Goal: Task Accomplishment & Management: Complete application form

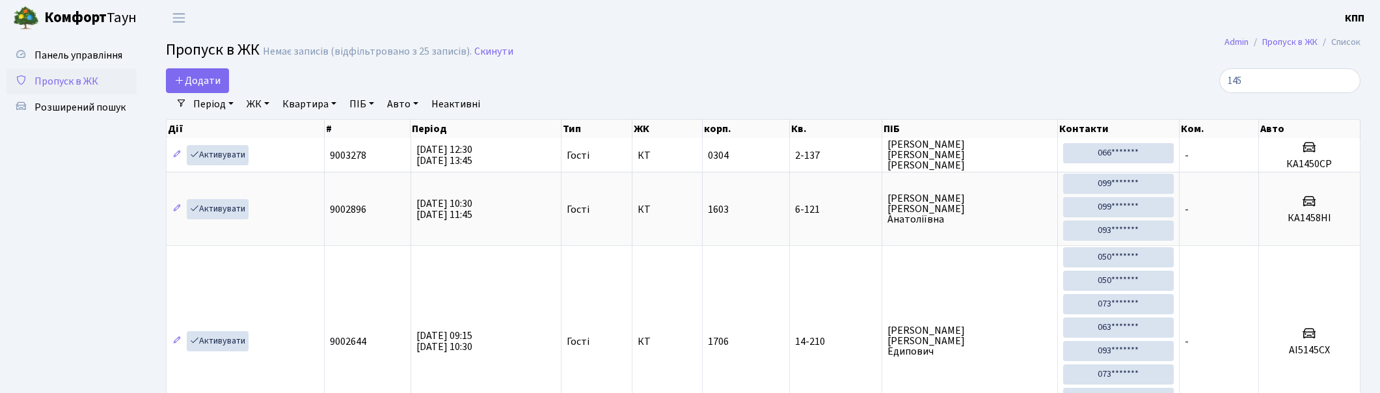
select select "25"
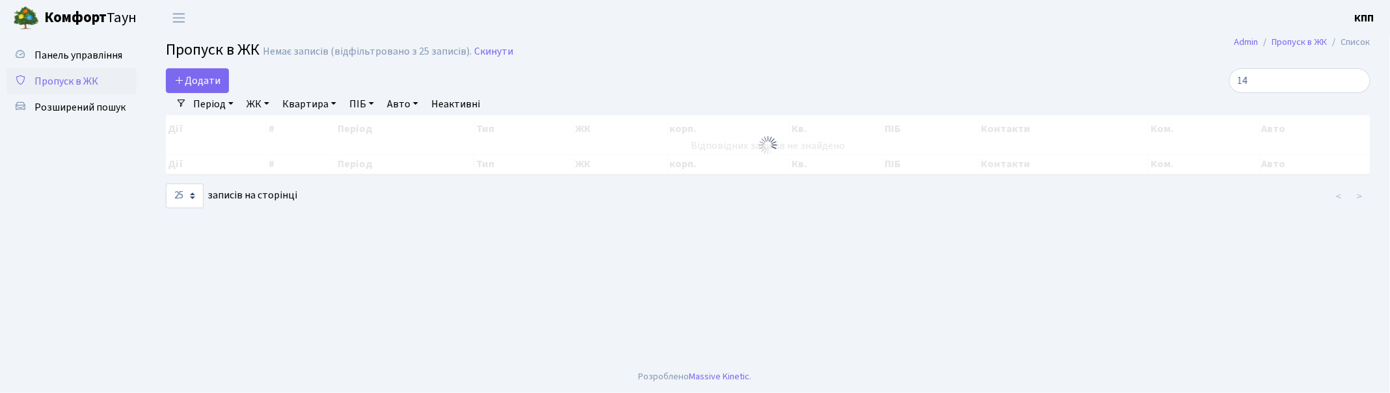
type input "1"
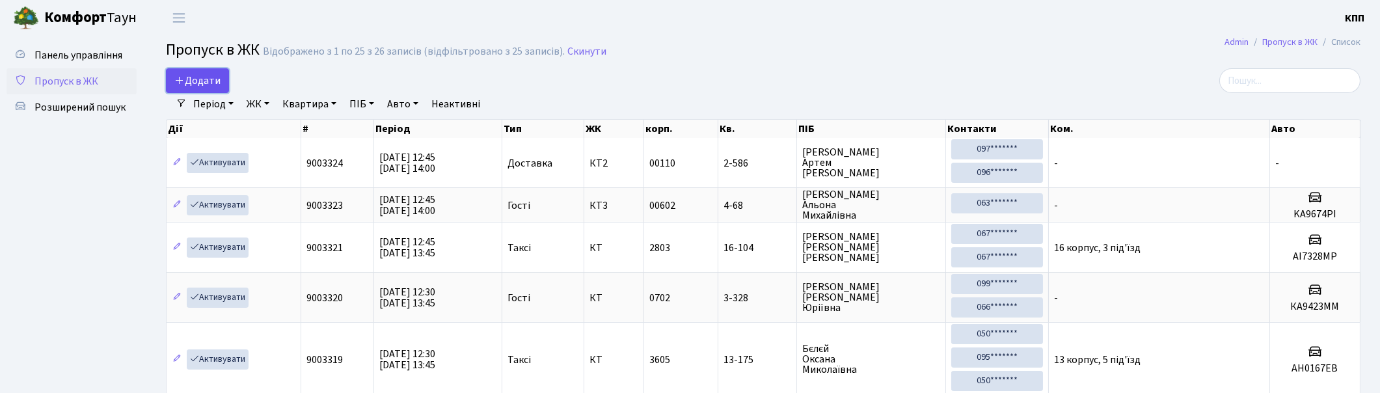
click at [198, 81] on span "Додати" at bounding box center [197, 81] width 46 height 14
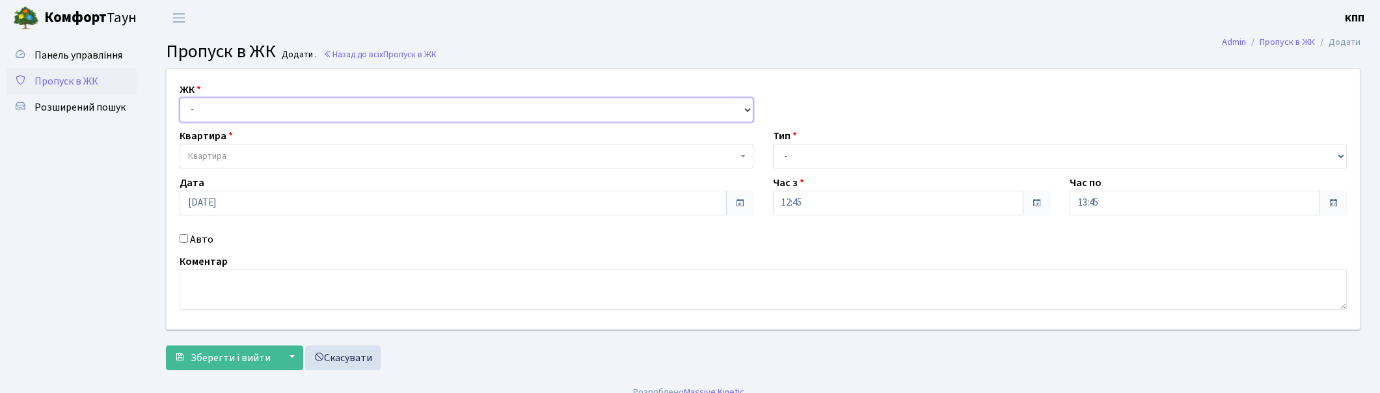
click at [231, 118] on select "- КТ, вул. Регенераторна, 4 КТ2, просп. Соборності, 17 КТ3, вул. Березнева, 16 …" at bounding box center [467, 110] width 574 height 25
select select "271"
click at [180, 98] on select "- КТ, вул. Регенераторна, 4 КТ2, просп. Соборності, 17 КТ3, вул. Березнева, 16 …" at bounding box center [467, 110] width 574 height 25
select select
click at [181, 236] on input "Авто" at bounding box center [184, 238] width 8 height 8
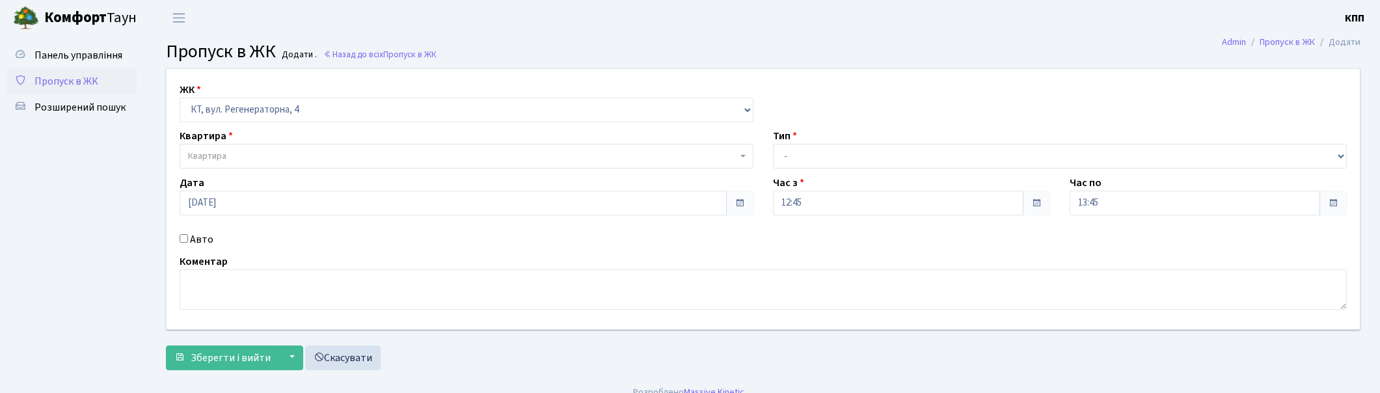
checkbox input "true"
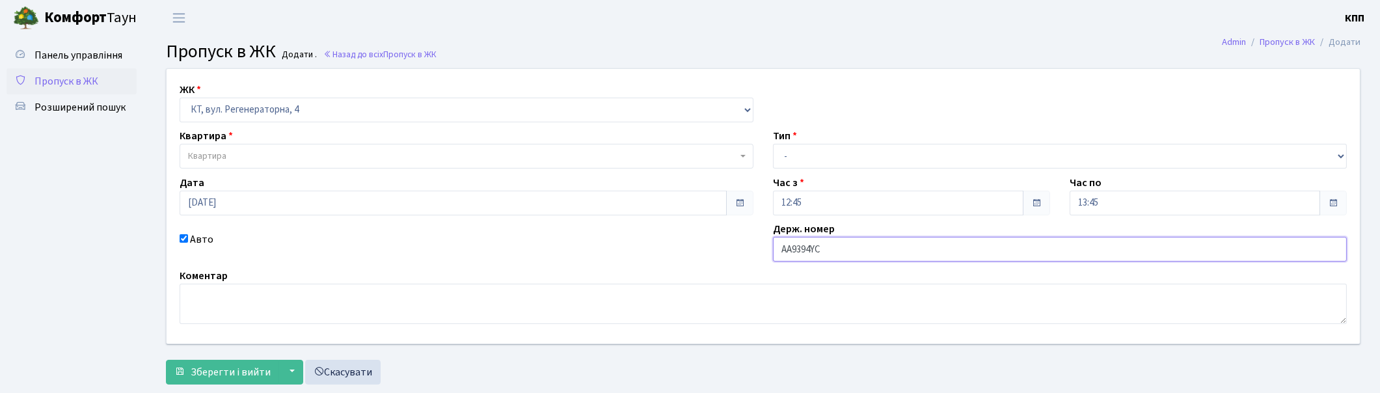
type input "АА9394YC"
click at [295, 155] on span "Квартира" at bounding box center [462, 156] width 549 height 13
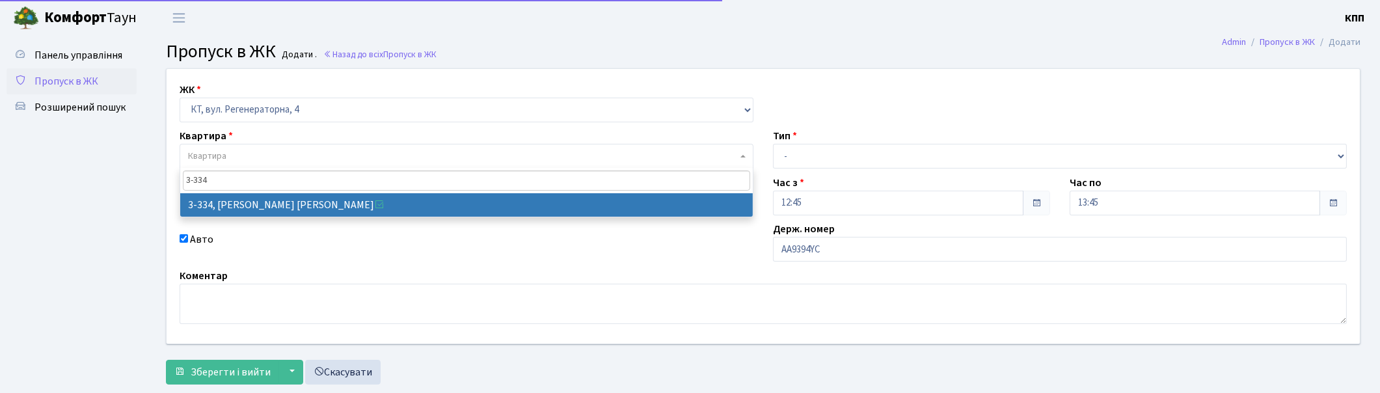
type input "3-334"
drag, startPoint x: 274, startPoint y: 223, endPoint x: 293, endPoint y: 202, distance: 28.1
click at [291, 192] on span "3-334 3-334, Маслянська Світлана Олександрівна" at bounding box center [467, 192] width 574 height 49
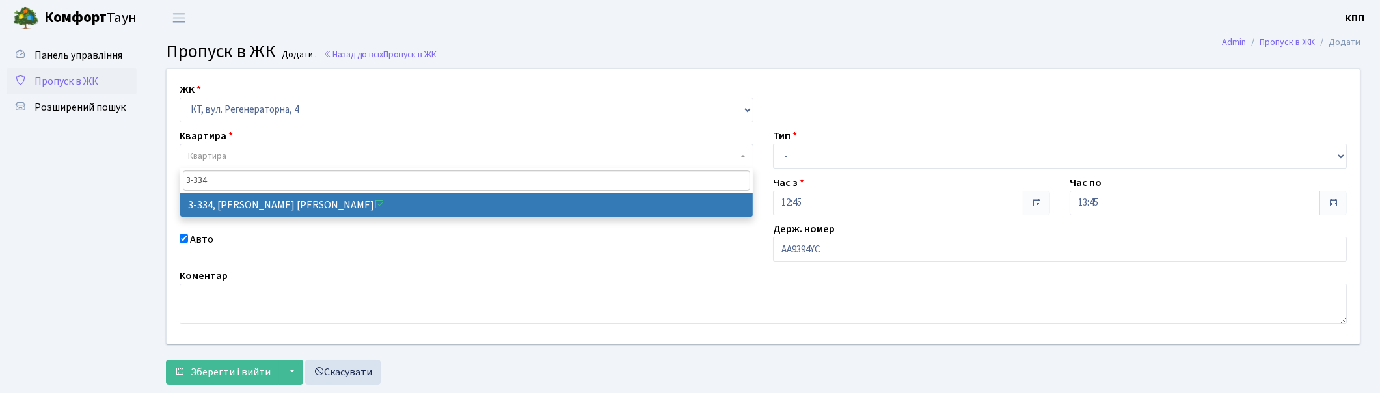
drag, startPoint x: 332, startPoint y: 208, endPoint x: 416, endPoint y: 208, distance: 83.9
select select "1552"
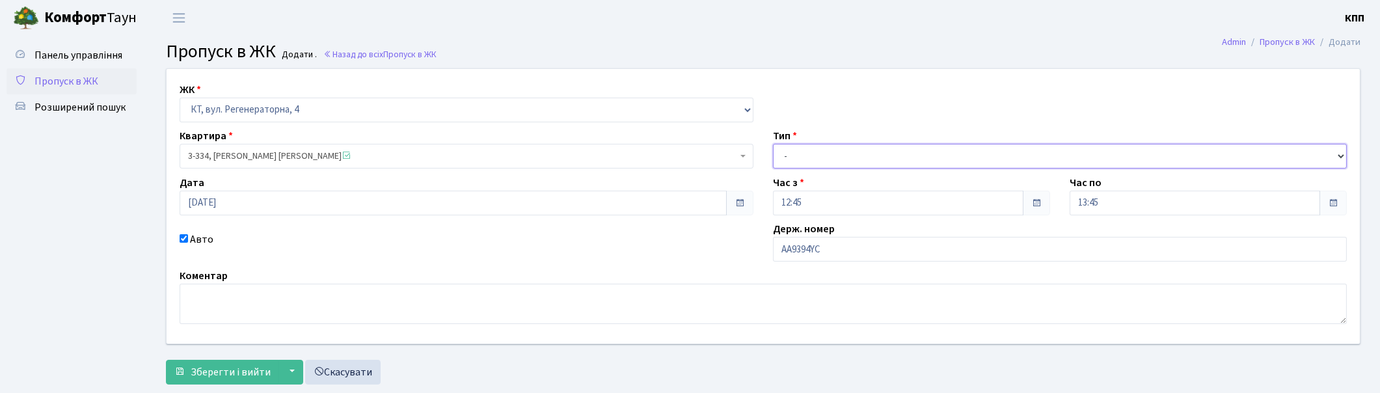
click at [853, 156] on select "- Доставка Таксі Гості Сервіс" at bounding box center [1060, 156] width 574 height 25
select select "3"
click at [773, 144] on select "- Доставка Таксі Гості Сервіс" at bounding box center [1060, 156] width 574 height 25
click at [195, 368] on span "Зберегти і вийти" at bounding box center [231, 372] width 80 height 14
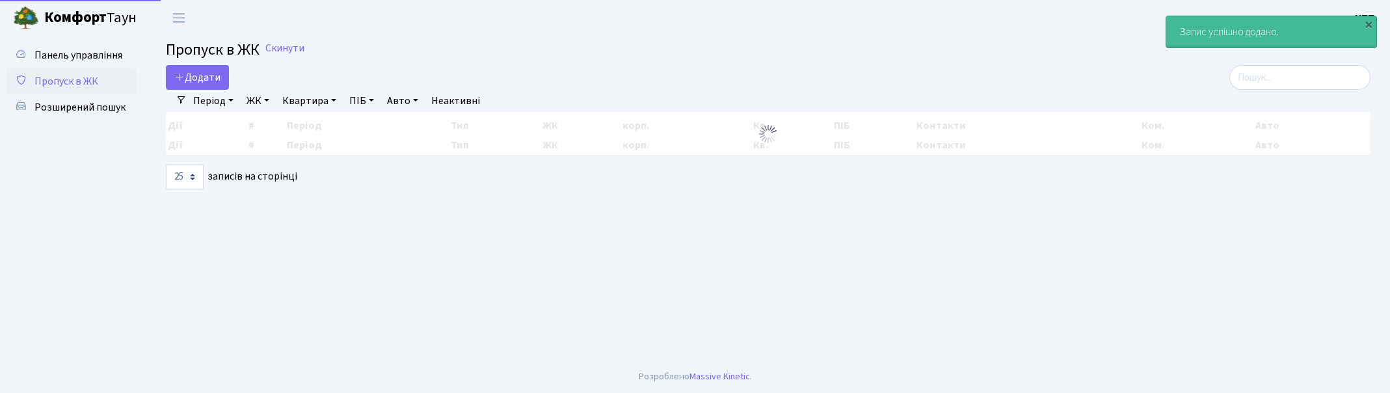
select select "25"
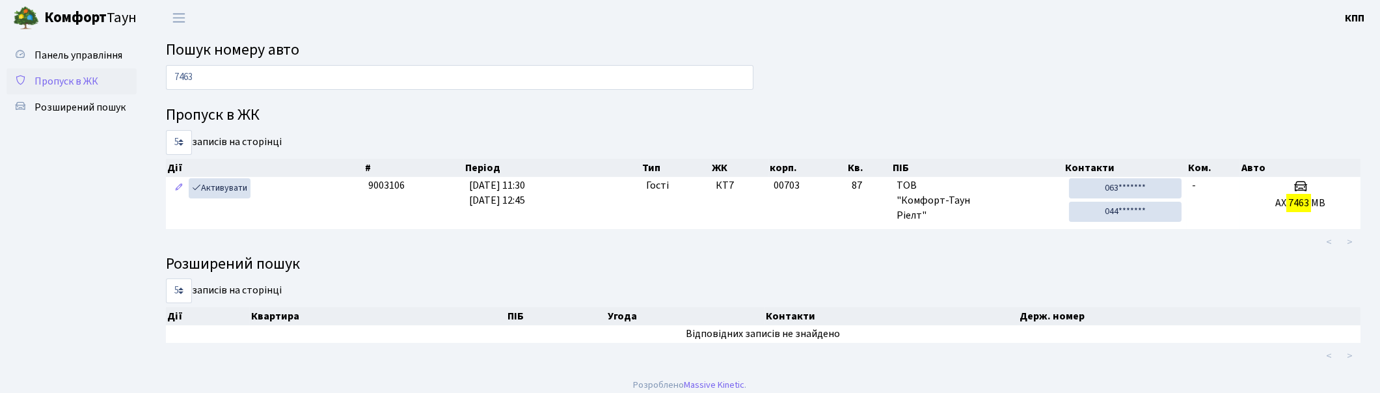
click at [70, 72] on link "Пропуск в ЖК" at bounding box center [72, 81] width 130 height 26
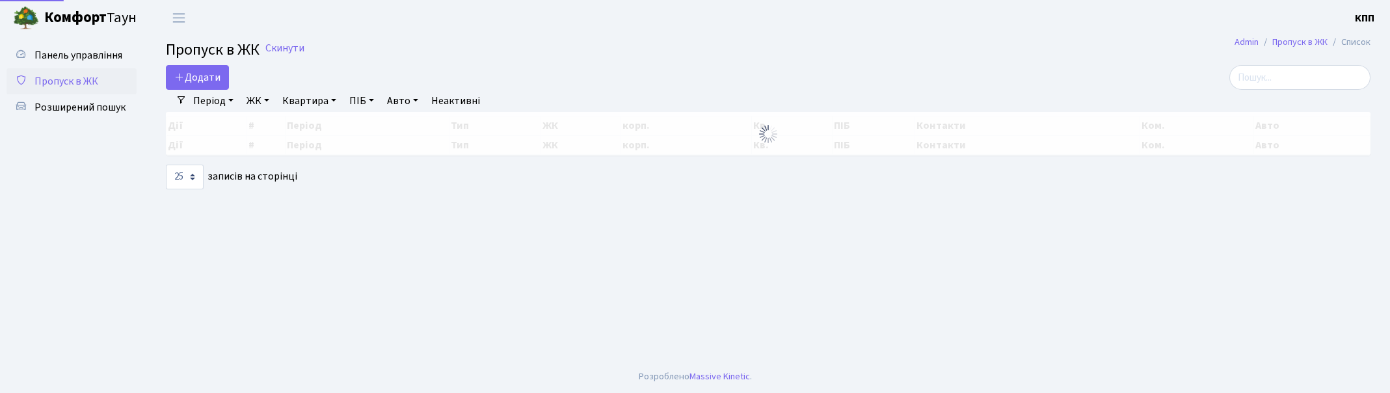
select select "25"
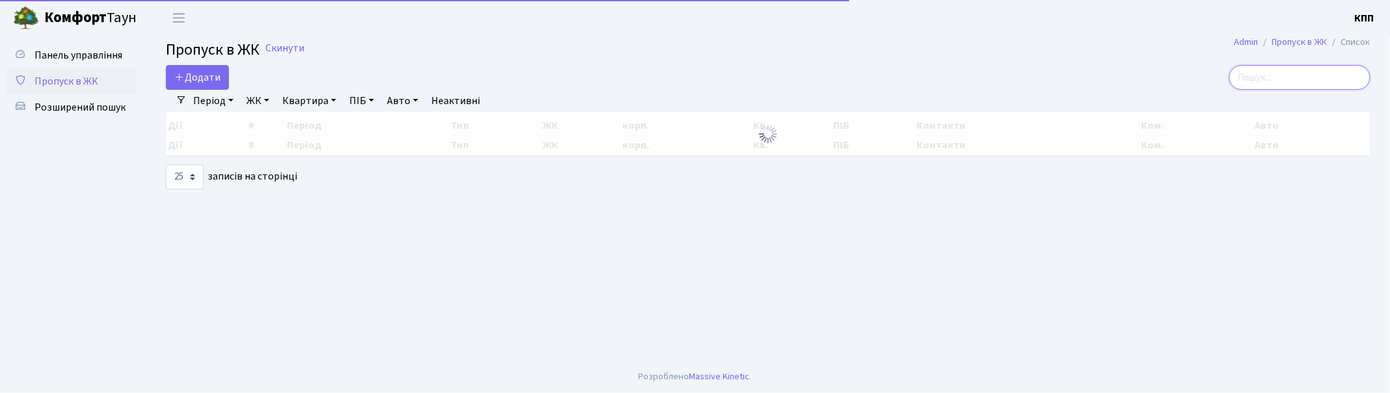
click at [1313, 72] on input "search" at bounding box center [1300, 77] width 141 height 25
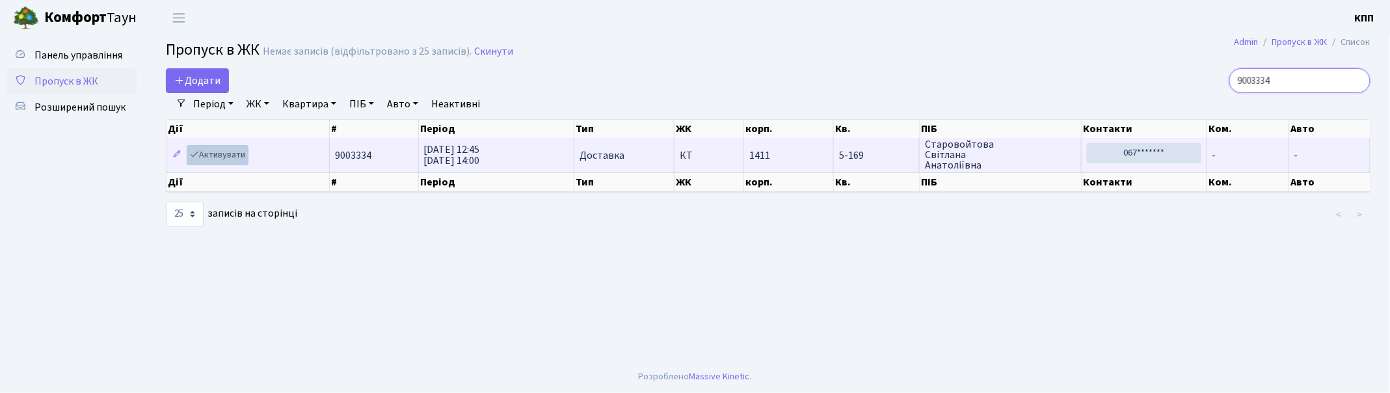
type input "9003334"
click at [235, 152] on link "Активувати" at bounding box center [218, 155] width 62 height 20
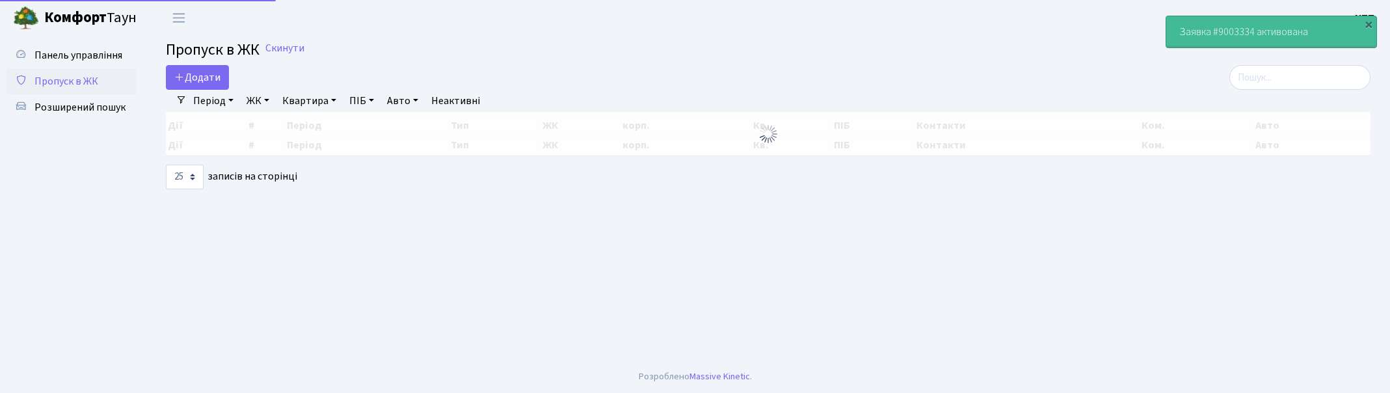
select select "25"
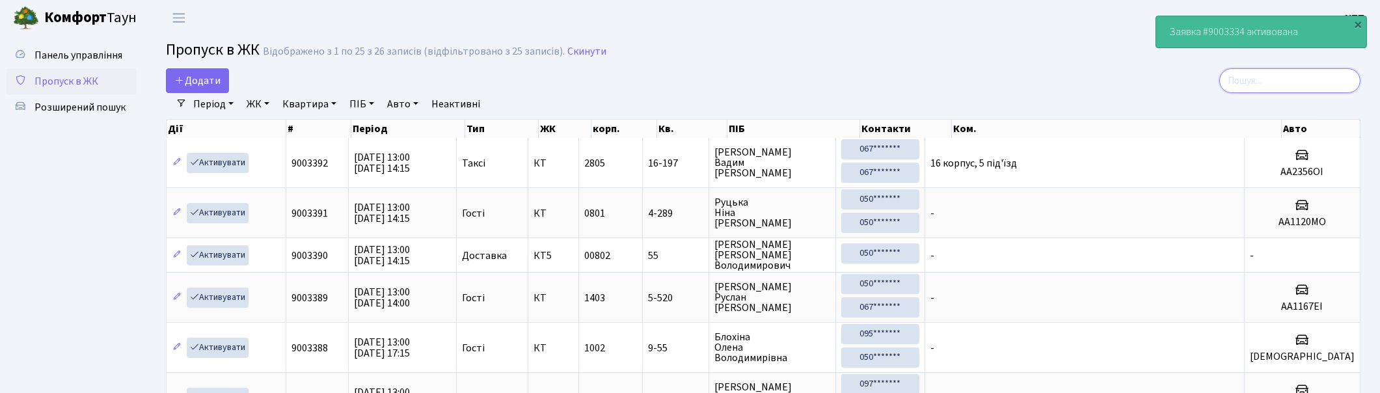
click at [1290, 86] on input "search" at bounding box center [1289, 80] width 141 height 25
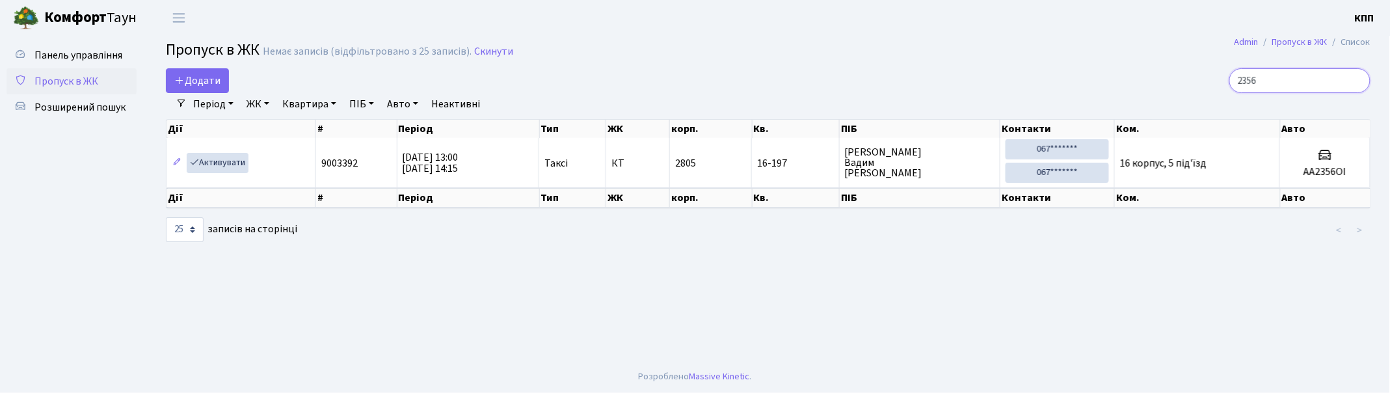
type input "2356"
click at [212, 81] on span "Додати" at bounding box center [197, 81] width 46 height 14
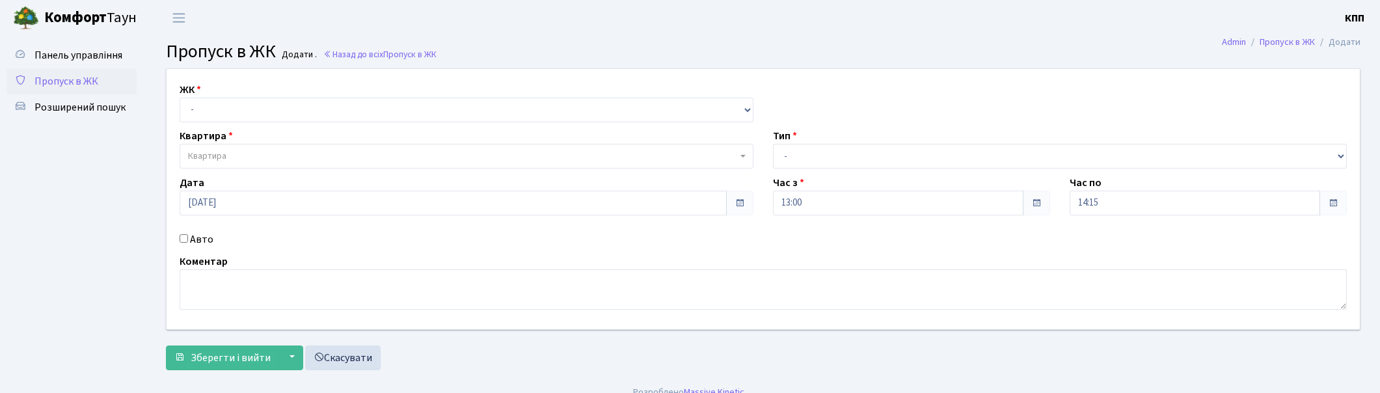
click at [314, 94] on div "ЖК - КТ, вул. Регенераторна, 4 КТ2, просп. [STREET_ADDRESS] [STREET_ADDRESS] [P…" at bounding box center [466, 102] width 593 height 40
drag, startPoint x: 312, startPoint y: 109, endPoint x: 308, endPoint y: 115, distance: 7.6
click at [312, 108] on select "- КТ, вул. Регенераторна, 4 КТ2, просп. [STREET_ADDRESS] [STREET_ADDRESS] [PERS…" at bounding box center [467, 110] width 574 height 25
select select "271"
click at [180, 98] on select "- КТ, вул. Регенераторна, 4 КТ2, просп. [STREET_ADDRESS] [STREET_ADDRESS] [PERS…" at bounding box center [467, 110] width 574 height 25
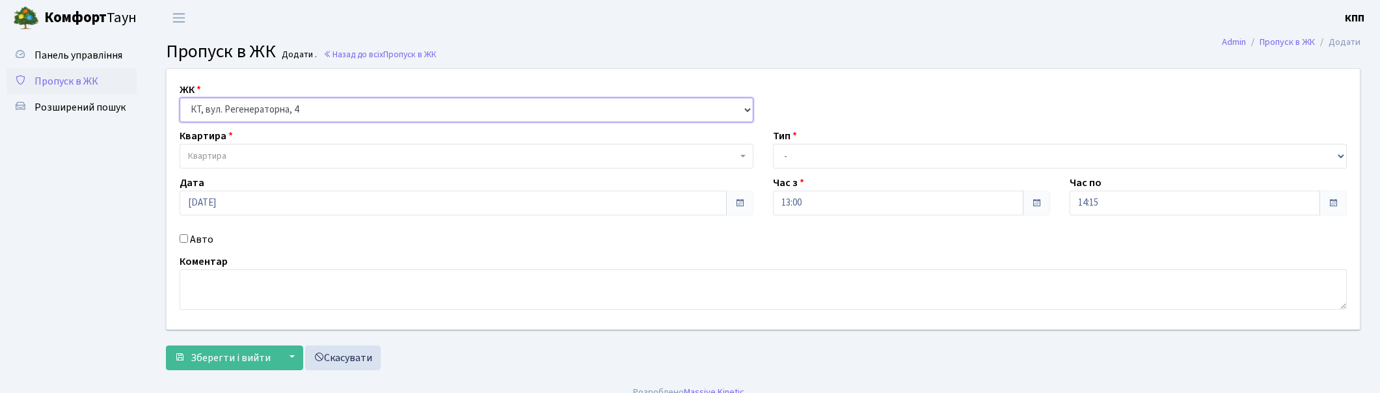
select select
click at [306, 148] on span "Квартира" at bounding box center [467, 156] width 574 height 25
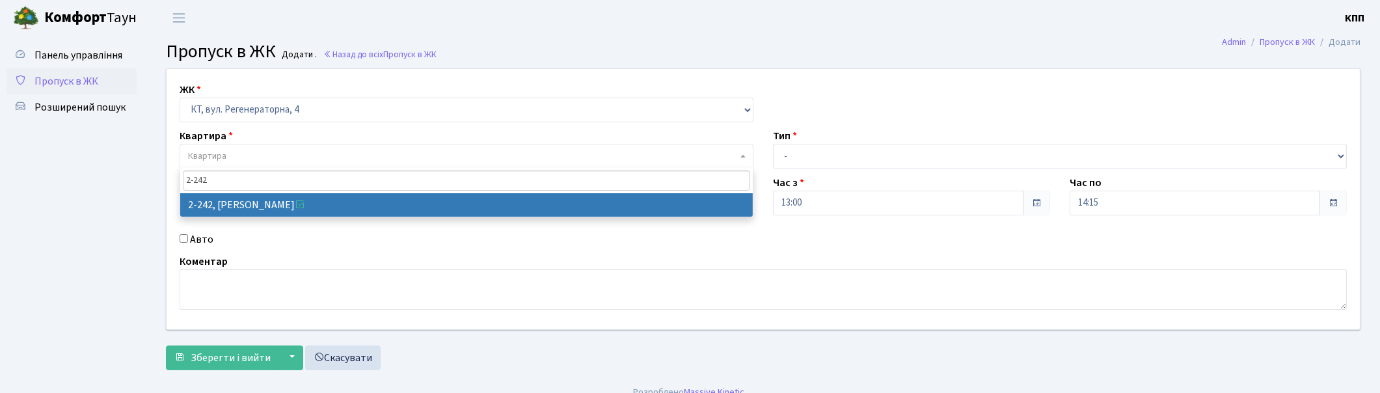
type input "2-242"
select select "507"
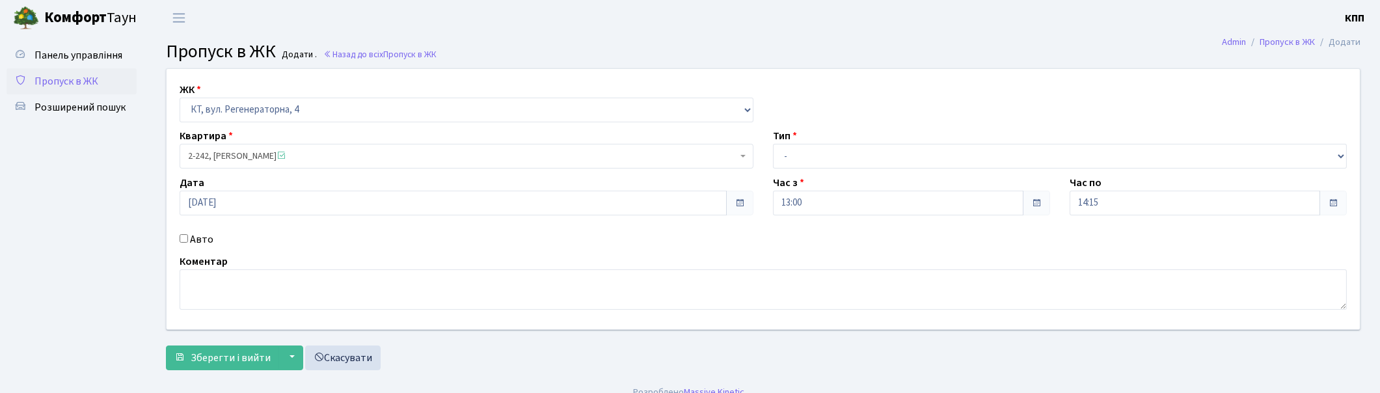
click at [193, 237] on label "Авто" at bounding box center [201, 240] width 23 height 16
click at [188, 237] on input "Авто" at bounding box center [184, 238] width 8 height 8
checkbox input "true"
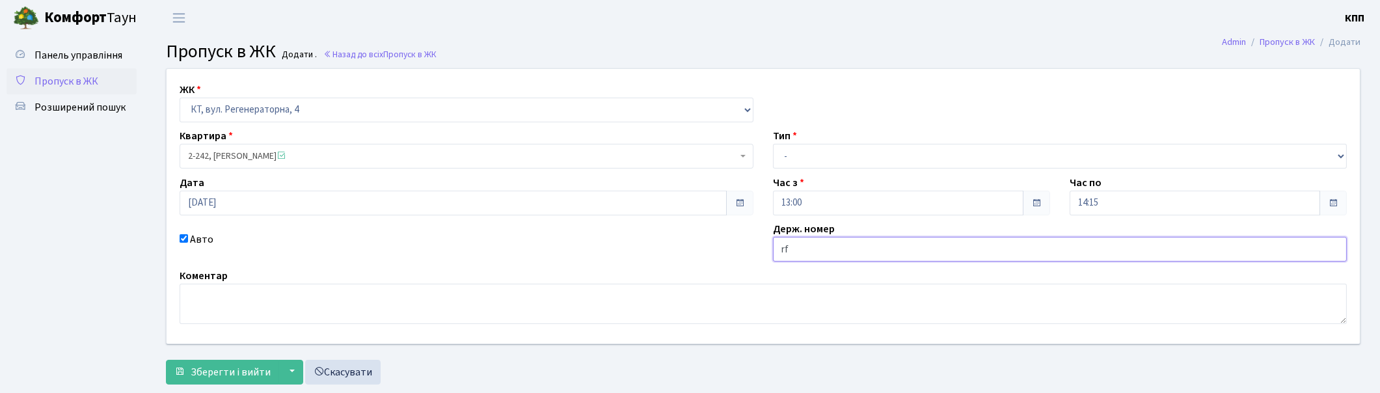
type input "r"
type input "КА3030СА"
click at [843, 164] on select "- Доставка Таксі Гості Сервіс" at bounding box center [1060, 156] width 574 height 25
select select "3"
click at [773, 144] on select "- Доставка Таксі Гості Сервіс" at bounding box center [1060, 156] width 574 height 25
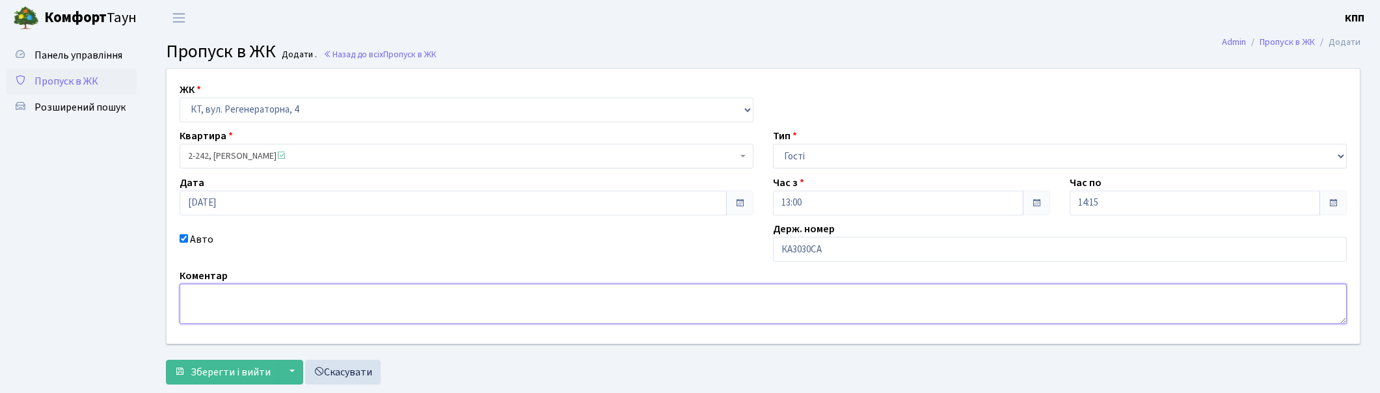
click at [319, 303] on textarea at bounding box center [763, 304] width 1167 height 40
type textarea "ВЕСЬ ДЕНЬ АВТО"
drag, startPoint x: 221, startPoint y: 377, endPoint x: 498, endPoint y: 380, distance: 276.5
click at [219, 376] on span "Зберегти і вийти" at bounding box center [231, 372] width 80 height 14
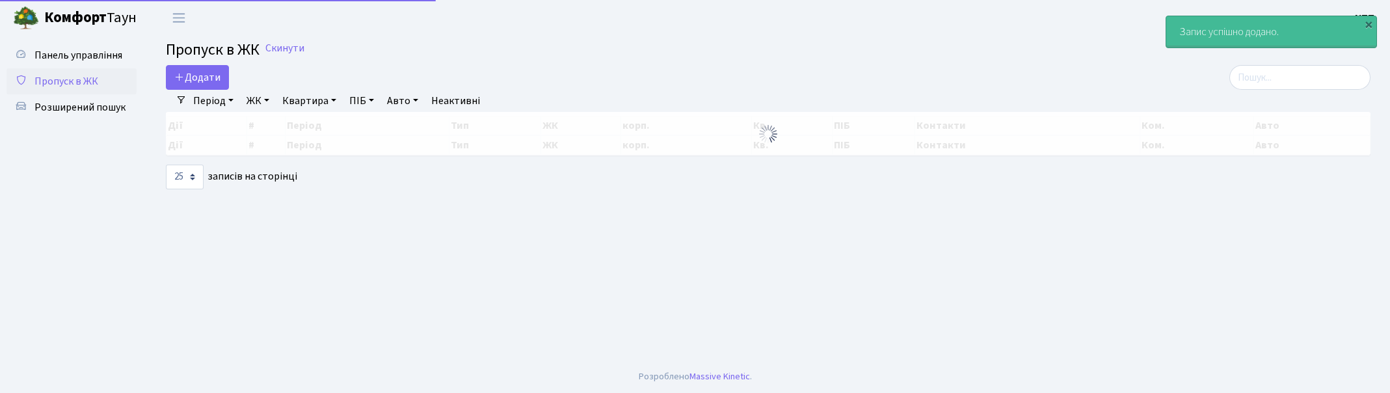
select select "25"
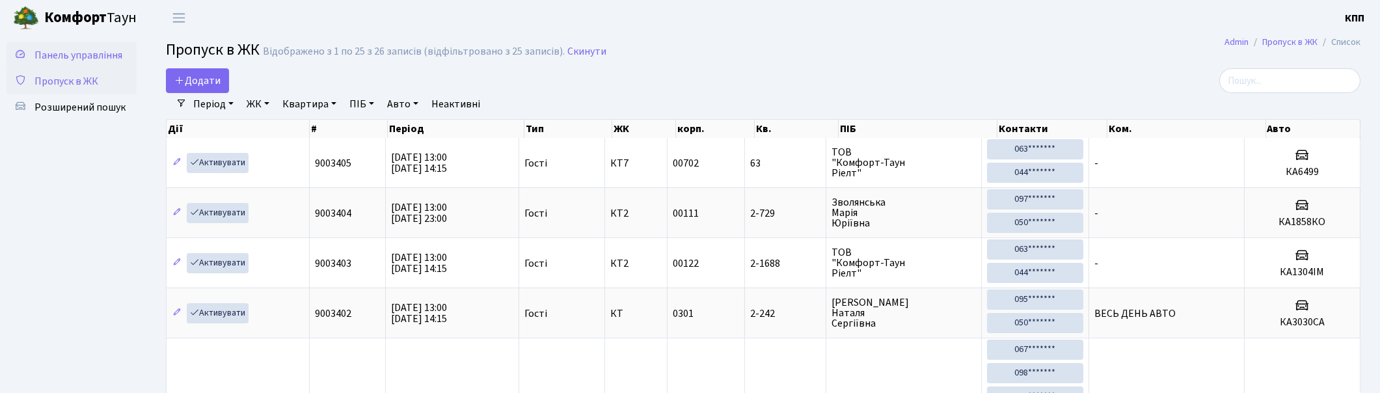
click at [105, 61] on span "Панель управління" at bounding box center [78, 55] width 88 height 14
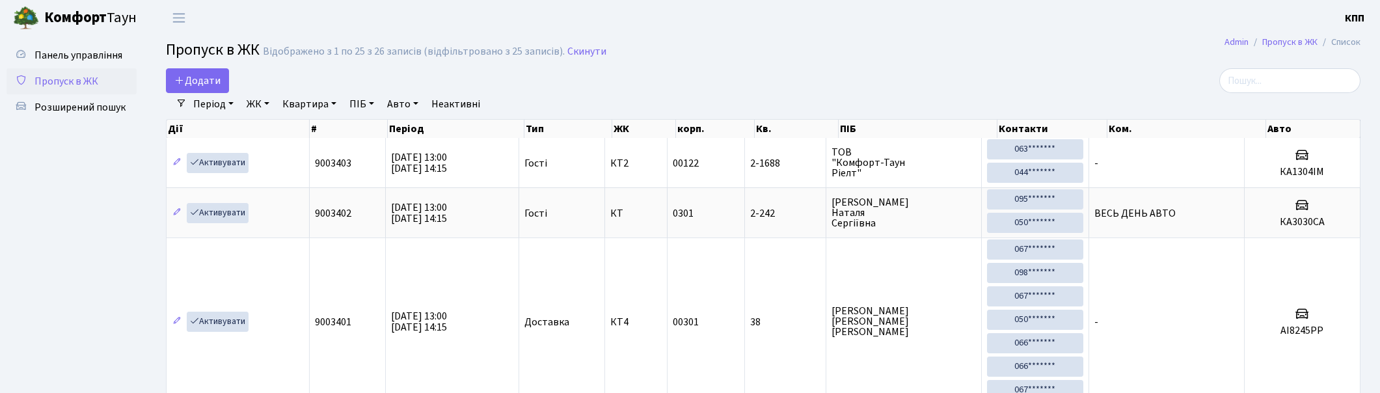
select select "25"
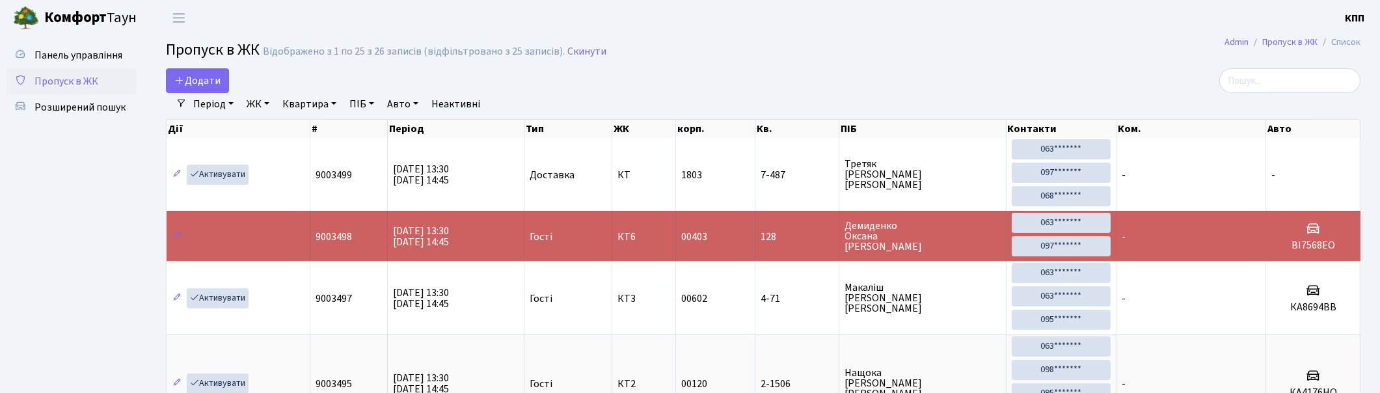
click at [67, 87] on span "Пропуск в ЖК" at bounding box center [66, 81] width 64 height 14
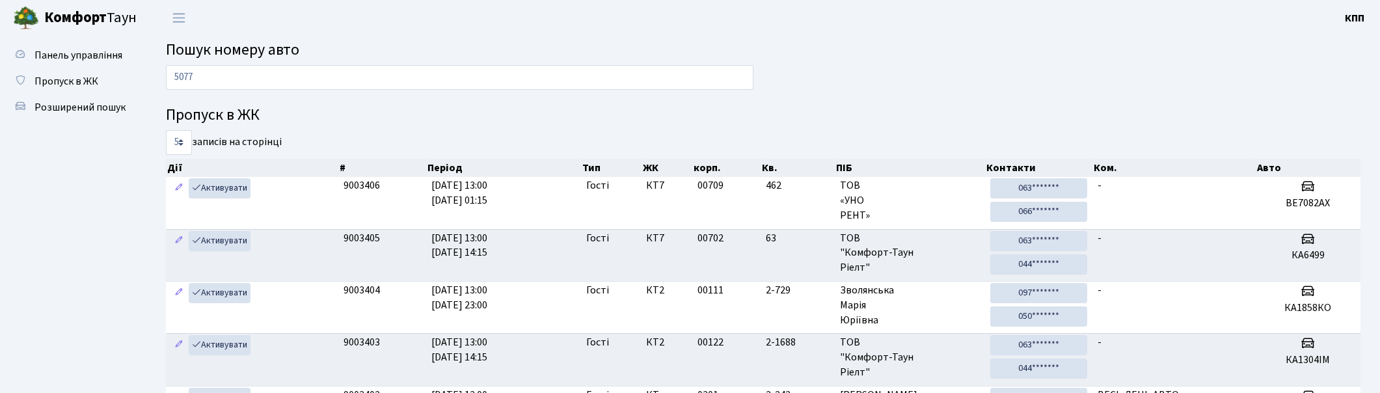
type input "5077"
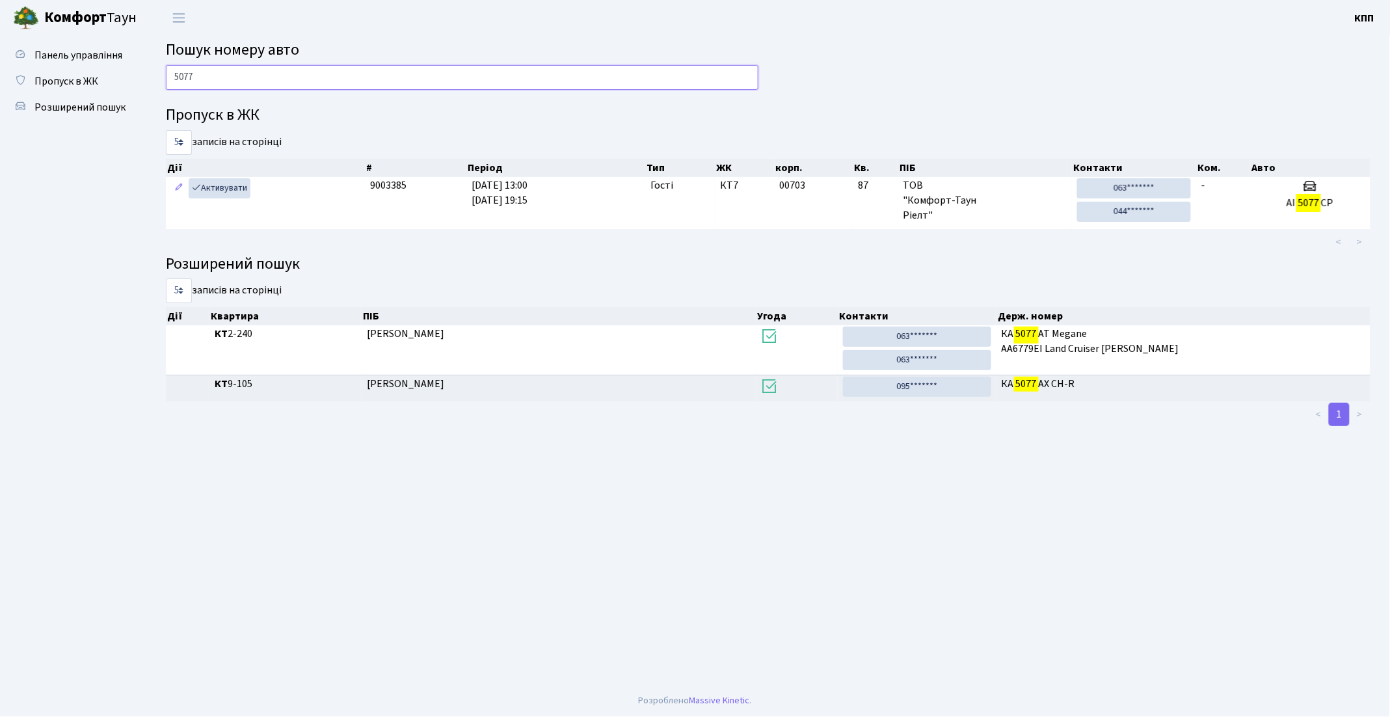
click at [373, 69] on input "5077" at bounding box center [462, 77] width 593 height 25
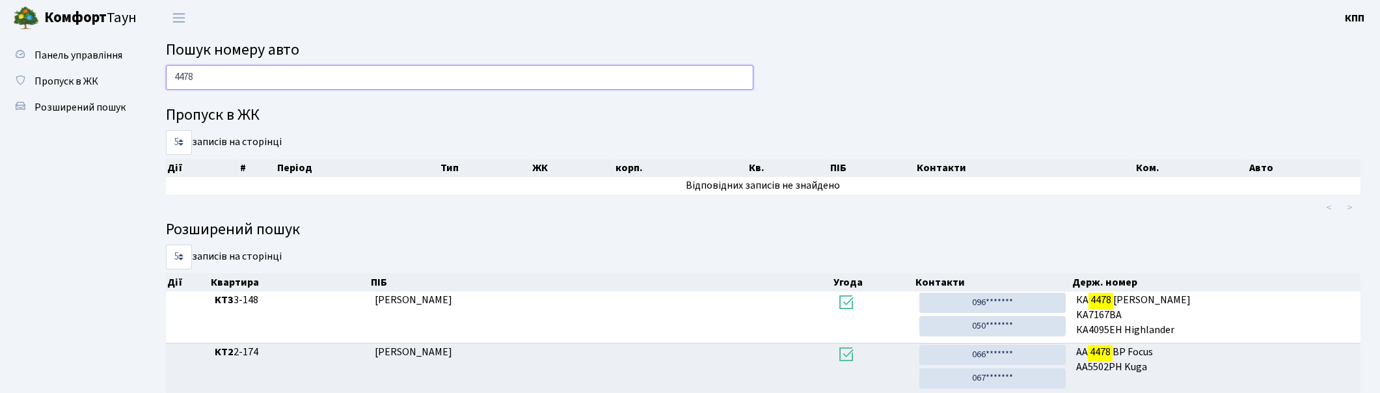
click at [316, 81] on input "4478" at bounding box center [459, 77] width 587 height 25
type input "6421"
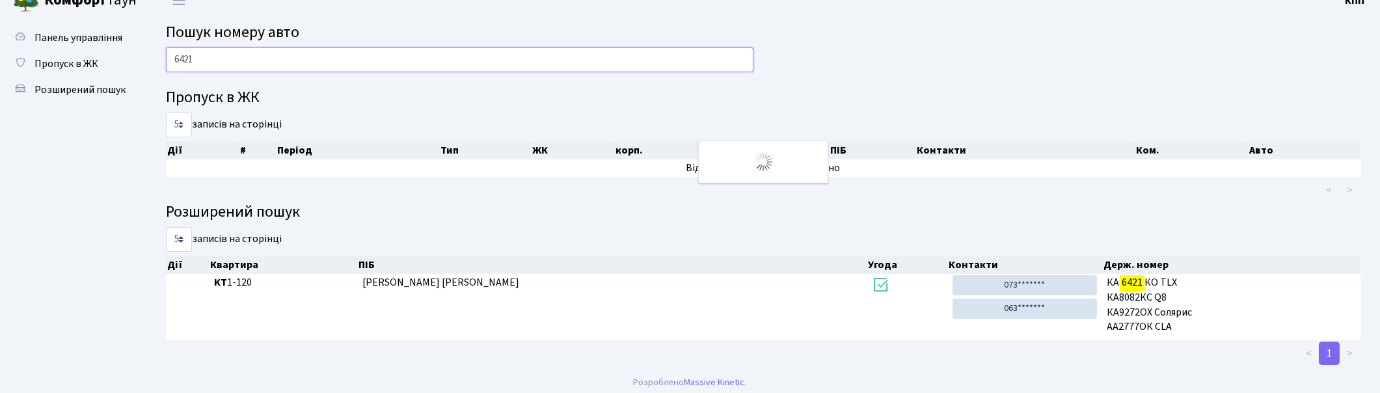
scroll to position [23, 0]
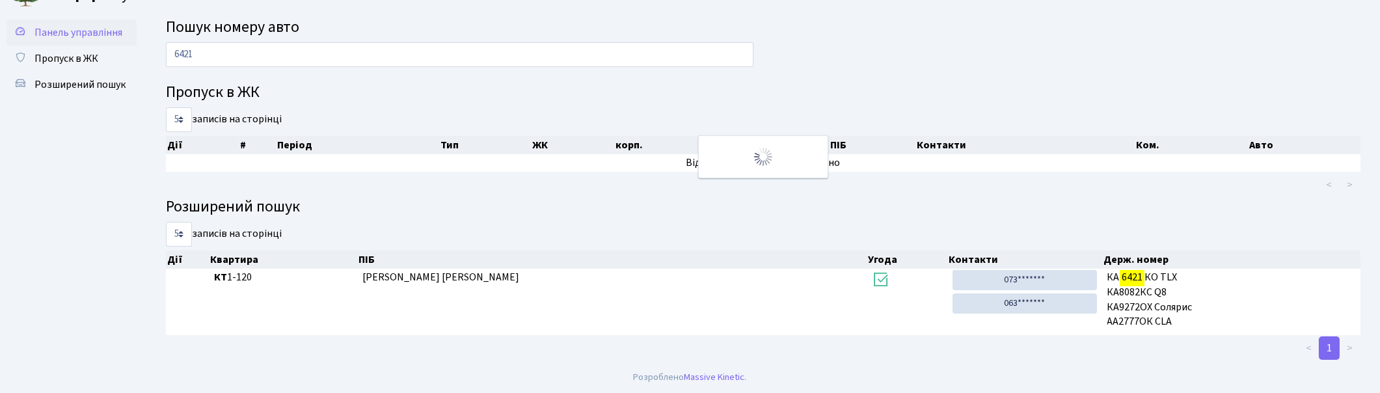
click at [81, 31] on span "Панель управління" at bounding box center [78, 32] width 88 height 14
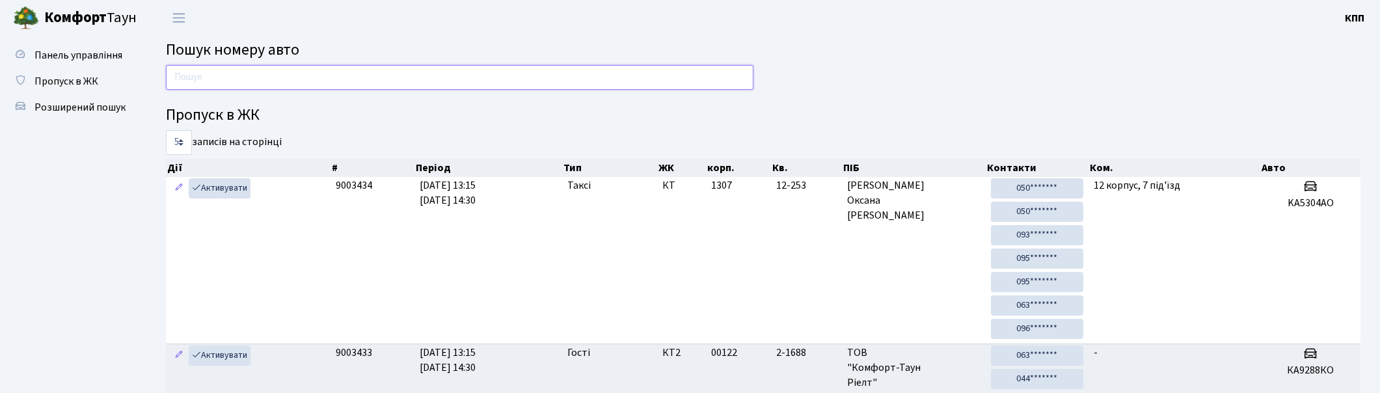
click at [235, 80] on input "text" at bounding box center [459, 77] width 587 height 25
type input "0522"
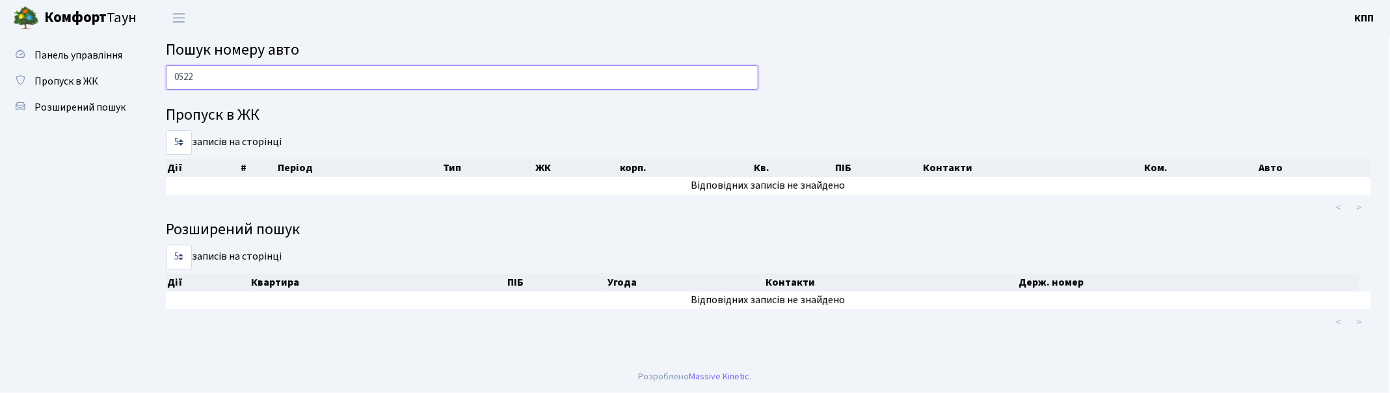
click at [297, 78] on input "0522" at bounding box center [462, 77] width 593 height 25
click at [59, 75] on span "Пропуск в ЖК" at bounding box center [66, 81] width 64 height 14
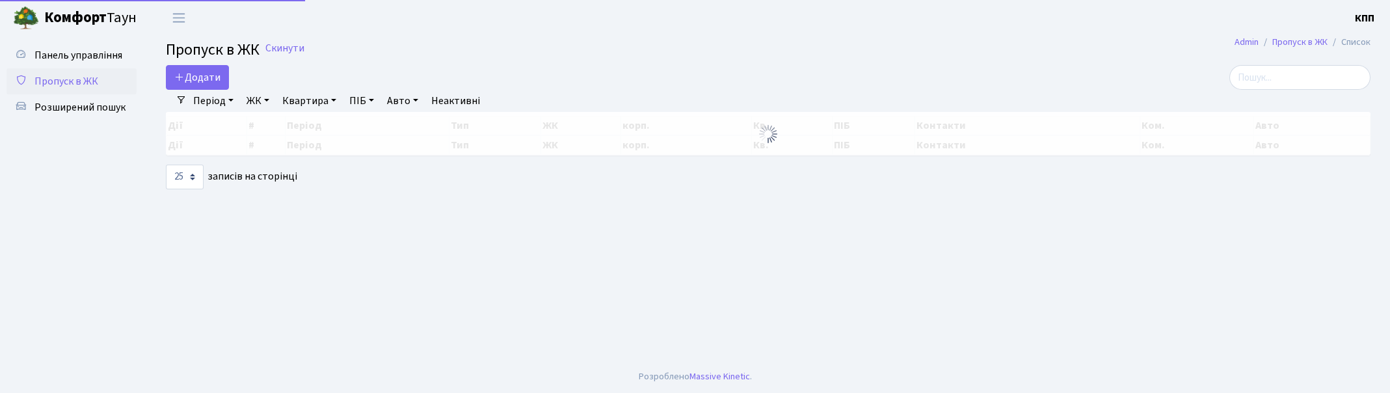
select select "25"
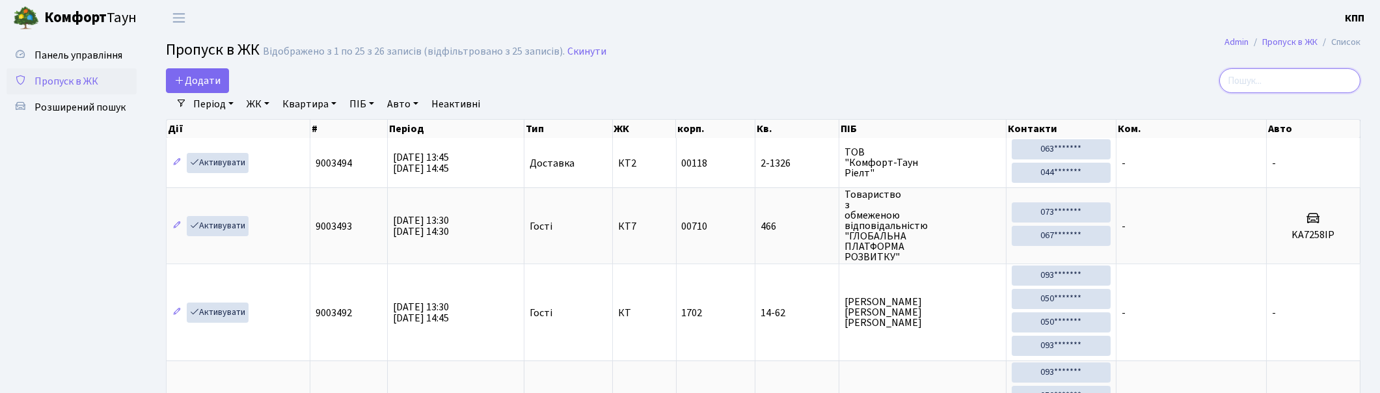
click at [1295, 83] on input "search" at bounding box center [1289, 80] width 141 height 25
click at [1295, 81] on input "search" at bounding box center [1289, 80] width 141 height 25
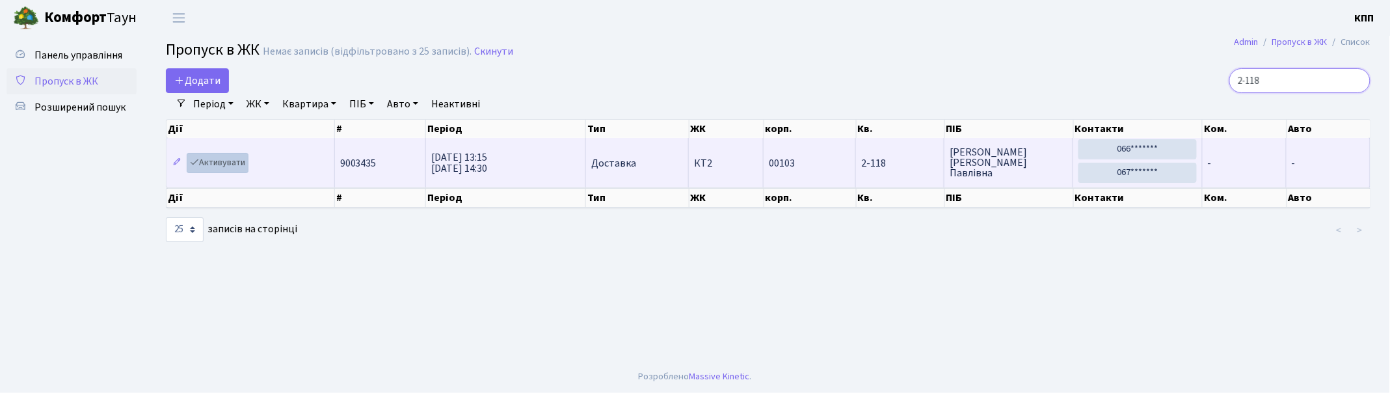
type input "2-118"
click at [239, 165] on link "Активувати" at bounding box center [218, 163] width 62 height 20
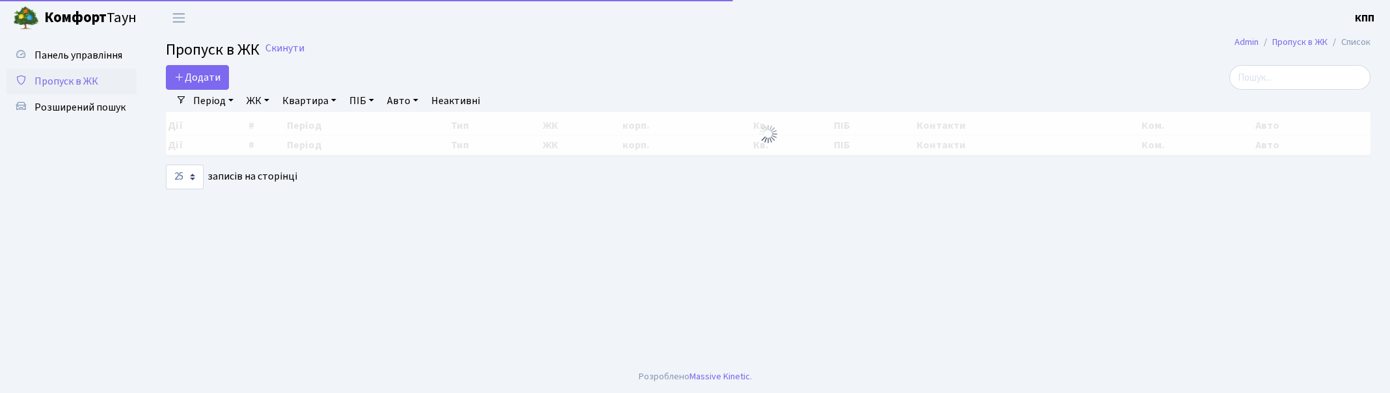
select select "25"
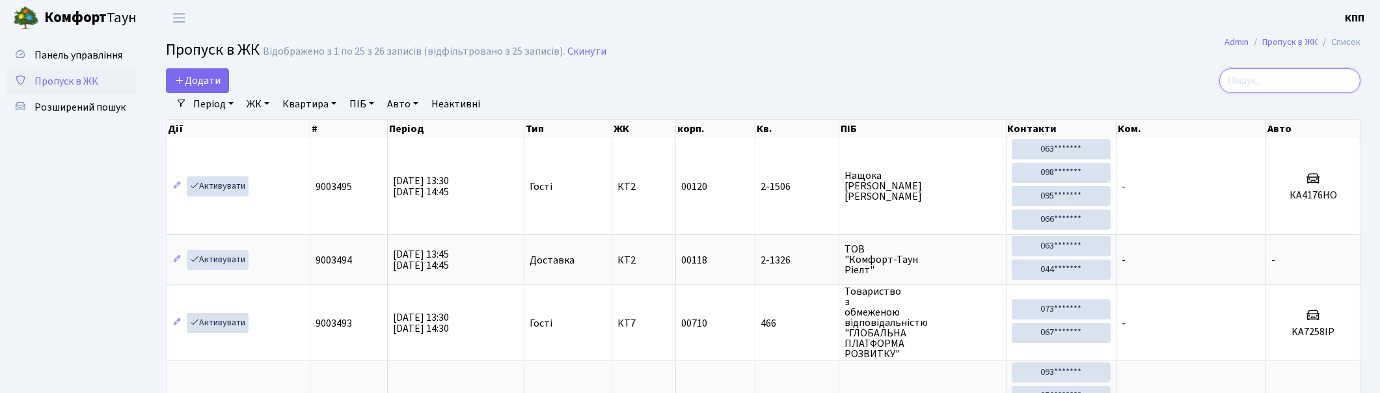
click at [1312, 87] on input "search" at bounding box center [1289, 80] width 141 height 25
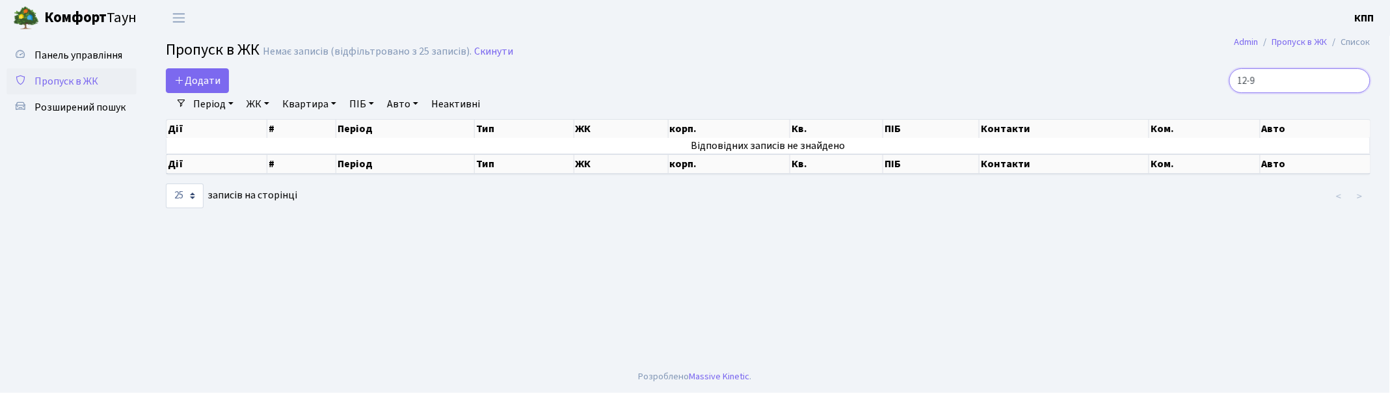
drag, startPoint x: 1279, startPoint y: 82, endPoint x: 1072, endPoint y: 75, distance: 207.6
click at [1072, 75] on div "12-9" at bounding box center [1176, 80] width 388 height 25
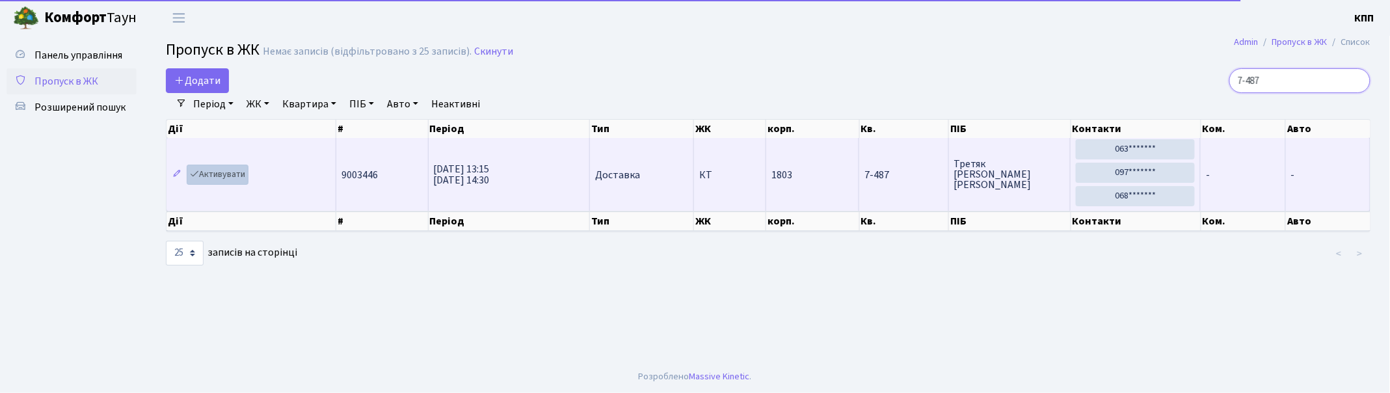
type input "7-487"
click at [218, 176] on link "Активувати" at bounding box center [218, 175] width 62 height 20
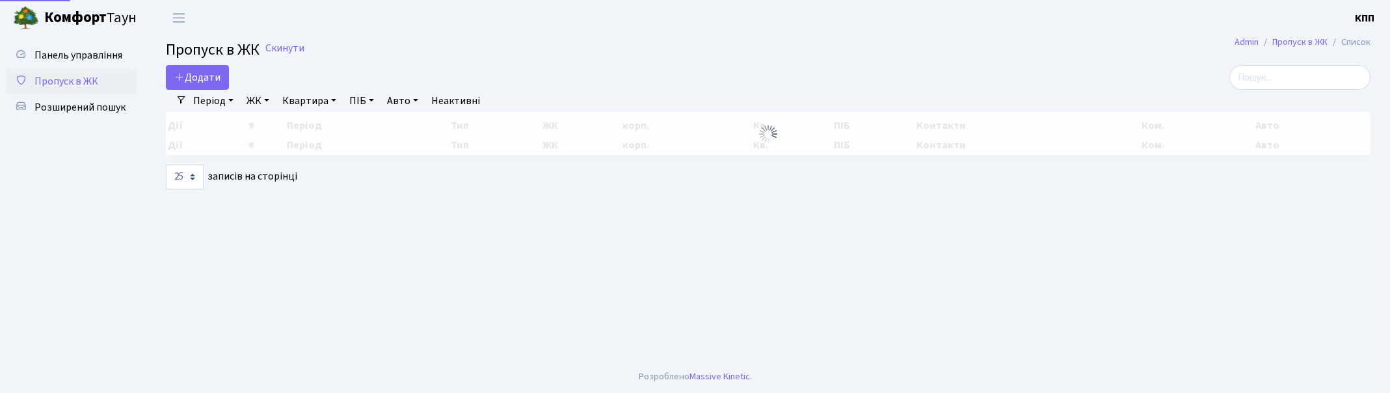
select select "25"
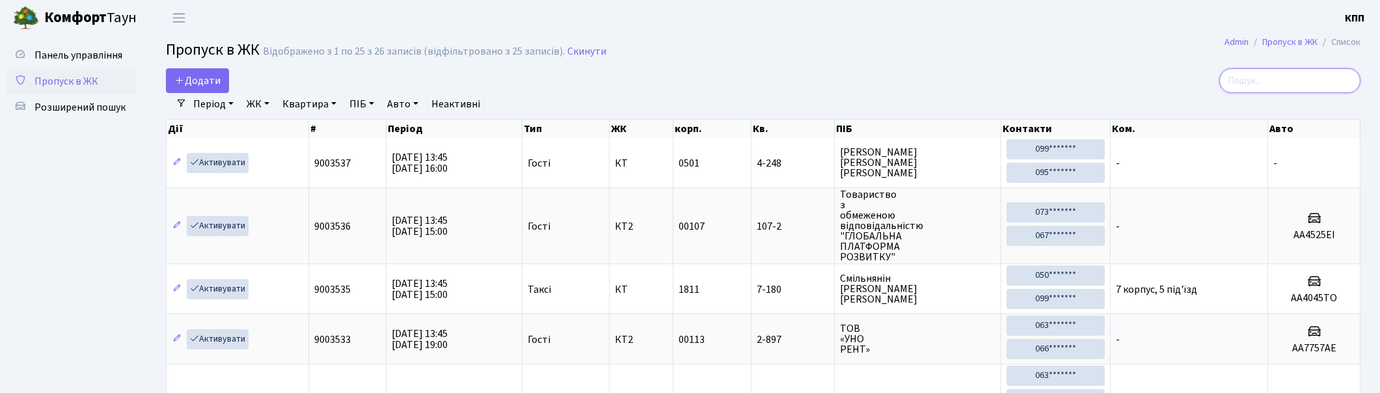
click at [1304, 79] on input "search" at bounding box center [1289, 80] width 141 height 25
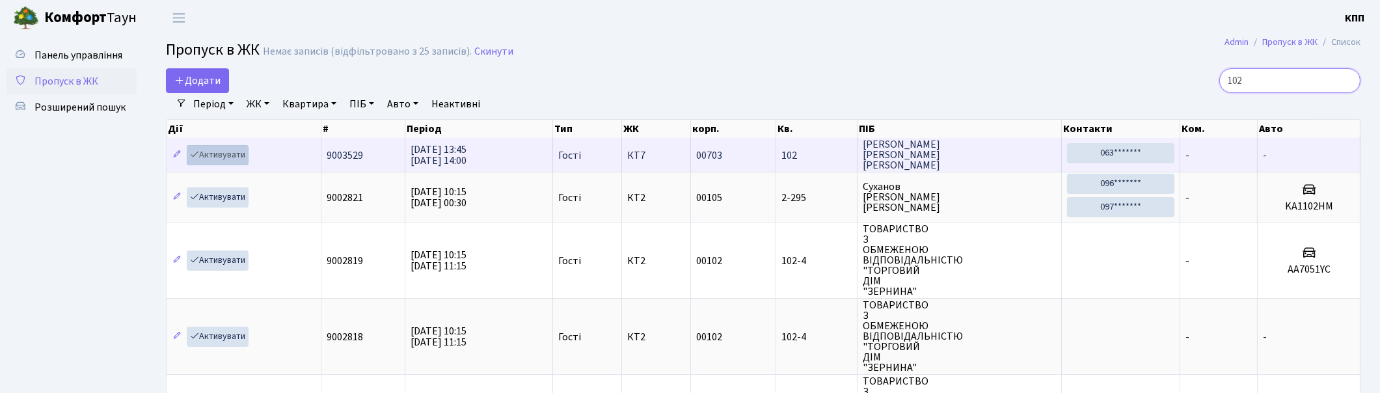
type input "102"
click at [225, 152] on link "Активувати" at bounding box center [218, 155] width 62 height 20
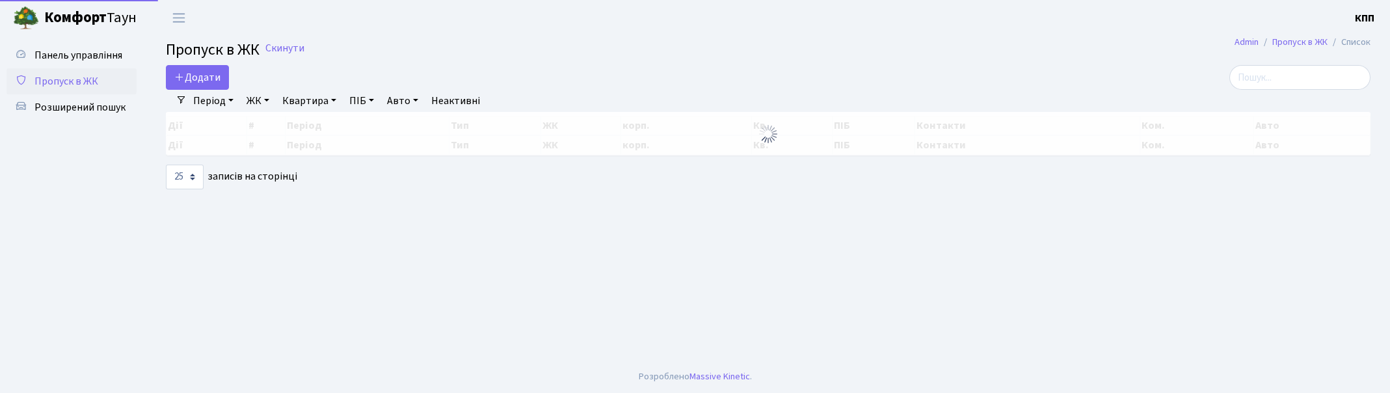
select select "25"
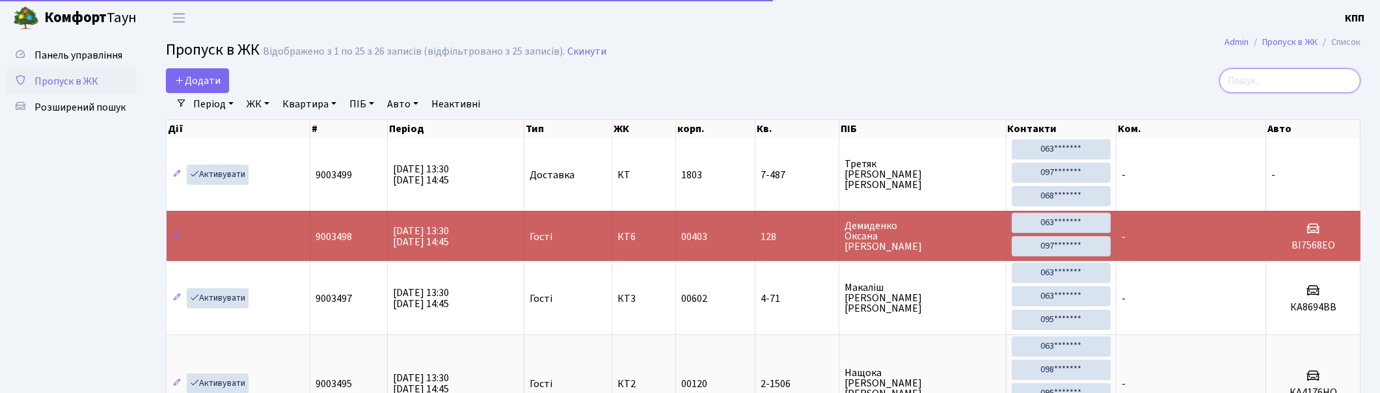
click at [1269, 80] on input "search" at bounding box center [1289, 80] width 141 height 25
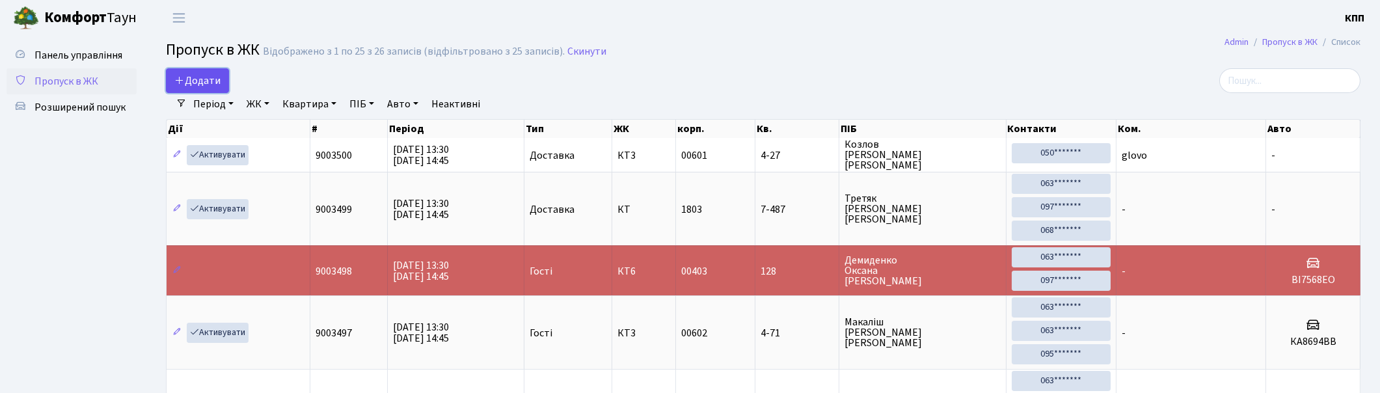
click at [196, 83] on span "Додати" at bounding box center [197, 81] width 46 height 14
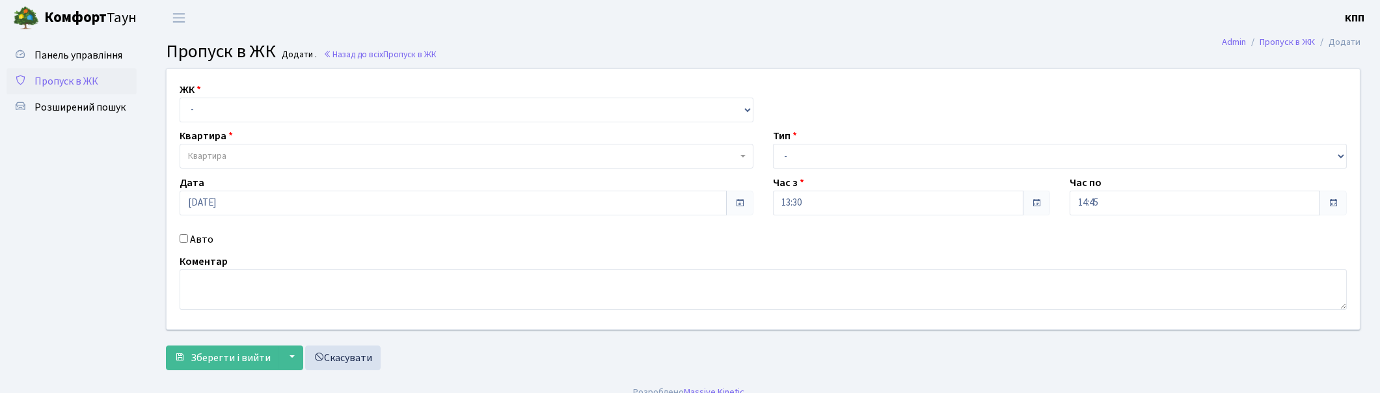
select select "271"
click at [180, 98] on select "- КТ, вул. Регенераторна, 4 КТ2, просп. [STREET_ADDRESS] [STREET_ADDRESS] [PERS…" at bounding box center [467, 110] width 574 height 25
select select
click at [281, 152] on span "Квартира" at bounding box center [462, 156] width 549 height 13
drag, startPoint x: 195, startPoint y: 234, endPoint x: 209, endPoint y: 242, distance: 16.3
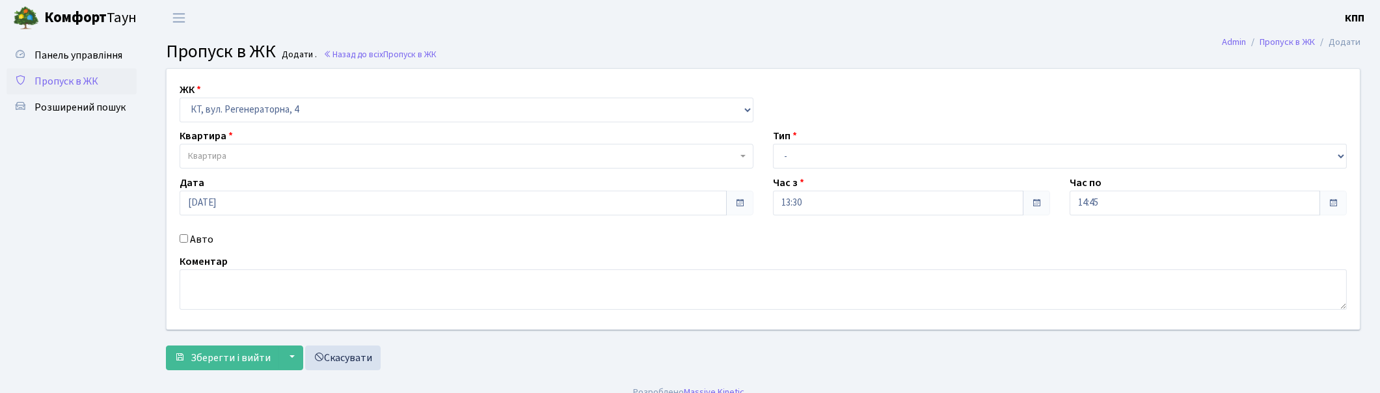
click at [198, 237] on label "Авто" at bounding box center [201, 240] width 23 height 16
click at [199, 241] on label "Авто" at bounding box center [201, 240] width 23 height 16
click at [188, 241] on input "Авто" at bounding box center [184, 238] width 8 height 8
checkbox input "true"
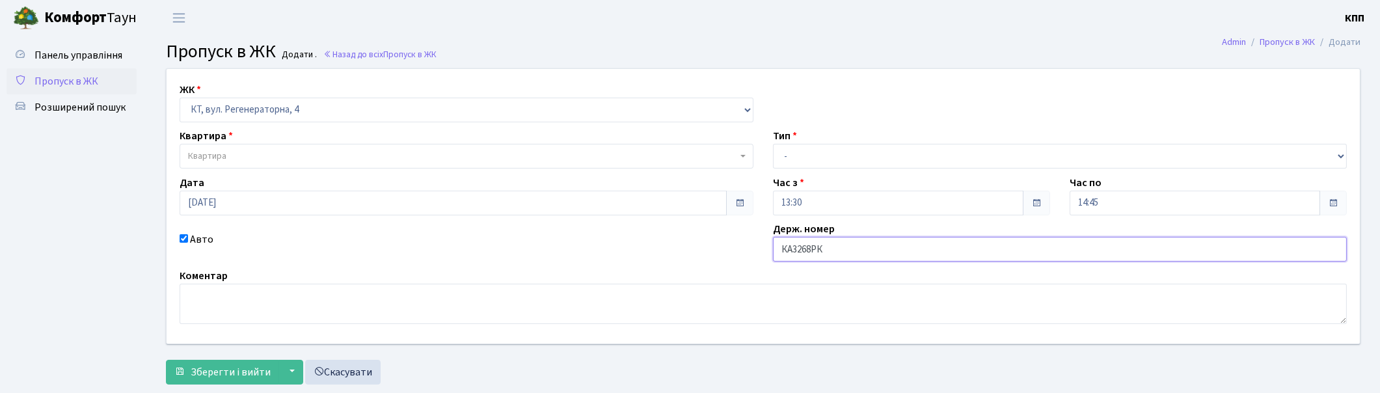
type input "КА3268РК"
click at [895, 152] on select "- Доставка Таксі Гості Сервіс" at bounding box center [1060, 156] width 574 height 25
select select "2"
click at [773, 144] on select "- Доставка Таксі Гості Сервіс" at bounding box center [1060, 156] width 574 height 25
click at [254, 141] on div "Квартира Квартира" at bounding box center [466, 148] width 593 height 40
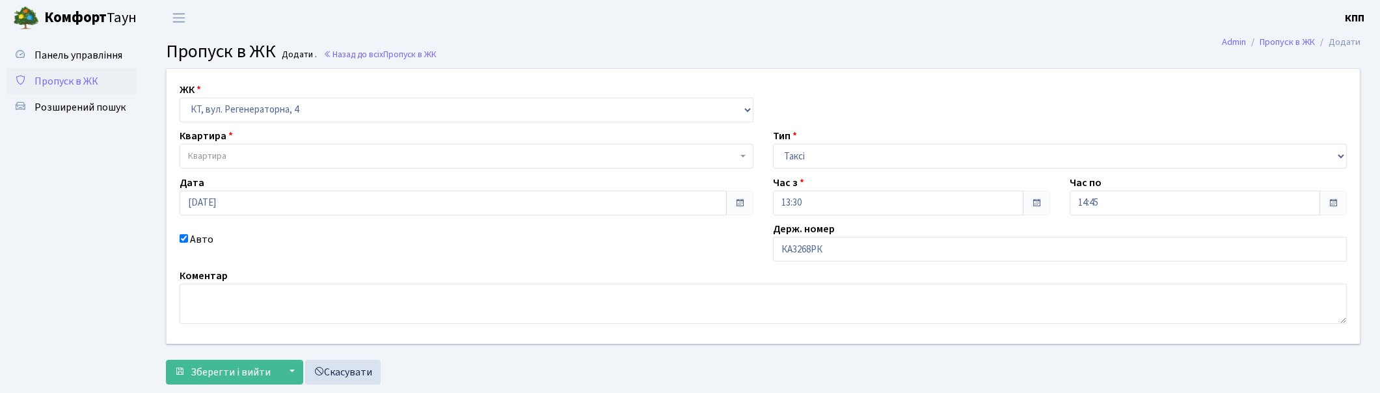
click at [256, 155] on span "Квартира" at bounding box center [462, 156] width 549 height 13
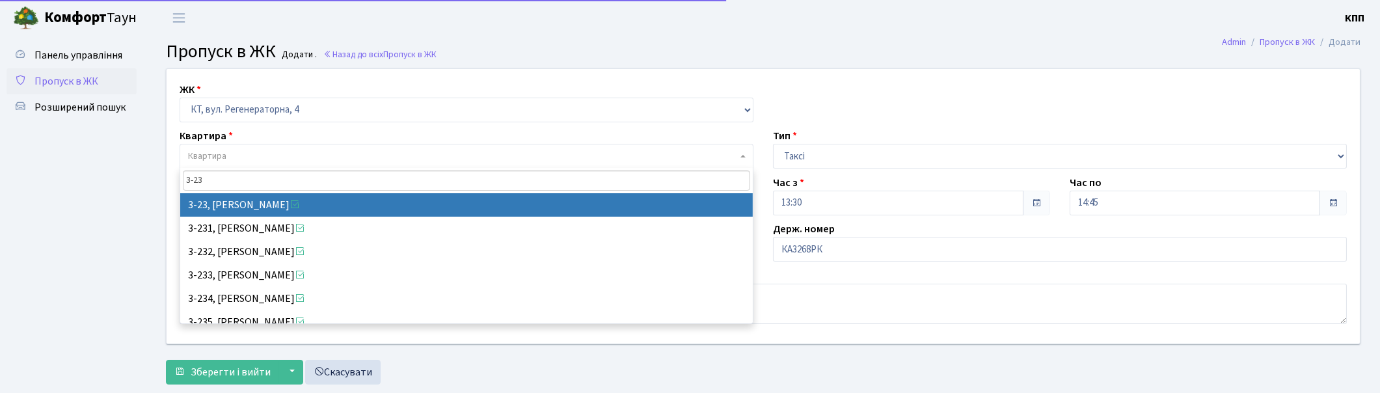
type input "3-23"
select select "994"
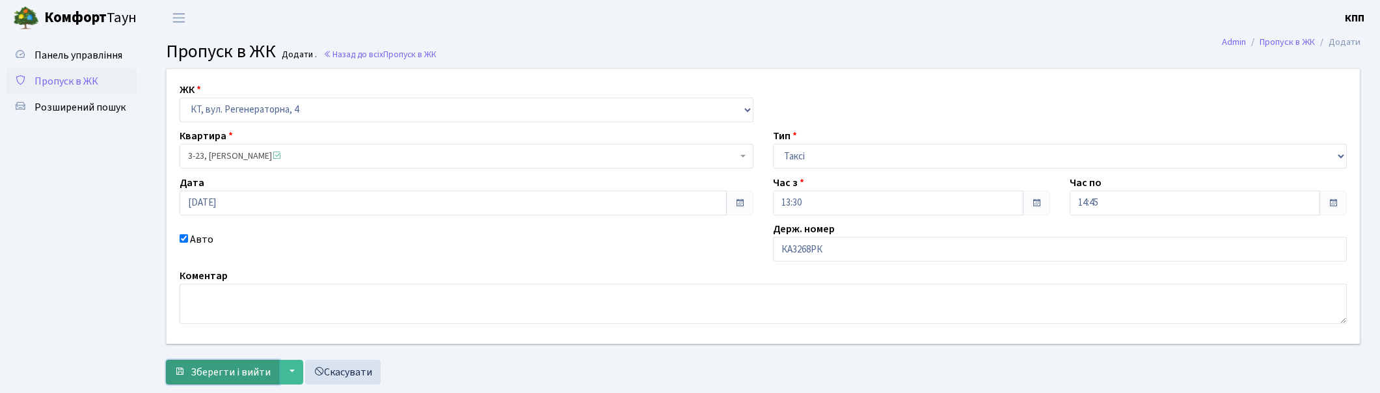
click at [205, 365] on span "Зберегти і вийти" at bounding box center [231, 372] width 80 height 14
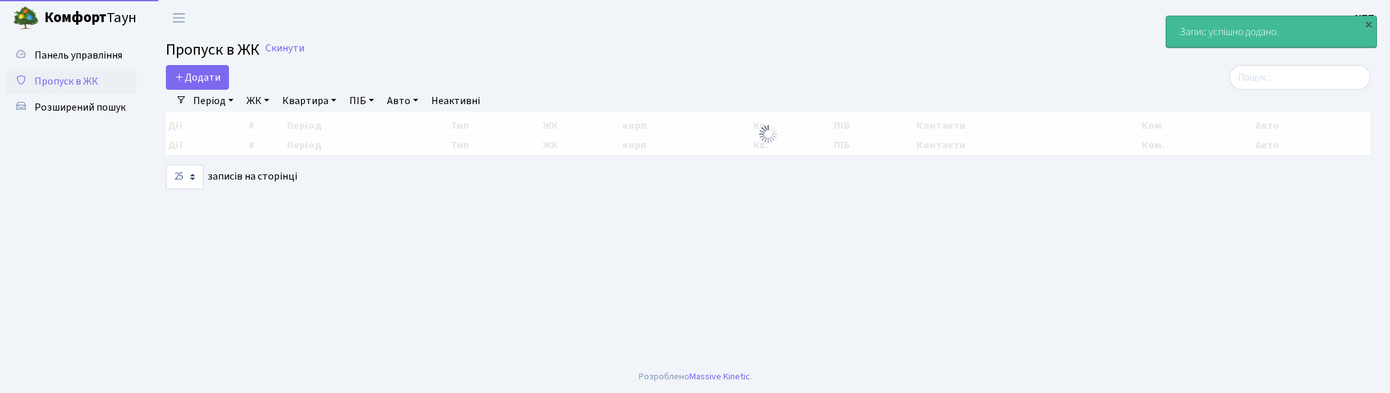
select select "25"
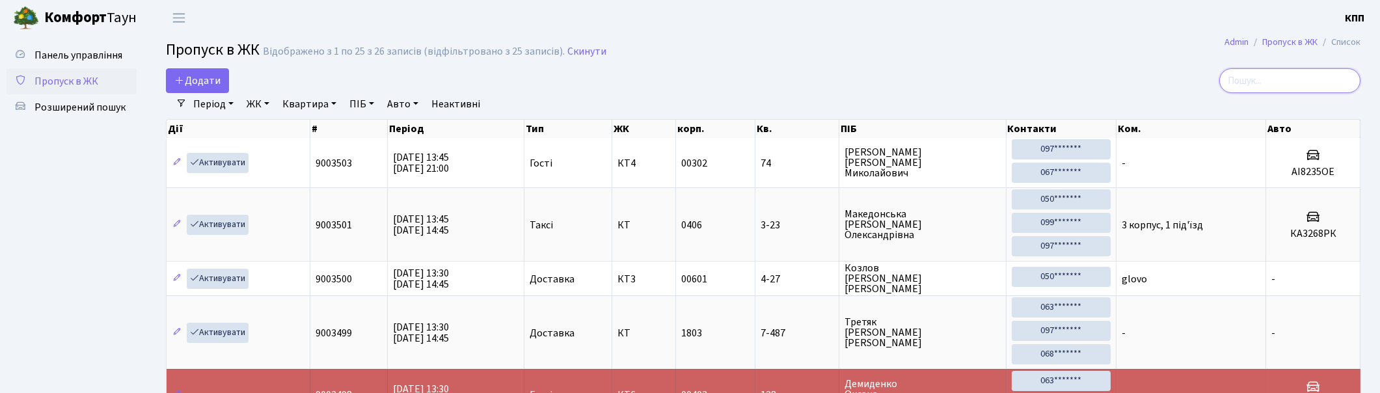
click at [1275, 81] on input "search" at bounding box center [1289, 80] width 141 height 25
click at [66, 48] on span "Панель управління" at bounding box center [78, 55] width 88 height 14
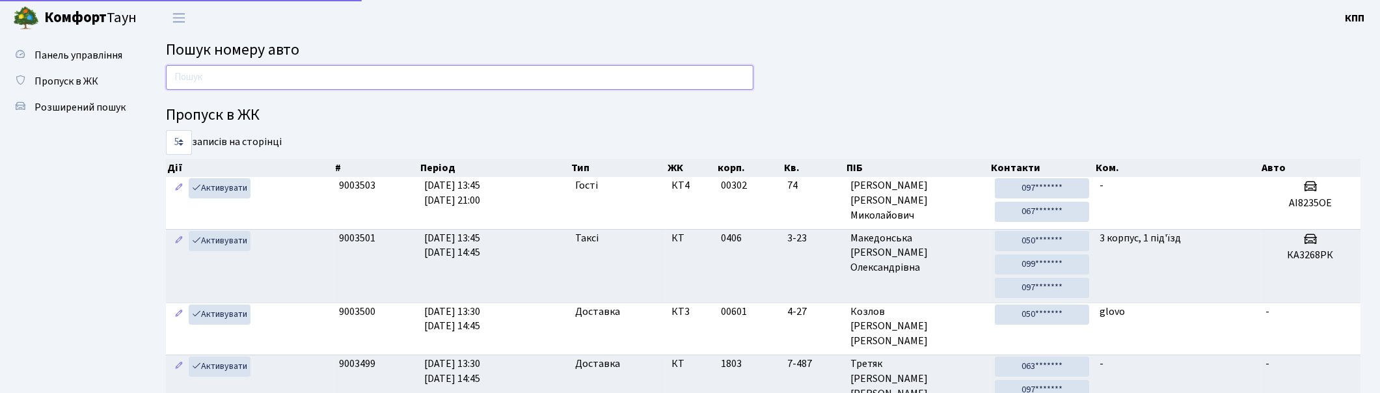
click at [324, 76] on input "text" at bounding box center [459, 77] width 587 height 25
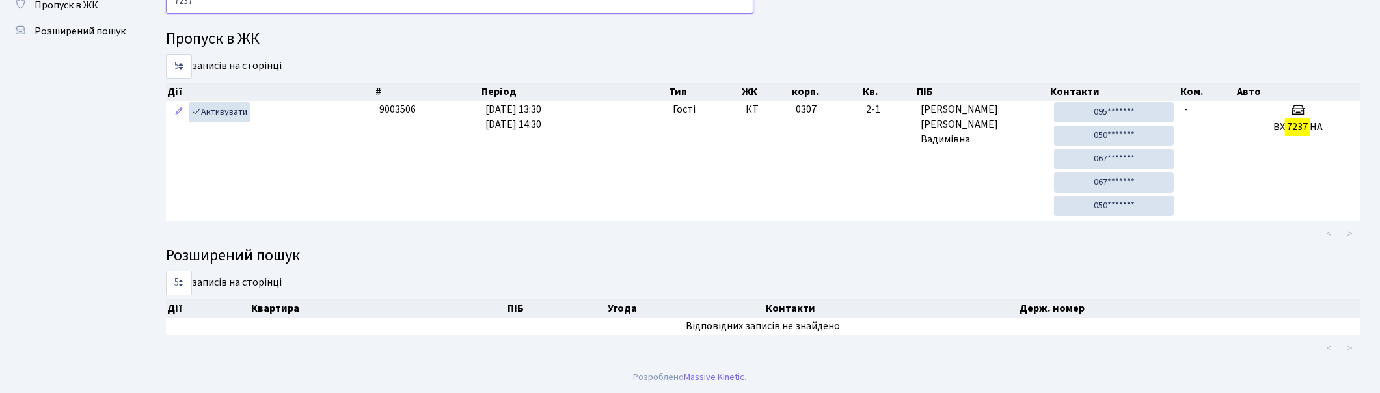
scroll to position [4, 0]
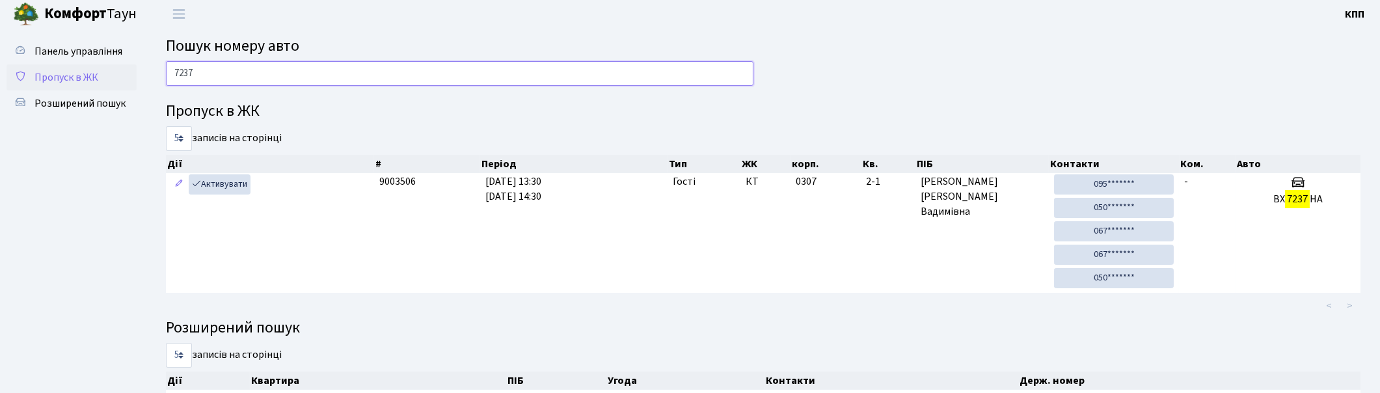
type input "7237"
click at [73, 70] on span "Пропуск в ЖК" at bounding box center [66, 77] width 64 height 14
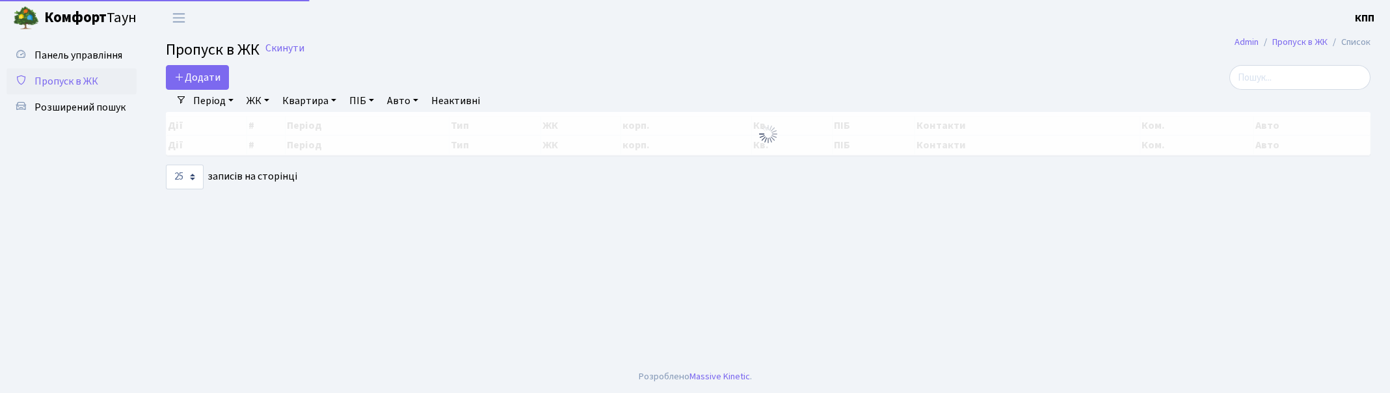
select select "25"
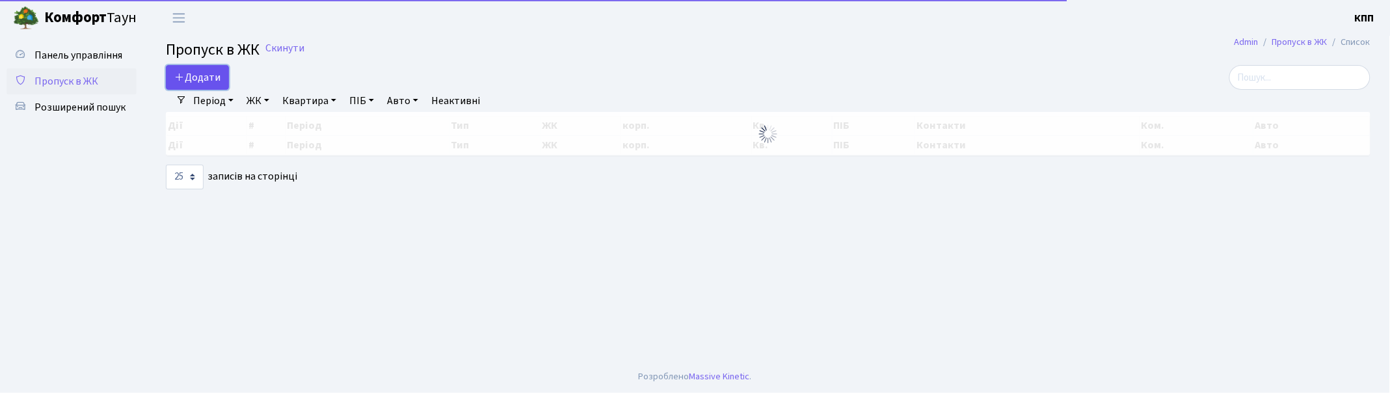
click at [196, 72] on span "Додати" at bounding box center [197, 77] width 46 height 14
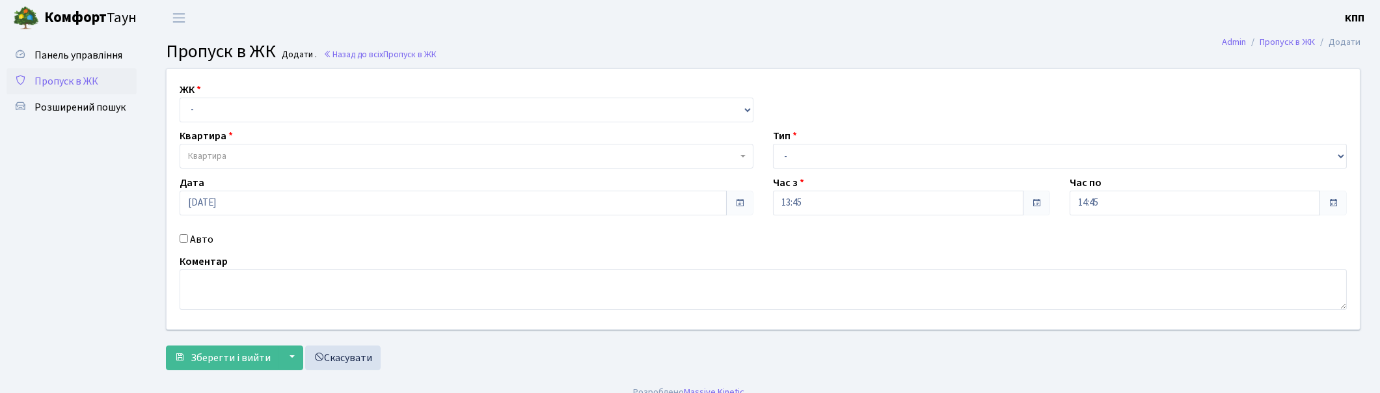
select select "271"
click at [180, 98] on select "- КТ, вул. Регенераторна, 4 КТ2, просп. [STREET_ADDRESS] [STREET_ADDRESS] [PERS…" at bounding box center [467, 110] width 574 height 25
select select
click at [197, 243] on label "Авто" at bounding box center [201, 240] width 23 height 16
click at [188, 243] on input "Авто" at bounding box center [184, 238] width 8 height 8
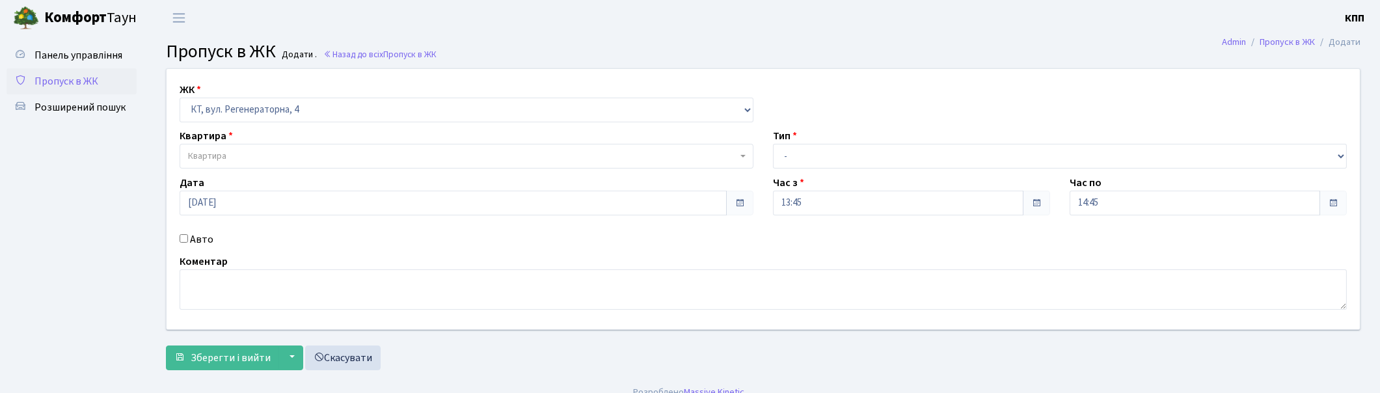
checkbox input "true"
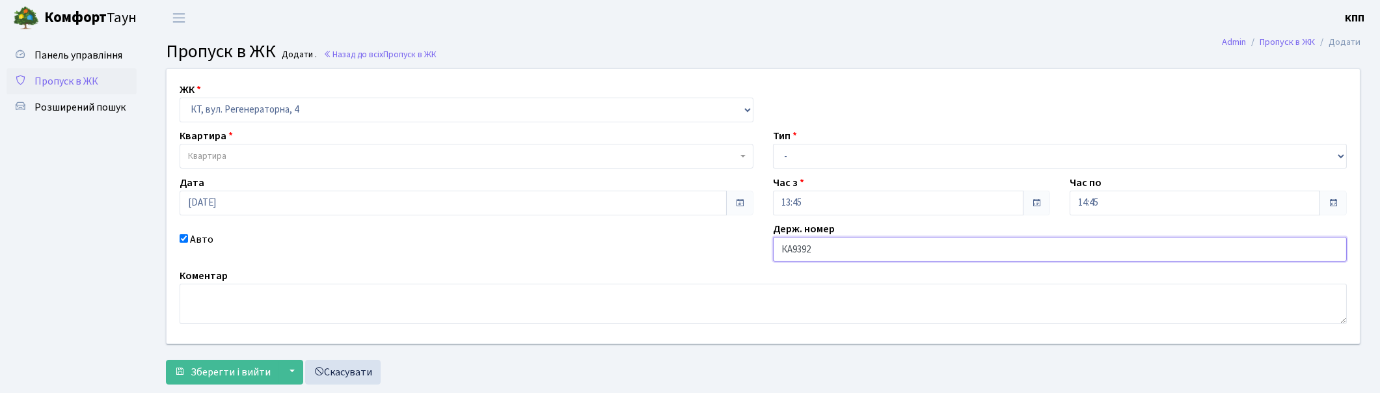
type input "КА9392ІВ"
click at [848, 161] on select "- Доставка Таксі Гості Сервіс" at bounding box center [1060, 156] width 574 height 25
select select "2"
click at [773, 144] on select "- Доставка Таксі Гості Сервіс" at bounding box center [1060, 156] width 574 height 25
click at [256, 152] on span "Квартира" at bounding box center [462, 156] width 549 height 13
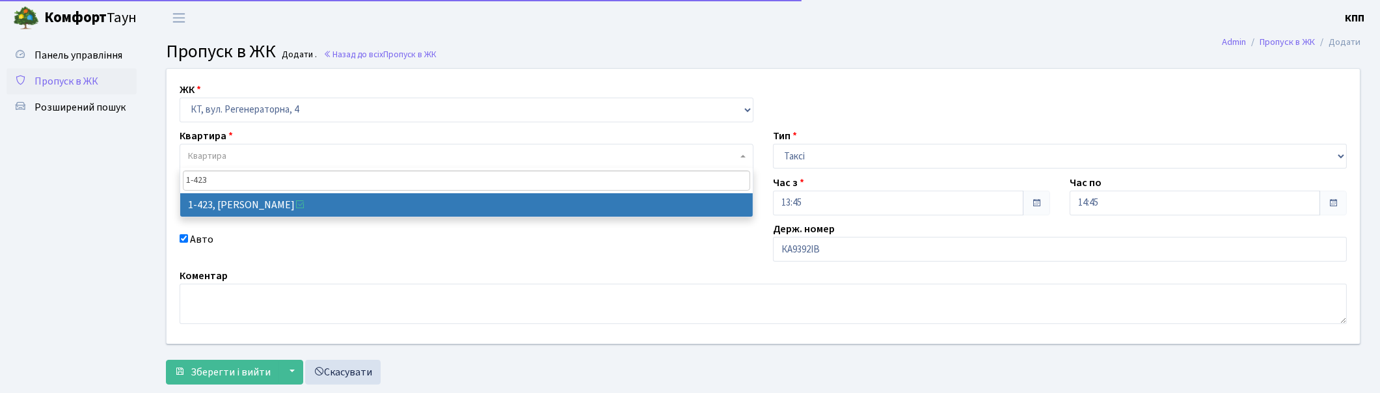
type input "1-423"
select select "474"
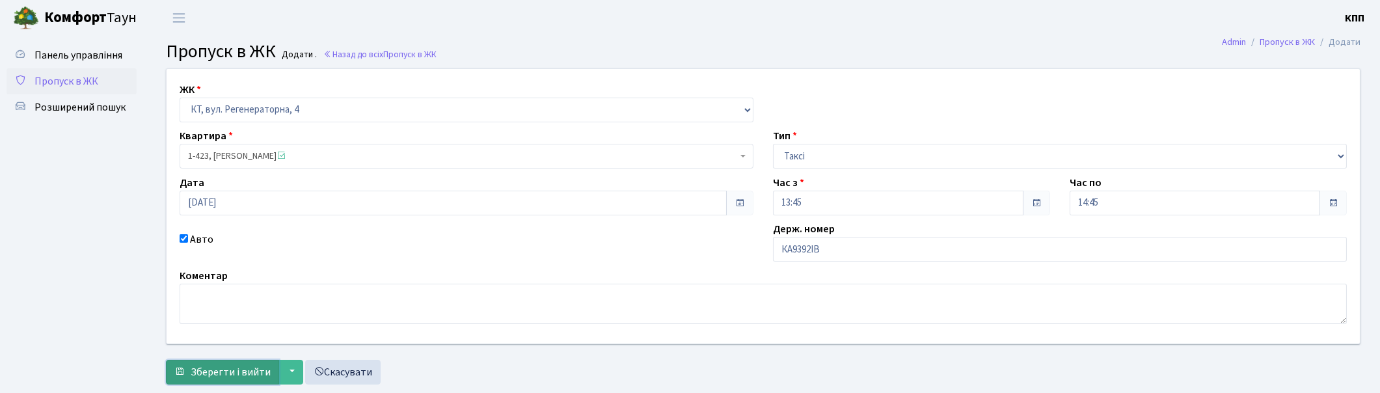
click at [245, 368] on span "Зберегти і вийти" at bounding box center [231, 372] width 80 height 14
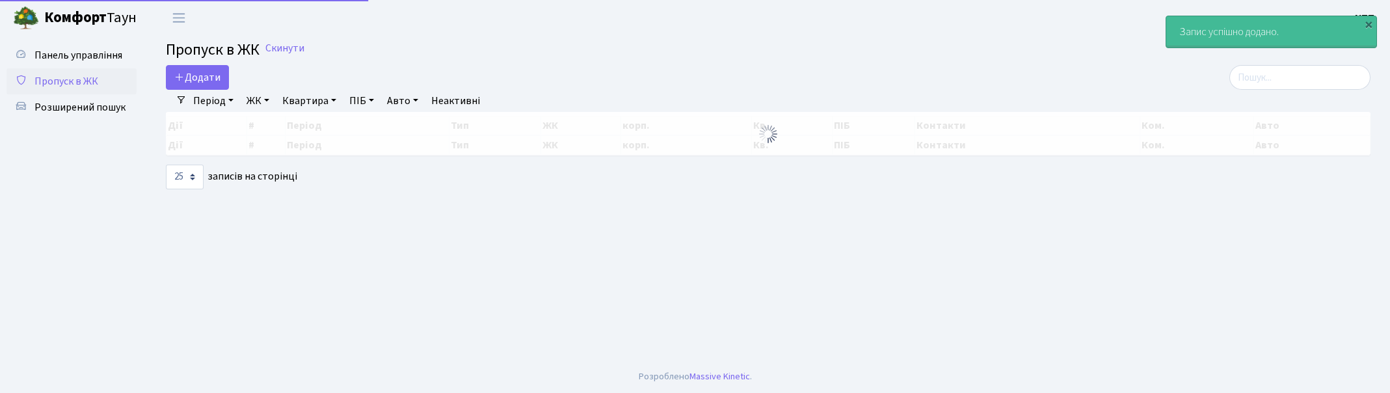
select select "25"
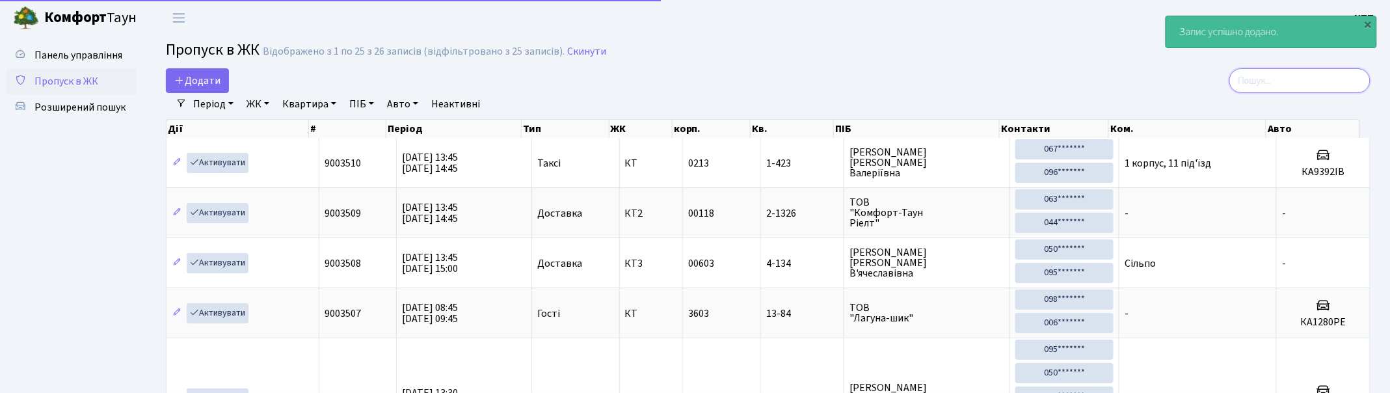
click at [1280, 74] on input "search" at bounding box center [1300, 80] width 141 height 25
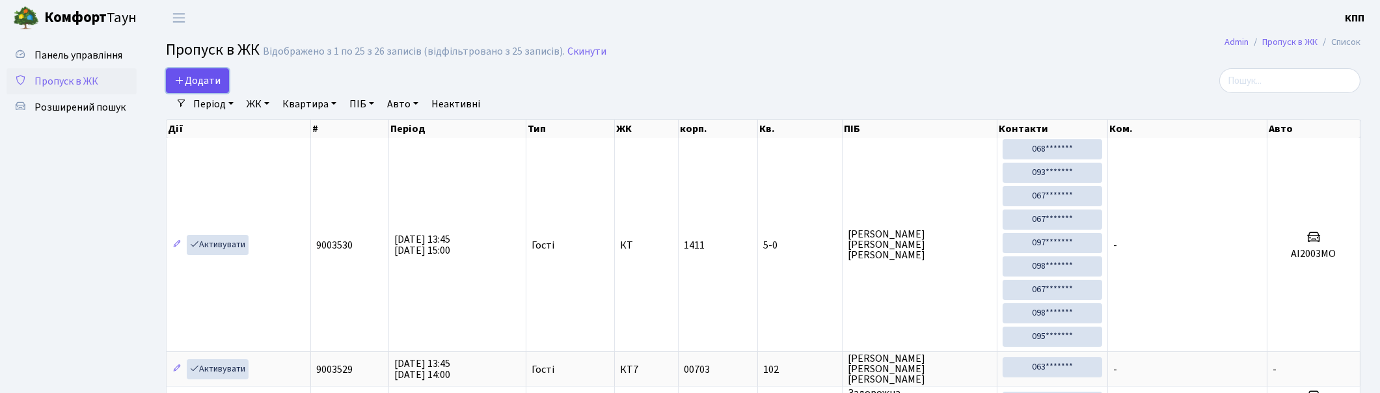
click at [209, 80] on span "Додати" at bounding box center [197, 81] width 46 height 14
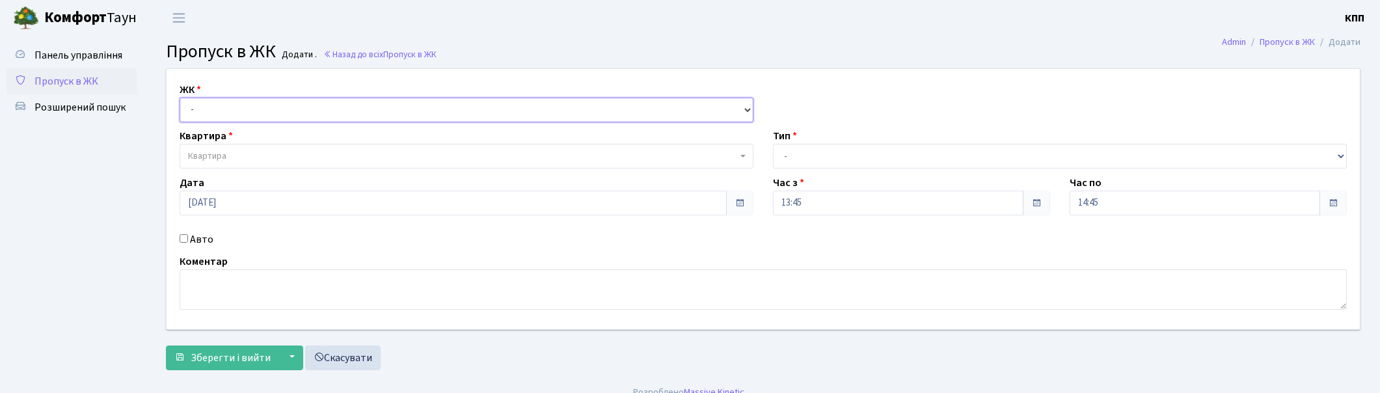
drag, startPoint x: 0, startPoint y: 0, endPoint x: 302, endPoint y: 121, distance: 325.2
click at [307, 112] on select "- КТ, вул. Регенераторна, 4 КТ2, просп. [STREET_ADDRESS] [STREET_ADDRESS] [PERS…" at bounding box center [467, 110] width 574 height 25
select select "271"
click at [180, 98] on select "- КТ, вул. Регенераторна, 4 КТ2, просп. [STREET_ADDRESS] [STREET_ADDRESS] [PERS…" at bounding box center [467, 110] width 574 height 25
select select
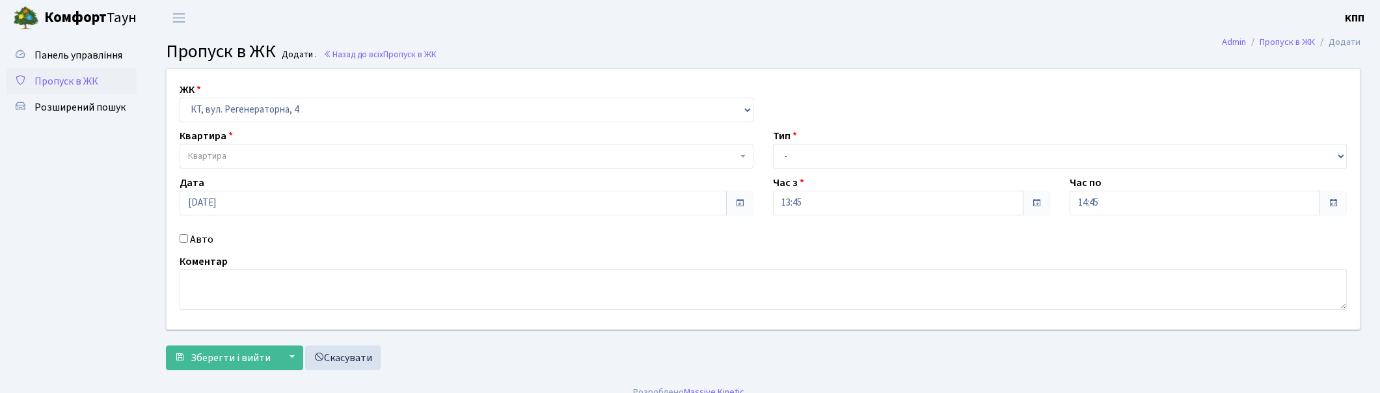
click at [281, 148] on span "Квартира" at bounding box center [467, 156] width 574 height 25
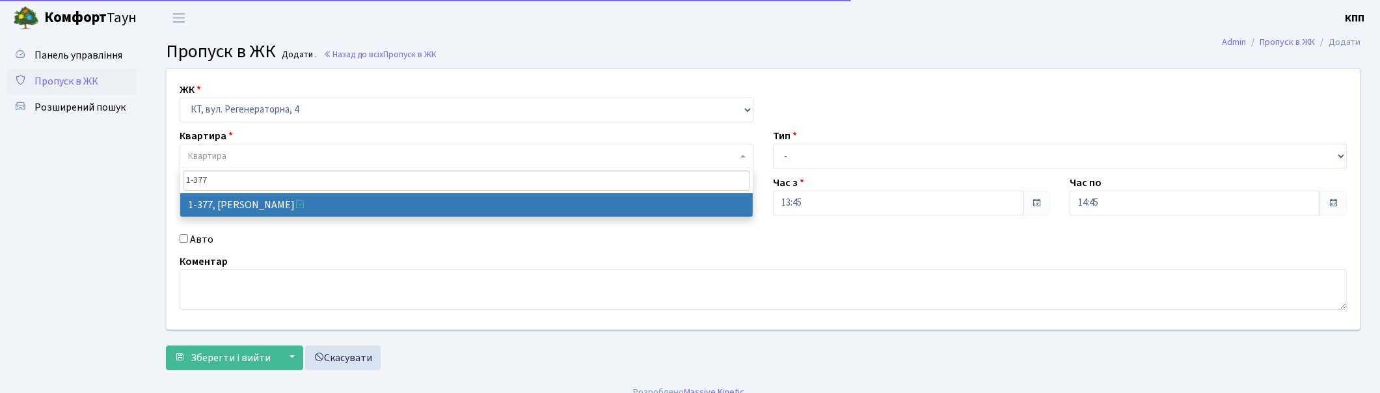
type input "1-377"
select select "429"
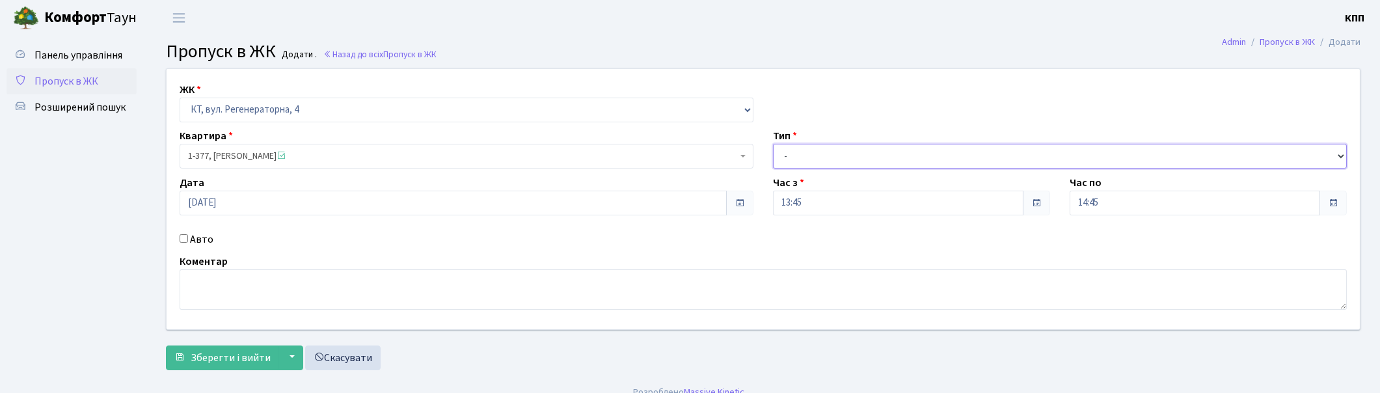
click at [809, 150] on select "- Доставка Таксі Гості Сервіс" at bounding box center [1060, 156] width 574 height 25
click at [773, 144] on select "- Доставка Таксі Гості Сервіс" at bounding box center [1060, 156] width 574 height 25
click at [815, 171] on div "ЖК - КТ, вул. Регенераторна, 4 КТ2, просп. [STREET_ADDRESS] [STREET_ADDRESS] [P…" at bounding box center [763, 199] width 1213 height 260
click at [817, 165] on select "- Доставка Таксі Гості Сервіс" at bounding box center [1060, 156] width 574 height 25
select select "3"
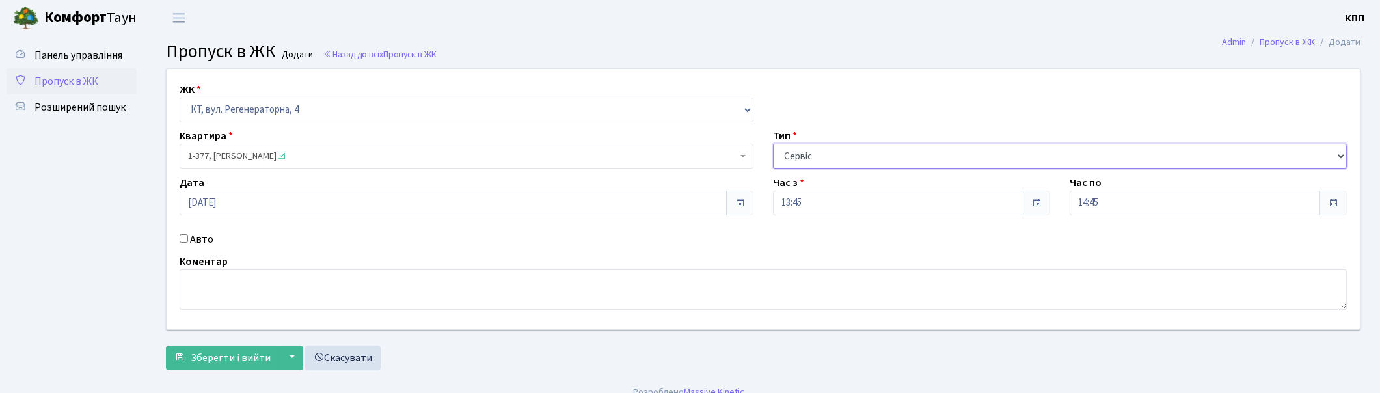
click at [773, 144] on select "- Доставка Таксі Гості Сервіс" at bounding box center [1060, 156] width 574 height 25
click at [302, 301] on textarea at bounding box center [763, 289] width 1167 height 40
type textarea "ВСЕХ"
click at [243, 347] on button "Зберегти і вийти" at bounding box center [222, 357] width 113 height 25
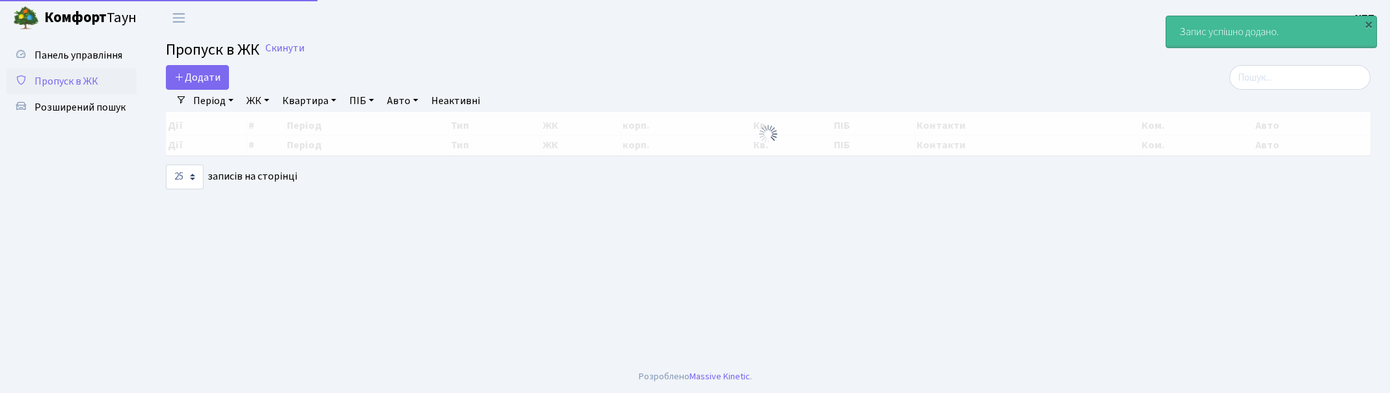
select select "25"
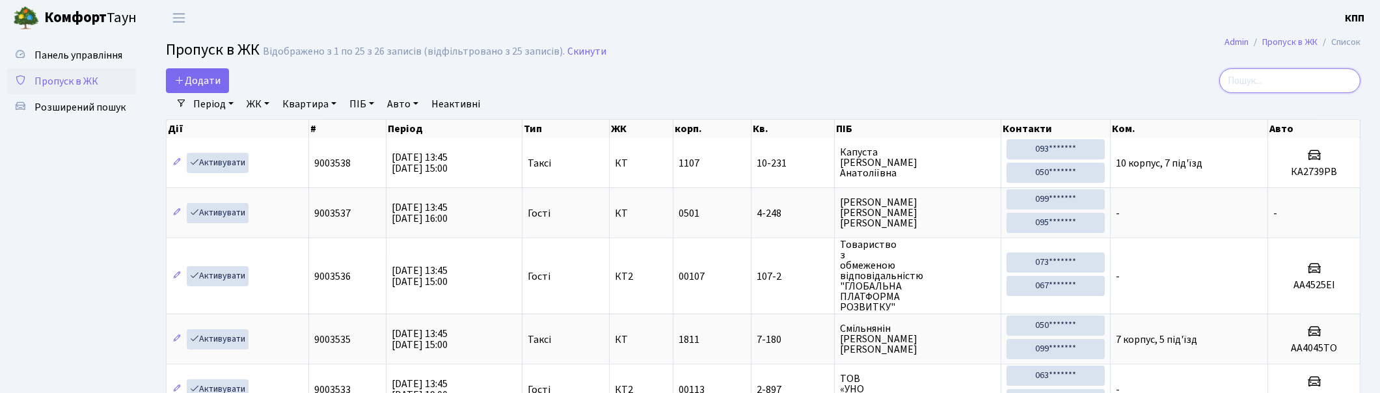
click at [1282, 79] on input "search" at bounding box center [1289, 80] width 141 height 25
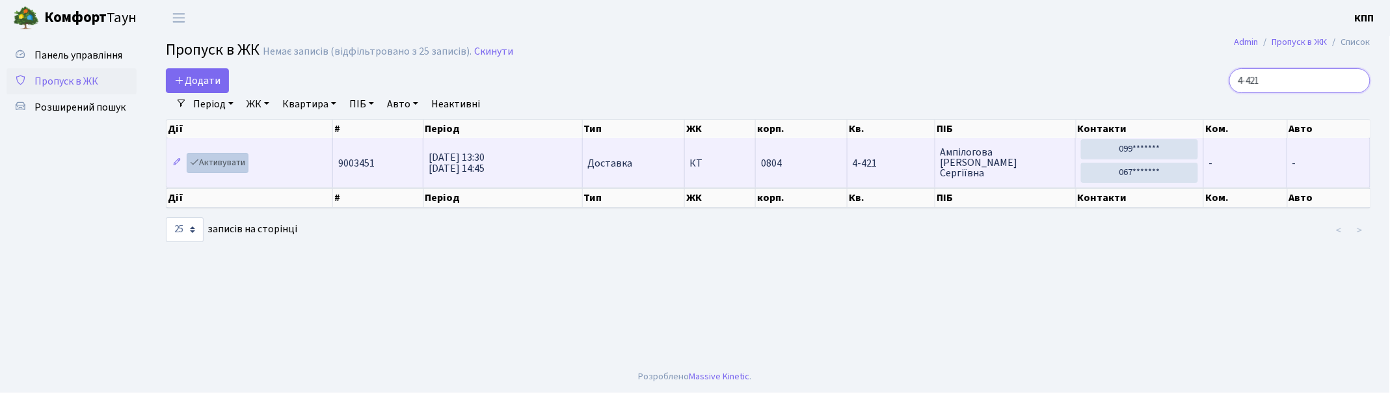
type input "4-421"
click at [224, 161] on link "Активувати" at bounding box center [218, 163] width 62 height 20
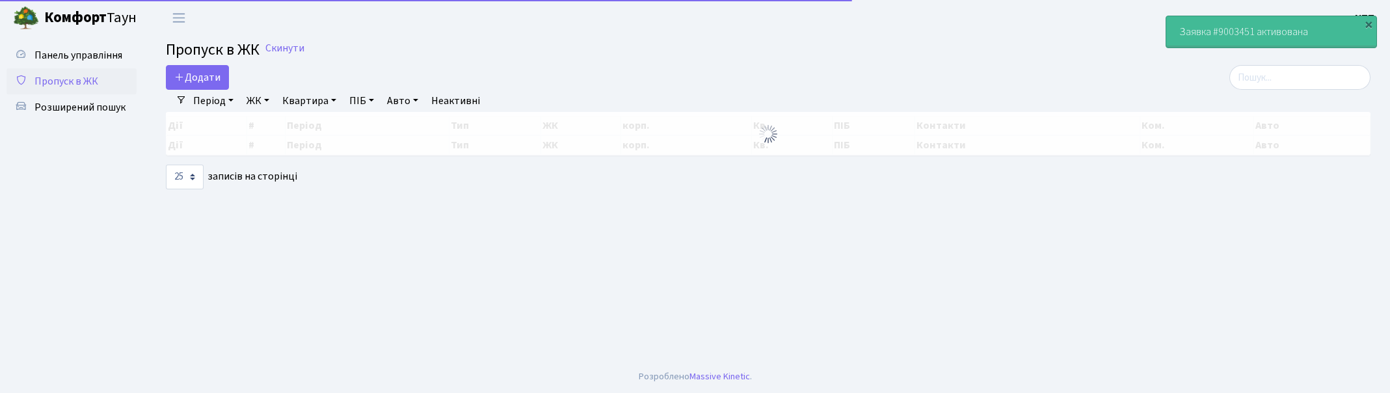
select select "25"
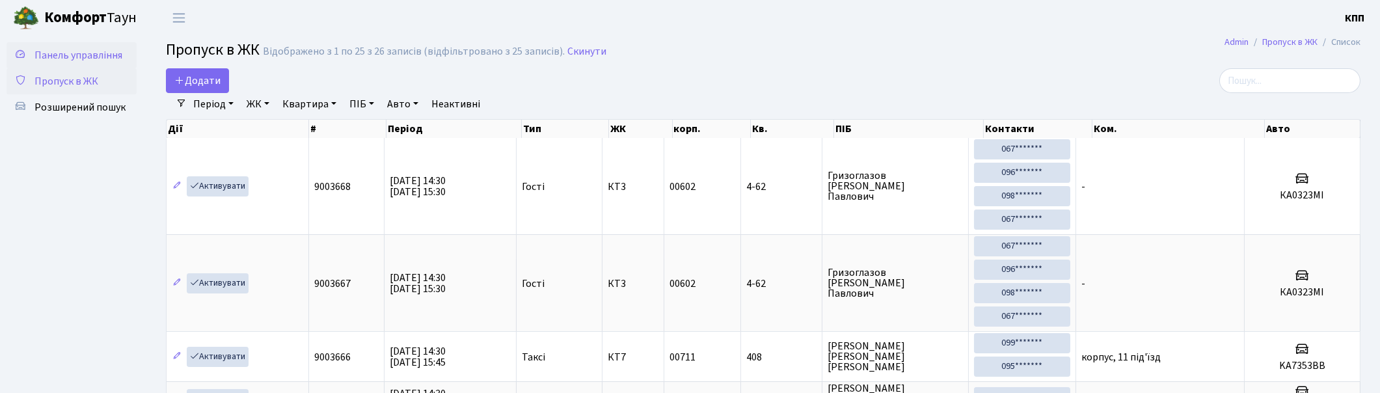
click at [63, 57] on span "Панель управління" at bounding box center [78, 55] width 88 height 14
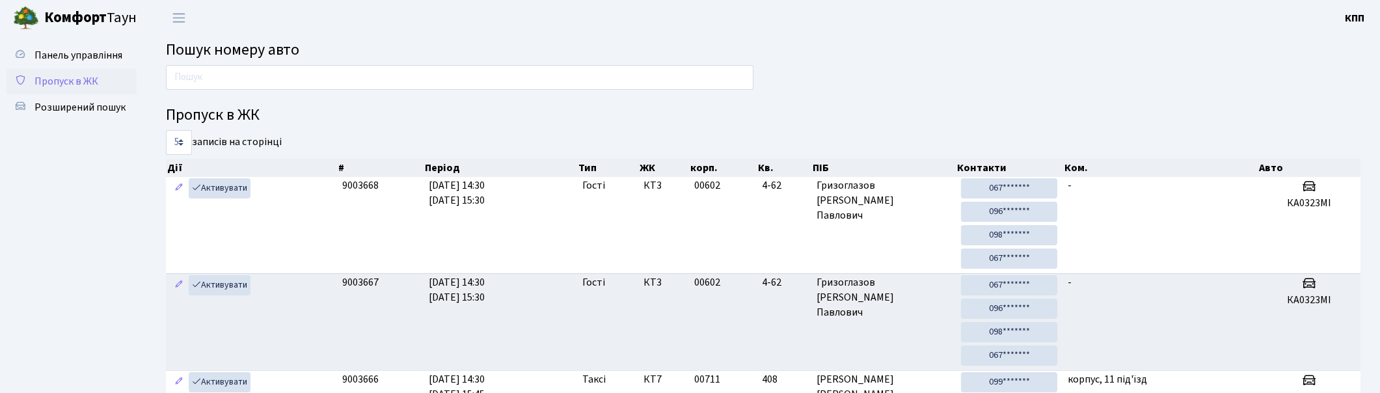
click at [115, 80] on link "Пропуск в ЖК" at bounding box center [72, 81] width 130 height 26
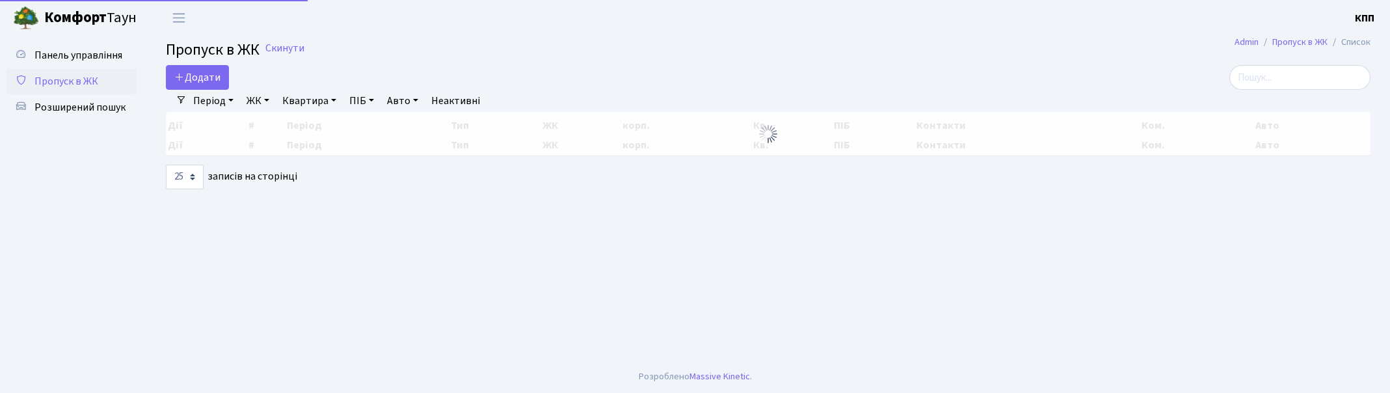
select select "25"
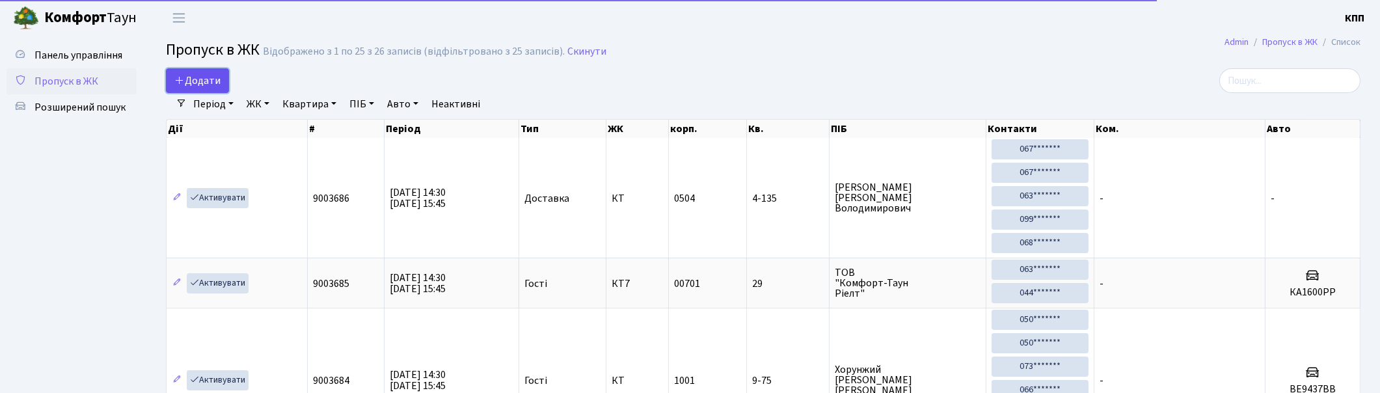
click at [192, 81] on span "Додати" at bounding box center [197, 81] width 46 height 14
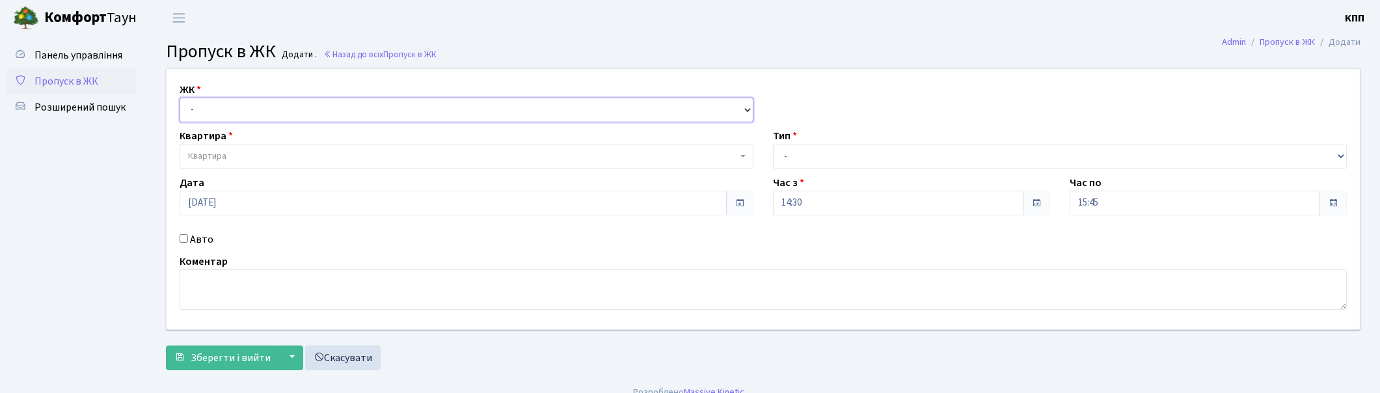
click at [208, 115] on select "- КТ, вул. Регенераторна, 4 КТ2, просп. Соборності, 17 КТ3, вул. Березнева, 16 …" at bounding box center [467, 110] width 574 height 25
select select "271"
click at [180, 98] on select "- КТ, вул. Регенераторна, 4 КТ2, просп. Соборності, 17 КТ3, вул. Березнева, 16 …" at bounding box center [467, 110] width 574 height 25
select select
click at [222, 153] on span "Квартира" at bounding box center [207, 156] width 38 height 13
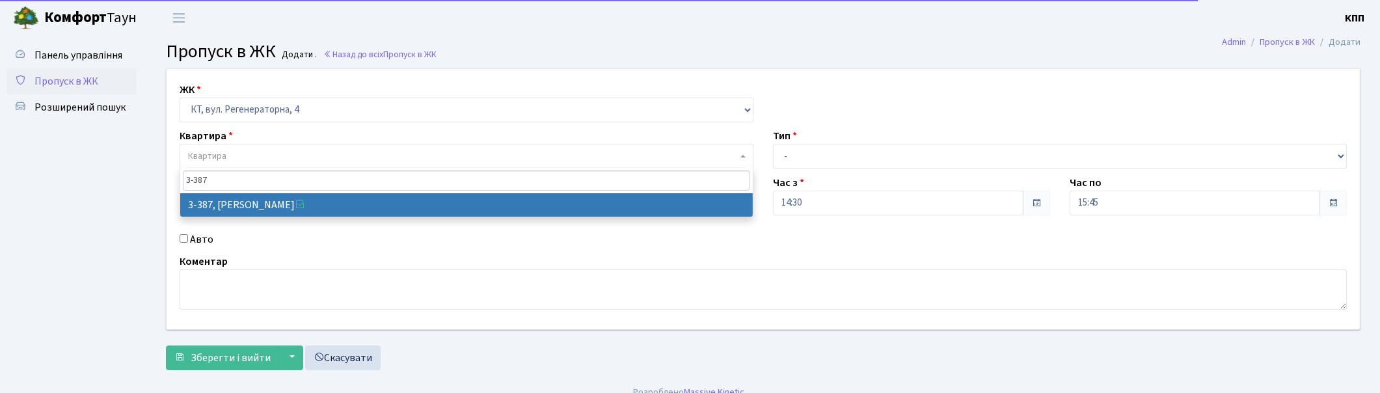
type input "3-387"
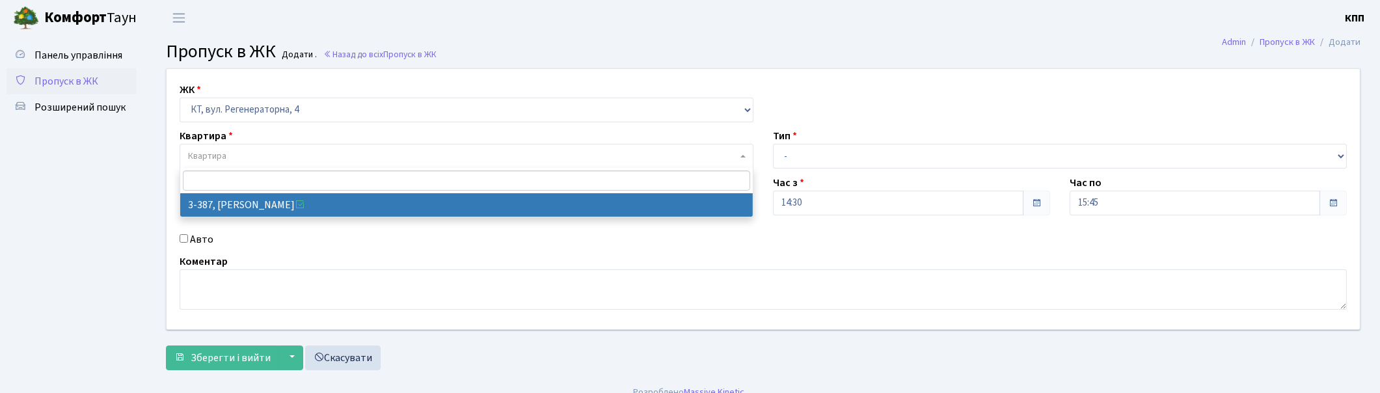
select select "1605"
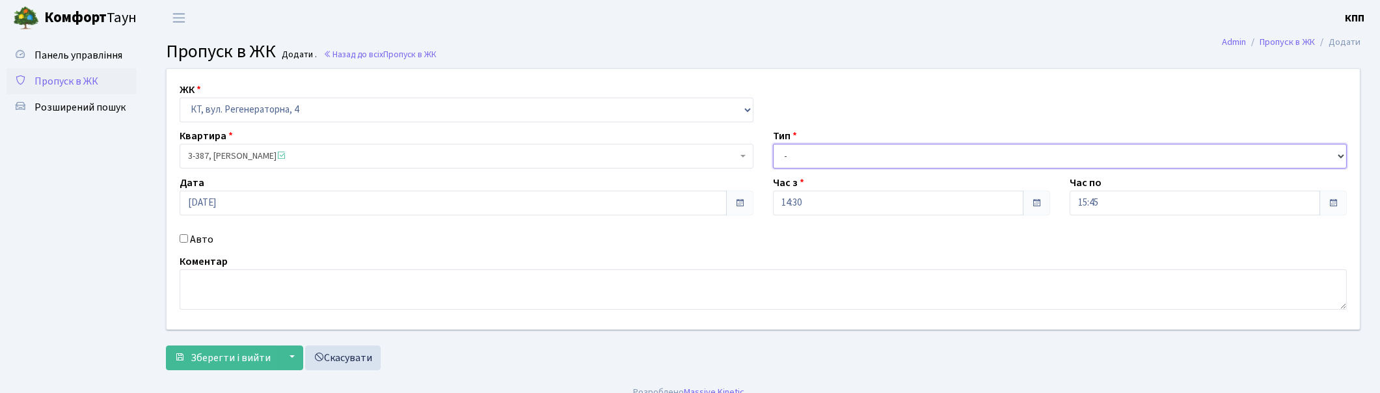
click at [915, 152] on select "- Доставка Таксі Гості Сервіс" at bounding box center [1060, 156] width 574 height 25
select select "1"
click at [773, 144] on select "- Доставка Таксі Гості Сервіс" at bounding box center [1060, 156] width 574 height 25
click at [224, 355] on span "Зберегти і вийти" at bounding box center [231, 358] width 80 height 14
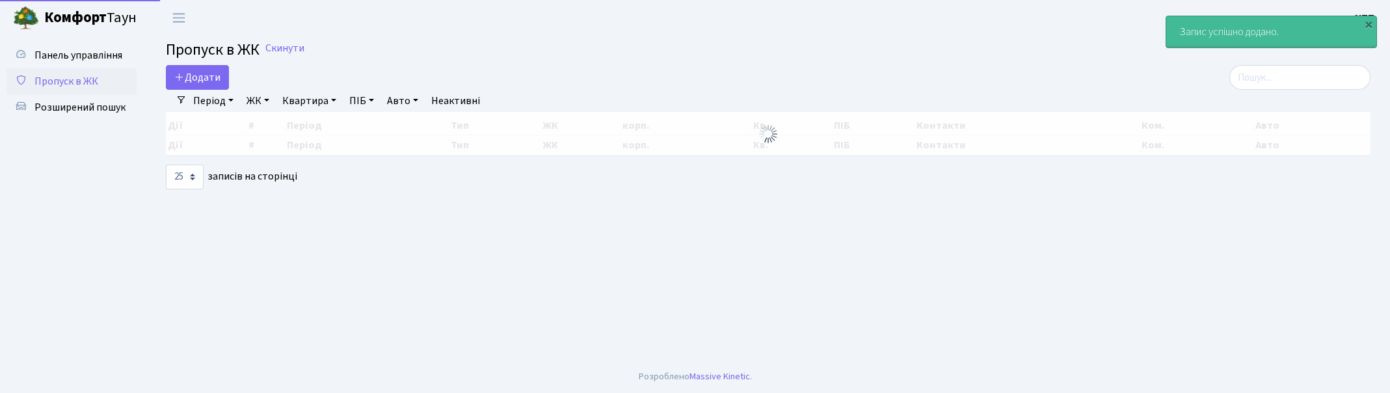
select select "25"
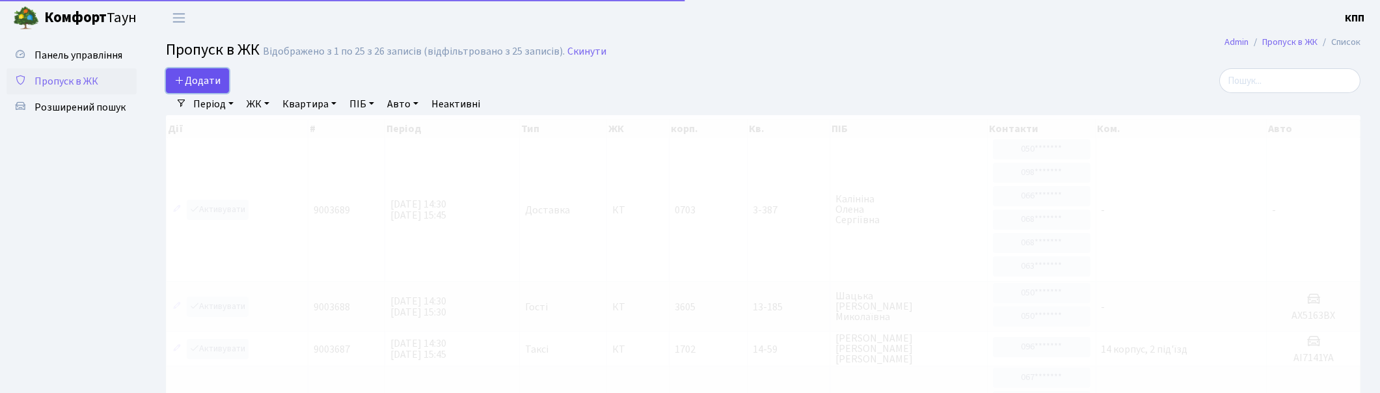
click at [215, 88] on link "Додати" at bounding box center [197, 80] width 63 height 25
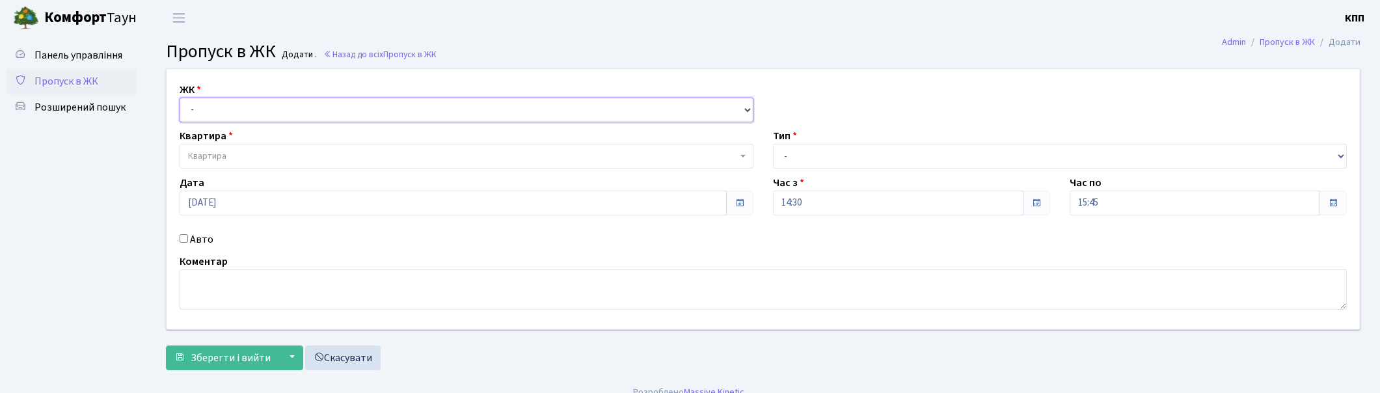
click at [220, 112] on select "- КТ, вул. Регенераторна, 4 КТ2, просп. [STREET_ADDRESS] [STREET_ADDRESS] [PERS…" at bounding box center [467, 110] width 574 height 25
select select "271"
click at [180, 98] on select "- КТ, вул. Регенераторна, 4 КТ2, просп. [STREET_ADDRESS] [STREET_ADDRESS] [PERS…" at bounding box center [467, 110] width 574 height 25
select select
click at [239, 157] on span "Квартира" at bounding box center [462, 156] width 549 height 13
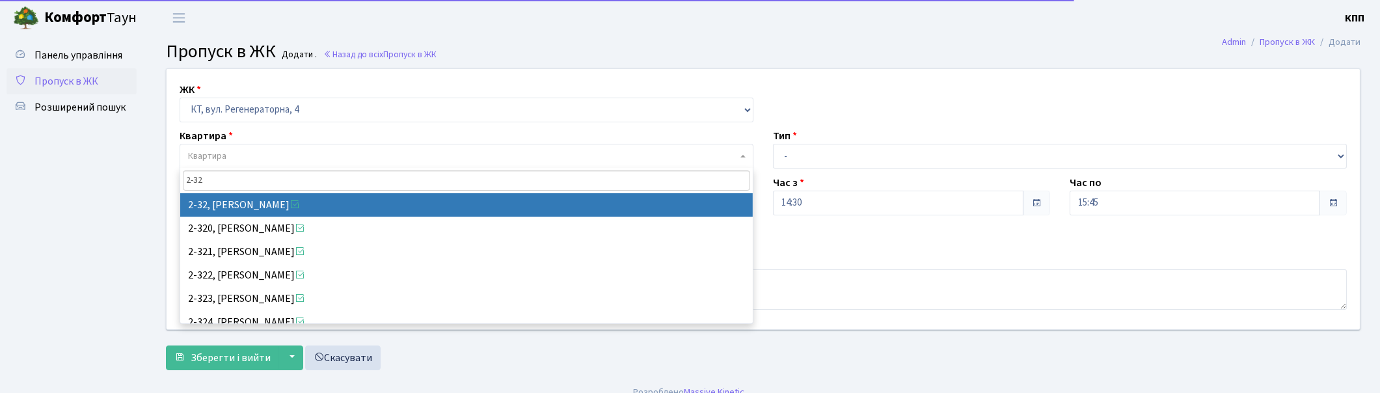
type input "2-32"
select select "727"
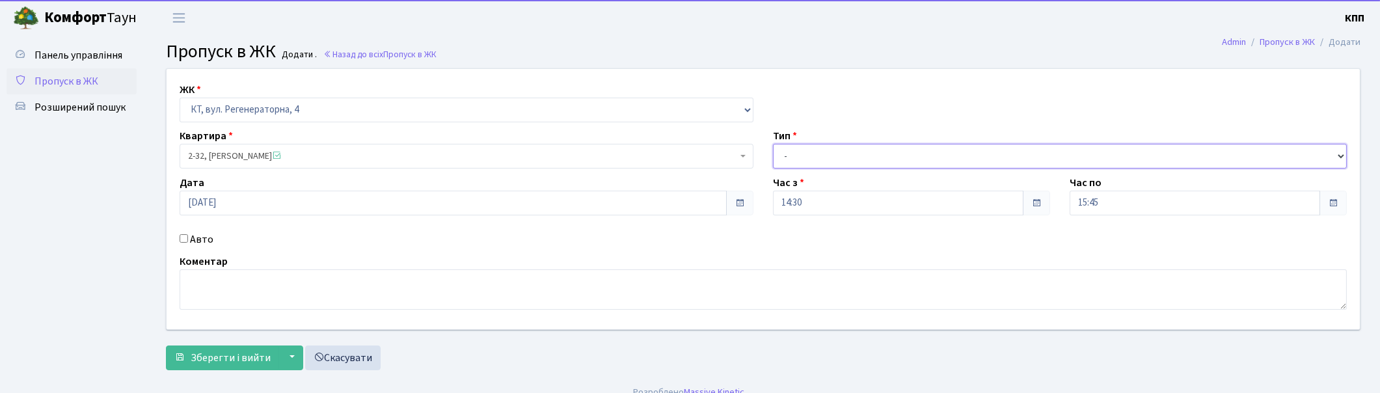
click at [837, 164] on select "- Доставка Таксі Гості Сервіс" at bounding box center [1060, 156] width 574 height 25
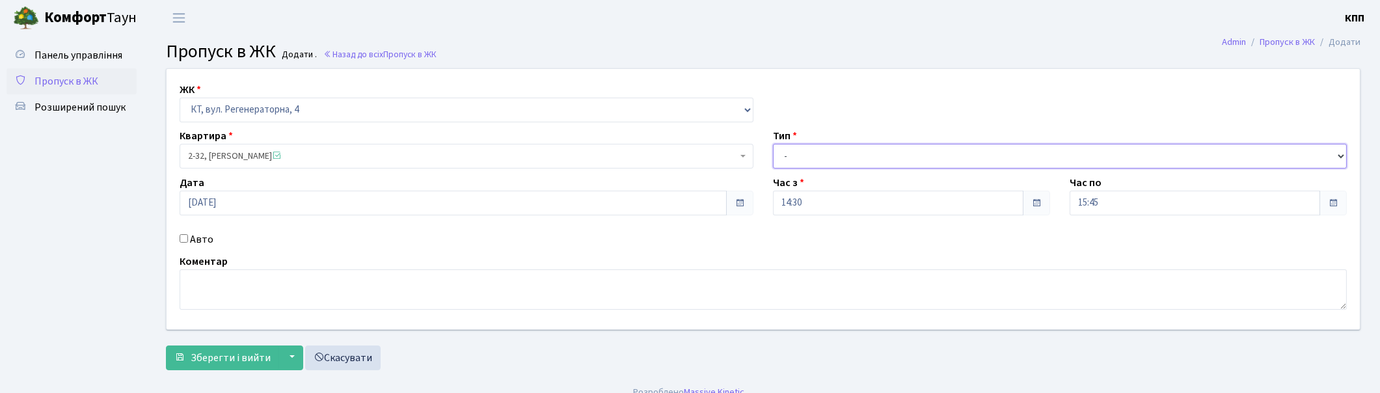
select select "1"
click at [773, 144] on select "- Доставка Таксі Гості Сервіс" at bounding box center [1060, 156] width 574 height 25
click at [189, 359] on button "Зберегти і вийти" at bounding box center [222, 357] width 113 height 25
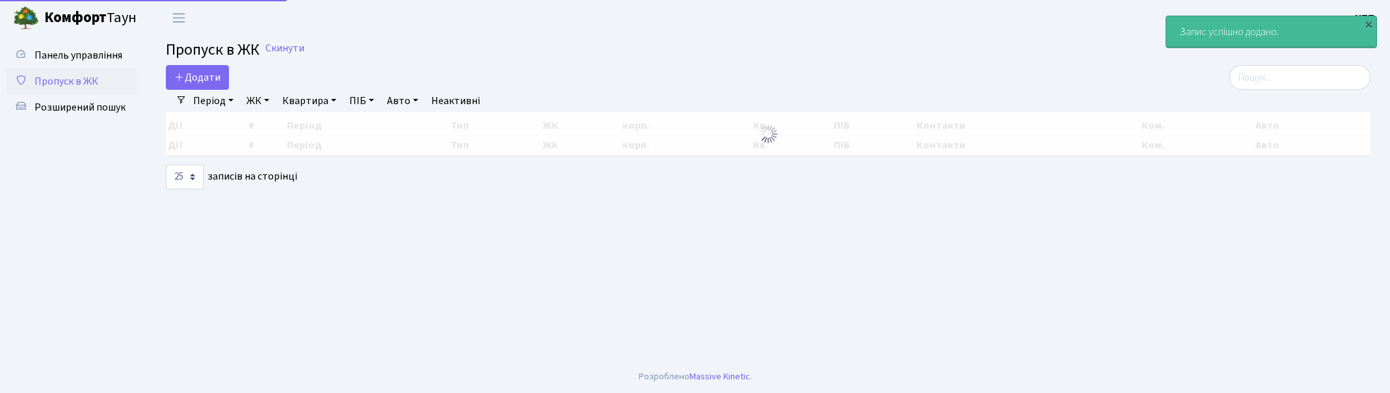
select select "25"
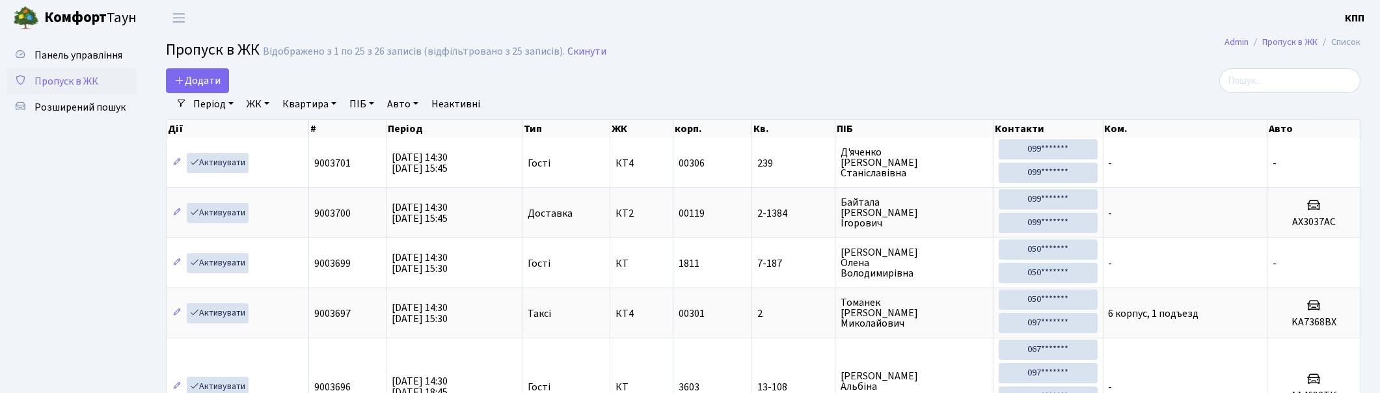
scroll to position [29, 0]
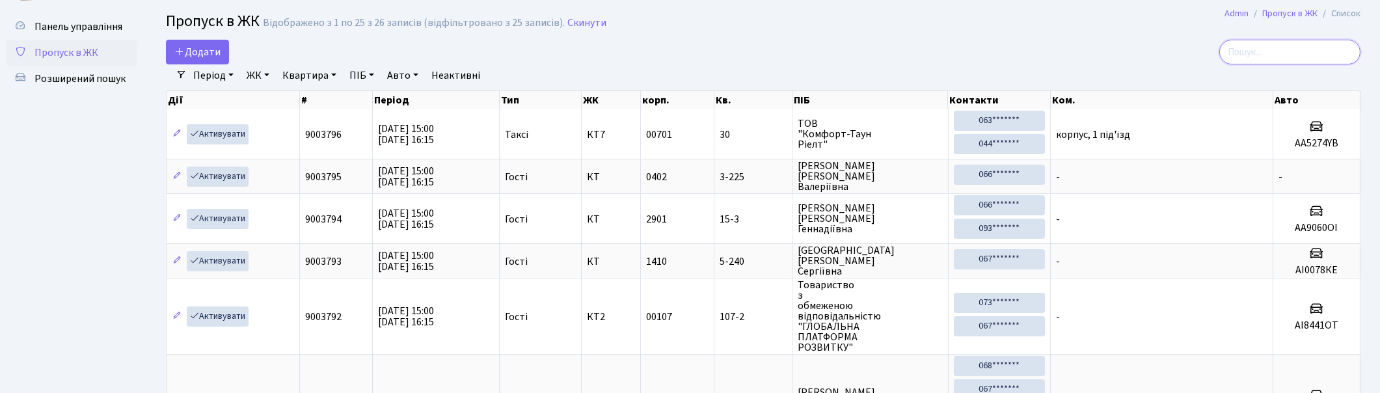
drag, startPoint x: 1303, startPoint y: 59, endPoint x: 1308, endPoint y: 66, distance: 8.8
click at [1303, 59] on input "search" at bounding box center [1289, 52] width 141 height 25
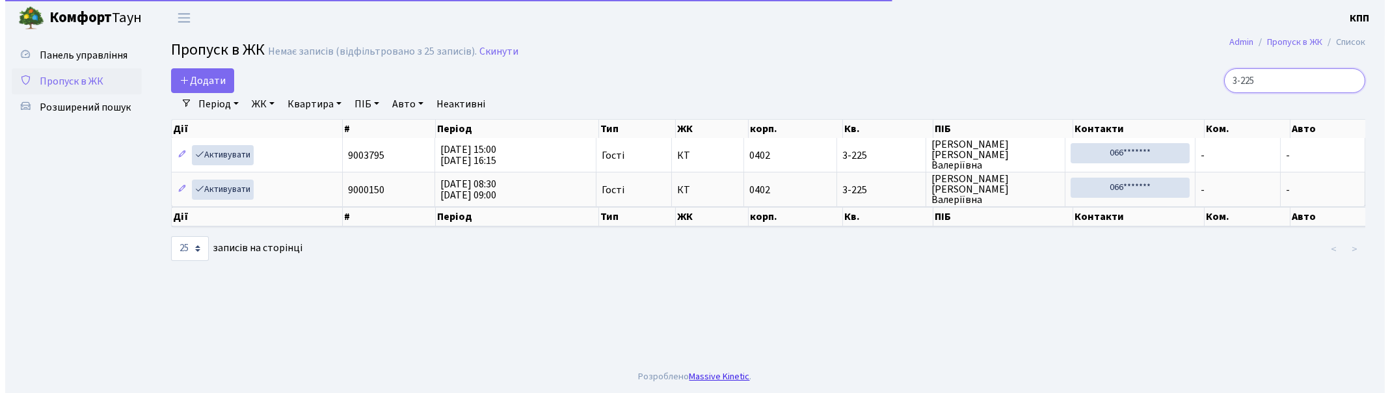
scroll to position [0, 0]
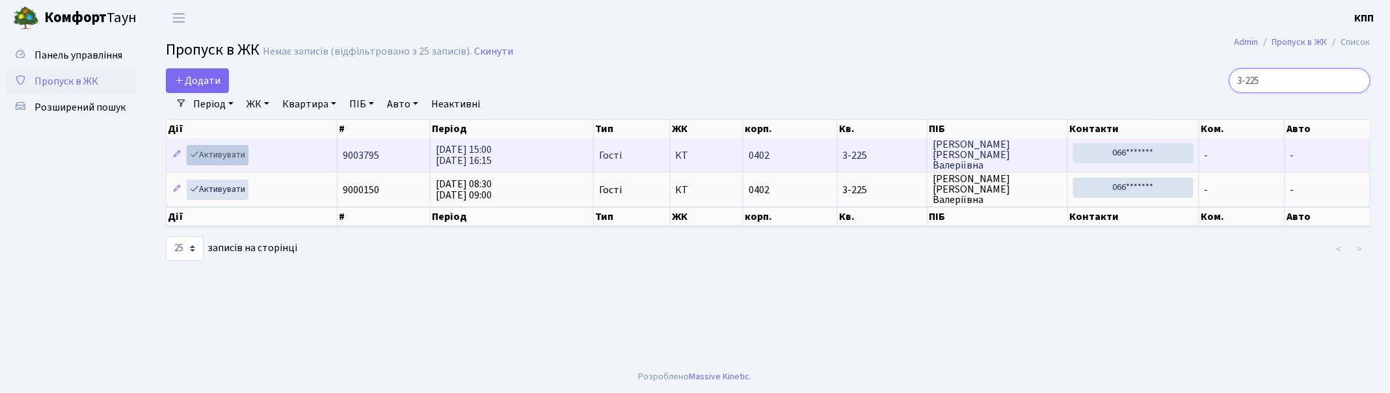
type input "3-225"
drag, startPoint x: 225, startPoint y: 154, endPoint x: 348, endPoint y: 205, distance: 133.3
click at [225, 153] on link "Активувати" at bounding box center [218, 155] width 62 height 20
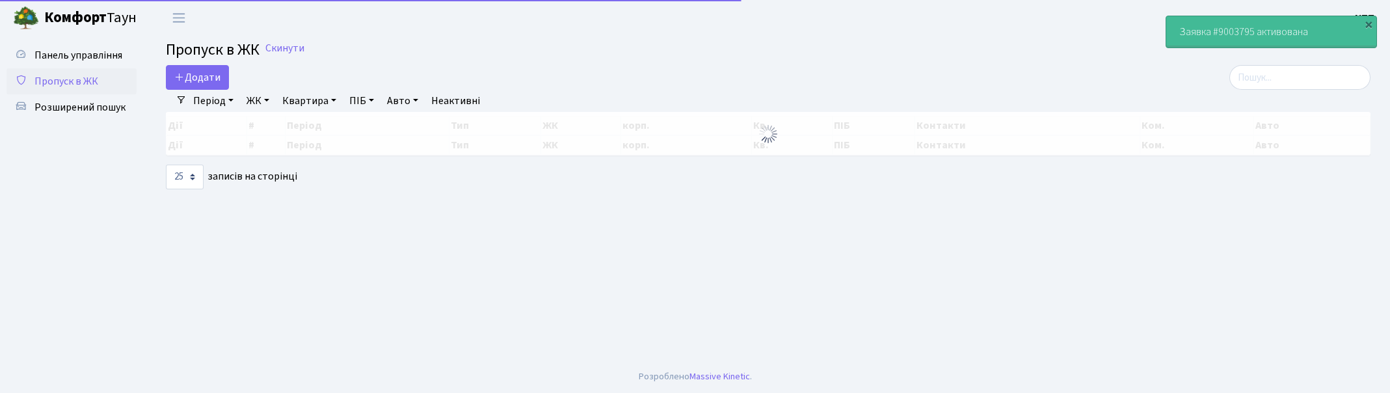
select select "25"
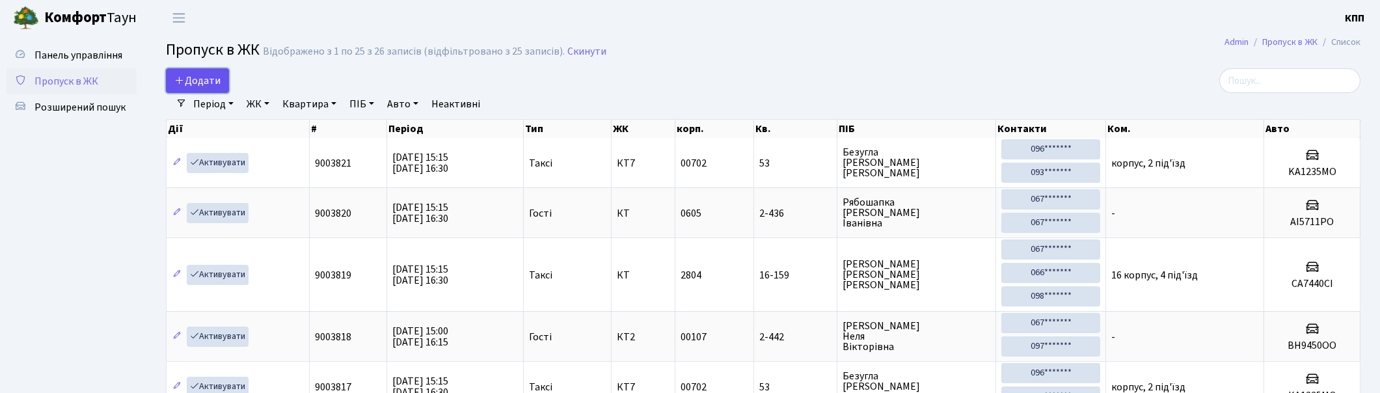
click at [185, 77] on span "Додати" at bounding box center [197, 81] width 46 height 14
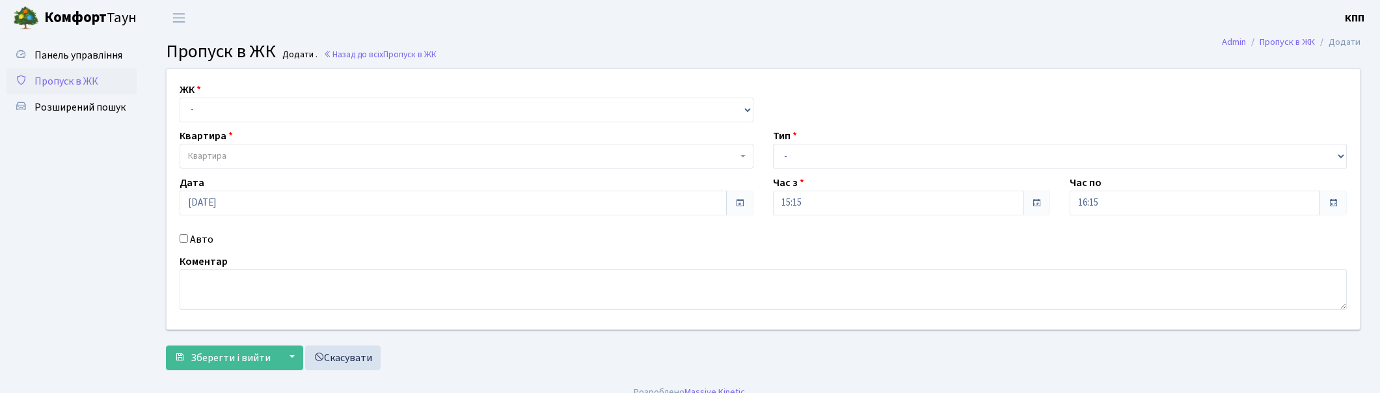
click at [275, 101] on select "- КТ, вул. Регенераторна, 4 КТ2, просп. [STREET_ADDRESS] [STREET_ADDRESS] [PERS…" at bounding box center [467, 110] width 574 height 25
select select "271"
click at [180, 98] on select "- КТ, вул. Регенераторна, 4 КТ2, просп. [STREET_ADDRESS] [STREET_ADDRESS] [PERS…" at bounding box center [467, 110] width 574 height 25
select select
click at [258, 161] on span "Квартира" at bounding box center [462, 156] width 549 height 13
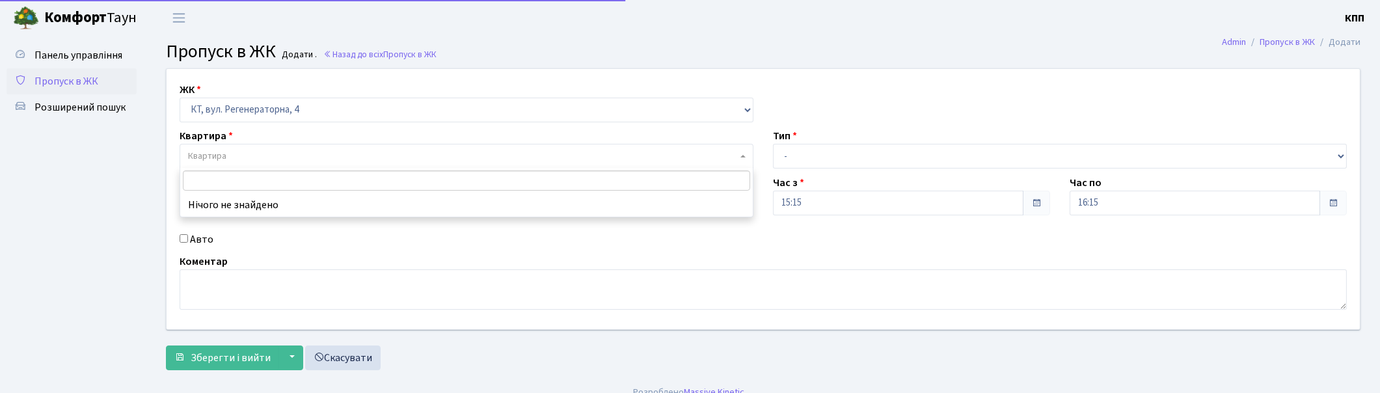
click at [255, 176] on input "search" at bounding box center [466, 180] width 567 height 20
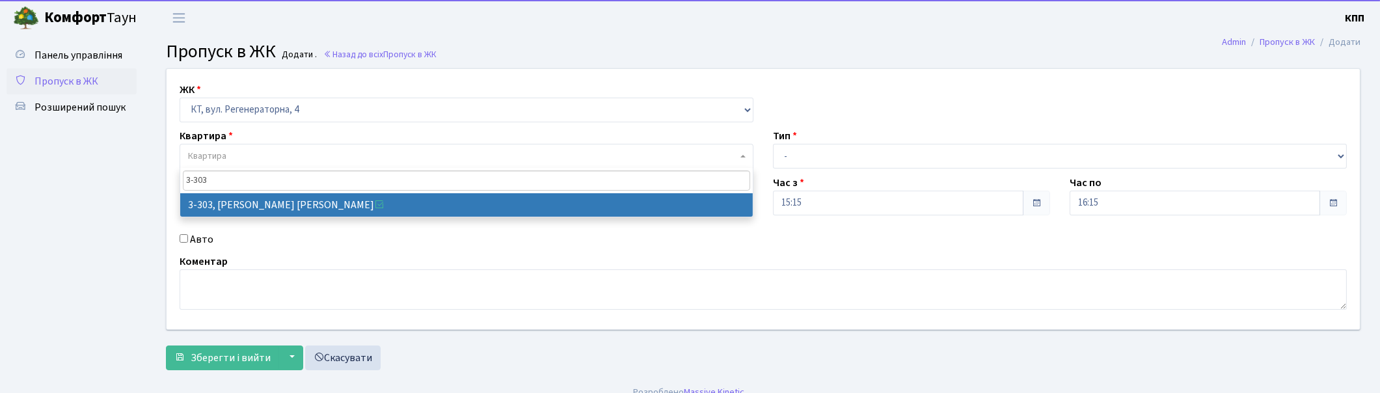
type input "3-303"
select select "1521"
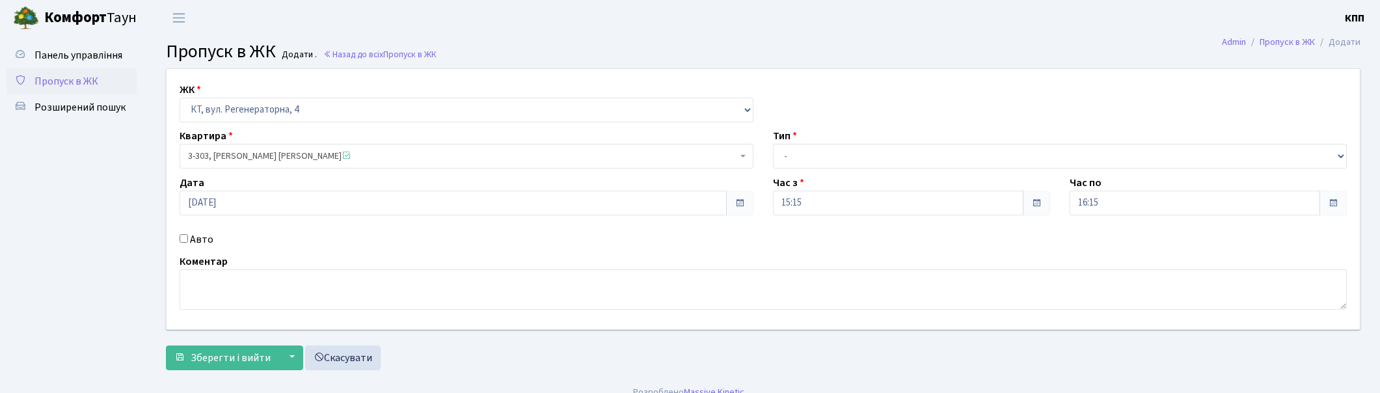
click at [200, 239] on label "Авто" at bounding box center [201, 240] width 23 height 16
click at [188, 239] on input "Авто" at bounding box center [184, 238] width 8 height 8
checkbox input "true"
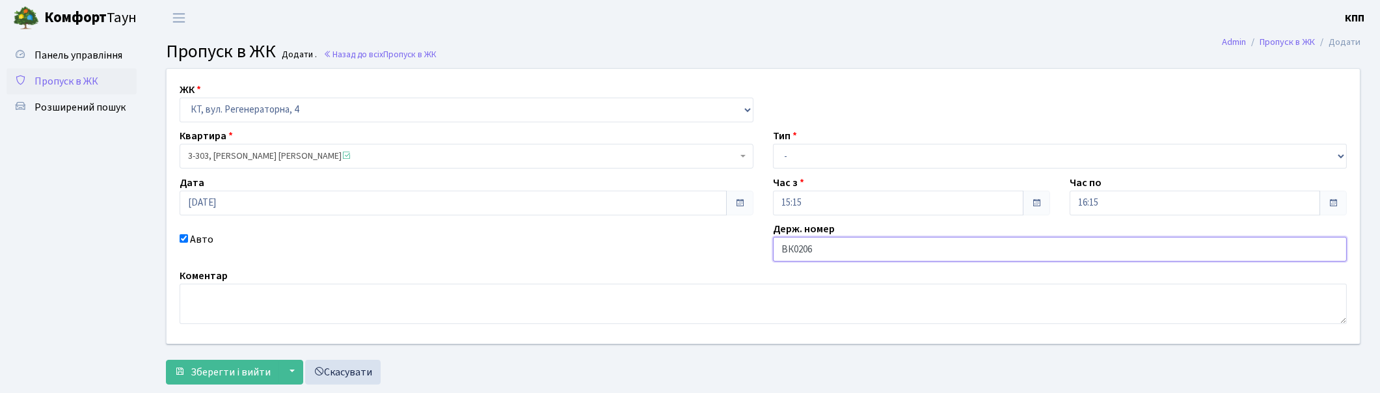
type input "ВК0206НМ"
click at [867, 152] on select "- Доставка Таксі Гості Сервіс" at bounding box center [1060, 156] width 574 height 25
select select "3"
click at [773, 144] on select "- Доставка Таксі Гості Сервіс" at bounding box center [1060, 156] width 574 height 25
click at [210, 366] on span "Зберегти і вийти" at bounding box center [231, 372] width 80 height 14
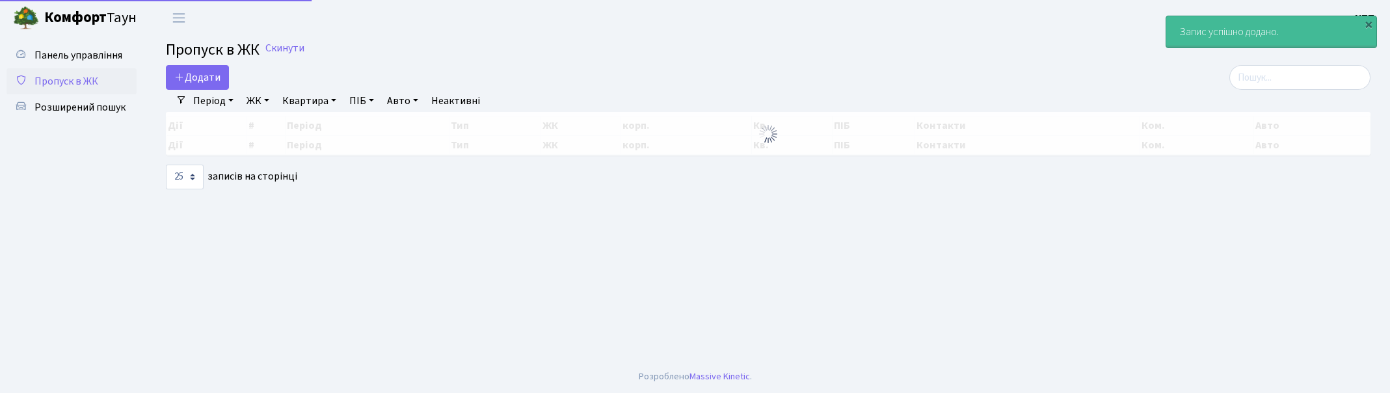
select select "25"
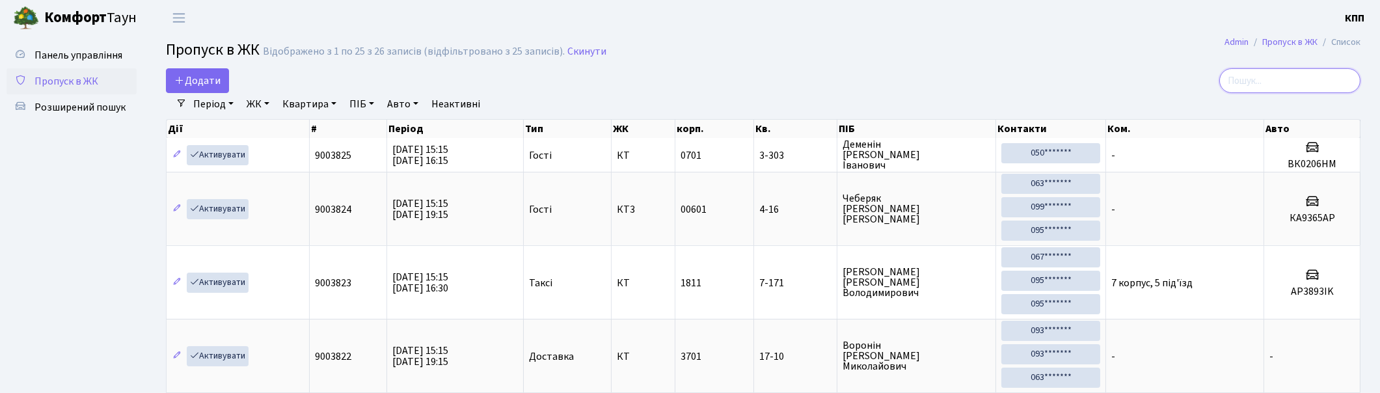
click at [1286, 85] on input "search" at bounding box center [1289, 80] width 141 height 25
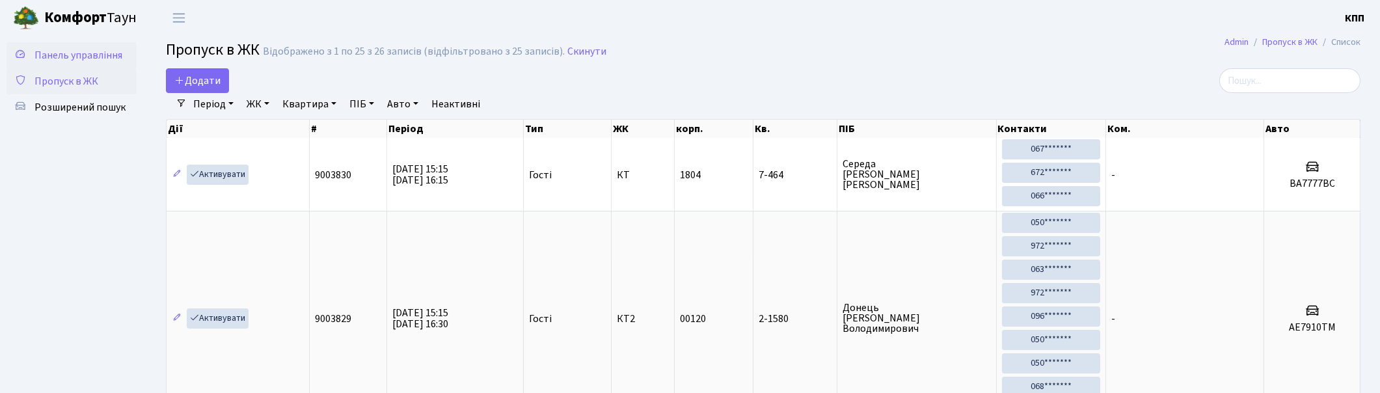
click at [78, 53] on span "Панель управління" at bounding box center [78, 55] width 88 height 14
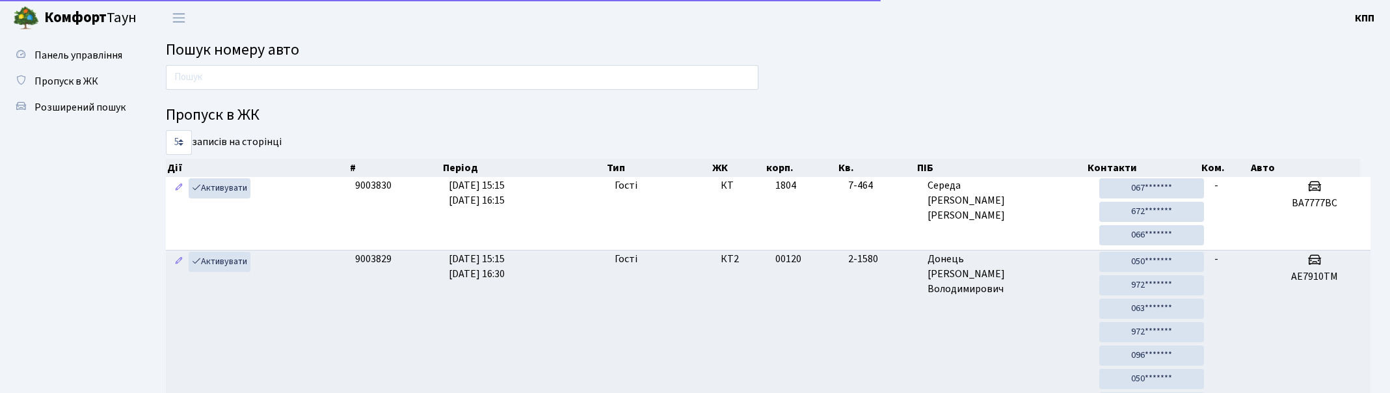
click at [289, 83] on input "text" at bounding box center [462, 77] width 593 height 25
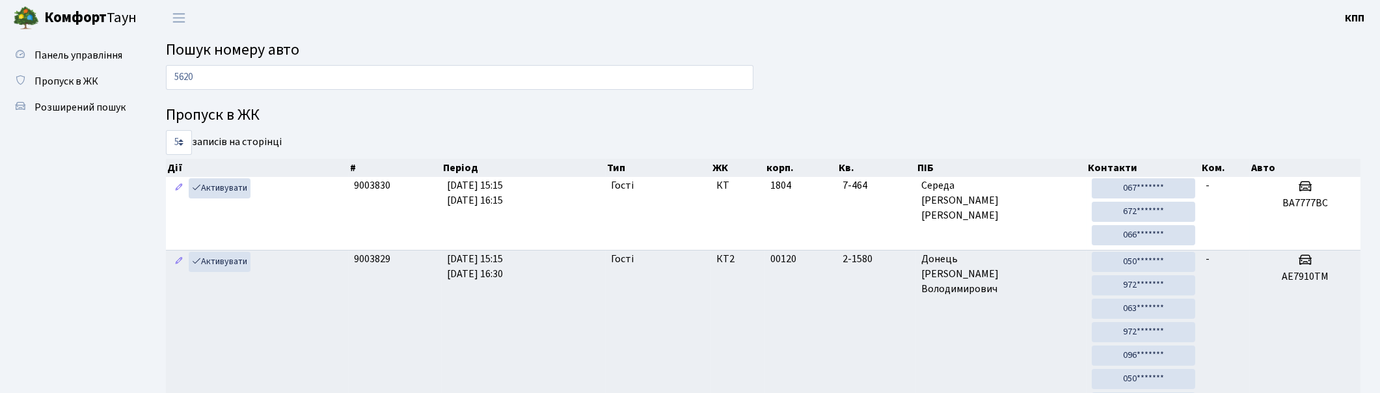
type input "5620"
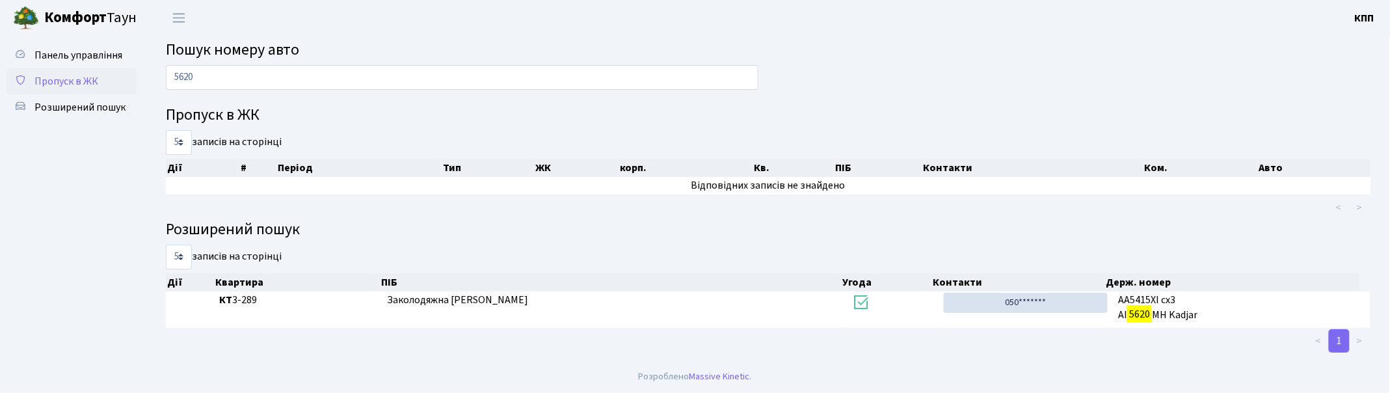
click at [59, 78] on span "Пропуск в ЖК" at bounding box center [66, 81] width 64 height 14
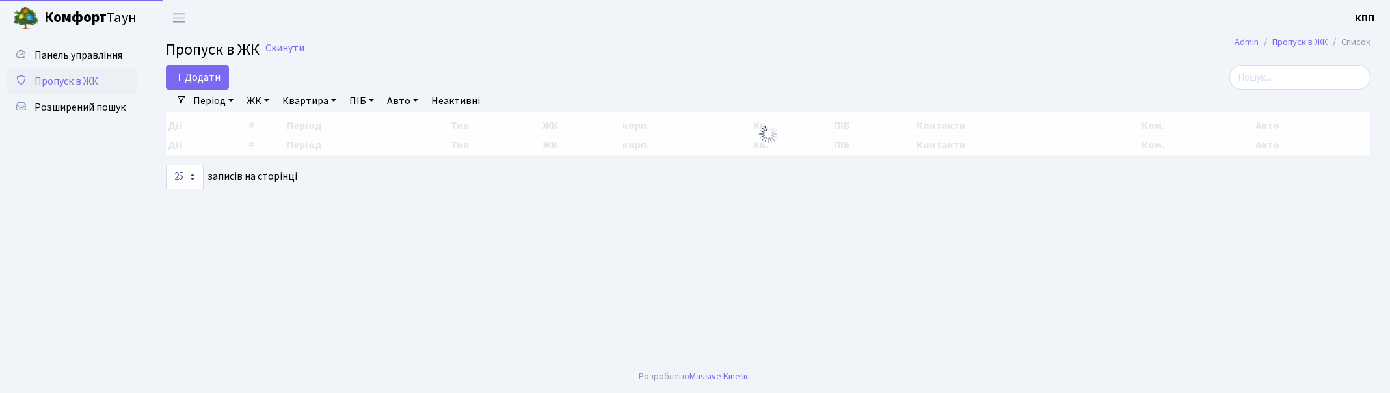
select select "25"
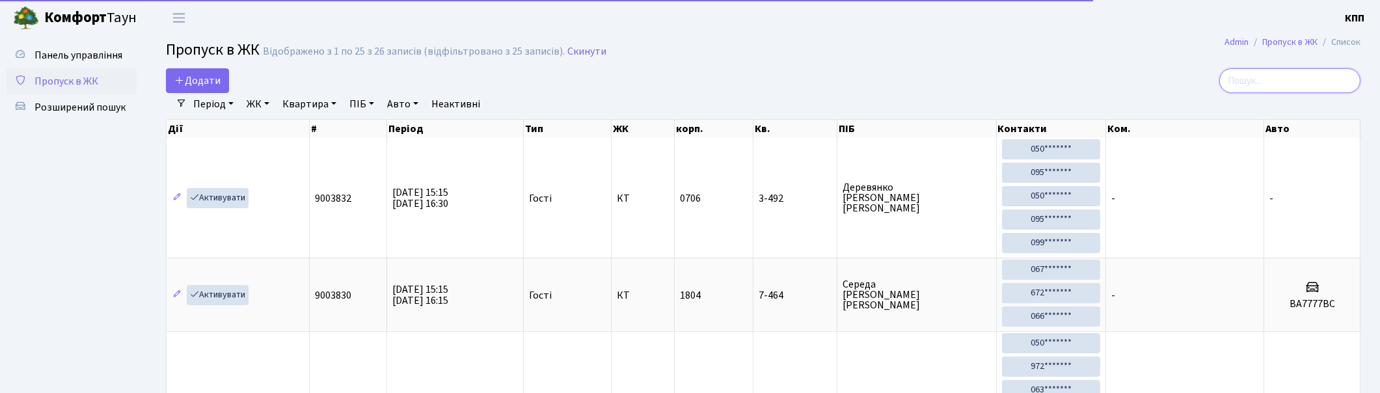
click at [1328, 77] on input "search" at bounding box center [1289, 80] width 141 height 25
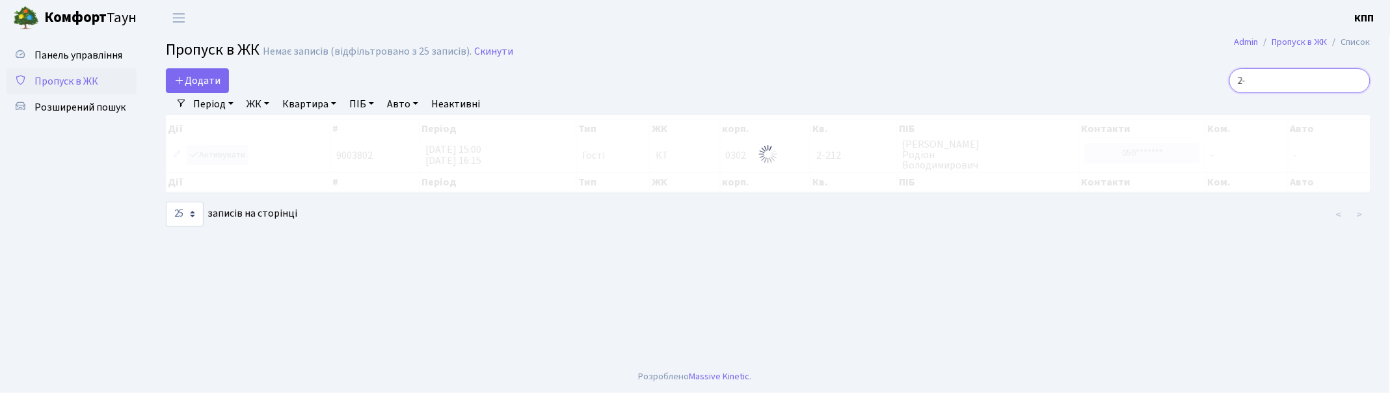
type input "2"
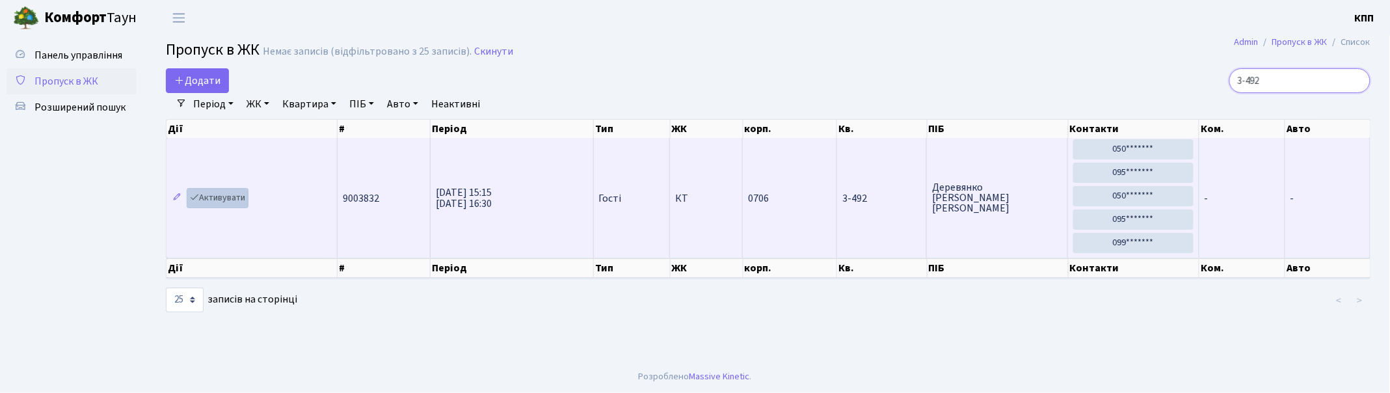
type input "3-492"
click at [220, 197] on link "Активувати" at bounding box center [218, 198] width 62 height 20
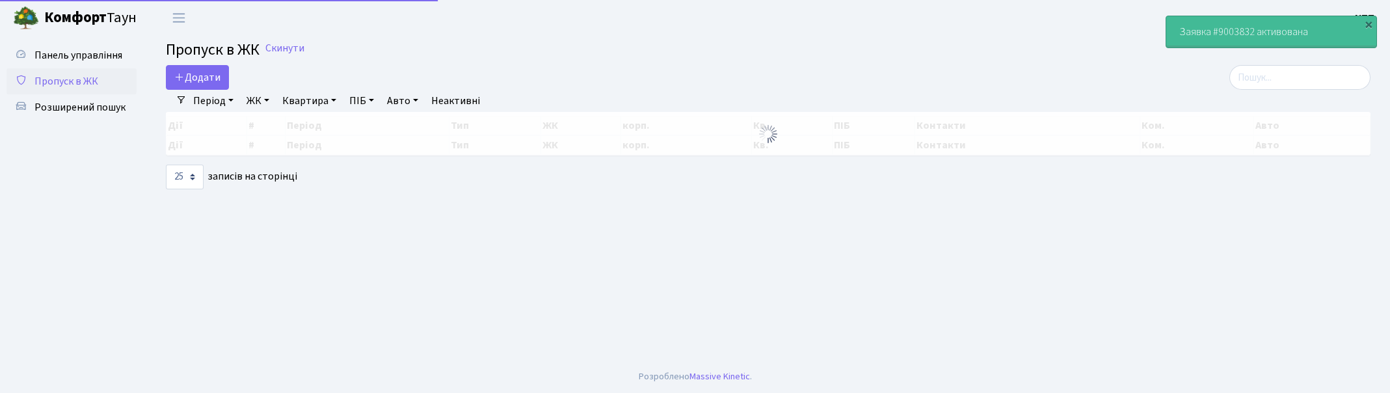
select select "25"
click at [1277, 75] on input "search" at bounding box center [1300, 77] width 141 height 25
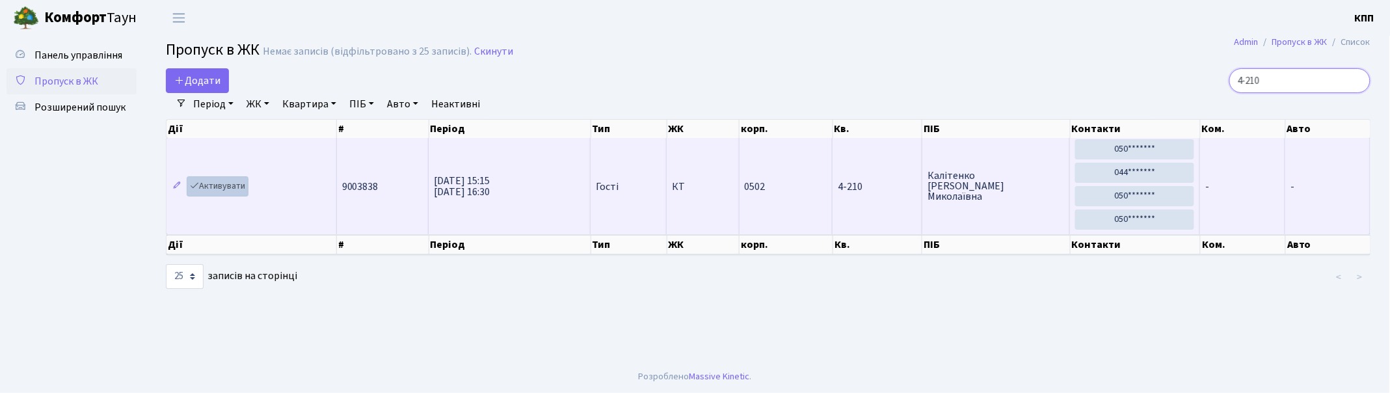
type input "4-210"
click at [231, 191] on link "Активувати" at bounding box center [218, 186] width 62 height 20
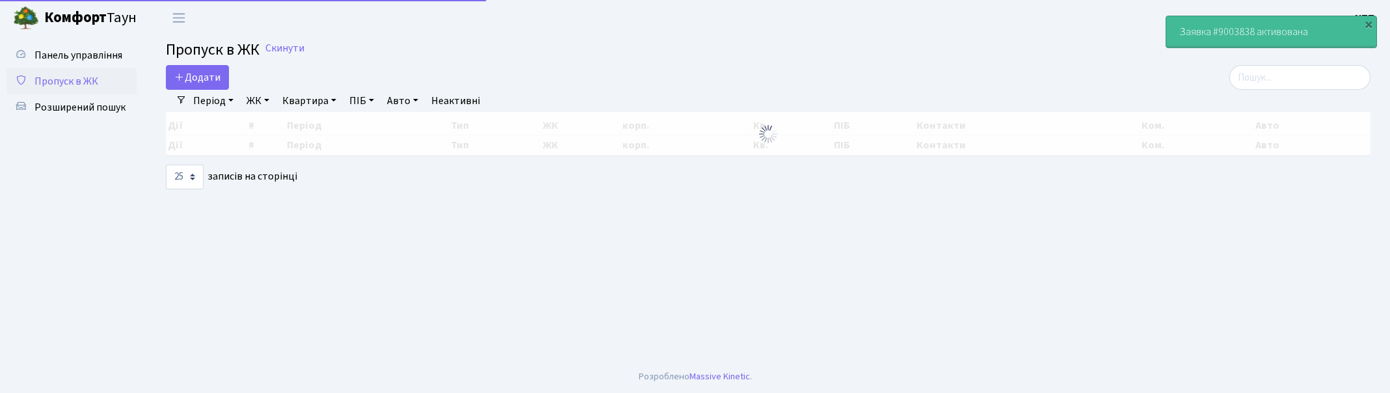
select select "25"
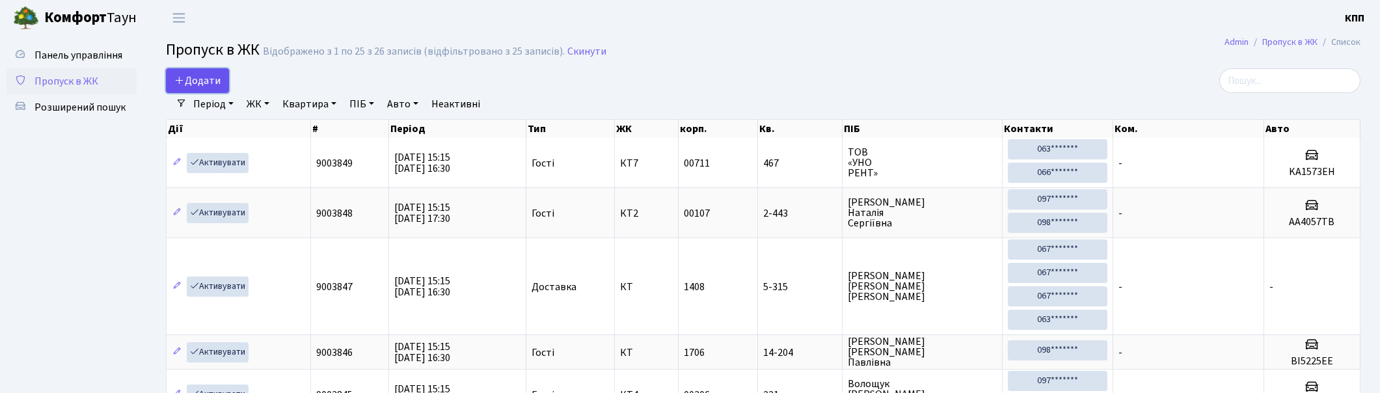
click at [196, 85] on span "Додати" at bounding box center [197, 81] width 46 height 14
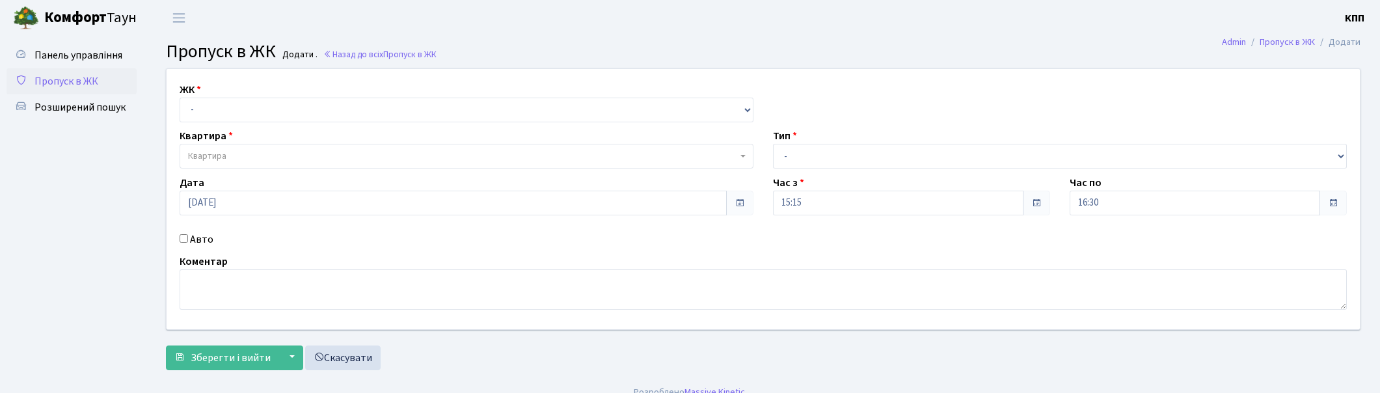
click at [239, 109] on select "- КТ, вул. Регенераторна, 4 КТ2, просп. Соборності, 17 КТ3, вул. Березнева, 16 …" at bounding box center [467, 110] width 574 height 25
select select "271"
click at [180, 98] on select "- КТ, вул. Регенераторна, 4 КТ2, просп. Соборності, 17 КТ3, вул. Березнева, 16 …" at bounding box center [467, 110] width 574 height 25
select select
click at [255, 164] on span "Квартира" at bounding box center [467, 156] width 574 height 25
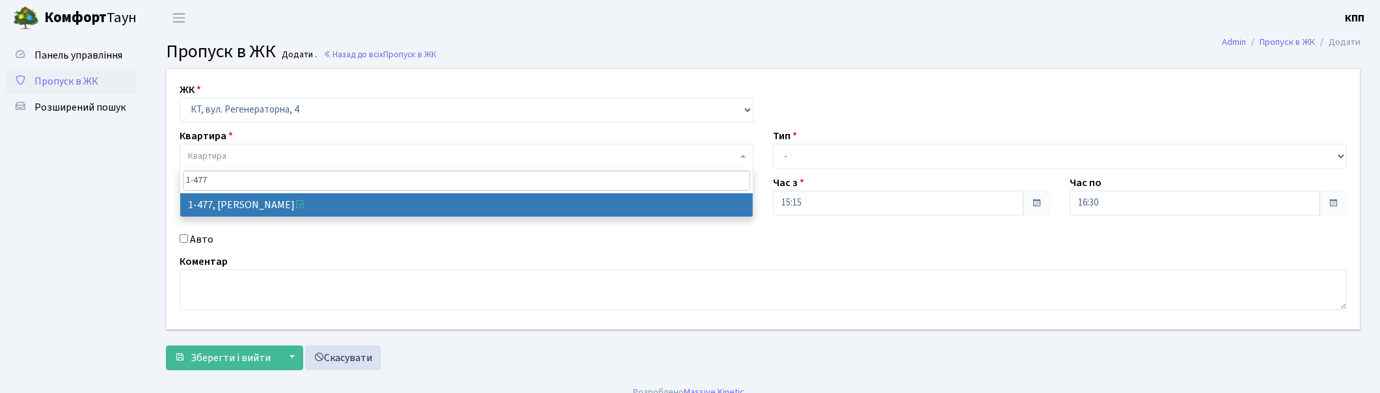
type input "1-477"
select select "396"
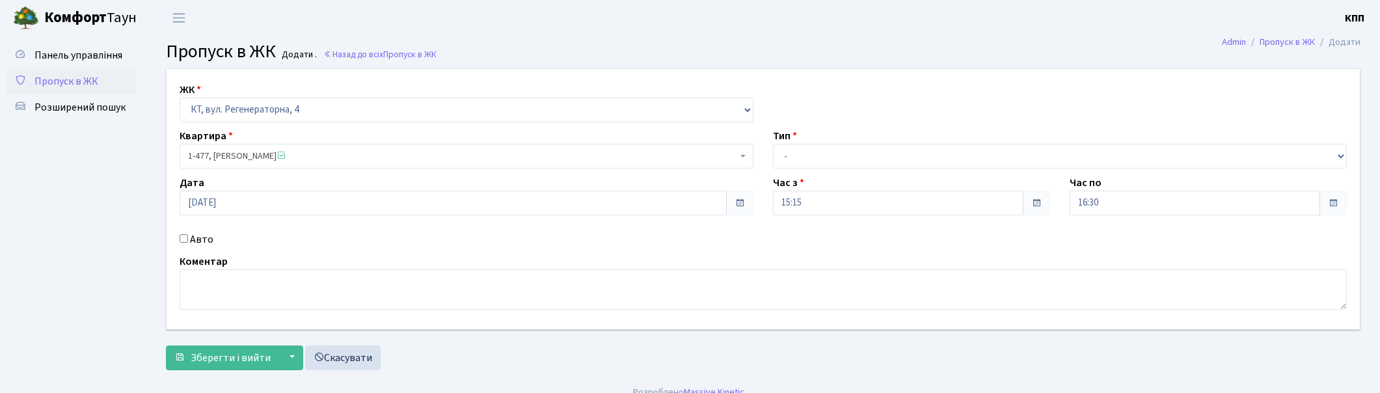
click at [202, 235] on label "Авто" at bounding box center [201, 240] width 23 height 16
click at [188, 235] on input "Авто" at bounding box center [184, 238] width 8 height 8
checkbox input "true"
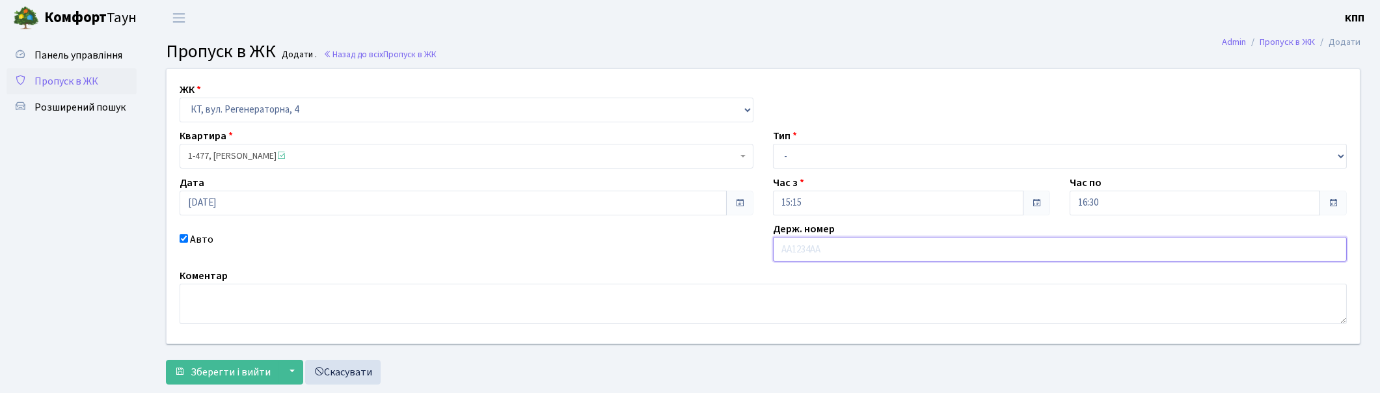
click at [820, 252] on input "text" at bounding box center [1060, 249] width 574 height 25
type input "АА3235ОІ"
click at [859, 163] on select "- Доставка Таксі Гості Сервіс" at bounding box center [1060, 156] width 574 height 25
select select "2"
click at [773, 144] on select "- Доставка Таксі Гості Сервіс" at bounding box center [1060, 156] width 574 height 25
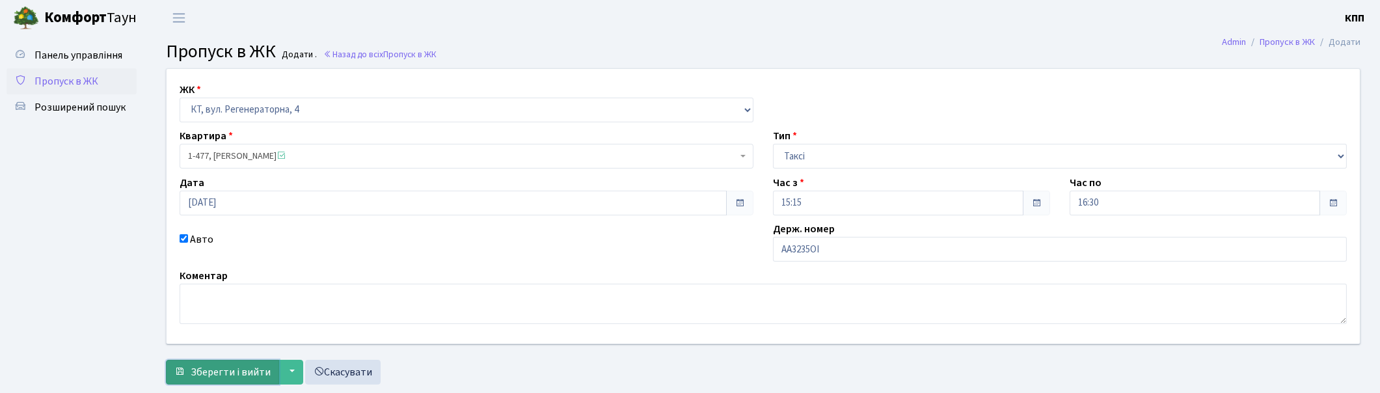
click at [221, 374] on span "Зберегти і вийти" at bounding box center [231, 372] width 80 height 14
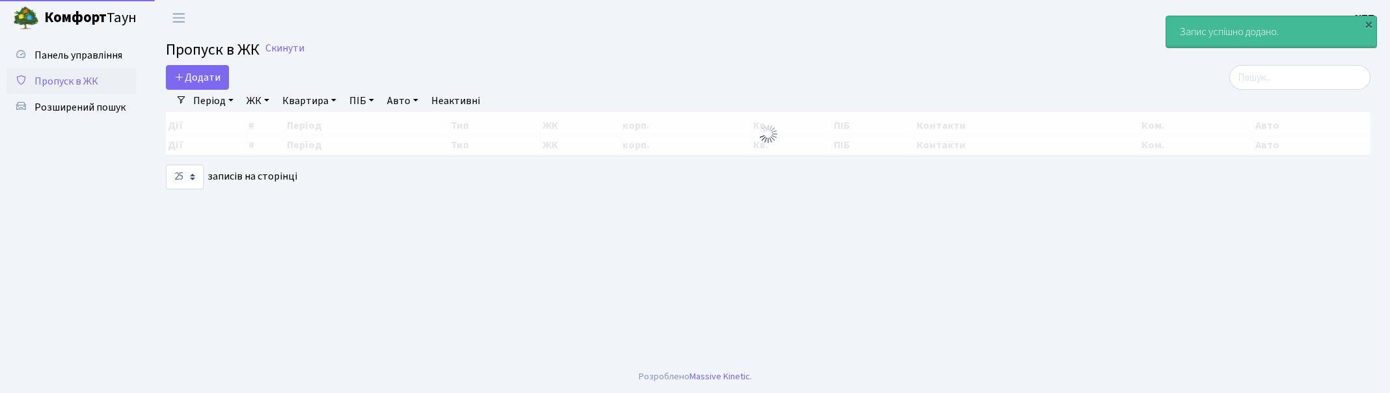
select select "25"
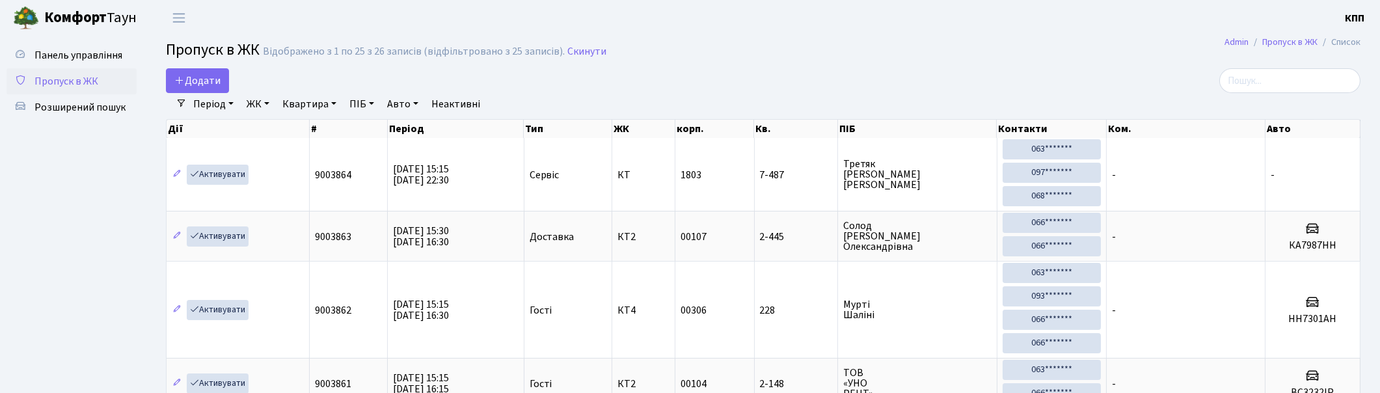
drag, startPoint x: 1267, startPoint y: 50, endPoint x: 1262, endPoint y: 69, distance: 19.6
drag, startPoint x: 1263, startPoint y: 75, endPoint x: 1276, endPoint y: 92, distance: 21.9
click at [1265, 79] on input "search" at bounding box center [1289, 80] width 141 height 25
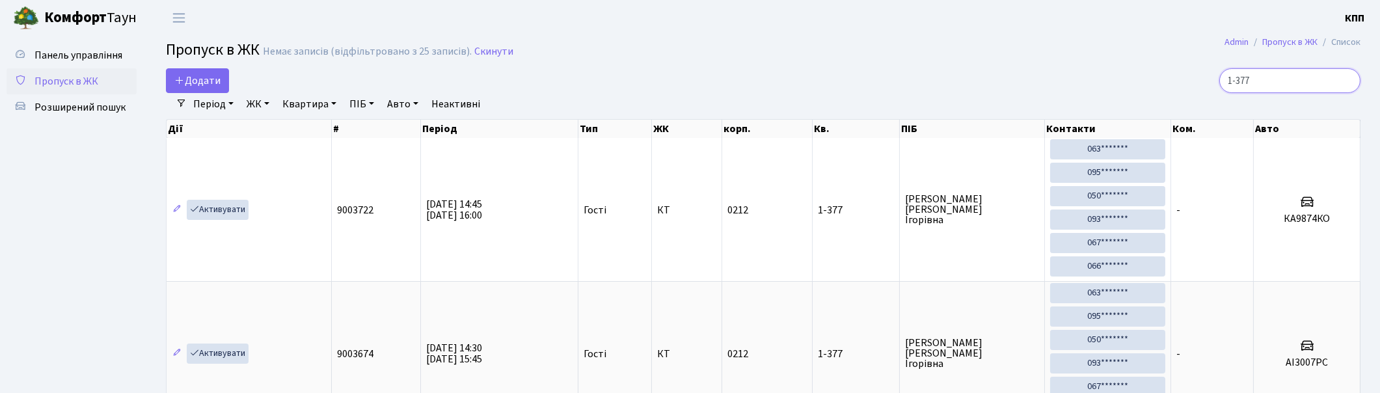
type input "1-377"
click at [85, 86] on span "Пропуск в ЖК" at bounding box center [66, 81] width 64 height 14
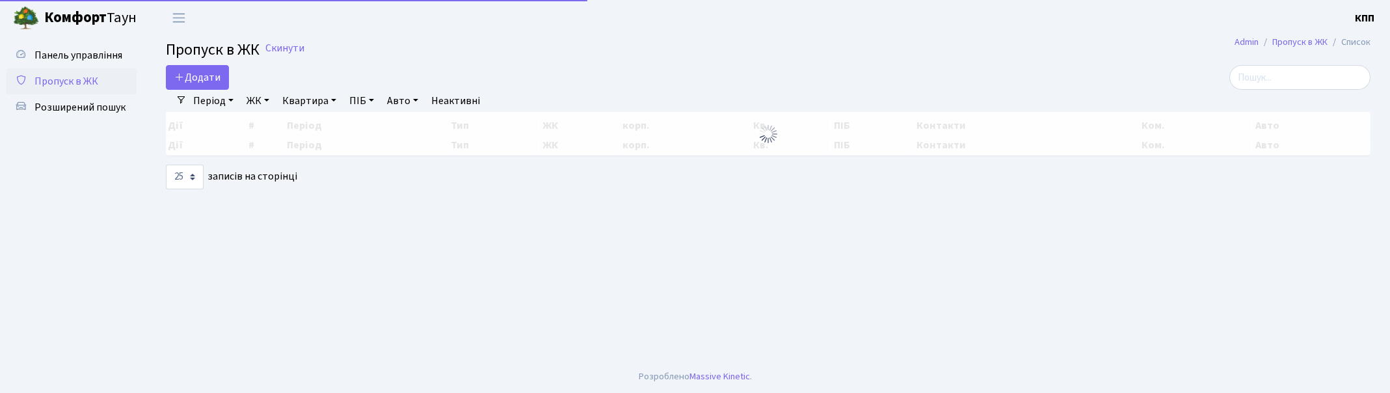
select select "25"
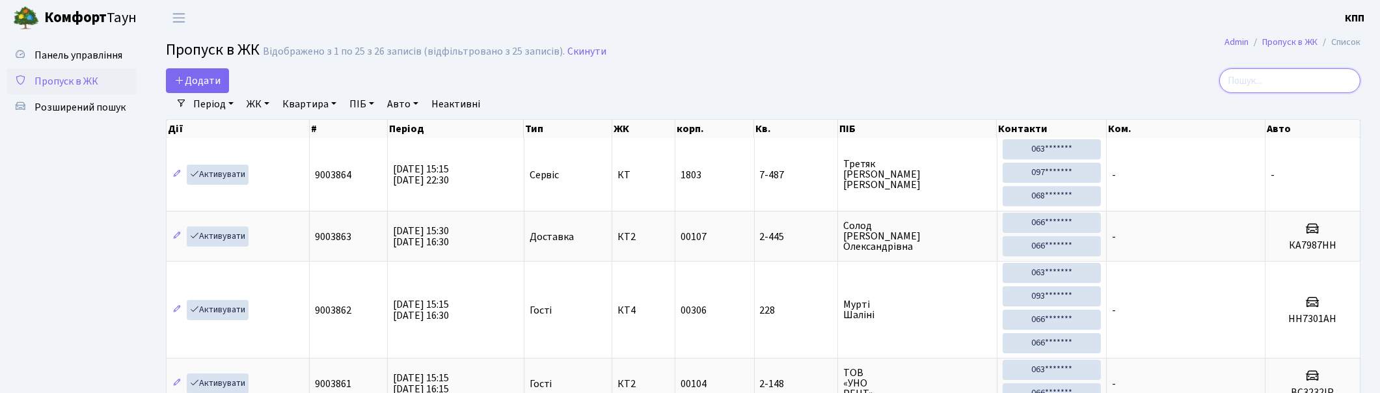
click at [1331, 79] on input "search" at bounding box center [1289, 80] width 141 height 25
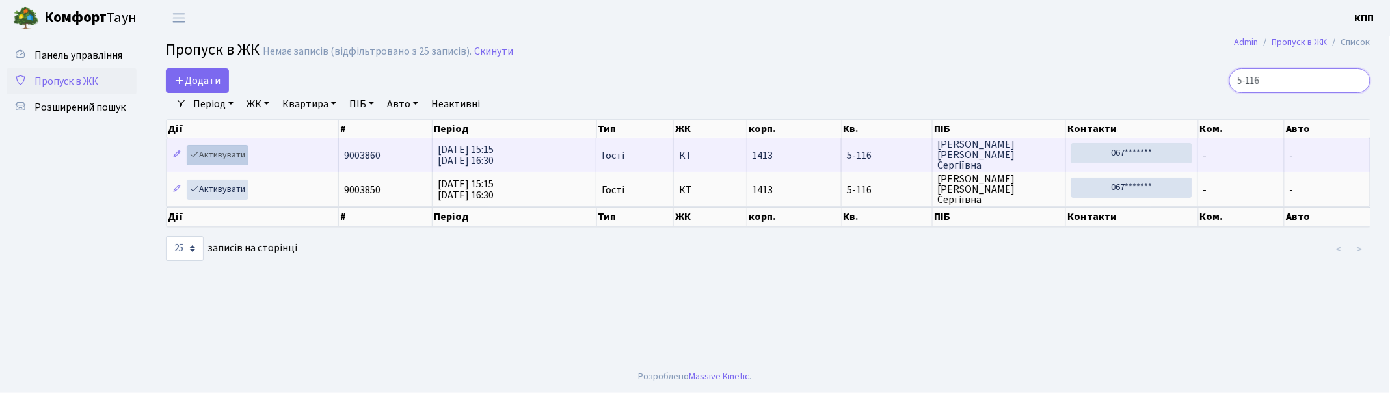
type input "5-116"
click link "Активувати"
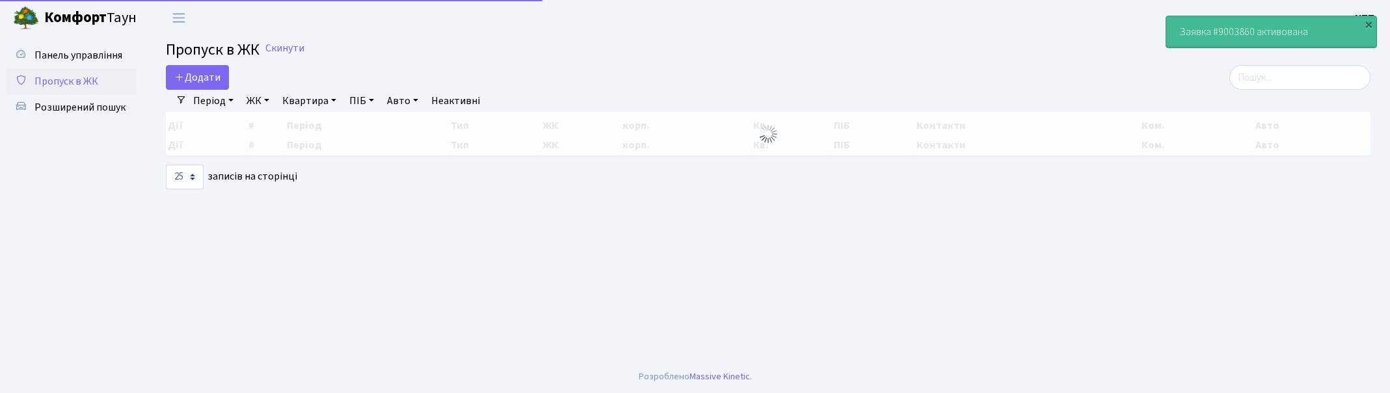
select select "25"
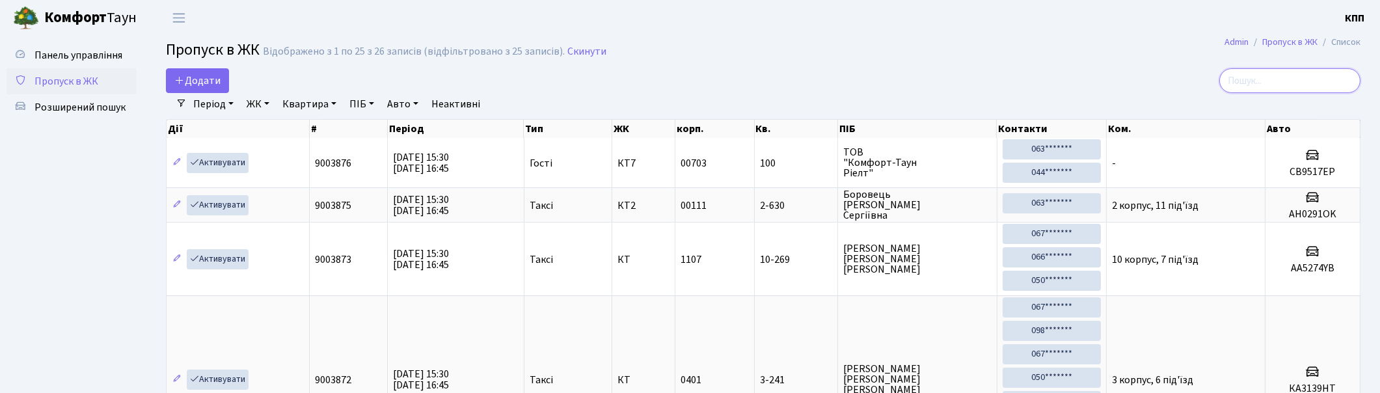
click at [1302, 85] on input "search" at bounding box center [1289, 80] width 141 height 25
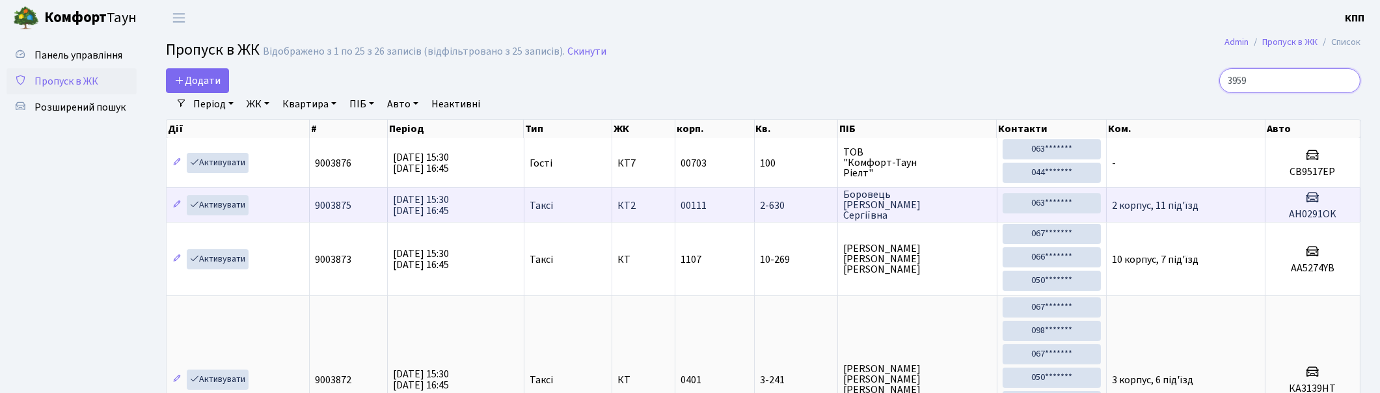
type input "3959"
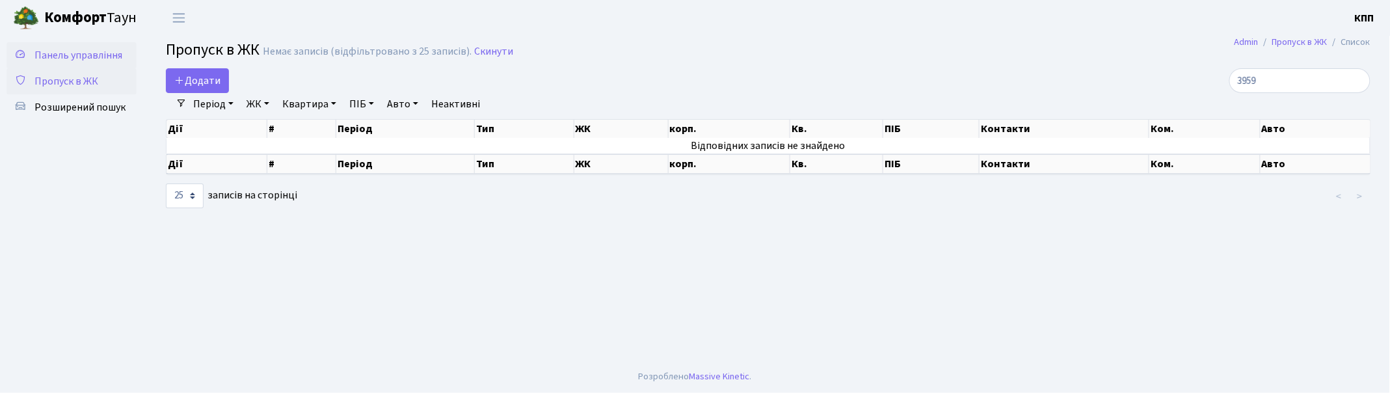
click at [92, 55] on span "Панель управління" at bounding box center [78, 55] width 88 height 14
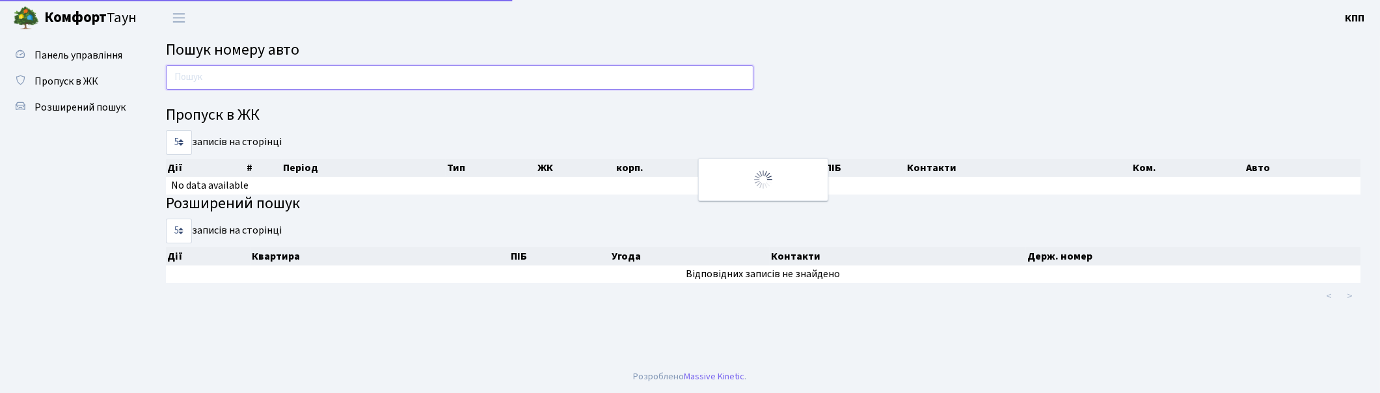
drag, startPoint x: 0, startPoint y: 0, endPoint x: 215, endPoint y: 70, distance: 225.9
click at [215, 70] on input "text" at bounding box center [459, 77] width 587 height 25
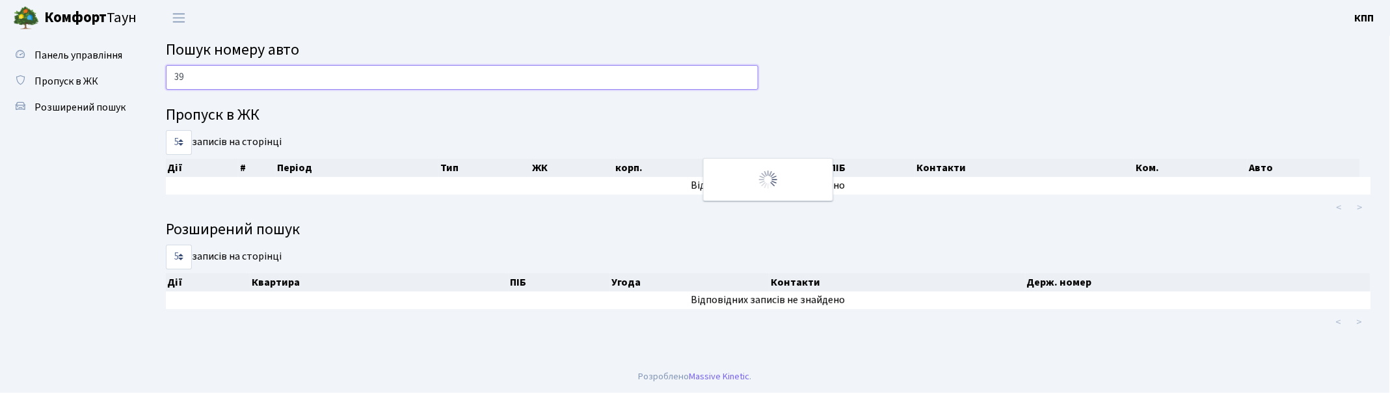
type input "3"
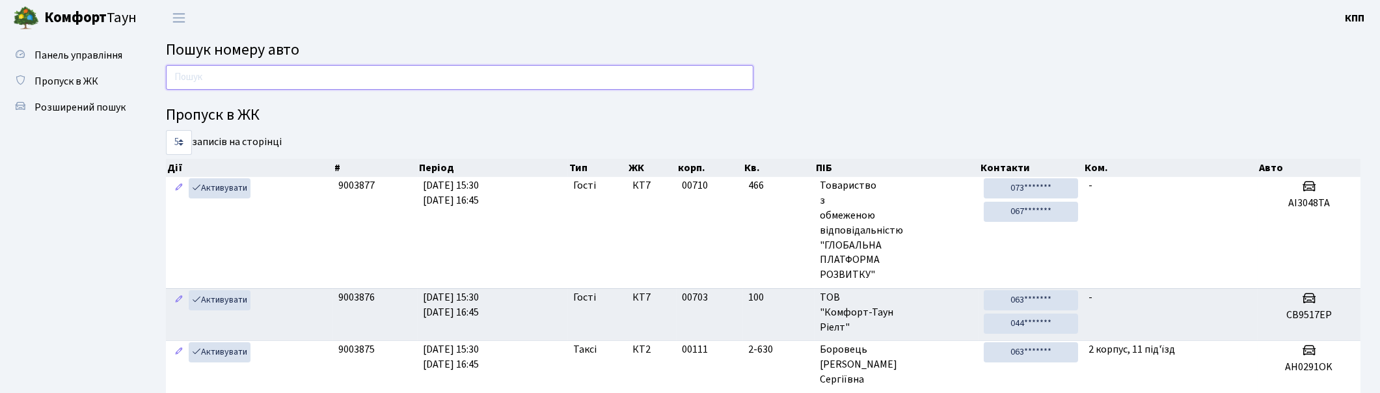
click at [308, 78] on input "text" at bounding box center [459, 77] width 587 height 25
type input "2231"
click at [80, 74] on span "Пропуск в ЖК" at bounding box center [66, 81] width 64 height 14
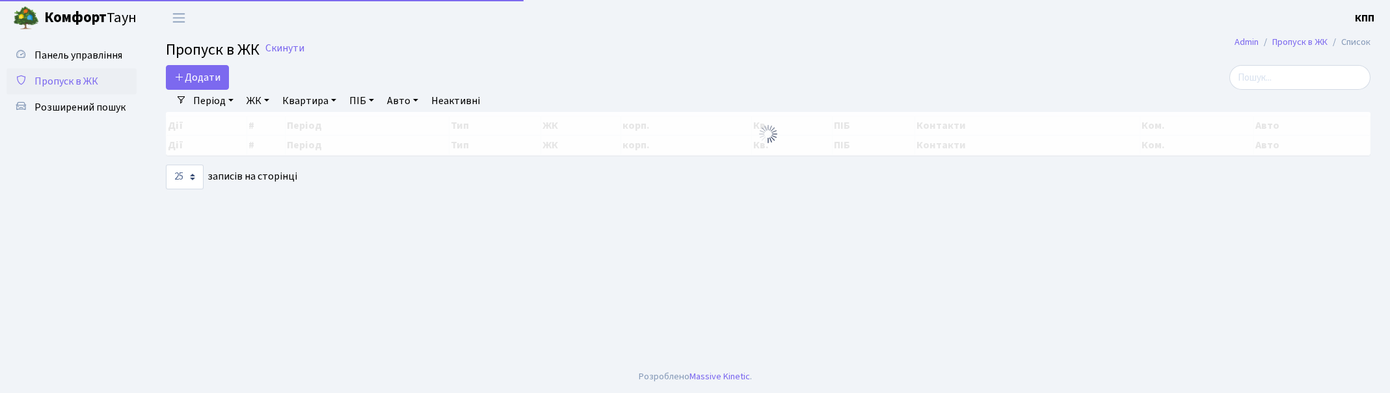
select select "25"
click at [1277, 80] on input "search" at bounding box center [1300, 77] width 141 height 25
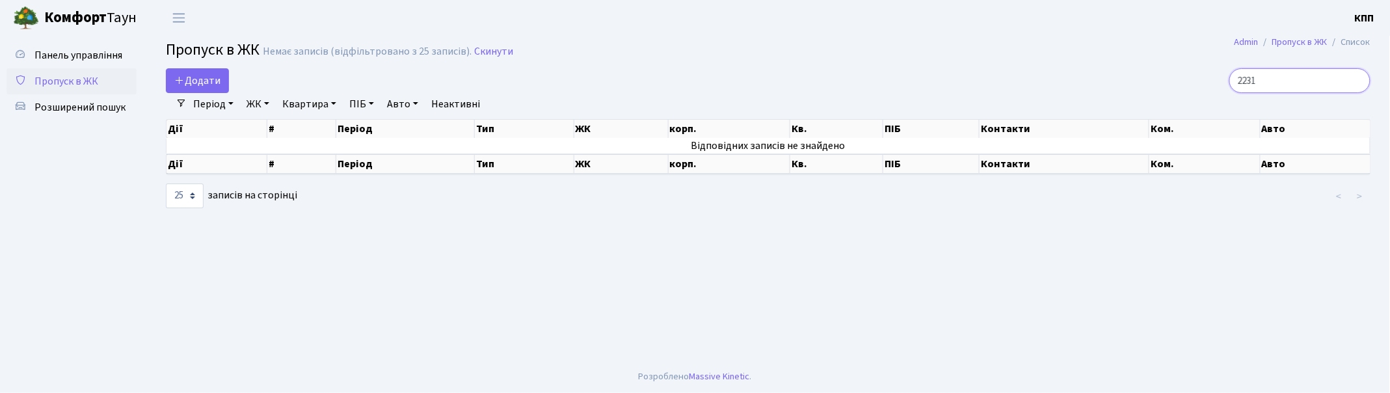
type input "2231"
click at [236, 107] on link "Період" at bounding box center [213, 104] width 51 height 22
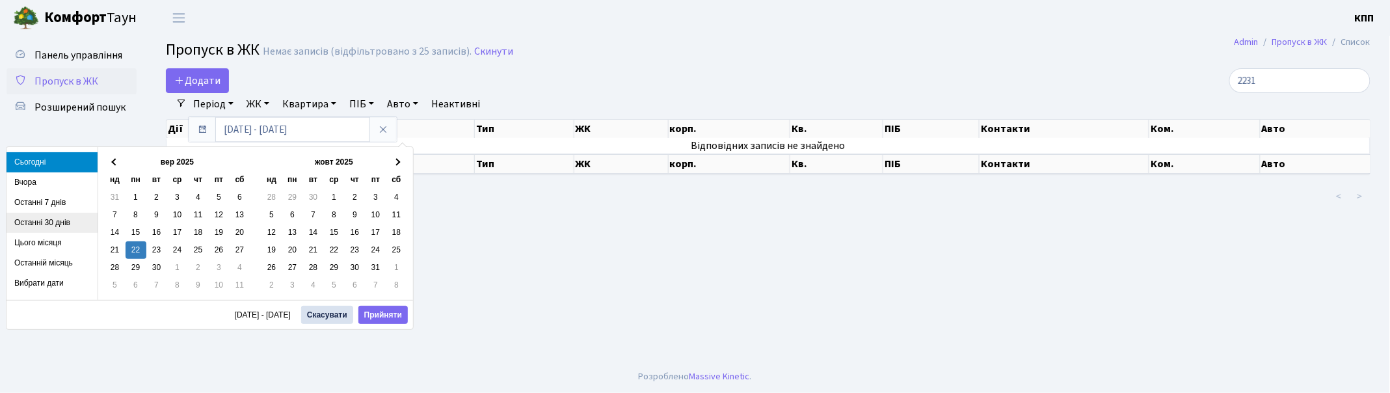
click at [48, 213] on li "Останні 30 днів" at bounding box center [52, 223] width 91 height 20
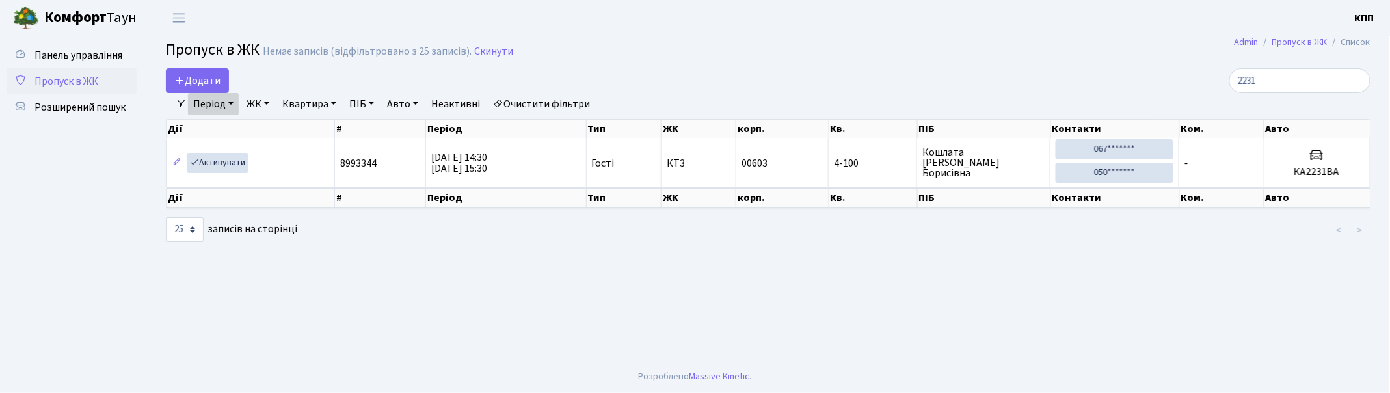
click at [53, 74] on span "Пропуск в ЖК" at bounding box center [66, 81] width 64 height 14
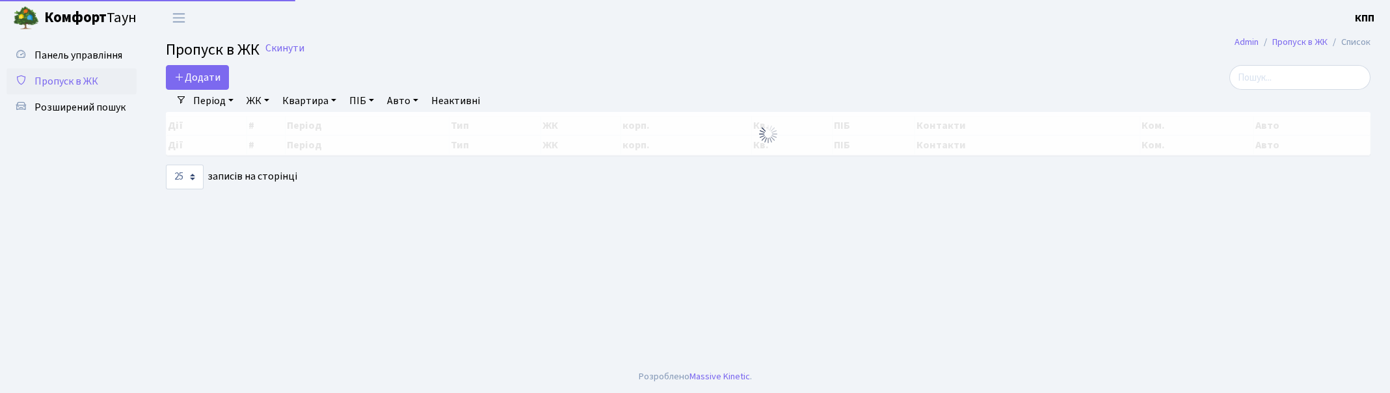
select select "25"
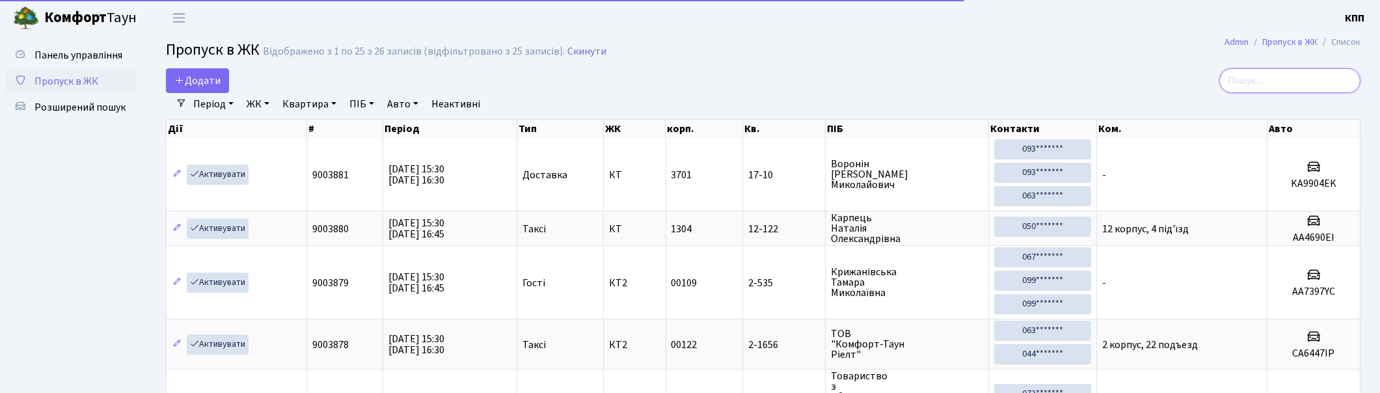
click at [1287, 86] on input "search" at bounding box center [1289, 80] width 141 height 25
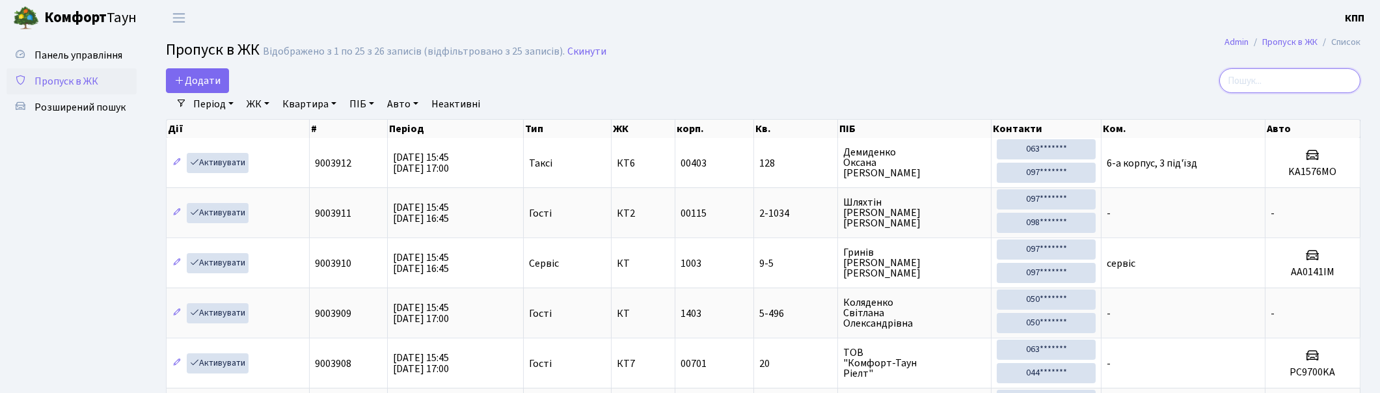
click at [1271, 83] on input "search" at bounding box center [1289, 80] width 141 height 25
click at [103, 63] on link "Панель управління" at bounding box center [72, 55] width 130 height 26
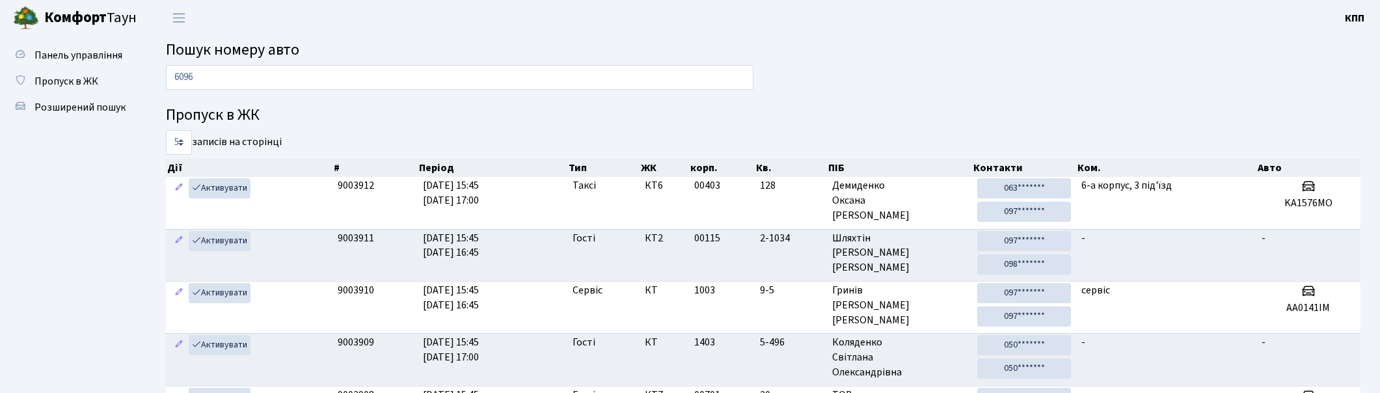
type input "6096"
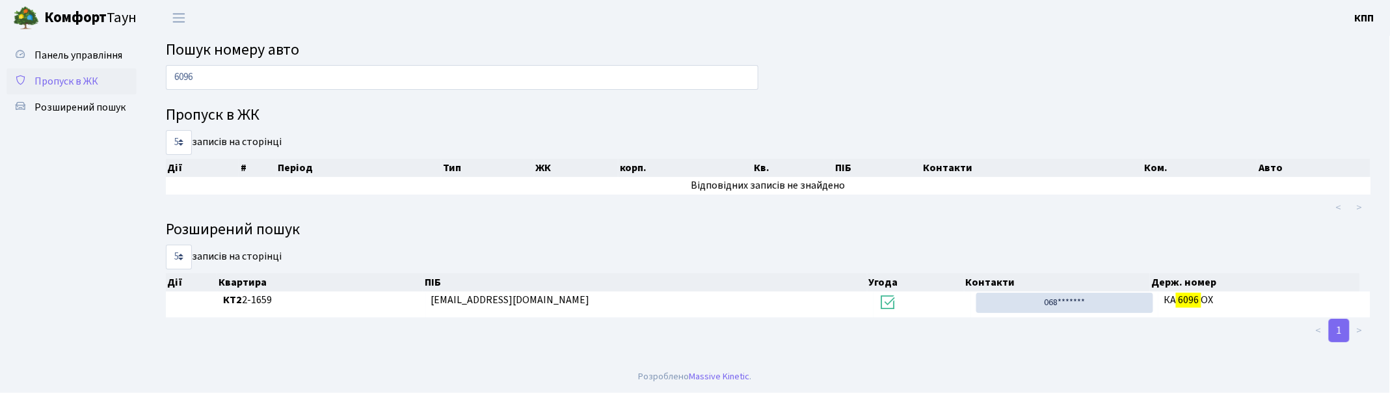
click at [52, 80] on span "Пропуск в ЖК" at bounding box center [66, 81] width 64 height 14
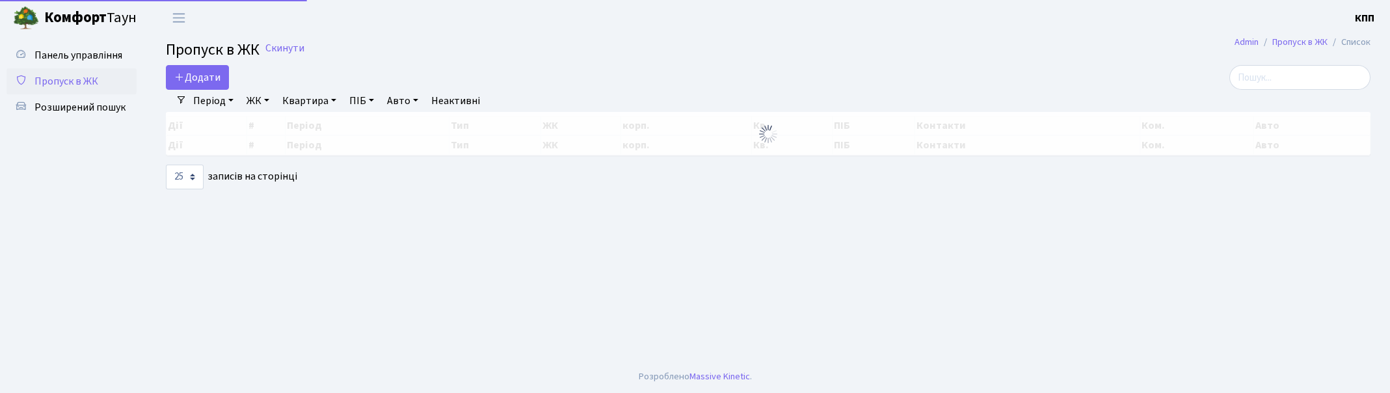
select select "25"
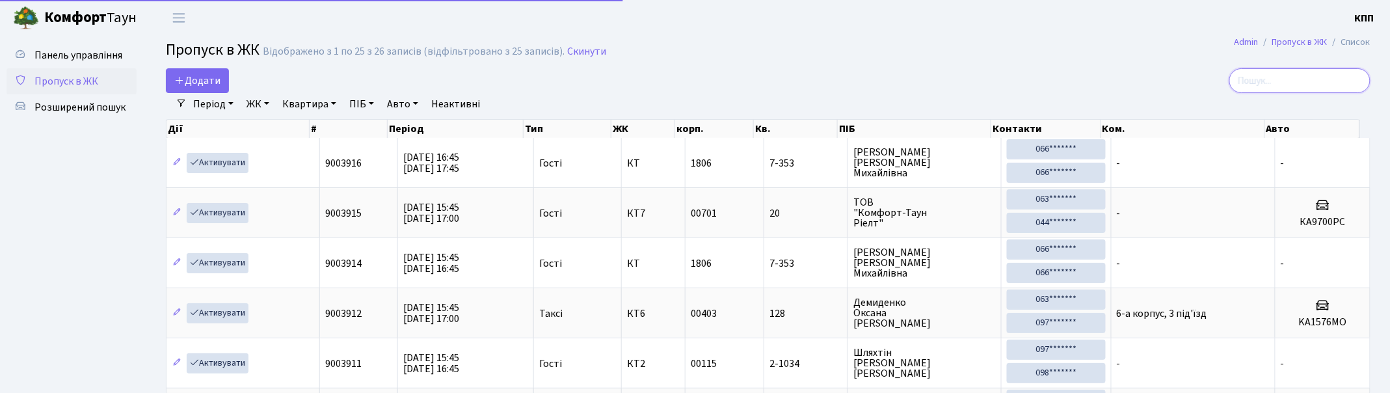
click at [1278, 88] on input "search" at bounding box center [1300, 80] width 141 height 25
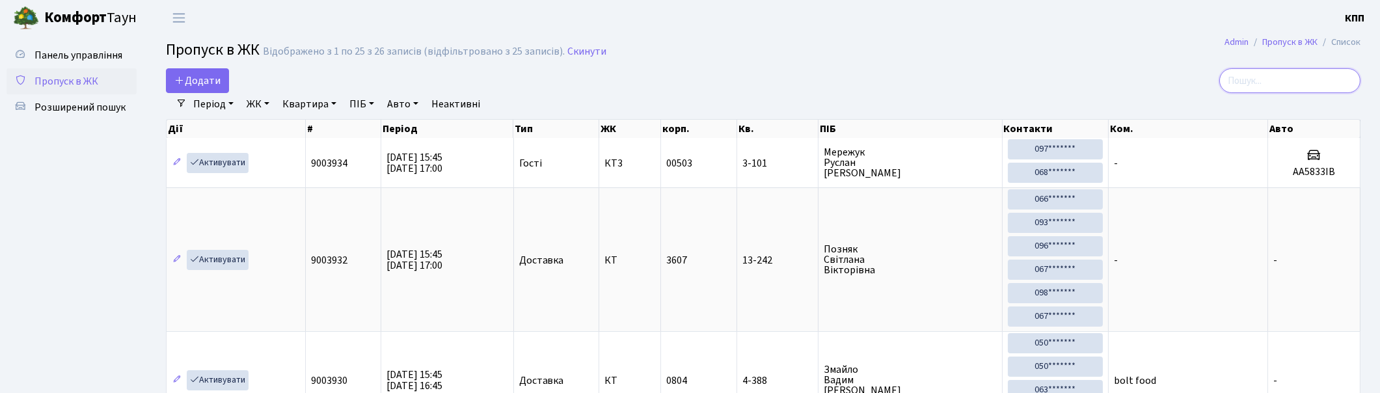
click at [1274, 74] on input "search" at bounding box center [1289, 80] width 141 height 25
click at [1295, 77] on input "search" at bounding box center [1289, 80] width 141 height 25
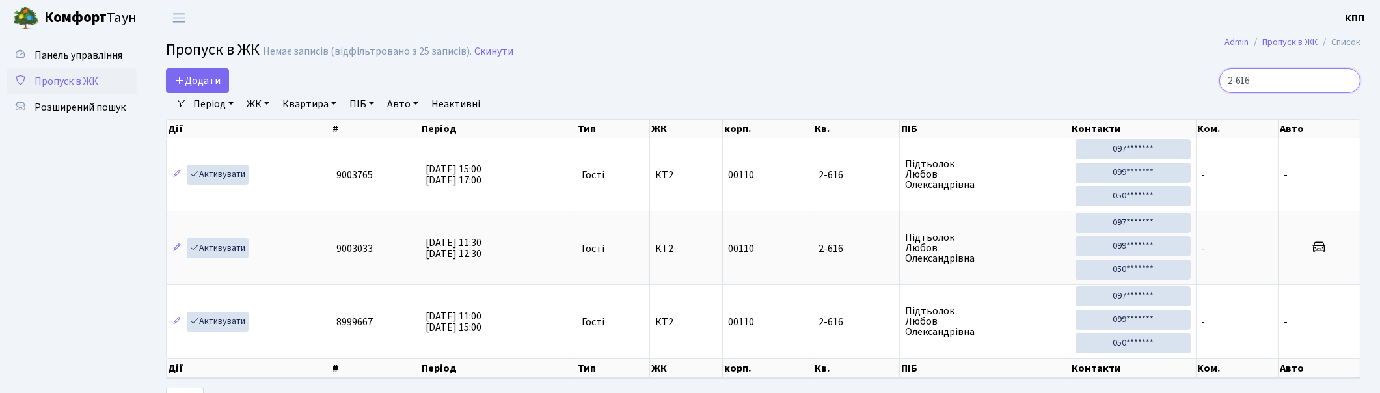
type input "2-616"
click at [80, 72] on link "Пропуск в ЖК" at bounding box center [72, 81] width 130 height 26
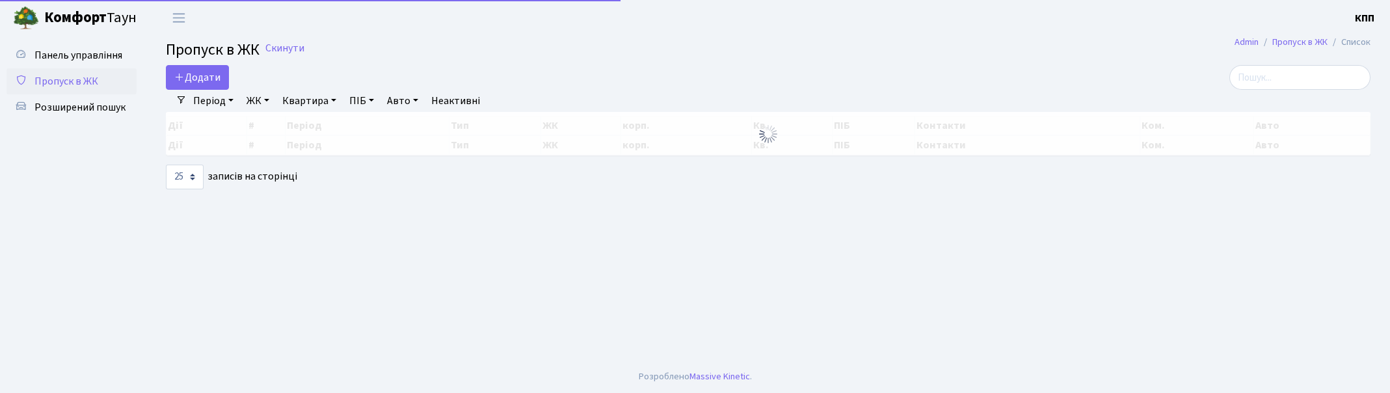
select select "25"
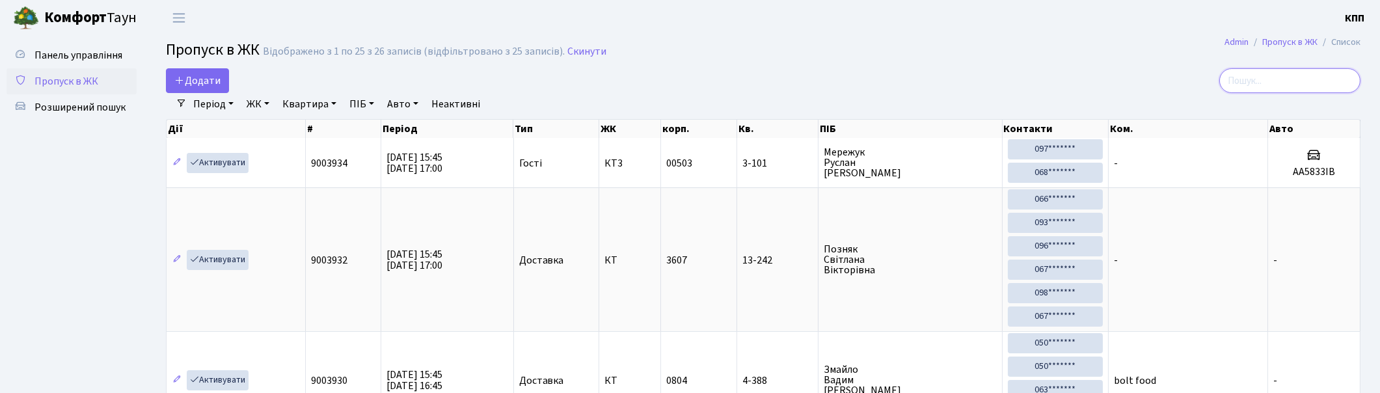
click at [1284, 81] on input "search" at bounding box center [1289, 80] width 141 height 25
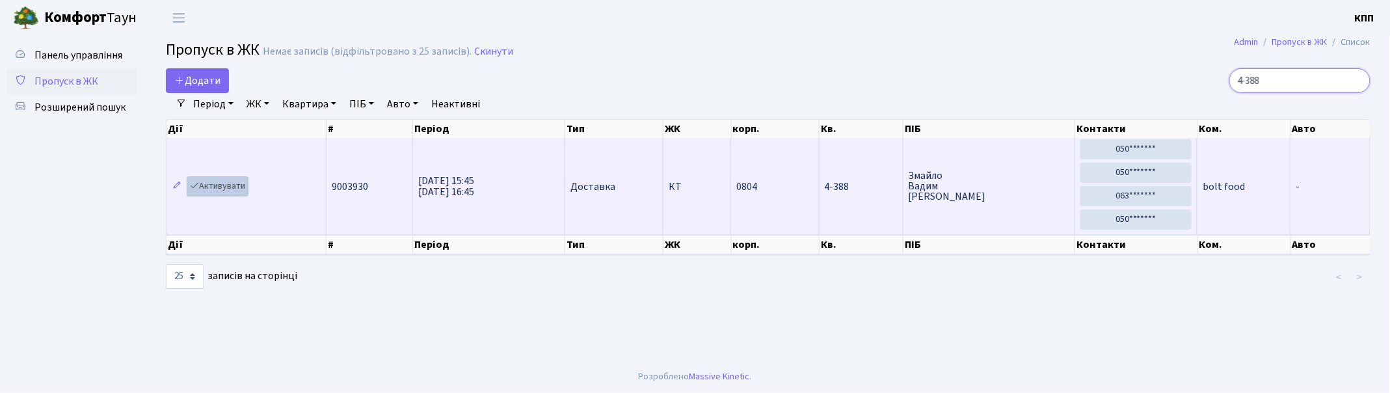
type input "4-388"
click at [209, 184] on link "Активувати" at bounding box center [218, 186] width 62 height 20
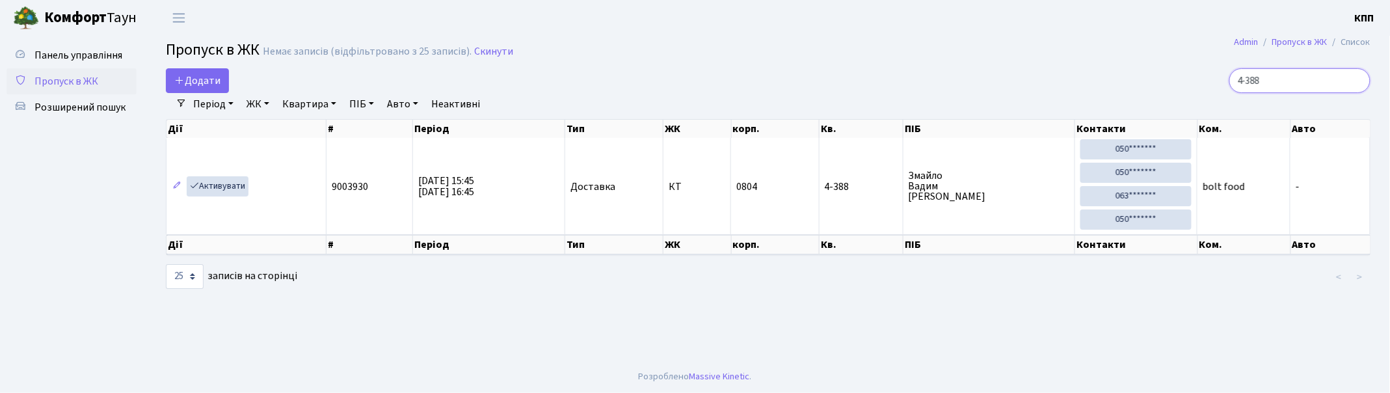
click at [1299, 89] on input "4-388" at bounding box center [1300, 80] width 141 height 25
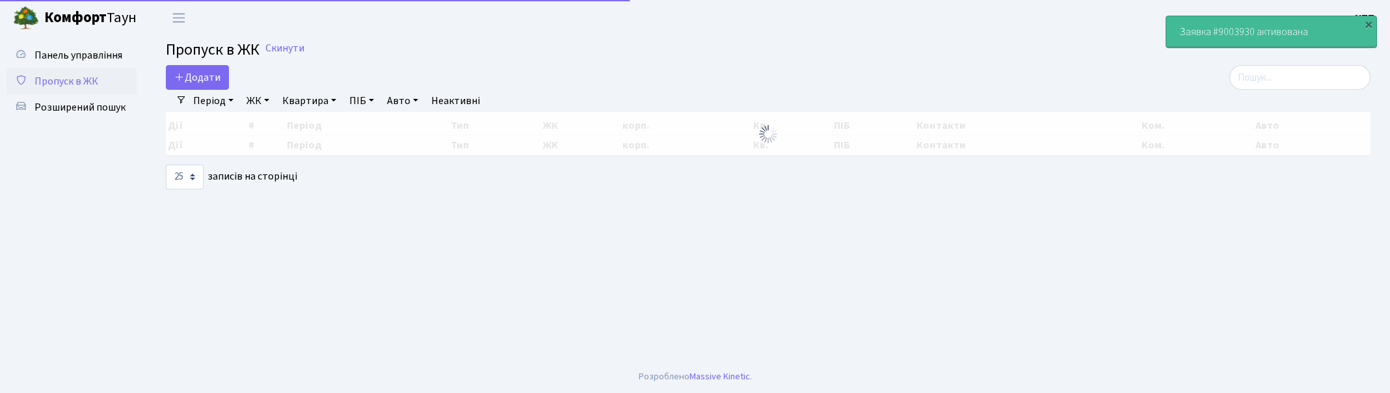
select select "25"
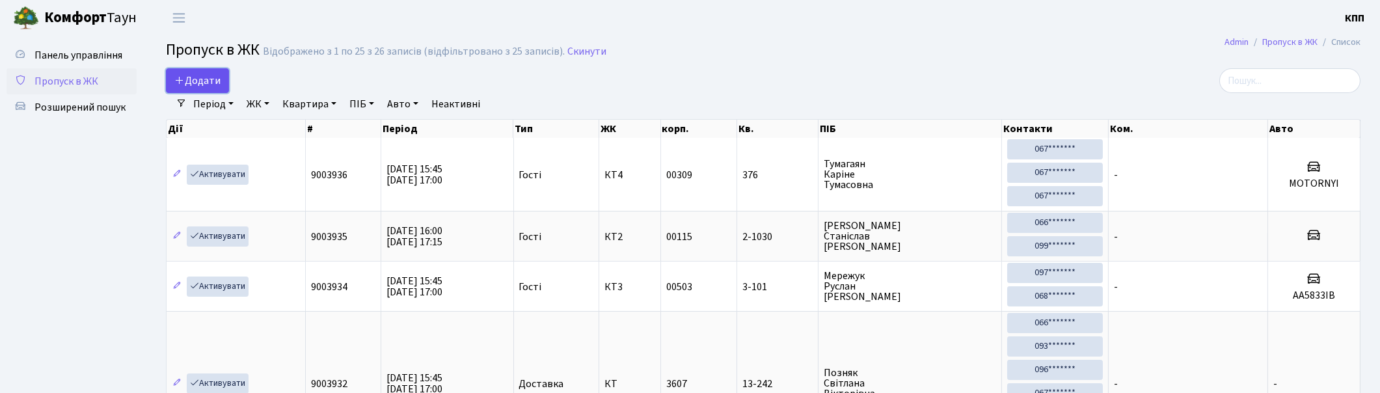
click at [198, 87] on span "Додати" at bounding box center [197, 81] width 46 height 14
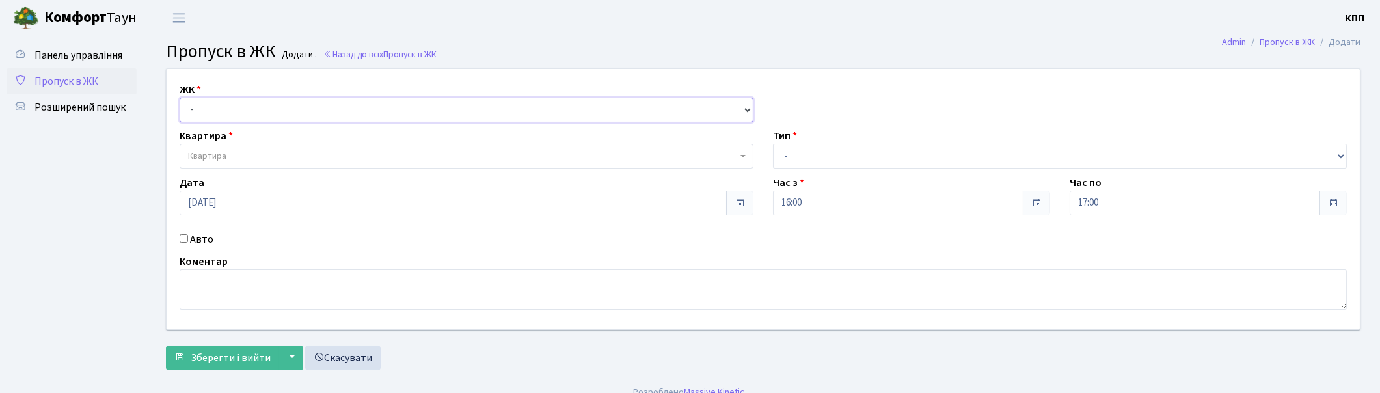
click at [217, 118] on select "- КТ, вул. Регенераторна, 4 КТ2, просп. Соборності, 17 КТ3, вул. Березнева, 16 …" at bounding box center [467, 110] width 574 height 25
select select "271"
click at [180, 98] on select "- КТ, вул. Регенераторна, 4 КТ2, просп. Соборності, 17 КТ3, вул. Березнева, 16 …" at bounding box center [467, 110] width 574 height 25
select select
click at [184, 234] on input "Авто" at bounding box center [184, 238] width 8 height 8
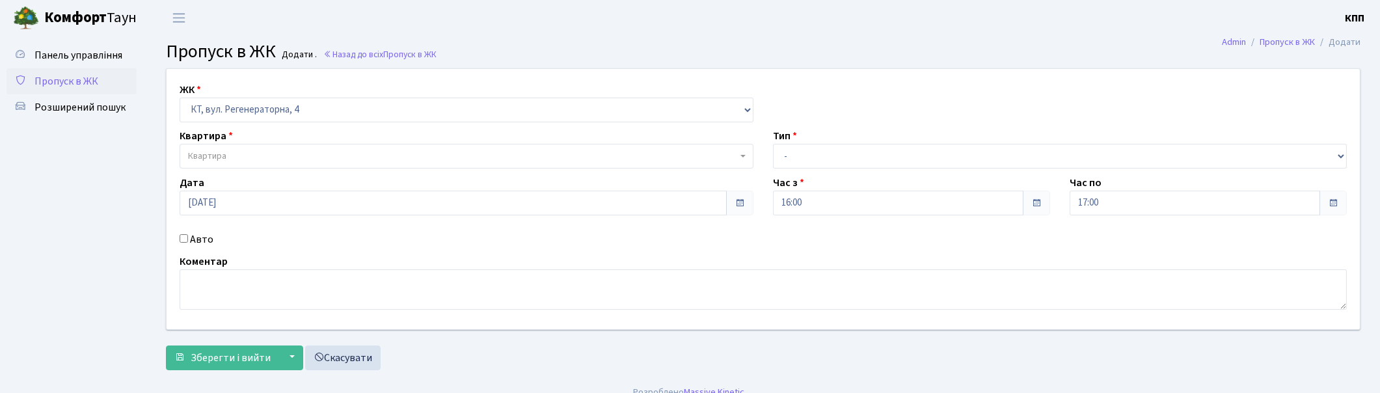
checkbox input "true"
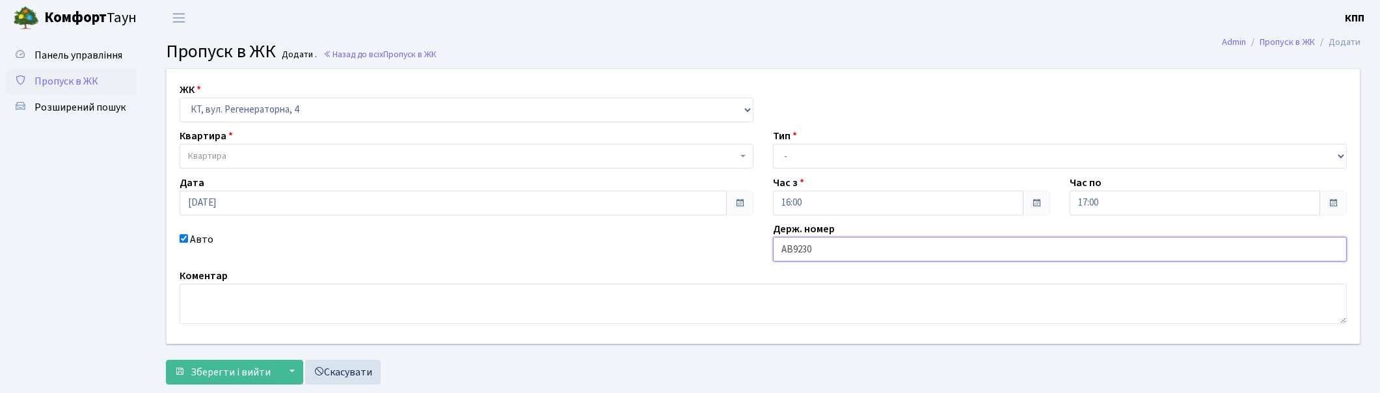
type input "АВ9230СТ"
click at [401, 155] on span "Квартира" at bounding box center [462, 156] width 549 height 13
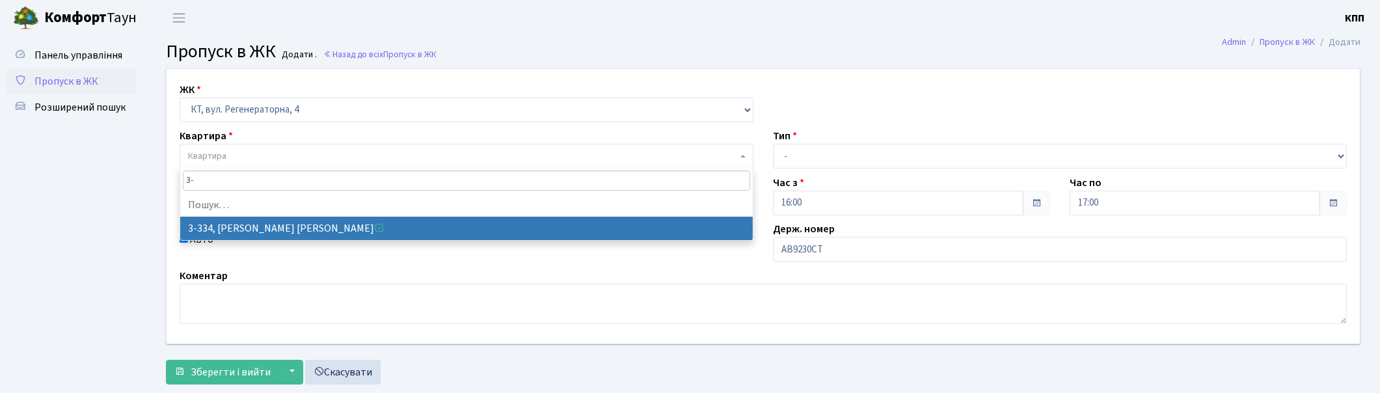
type input "3"
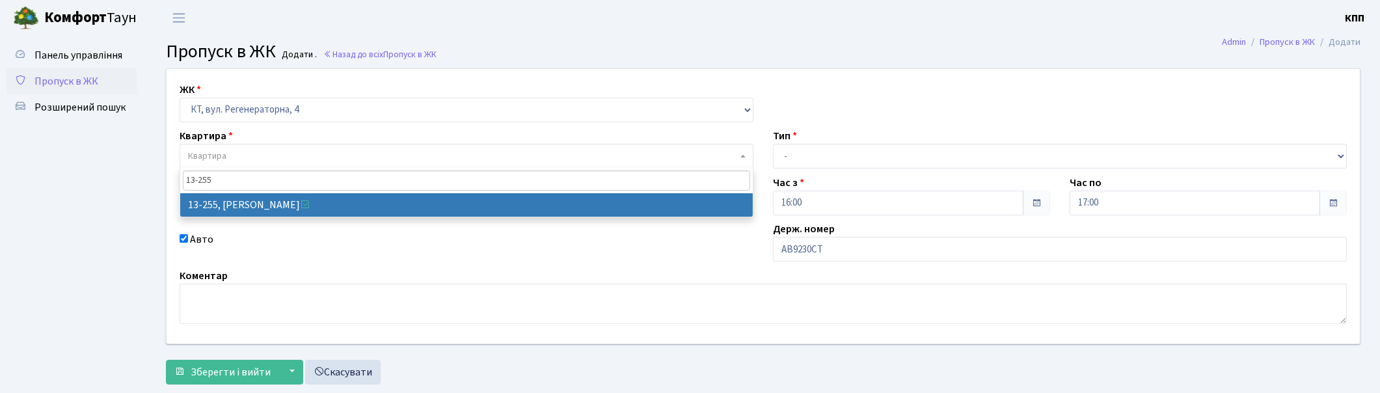
type input "13-255"
select select "7901"
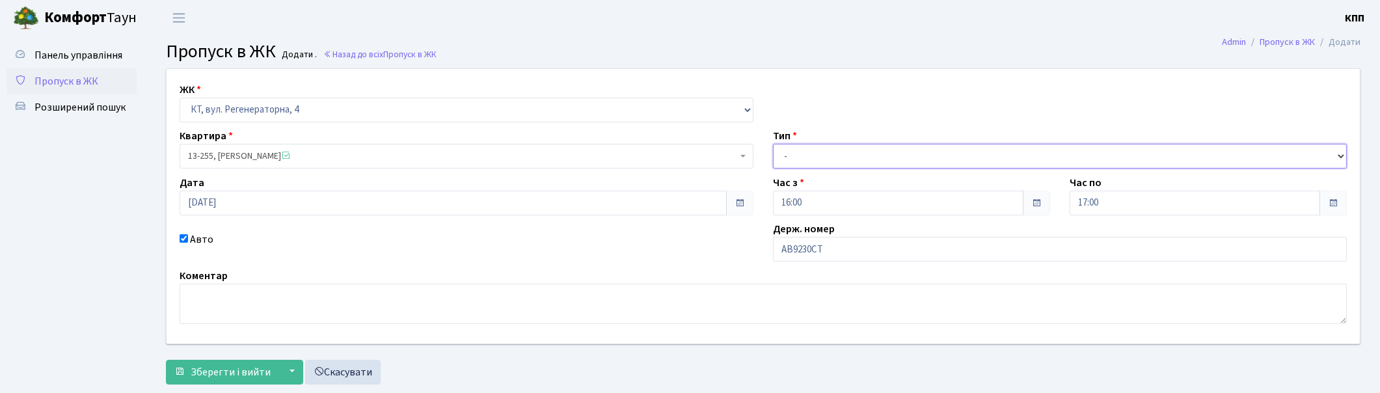
click at [814, 165] on select "- Доставка Таксі Гості Сервіс" at bounding box center [1060, 156] width 574 height 25
select select "3"
click at [773, 144] on select "- Доставка Таксі Гості Сервіс" at bounding box center [1060, 156] width 574 height 25
click at [258, 366] on span "Зберегти і вийти" at bounding box center [231, 372] width 80 height 14
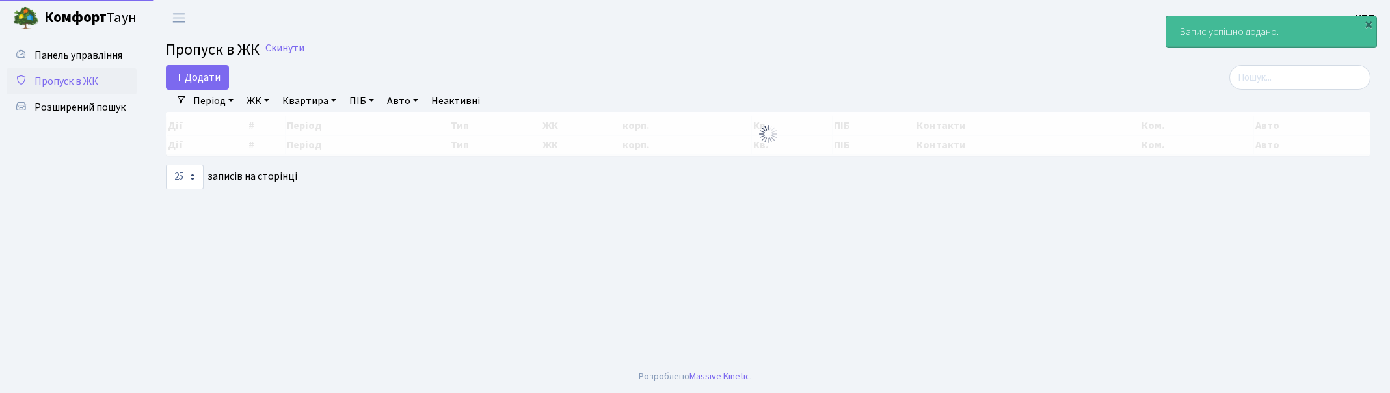
select select "25"
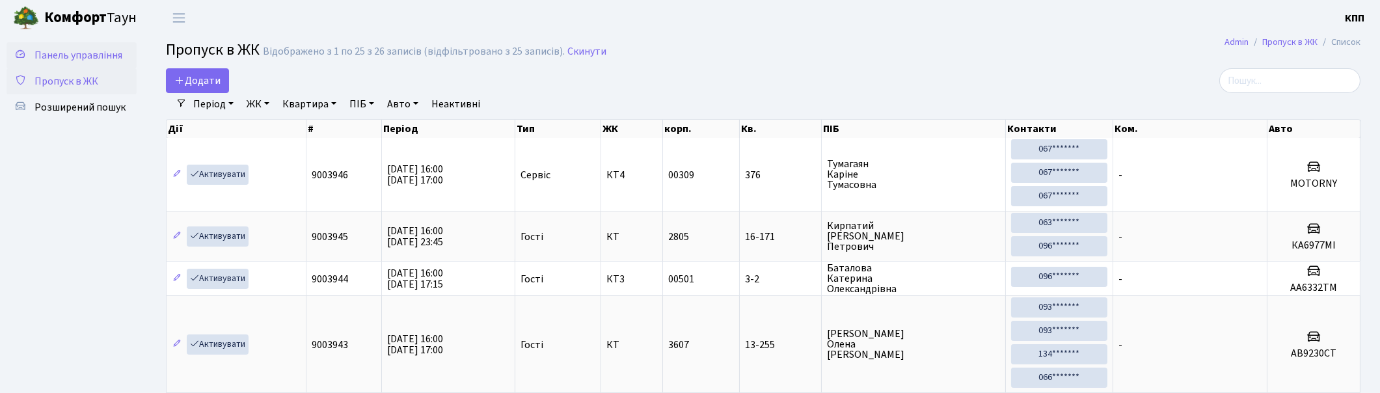
click at [66, 57] on span "Панель управління" at bounding box center [78, 55] width 88 height 14
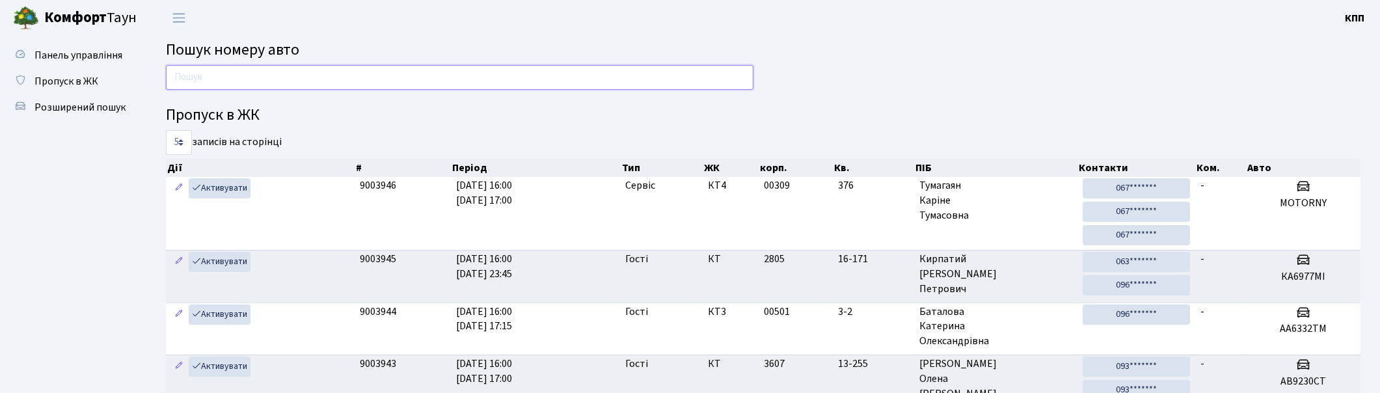
click at [213, 73] on input "text" at bounding box center [459, 77] width 587 height 25
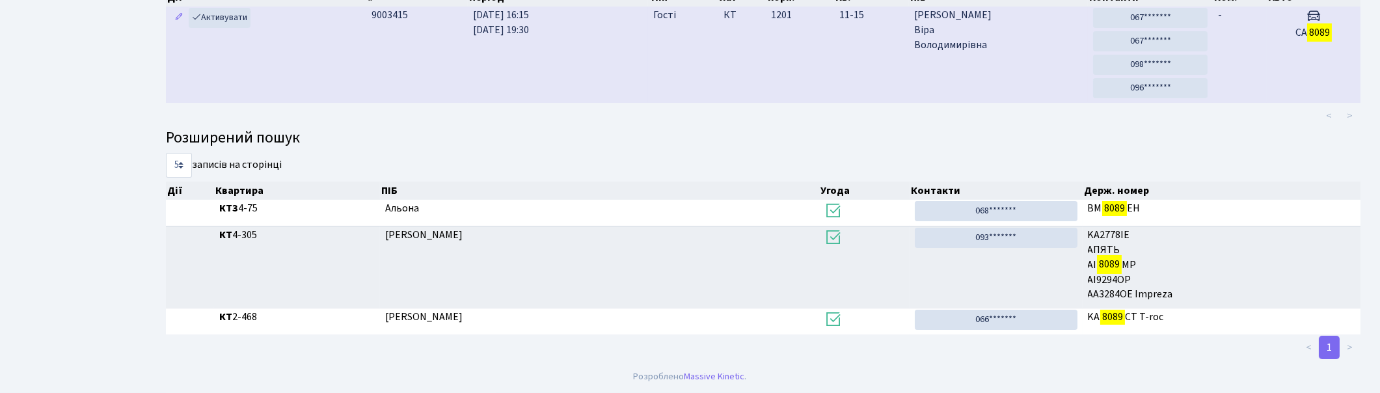
scroll to position [99, 0]
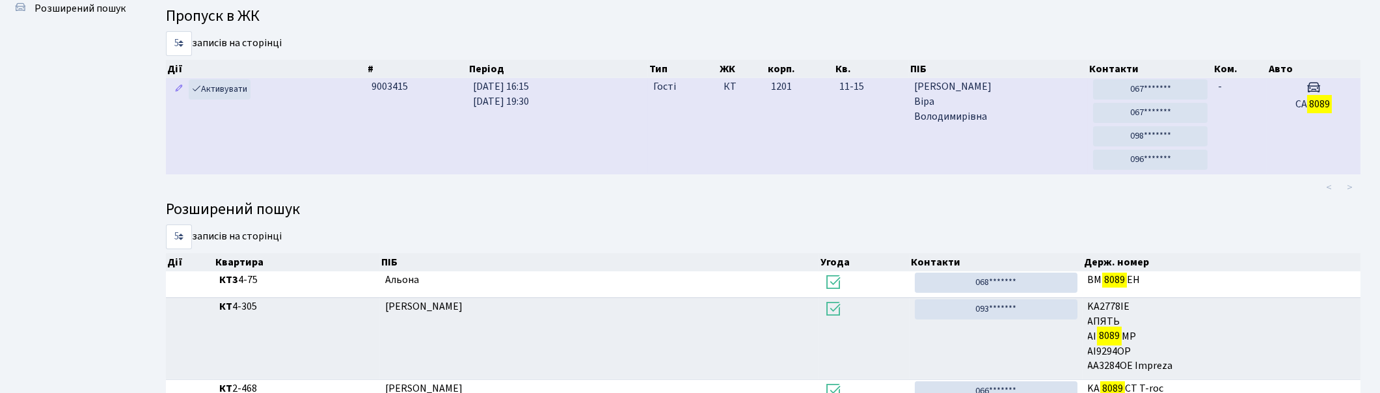
type input "8089"
click at [1247, 129] on td "-" at bounding box center [1240, 126] width 54 height 96
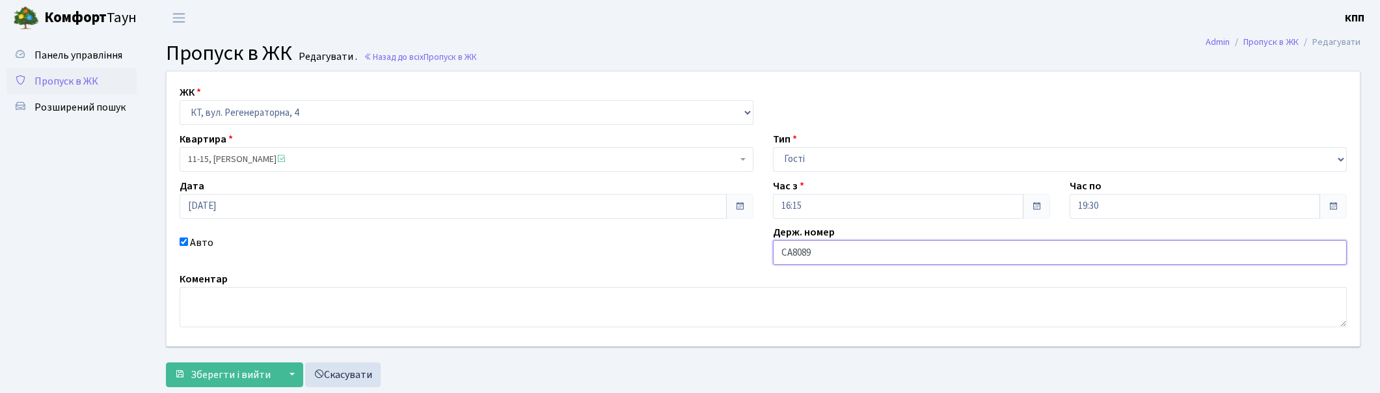
click at [882, 258] on input "СА8089" at bounding box center [1060, 252] width 574 height 25
type input "СА8089СЕ"
click at [219, 368] on span "Зберегти і вийти" at bounding box center [231, 375] width 80 height 14
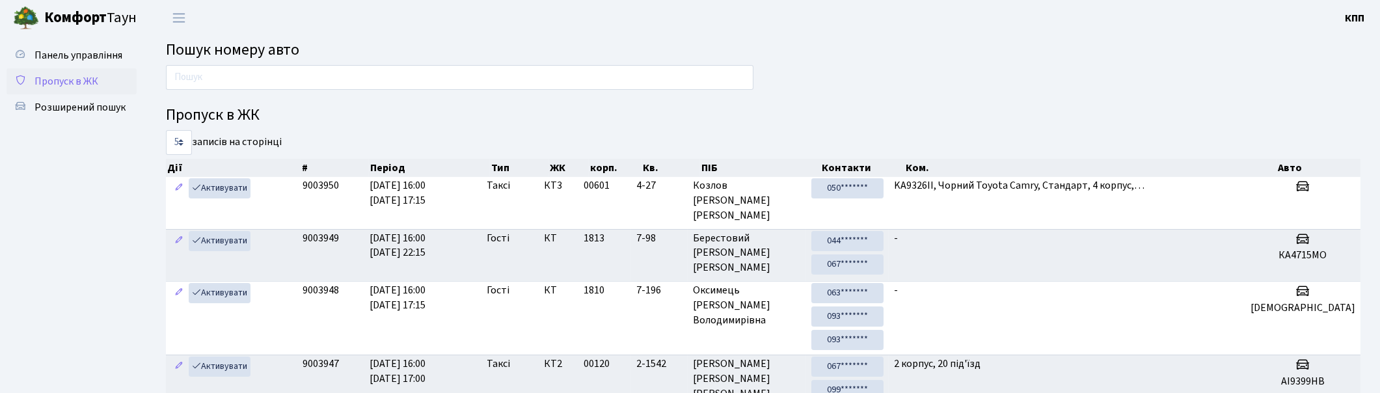
click at [88, 86] on span "Пропуск в ЖК" at bounding box center [66, 81] width 64 height 14
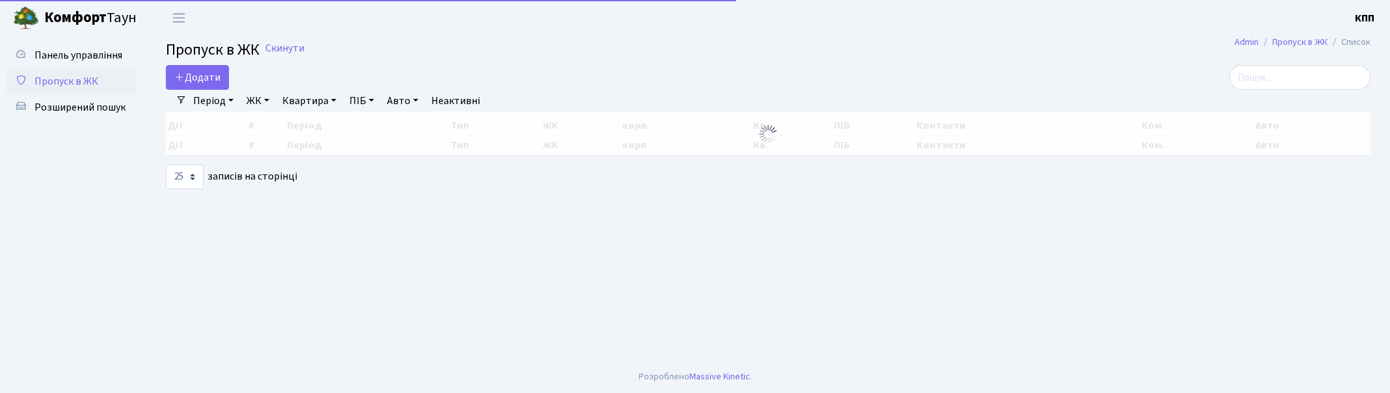
select select "25"
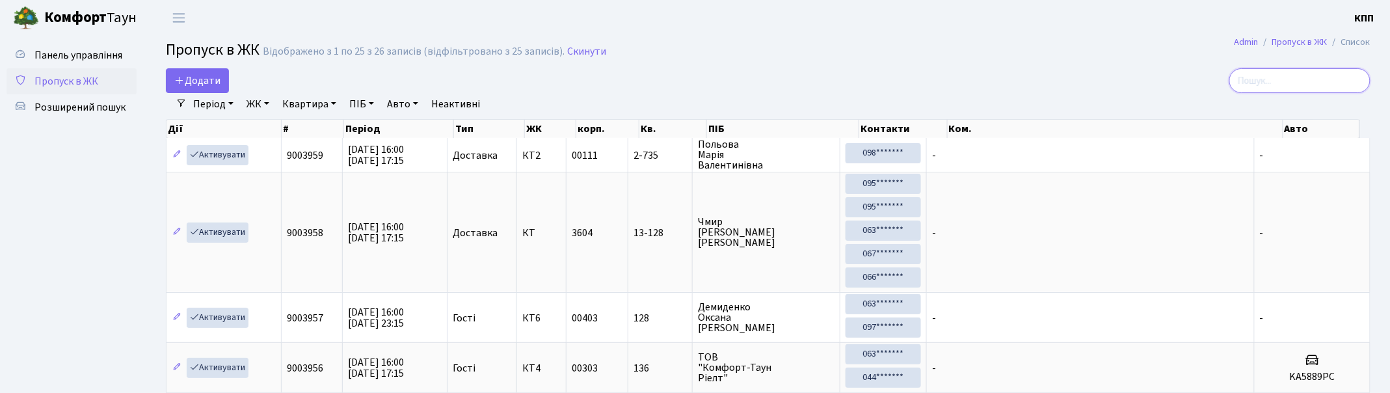
click at [1265, 73] on input "search" at bounding box center [1300, 80] width 141 height 25
type input "2-1639"
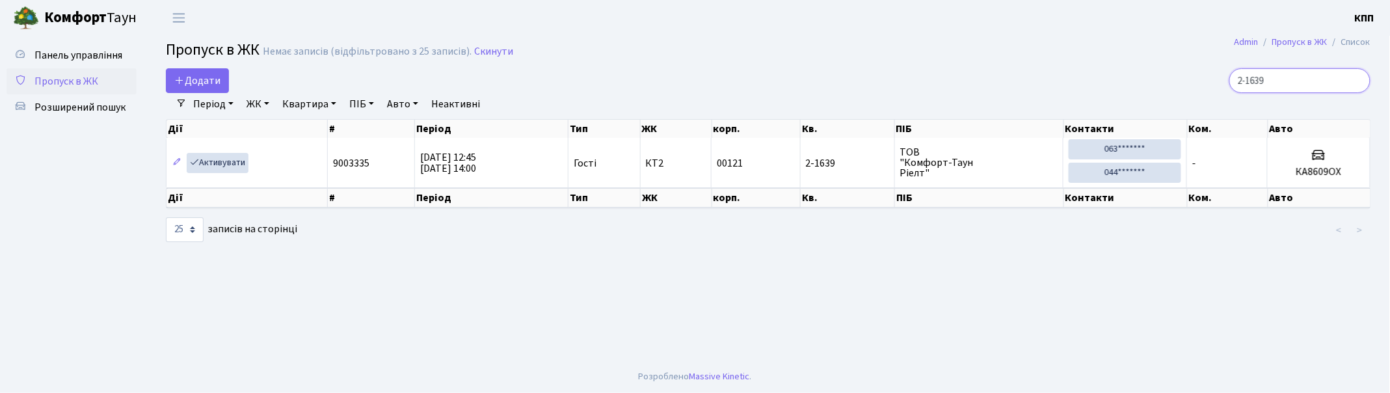
click at [1360, 81] on input "2-1639" at bounding box center [1300, 80] width 141 height 25
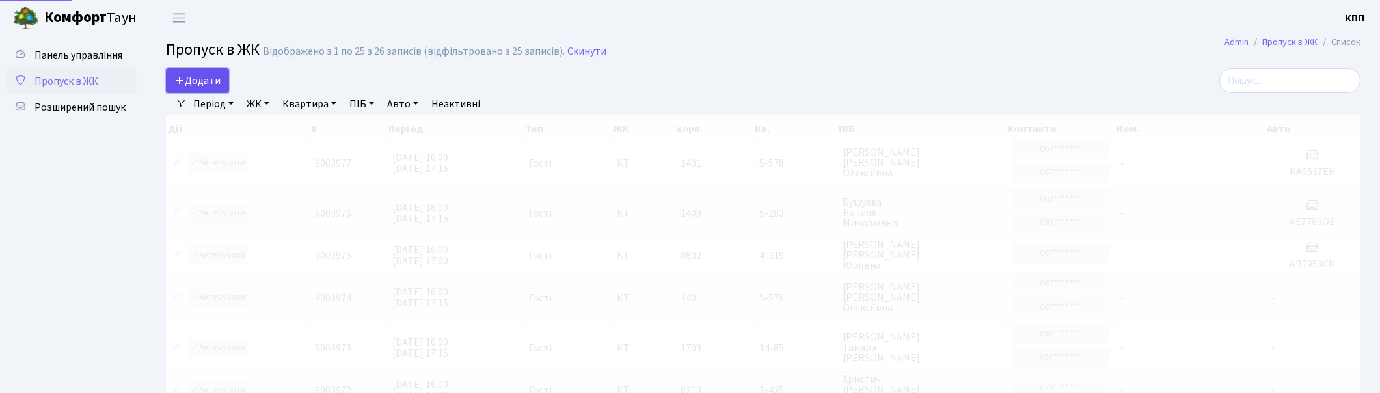
click at [198, 82] on span "Додати" at bounding box center [197, 81] width 46 height 14
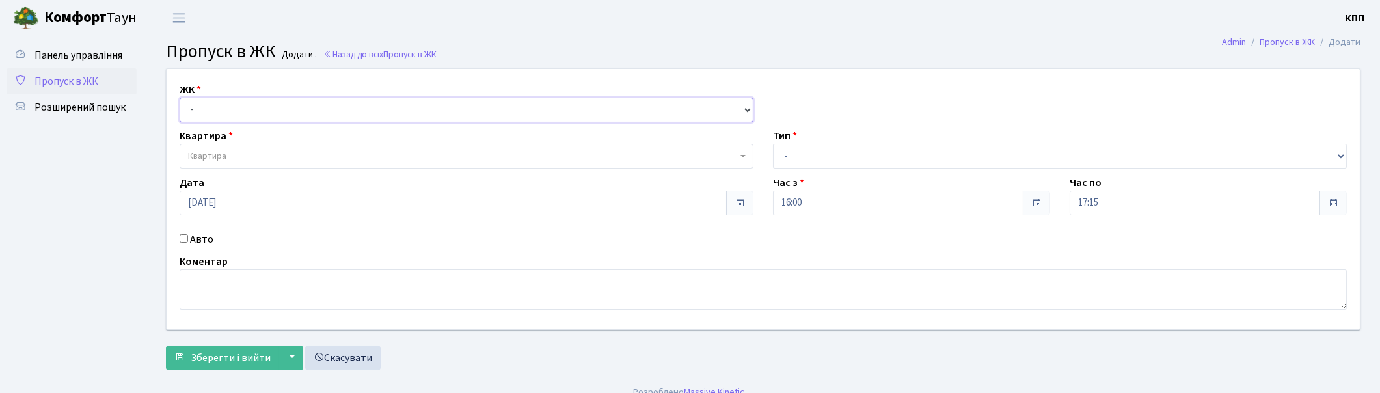
click at [224, 112] on select "- КТ, вул. Регенераторна, 4 КТ2, просп. Соборності, 17 КТ3, вул. Березнева, 16 …" at bounding box center [467, 110] width 574 height 25
select select "271"
click at [180, 98] on select "- КТ, вул. Регенераторна, 4 КТ2, просп. Соборності, 17 КТ3, вул. Березнева, 16 …" at bounding box center [467, 110] width 574 height 25
select select
click at [183, 239] on input "Авто" at bounding box center [184, 238] width 8 height 8
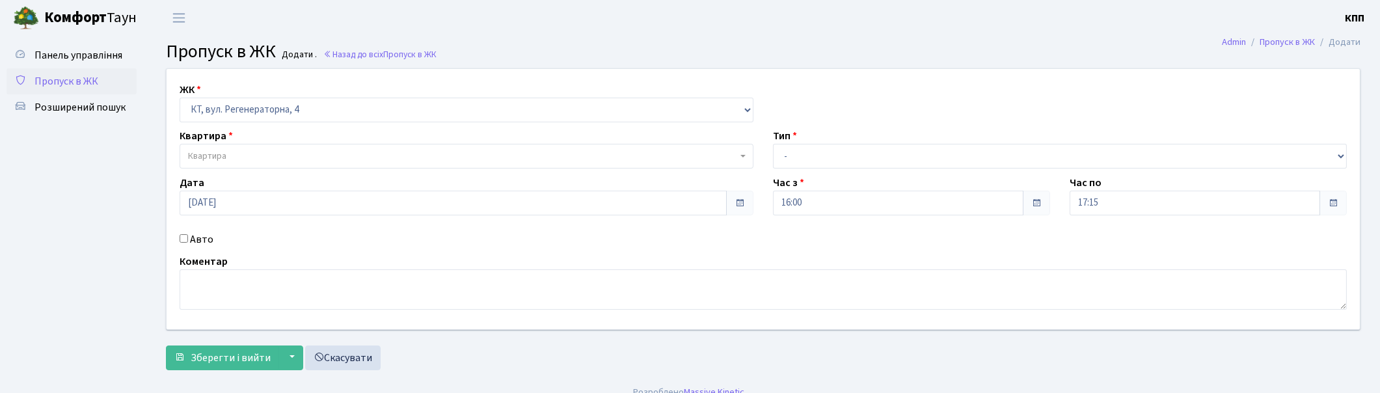
checkbox input "true"
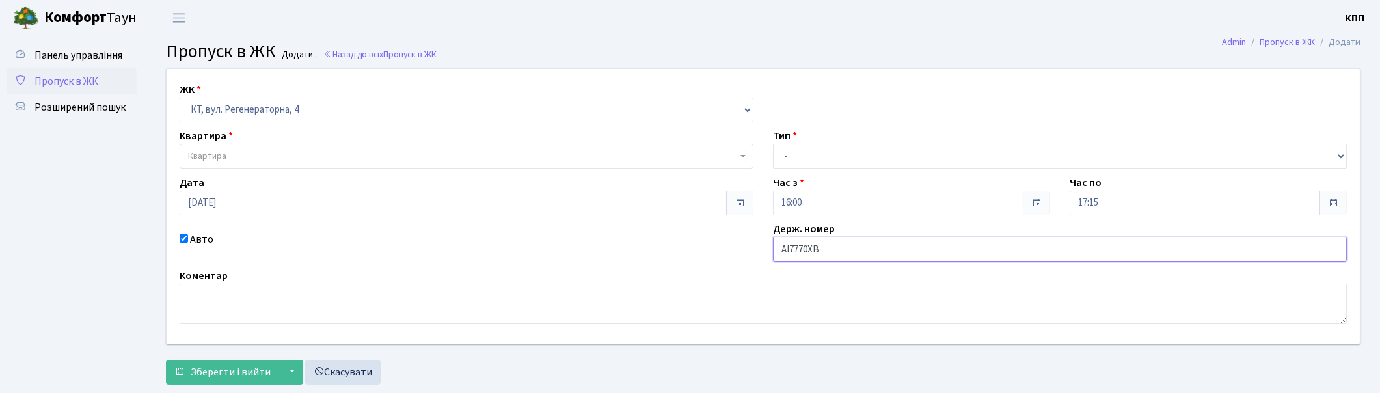
type input "АІ7770ХВ"
click at [241, 151] on span "Квартира" at bounding box center [462, 156] width 549 height 13
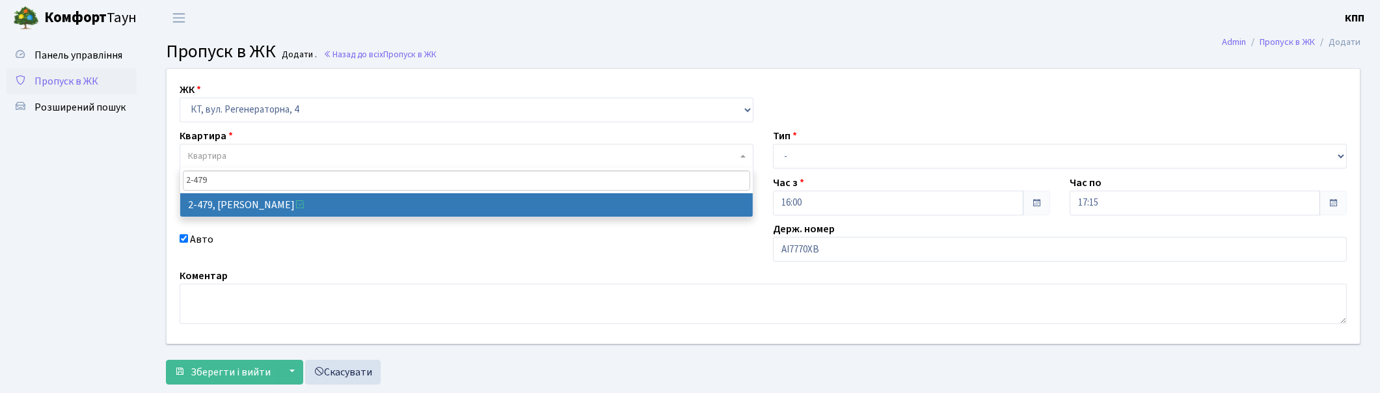
type input "2-479"
select select "1493"
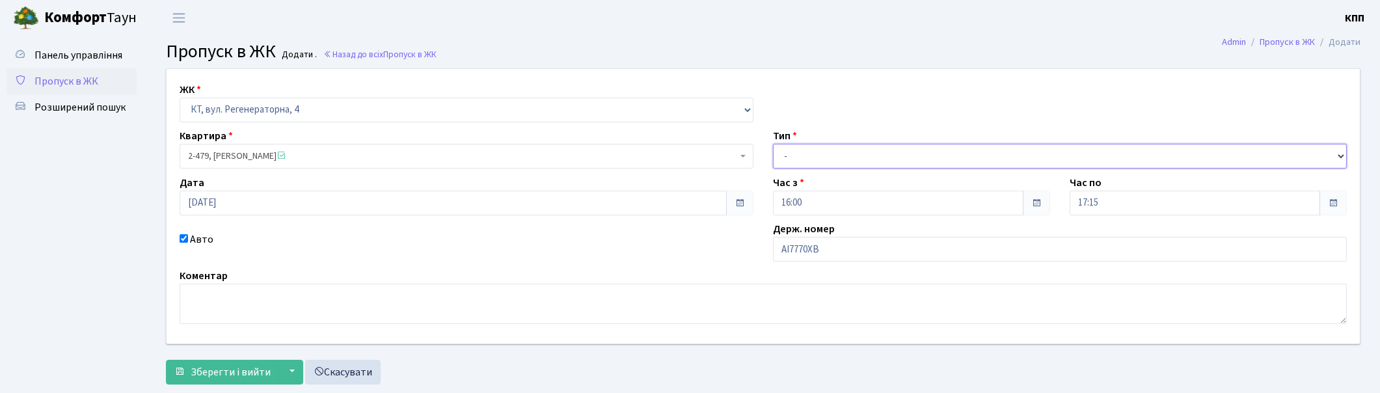
click at [833, 161] on select "- Доставка Таксі Гості Сервіс" at bounding box center [1060, 156] width 574 height 25
select select "3"
click at [773, 144] on select "- Доставка Таксі Гості Сервіс" at bounding box center [1060, 156] width 574 height 25
click at [259, 368] on span "Зберегти і вийти" at bounding box center [231, 372] width 80 height 14
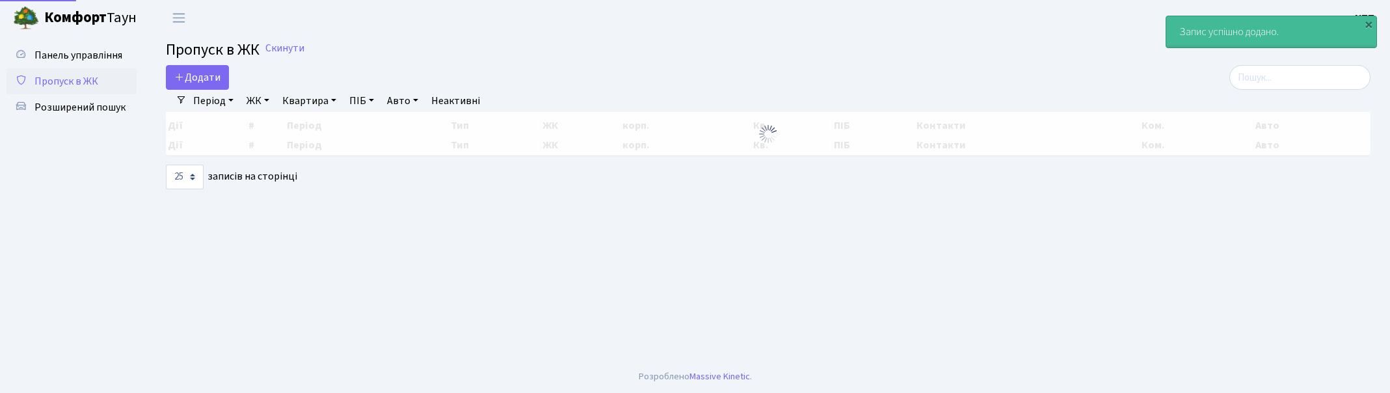
select select "25"
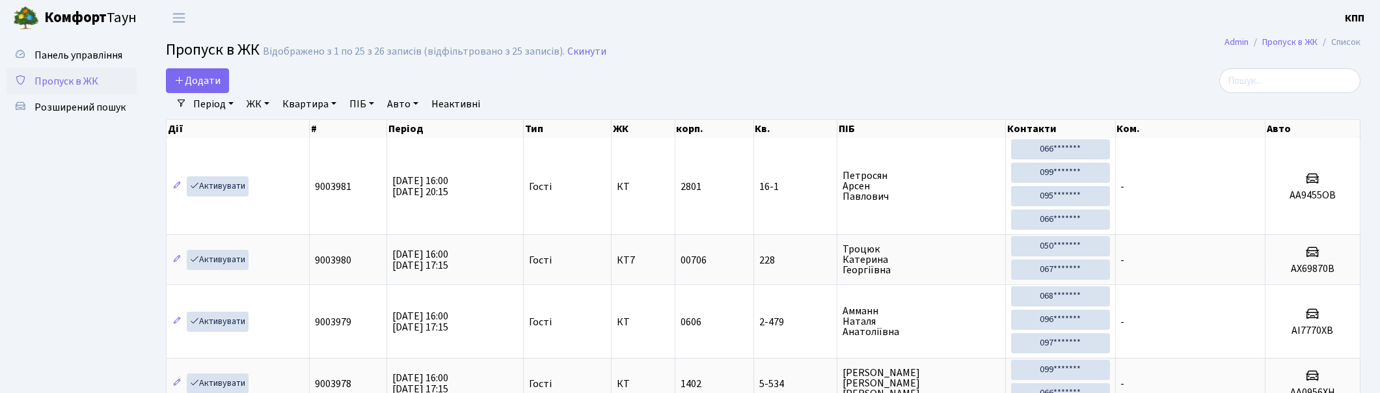
click at [1332, 81] on input "search" at bounding box center [1289, 80] width 141 height 25
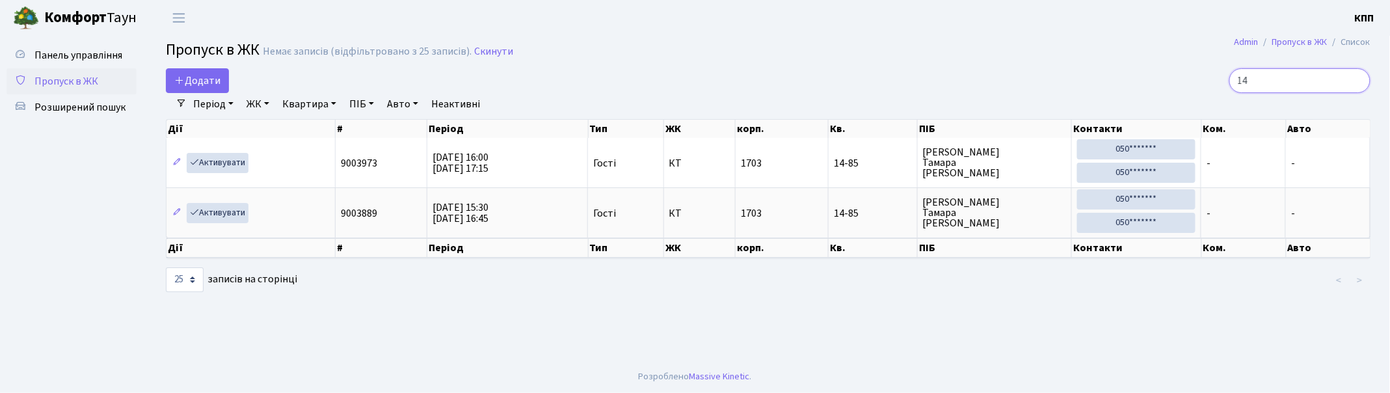
type input "1"
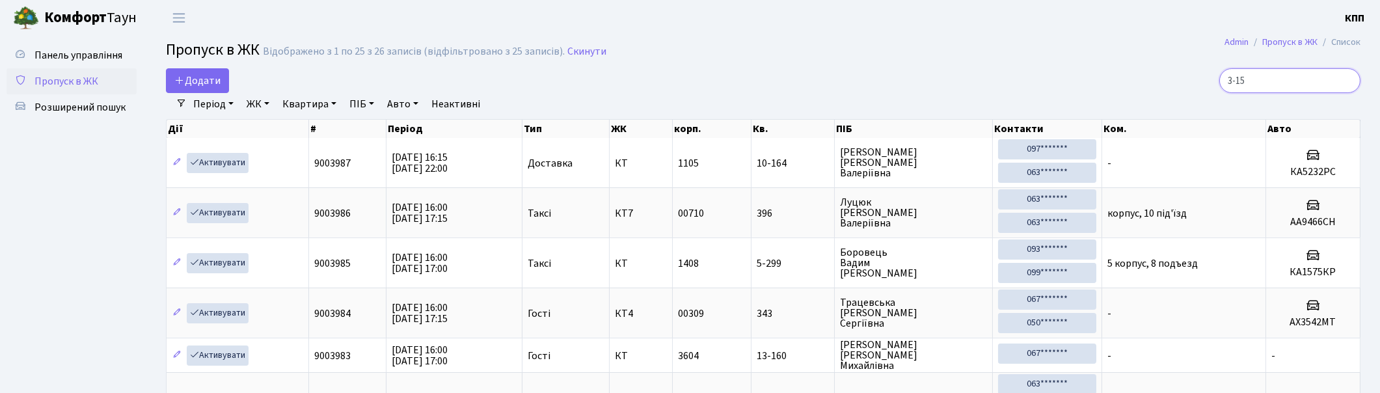
type input "3-152"
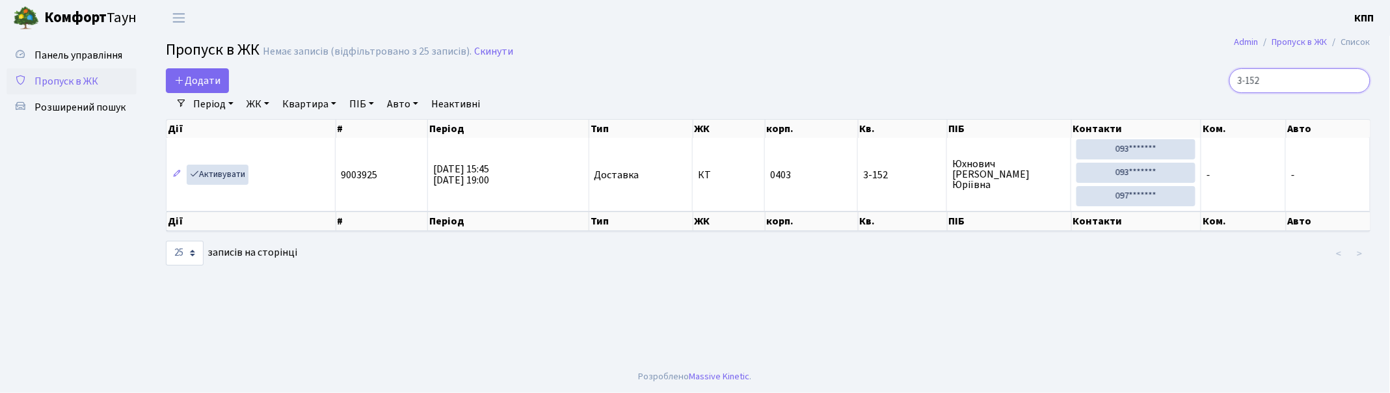
click at [1357, 82] on input "3-152" at bounding box center [1300, 80] width 141 height 25
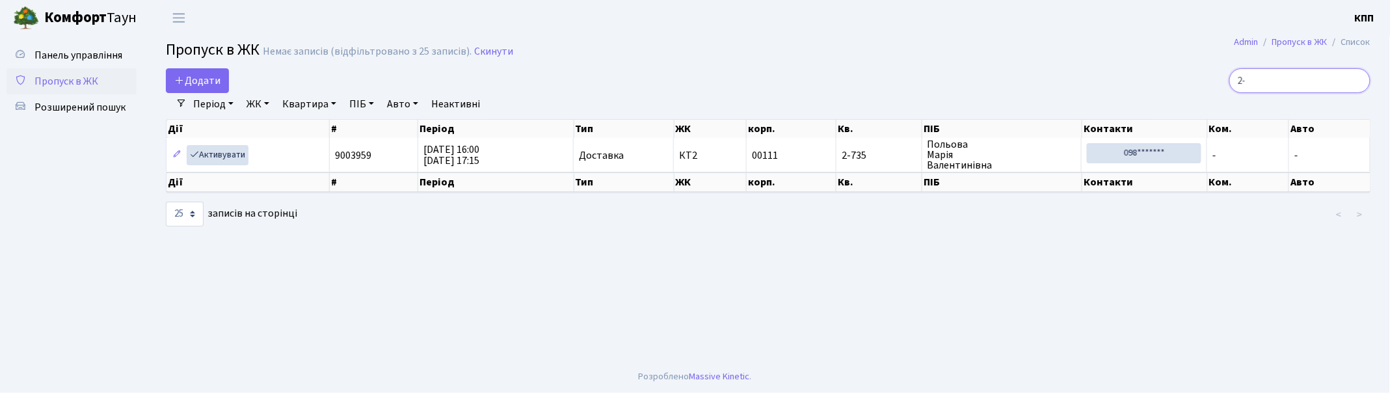
type input "2"
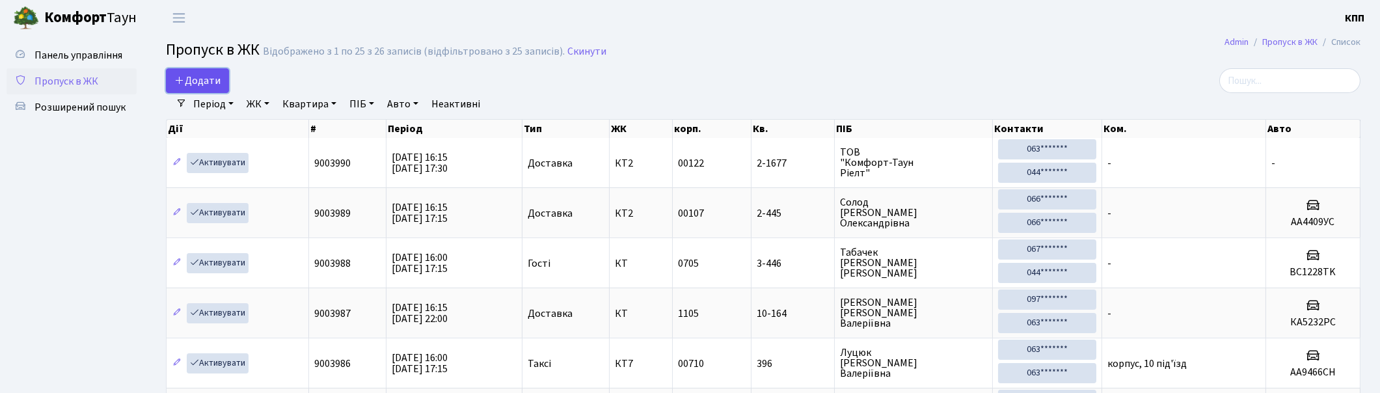
click at [226, 80] on link "Додати" at bounding box center [197, 80] width 63 height 25
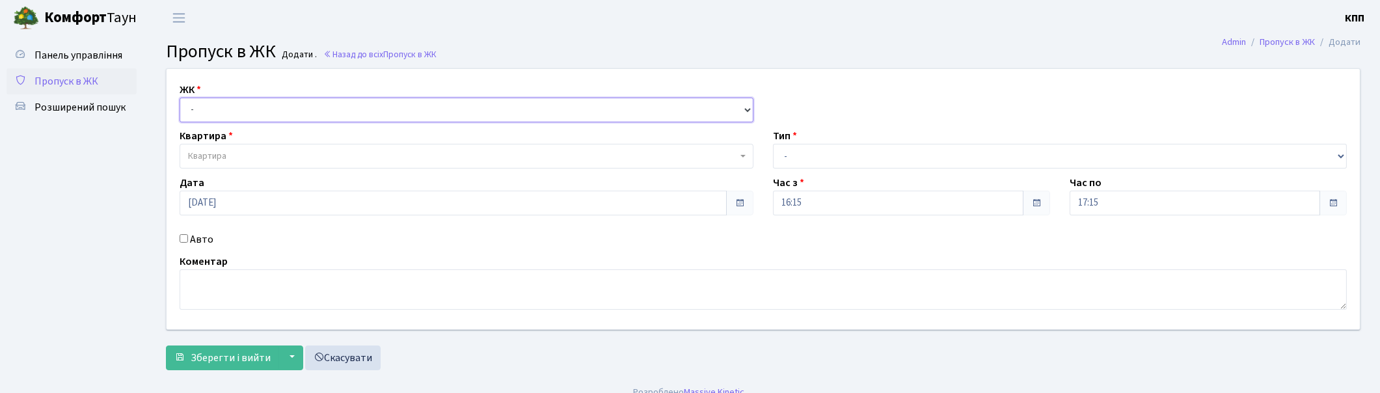
drag, startPoint x: 226, startPoint y: 106, endPoint x: 225, endPoint y: 115, distance: 8.6
click at [225, 111] on select "- КТ, вул. Регенераторна, 4 КТ2, просп. [STREET_ADDRESS] [STREET_ADDRESS] [PERS…" at bounding box center [467, 110] width 574 height 25
select select "271"
click at [180, 98] on select "- КТ, вул. Регенераторна, 4 КТ2, просп. [STREET_ADDRESS] [STREET_ADDRESS] [PERS…" at bounding box center [467, 110] width 574 height 25
select select
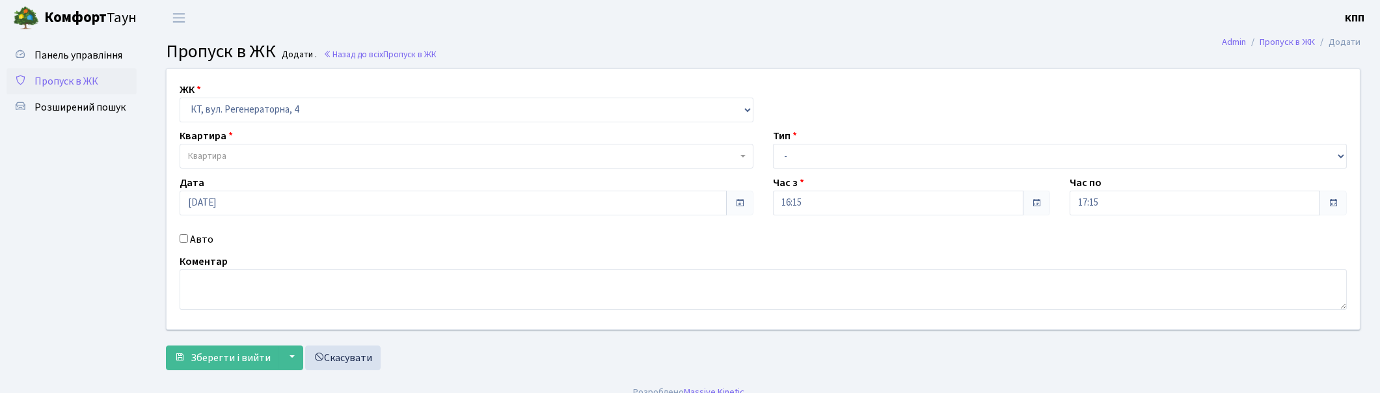
click at [232, 150] on span "Квартира" at bounding box center [462, 156] width 549 height 13
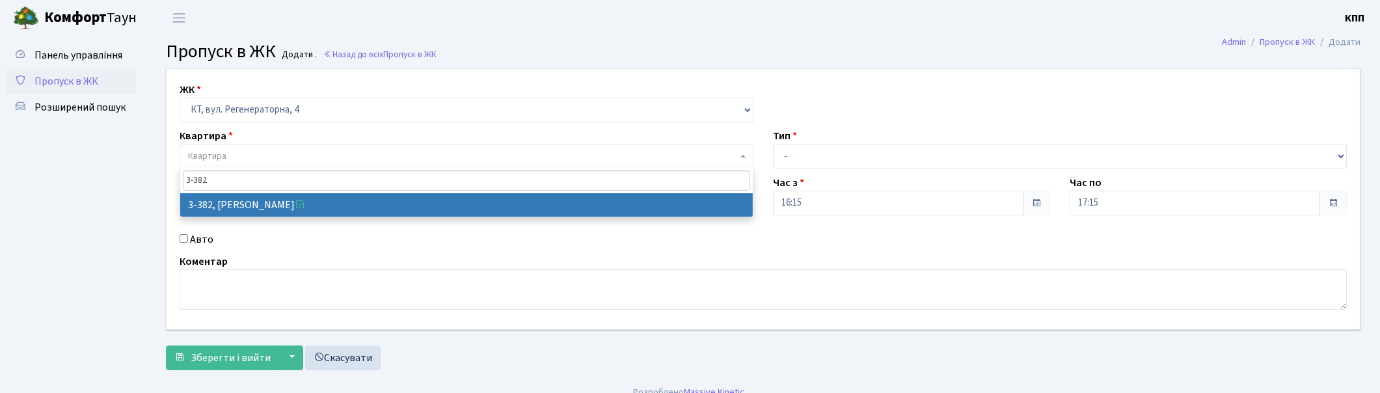
type input "3-382"
select select "1600"
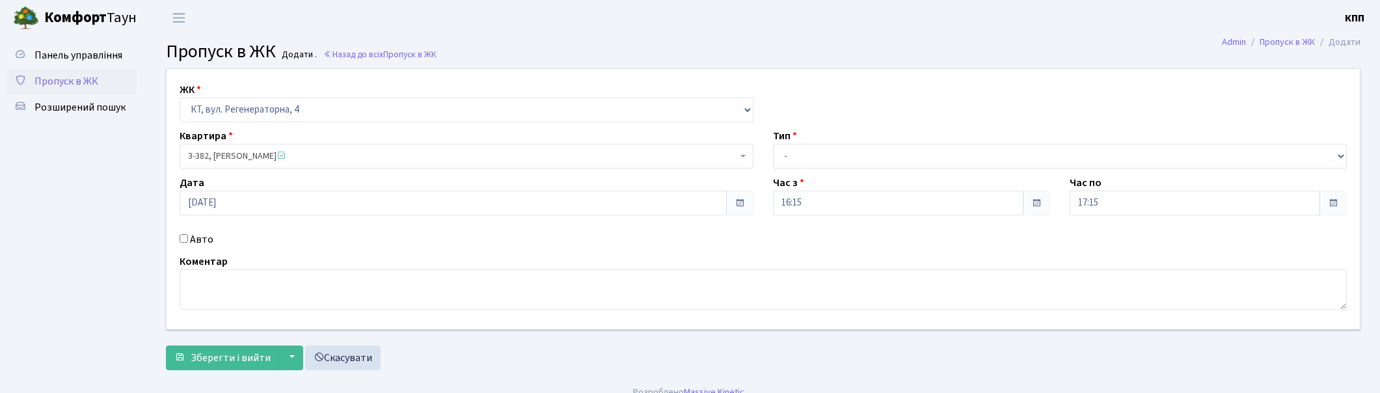
click at [187, 238] on input "Авто" at bounding box center [184, 238] width 8 height 8
checkbox input "true"
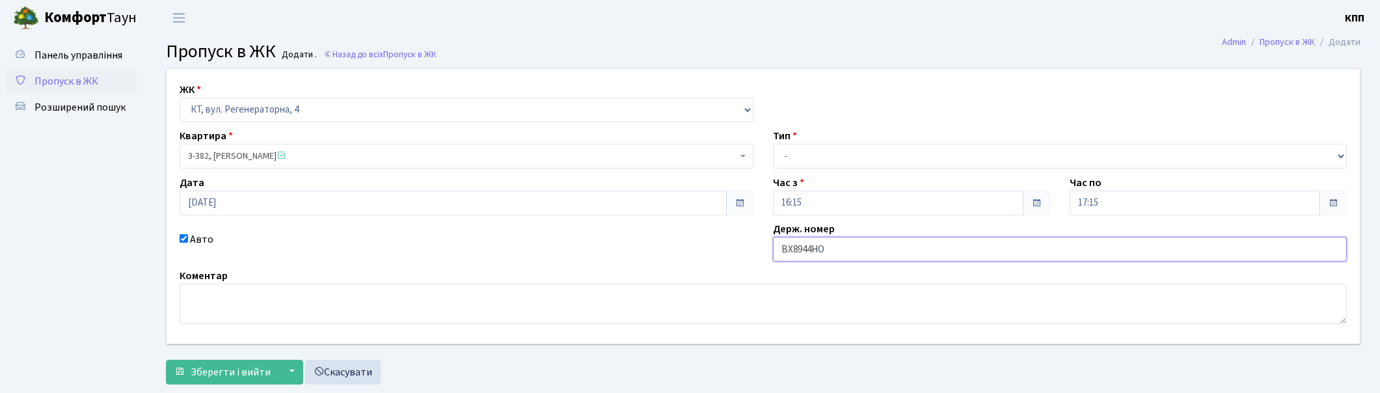
type input "ВХ8944НО"
drag, startPoint x: 840, startPoint y: 147, endPoint x: 837, endPoint y: 158, distance: 11.5
click at [840, 147] on select "- Доставка Таксі Гості Сервіс" at bounding box center [1060, 156] width 574 height 25
select select "3"
click at [773, 144] on select "- Доставка Таксі Гості Сервіс" at bounding box center [1060, 156] width 574 height 25
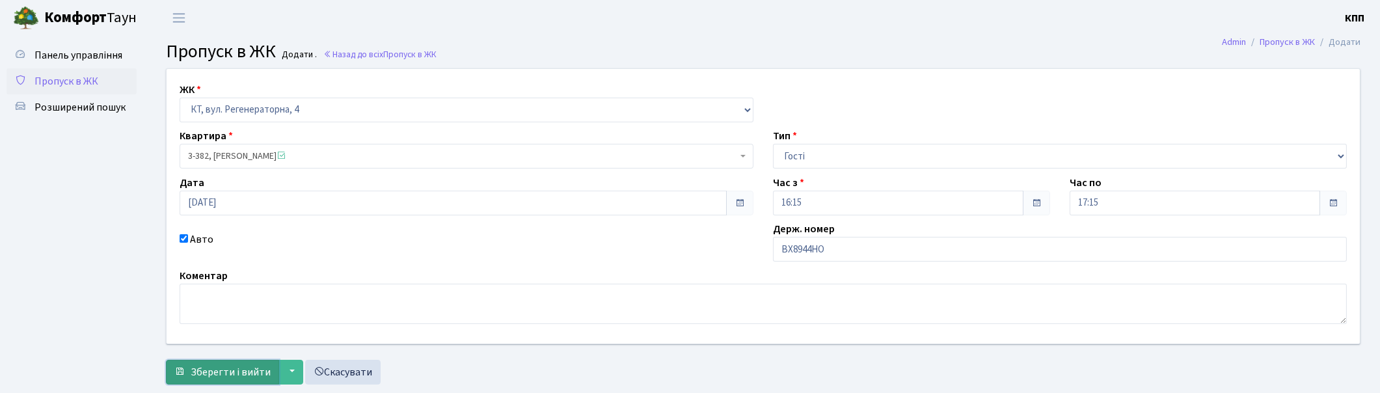
click at [218, 366] on span "Зберегти і вийти" at bounding box center [231, 372] width 80 height 14
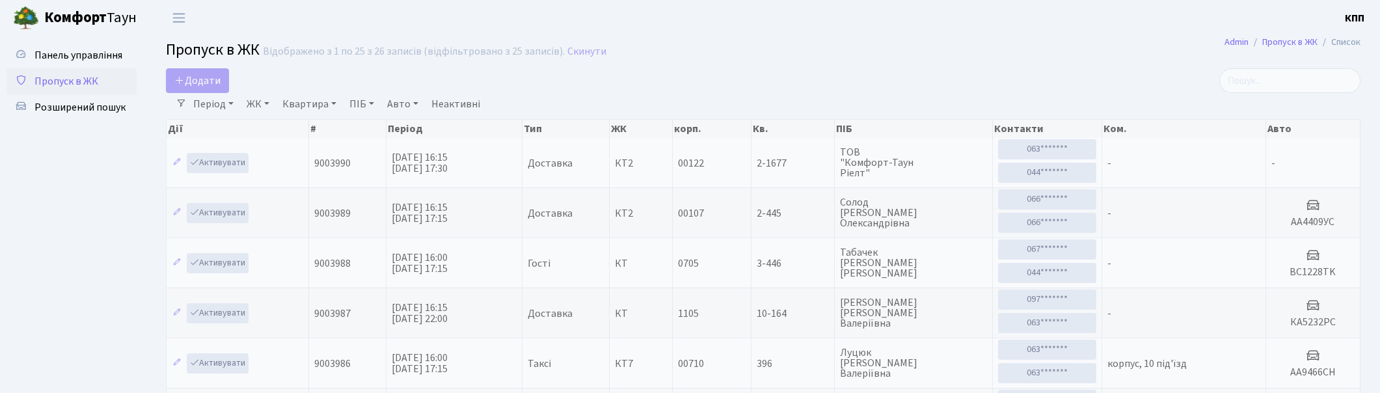
select select "25"
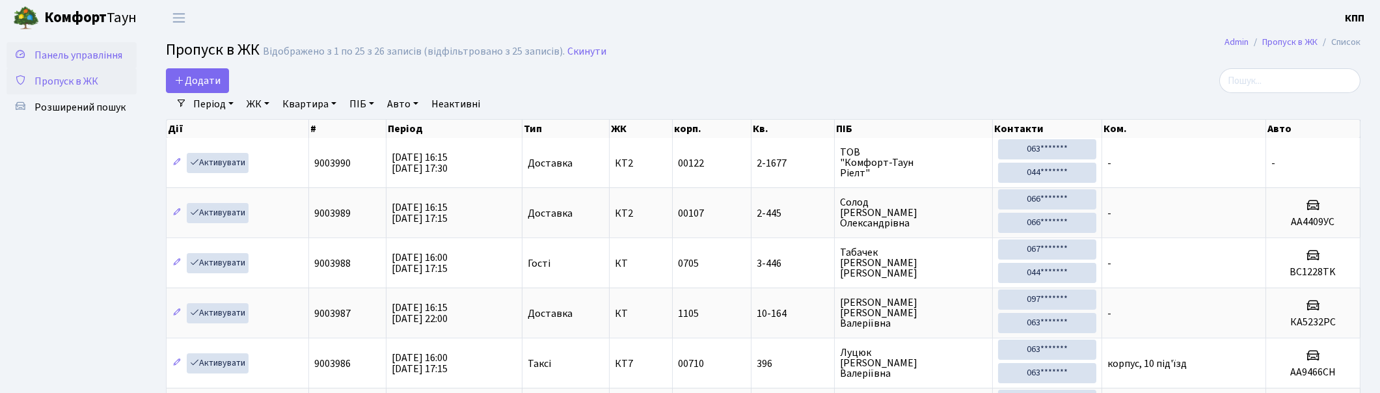
click at [85, 57] on span "Панель управління" at bounding box center [78, 55] width 88 height 14
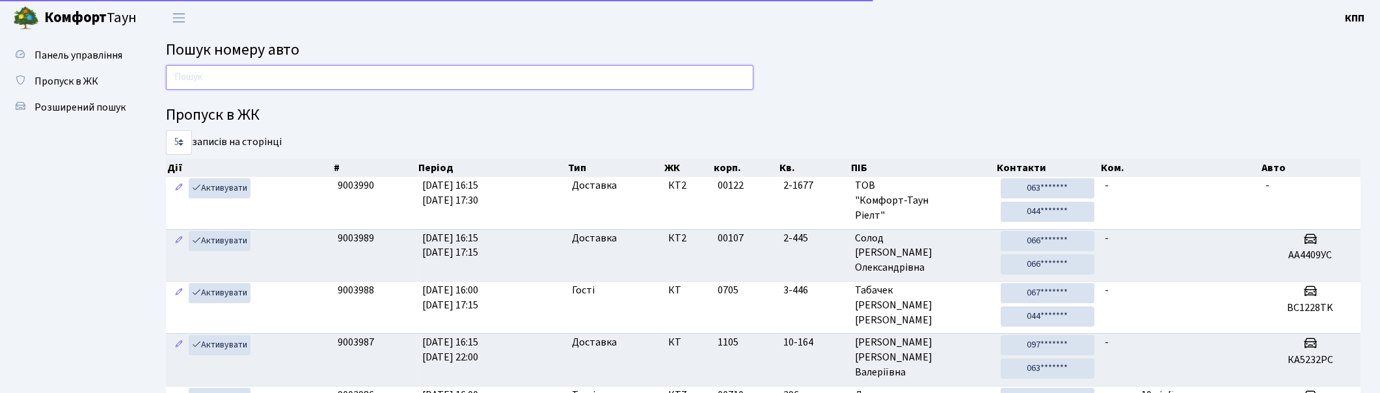
click at [233, 79] on input "text" at bounding box center [459, 77] width 587 height 25
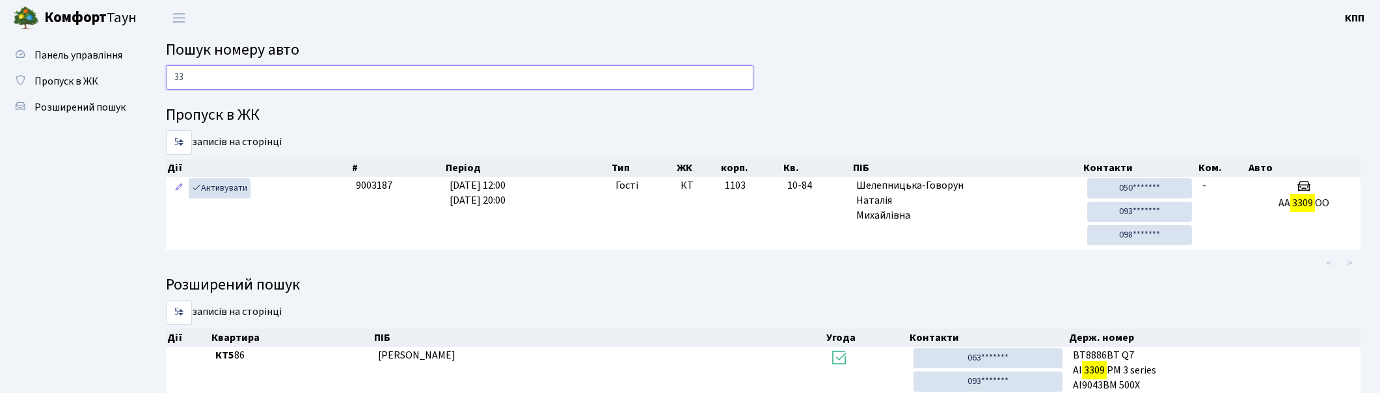
type input "3"
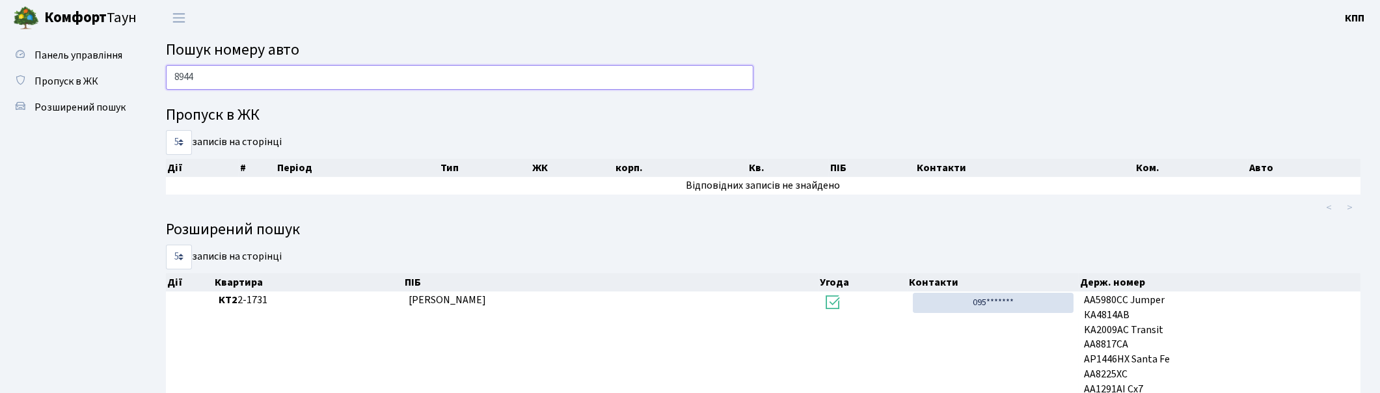
type input "8944"
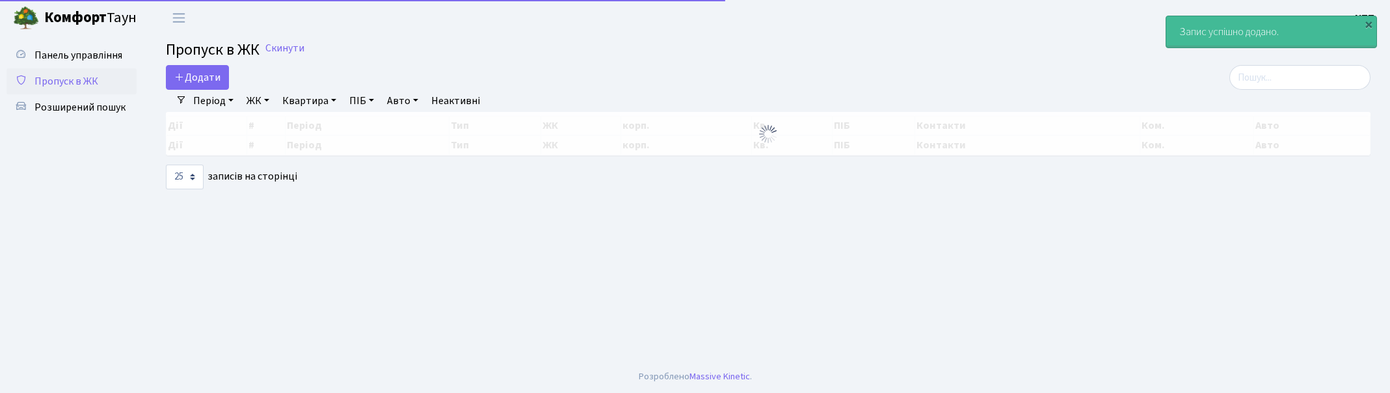
select select "25"
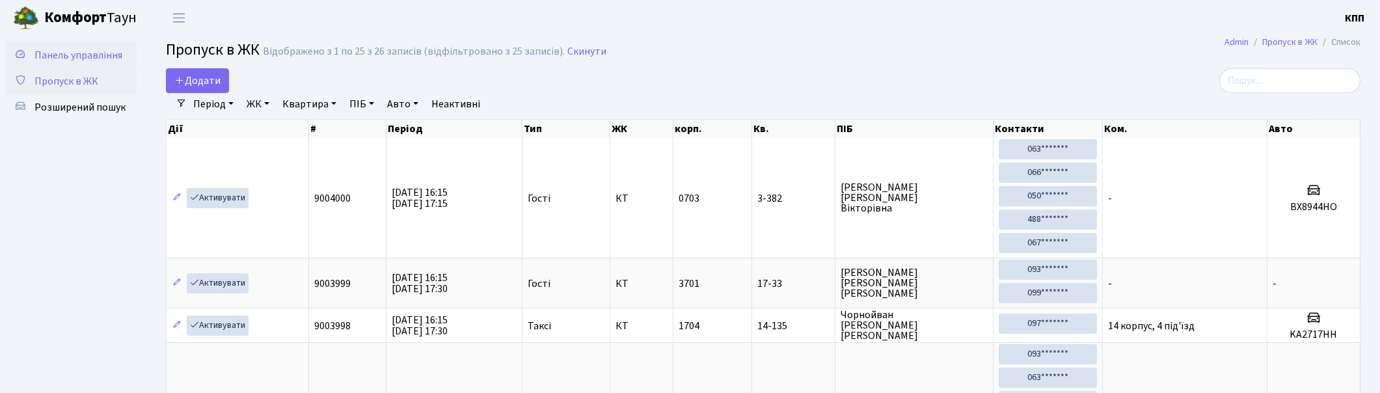
click at [59, 61] on span "Панель управління" at bounding box center [78, 55] width 88 height 14
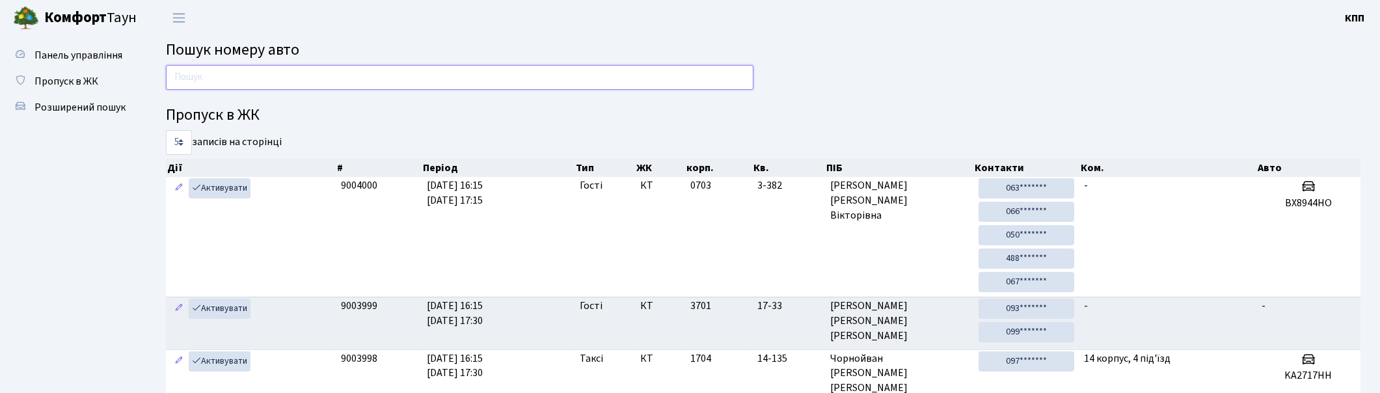
click at [261, 66] on input "text" at bounding box center [459, 77] width 587 height 25
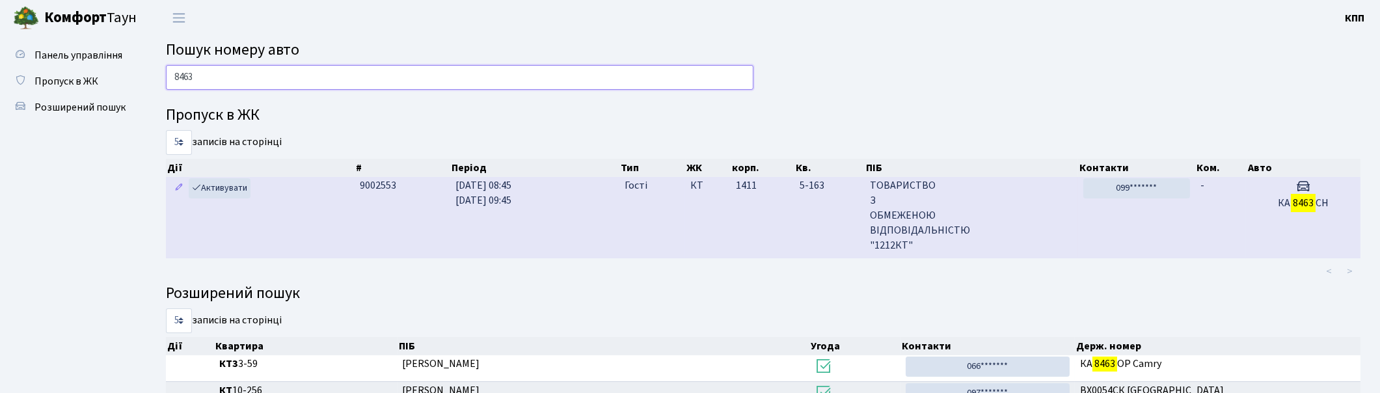
type input "8463"
click at [820, 232] on td "5-163" at bounding box center [829, 217] width 70 height 81
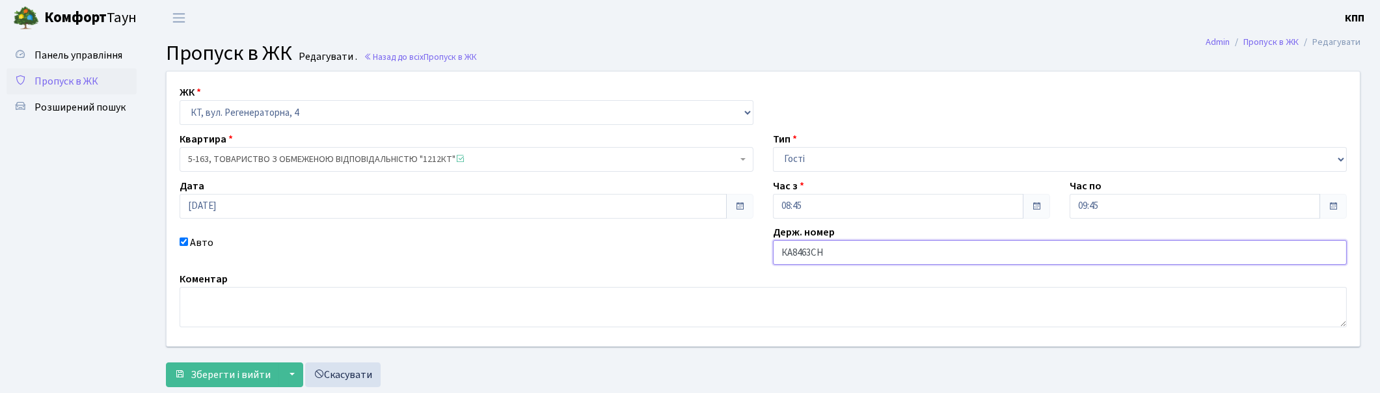
click at [788, 250] on input "КА8463СН" at bounding box center [1060, 252] width 574 height 25
type input "АС8463СН"
click at [236, 369] on span "Зберегти і вийти" at bounding box center [231, 375] width 80 height 14
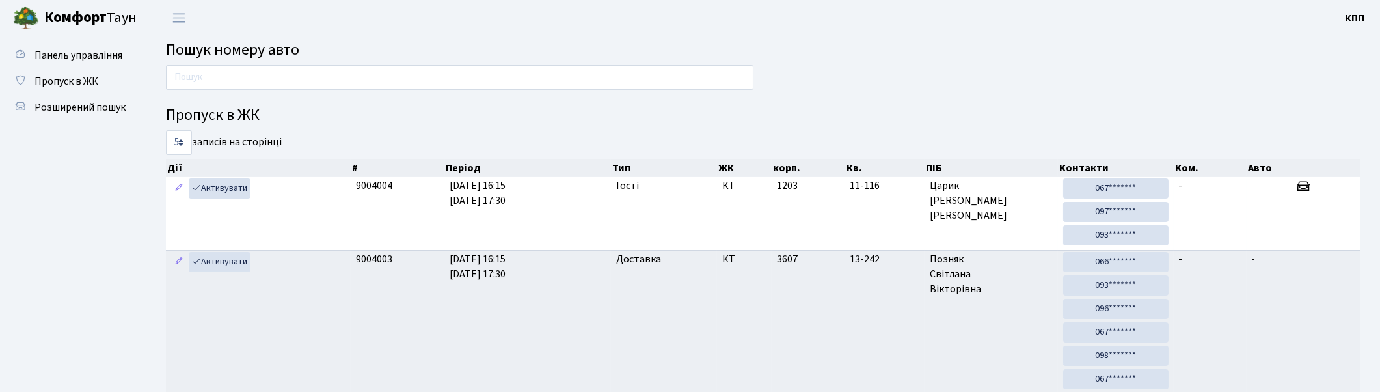
click at [388, 82] on input "text" at bounding box center [459, 77] width 587 height 25
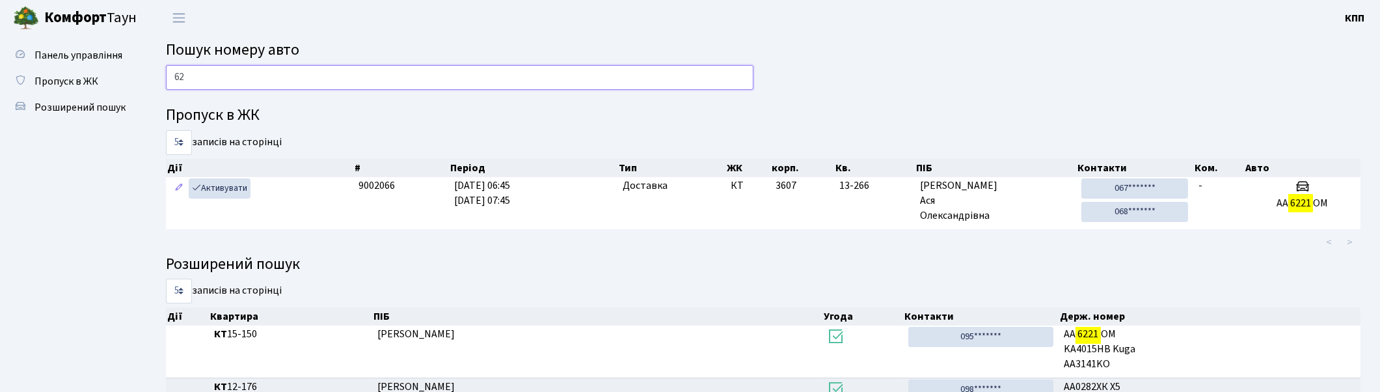
type input "6"
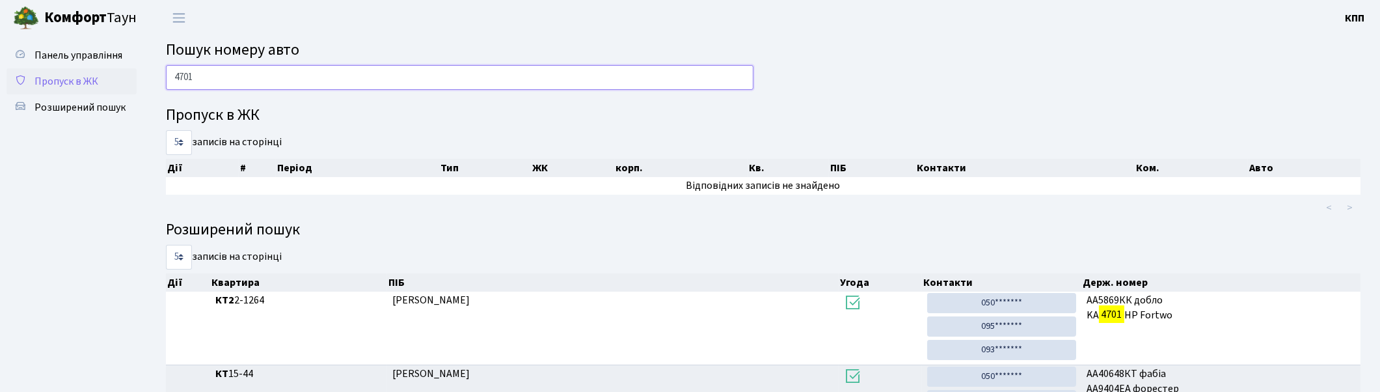
type input "4701"
click at [74, 81] on span "Пропуск в ЖК" at bounding box center [66, 81] width 64 height 14
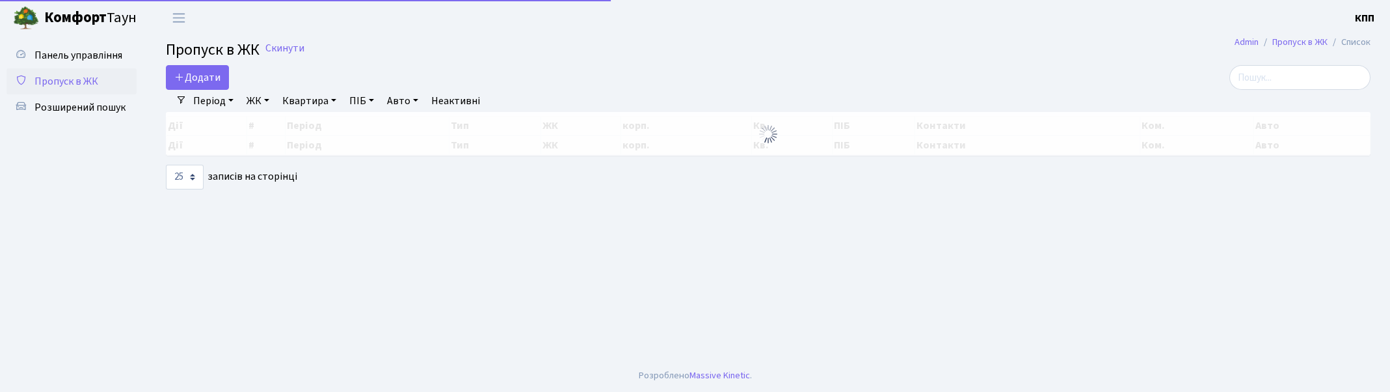
select select "25"
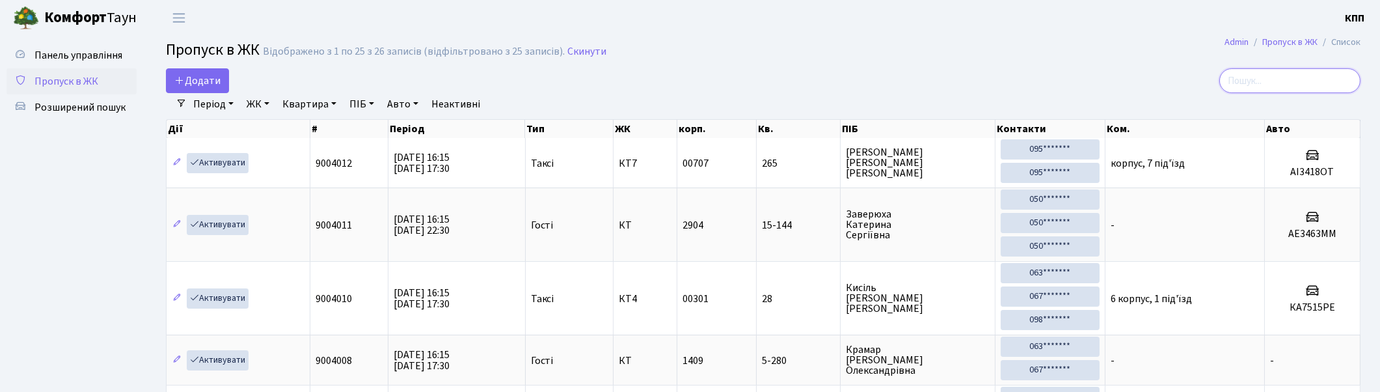
click at [1259, 83] on input "search" at bounding box center [1289, 80] width 141 height 25
type input "4701"
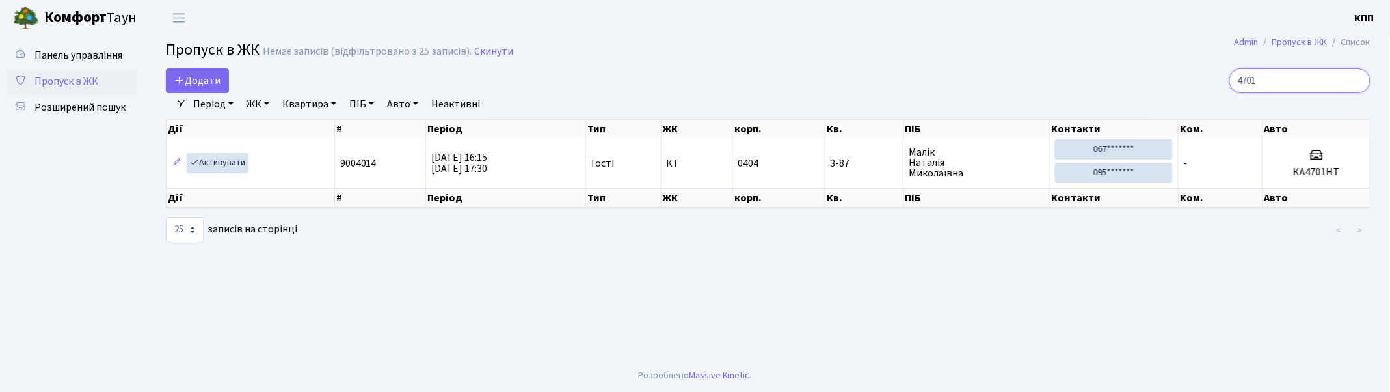
click at [1358, 81] on input "4701" at bounding box center [1300, 80] width 141 height 25
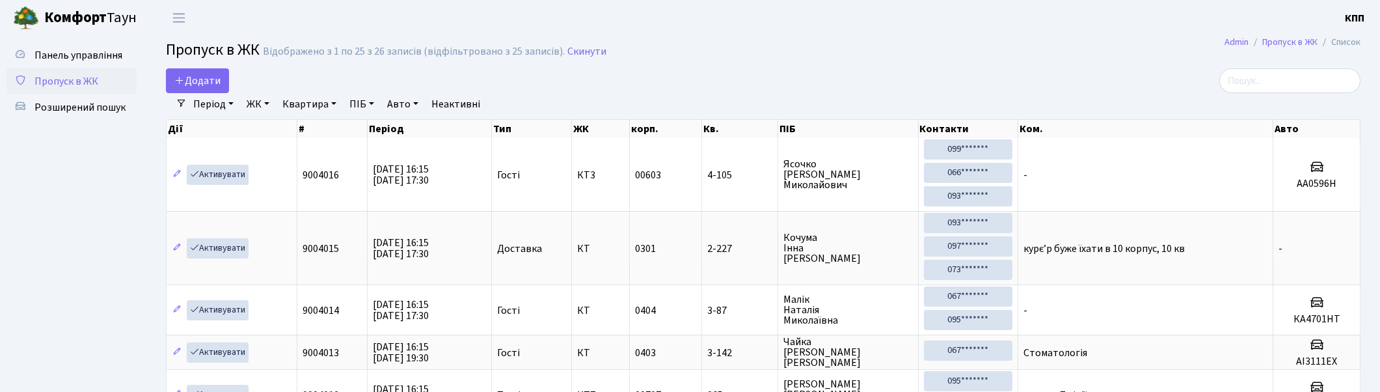
drag, startPoint x: 49, startPoint y: 247, endPoint x: 49, endPoint y: 277, distance: 29.3
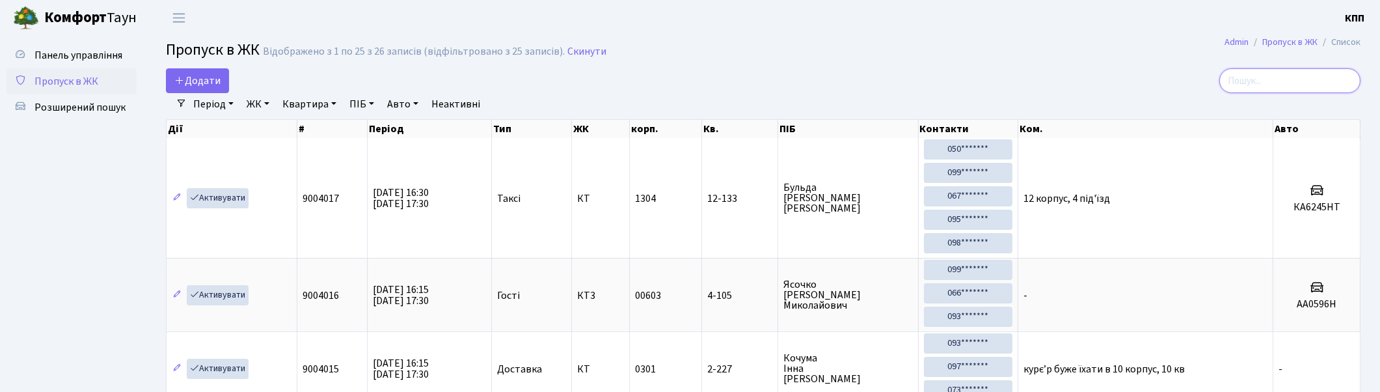
click at [1290, 76] on input "search" at bounding box center [1289, 80] width 141 height 25
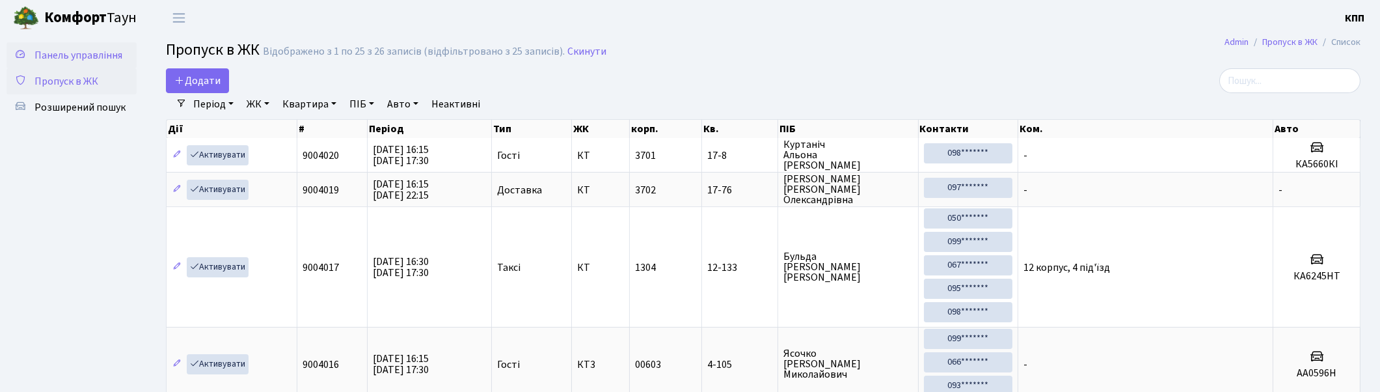
click at [72, 61] on span "Панель управління" at bounding box center [78, 55] width 88 height 14
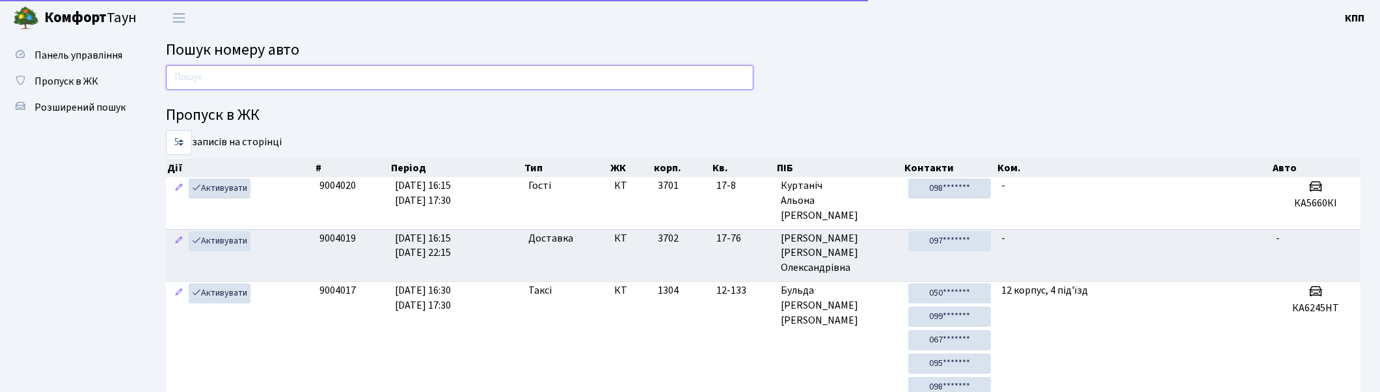
click at [196, 69] on input "text" at bounding box center [459, 77] width 587 height 25
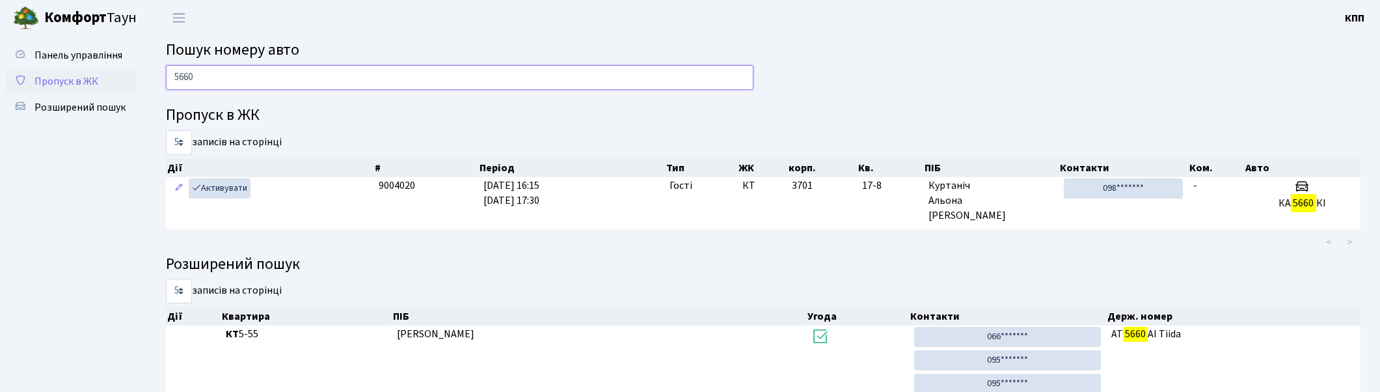
type input "5660"
click at [70, 75] on span "Пропуск в ЖК" at bounding box center [66, 81] width 64 height 14
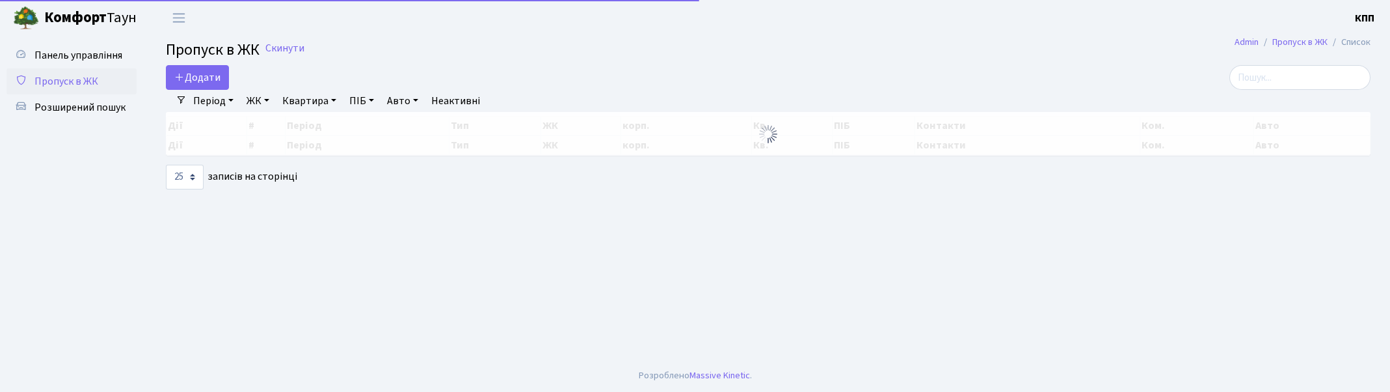
select select "25"
click at [226, 78] on link "Додати" at bounding box center [197, 77] width 63 height 25
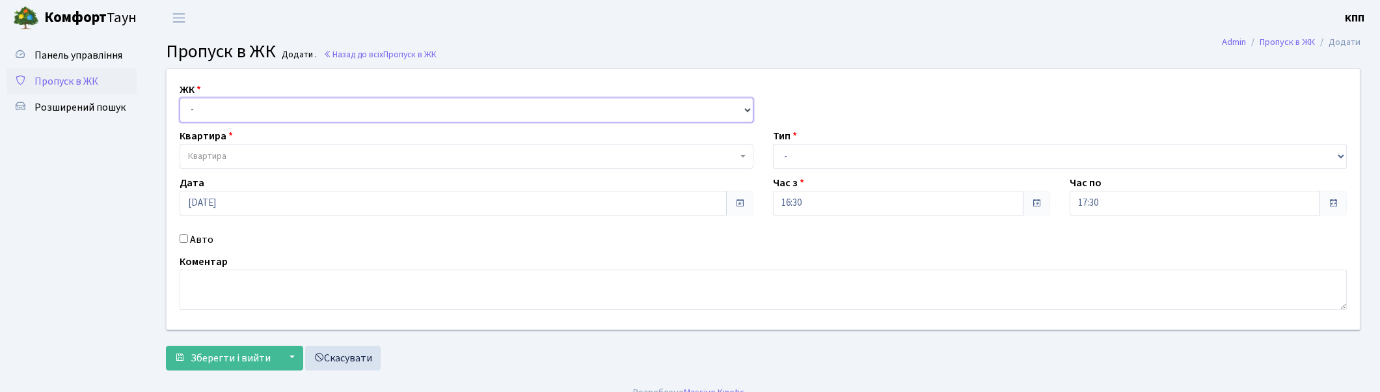
drag, startPoint x: 211, startPoint y: 111, endPoint x: 212, endPoint y: 120, distance: 8.6
click at [211, 111] on select "- КТ, вул. Регенераторна, 4 КТ2, просп. [STREET_ADDRESS] [STREET_ADDRESS] [PERS…" at bounding box center [467, 110] width 574 height 25
select select "271"
click at [180, 98] on select "- КТ, вул. Регенераторна, 4 КТ2, просп. [STREET_ADDRESS] [STREET_ADDRESS] [PERS…" at bounding box center [467, 110] width 574 height 25
select select
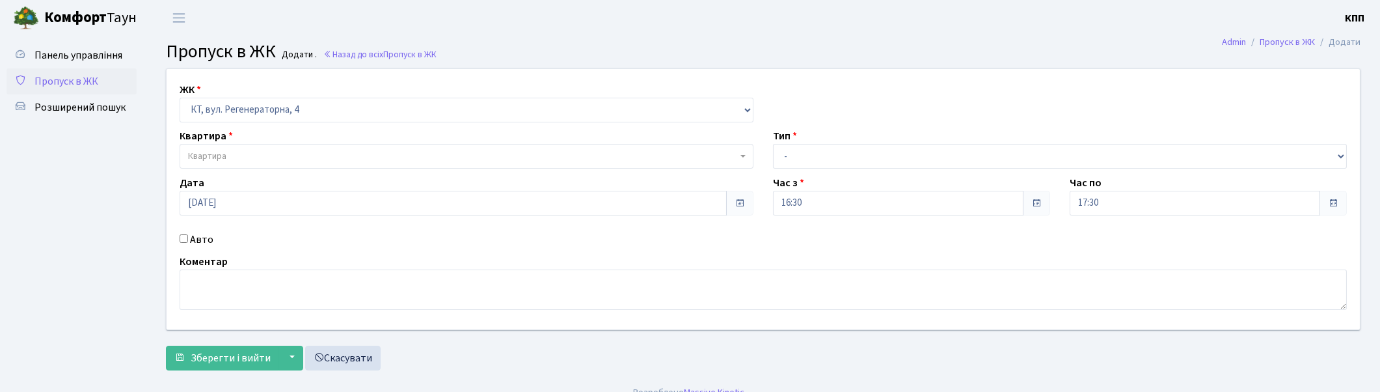
click at [183, 241] on input "Авто" at bounding box center [184, 238] width 8 height 8
checkbox input "true"
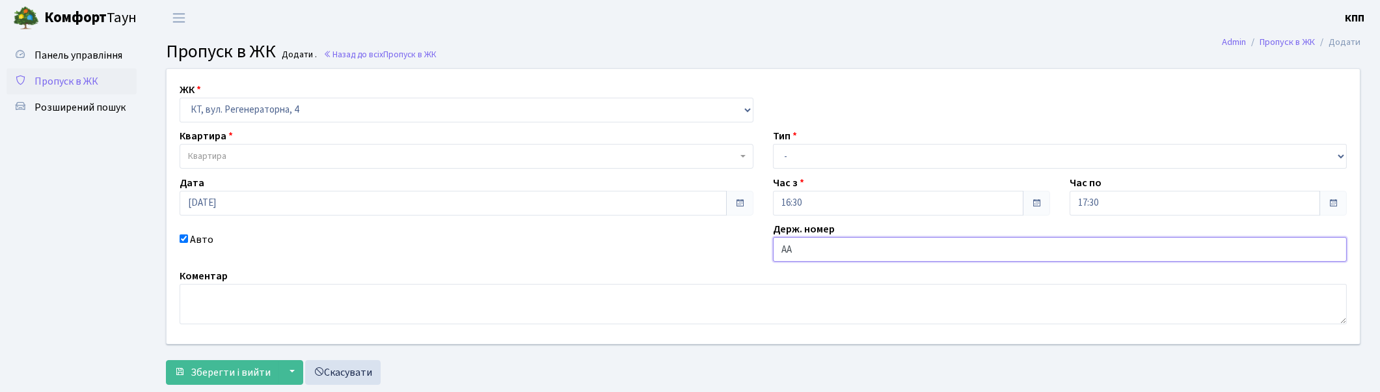
type input "[PERSON_NAME]"
type input "КА5571ЕІ"
click at [322, 153] on span "Квартира" at bounding box center [462, 156] width 549 height 13
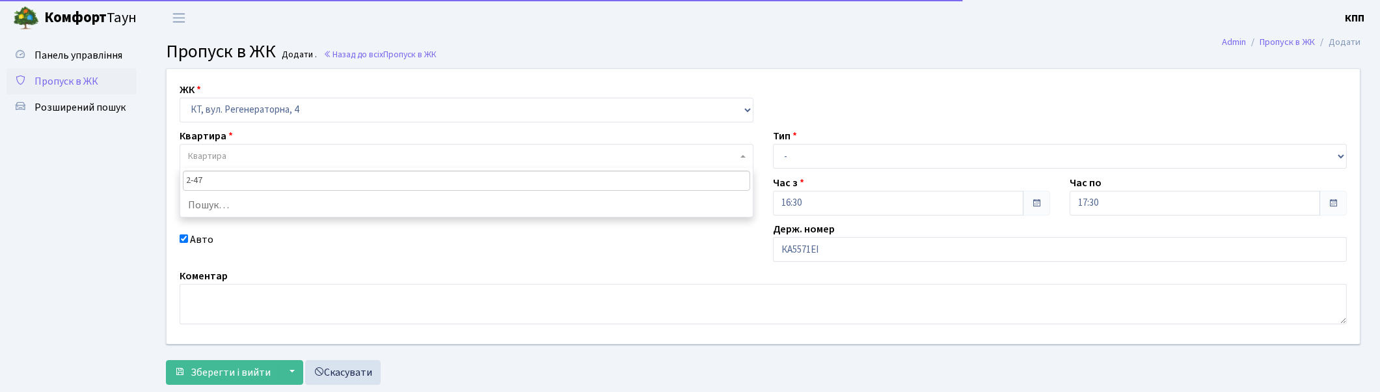
type input "2-477"
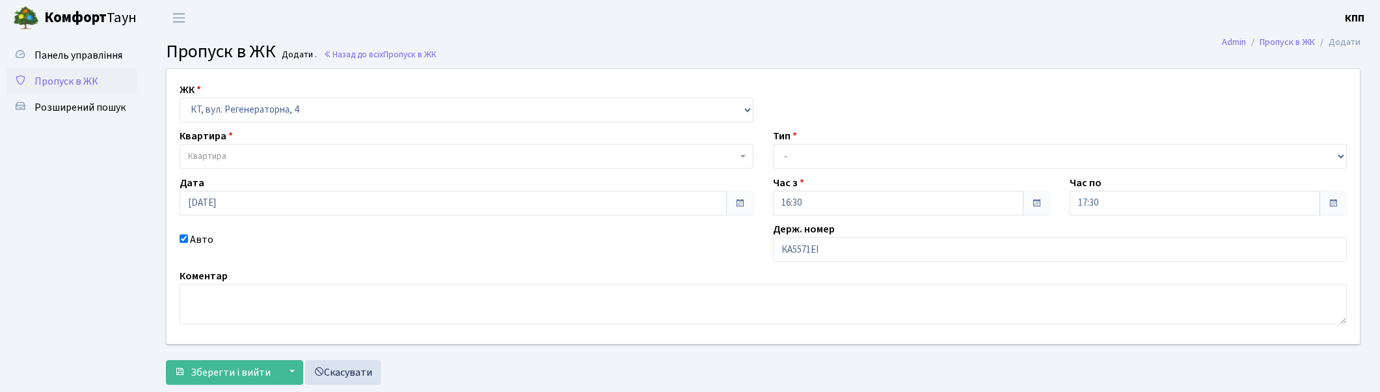
drag, startPoint x: 866, startPoint y: 140, endPoint x: 869, endPoint y: 147, distance: 7.9
click at [867, 139] on div "Тип - Доставка Таксі Гості Сервіс" at bounding box center [1059, 148] width 593 height 40
click at [871, 148] on select "- Доставка Таксі Гості Сервіс" at bounding box center [1060, 156] width 574 height 25
select select "3"
click at [773, 144] on select "- Доставка Таксі Гості Сервіс" at bounding box center [1060, 156] width 574 height 25
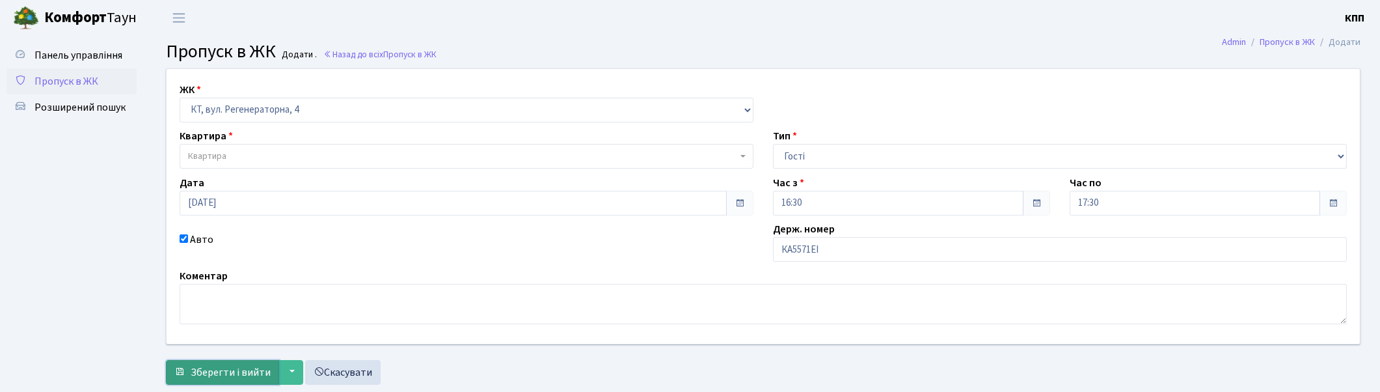
click at [232, 379] on button "Зберегти і вийти" at bounding box center [222, 372] width 113 height 25
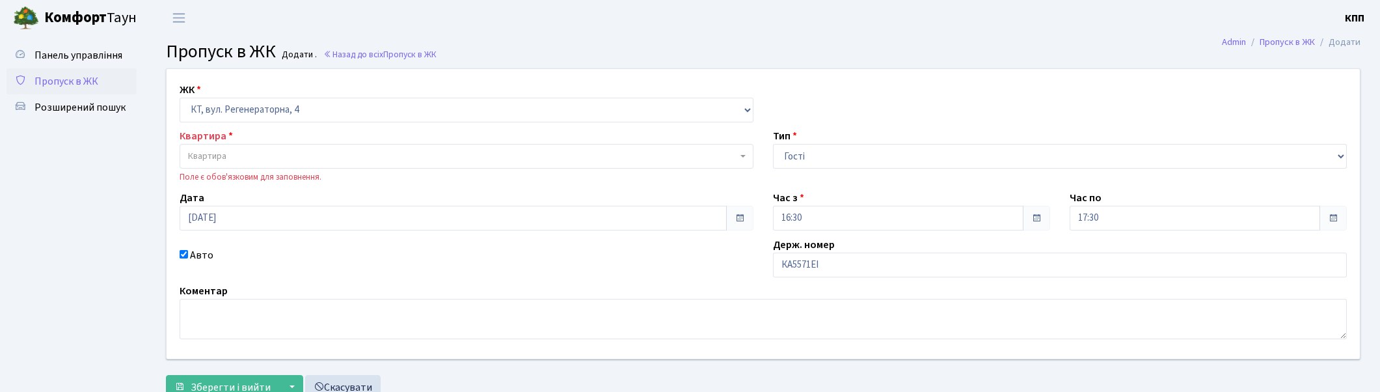
click at [309, 163] on span "Квартира" at bounding box center [467, 156] width 574 height 25
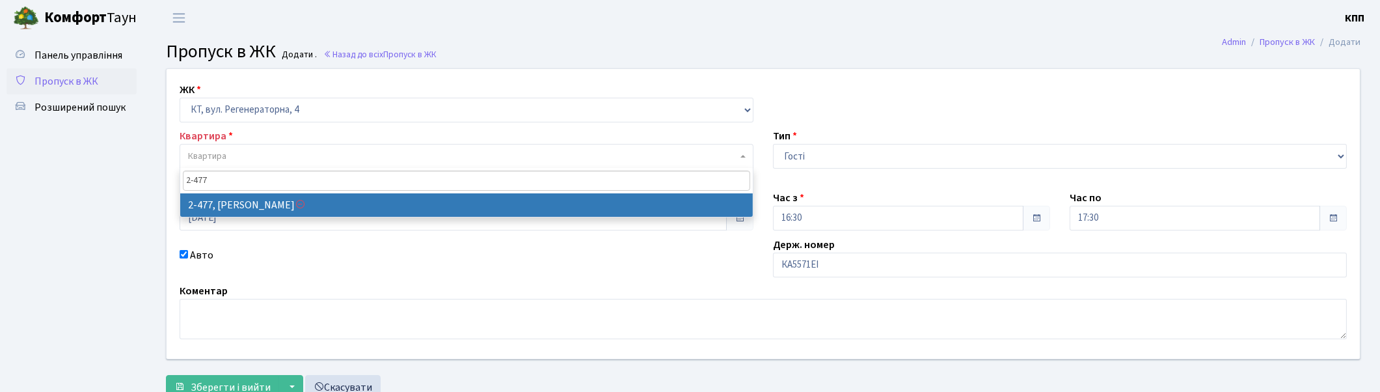
type input "2-477"
select select "1491"
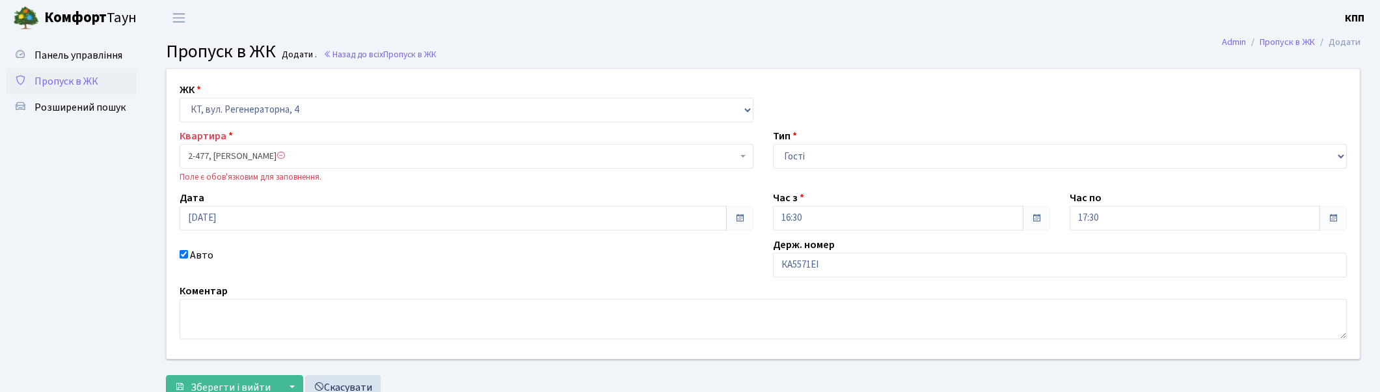
click at [286, 157] on span at bounding box center [281, 155] width 9 height 9
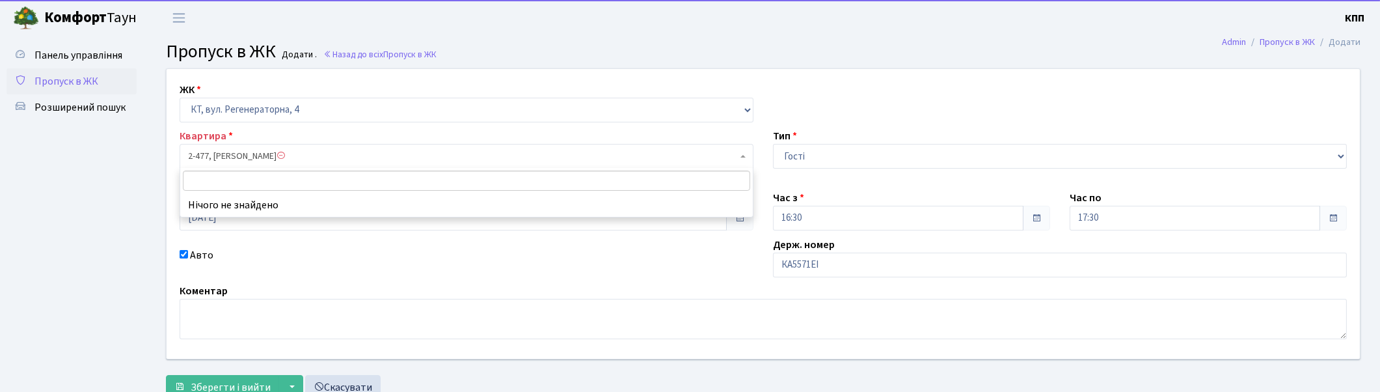
click at [286, 157] on span at bounding box center [281, 155] width 9 height 9
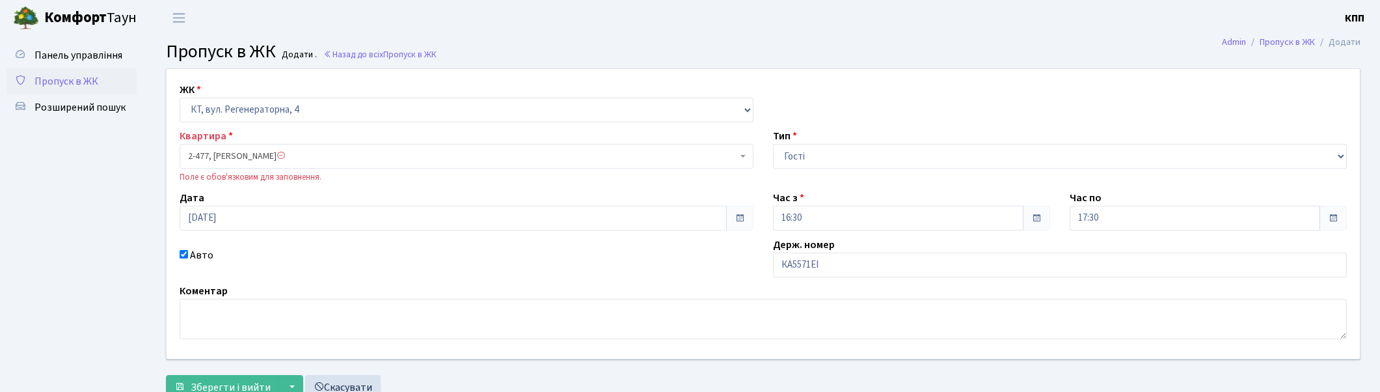
click at [360, 159] on span "2-477, [PERSON_NAME]" at bounding box center [462, 156] width 549 height 13
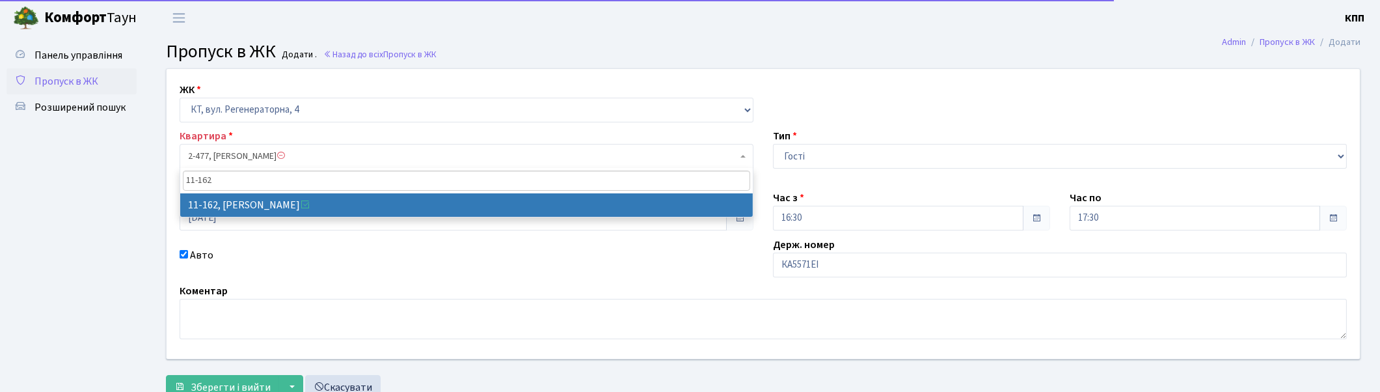
type input "11-162"
select select "7094"
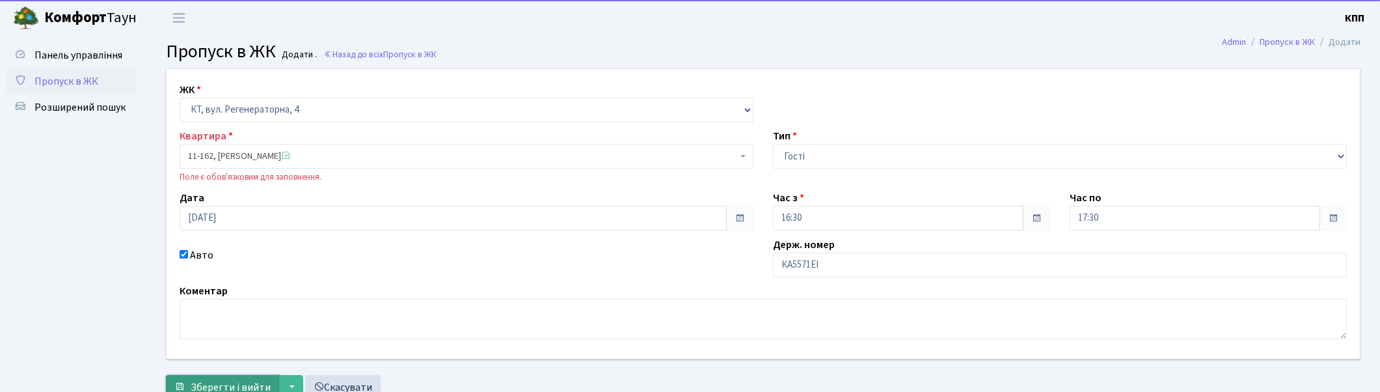
click at [220, 390] on span "Зберегти і вийти" at bounding box center [231, 387] width 80 height 14
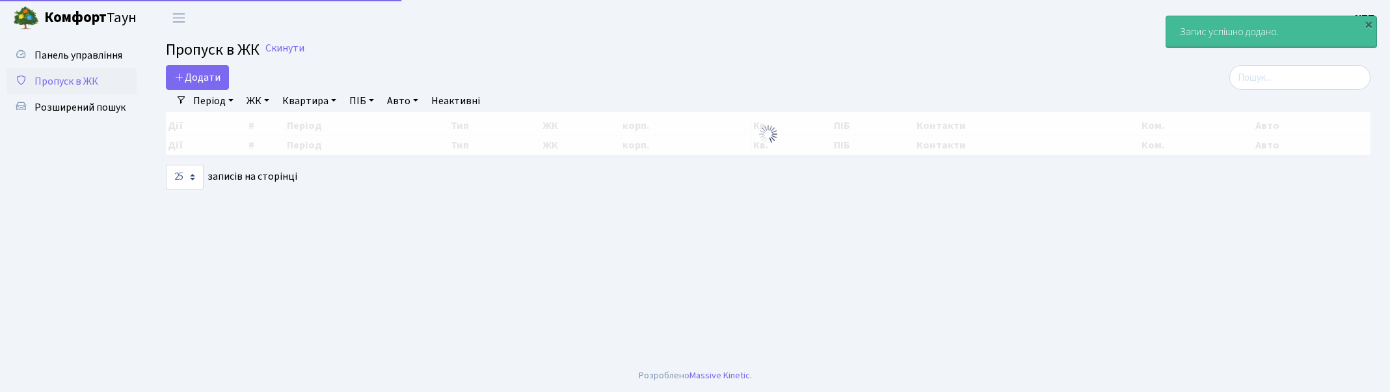
select select "25"
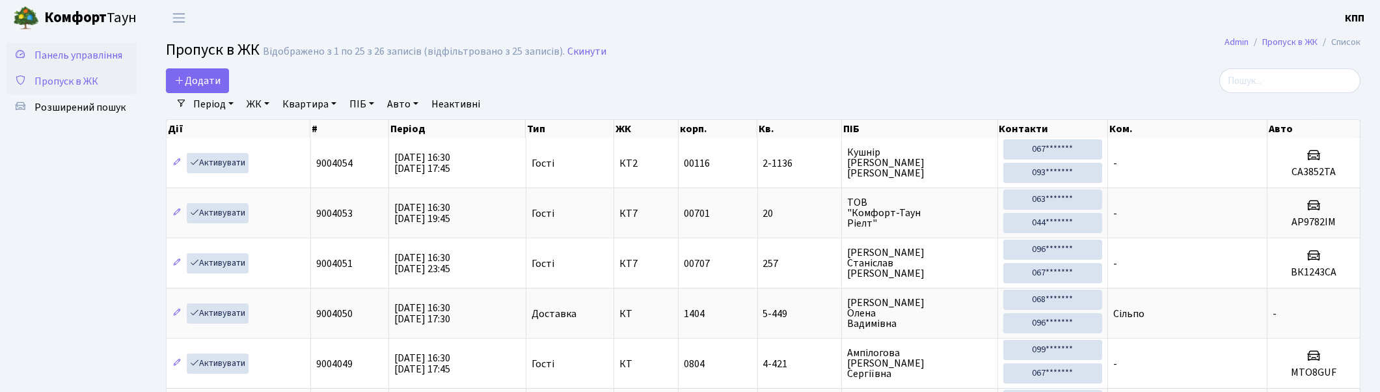
click at [85, 54] on span "Панель управління" at bounding box center [78, 55] width 88 height 14
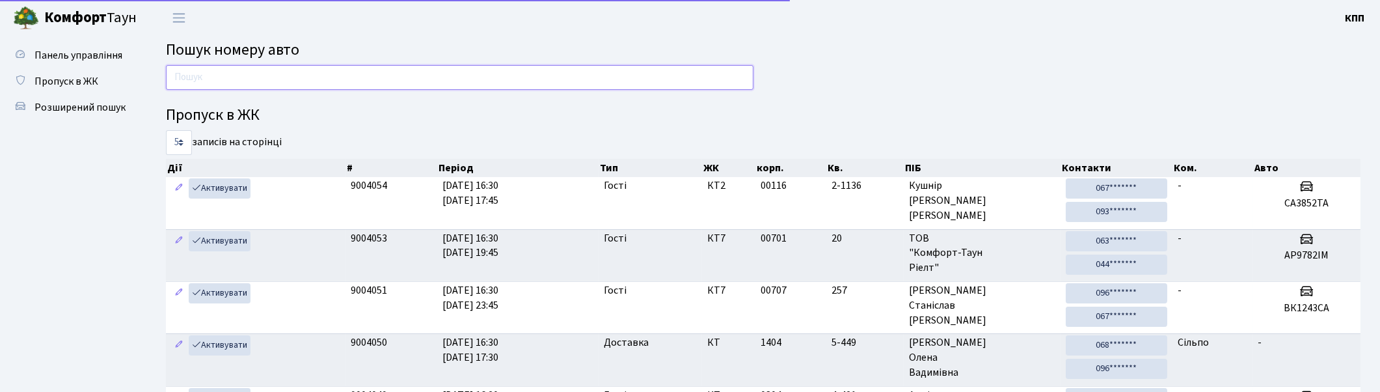
click at [206, 81] on input "text" at bounding box center [459, 77] width 587 height 25
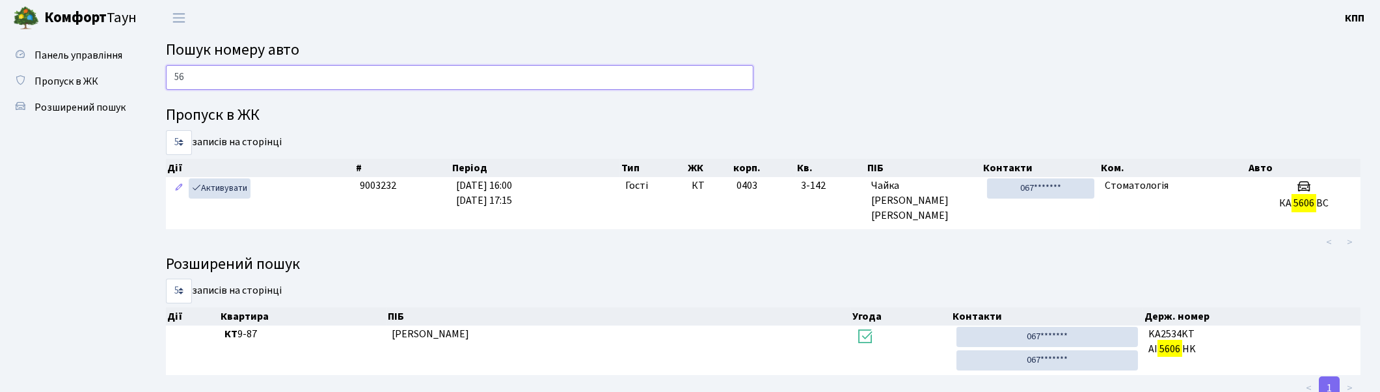
type input "5"
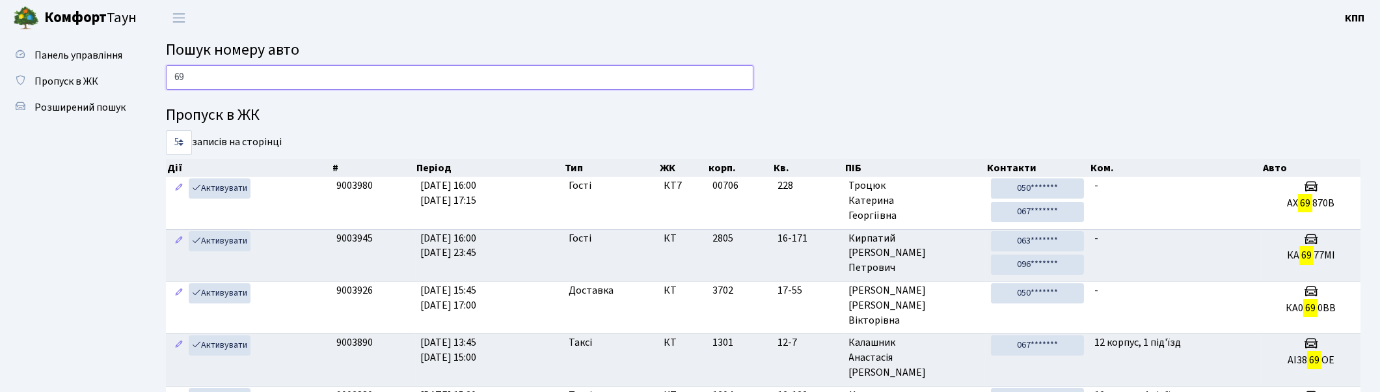
type input "6"
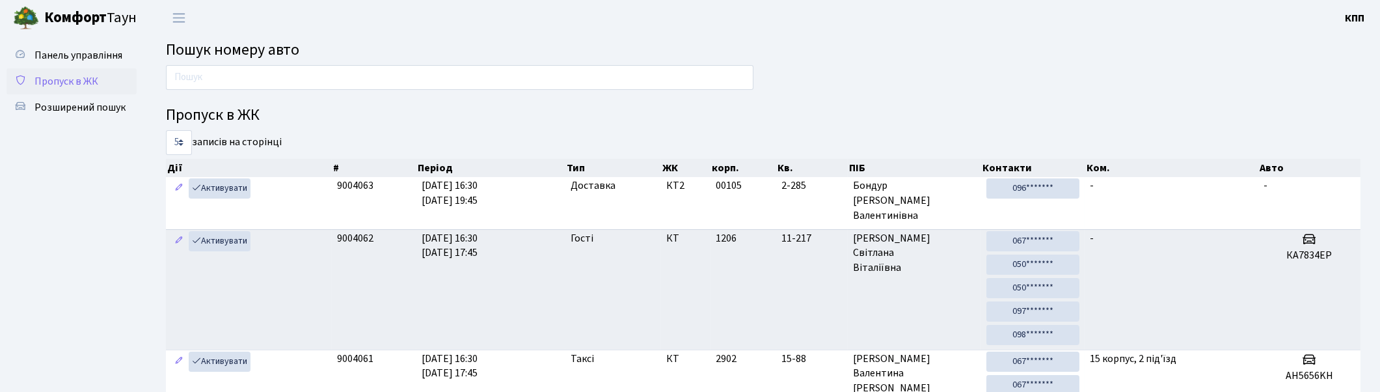
click at [42, 83] on span "Пропуск в ЖК" at bounding box center [66, 81] width 64 height 14
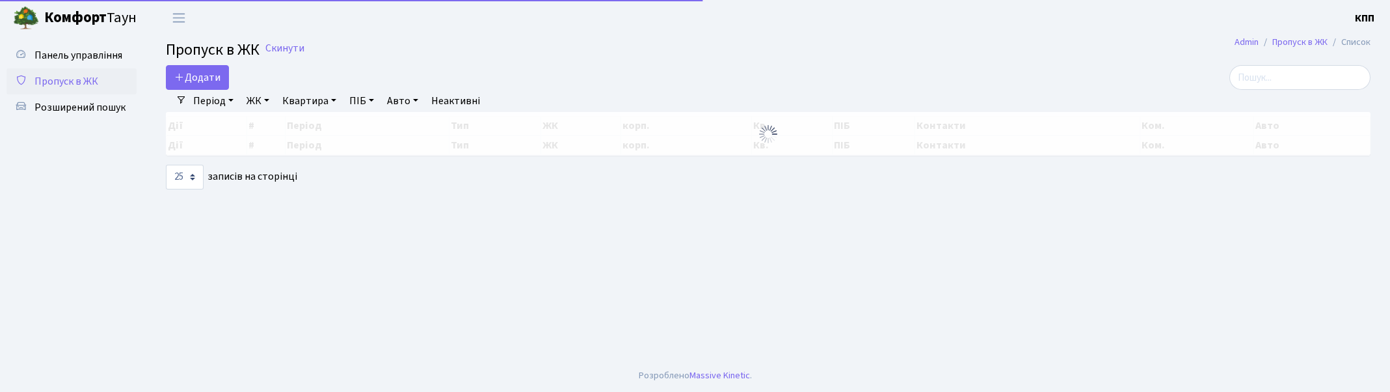
select select "25"
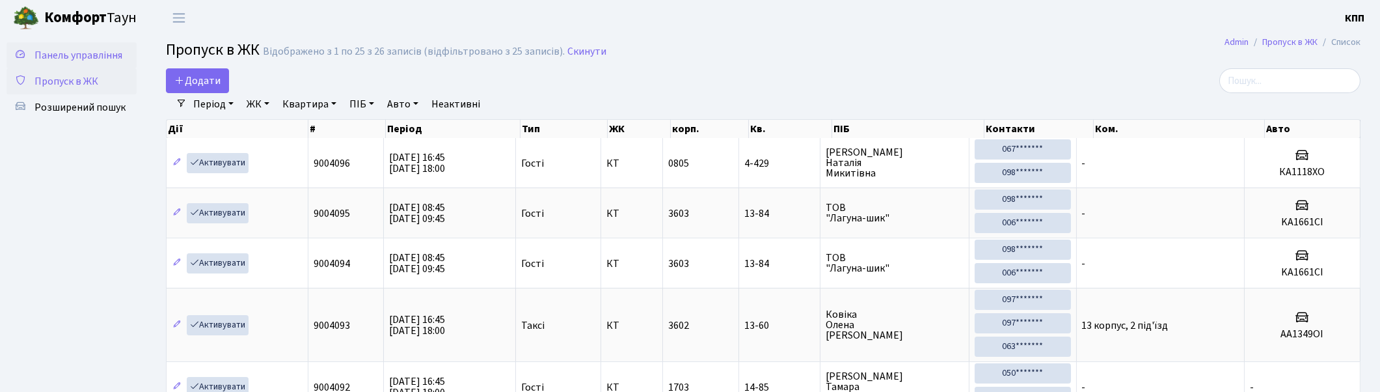
click at [54, 48] on span "Панель управління" at bounding box center [78, 55] width 88 height 14
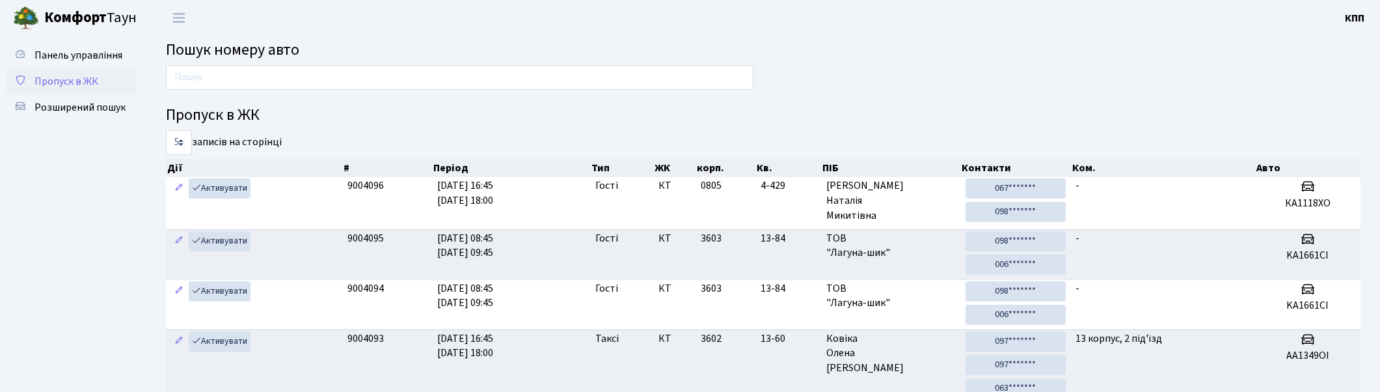
click at [77, 89] on link "Пропуск в ЖК" at bounding box center [72, 81] width 130 height 26
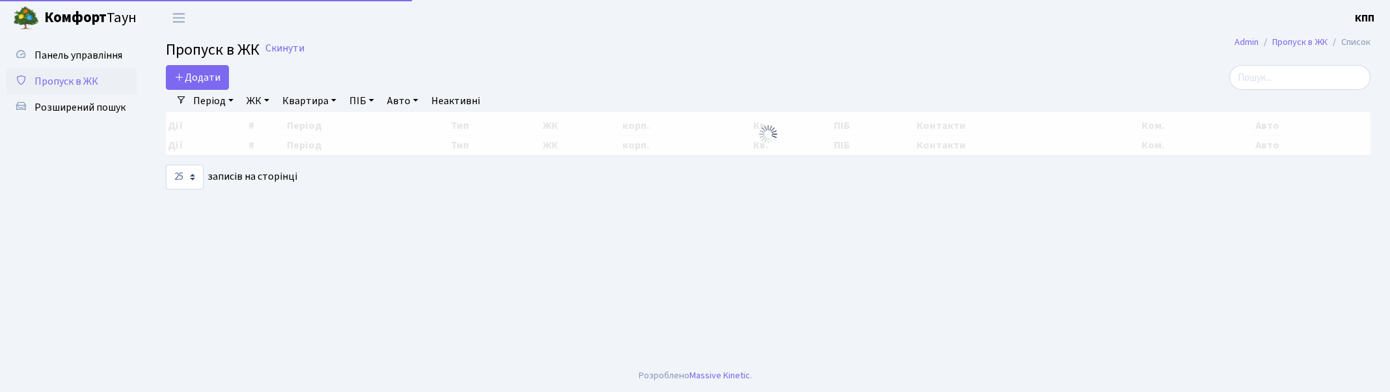
select select "25"
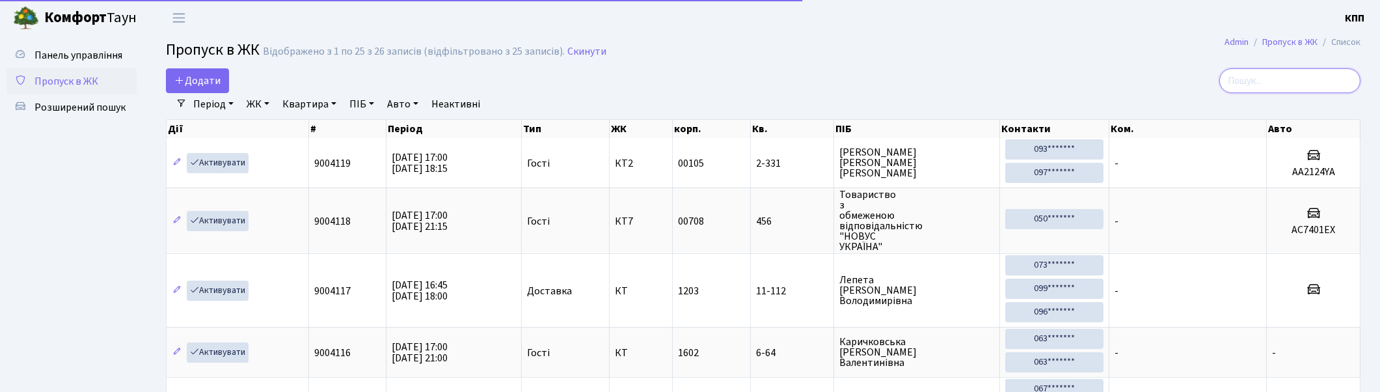
click at [1327, 81] on input "search" at bounding box center [1289, 80] width 141 height 25
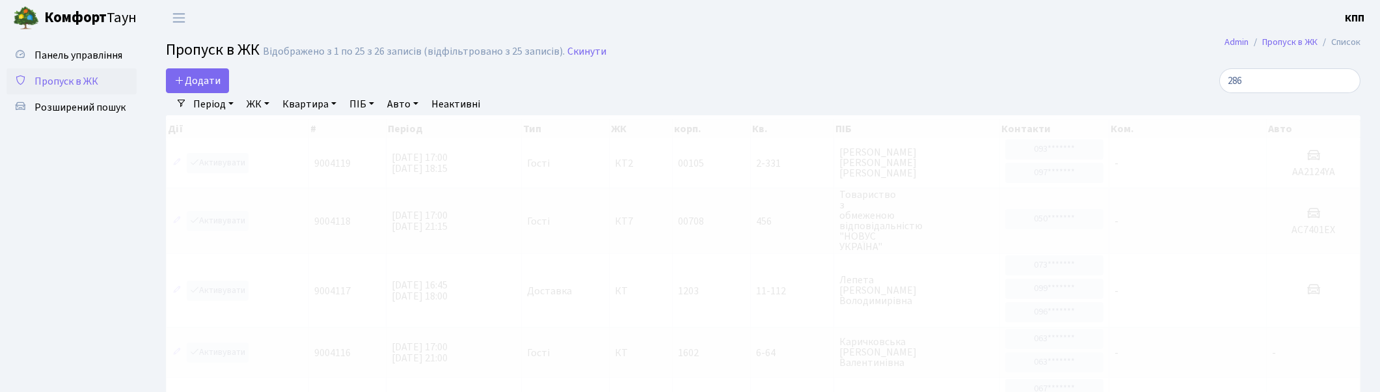
click at [323, 105] on link "Квартира" at bounding box center [309, 104] width 64 height 22
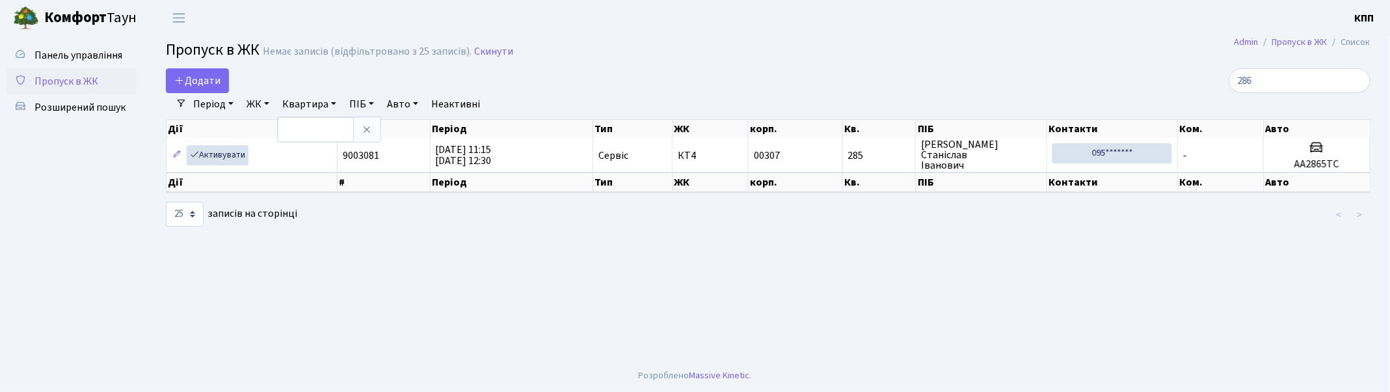
click at [795, 87] on div "Додати" at bounding box center [564, 80] width 797 height 25
click at [1310, 74] on input "286" at bounding box center [1300, 80] width 141 height 25
type input "2"
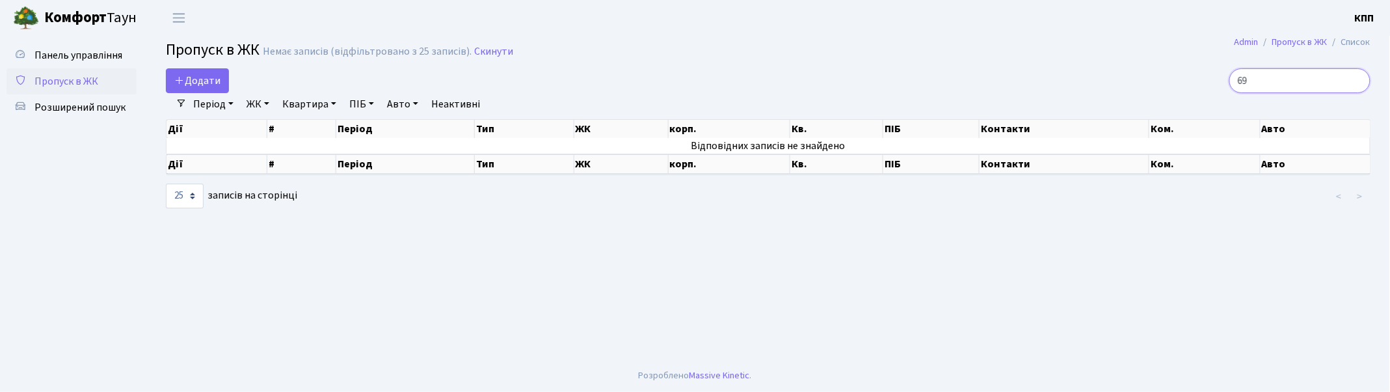
type input "6"
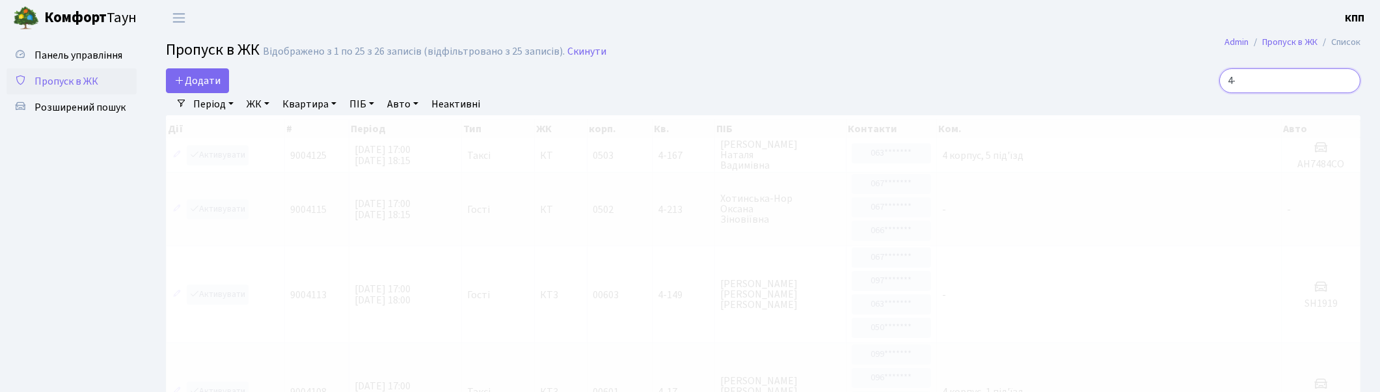
type input "4"
type input "6"
type input "1"
type input "4"
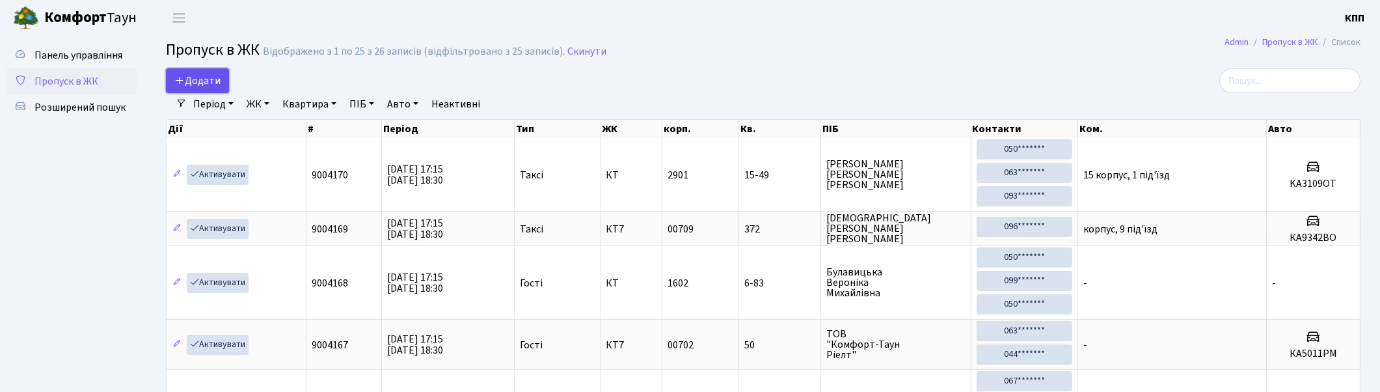
click at [185, 81] on span "Додати" at bounding box center [197, 81] width 46 height 14
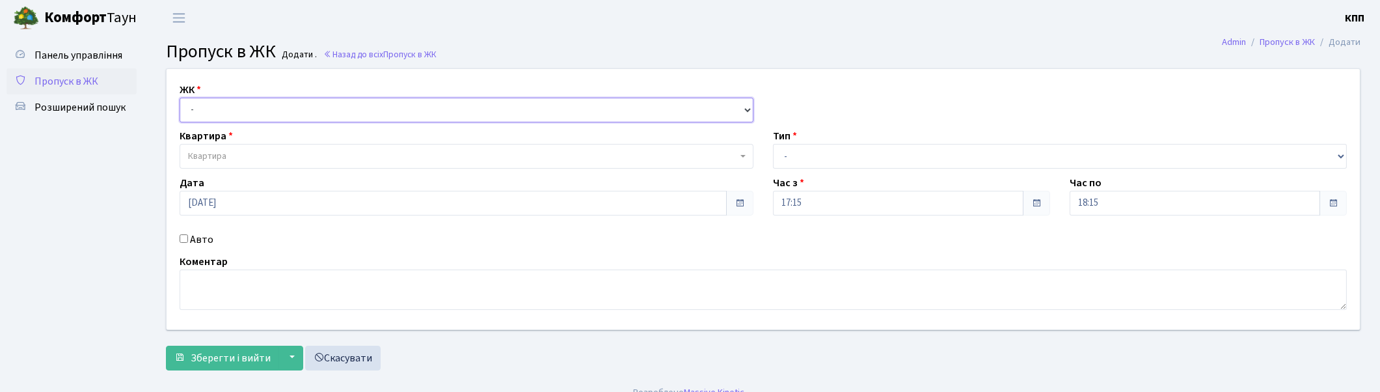
click at [190, 109] on select "- КТ, вул. Регенераторна, 4 КТ2, просп. [STREET_ADDRESS] [STREET_ADDRESS] [PERS…" at bounding box center [467, 110] width 574 height 25
select select "271"
click at [180, 98] on select "- КТ, вул. Регенераторна, 4 КТ2, просп. Соборності, 17 КТ3, вул. Березнева, 16 …" at bounding box center [467, 110] width 574 height 25
select select
drag, startPoint x: 209, startPoint y: 155, endPoint x: 208, endPoint y: 148, distance: 6.5
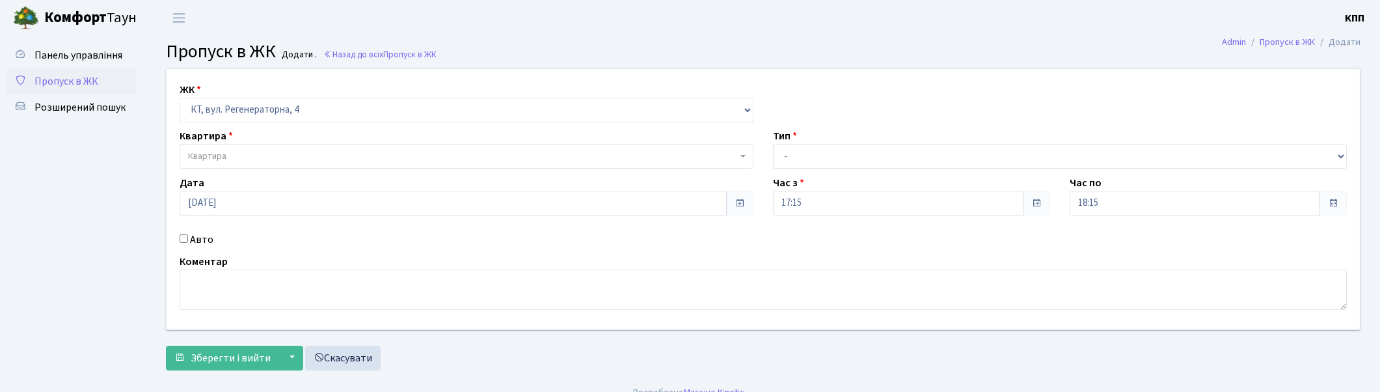
click at [209, 155] on span "Квартира" at bounding box center [207, 156] width 38 height 13
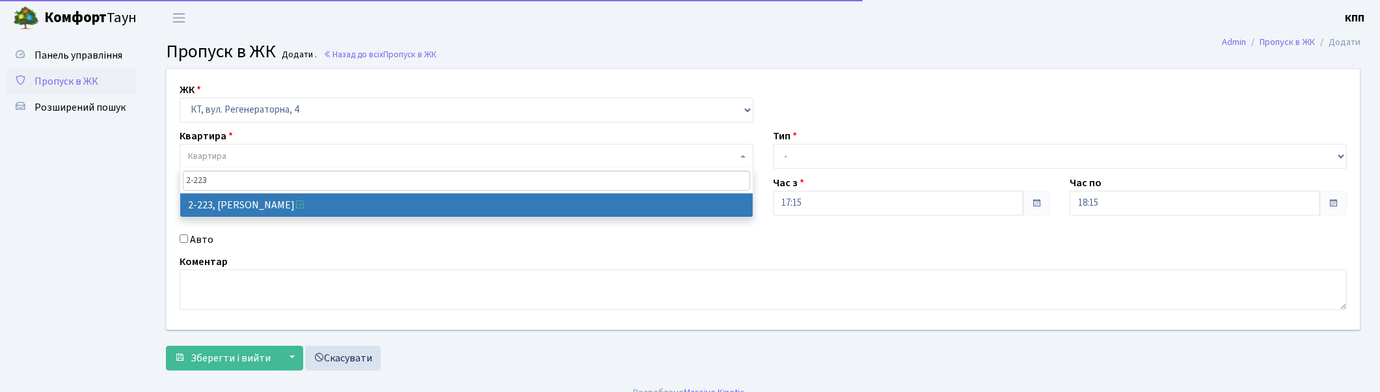
type input "2-223"
select select "488"
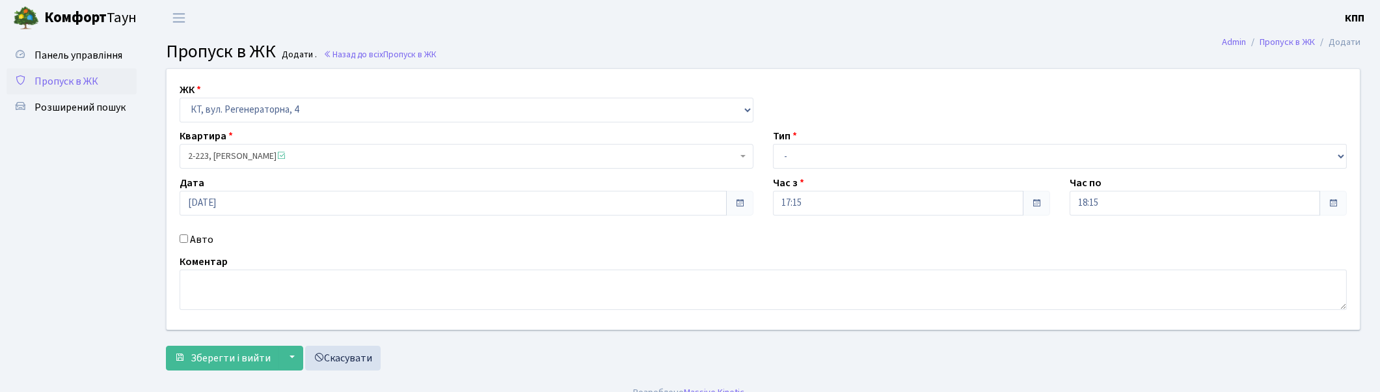
click at [191, 236] on label "Авто" at bounding box center [201, 240] width 23 height 16
click at [188, 236] on input "Авто" at bounding box center [184, 238] width 8 height 8
checkbox input "true"
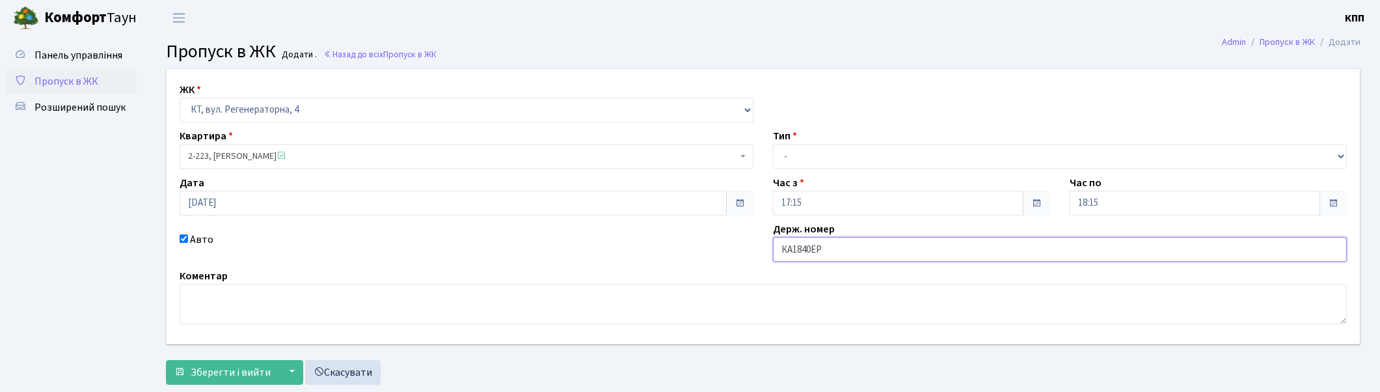
type input "КА1840ЕР"
click at [966, 144] on select "- Доставка Таксі Гості Сервіс" at bounding box center [1060, 156] width 574 height 25
select select "2"
click at [773, 144] on select "- Доставка Таксі Гості Сервіс" at bounding box center [1060, 156] width 574 height 25
click at [216, 373] on span "Зберегти і вийти" at bounding box center [231, 372] width 80 height 14
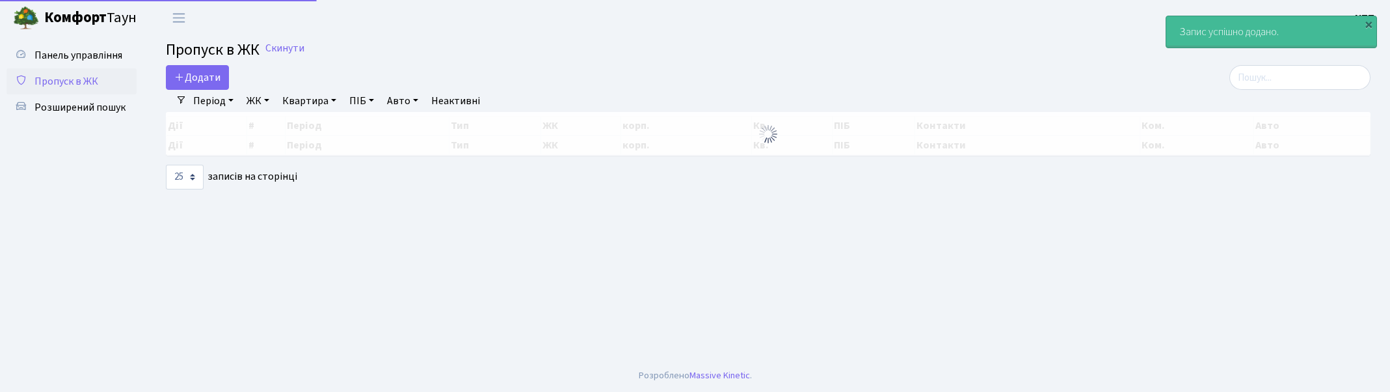
select select "25"
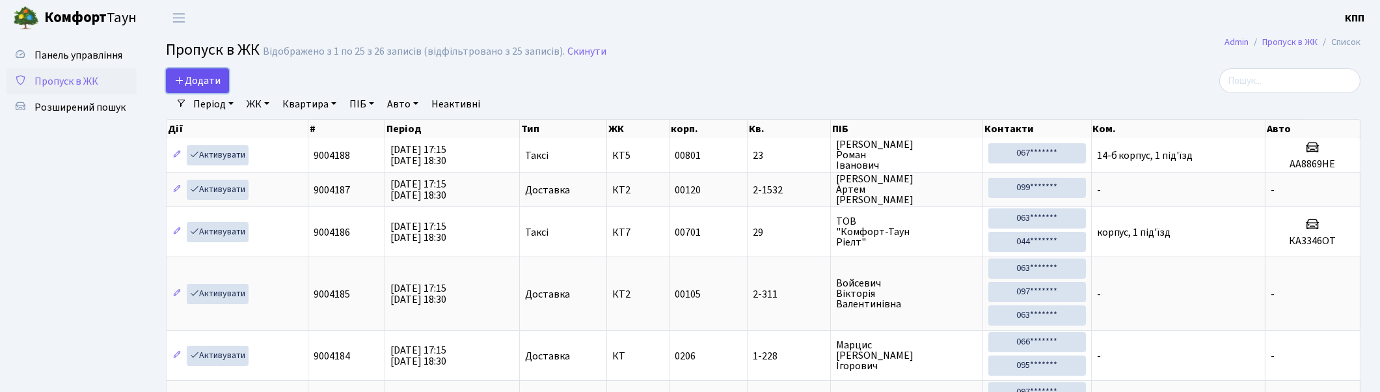
click at [174, 79] on icon at bounding box center [179, 80] width 10 height 10
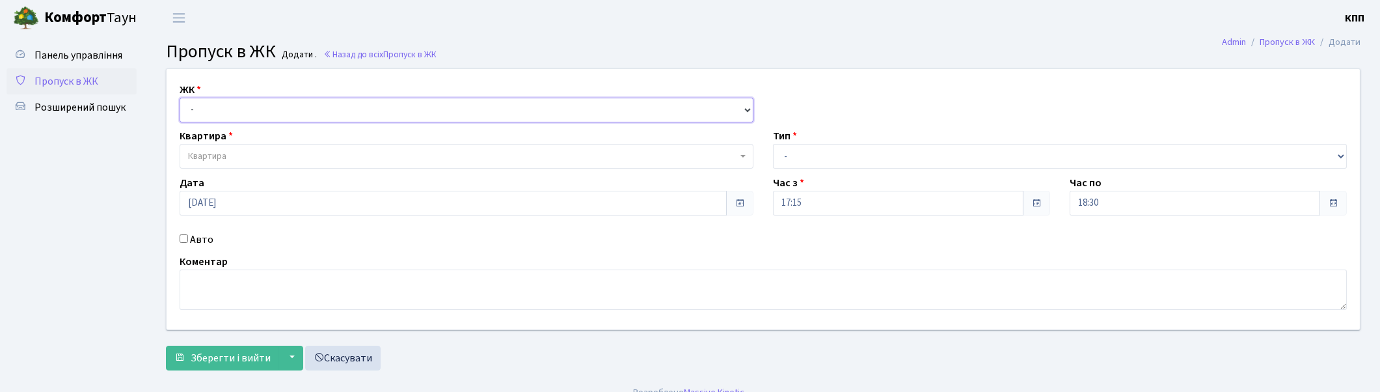
click at [193, 114] on select "- КТ, вул. Регенераторна, 4 КТ2, просп. [STREET_ADDRESS] [STREET_ADDRESS] [PERS…" at bounding box center [467, 110] width 574 height 25
select select "271"
click at [180, 98] on select "- КТ, вул. Регенераторна, 4 КТ2, просп. [STREET_ADDRESS] [STREET_ADDRESS] [PERS…" at bounding box center [467, 110] width 574 height 25
select select
click at [211, 150] on span "Квартира" at bounding box center [207, 156] width 38 height 13
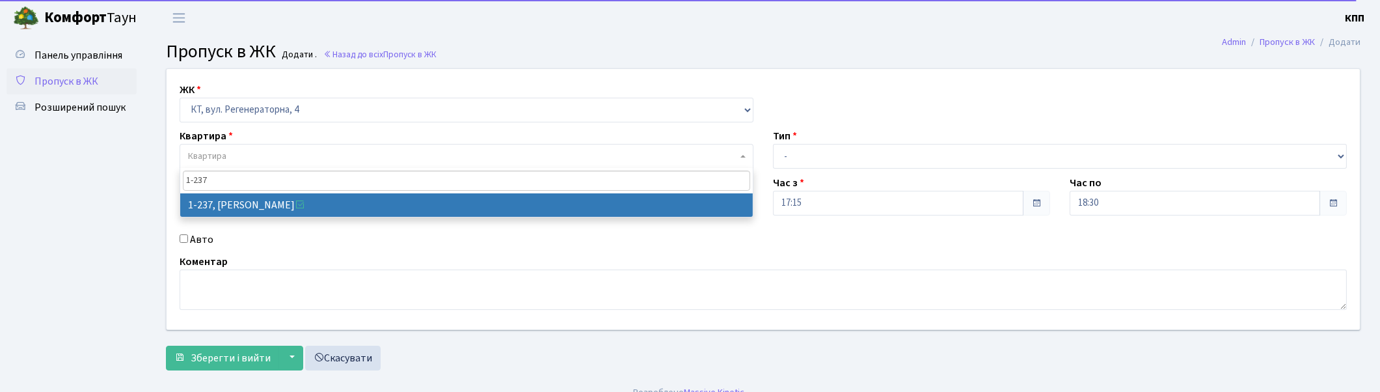
type input "1-237"
select select "237"
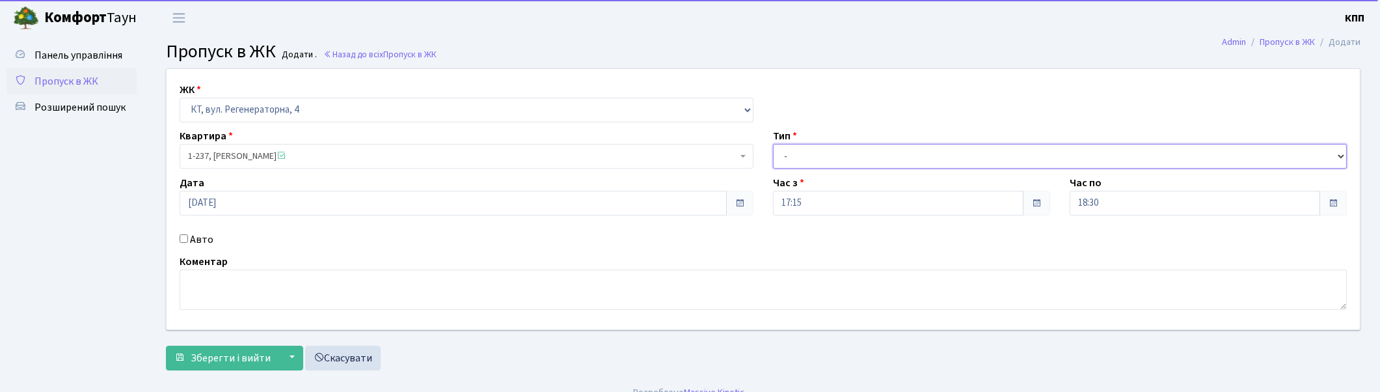
click at [848, 145] on select "- Доставка Таксі Гості Сервіс" at bounding box center [1060, 156] width 574 height 25
select select "1"
click at [773, 144] on select "- Доставка Таксі Гості Сервіс" at bounding box center [1060, 156] width 574 height 25
click at [245, 353] on span "Зберегти і вийти" at bounding box center [231, 358] width 80 height 14
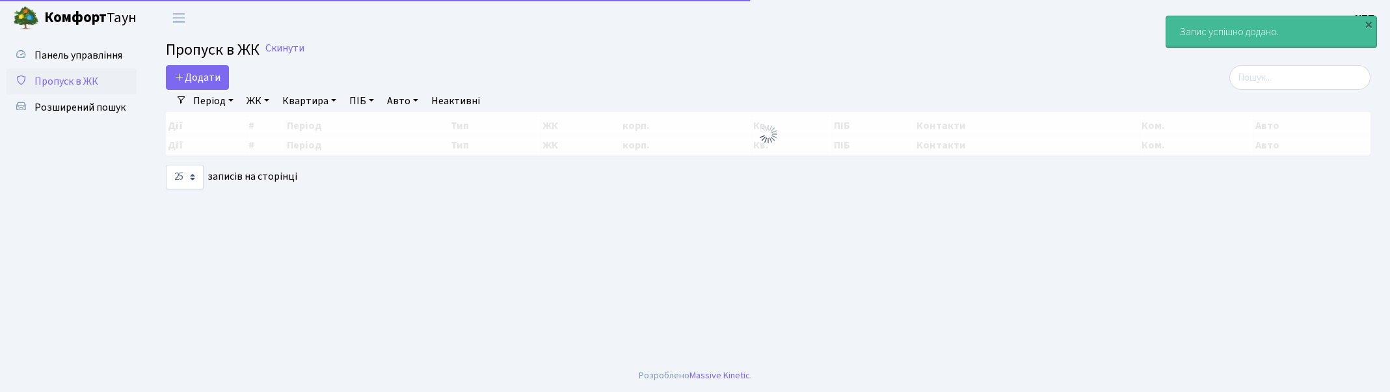
select select "25"
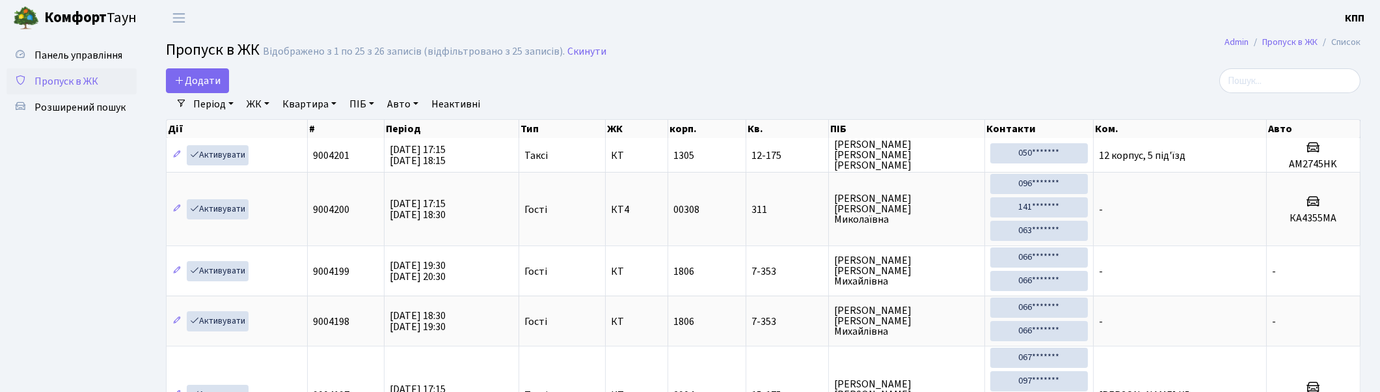
click at [372, 101] on link "ПІБ" at bounding box center [361, 104] width 35 height 22
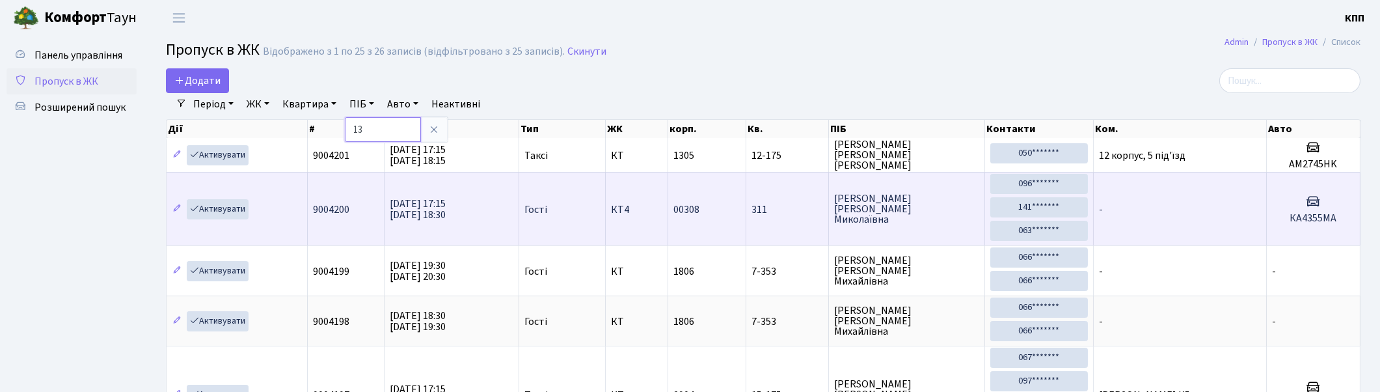
type input "1"
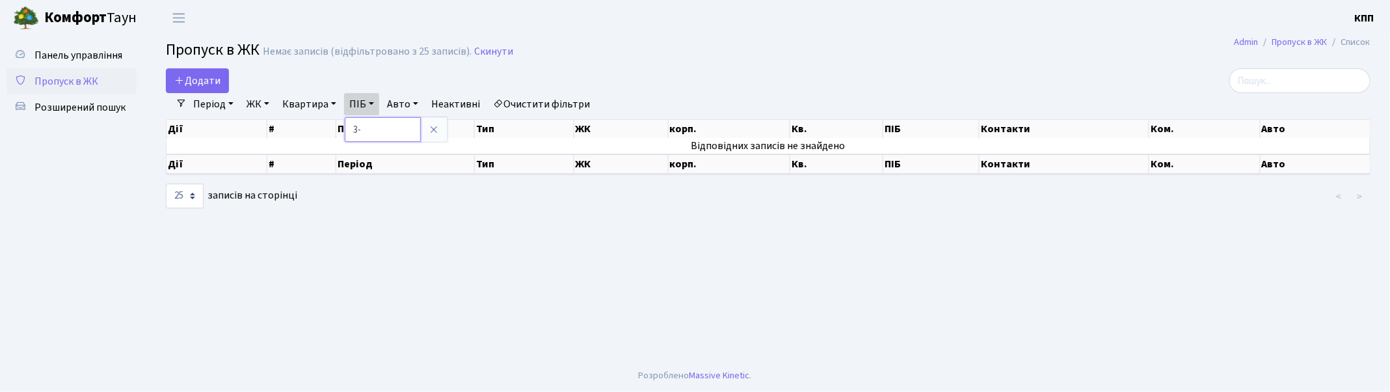
type input "3"
type input "-"
click at [1284, 80] on input "search" at bounding box center [1300, 80] width 141 height 25
click at [202, 81] on span "Додати" at bounding box center [197, 81] width 46 height 14
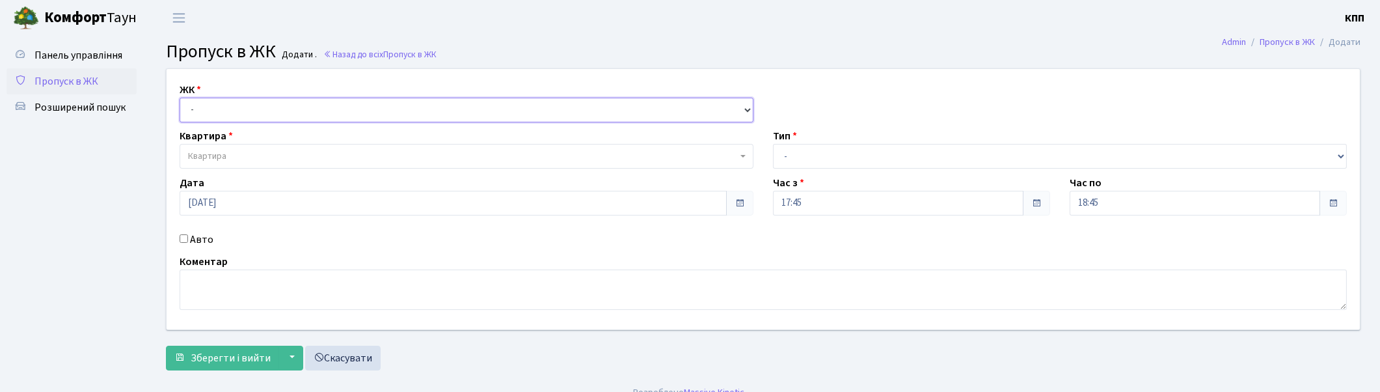
click at [219, 119] on select "- КТ, вул. Регенераторна, 4 КТ2, просп. [STREET_ADDRESS] [STREET_ADDRESS] [PERS…" at bounding box center [467, 110] width 574 height 25
select select "271"
click at [180, 98] on select "- КТ, вул. Регенераторна, 4 КТ2, просп. [STREET_ADDRESS] [STREET_ADDRESS] [PERS…" at bounding box center [467, 110] width 574 height 25
select select
click at [231, 158] on span "Квартира" at bounding box center [462, 156] width 549 height 13
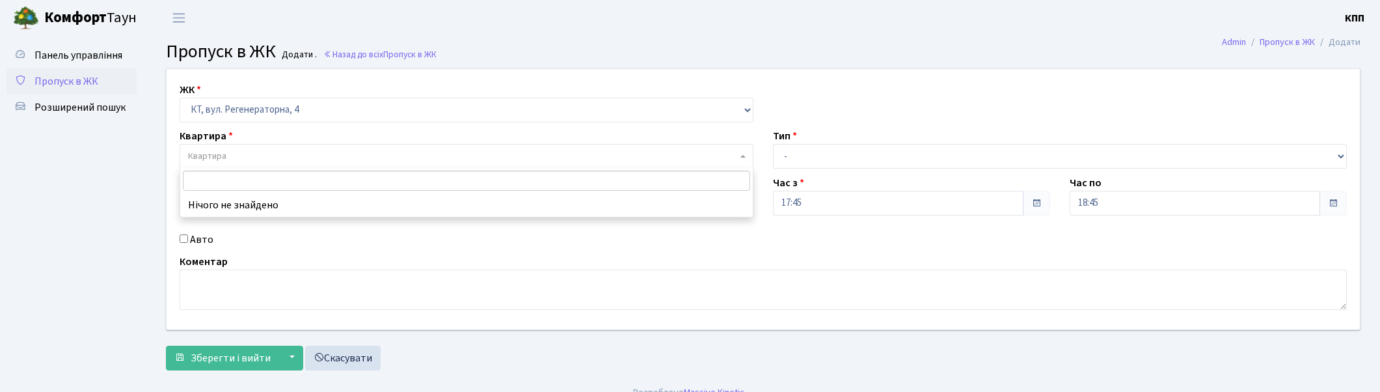
type input "-"
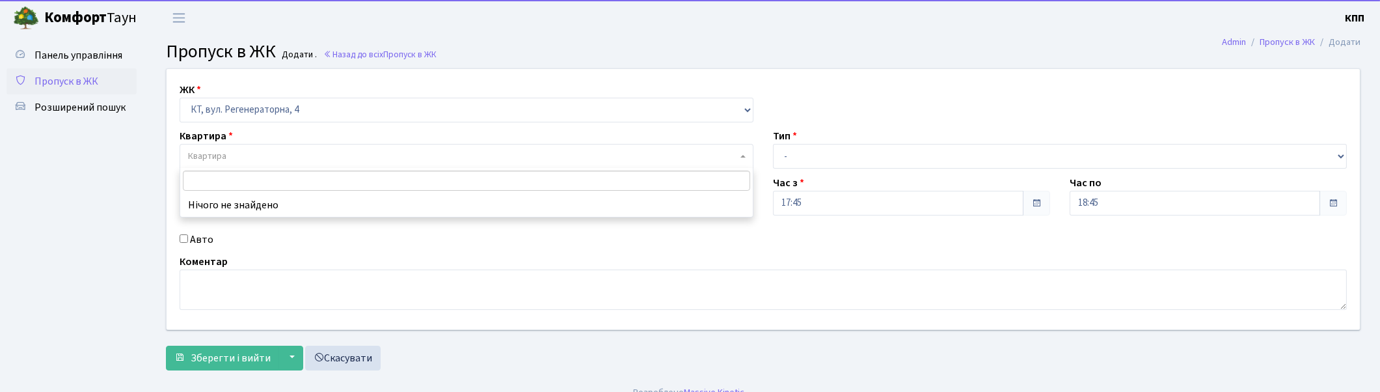
type input "-"
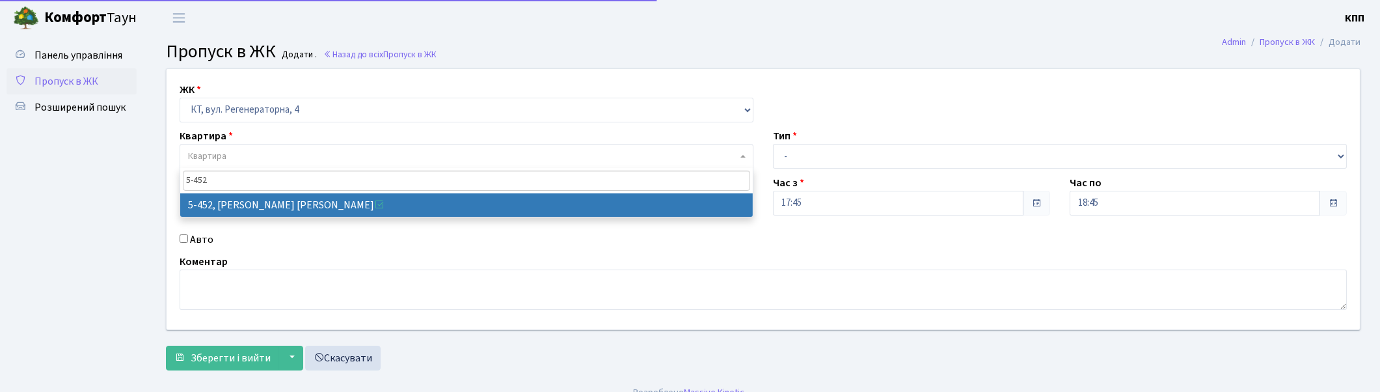
type input "5-452"
select select "2060"
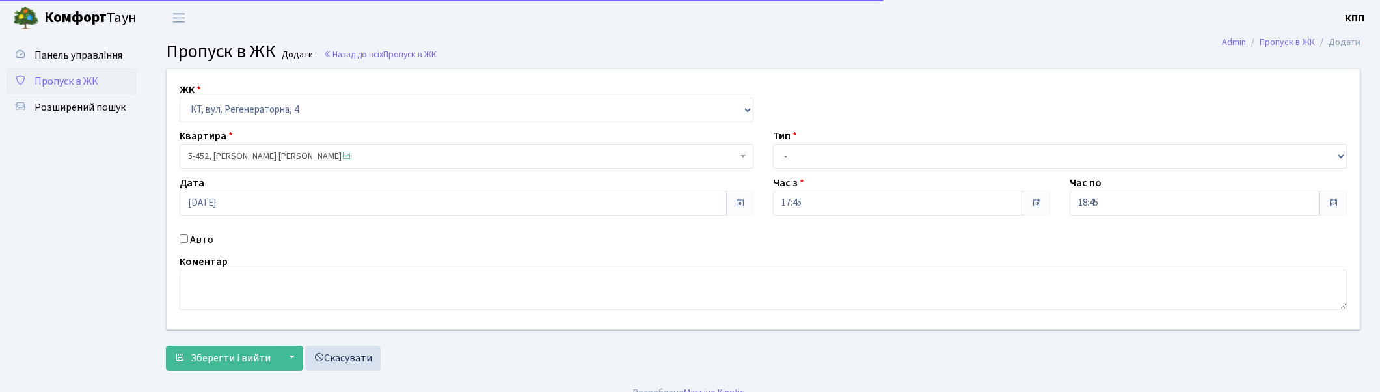
click at [183, 242] on input "Авто" at bounding box center [184, 238] width 8 height 8
checkbox input "true"
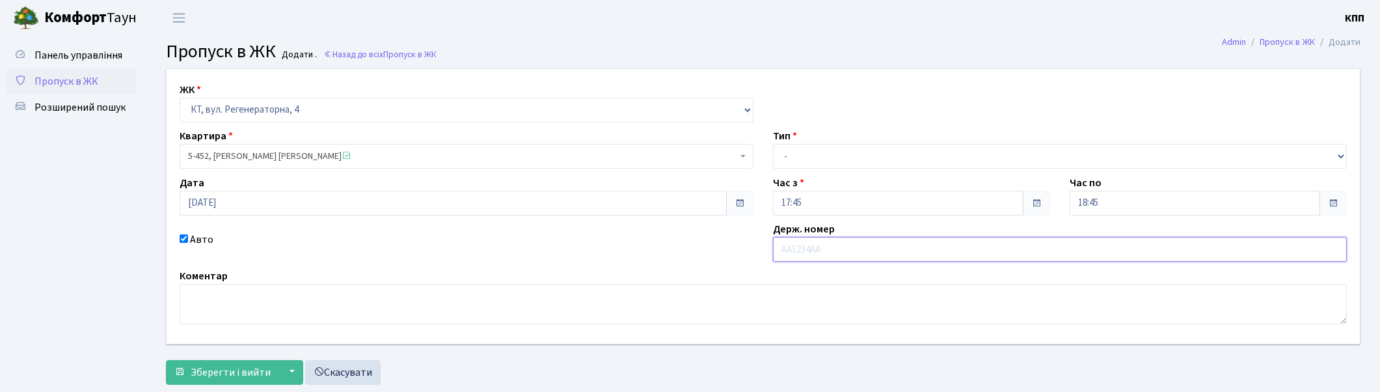
click at [821, 239] on input "text" at bounding box center [1060, 249] width 574 height 25
type input "КА5033ВМ"
click at [822, 151] on select "- Доставка Таксі Гості Сервіс" at bounding box center [1060, 156] width 574 height 25
select select "3"
click at [773, 144] on select "- Доставка Таксі Гості Сервіс" at bounding box center [1060, 156] width 574 height 25
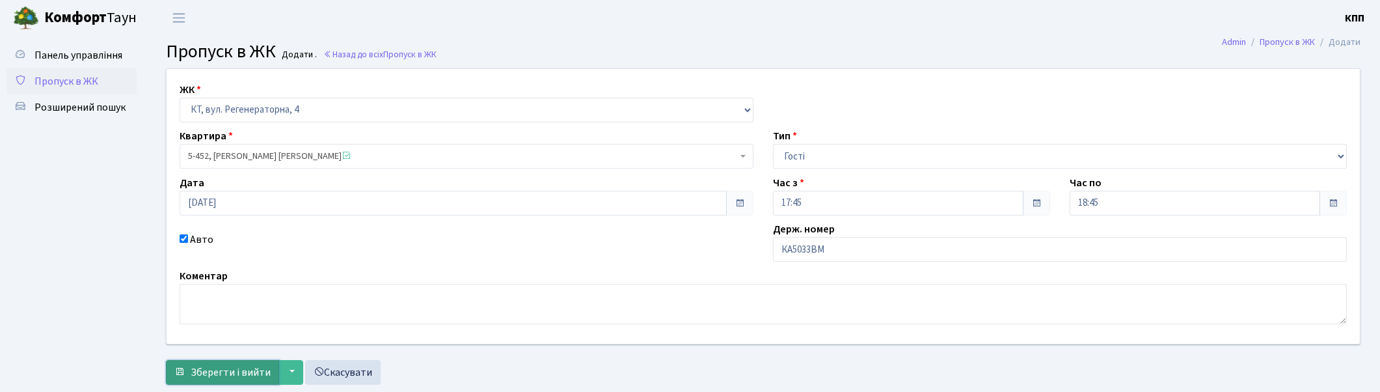
click at [233, 365] on span "Зберегти і вийти" at bounding box center [231, 372] width 80 height 14
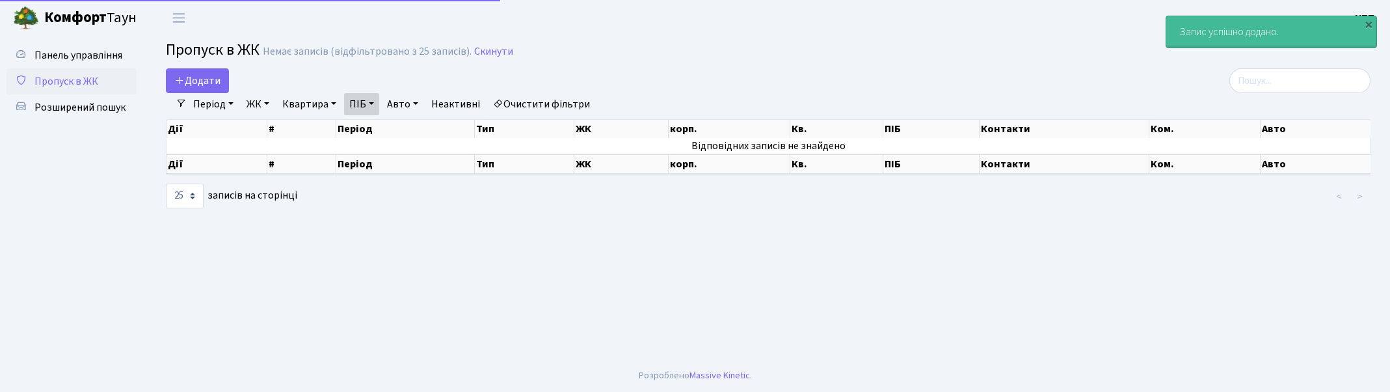
select select "25"
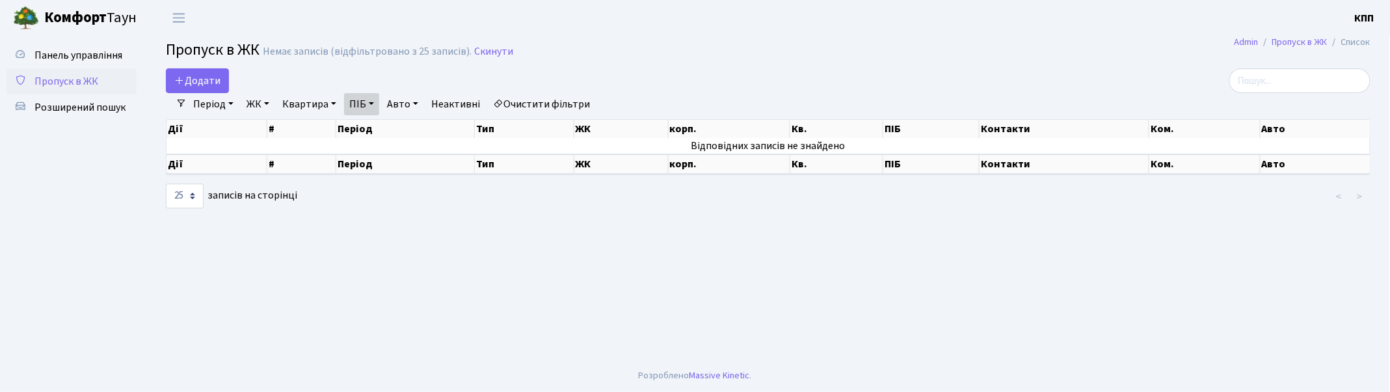
click at [373, 107] on link "ПІБ" at bounding box center [361, 104] width 35 height 22
click at [391, 137] on input "-" at bounding box center [383, 129] width 76 height 25
click at [376, 101] on link "ПІБ" at bounding box center [361, 104] width 35 height 22
click at [1276, 70] on input "search" at bounding box center [1300, 80] width 141 height 25
drag, startPoint x: 70, startPoint y: 27, endPoint x: 69, endPoint y: 38, distance: 11.1
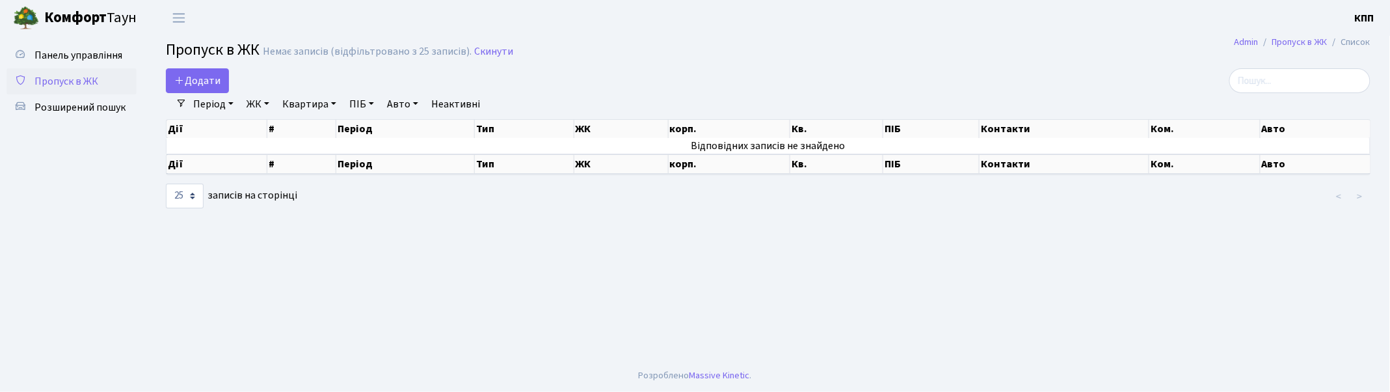
click at [69, 28] on span "Комфорт Таун" at bounding box center [90, 18] width 92 height 22
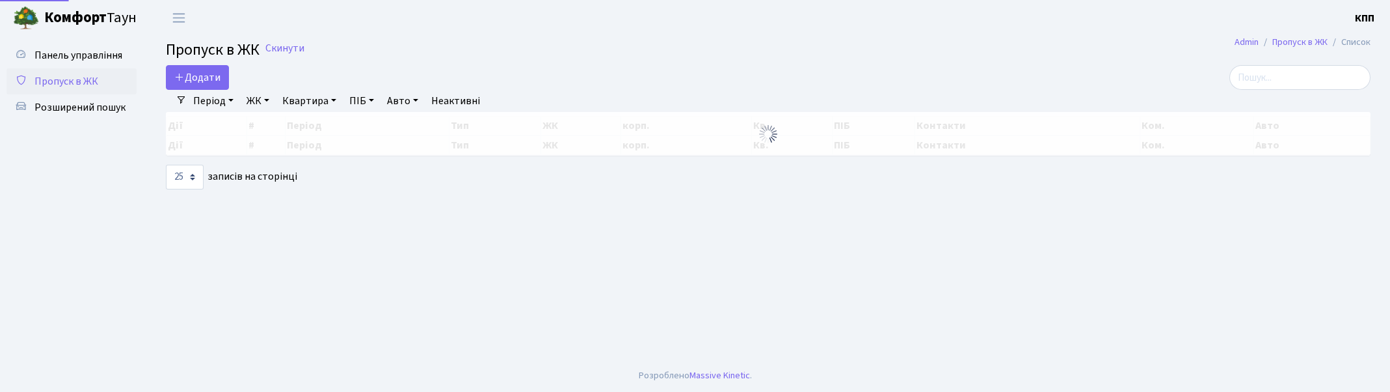
select select "25"
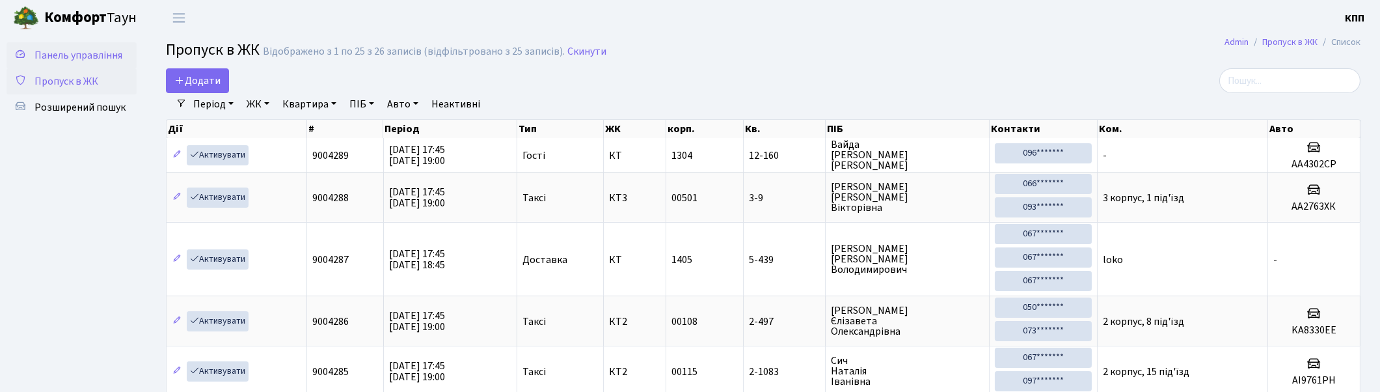
click at [62, 52] on span "Панель управління" at bounding box center [78, 55] width 88 height 14
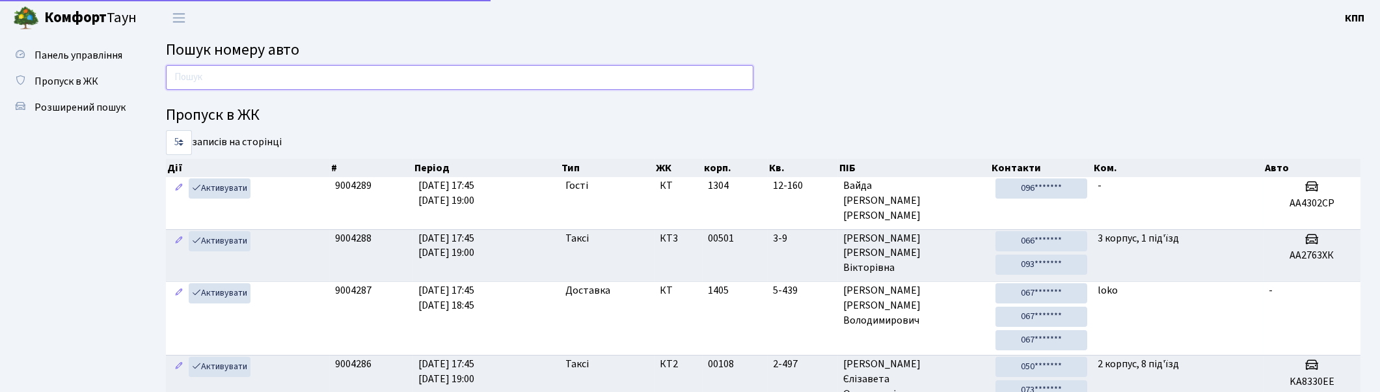
click at [219, 77] on input "text" at bounding box center [459, 77] width 587 height 25
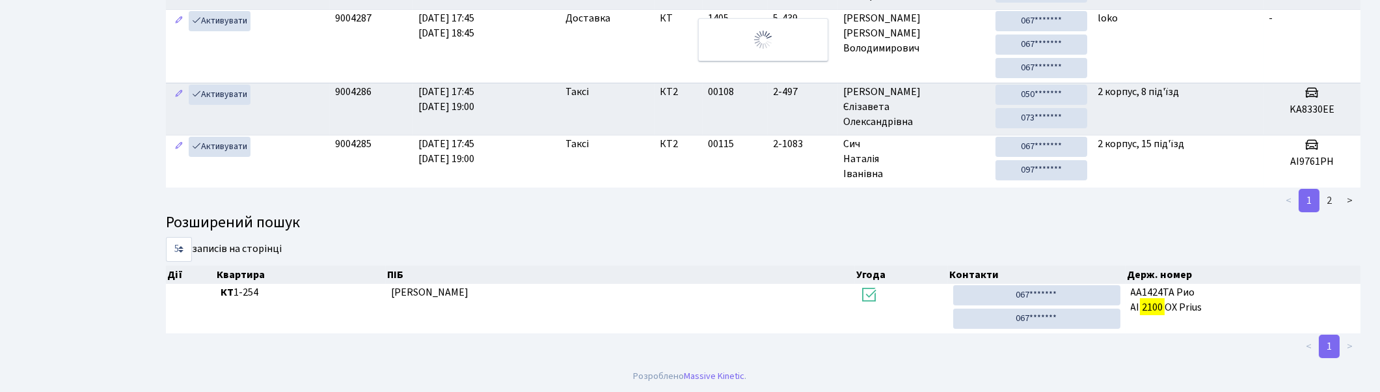
scroll to position [8, 0]
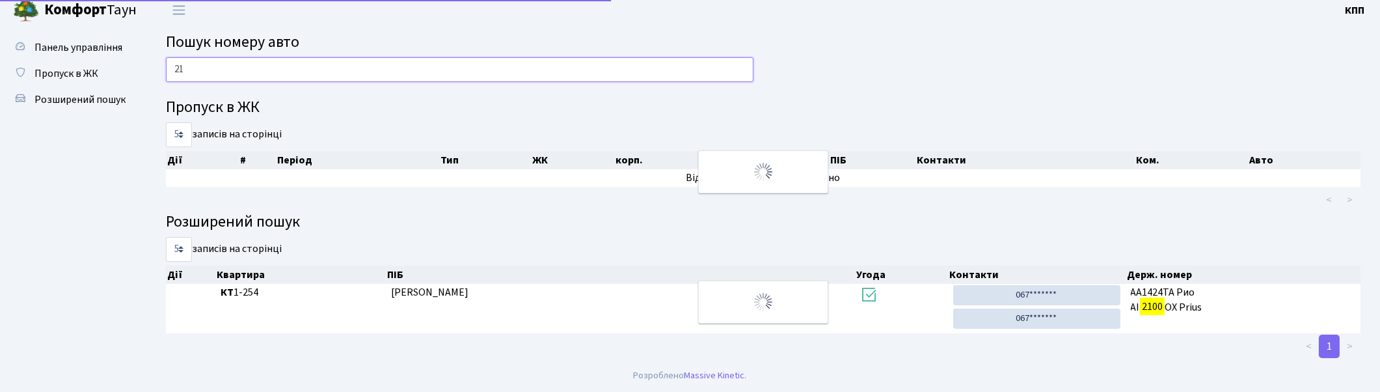
type input "2"
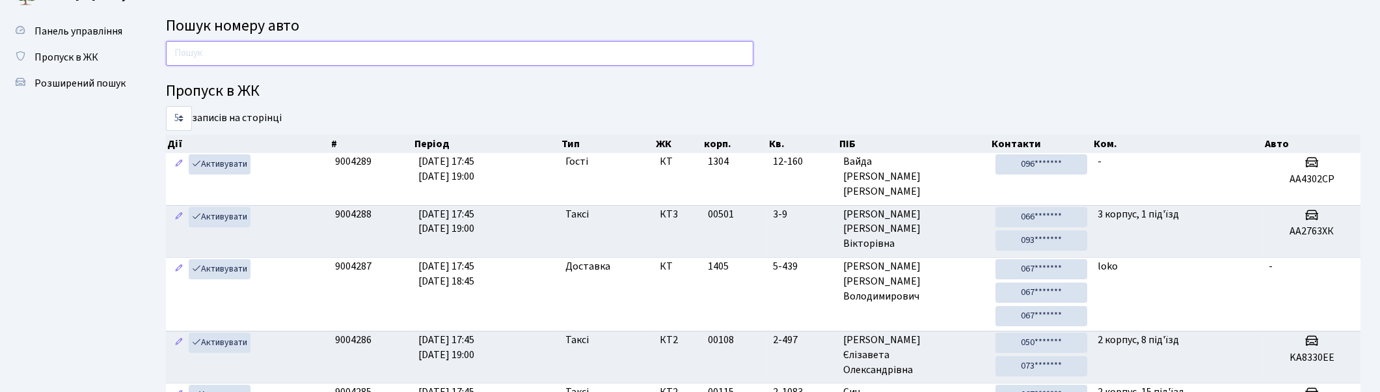
scroll to position [0, 0]
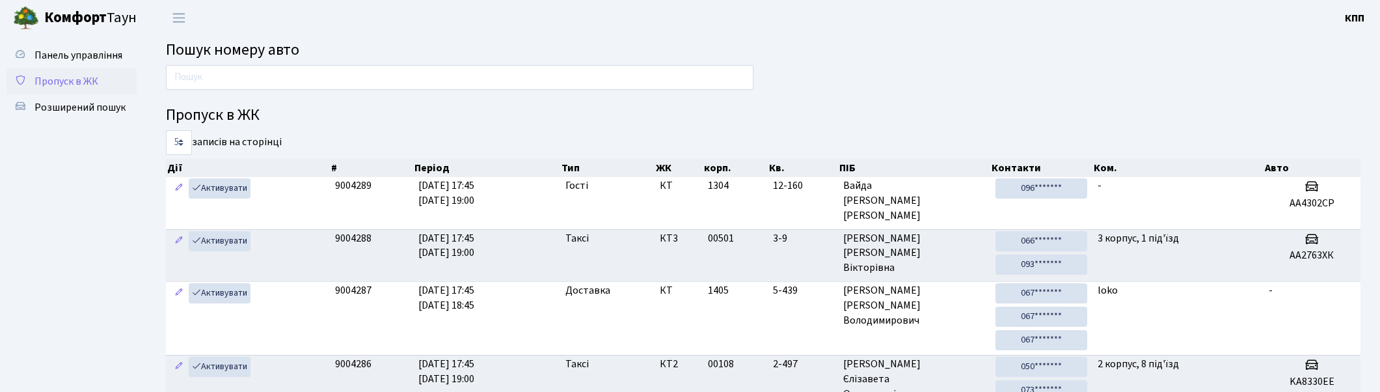
click at [85, 78] on span "Пропуск в ЖК" at bounding box center [66, 81] width 64 height 14
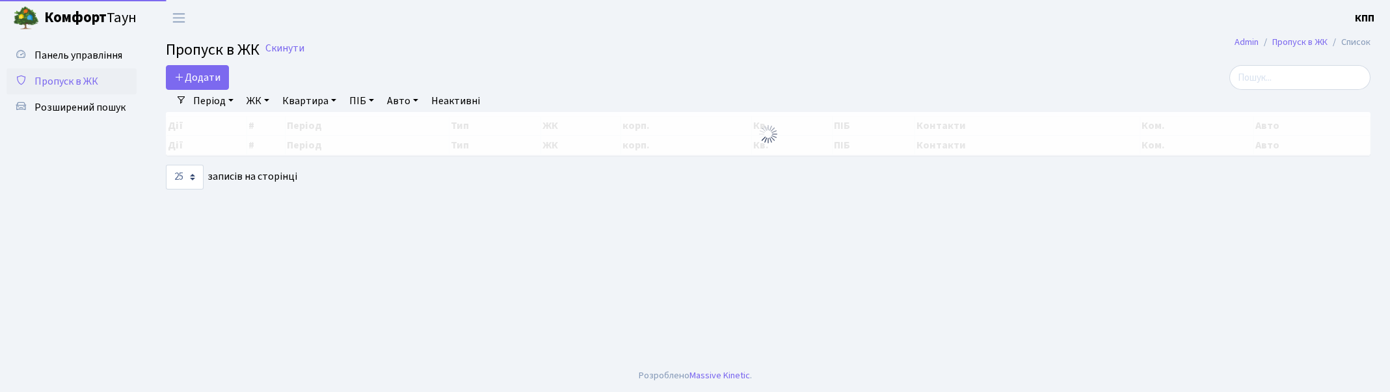
select select "25"
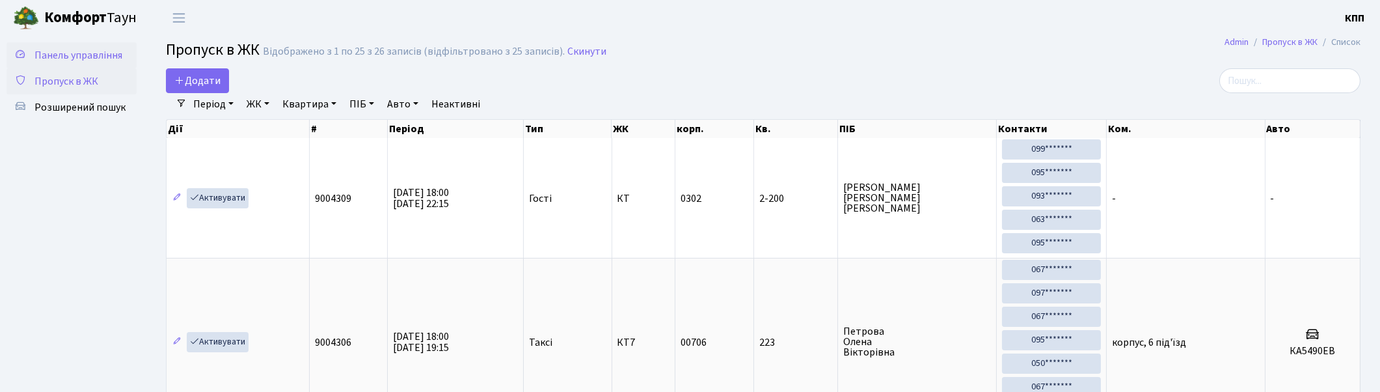
click at [106, 57] on span "Панель управління" at bounding box center [78, 55] width 88 height 14
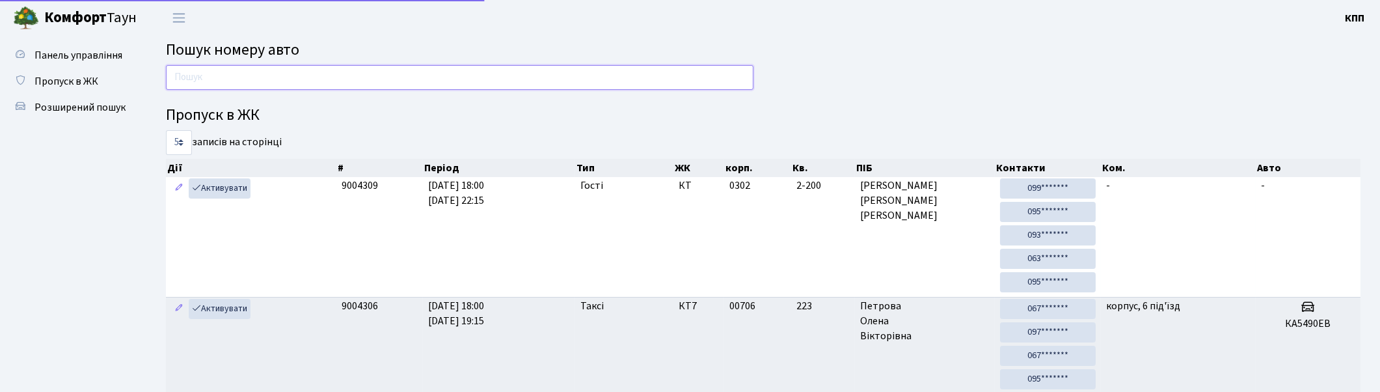
click at [206, 73] on input "text" at bounding box center [459, 77] width 587 height 25
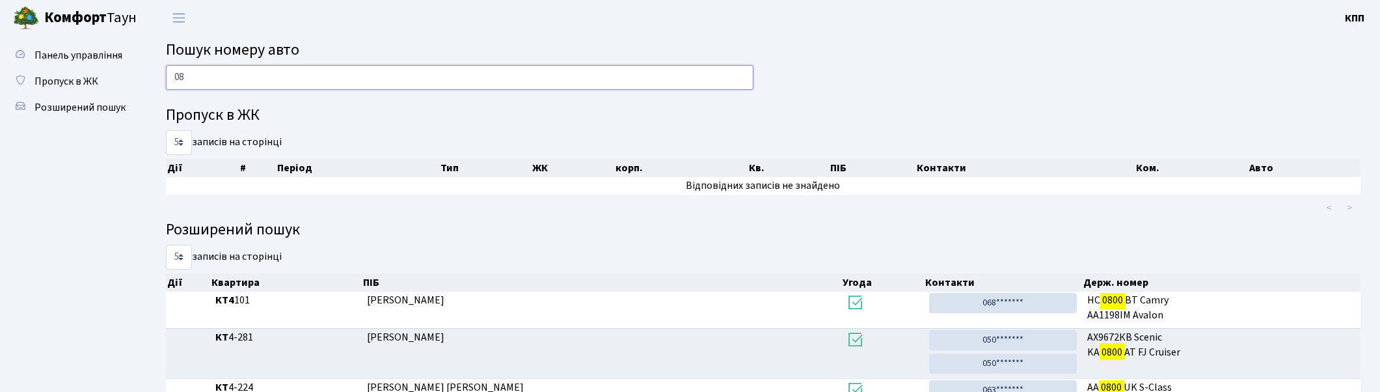
type input "0"
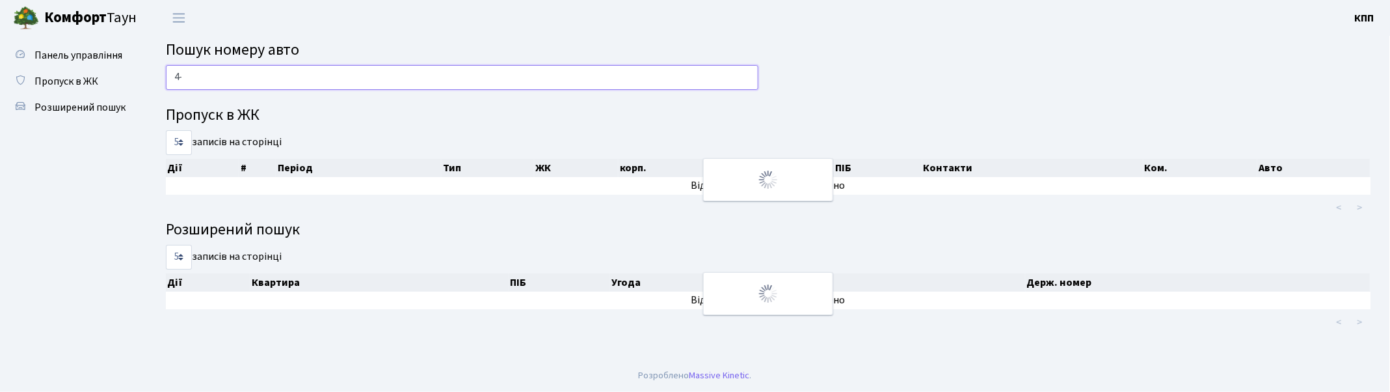
type input "4"
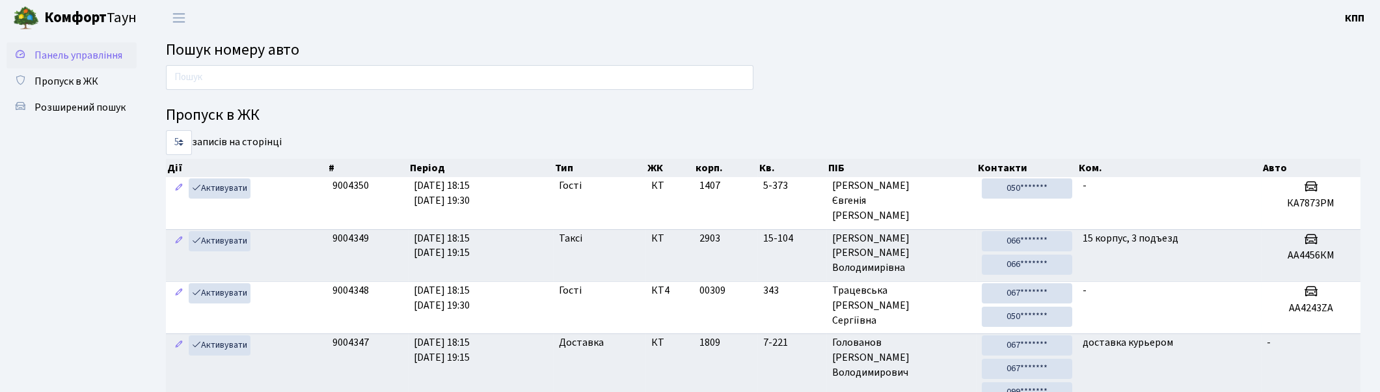
click at [52, 57] on span "Панель управління" at bounding box center [78, 55] width 88 height 14
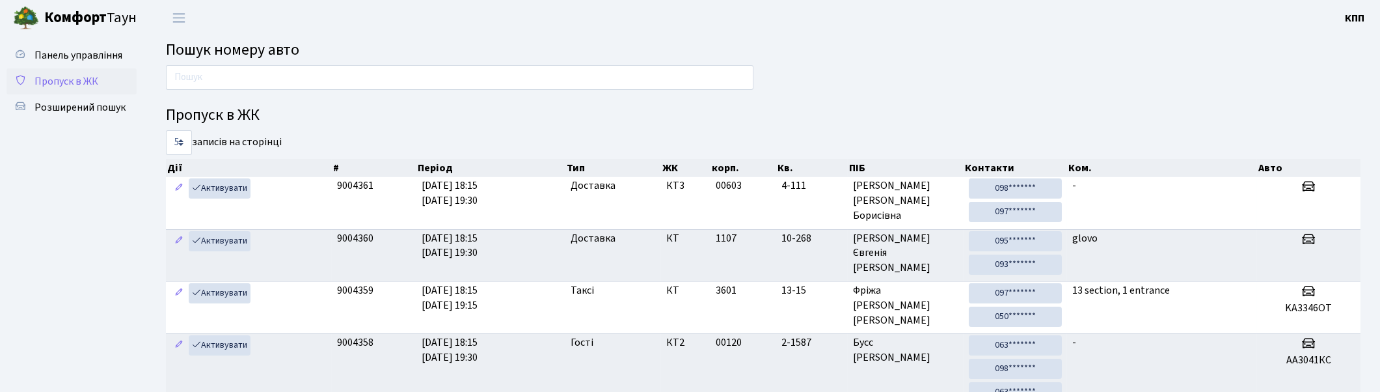
drag, startPoint x: 42, startPoint y: 85, endPoint x: 66, endPoint y: 92, distance: 25.1
click at [42, 83] on span "Пропуск в ЖК" at bounding box center [66, 81] width 64 height 14
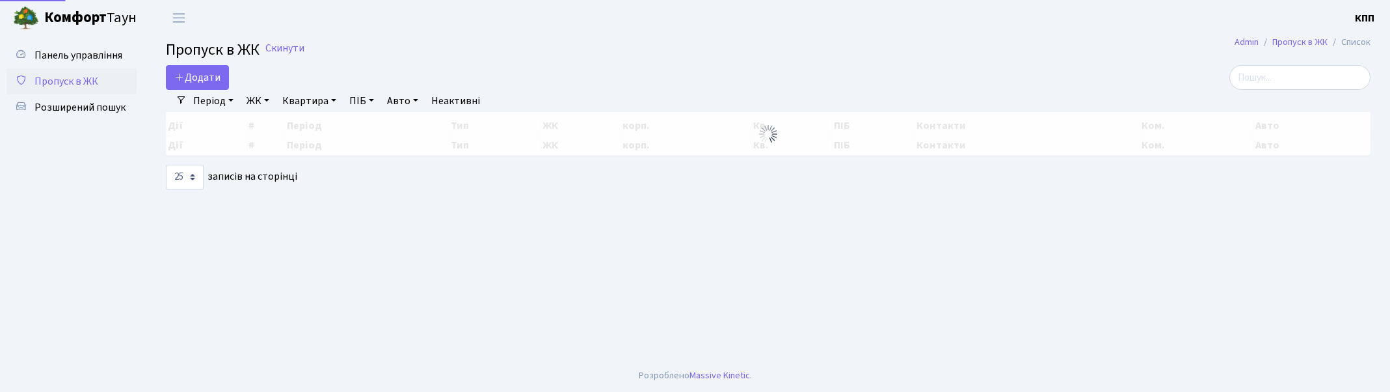
select select "25"
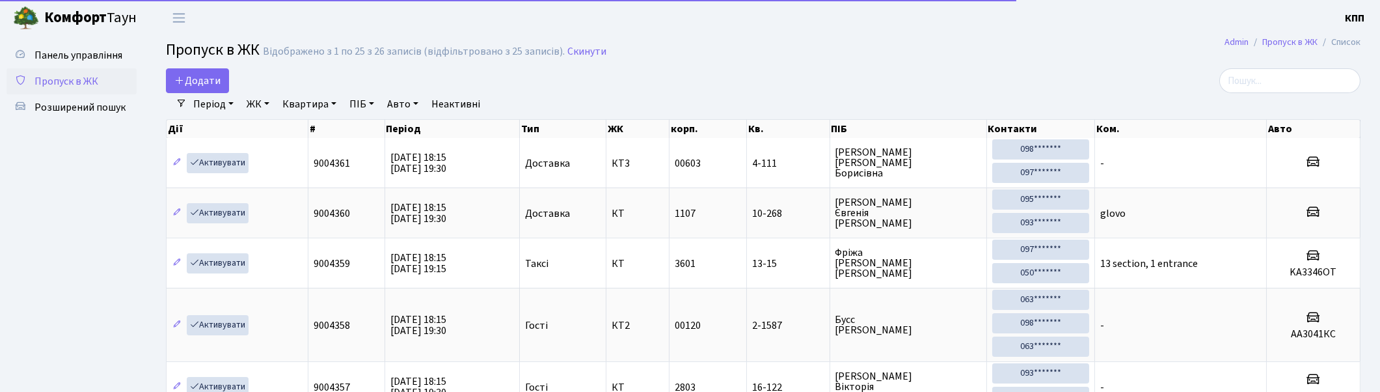
click at [322, 100] on link "Квартира" at bounding box center [309, 104] width 64 height 22
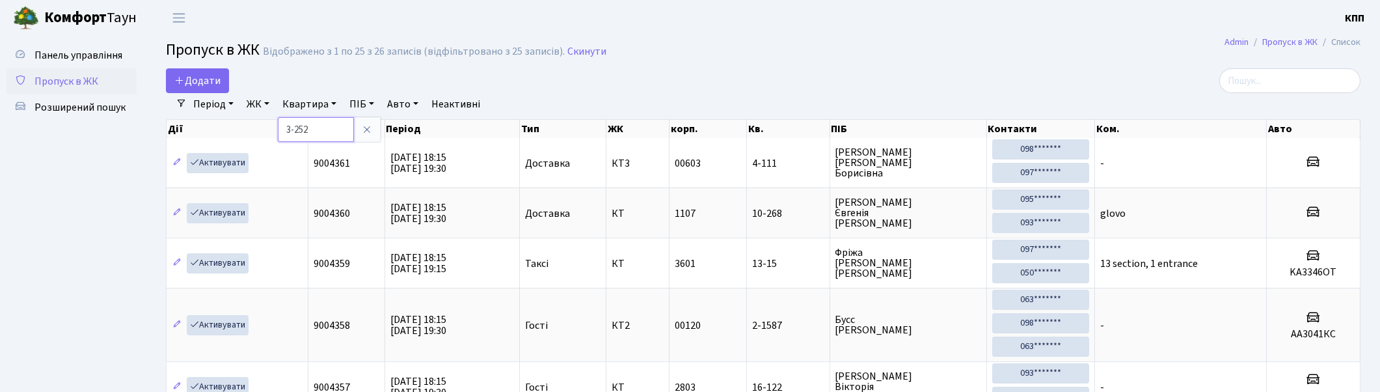
type input "3-252"
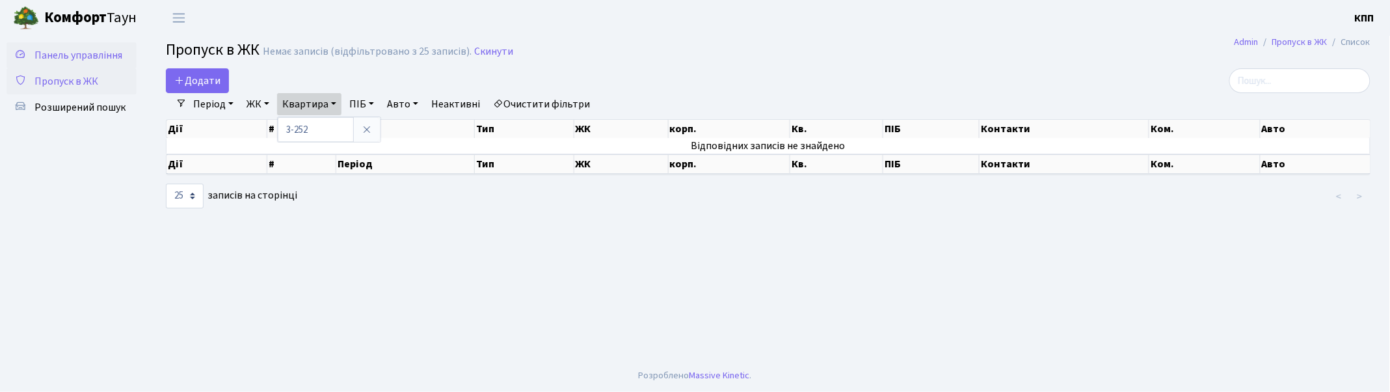
click at [87, 55] on span "Панель управління" at bounding box center [78, 55] width 88 height 14
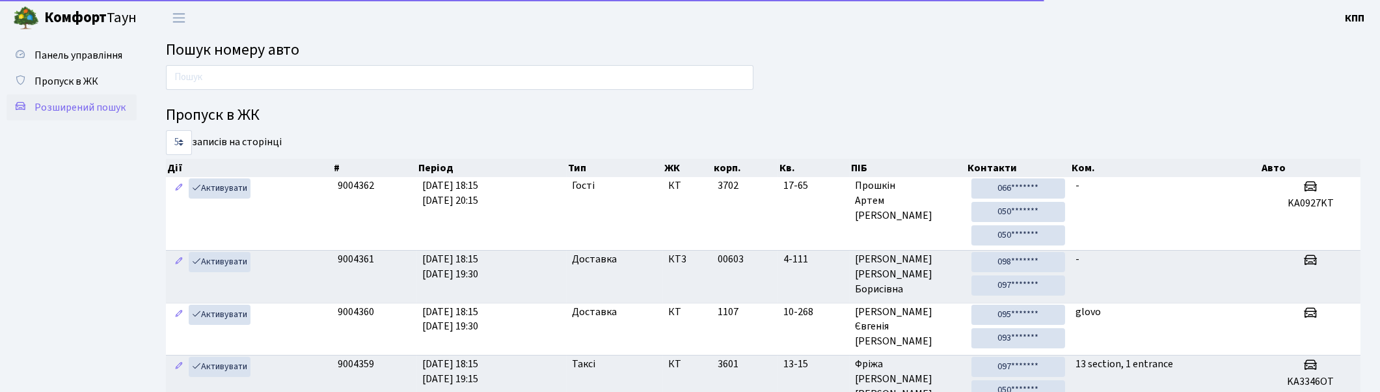
click at [101, 109] on span "Розширений пошук" at bounding box center [79, 107] width 91 height 14
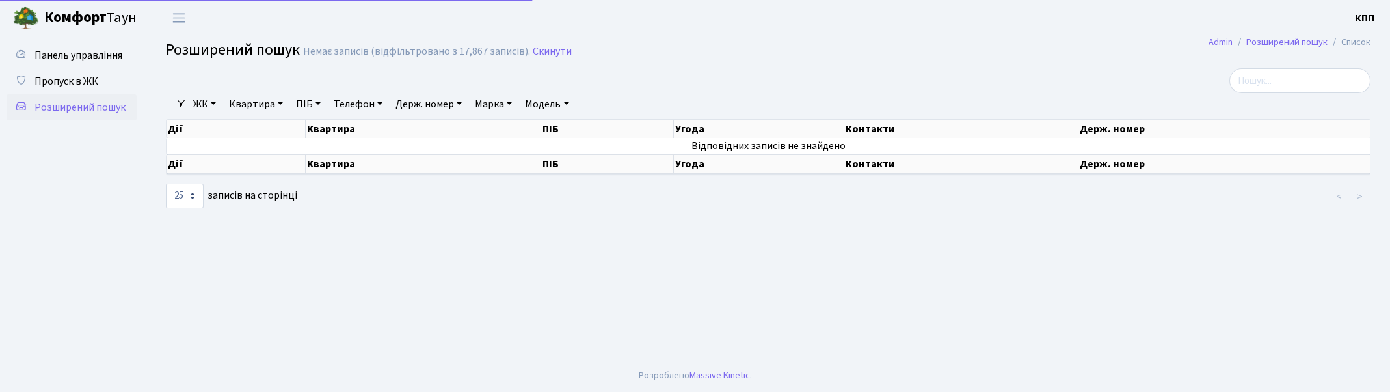
select select "25"
click at [264, 106] on link "Квартира" at bounding box center [256, 104] width 64 height 22
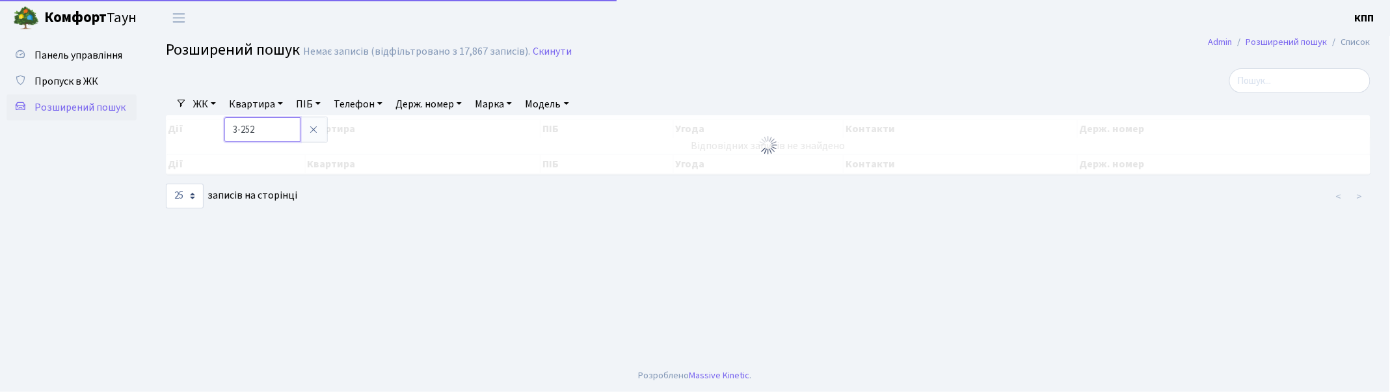
type input "3-252"
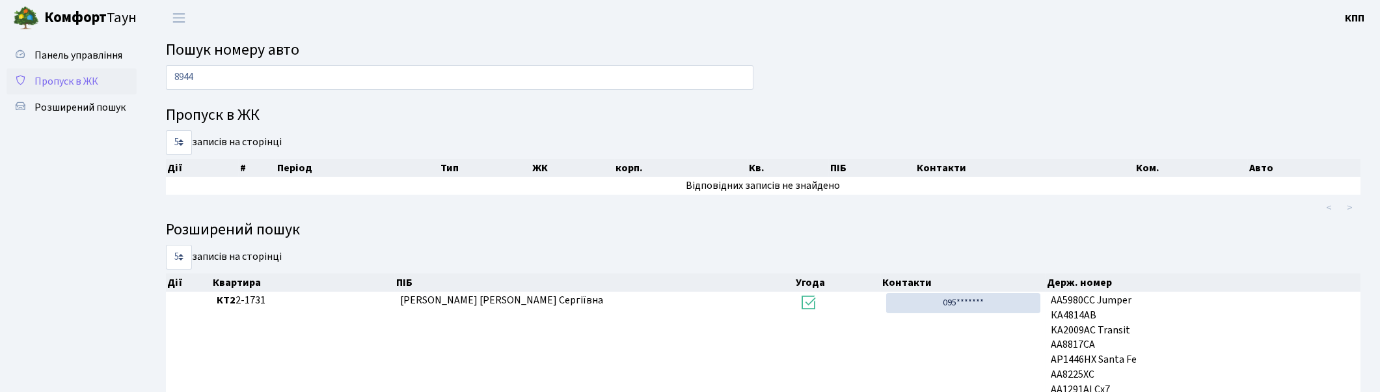
click at [51, 79] on span "Пропуск в ЖК" at bounding box center [66, 81] width 64 height 14
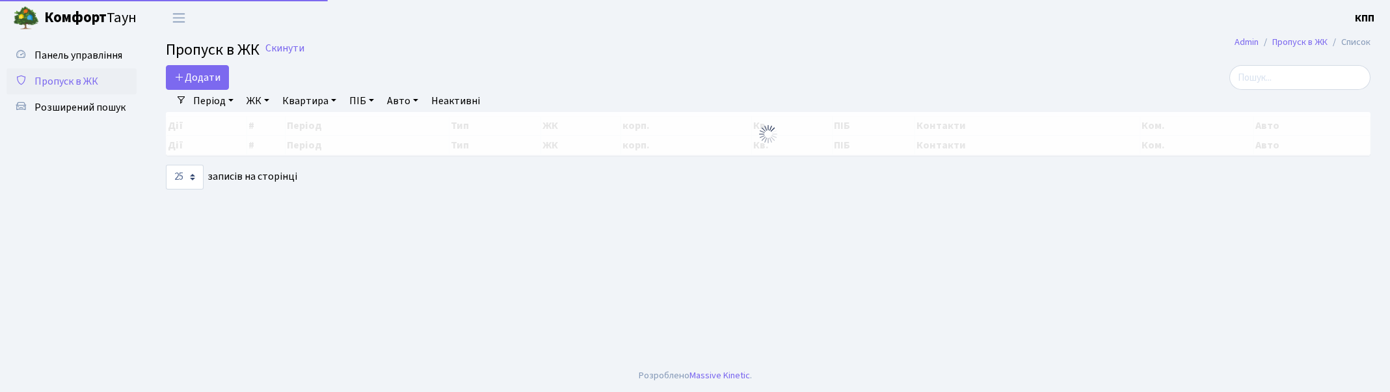
select select "25"
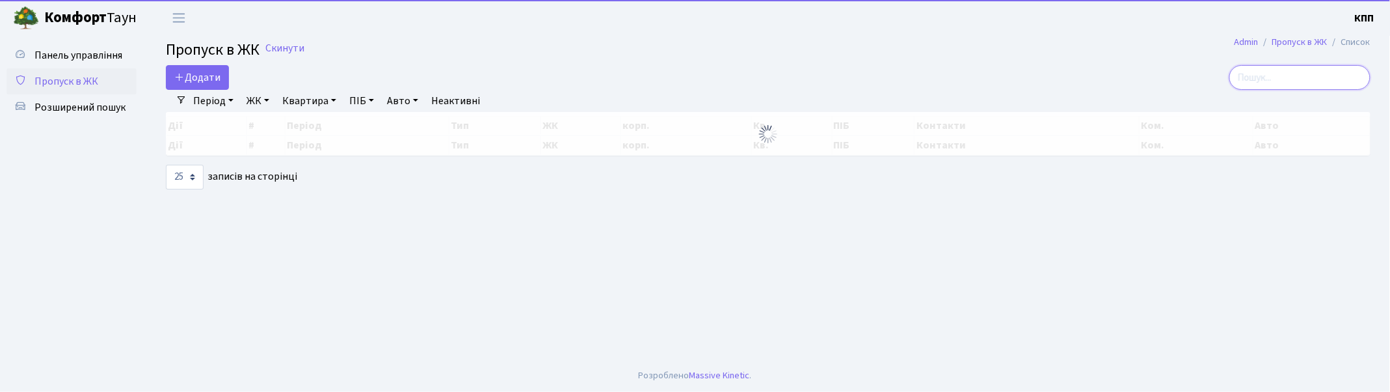
click at [1291, 72] on input "search" at bounding box center [1300, 77] width 141 height 25
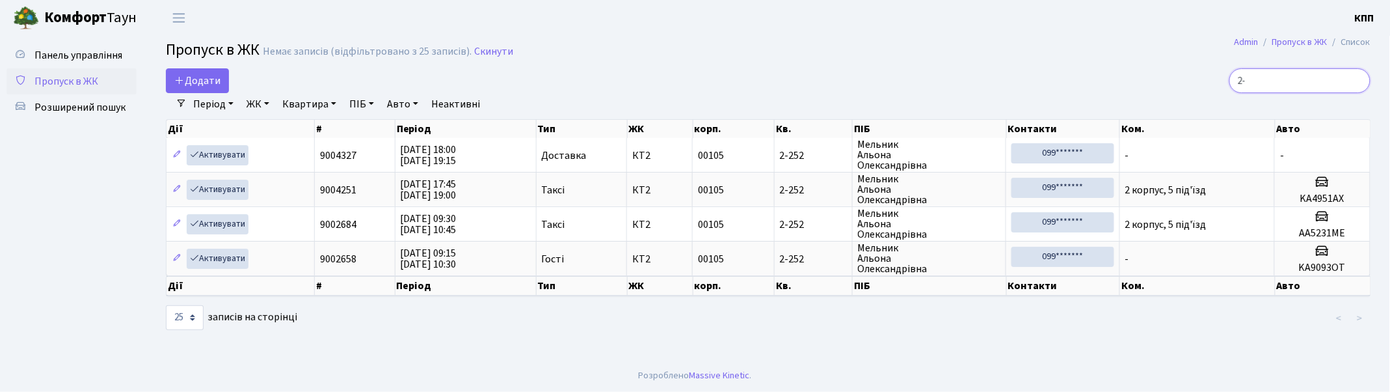
type input "2"
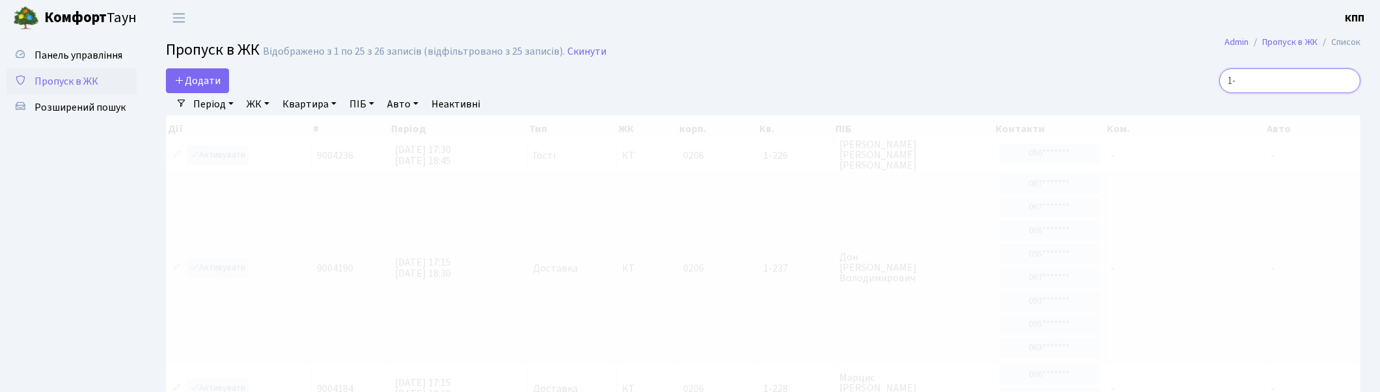
type input "1"
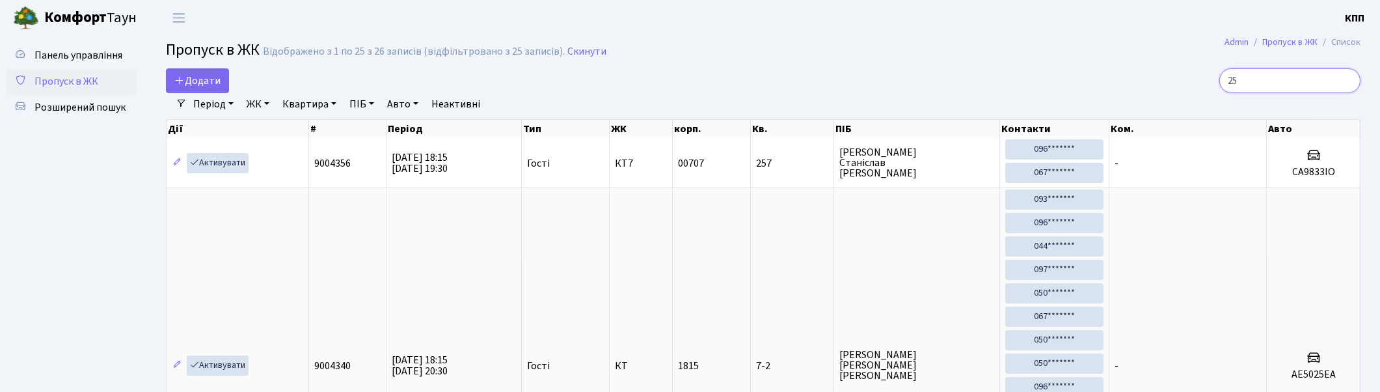
type input "2"
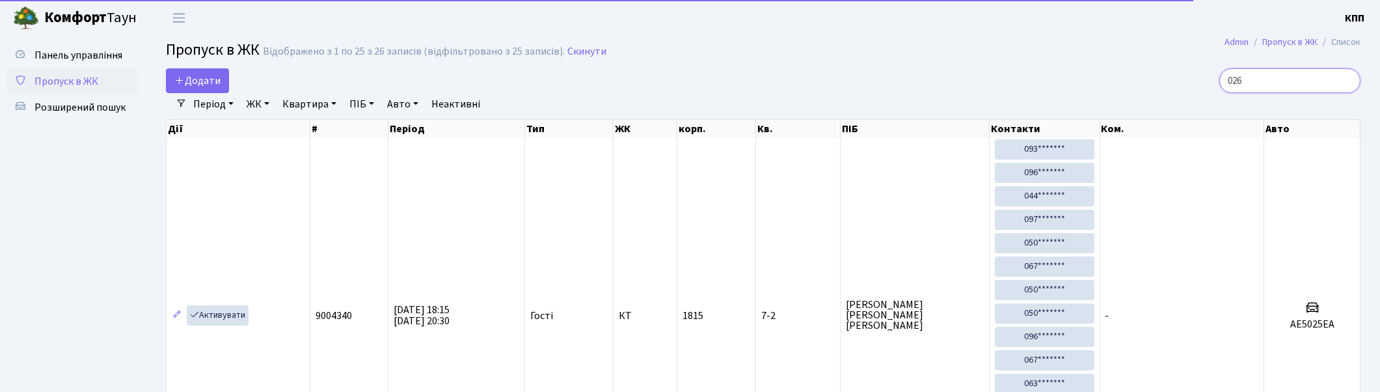
scroll to position [74, 0]
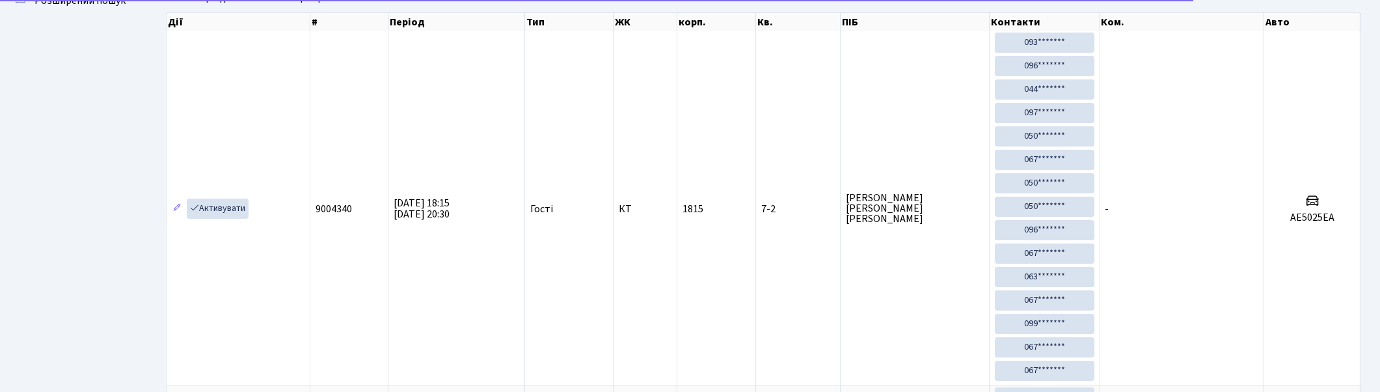
type input "0267"
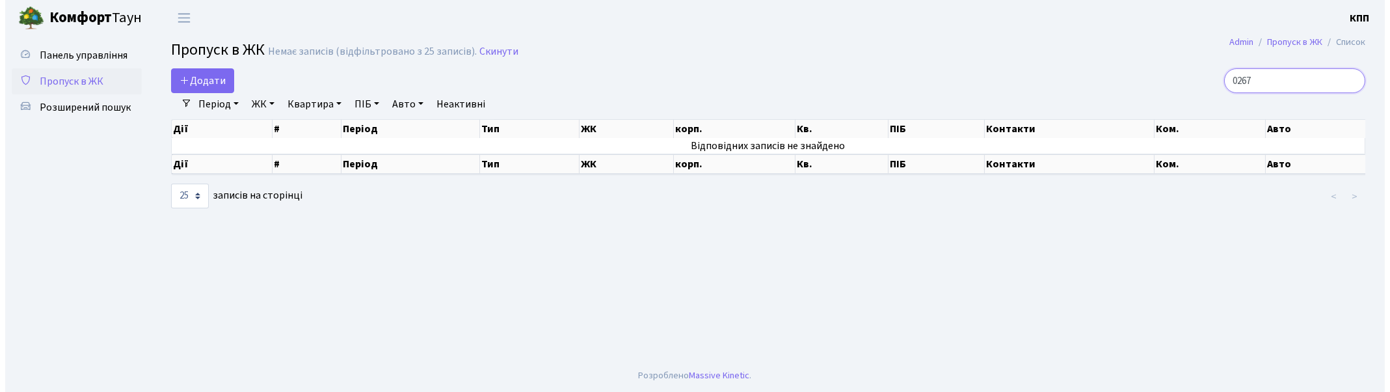
scroll to position [0, 0]
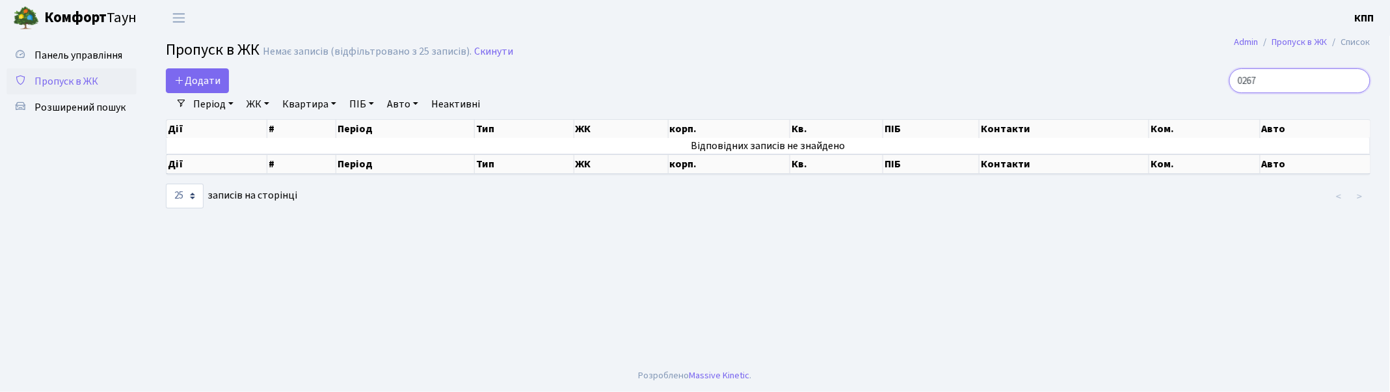
click at [1360, 83] on input "0267" at bounding box center [1300, 80] width 141 height 25
type input "4-462"
click at [182, 80] on icon at bounding box center [179, 80] width 10 height 10
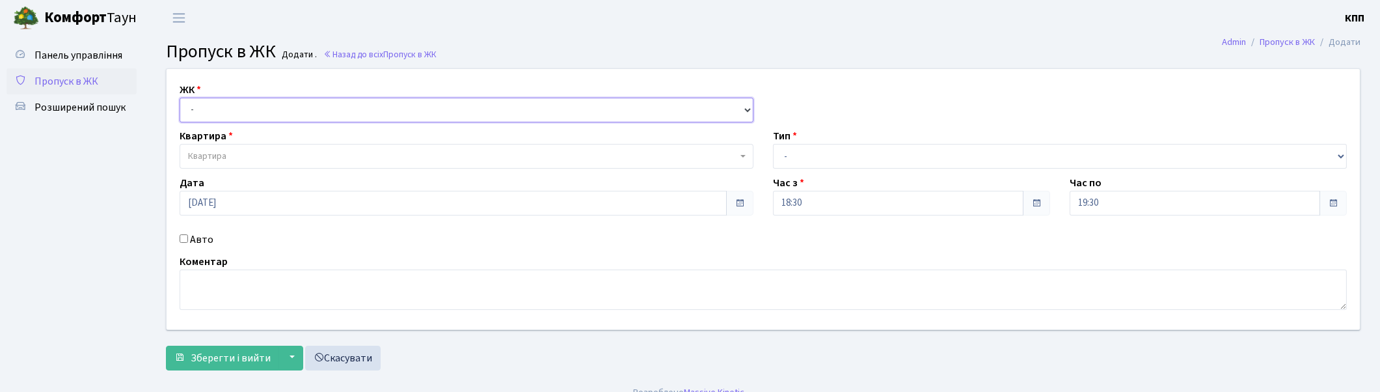
click at [224, 108] on select "- КТ, вул. Регенераторна, 4 КТ2, просп. [STREET_ADDRESS] [STREET_ADDRESS] [PERS…" at bounding box center [467, 110] width 574 height 25
select select "271"
click at [180, 98] on select "- КТ, вул. Регенераторна, 4 КТ2, просп. [STREET_ADDRESS] [STREET_ADDRESS] [PERS…" at bounding box center [467, 110] width 574 height 25
select select
click at [183, 236] on input "Авто" at bounding box center [184, 238] width 8 height 8
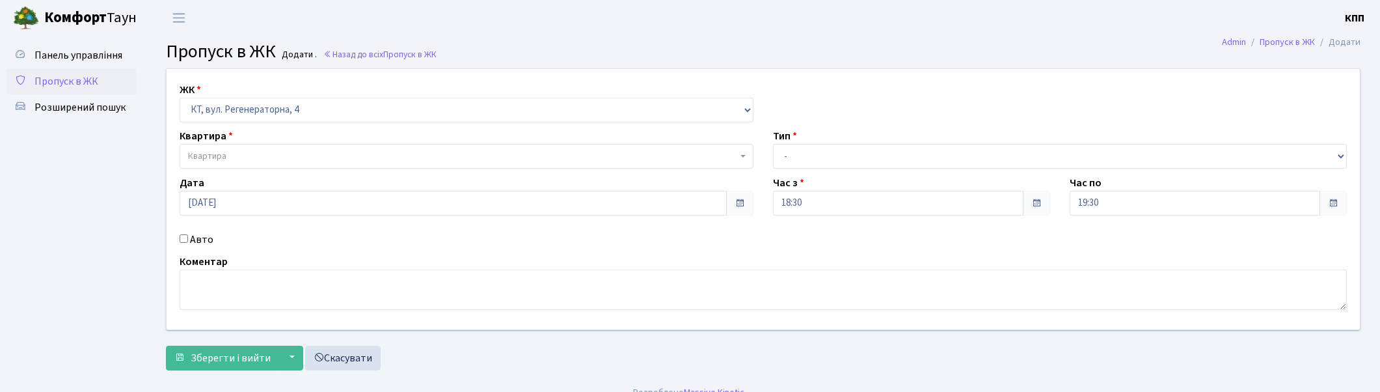
checkbox input "true"
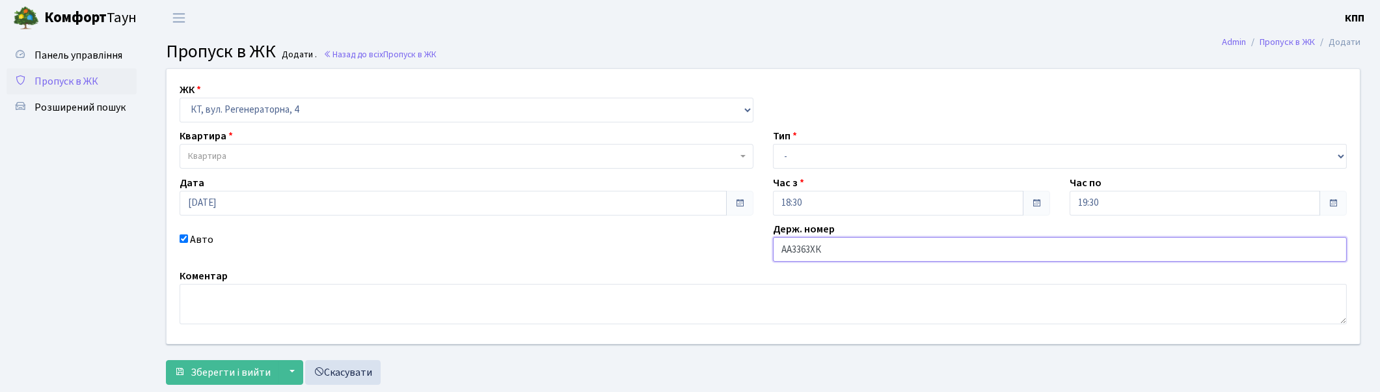
type input "АА3363ХК"
click at [388, 157] on span "Квартира" at bounding box center [462, 156] width 549 height 13
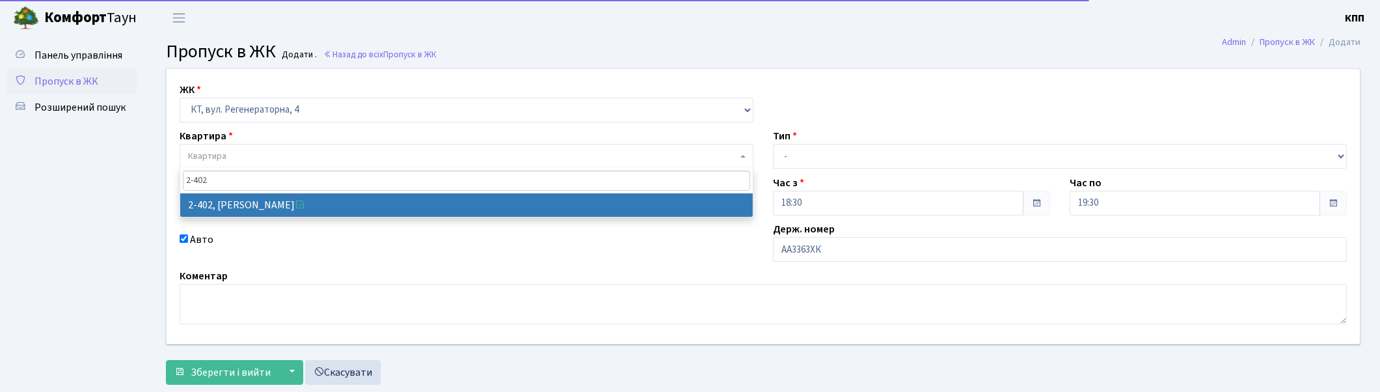
type input "2-402"
drag, startPoint x: 387, startPoint y: 224, endPoint x: 394, endPoint y: 204, distance: 21.4
select select "1416"
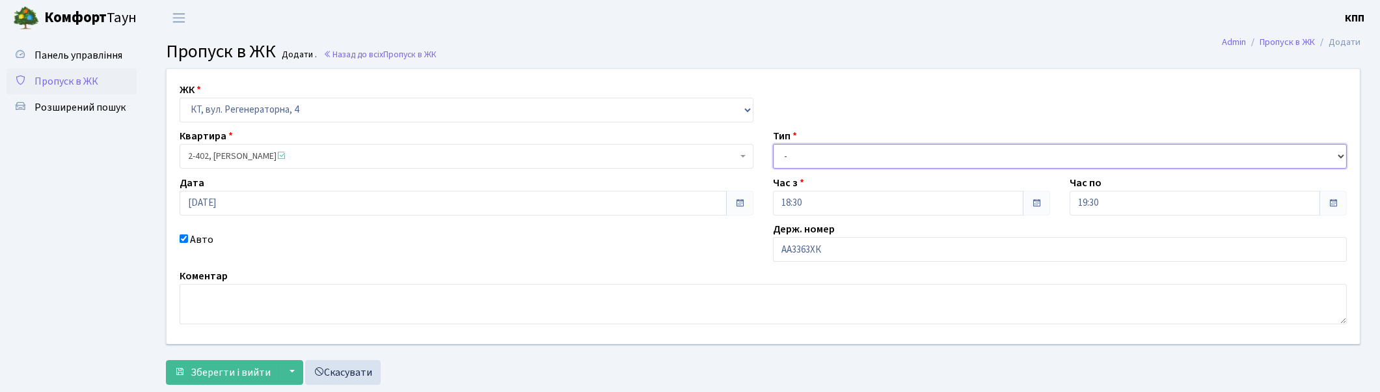
click at [911, 161] on select "- Доставка Таксі Гості Сервіс" at bounding box center [1060, 156] width 574 height 25
select select "3"
click at [773, 144] on select "- Доставка Таксі Гості Сервіс" at bounding box center [1060, 156] width 574 height 25
click at [255, 368] on span "Зберегти і вийти" at bounding box center [231, 372] width 80 height 14
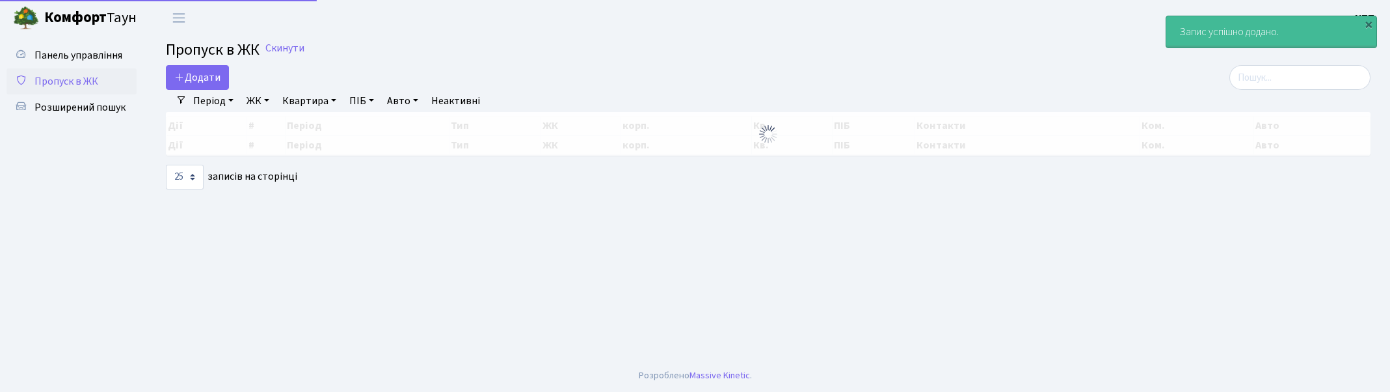
select select "25"
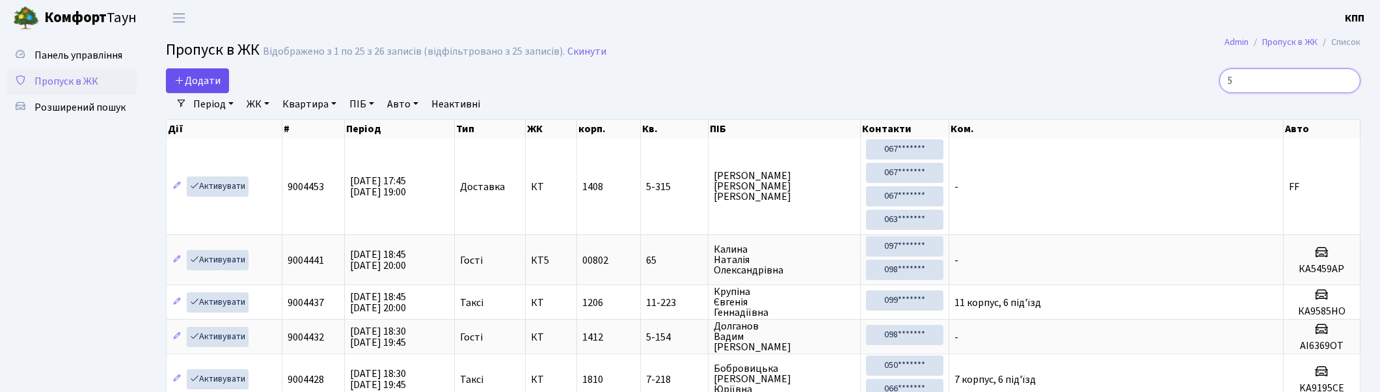
type input "5"
click at [193, 89] on link "Додати" at bounding box center [197, 80] width 63 height 25
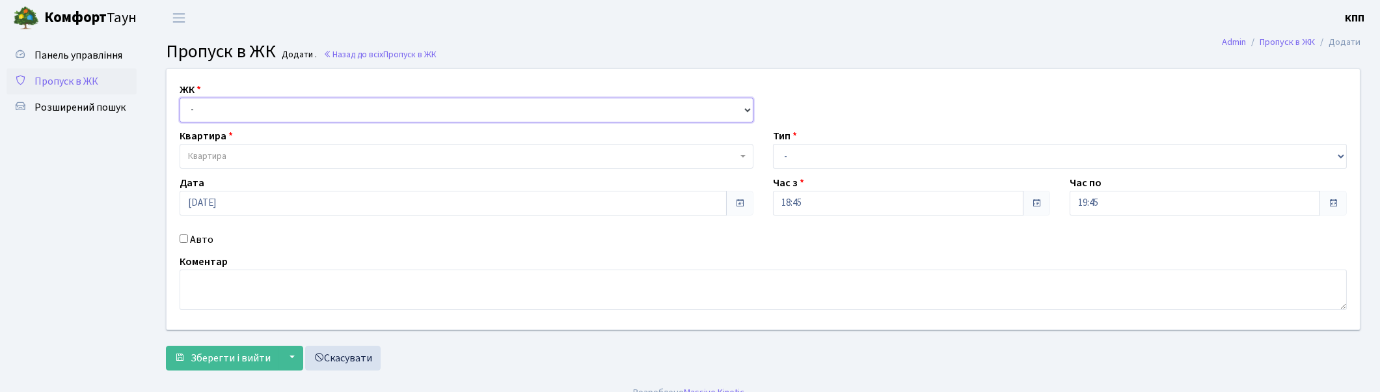
click at [250, 109] on select "- КТ, вул. Регенераторна, 4 КТ2, просп. [STREET_ADDRESS] [STREET_ADDRESS] [PERS…" at bounding box center [467, 110] width 574 height 25
select select "271"
click at [180, 98] on select "- КТ, вул. Регенераторна, 4 КТ2, просп. [STREET_ADDRESS] [STREET_ADDRESS] [PERS…" at bounding box center [467, 110] width 574 height 25
select select
click at [236, 164] on span "Квартира" at bounding box center [467, 156] width 574 height 25
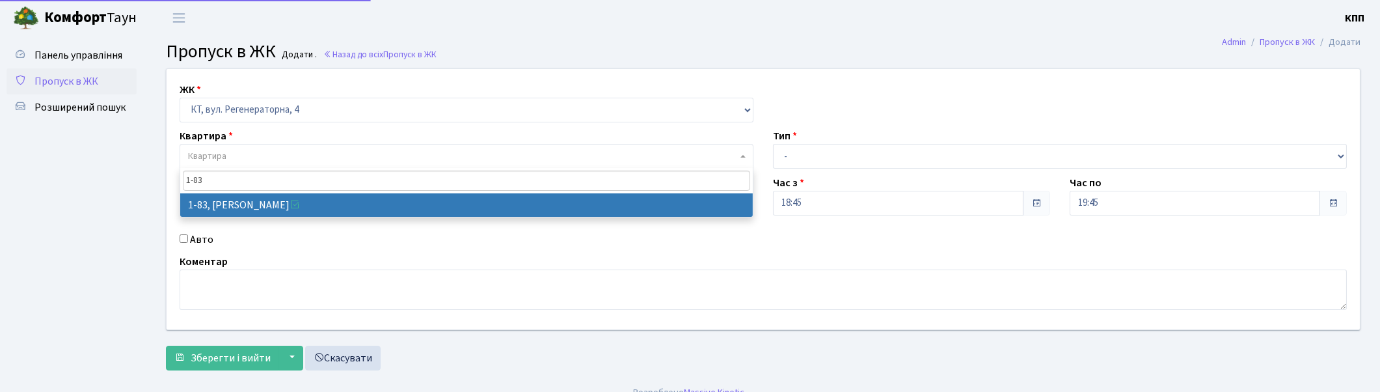
type input "1-83"
select select "83"
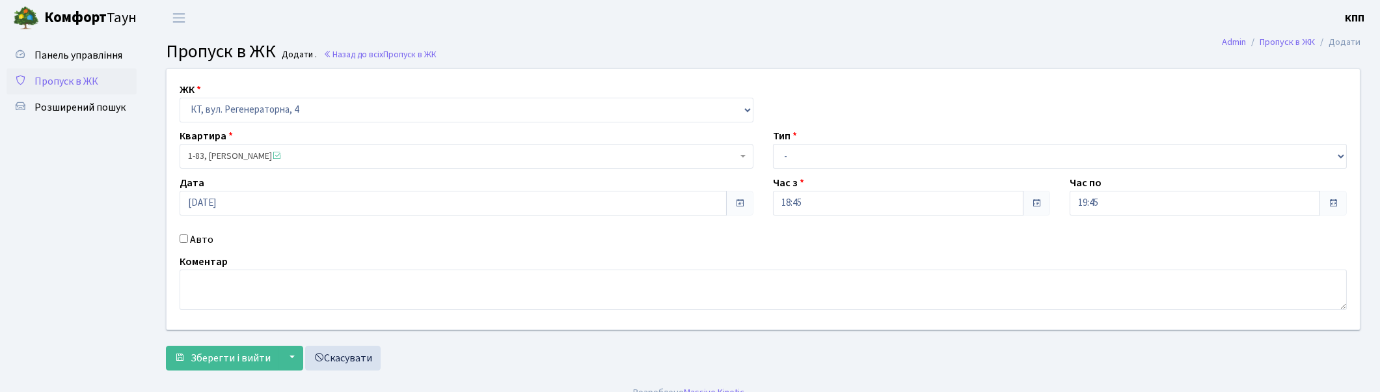
click at [183, 237] on input "Авто" at bounding box center [184, 238] width 8 height 8
checkbox input "true"
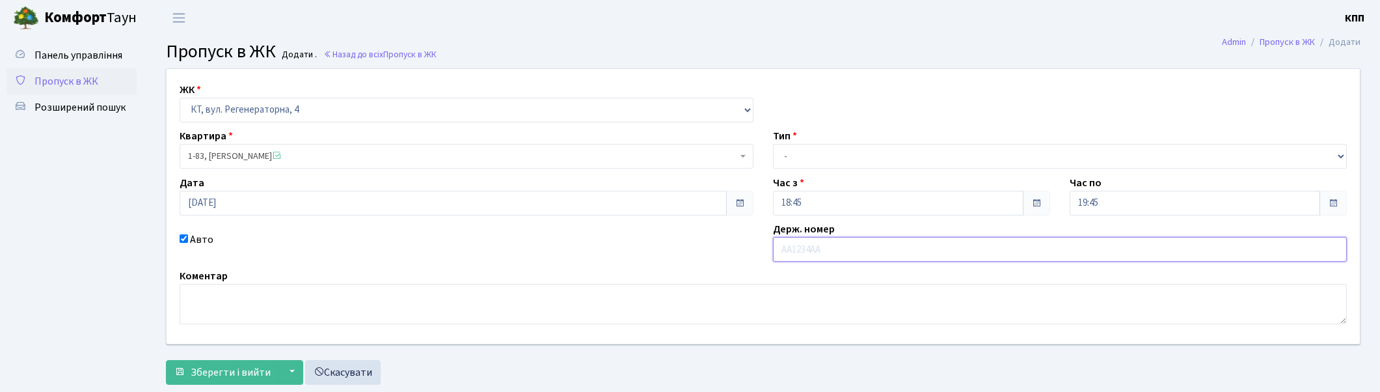
click at [815, 259] on input "text" at bounding box center [1060, 249] width 574 height 25
type input "НС4832"
click at [931, 145] on select "- Доставка Таксі Гості Сервіс" at bounding box center [1060, 156] width 574 height 25
select select "3"
click at [773, 144] on select "- Доставка Таксі Гості Сервіс" at bounding box center [1060, 156] width 574 height 25
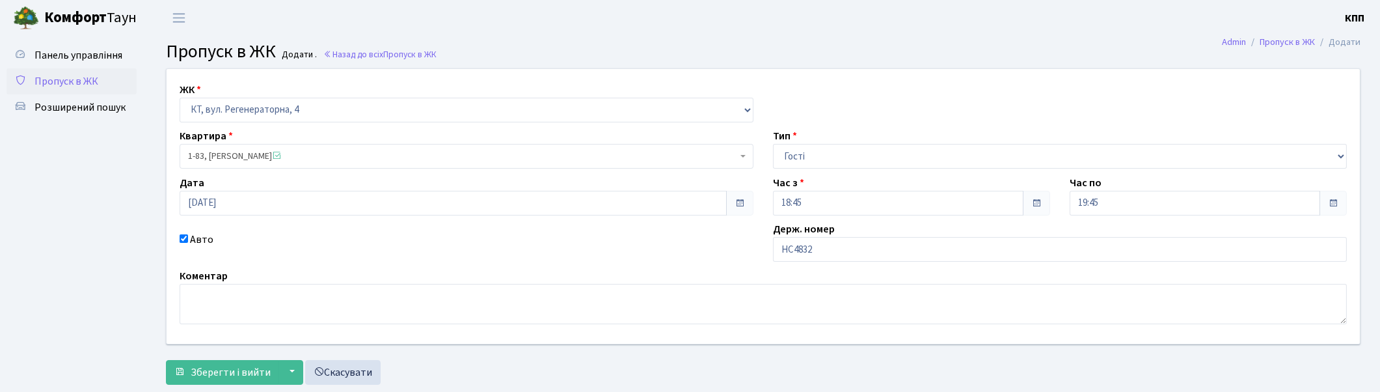
click at [187, 385] on div "ЖК - КТ, вул. Регенераторна, 4 КТ2, просп. Соборності, 17 КТ3, вул. Березнева, …" at bounding box center [763, 229] width 1214 height 323
click at [193, 375] on span "Зберегти і вийти" at bounding box center [231, 372] width 80 height 14
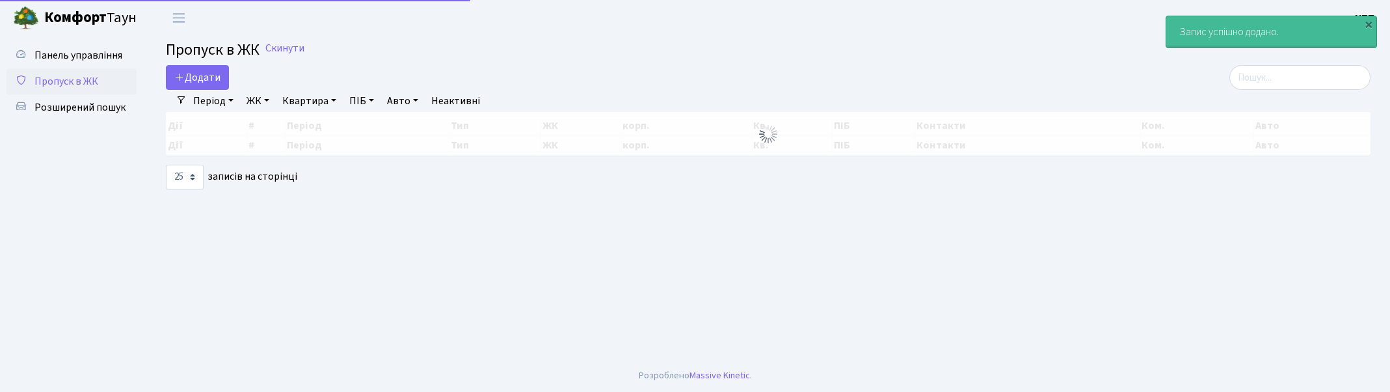
select select "25"
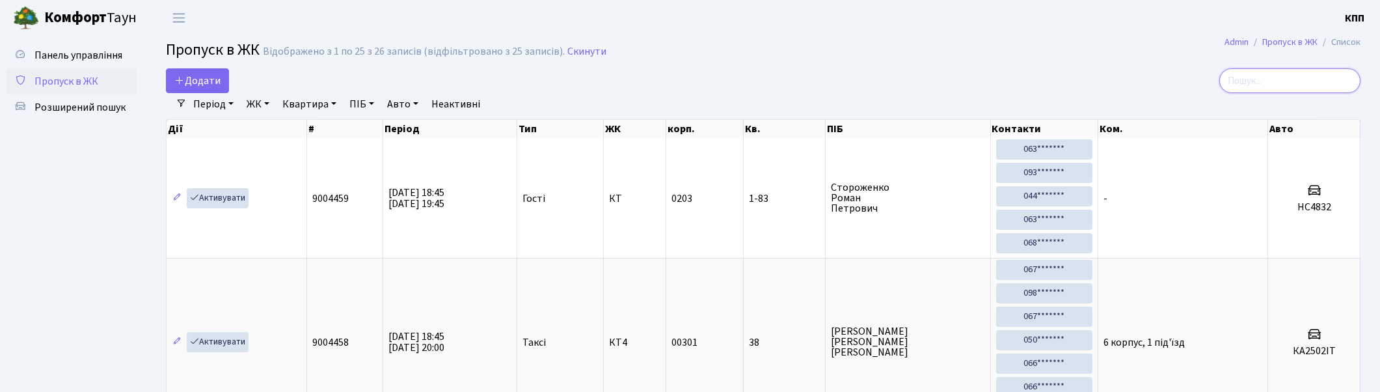
click at [1252, 88] on input "search" at bounding box center [1289, 80] width 141 height 25
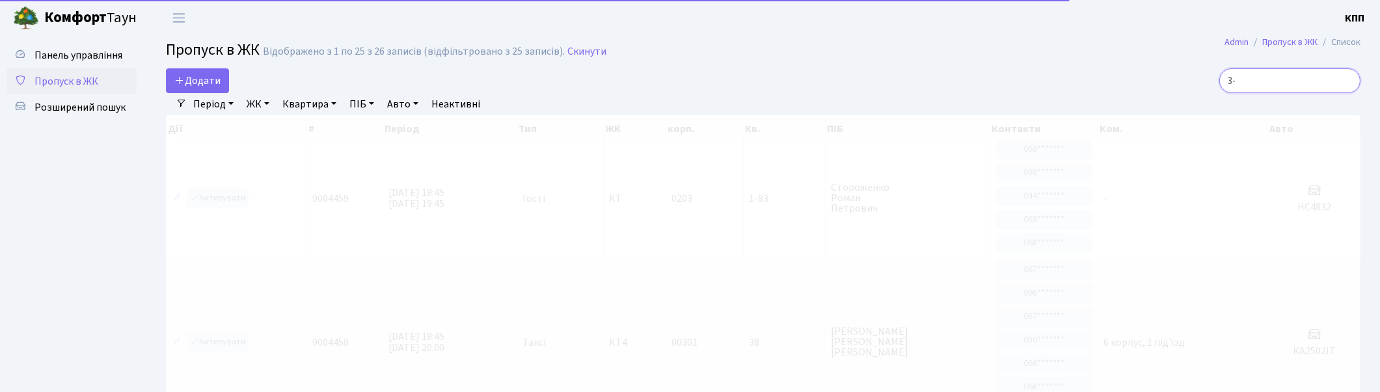
type input "3"
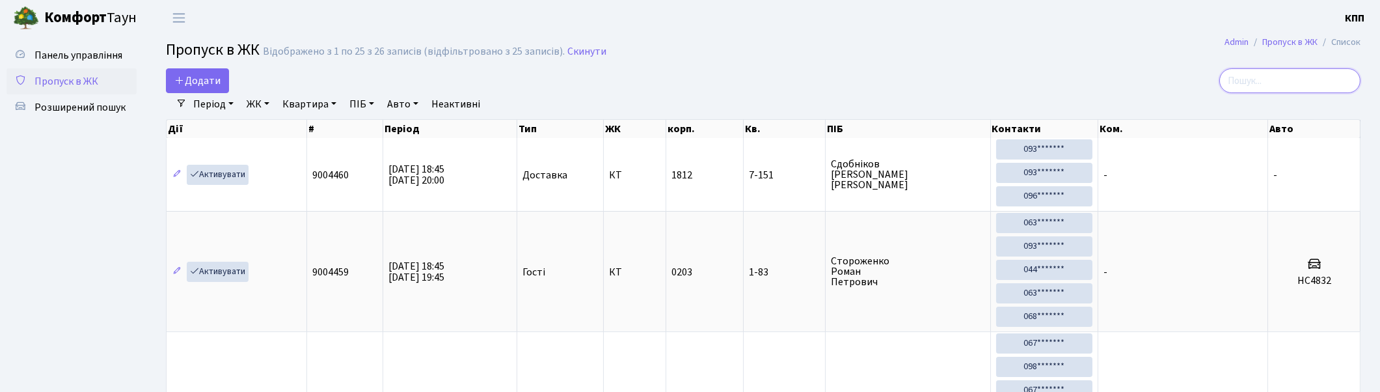
click at [1314, 89] on input "search" at bounding box center [1289, 80] width 141 height 25
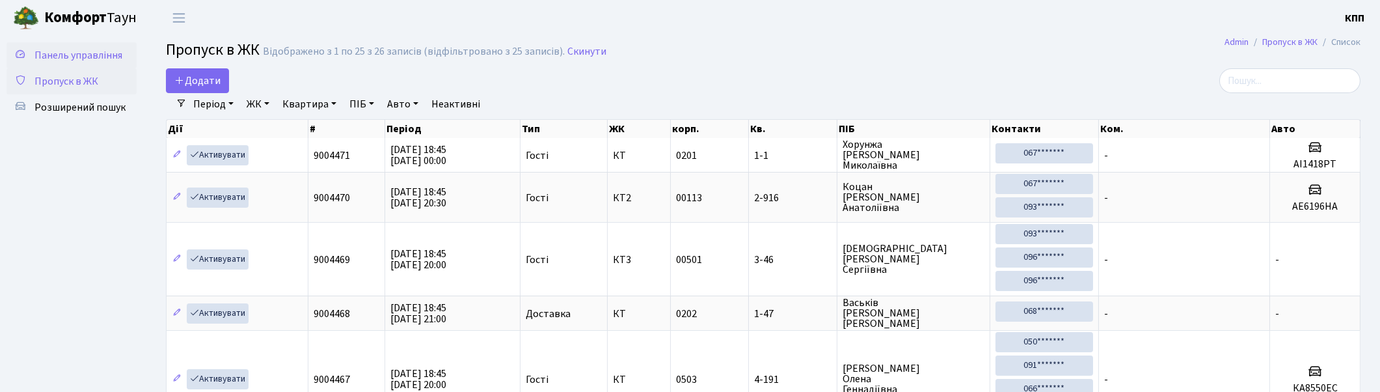
click at [66, 44] on link "Панель управління" at bounding box center [72, 55] width 130 height 26
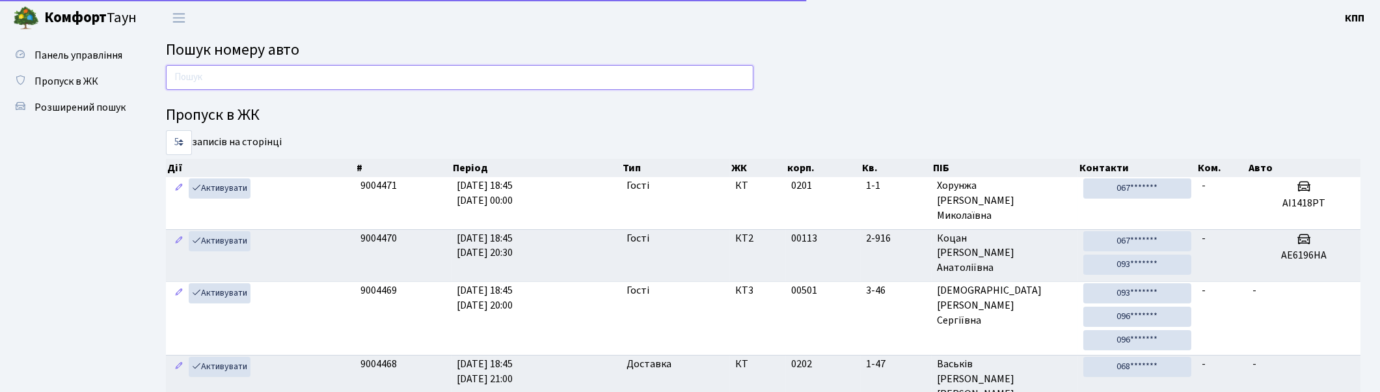
click at [206, 81] on input "text" at bounding box center [459, 77] width 587 height 25
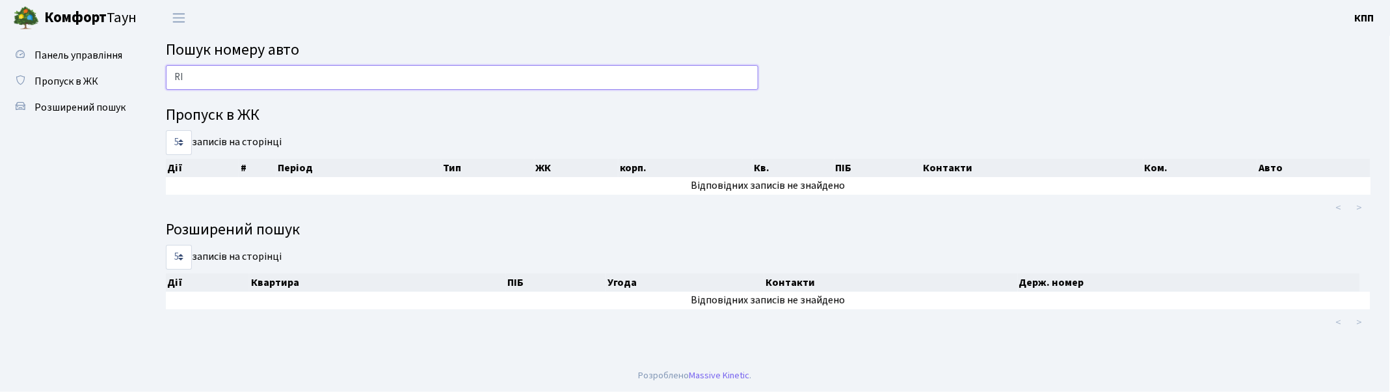
type input "R"
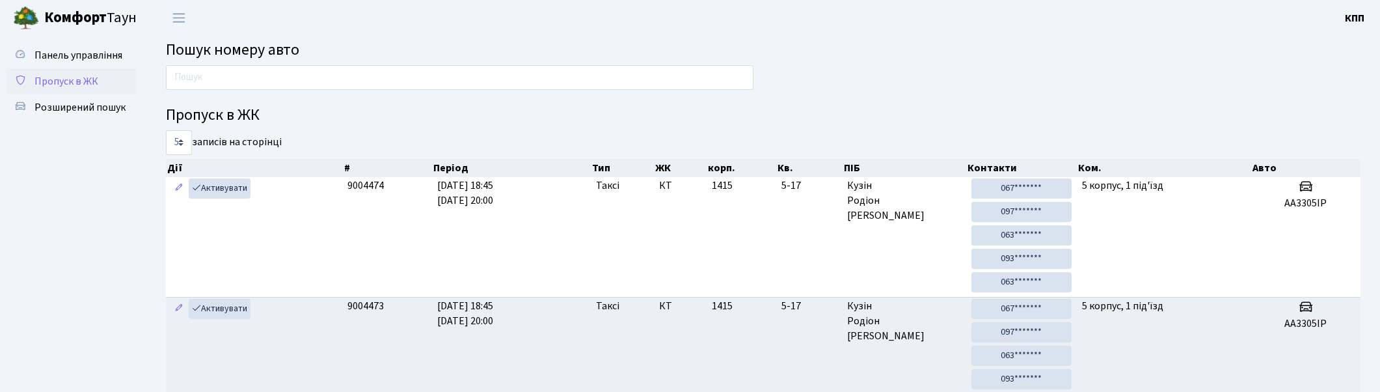
click at [41, 81] on span "Пропуск в ЖК" at bounding box center [66, 81] width 64 height 14
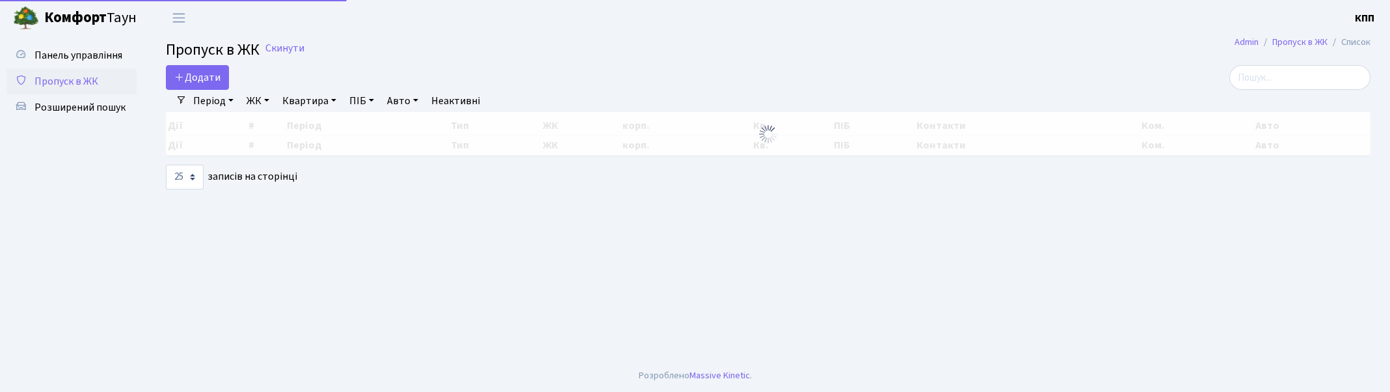
select select "25"
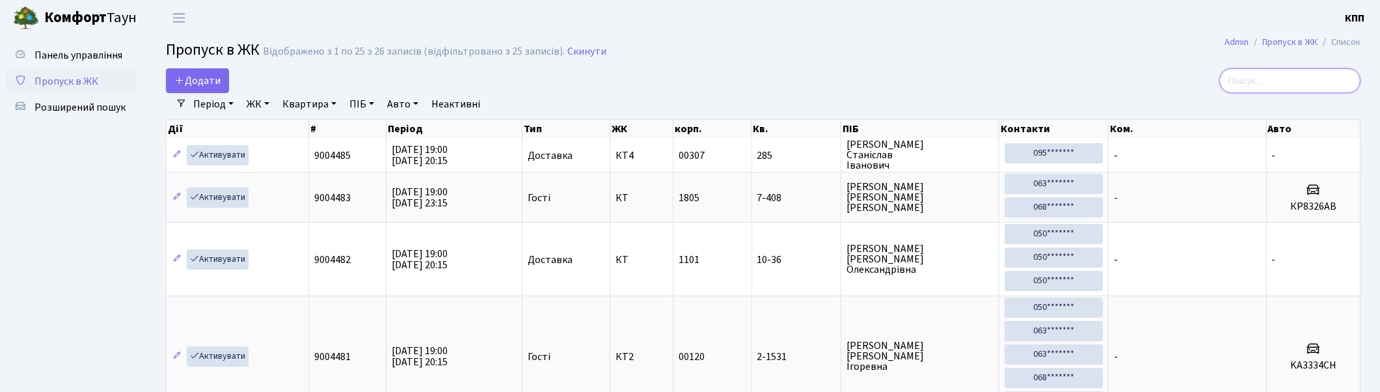
click at [1273, 85] on input "search" at bounding box center [1289, 80] width 141 height 25
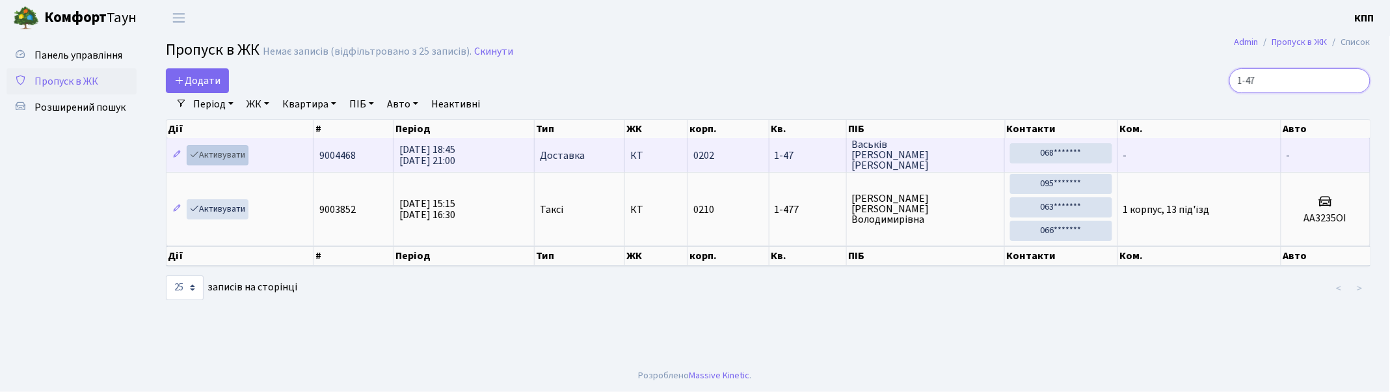
type input "1-47"
click at [194, 152] on icon at bounding box center [194, 154] width 9 height 9
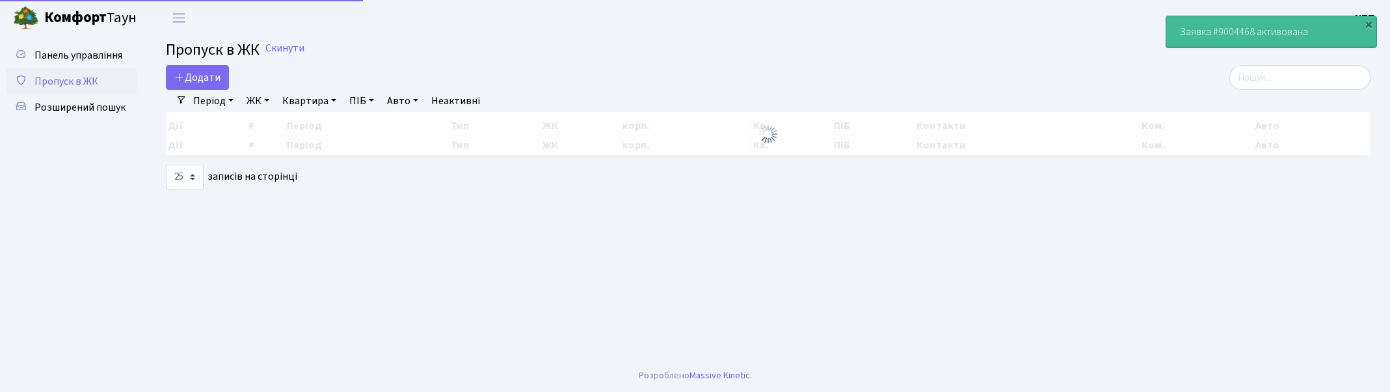
select select "25"
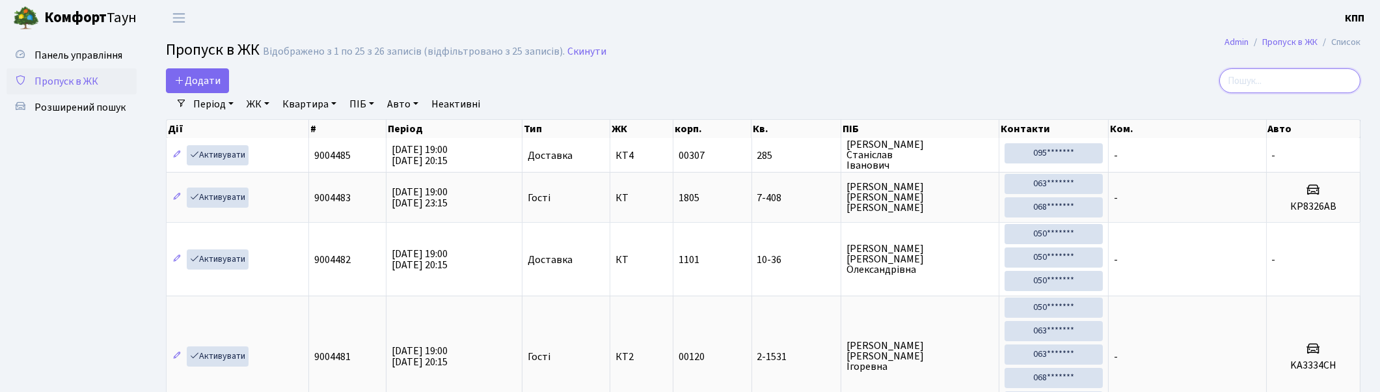
click at [1310, 82] on input "search" at bounding box center [1289, 80] width 141 height 25
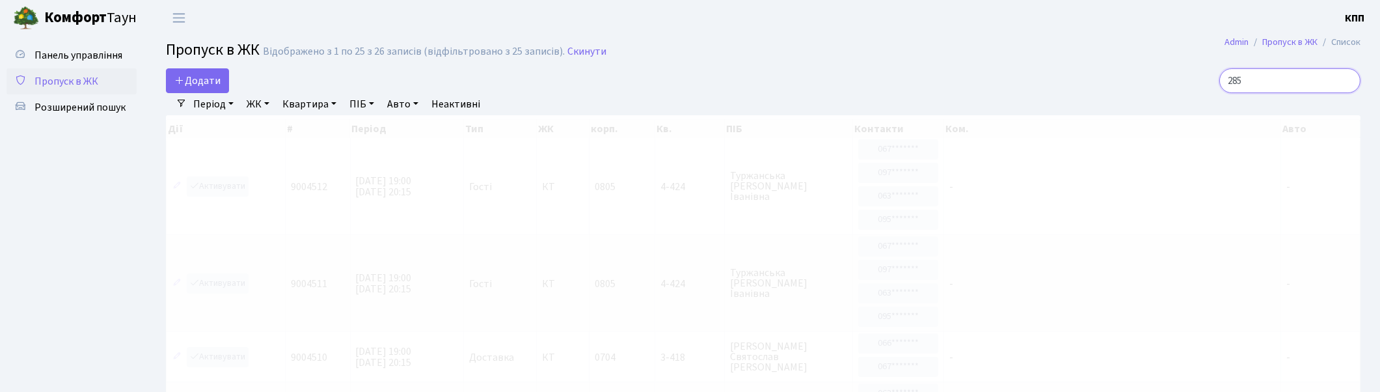
type input "285"
click at [258, 101] on link "ЖК" at bounding box center [257, 104] width 33 height 22
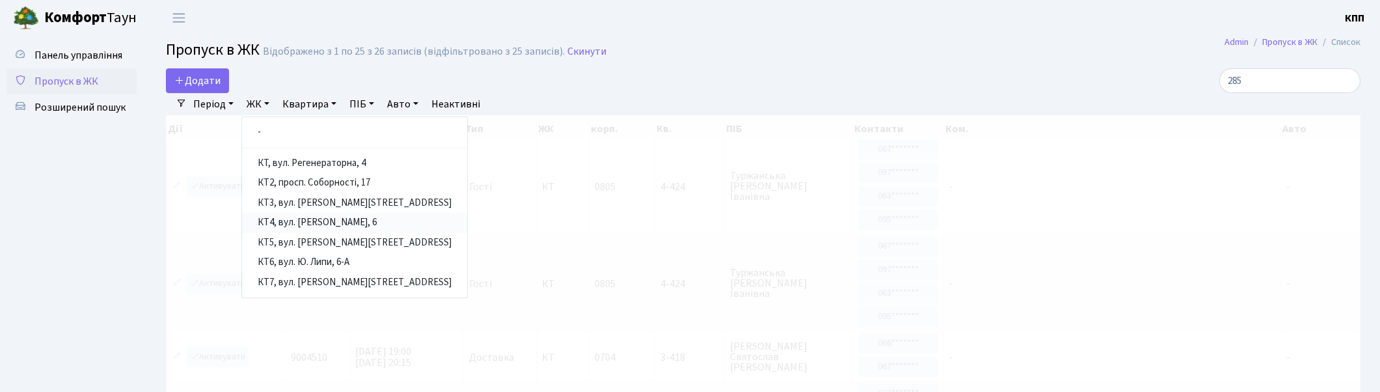
click at [306, 223] on link "КТ4, вул. [PERSON_NAME], 6" at bounding box center [354, 223] width 225 height 20
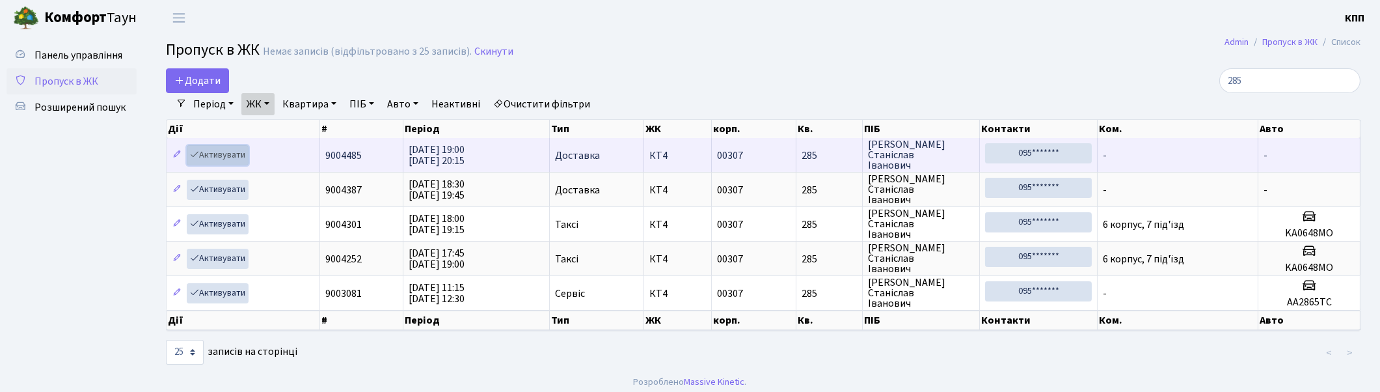
click at [229, 161] on link "Активувати" at bounding box center [218, 155] width 62 height 20
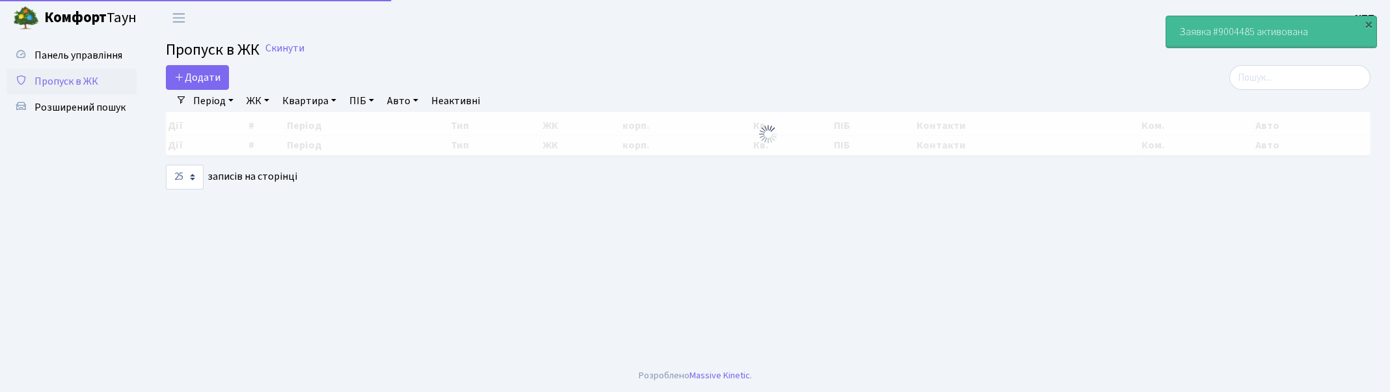
select select "25"
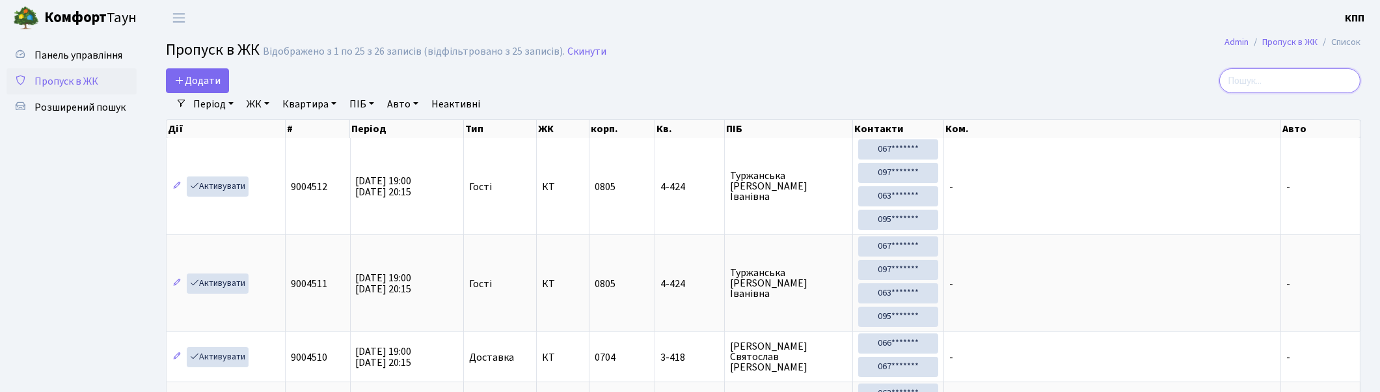
click at [1270, 78] on input "search" at bounding box center [1289, 80] width 141 height 25
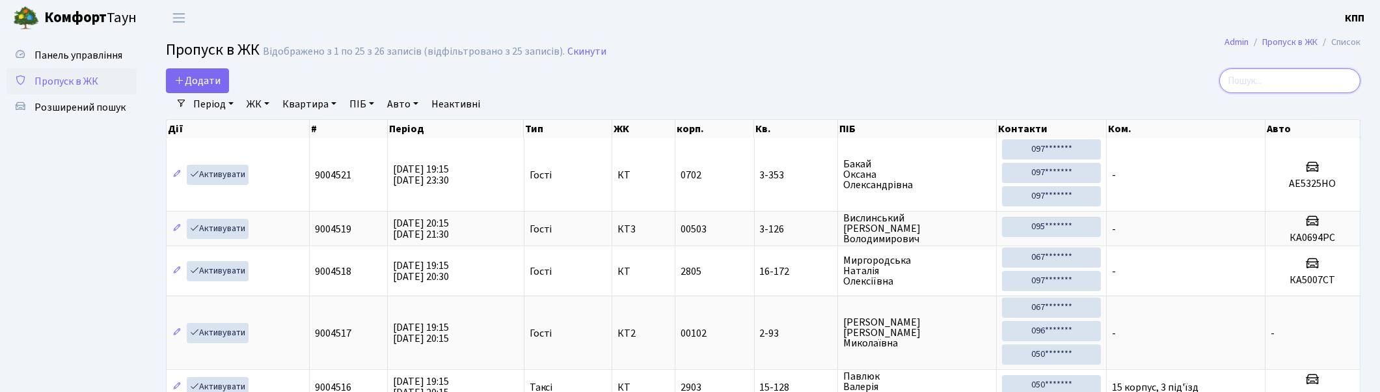
click at [1284, 86] on input "search" at bounding box center [1289, 80] width 141 height 25
click at [1299, 79] on input "search" at bounding box center [1289, 80] width 141 height 25
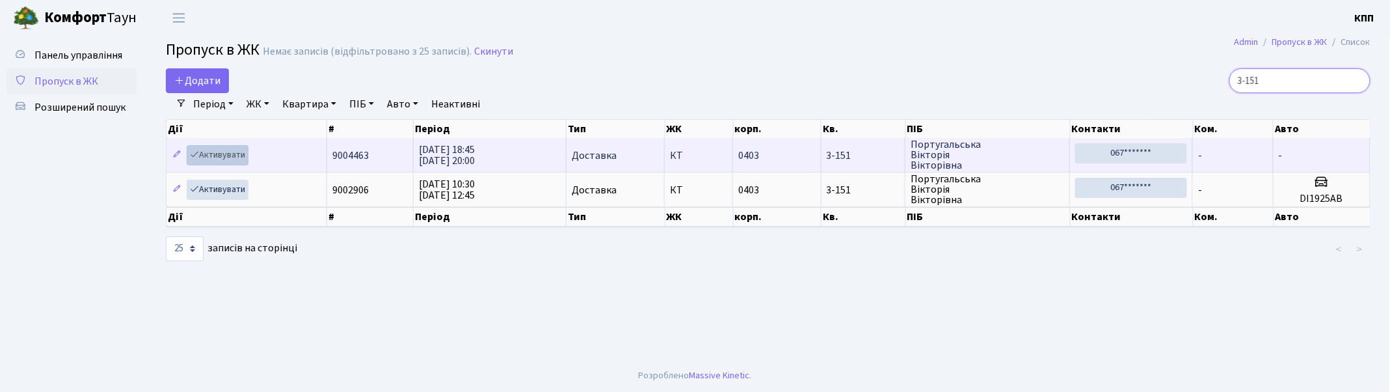
type input "3-151"
click at [209, 152] on link "Активувати" at bounding box center [218, 155] width 62 height 20
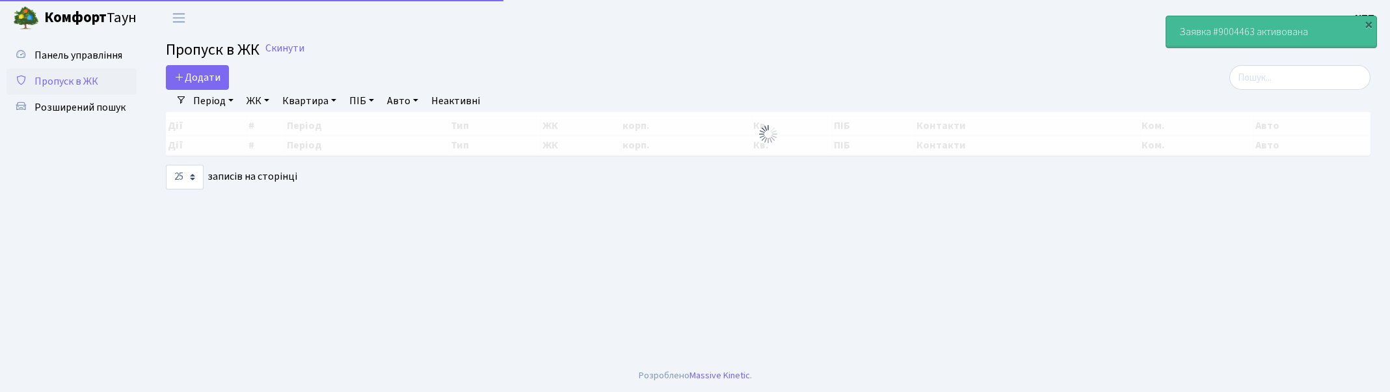
select select "25"
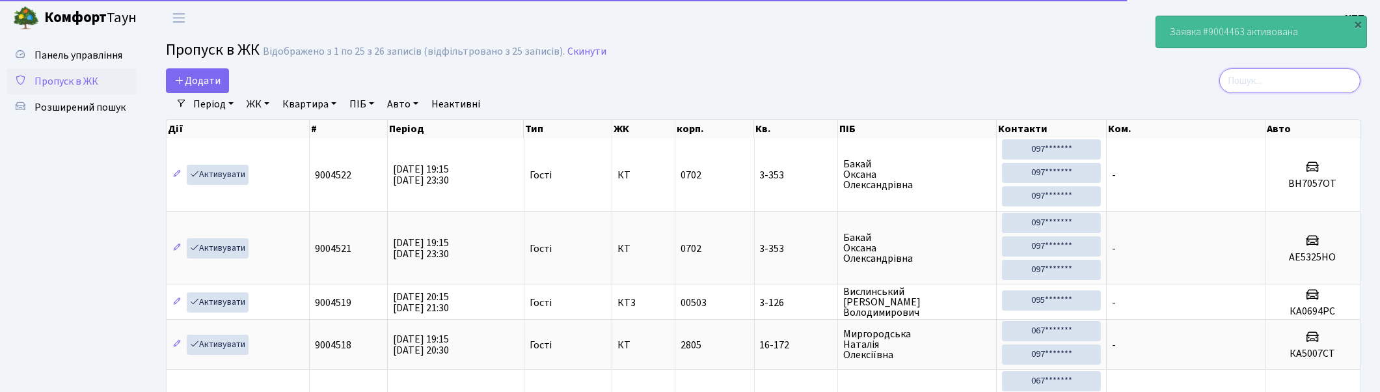
click at [1283, 76] on input "search" at bounding box center [1289, 80] width 141 height 25
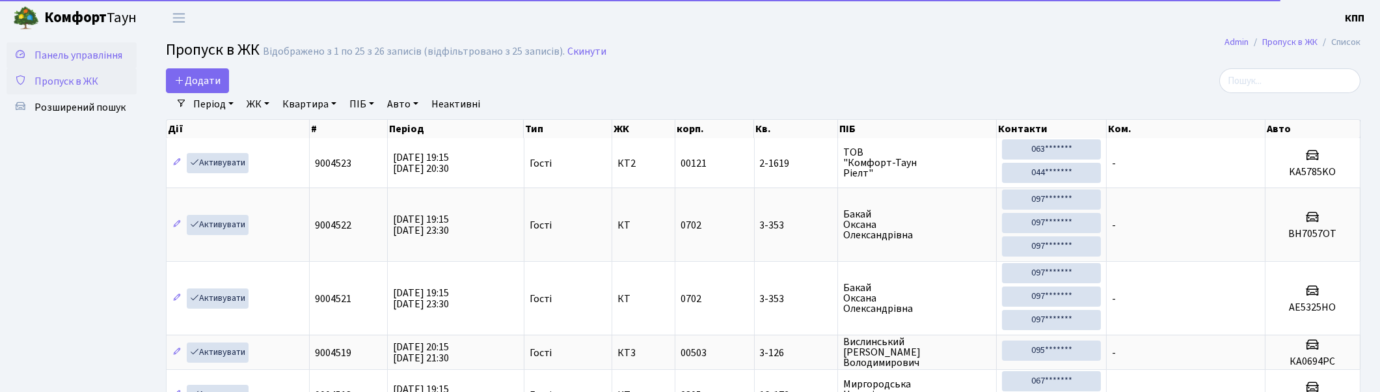
click at [101, 52] on span "Панель управління" at bounding box center [78, 55] width 88 height 14
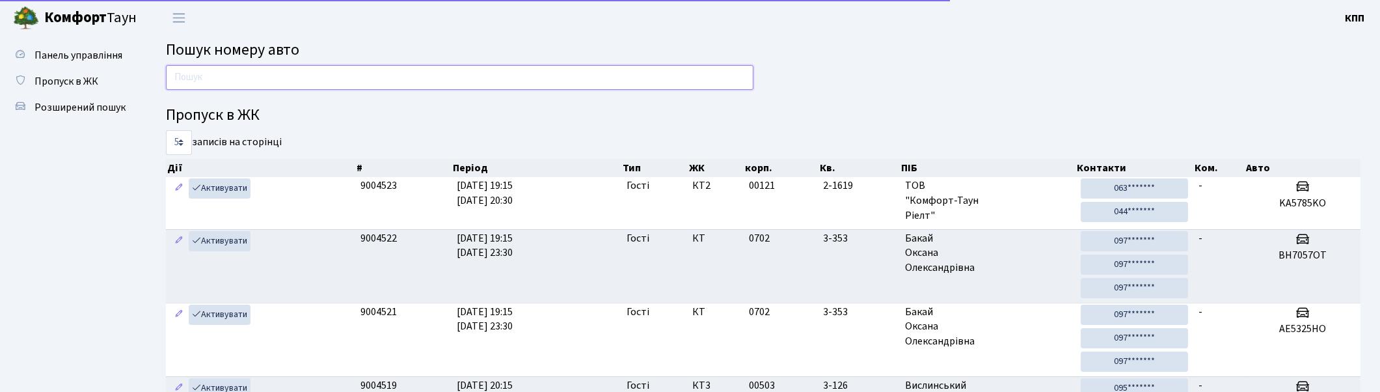
click at [332, 70] on input "text" at bounding box center [459, 77] width 587 height 25
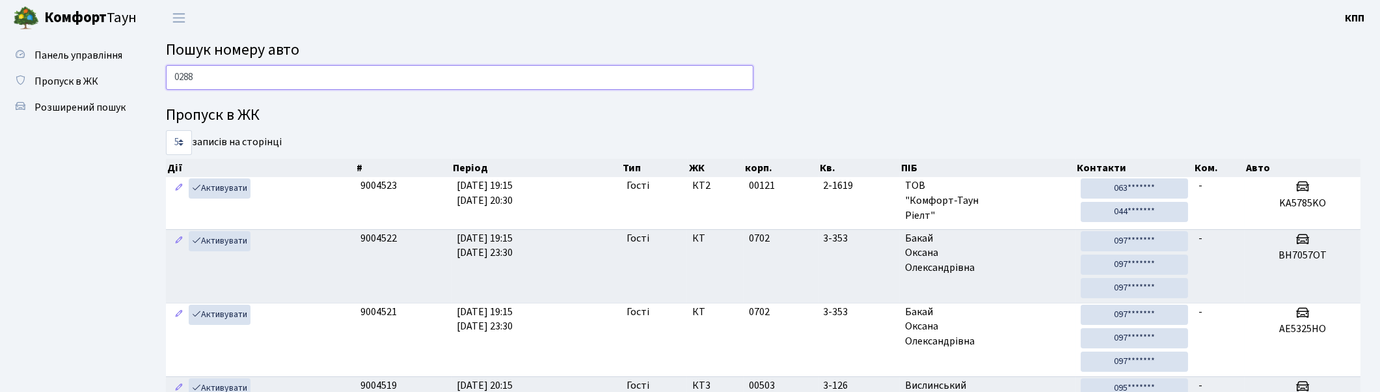
type input "0288"
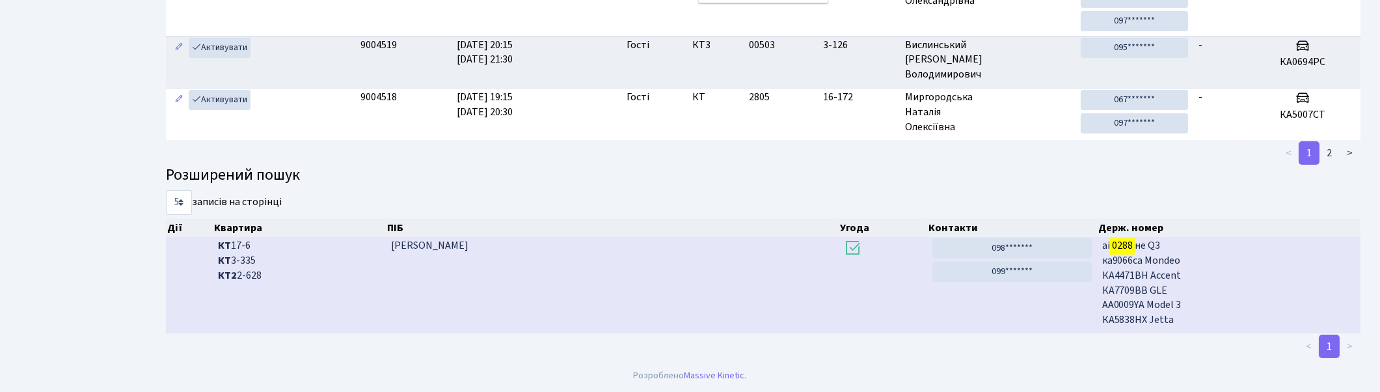
scroll to position [54, 0]
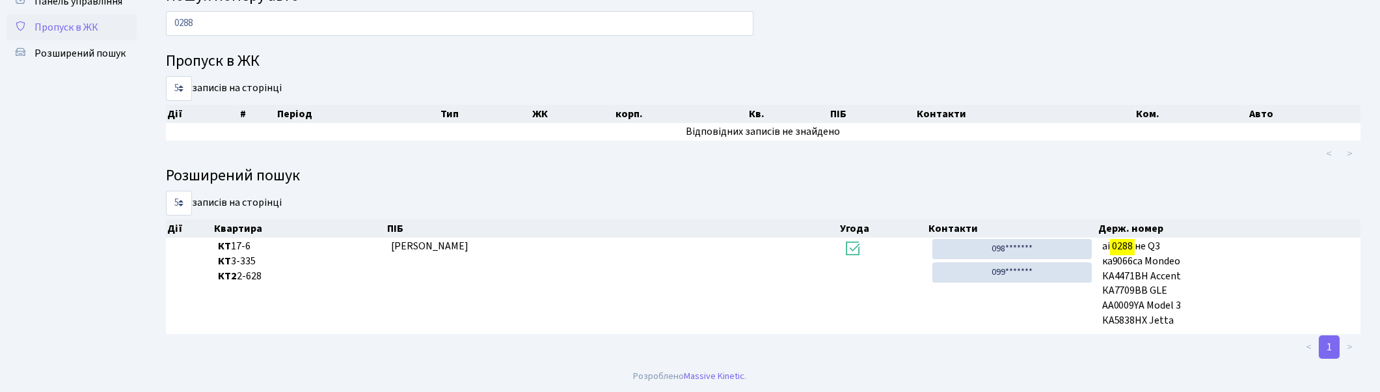
click at [66, 27] on span "Пропуск в ЖК" at bounding box center [66, 27] width 64 height 14
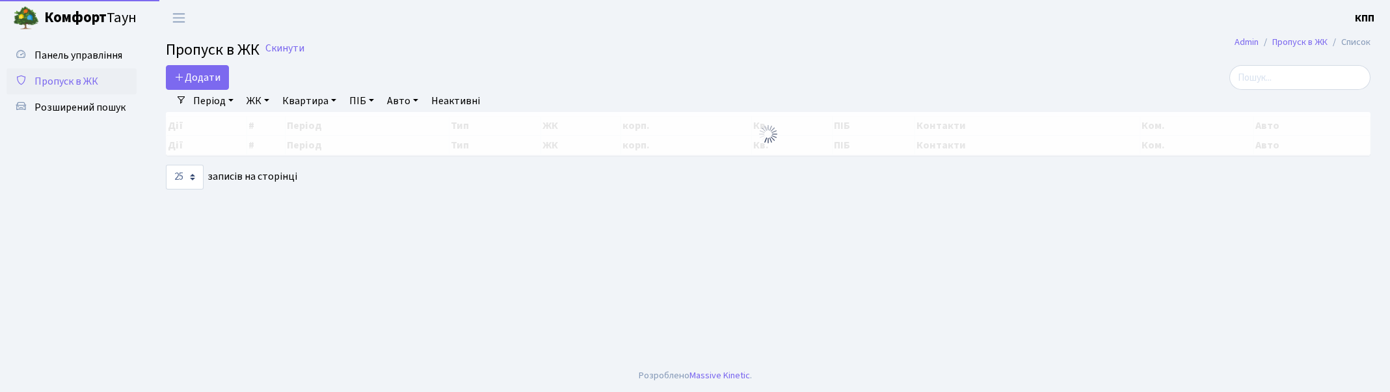
select select "25"
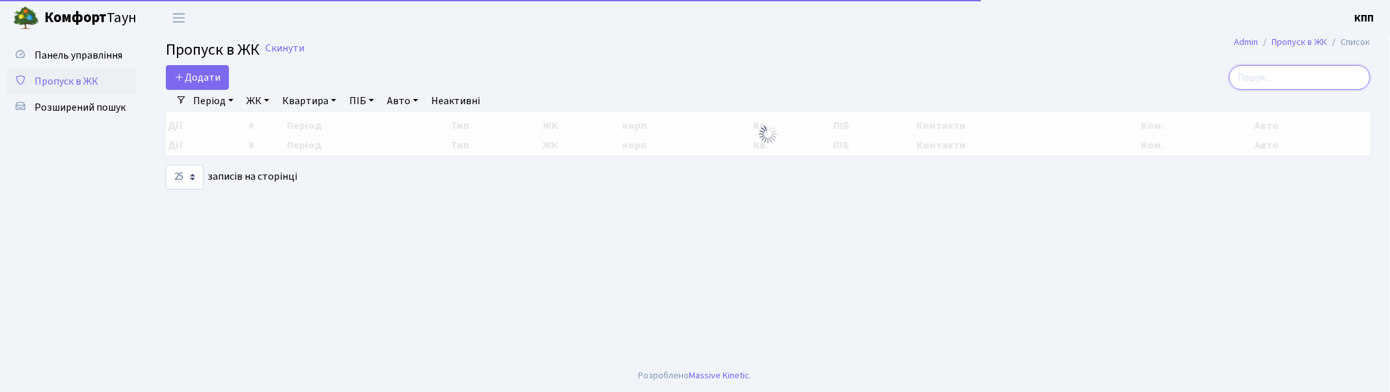
click at [1293, 77] on input "search" at bounding box center [1300, 77] width 141 height 25
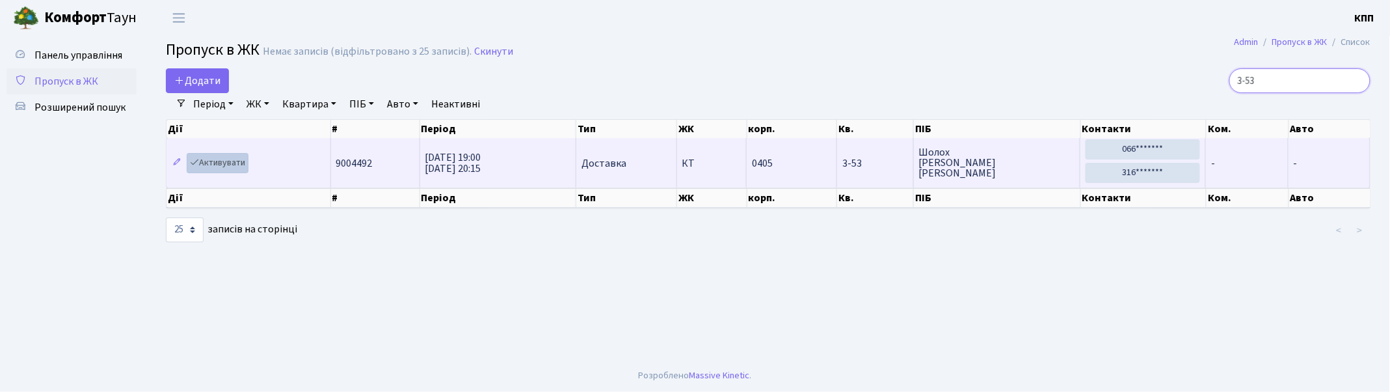
type input "3-53"
click at [212, 159] on link "Активувати" at bounding box center [218, 163] width 62 height 20
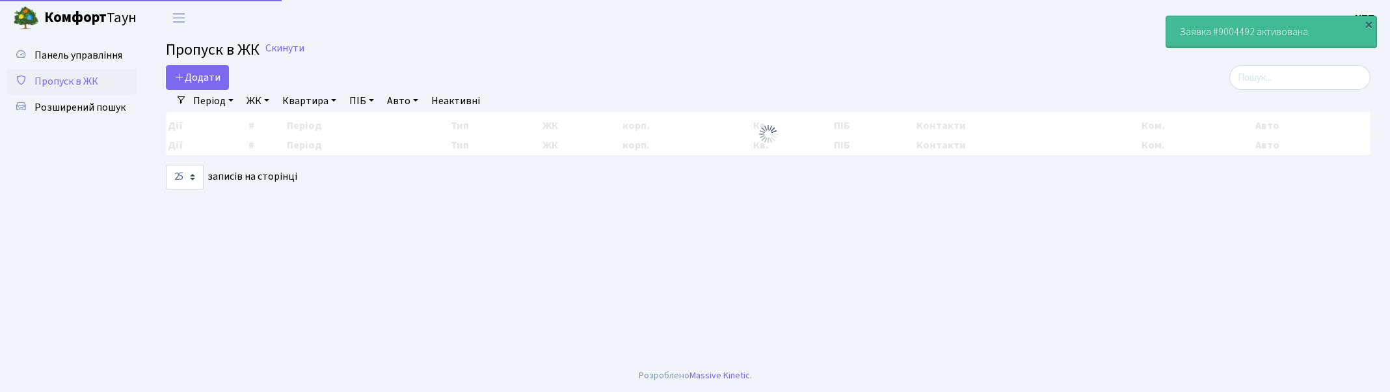
select select "25"
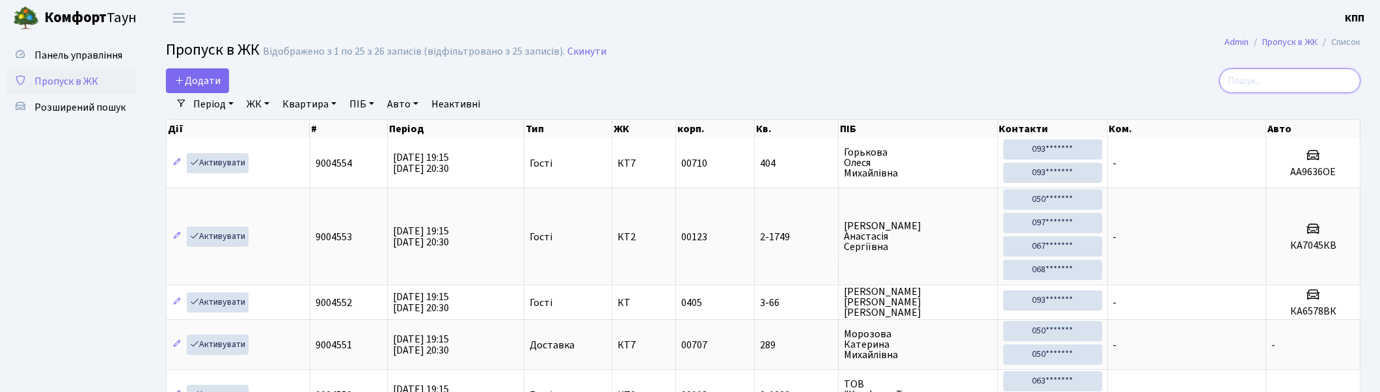
click at [1323, 87] on input "search" at bounding box center [1289, 80] width 141 height 25
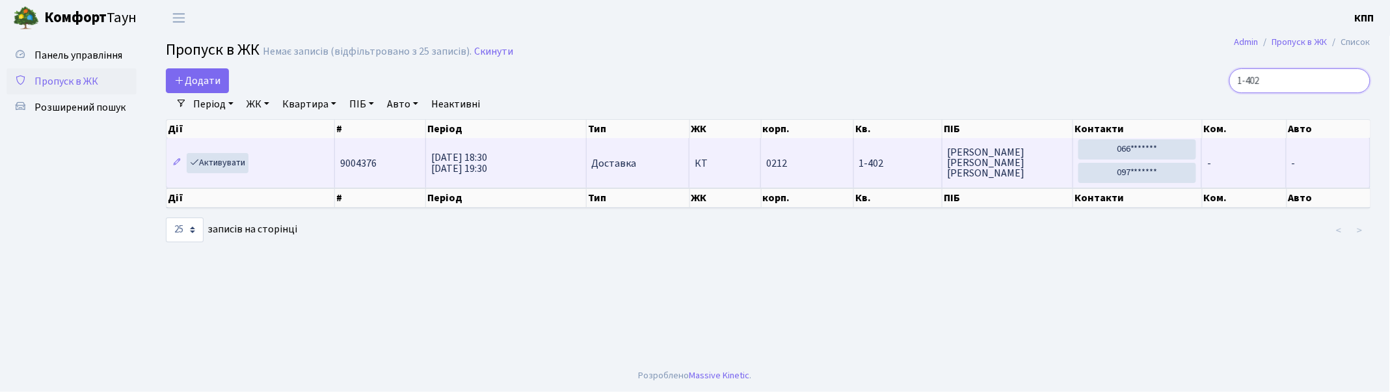
type input "1-402"
click at [215, 173] on td "Активувати" at bounding box center [251, 162] width 169 height 49
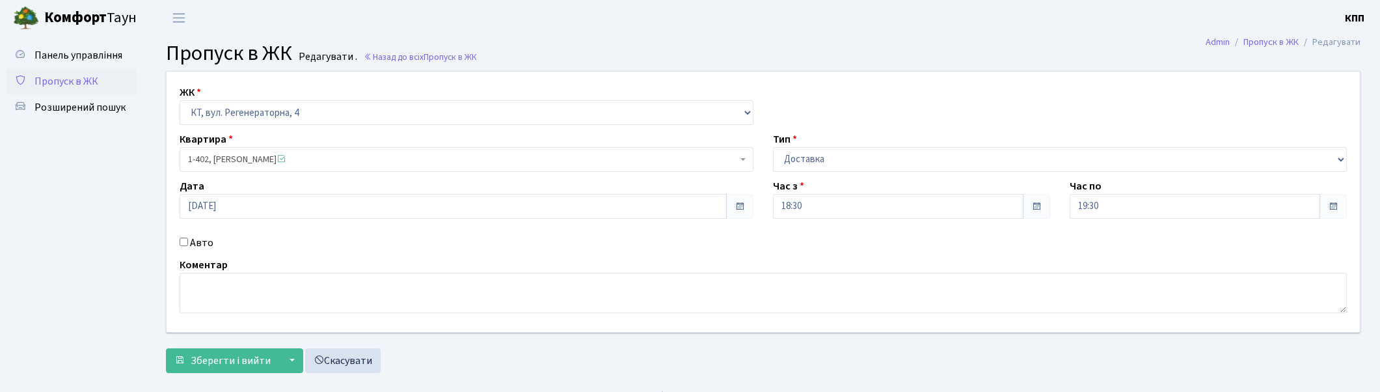
click at [66, 76] on span "Пропуск в ЖК" at bounding box center [66, 81] width 64 height 14
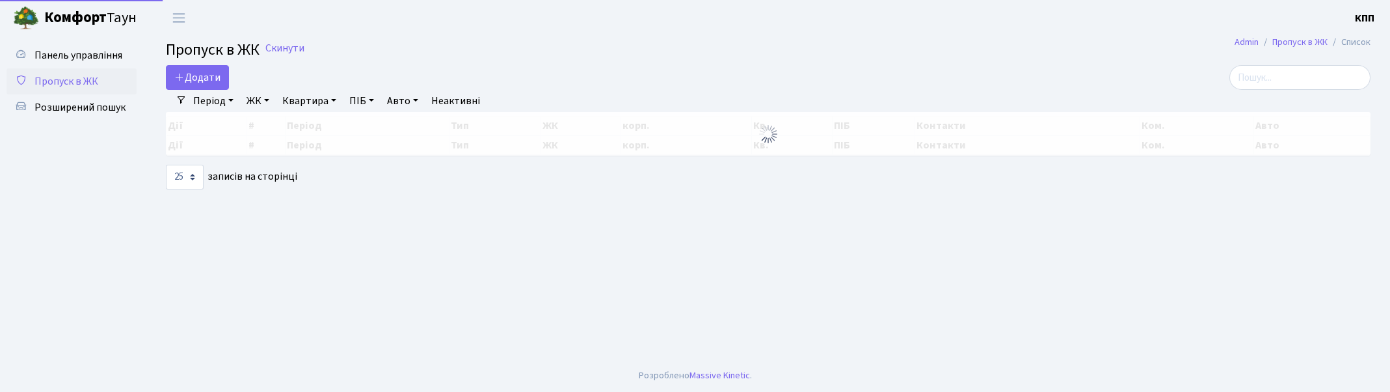
select select "25"
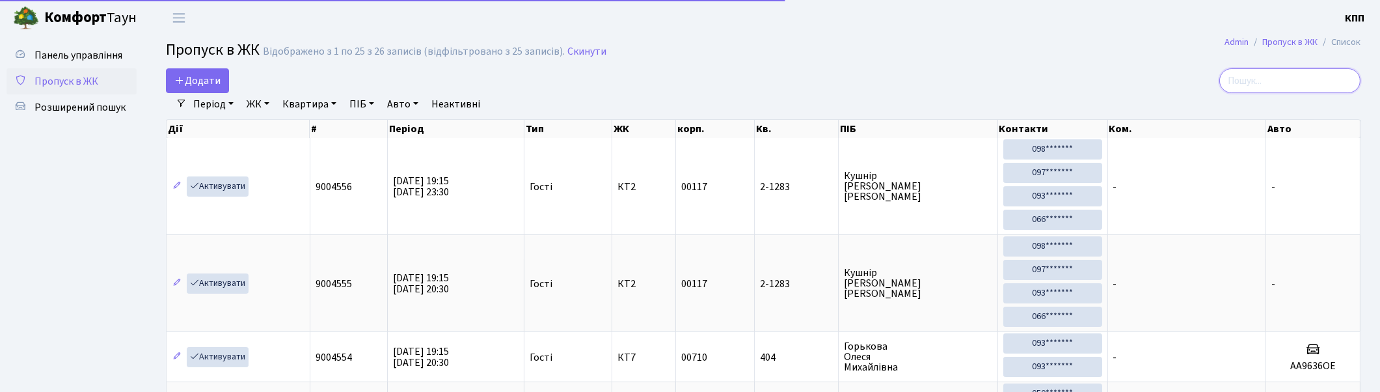
click at [1302, 81] on input "search" at bounding box center [1289, 80] width 141 height 25
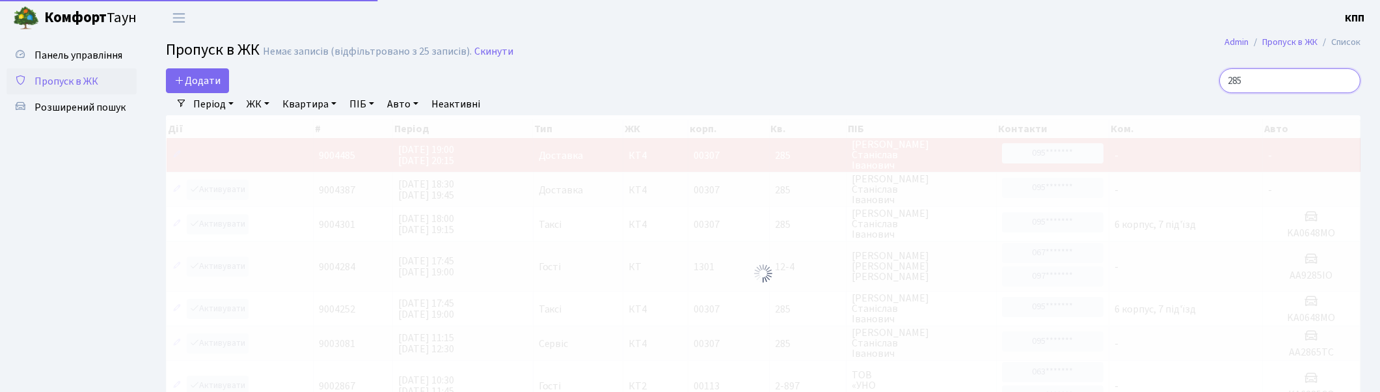
type input "285"
click at [226, 190] on div at bounding box center [763, 273] width 1194 height 316
click at [233, 191] on div at bounding box center [763, 273] width 1194 height 316
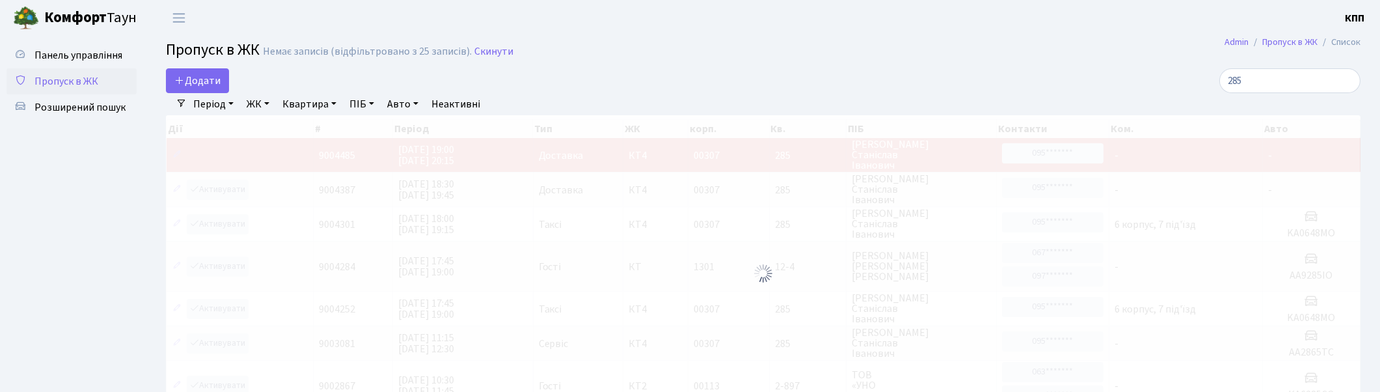
click at [243, 194] on div at bounding box center [763, 273] width 1194 height 316
click at [223, 193] on div at bounding box center [763, 273] width 1194 height 316
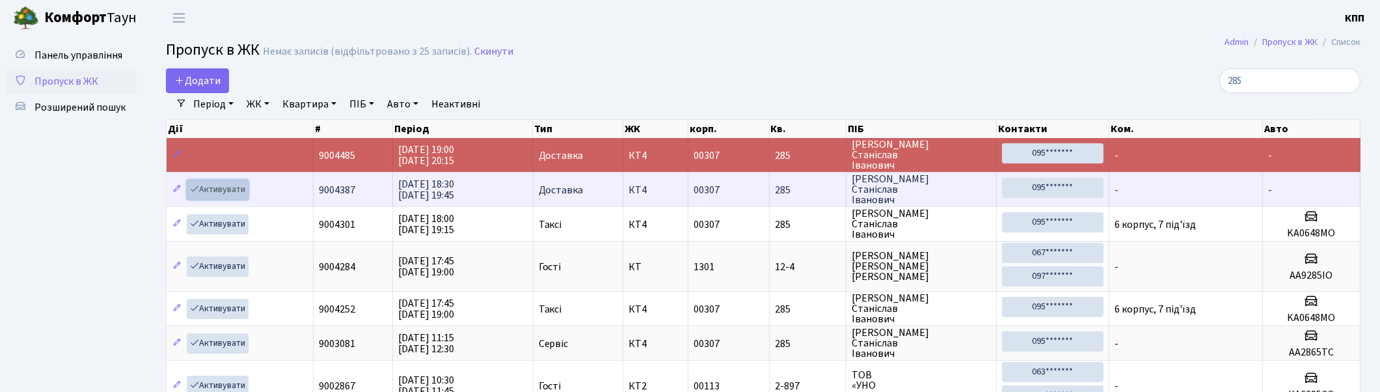
click at [249, 191] on link "Активувати" at bounding box center [218, 190] width 62 height 20
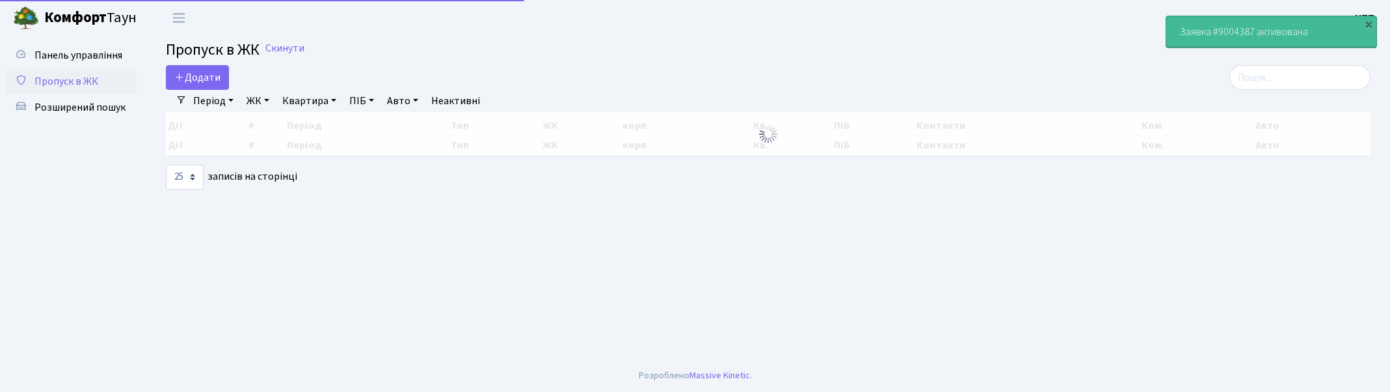
select select "25"
click at [1284, 72] on input "search" at bounding box center [1300, 77] width 141 height 25
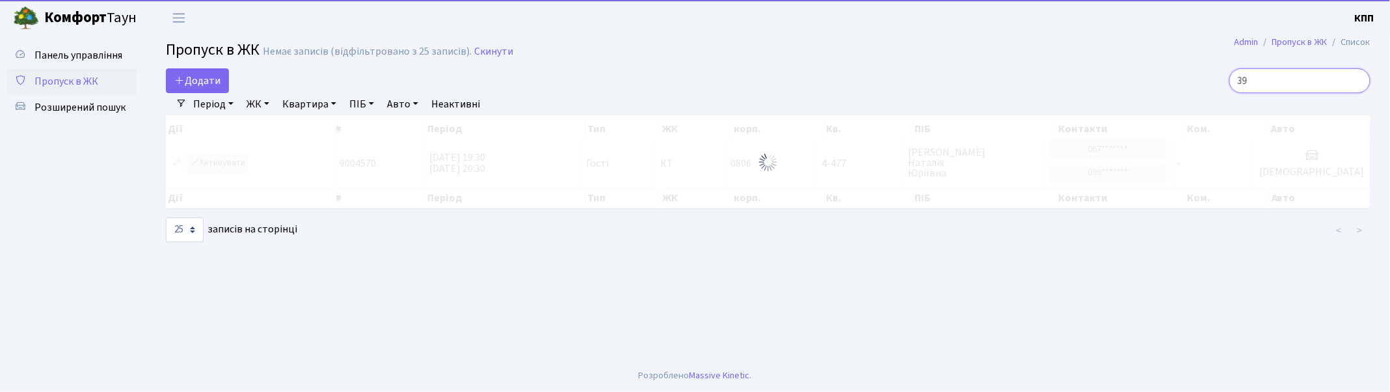
type input "3"
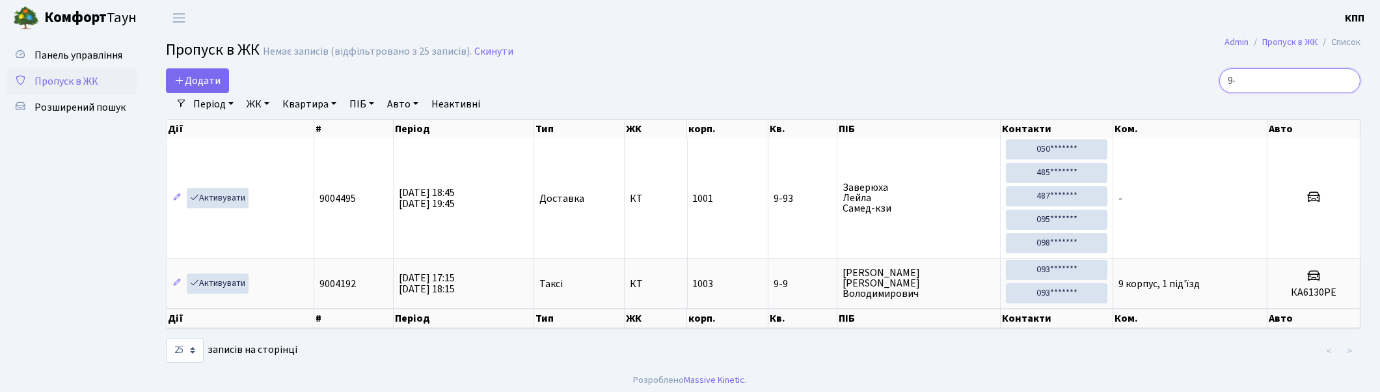
type input "9"
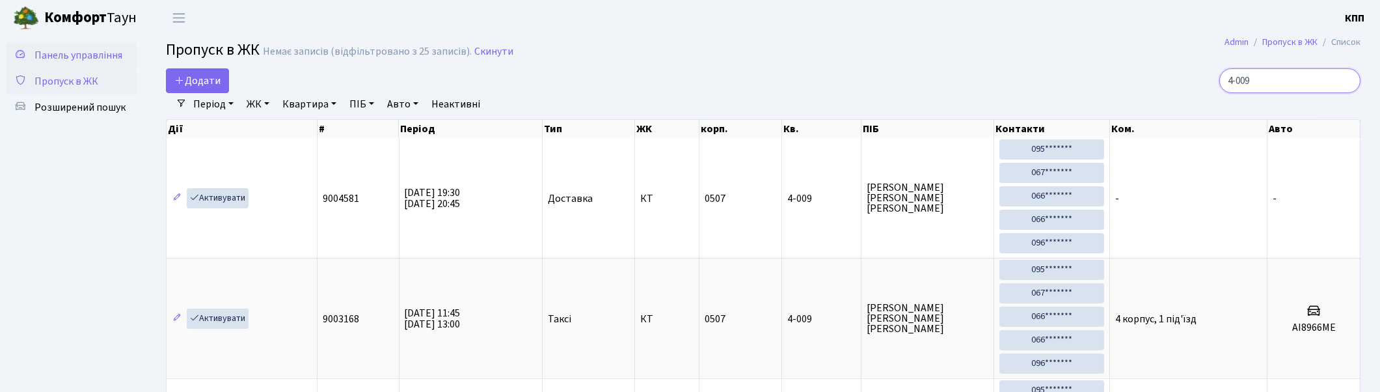
type input "4-009"
click at [111, 54] on span "Панель управління" at bounding box center [78, 55] width 88 height 14
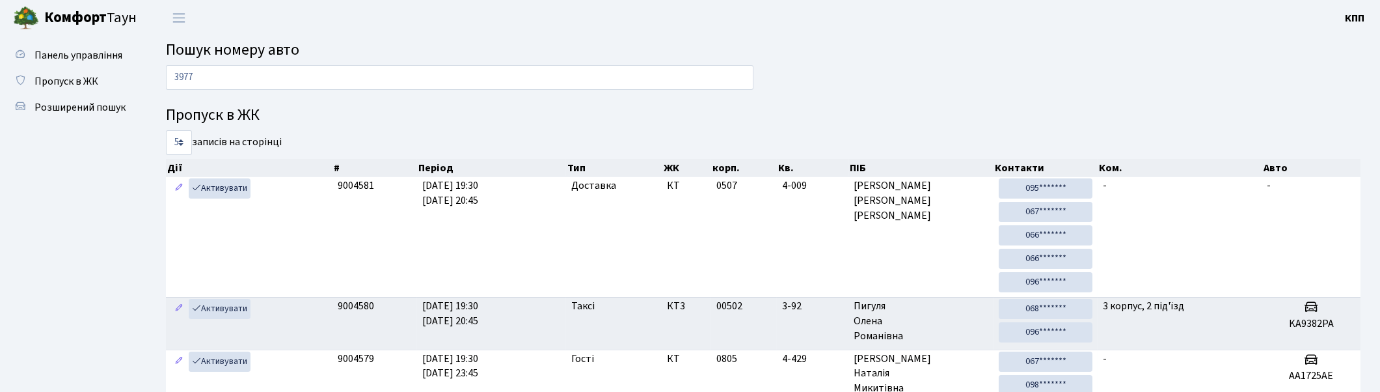
type input "3977"
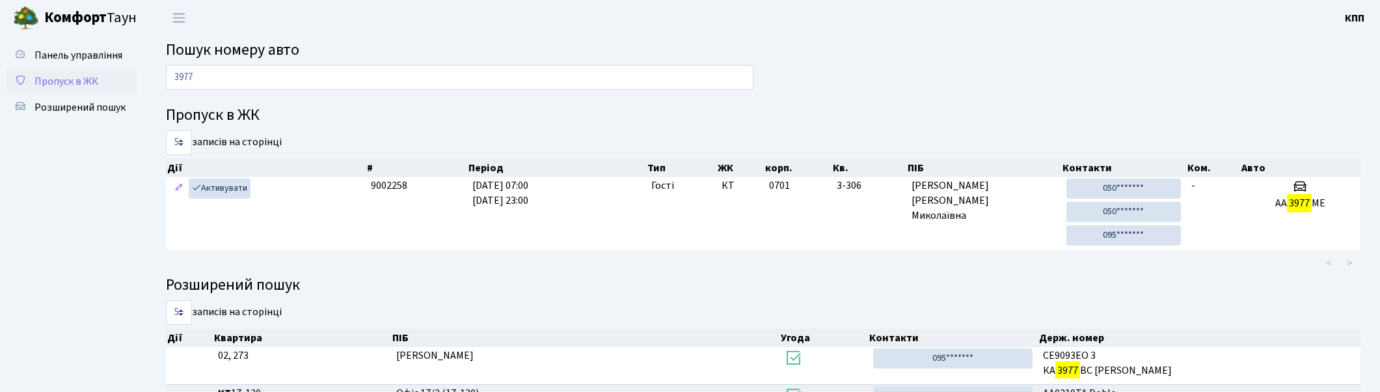
click at [78, 87] on span "Пропуск в ЖК" at bounding box center [66, 81] width 64 height 14
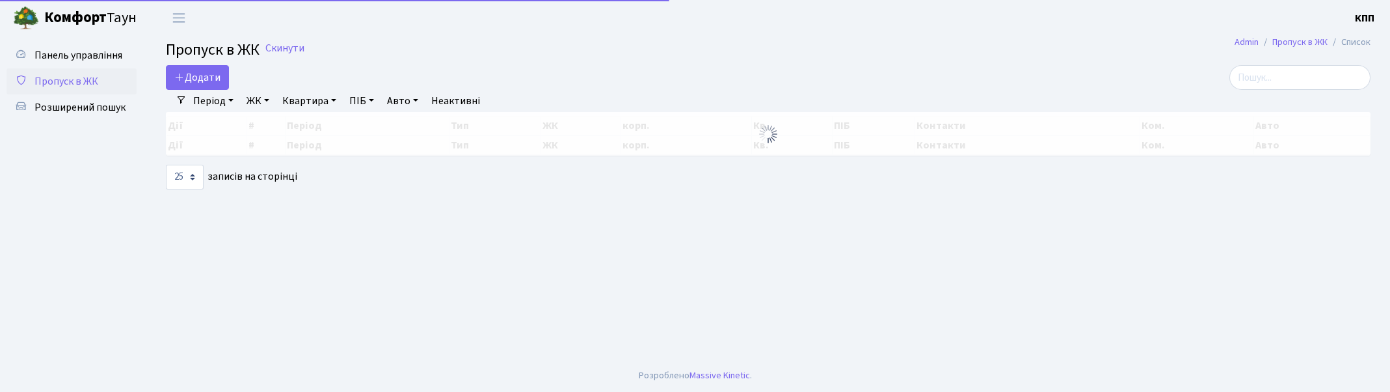
select select "25"
click at [1312, 72] on input "search" at bounding box center [1300, 77] width 141 height 25
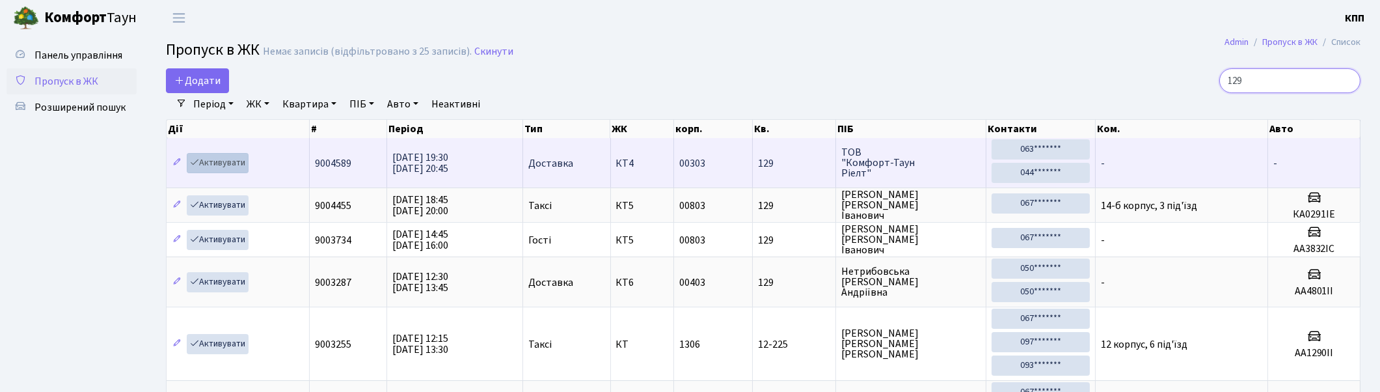
type input "129"
click at [215, 161] on link "Активувати" at bounding box center [218, 163] width 62 height 20
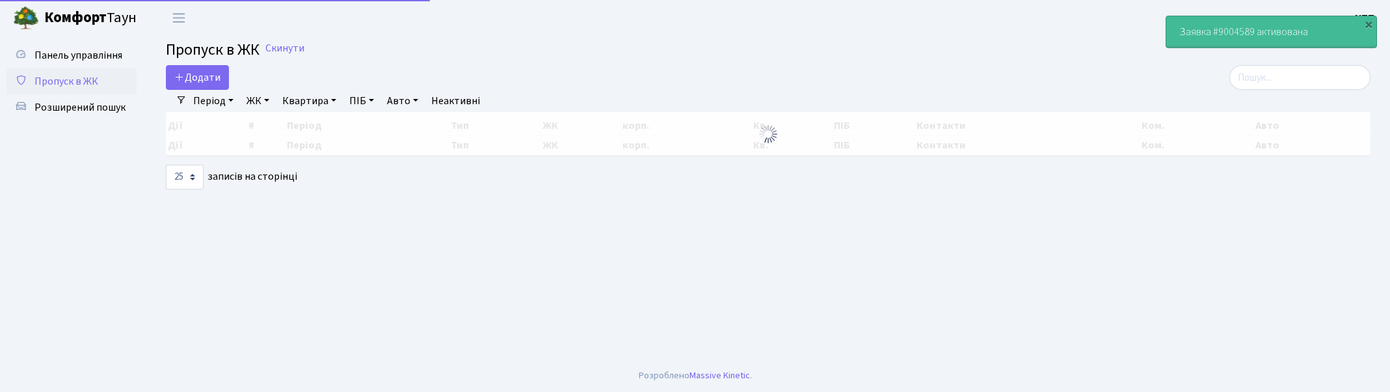
select select "25"
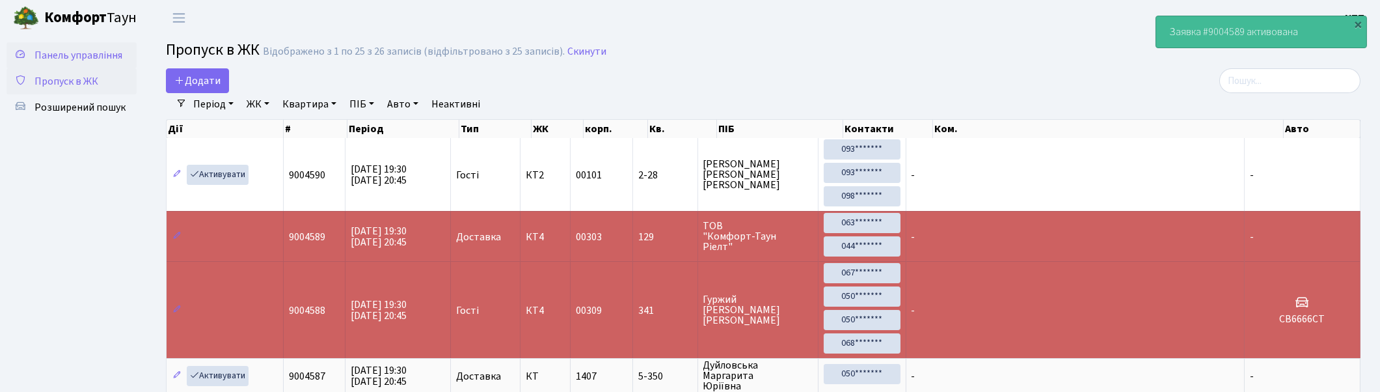
click at [92, 49] on span "Панель управління" at bounding box center [78, 55] width 88 height 14
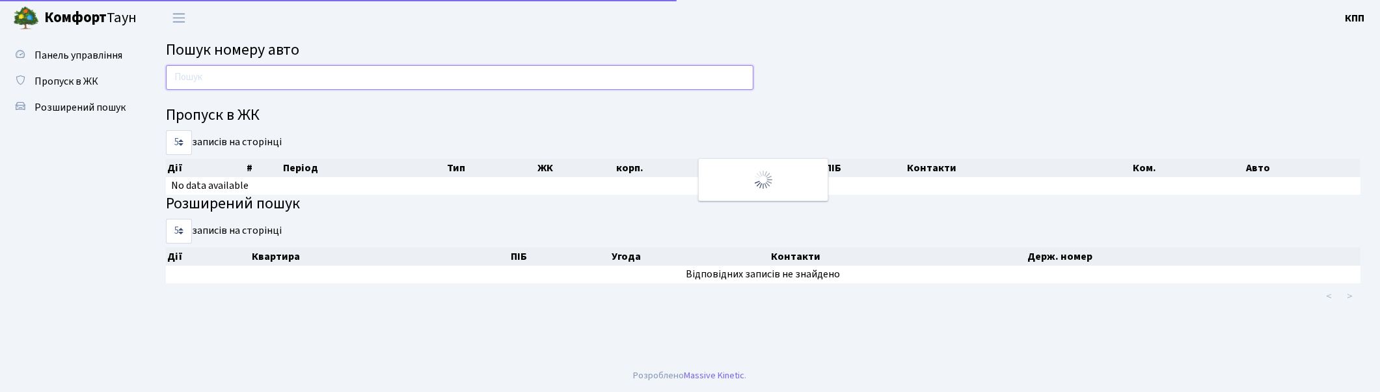
drag, startPoint x: 0, startPoint y: 0, endPoint x: 217, endPoint y: 79, distance: 230.5
click at [217, 79] on input "text" at bounding box center [459, 77] width 587 height 25
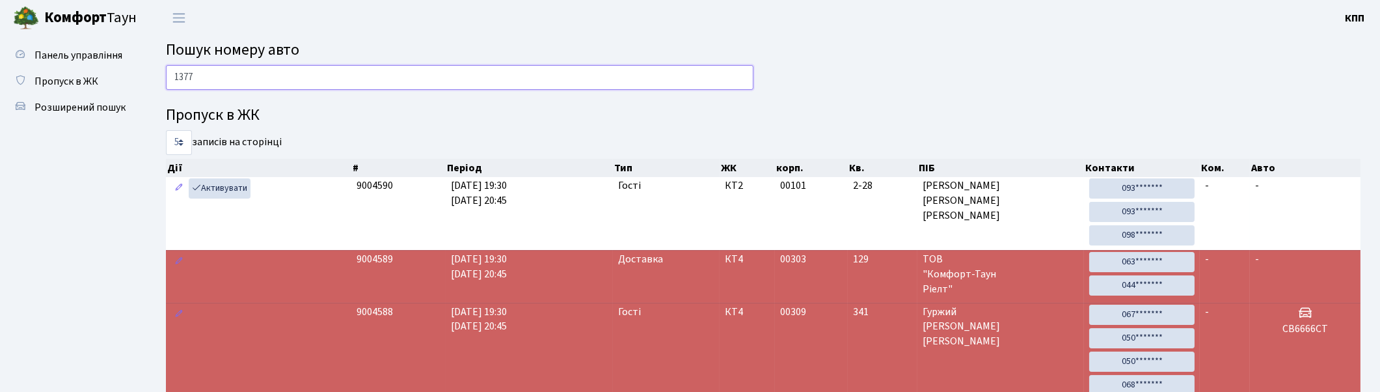
type input "1377"
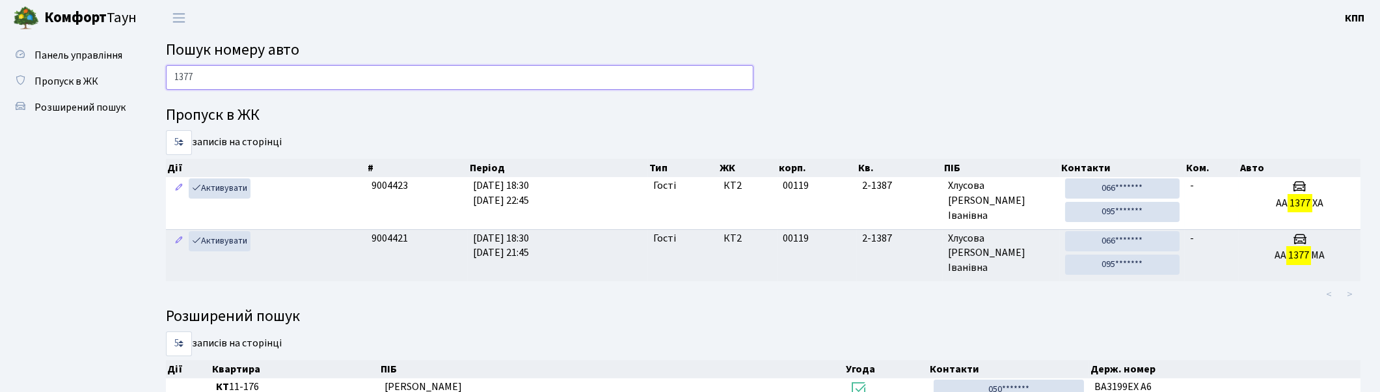
click at [569, 75] on input "1377" at bounding box center [459, 77] width 587 height 25
click at [61, 85] on span "Пропуск в ЖК" at bounding box center [66, 81] width 64 height 14
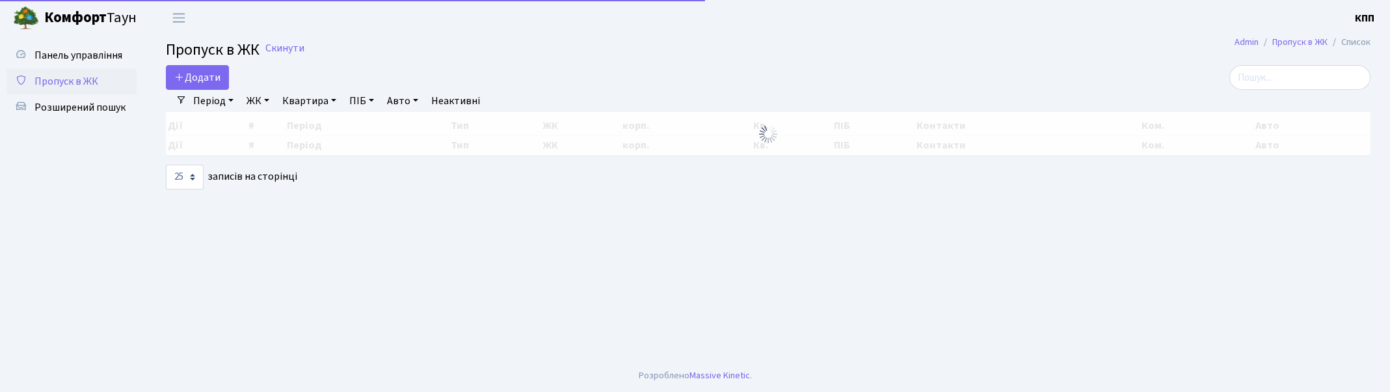
select select "25"
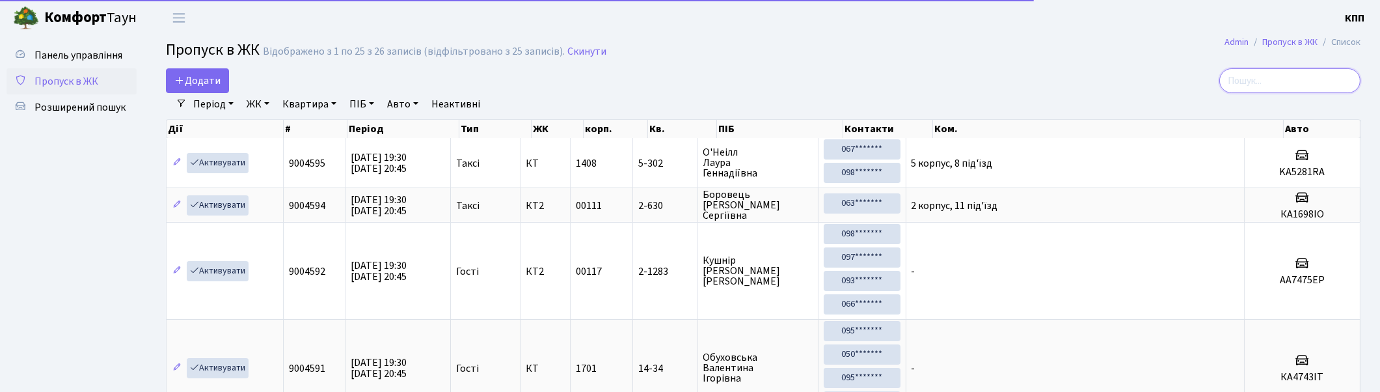
click at [1284, 78] on input "search" at bounding box center [1289, 80] width 141 height 25
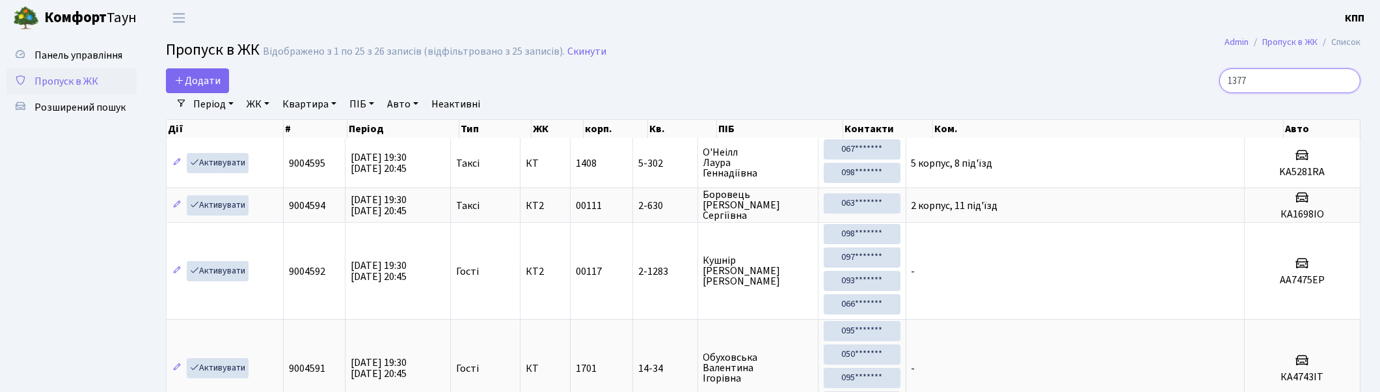
type input "1377"
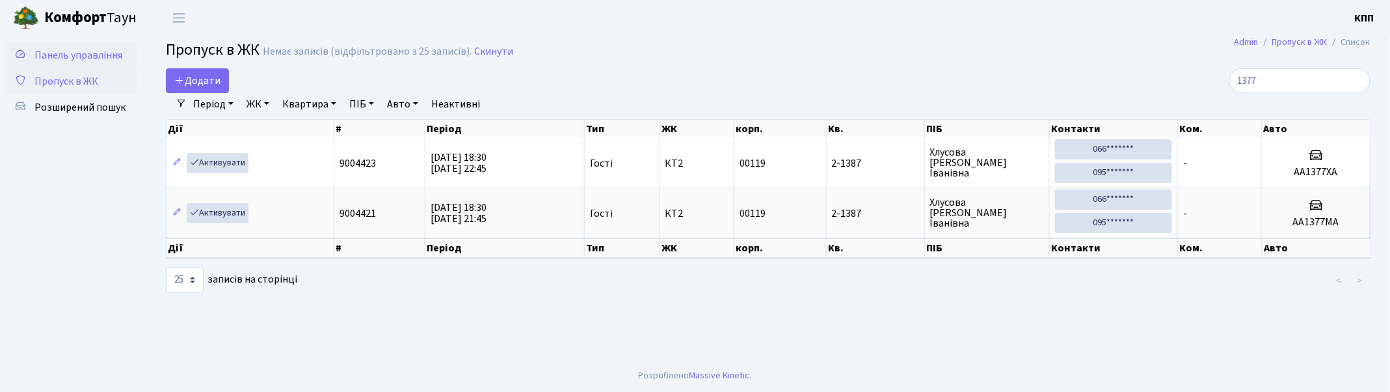
click at [67, 61] on span "Панель управління" at bounding box center [78, 55] width 88 height 14
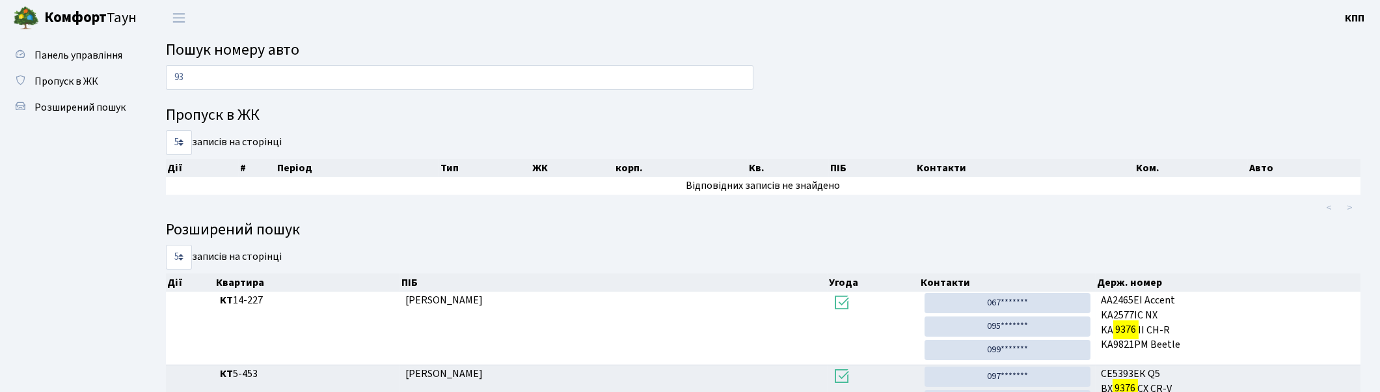
type input "9"
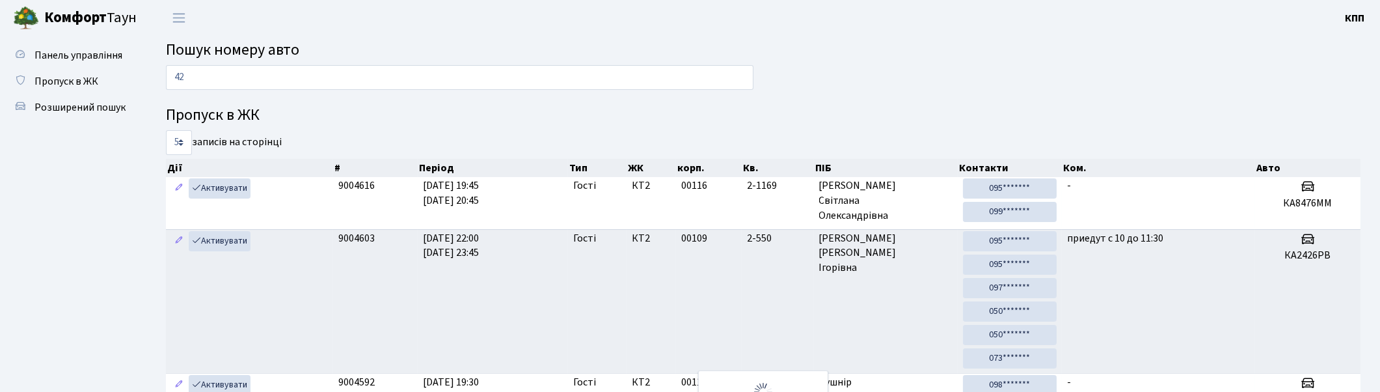
type input "4"
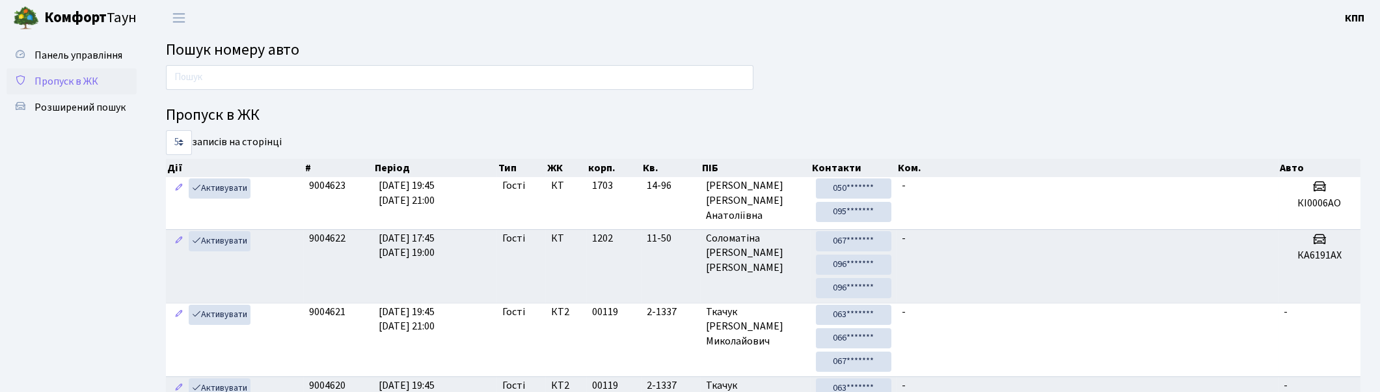
click at [68, 81] on span "Пропуск в ЖК" at bounding box center [66, 81] width 64 height 14
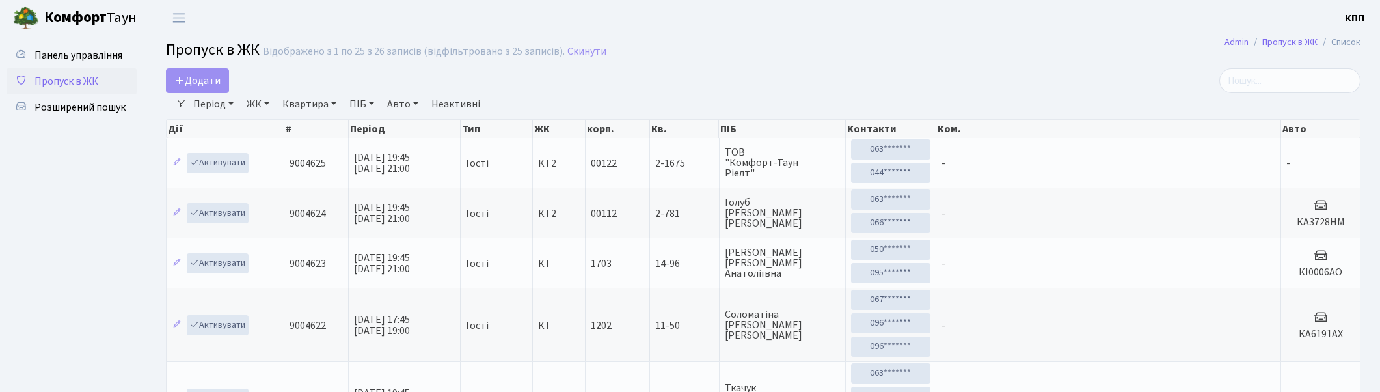
select select "25"
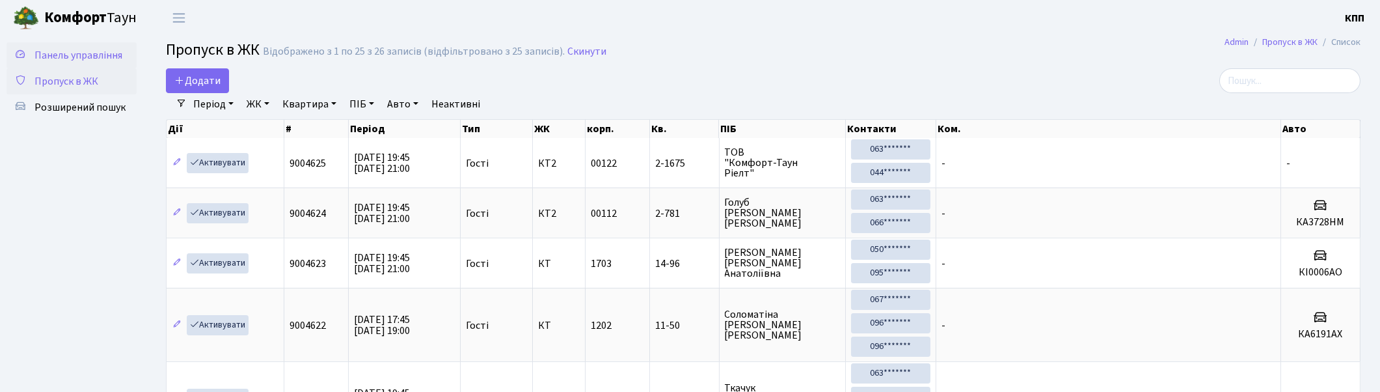
click at [96, 52] on span "Панель управління" at bounding box center [78, 55] width 88 height 14
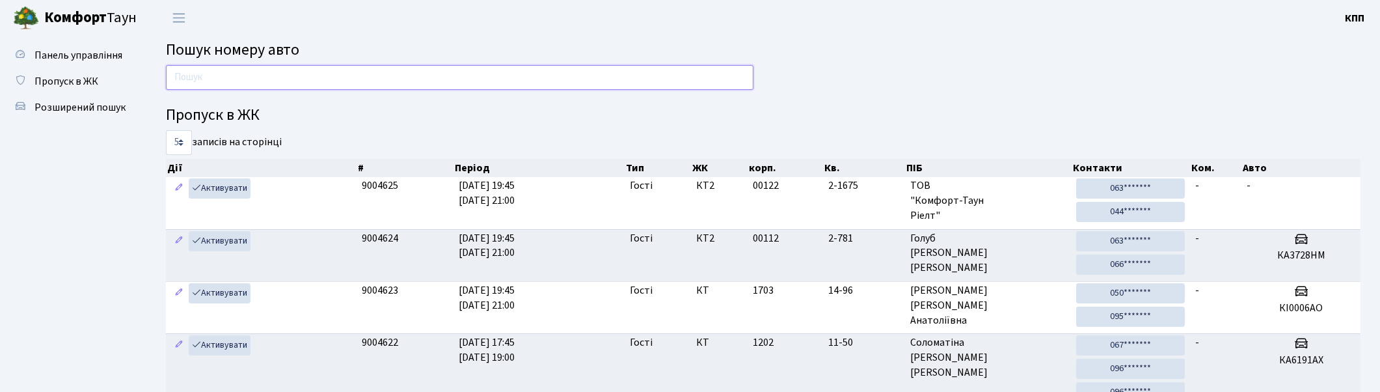
click at [215, 75] on input "text" at bounding box center [459, 77] width 587 height 25
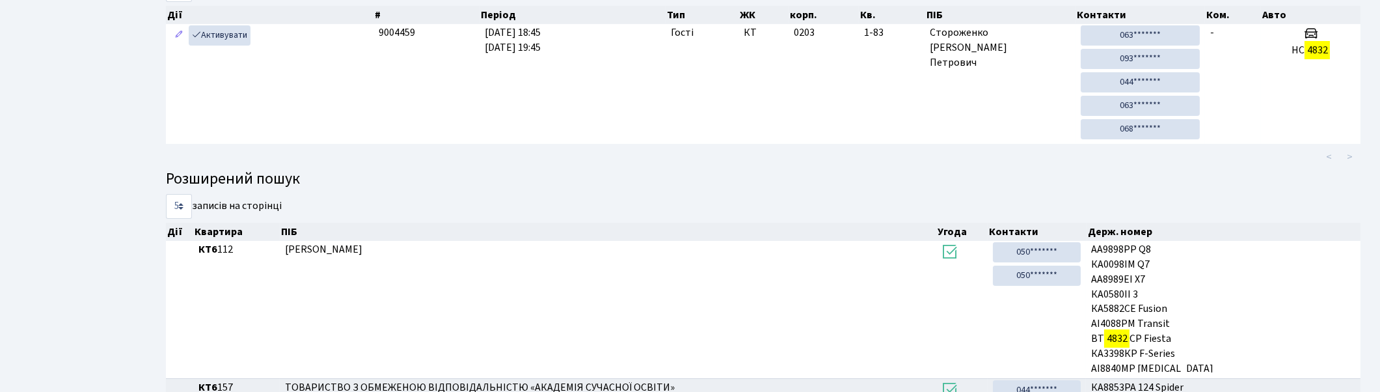
scroll to position [72, 0]
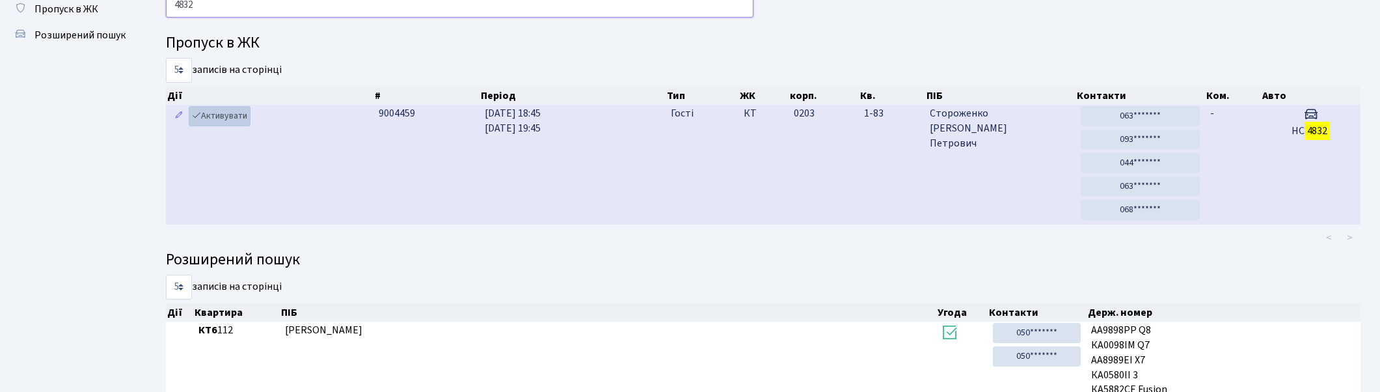
type input "4832"
click at [219, 114] on link "Активувати" at bounding box center [220, 116] width 62 height 20
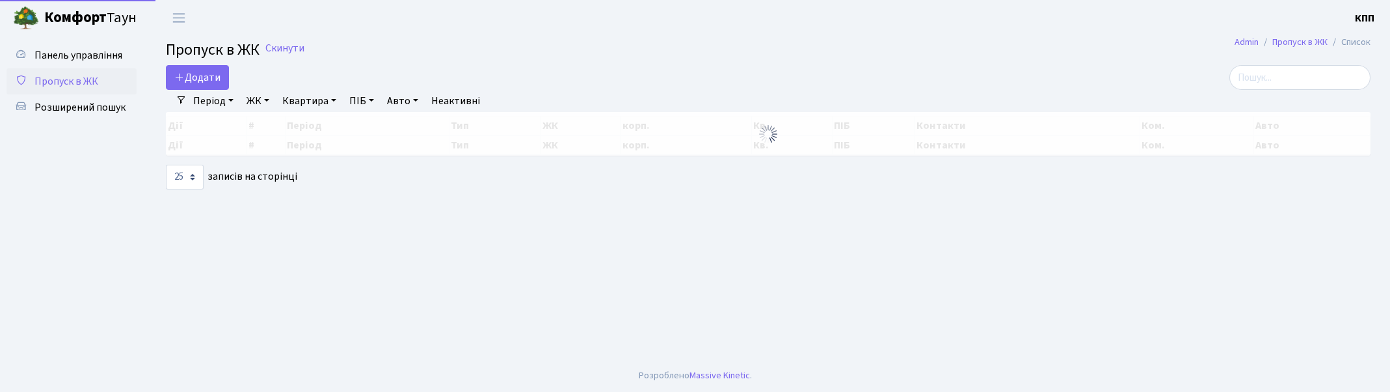
select select "25"
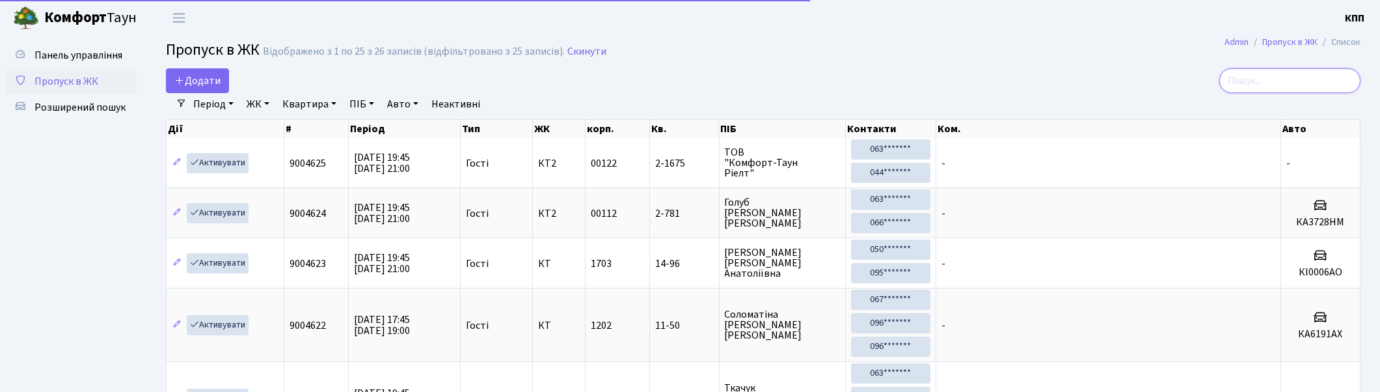
click at [1322, 81] on input "search" at bounding box center [1289, 80] width 141 height 25
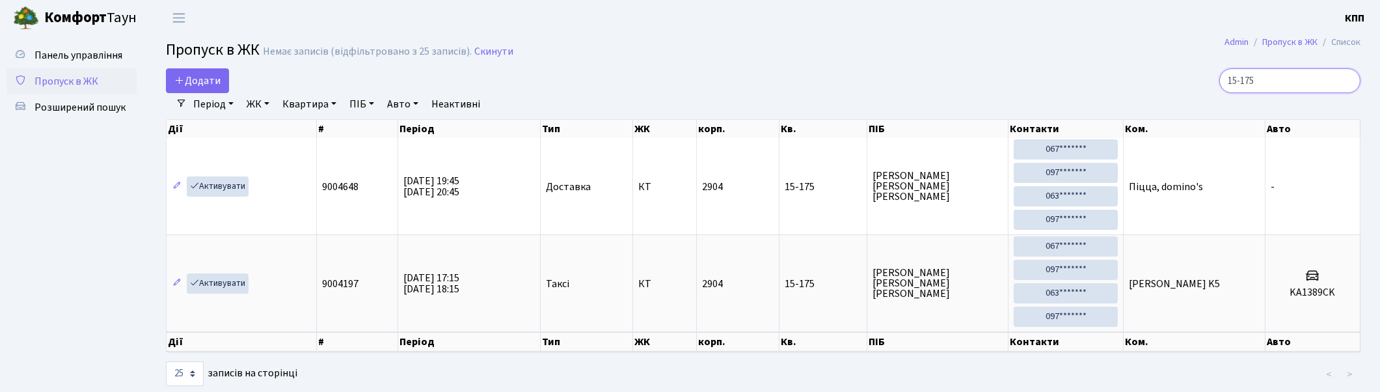
type input "15-175"
click at [221, 186] on link "Активувати" at bounding box center [218, 186] width 62 height 20
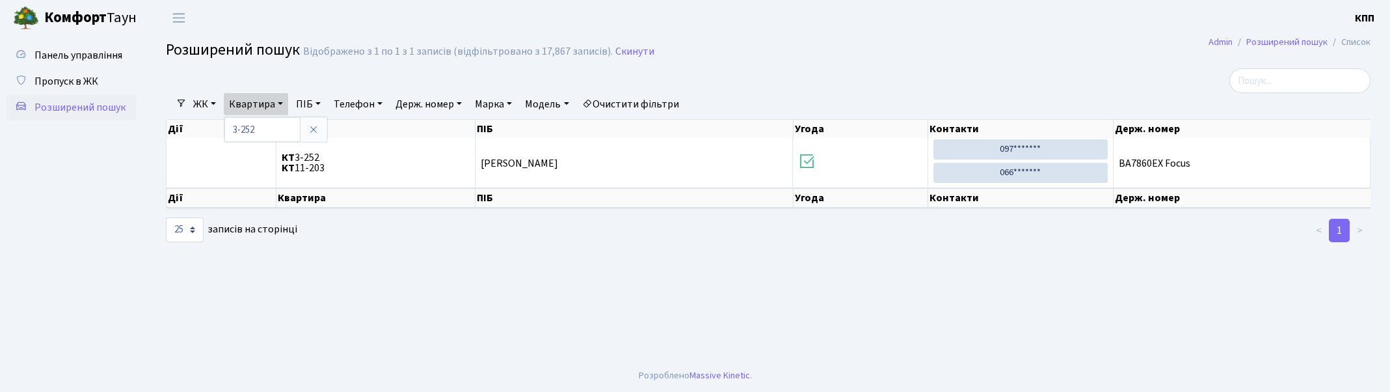
select select "25"
click at [640, 102] on link "Очистити фільтри" at bounding box center [630, 104] width 107 height 22
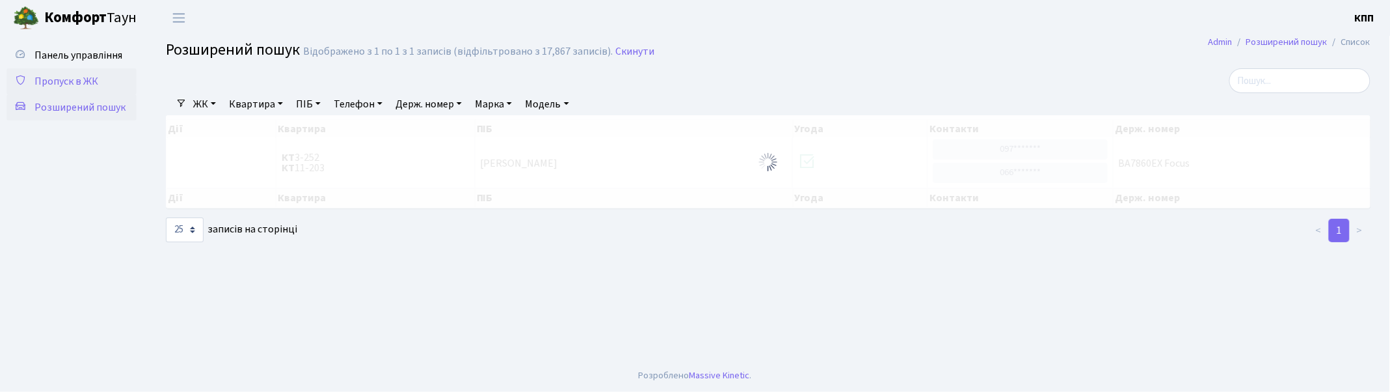
click at [59, 83] on span "Пропуск в ЖК" at bounding box center [66, 81] width 64 height 14
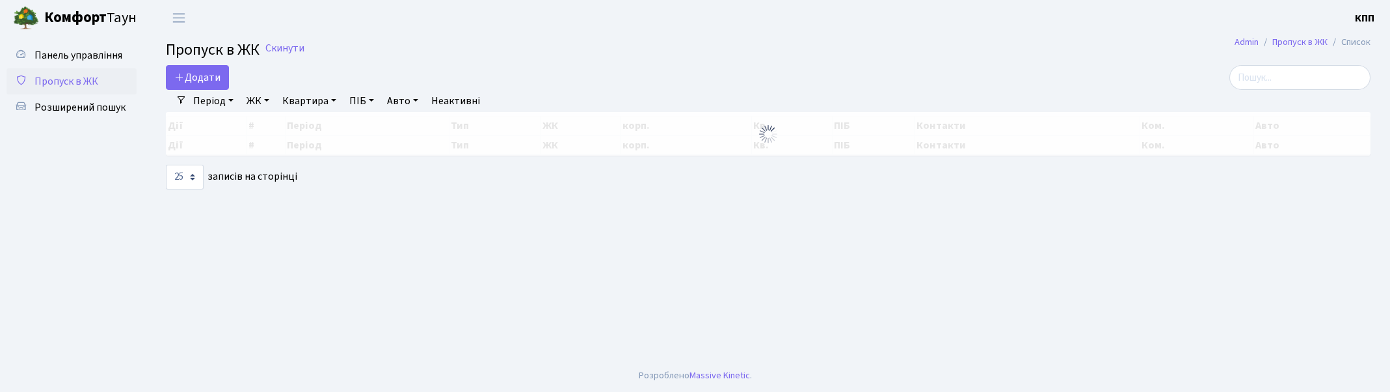
select select "25"
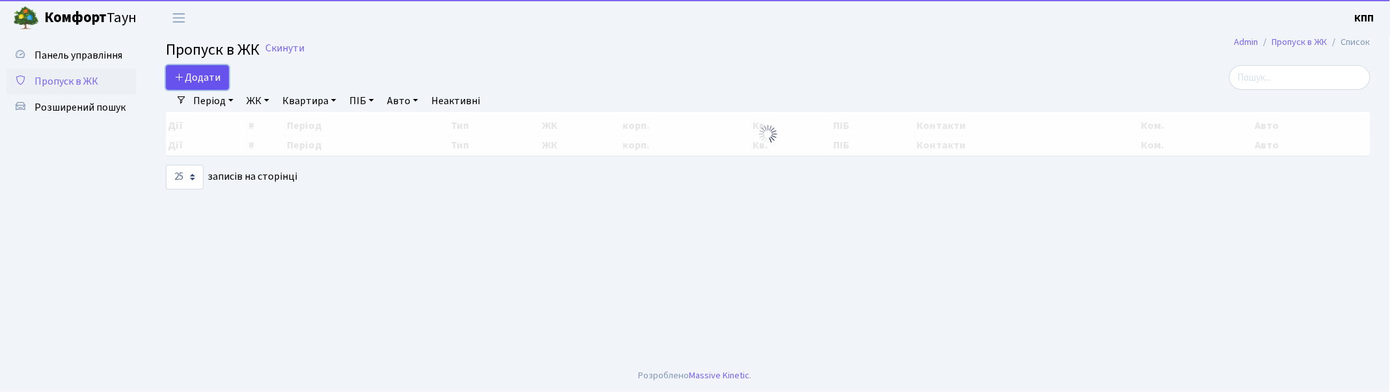
click at [207, 72] on link "Додати" at bounding box center [197, 77] width 63 height 25
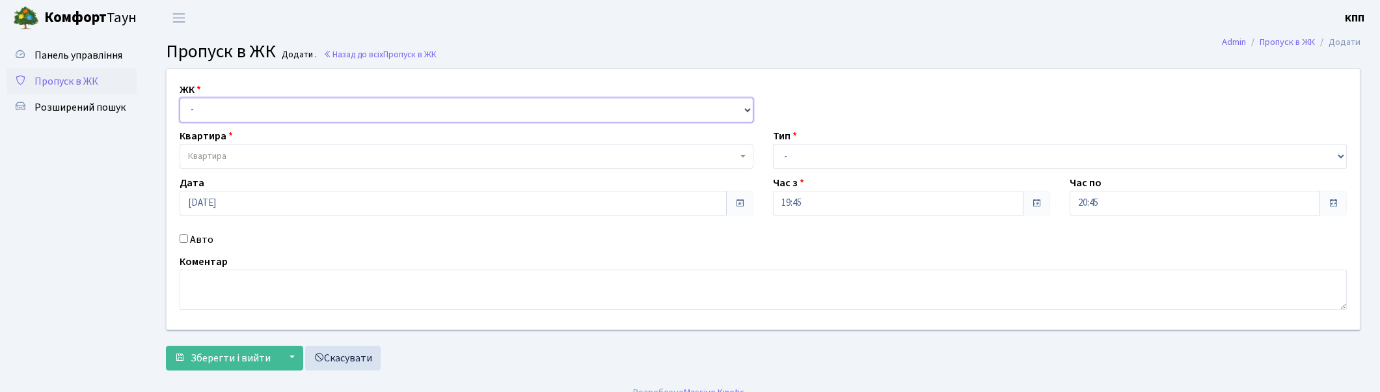
click at [225, 102] on select "- КТ, вул. Регенераторна, 4 КТ2, просп. [STREET_ADDRESS] [STREET_ADDRESS] [PERS…" at bounding box center [467, 110] width 574 height 25
select select "271"
click at [180, 98] on select "- КТ, вул. Регенераторна, 4 КТ2, просп. [STREET_ADDRESS] [STREET_ADDRESS] [PERS…" at bounding box center [467, 110] width 574 height 25
select select
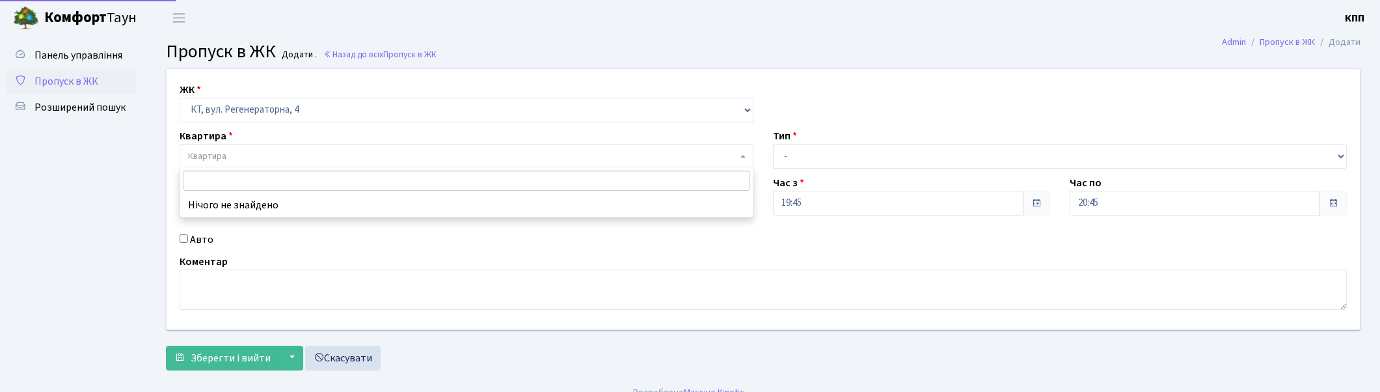
click at [246, 153] on span "Квартира" at bounding box center [462, 156] width 549 height 13
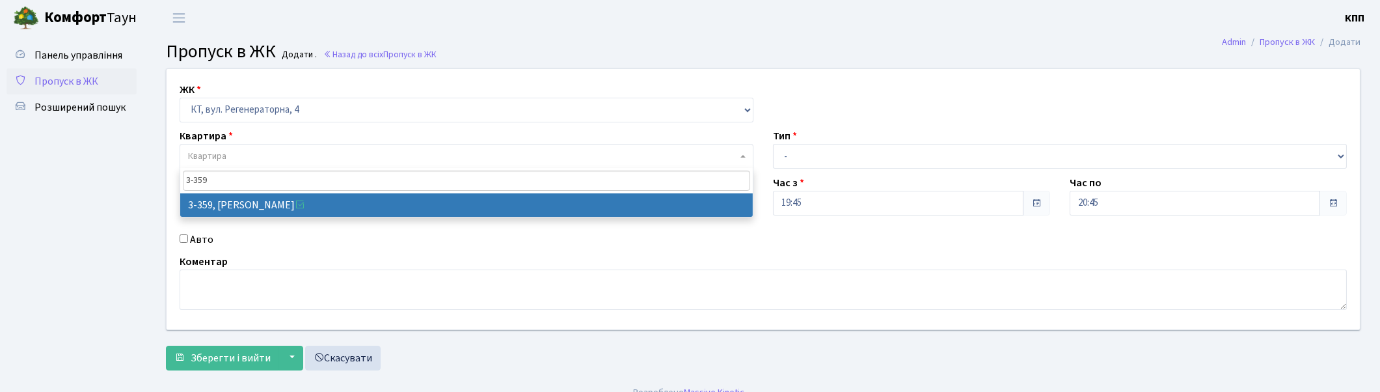
type input "3-359"
select select "1577"
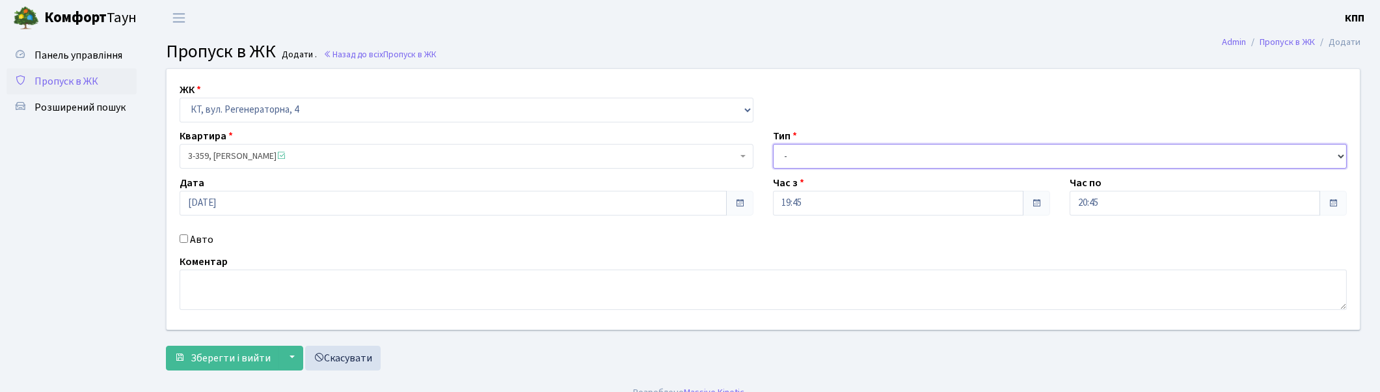
click at [809, 157] on select "- Доставка Таксі Гості Сервіс" at bounding box center [1060, 156] width 574 height 25
select select "1"
click at [773, 144] on select "- Доставка Таксі Гості Сервіс" at bounding box center [1060, 156] width 574 height 25
click at [213, 355] on span "Зберегти і вийти" at bounding box center [231, 358] width 80 height 14
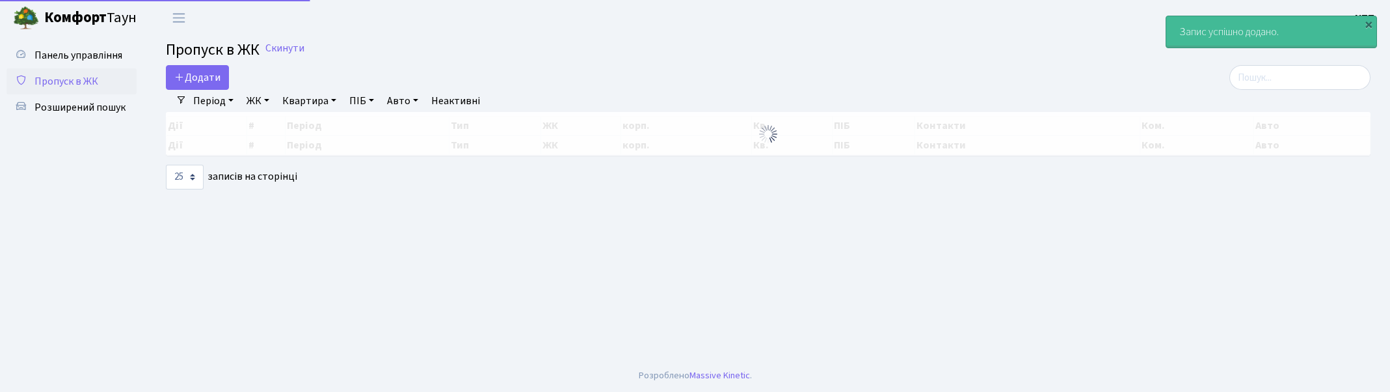
select select "25"
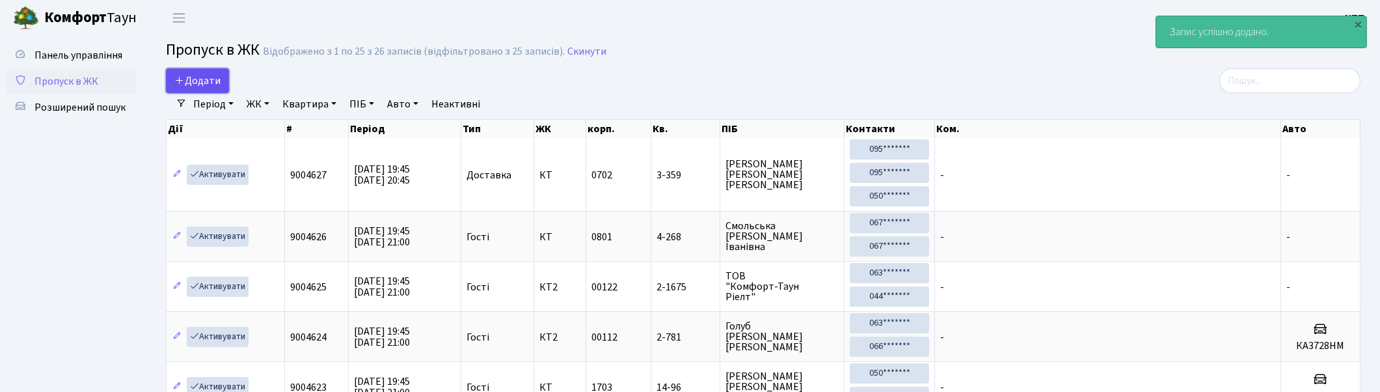
click at [198, 75] on span "Додати" at bounding box center [197, 81] width 46 height 14
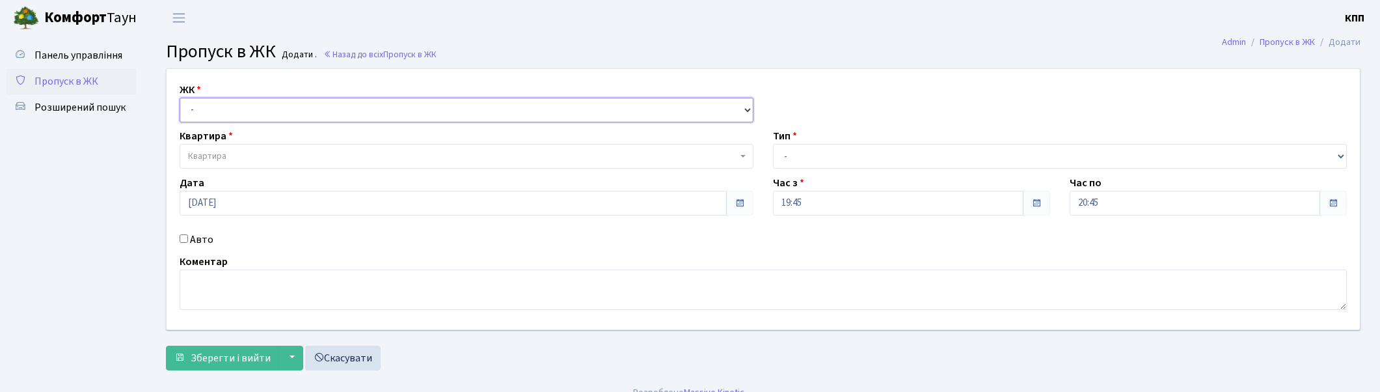
drag, startPoint x: 224, startPoint y: 105, endPoint x: 226, endPoint y: 112, distance: 7.3
click at [225, 106] on select "- КТ, вул. Регенераторна, 4 КТ2, просп. Соборності, 17 КТ3, вул. Березнева, 16 …" at bounding box center [467, 110] width 574 height 25
select select "271"
click at [180, 98] on select "- КТ, вул. Регенераторна, 4 КТ2, просп. Соборності, 17 КТ3, вул. Березнева, 16 …" at bounding box center [467, 110] width 574 height 25
select select
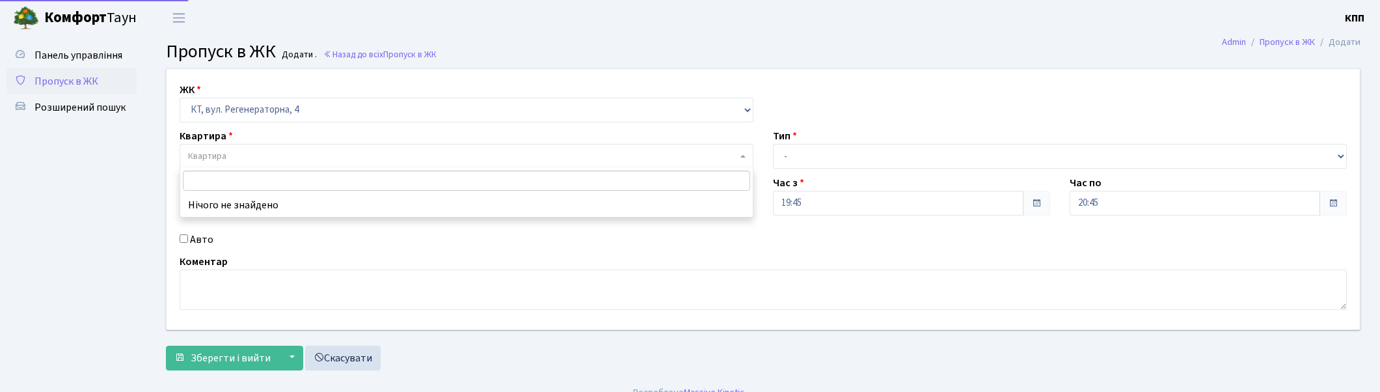
click at [245, 151] on span "Квартира" at bounding box center [462, 156] width 549 height 13
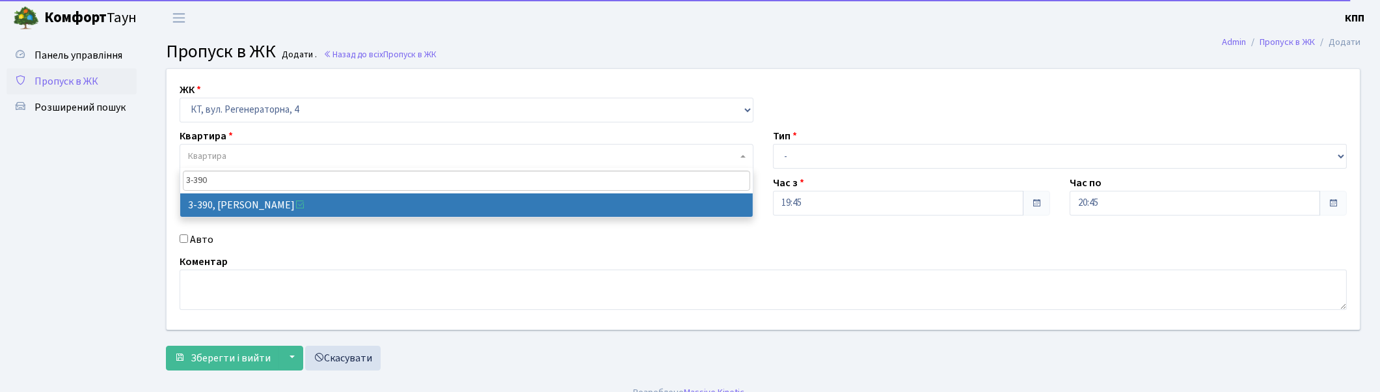
type input "3-390"
select select "1608"
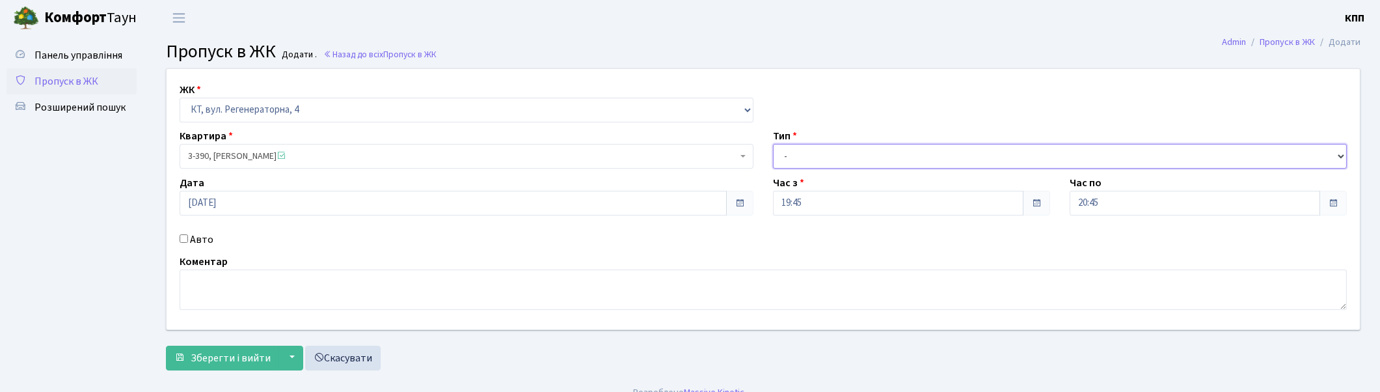
click at [796, 156] on select "- Доставка Таксі Гості Сервіс" at bounding box center [1060, 156] width 574 height 25
select select "1"
click at [773, 144] on select "- Доставка Таксі Гості Сервіс" at bounding box center [1060, 156] width 574 height 25
click at [222, 348] on button "Зберегти і вийти" at bounding box center [222, 357] width 113 height 25
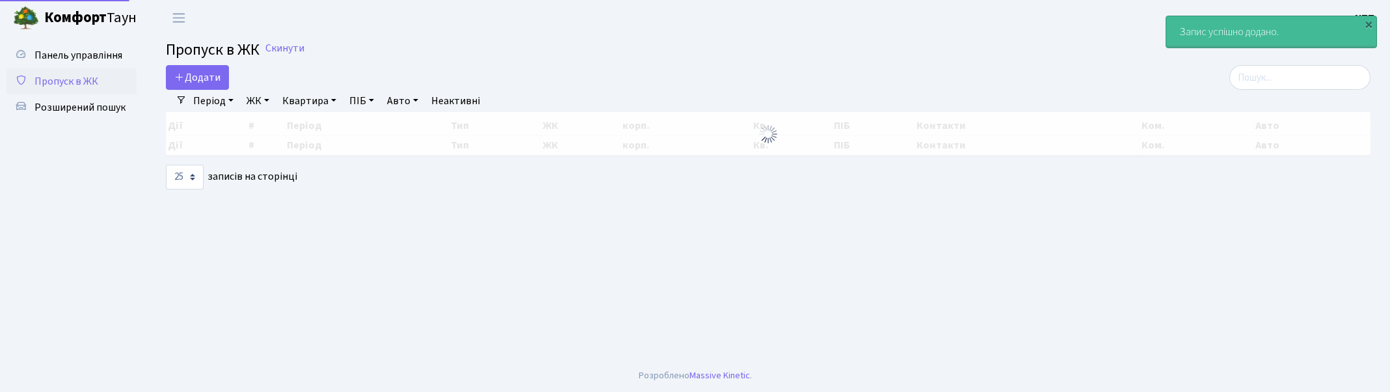
select select "25"
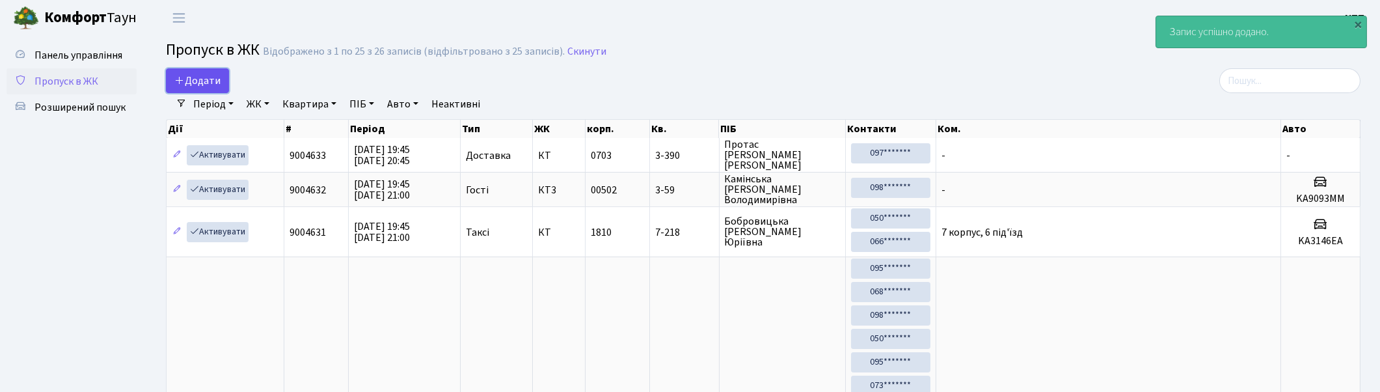
click at [193, 81] on span "Додати" at bounding box center [197, 81] width 46 height 14
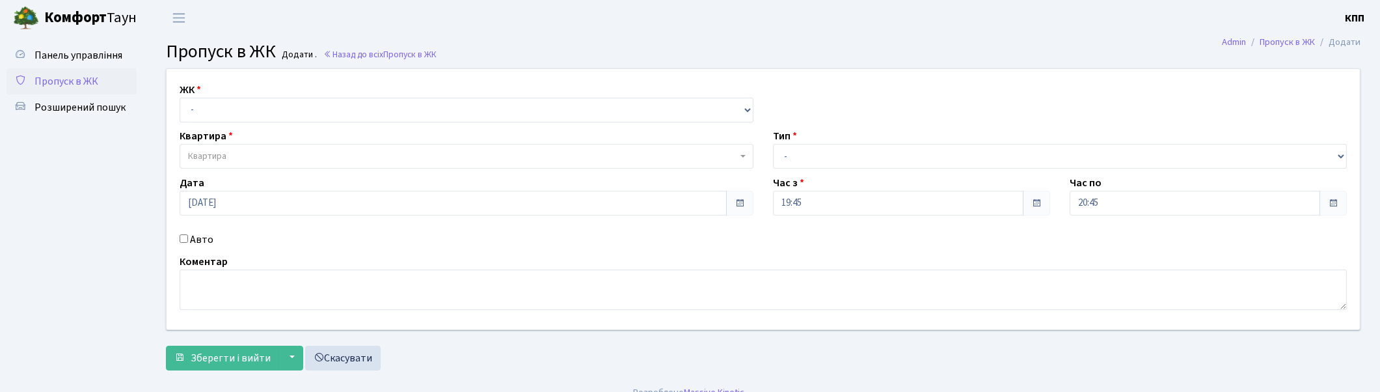
click at [181, 239] on input "Авто" at bounding box center [184, 238] width 8 height 8
checkbox input "true"
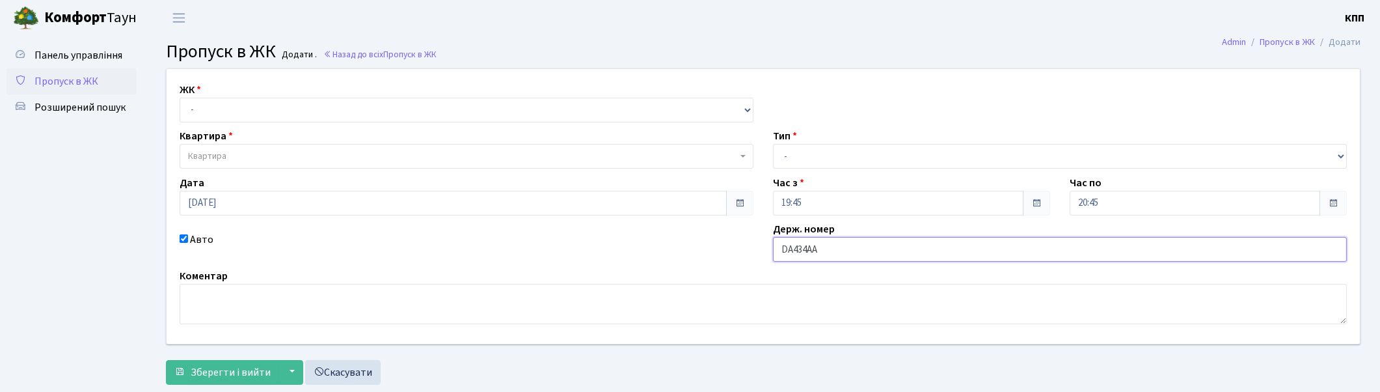
type input "DA434AA"
click at [820, 151] on select "- Доставка Таксі Гості Сервіс" at bounding box center [1060, 156] width 574 height 25
select select "2"
click at [773, 144] on select "- Доставка Таксі Гості Сервіс" at bounding box center [1060, 156] width 574 height 25
click at [258, 101] on select "- КТ, вул. Регенераторна, 4 КТ2, просп. [STREET_ADDRESS] [STREET_ADDRESS] [PERS…" at bounding box center [467, 110] width 574 height 25
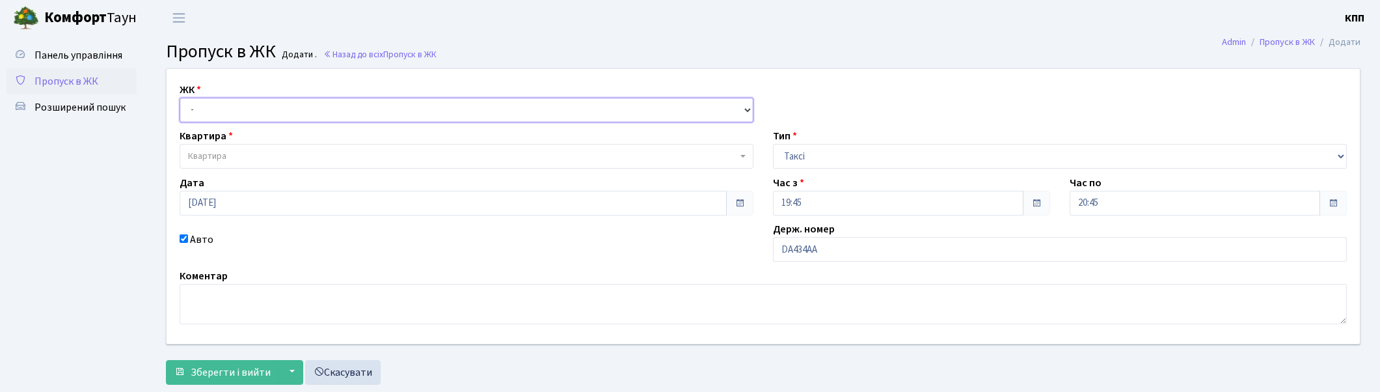
select select "271"
click at [180, 98] on select "- КТ, вул. Регенераторна, 4 КТ2, просп. [STREET_ADDRESS] [STREET_ADDRESS] [PERS…" at bounding box center [467, 110] width 574 height 25
select select
click at [255, 153] on span "Квартира" at bounding box center [462, 156] width 549 height 13
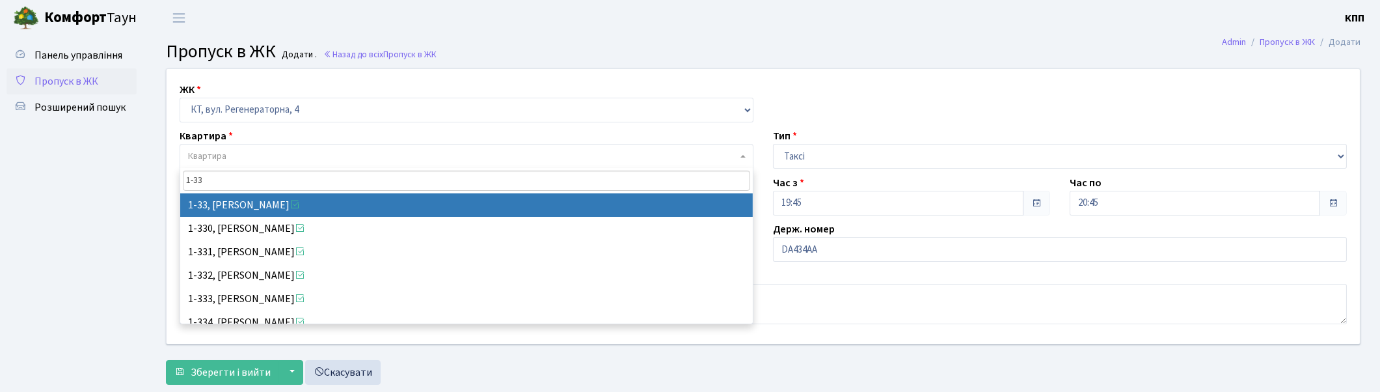
type input "1-33"
select select "33"
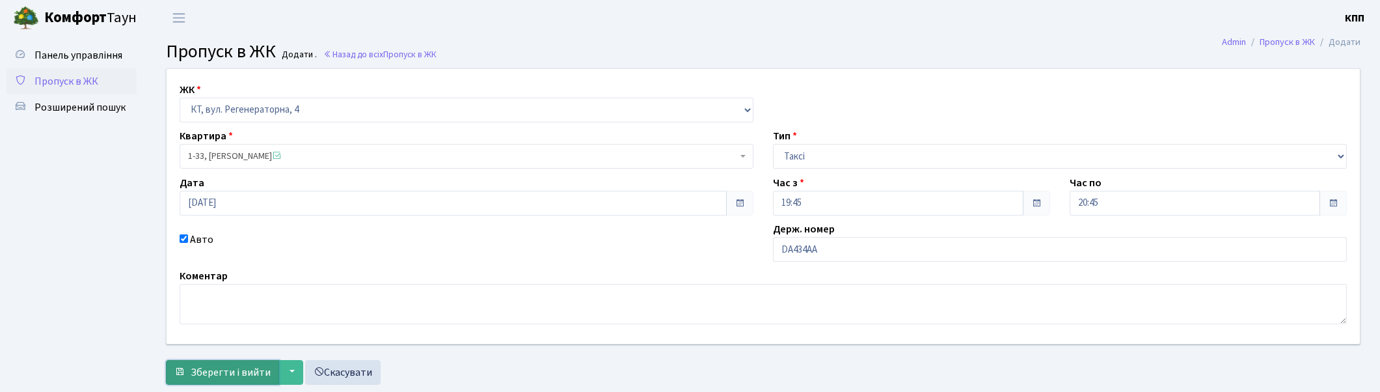
click at [215, 371] on span "Зберегти і вийти" at bounding box center [231, 372] width 80 height 14
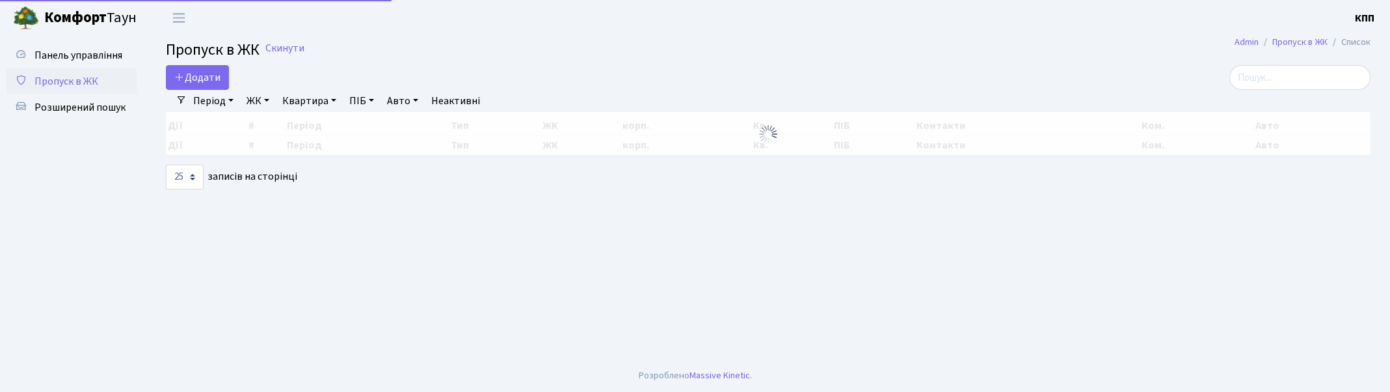
select select "25"
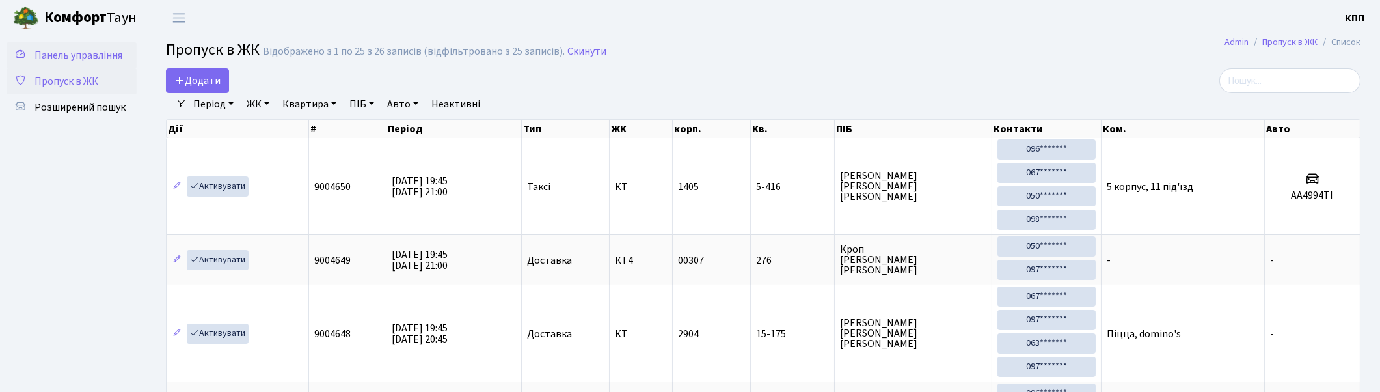
click at [90, 52] on span "Панель управління" at bounding box center [78, 55] width 88 height 14
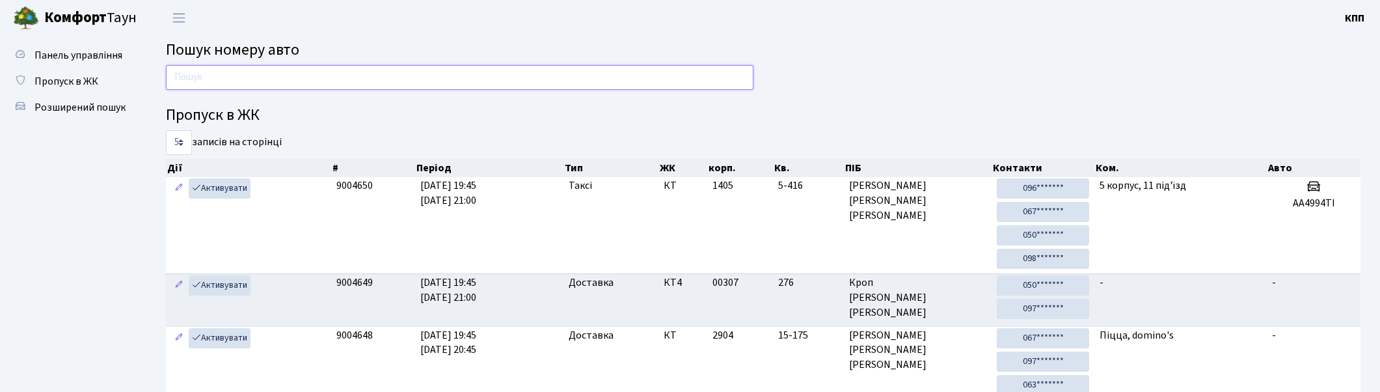
click at [221, 78] on input "text" at bounding box center [459, 77] width 587 height 25
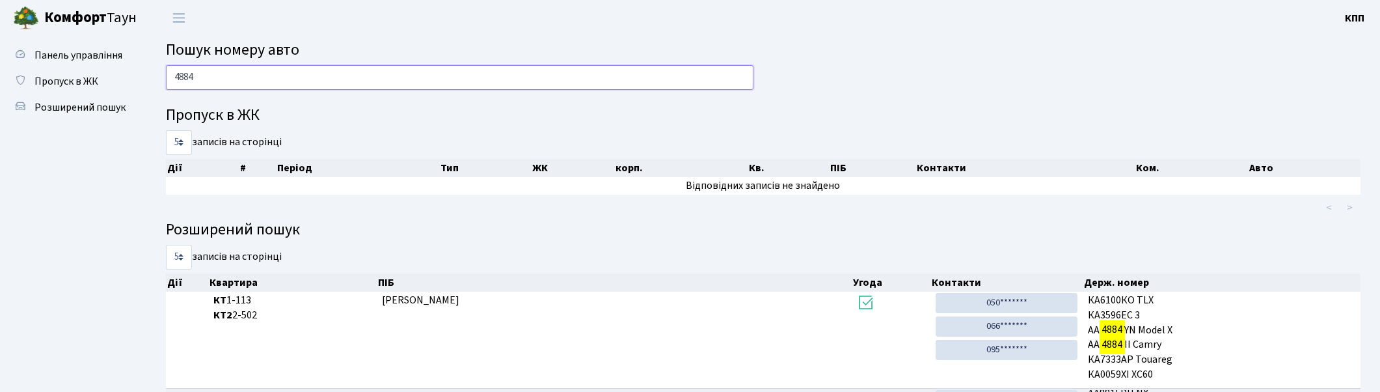
type input "4884"
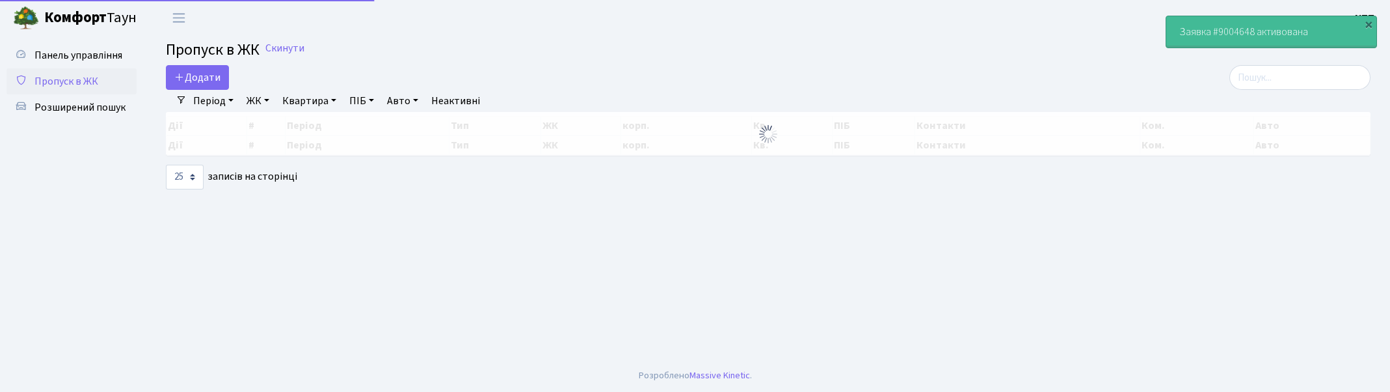
select select "25"
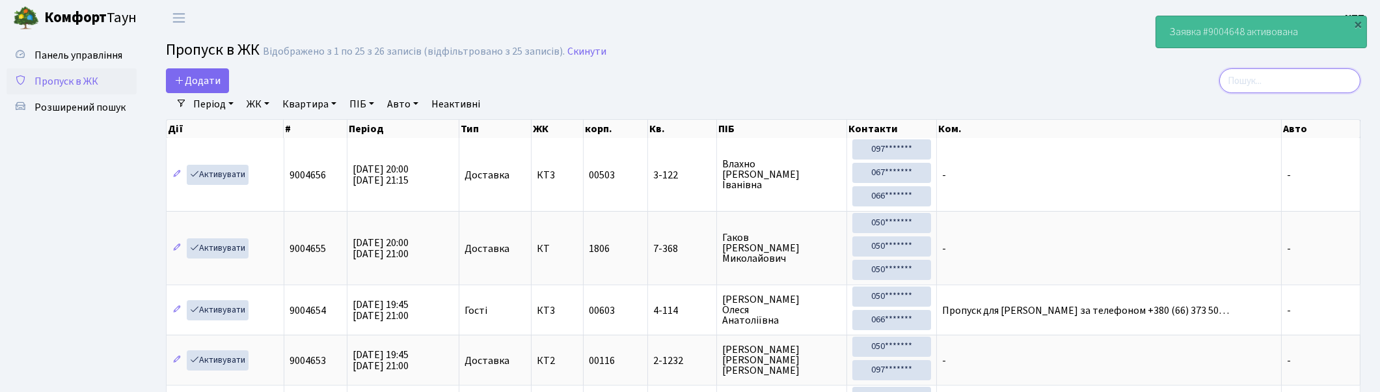
click at [1306, 90] on input "search" at bounding box center [1289, 80] width 141 height 25
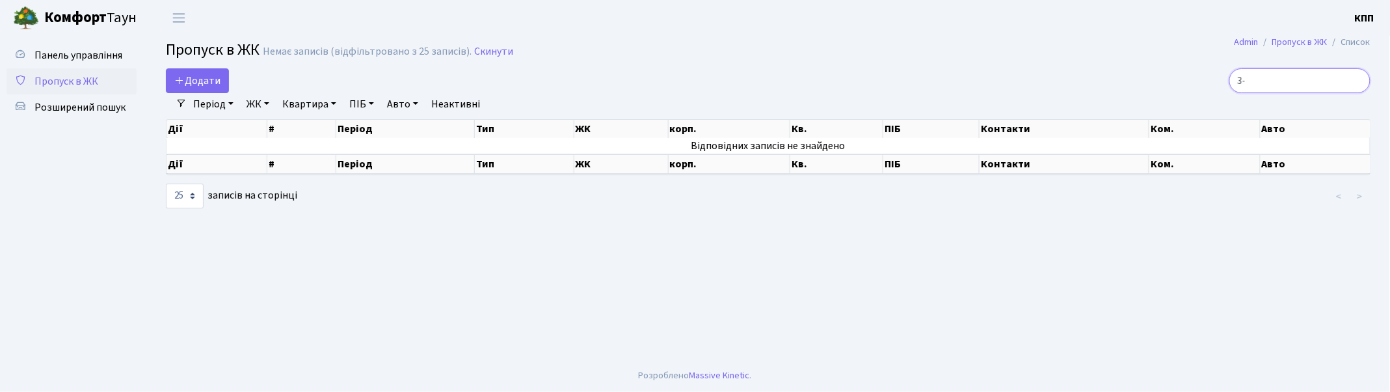
type input "3"
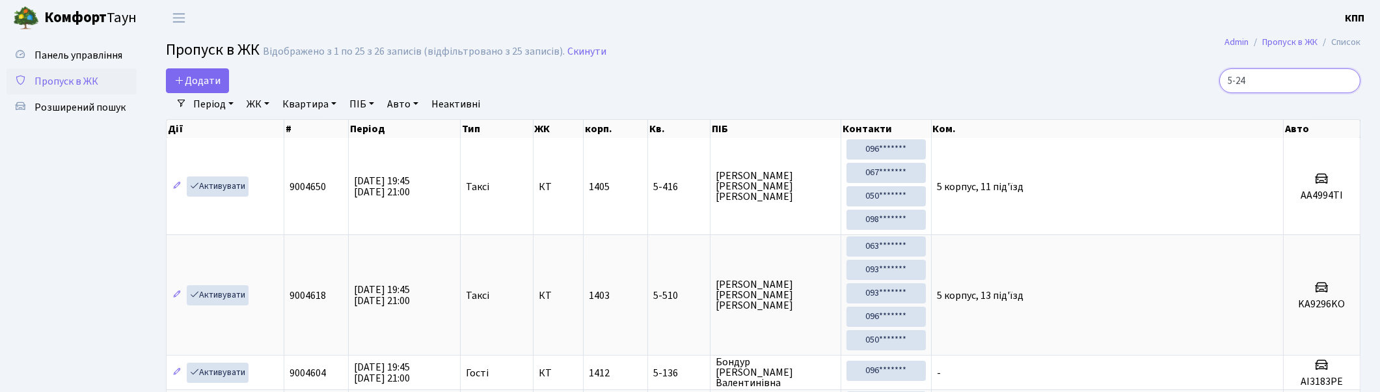
type input "5-242"
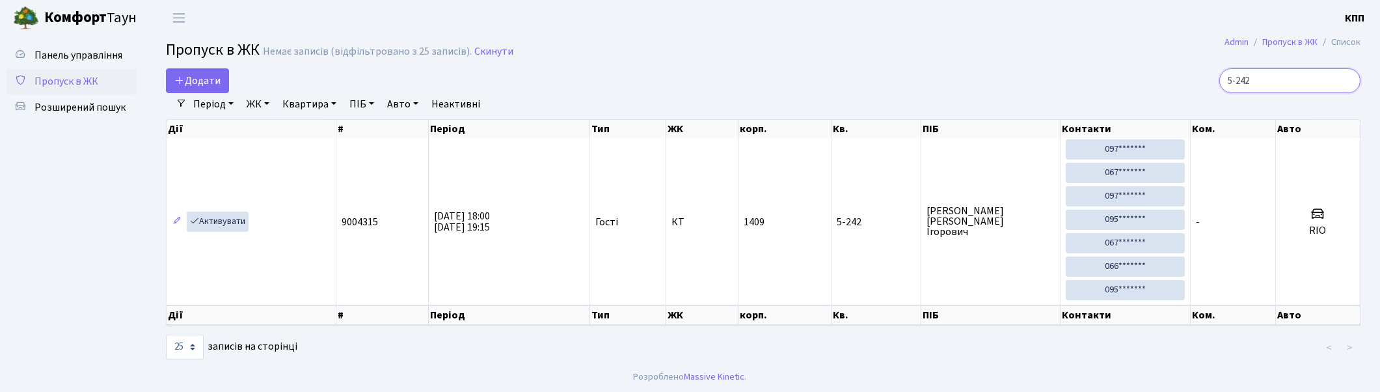
click at [1345, 80] on input "5-242" at bounding box center [1289, 80] width 141 height 25
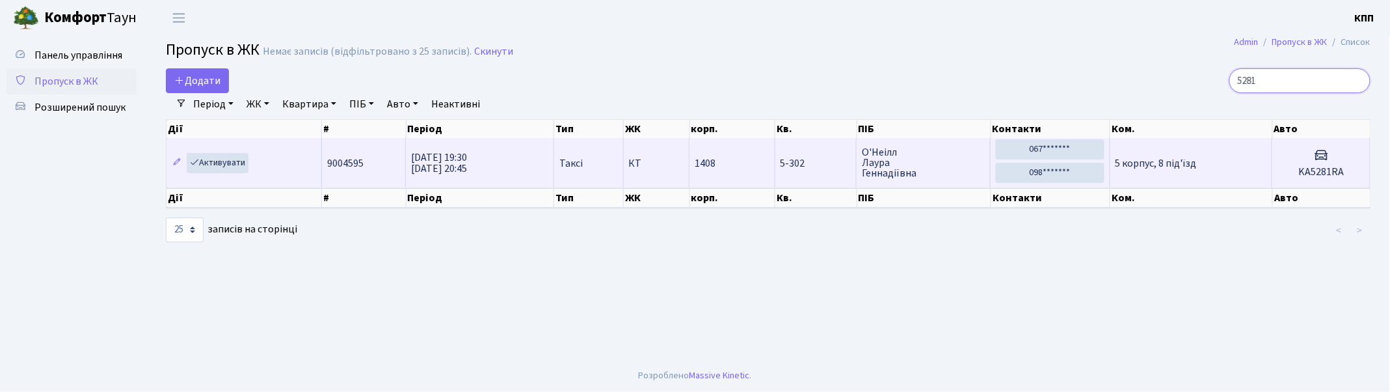
type input "5281"
click at [1231, 167] on td "5 корпус, 8 під'їзд" at bounding box center [1192, 162] width 163 height 49
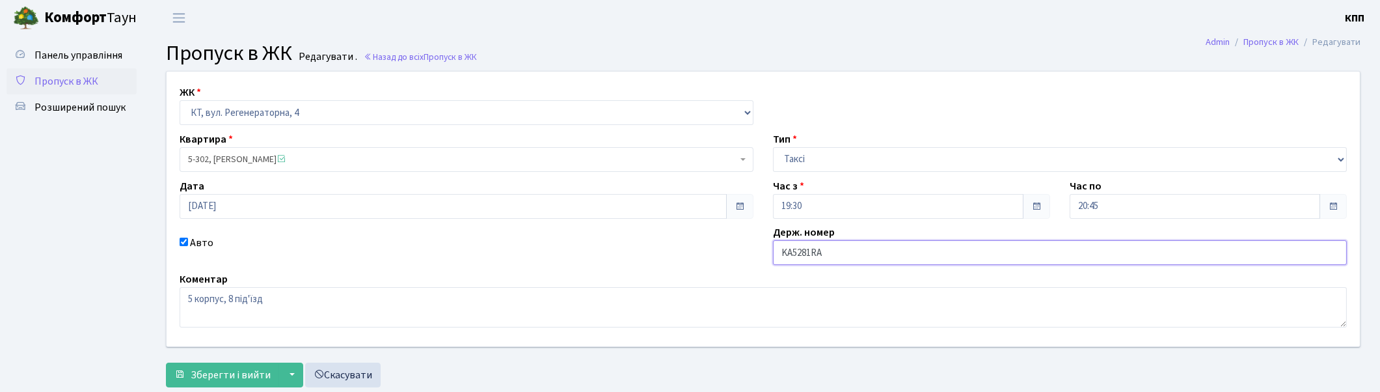
click at [900, 250] on input "KA5281RA" at bounding box center [1060, 252] width 574 height 25
type input "KA5281РA"
click at [231, 374] on span "Зберегти і вийти" at bounding box center [231, 375] width 80 height 14
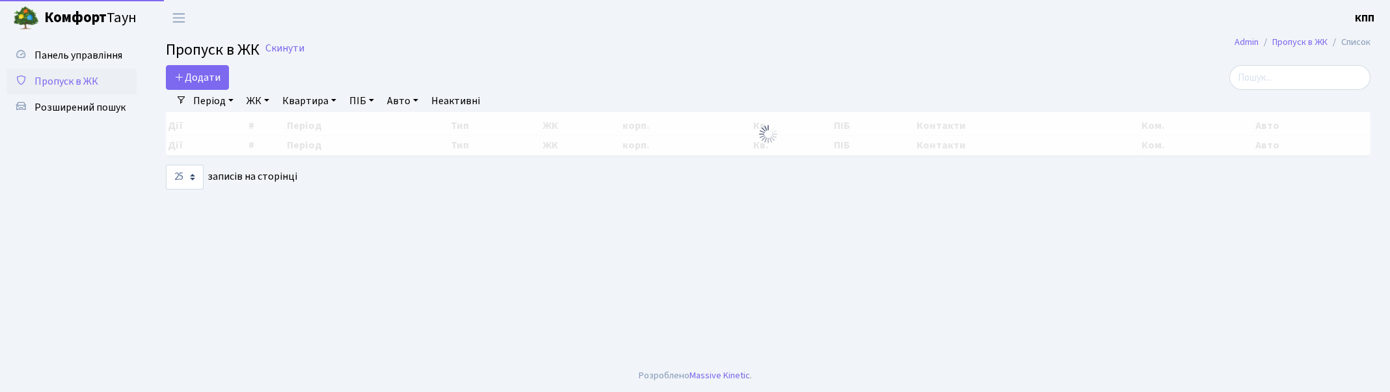
select select "25"
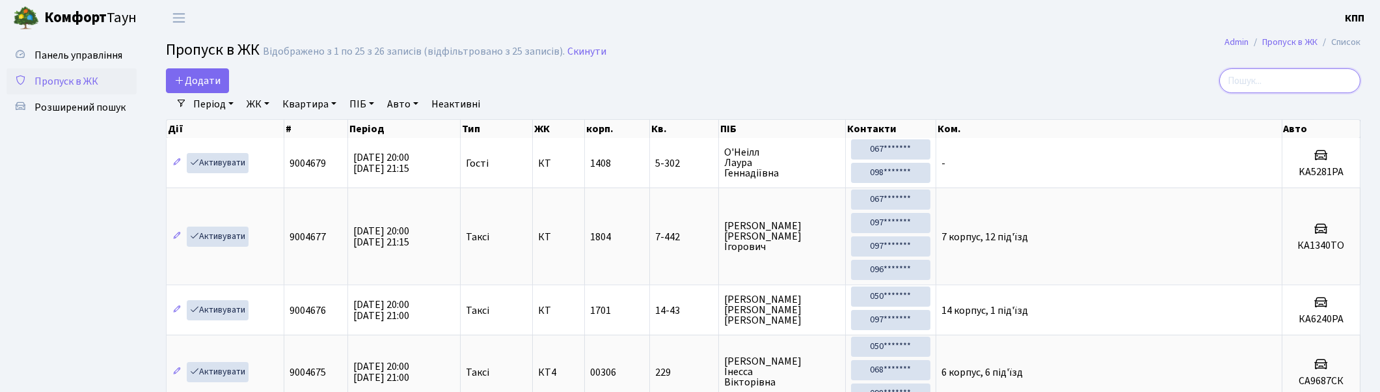
click at [1301, 81] on input "search" at bounding box center [1289, 80] width 141 height 25
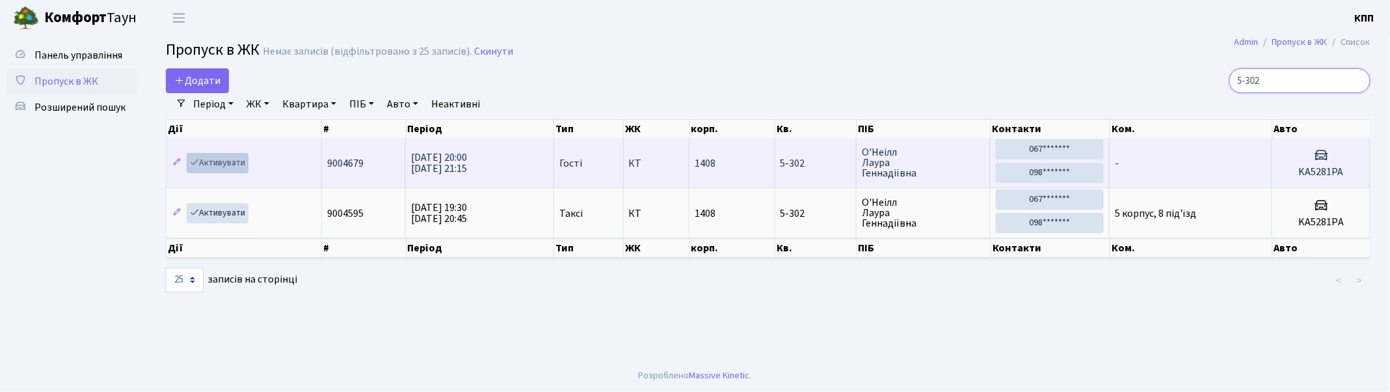
type input "5-302"
click at [216, 163] on link "Активувати" at bounding box center [218, 163] width 62 height 20
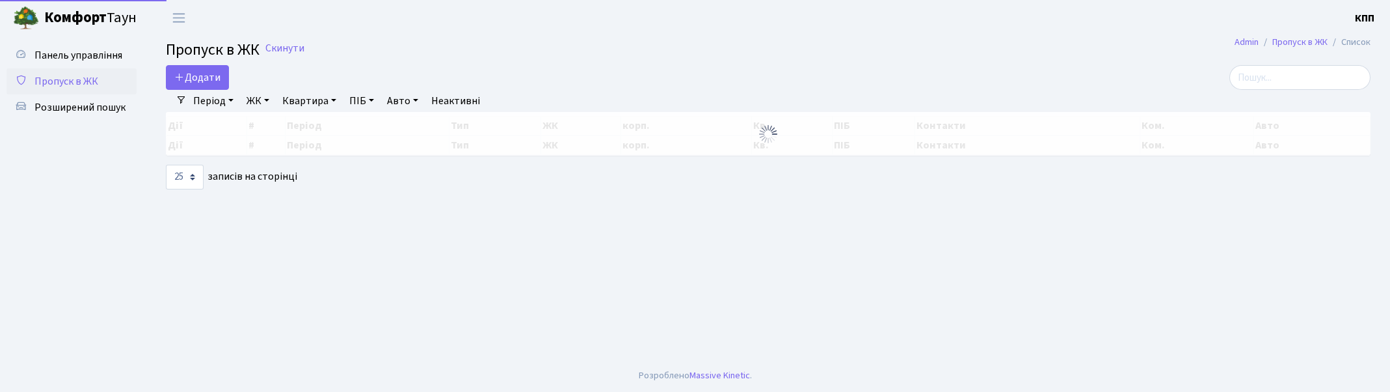
select select "25"
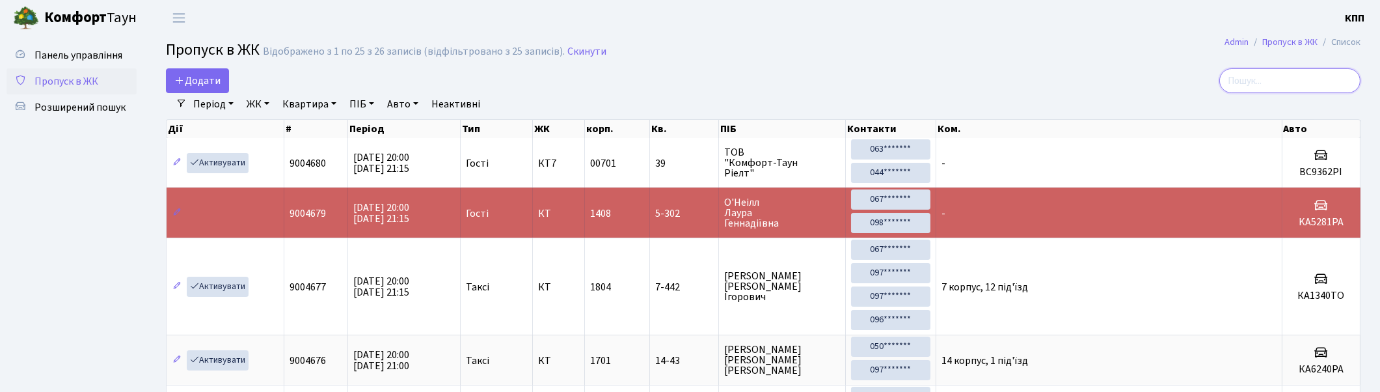
click at [1341, 85] on input "search" at bounding box center [1289, 80] width 141 height 25
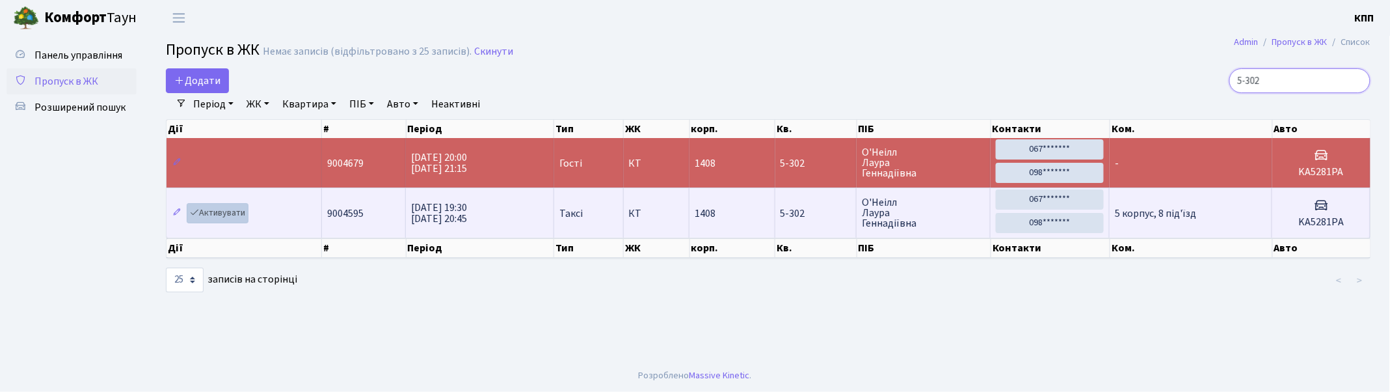
type input "5-302"
click at [216, 211] on link "Активувати" at bounding box center [218, 213] width 62 height 20
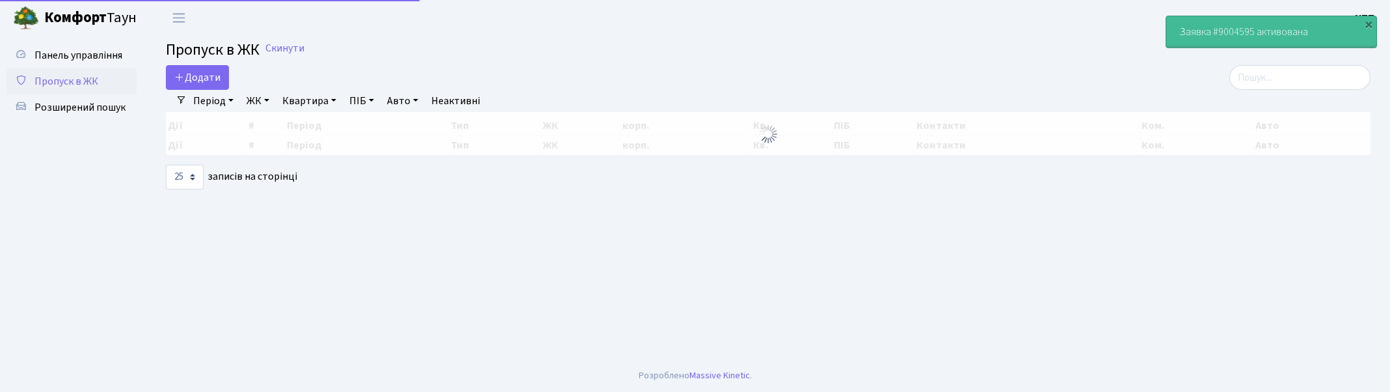
select select "25"
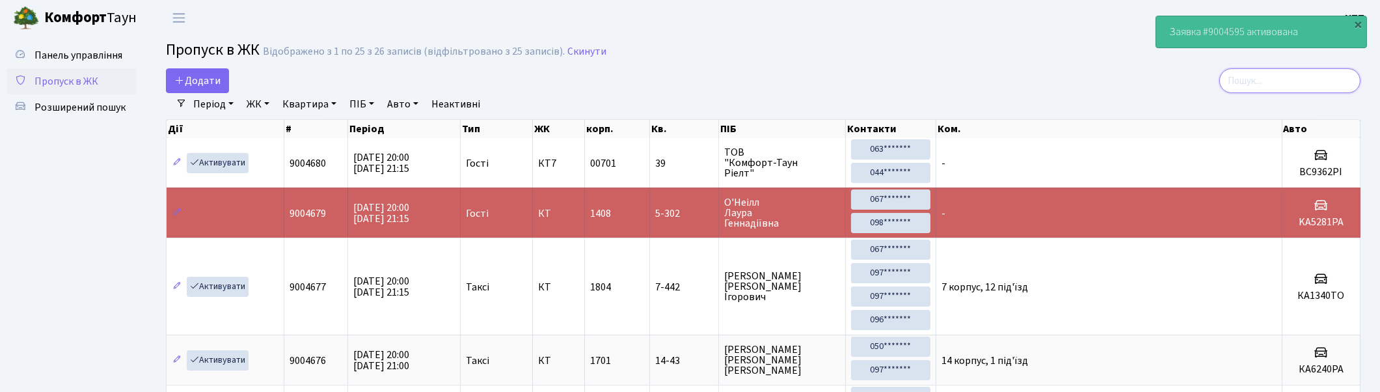
click at [1330, 74] on input "search" at bounding box center [1289, 80] width 141 height 25
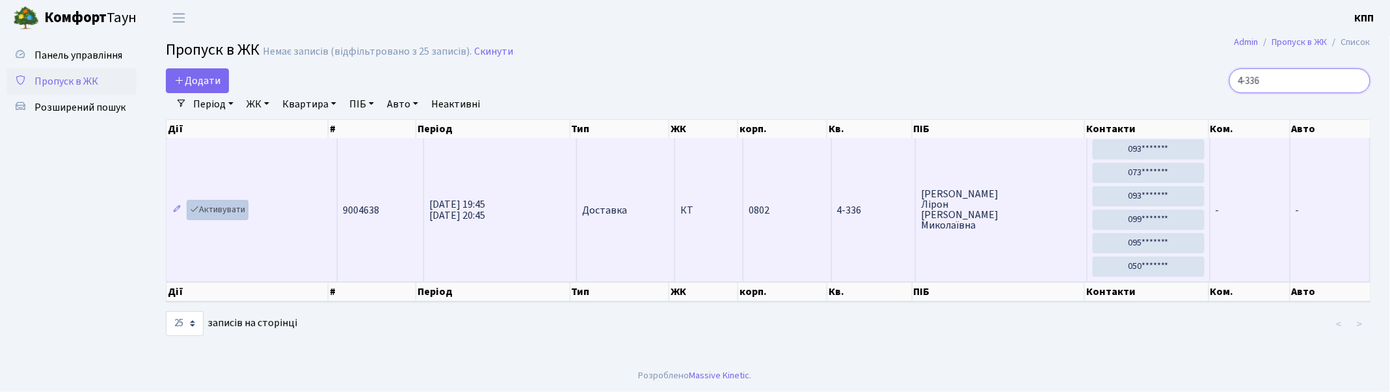
type input "4-336"
click at [231, 207] on link "Активувати" at bounding box center [218, 210] width 62 height 20
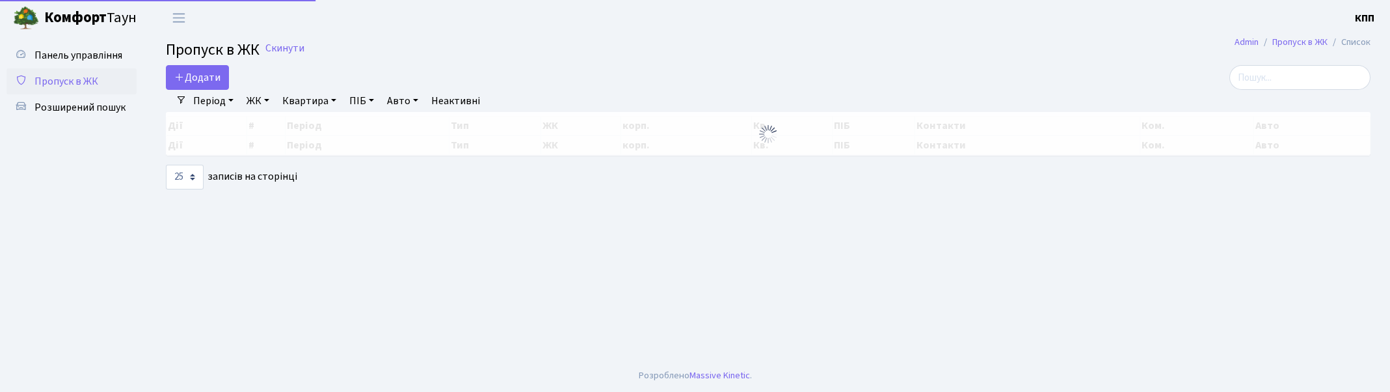
select select "25"
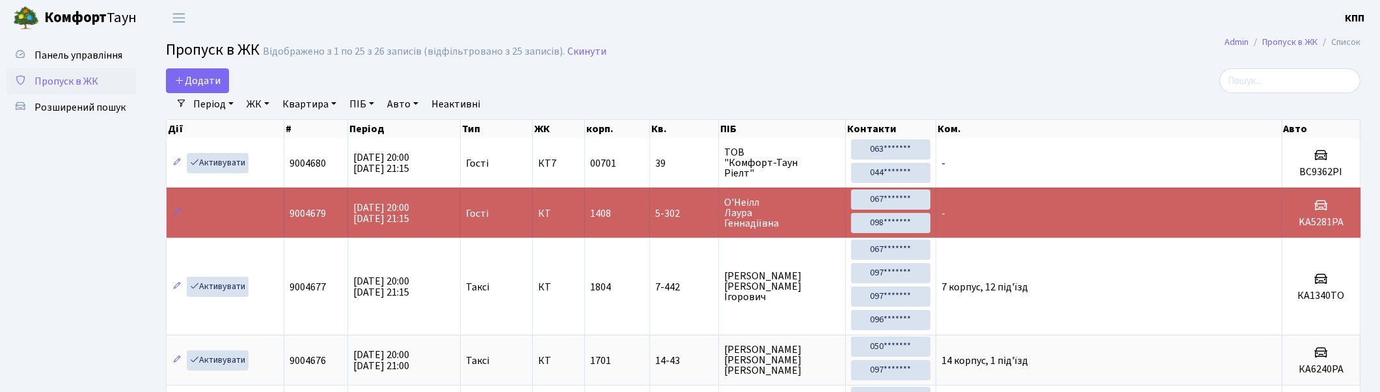
click at [1292, 78] on input "search" at bounding box center [1289, 80] width 141 height 25
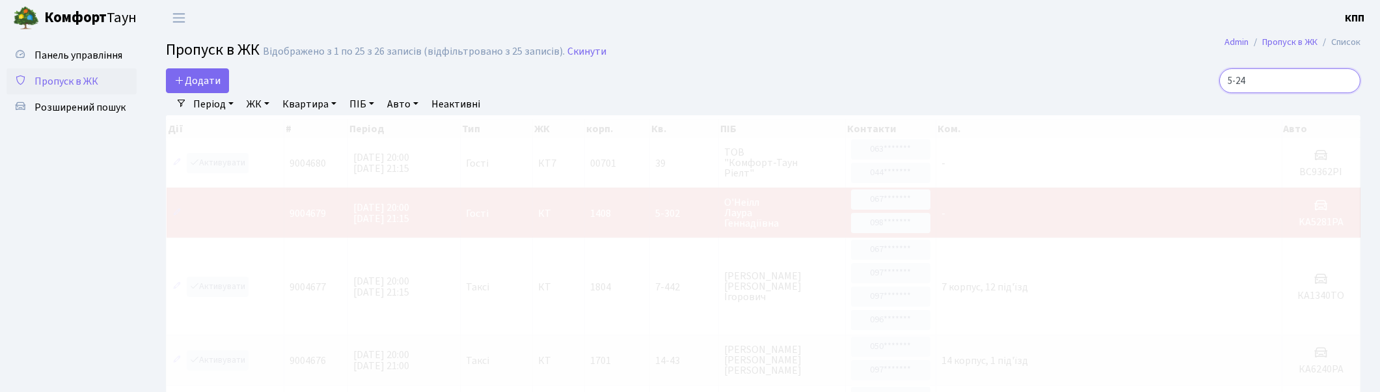
type input "5-242"
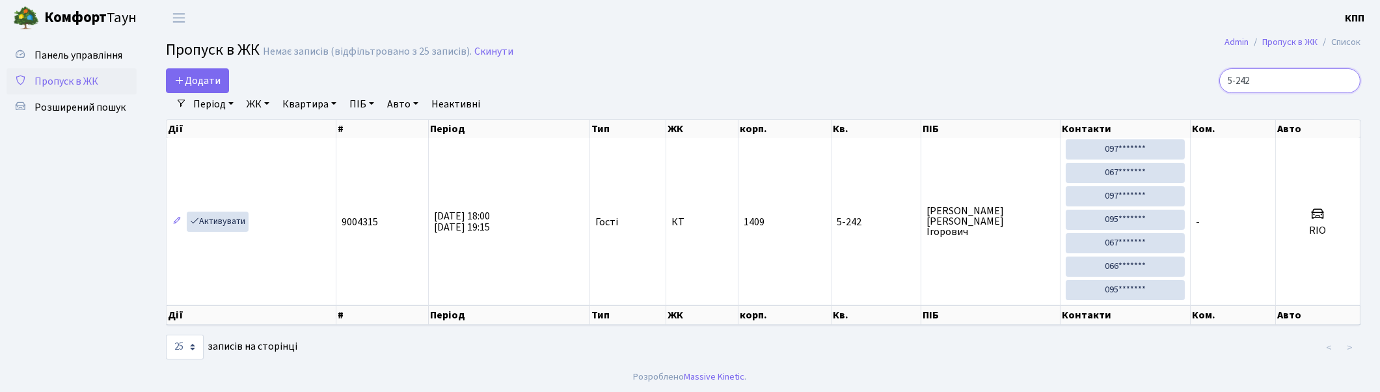
click at [1347, 79] on input "5-242" at bounding box center [1289, 80] width 141 height 25
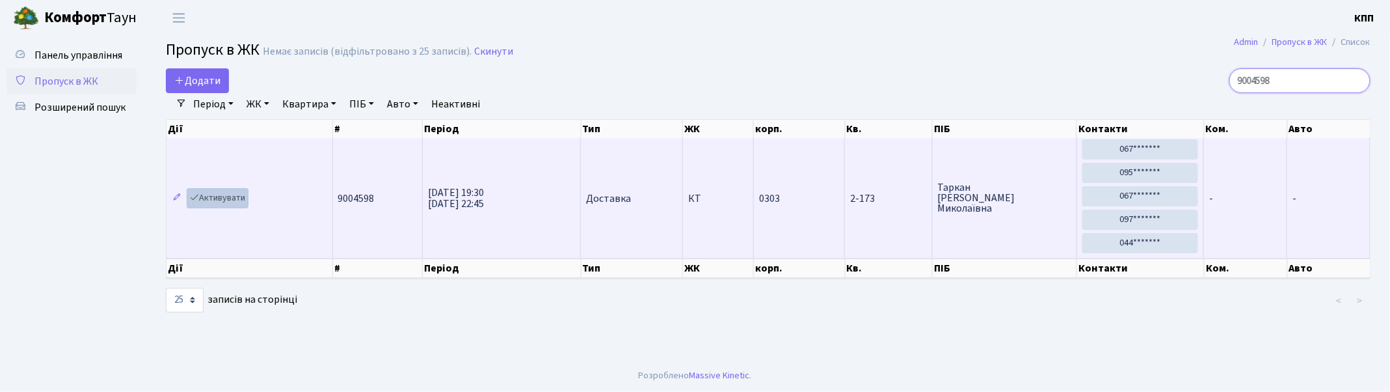
type input "9004598"
click at [219, 195] on link "Активувати" at bounding box center [218, 198] width 62 height 20
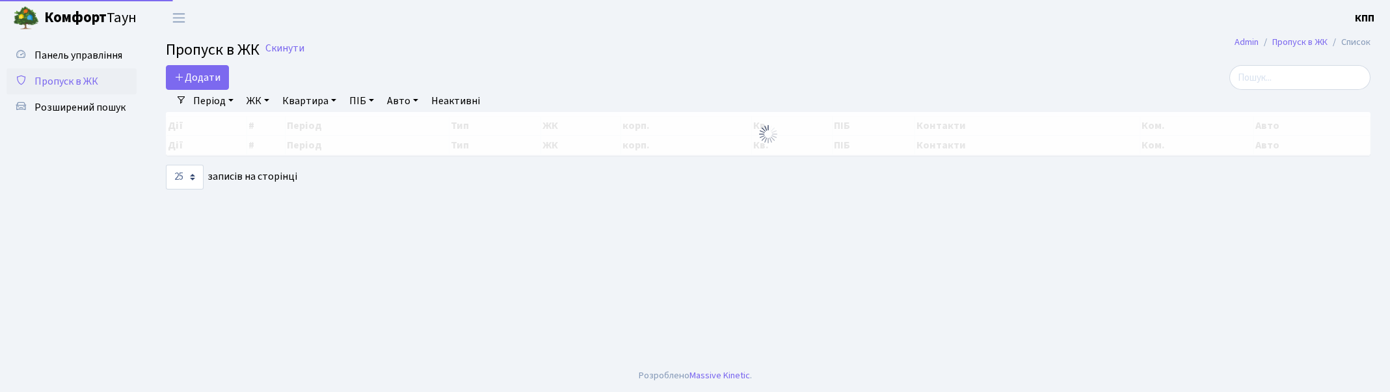
select select "25"
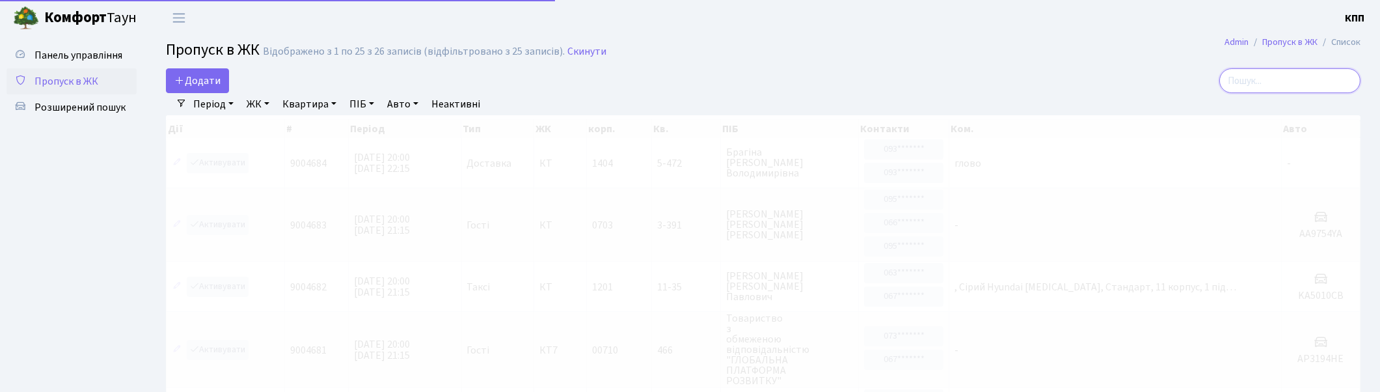
click at [1301, 76] on input "search" at bounding box center [1289, 80] width 141 height 25
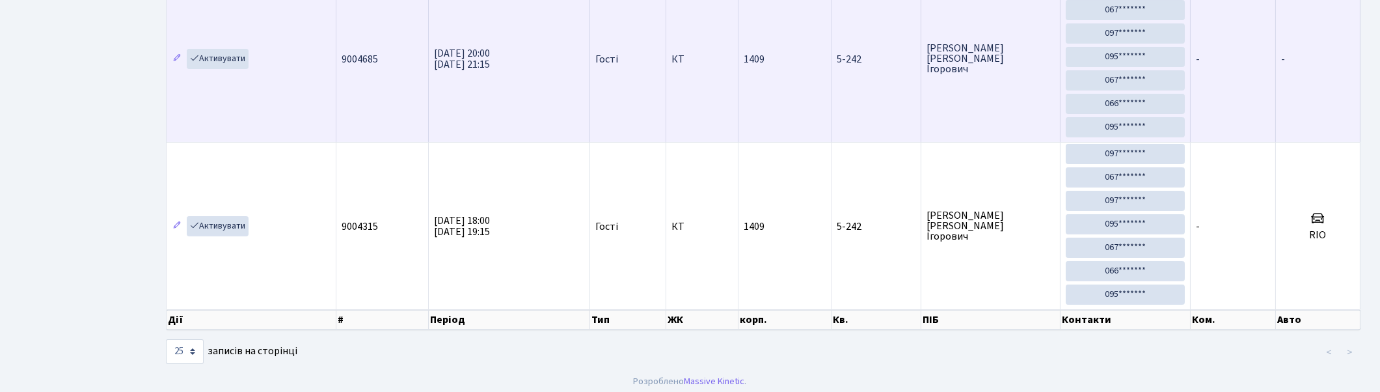
scroll to position [339, 0]
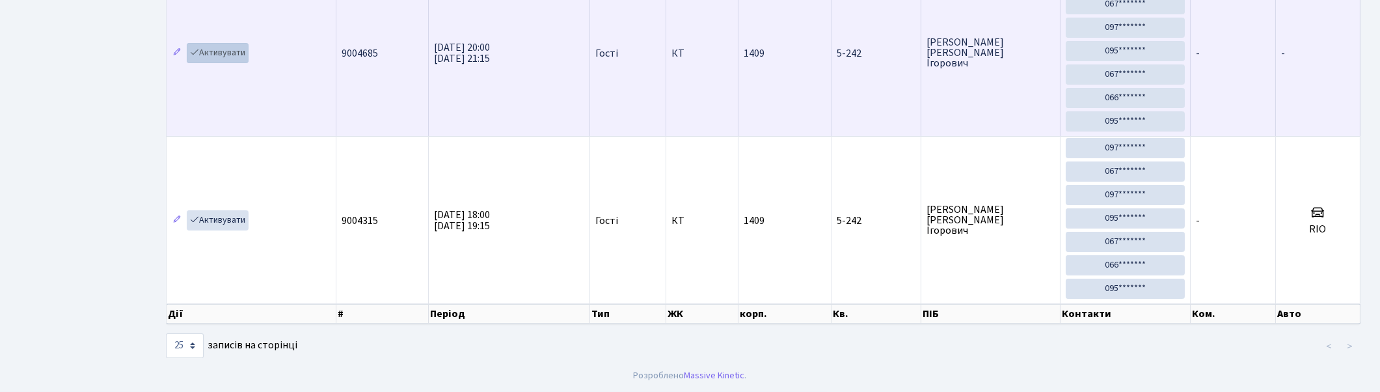
type input "5-242"
click at [210, 49] on link "Активувати" at bounding box center [218, 53] width 62 height 20
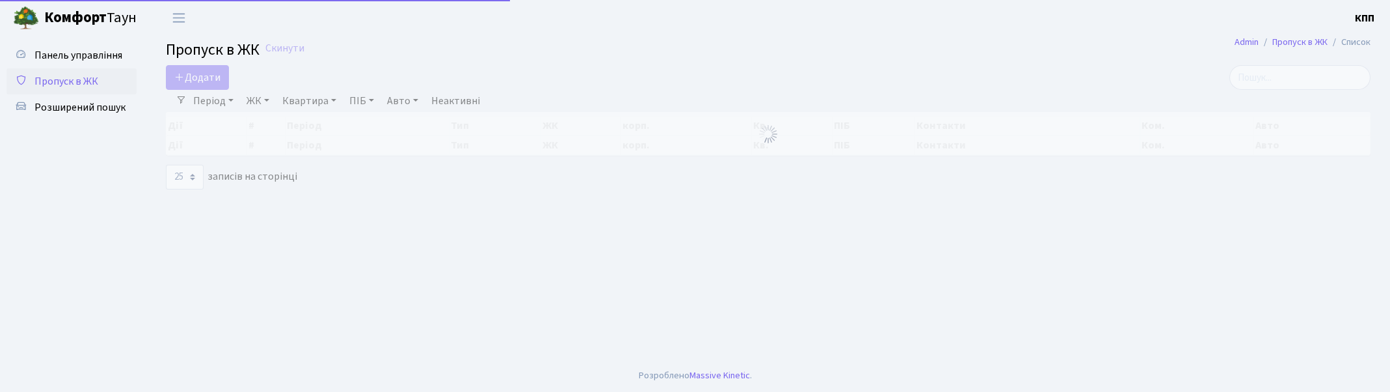
select select "25"
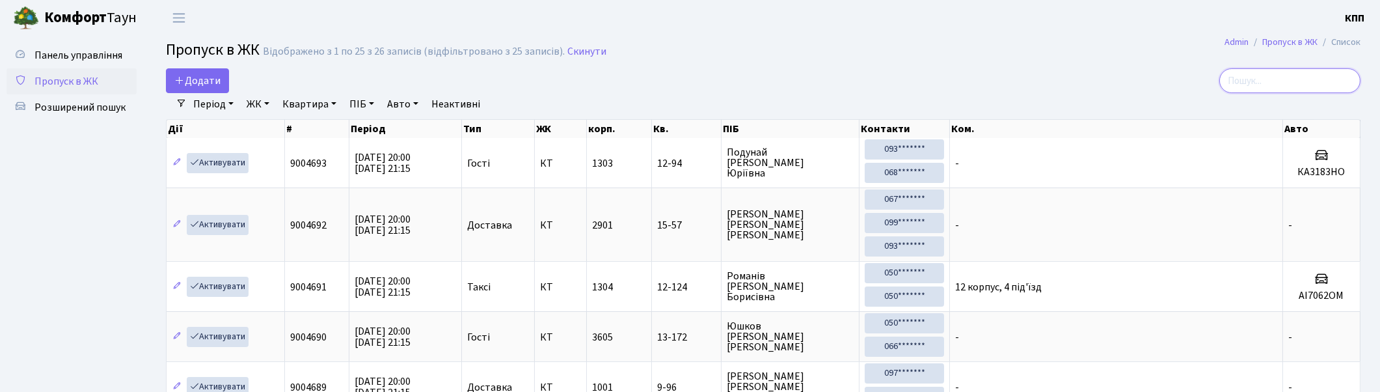
click at [1304, 80] on input "search" at bounding box center [1289, 80] width 141 height 25
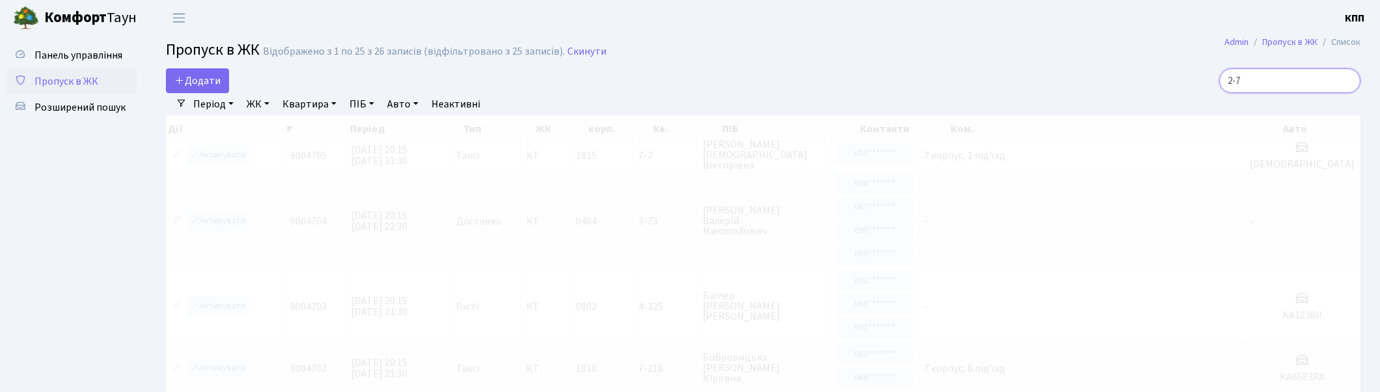
type input "2-71"
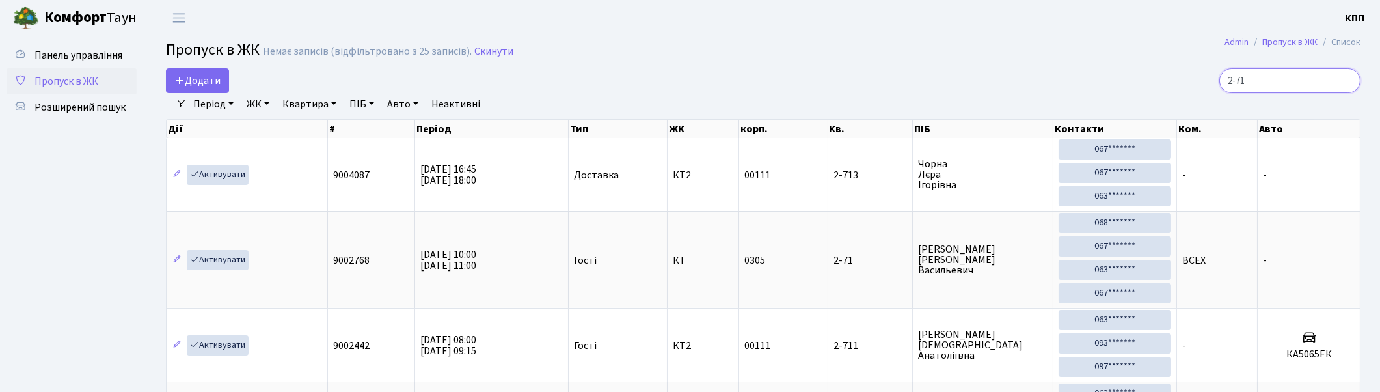
click at [1347, 79] on input "2-71" at bounding box center [1289, 80] width 141 height 25
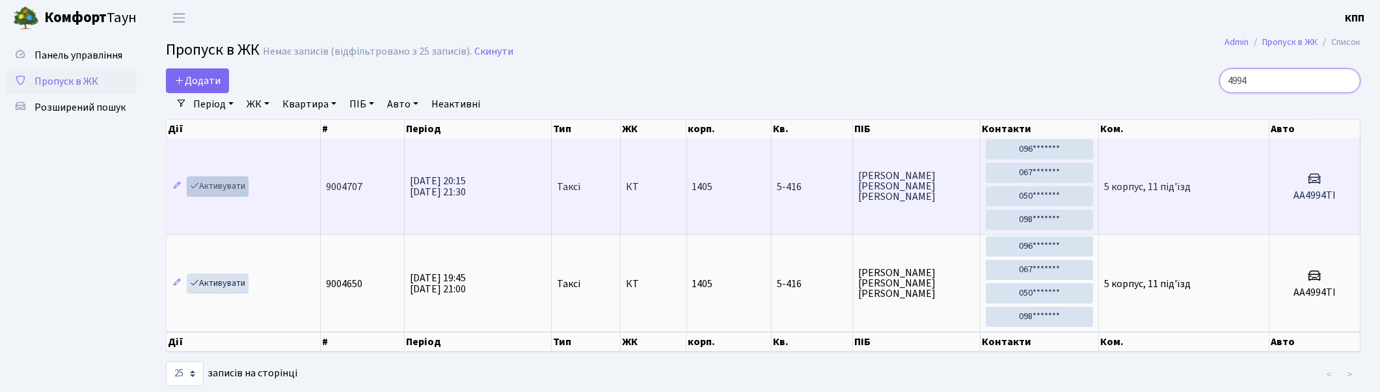
type input "4994"
click at [217, 183] on link "Активувати" at bounding box center [218, 186] width 62 height 20
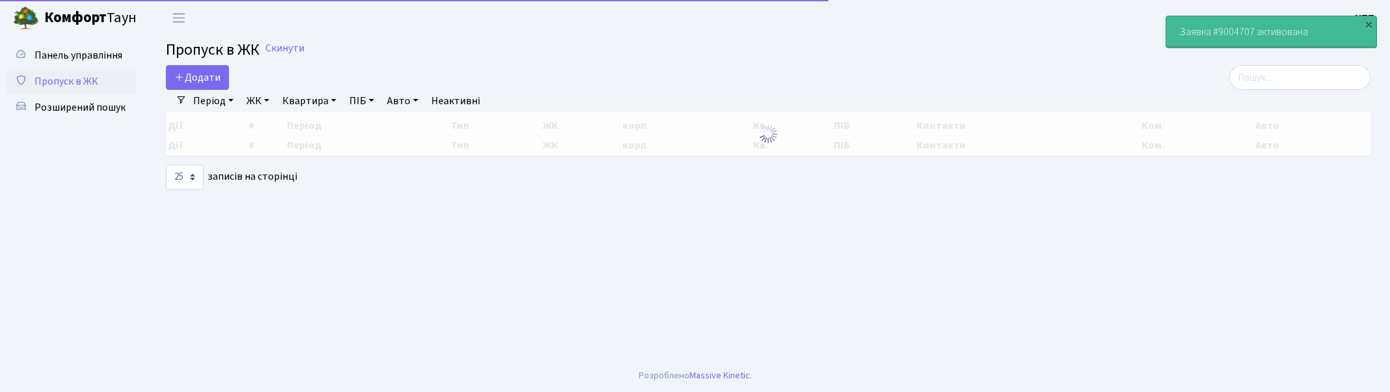
select select "25"
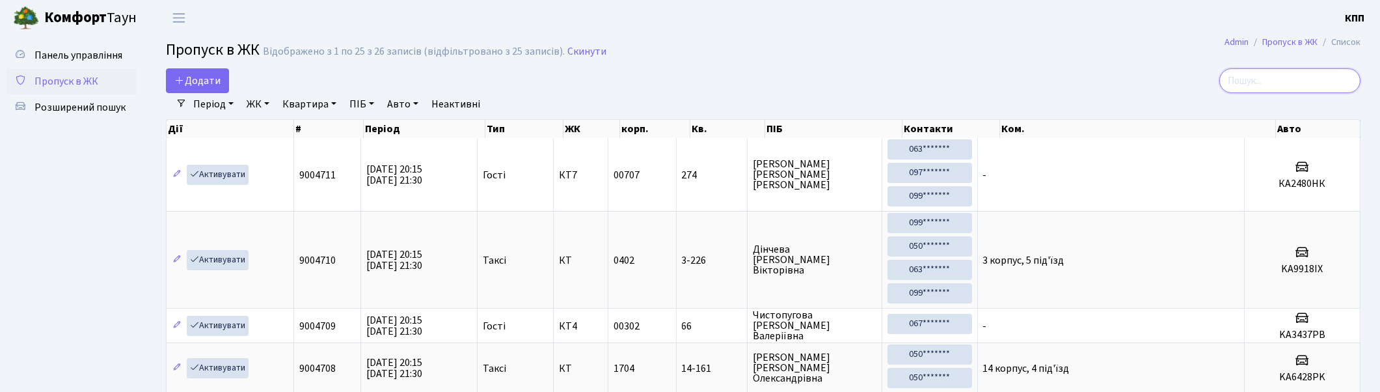
click at [1293, 79] on input "search" at bounding box center [1289, 80] width 141 height 25
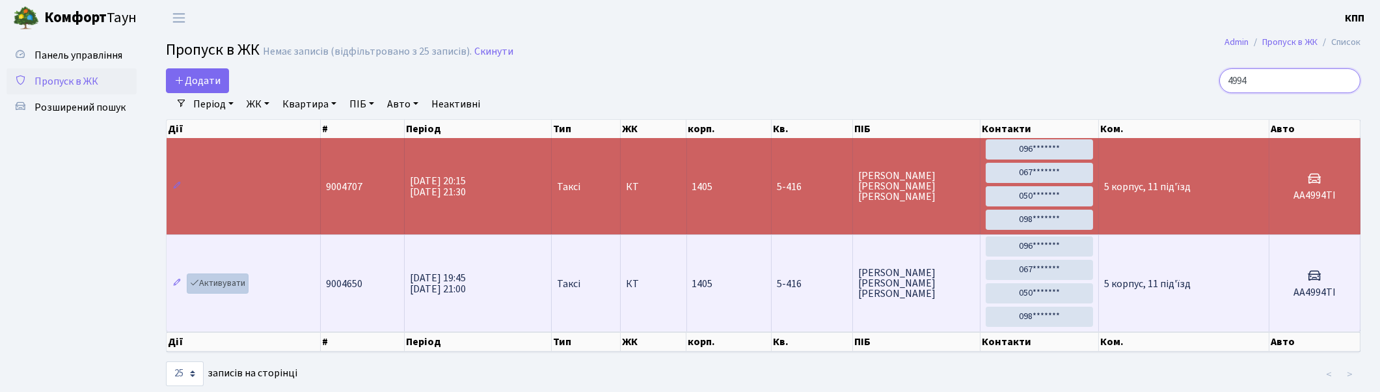
type input "4994"
click at [219, 283] on link "Активувати" at bounding box center [218, 283] width 62 height 20
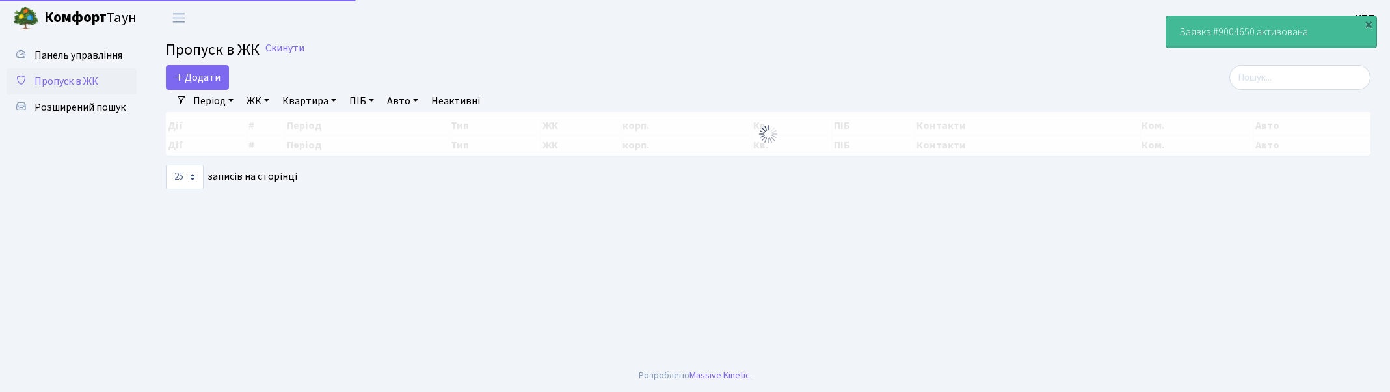
select select "25"
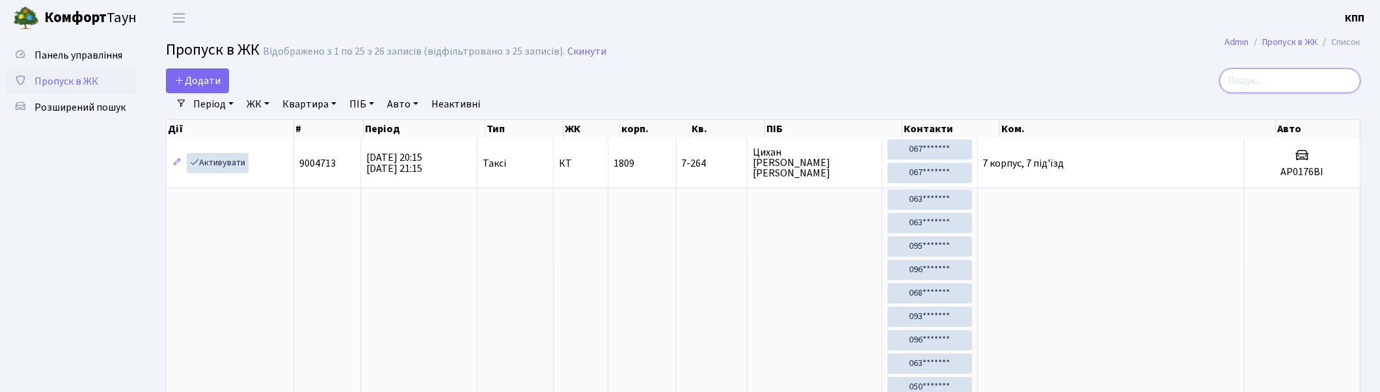
click at [1299, 79] on input "search" at bounding box center [1289, 80] width 141 height 25
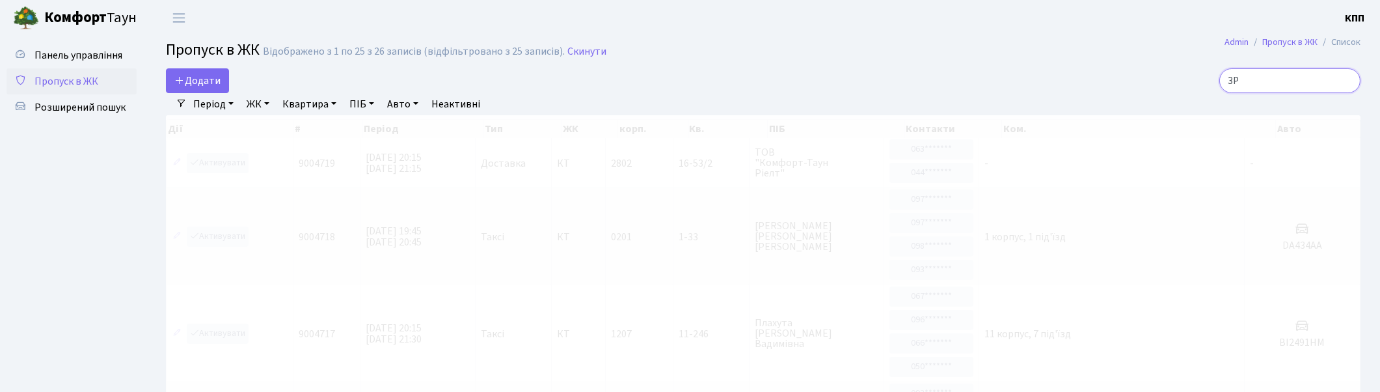
type input "З"
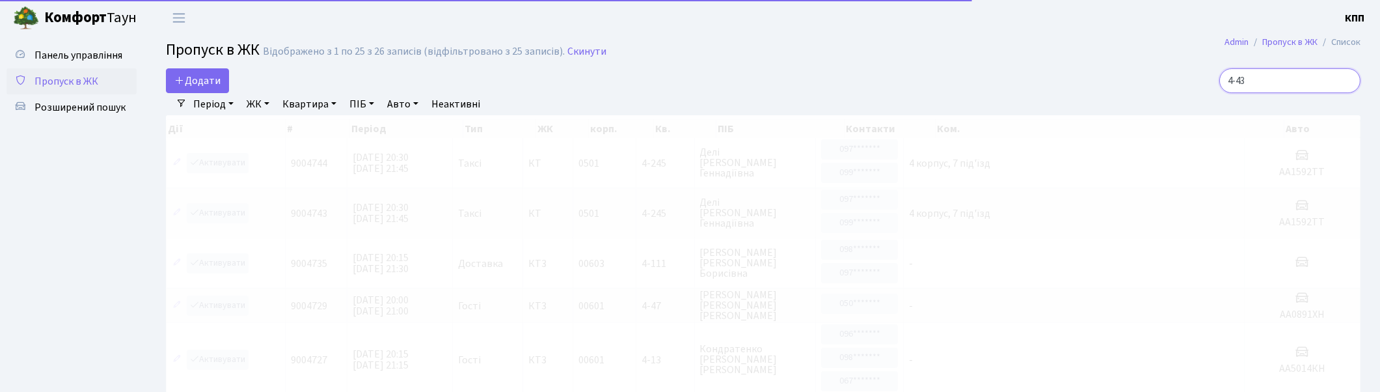
type input "4-434"
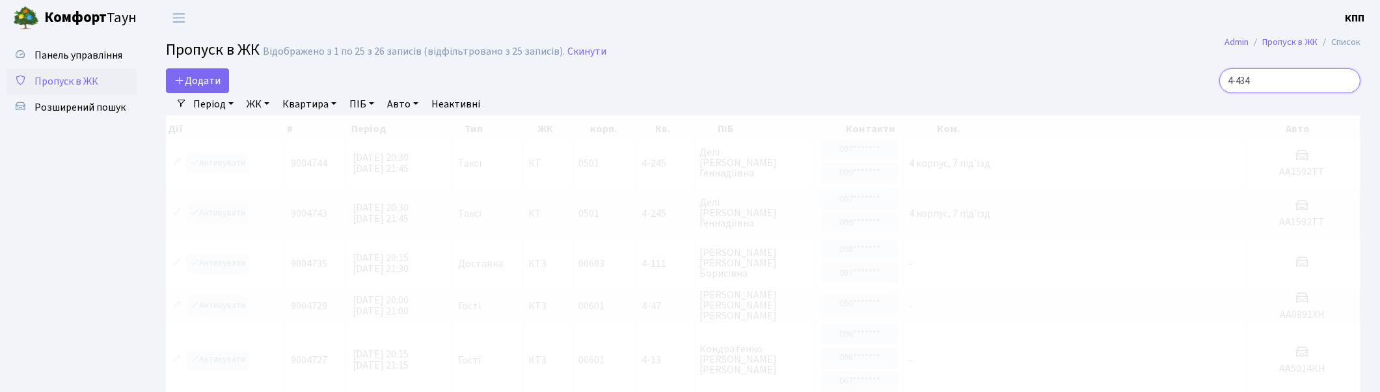
scroll to position [2, 0]
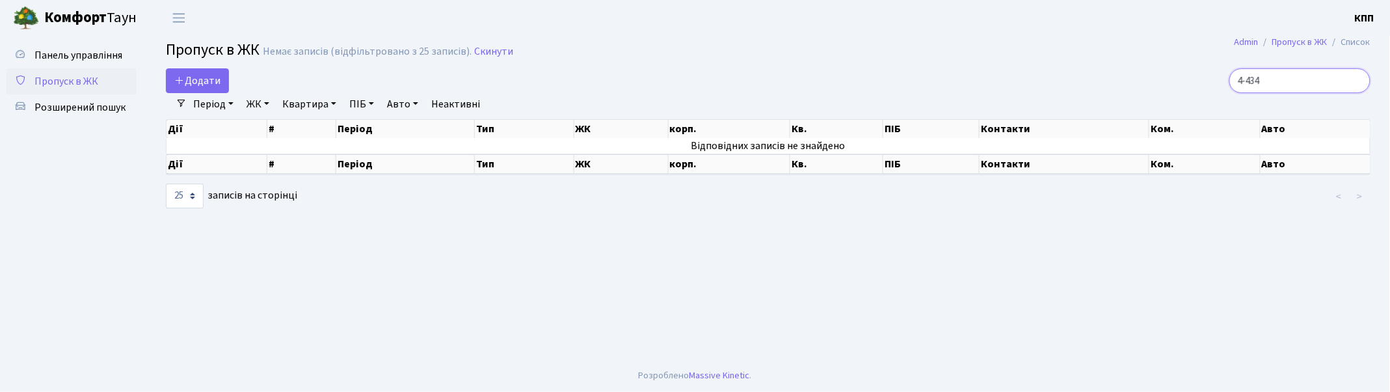
click at [1357, 79] on input "4-434" at bounding box center [1300, 80] width 141 height 25
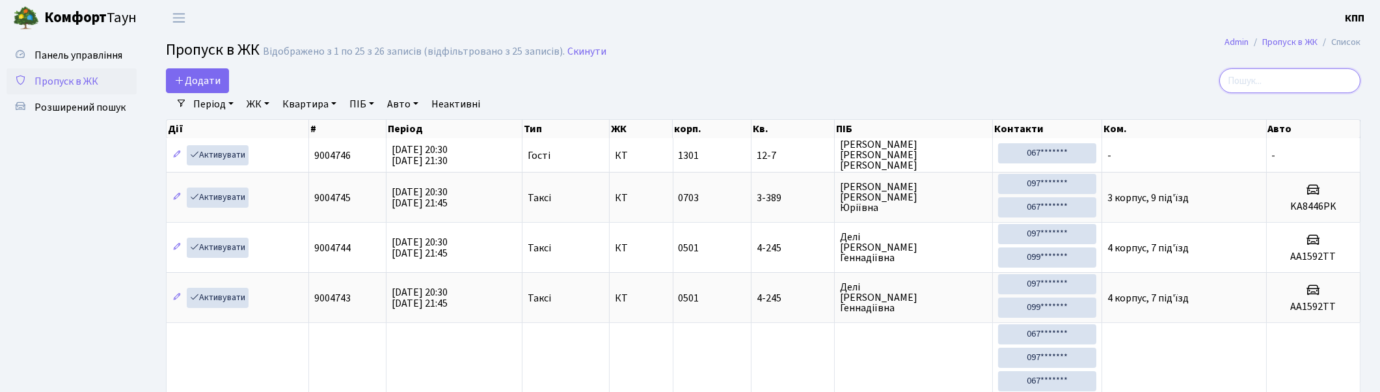
type input "5"
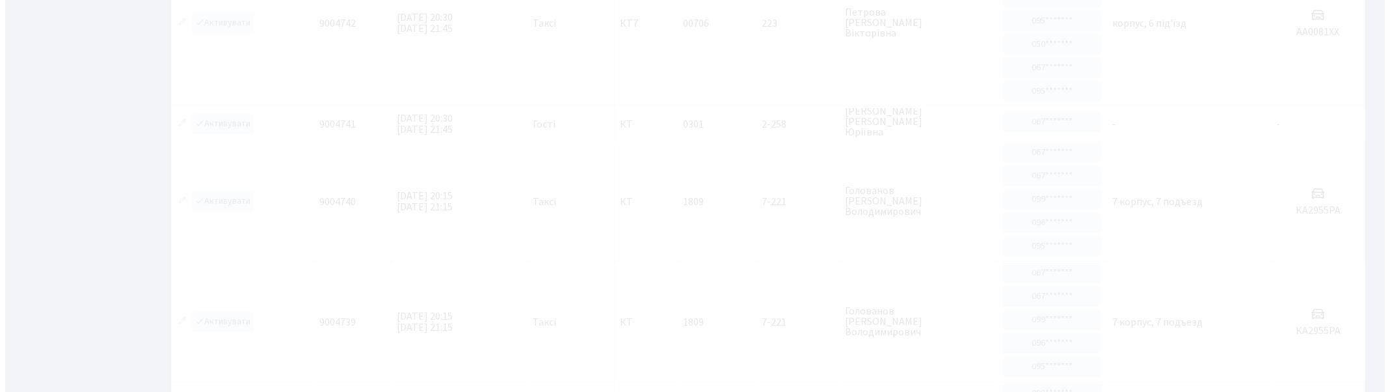
scroll to position [0, 0]
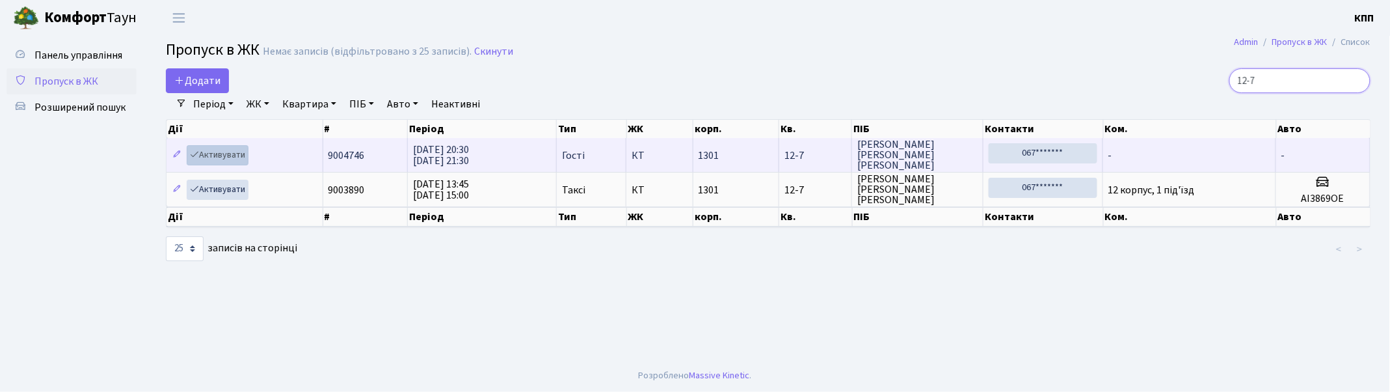
type input "12-7"
click at [213, 154] on link "Активувати" at bounding box center [218, 155] width 62 height 20
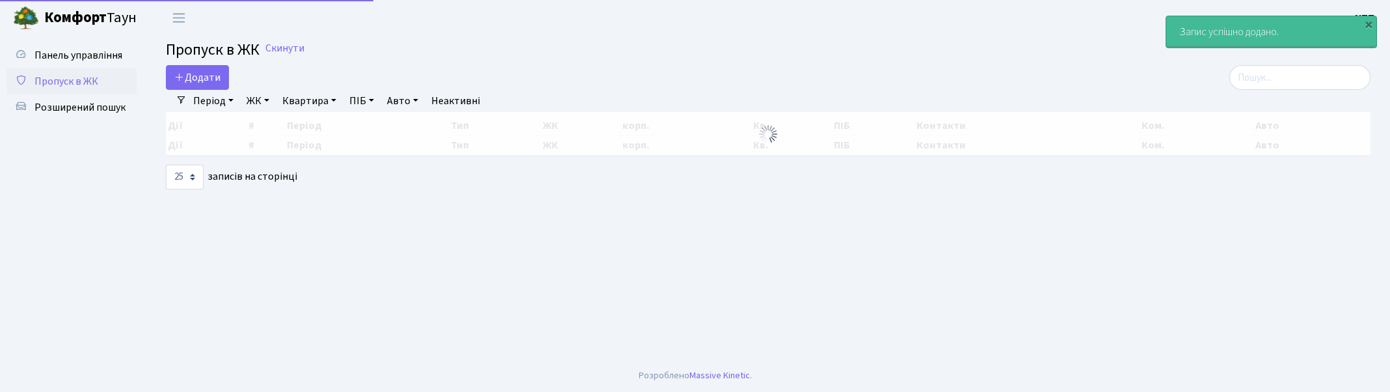
select select "25"
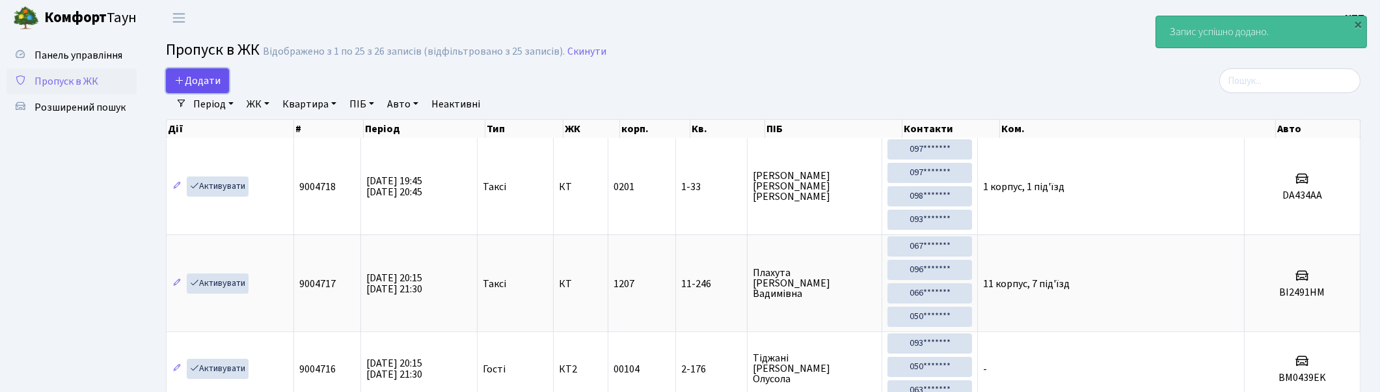
click at [198, 79] on span "Додати" at bounding box center [197, 81] width 46 height 14
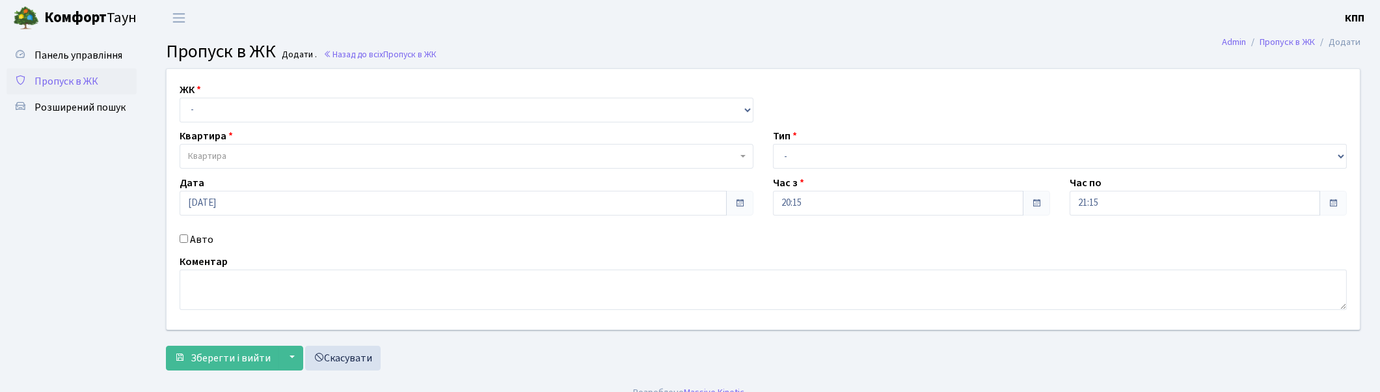
click at [183, 236] on input "Авто" at bounding box center [184, 238] width 8 height 8
checkbox input "true"
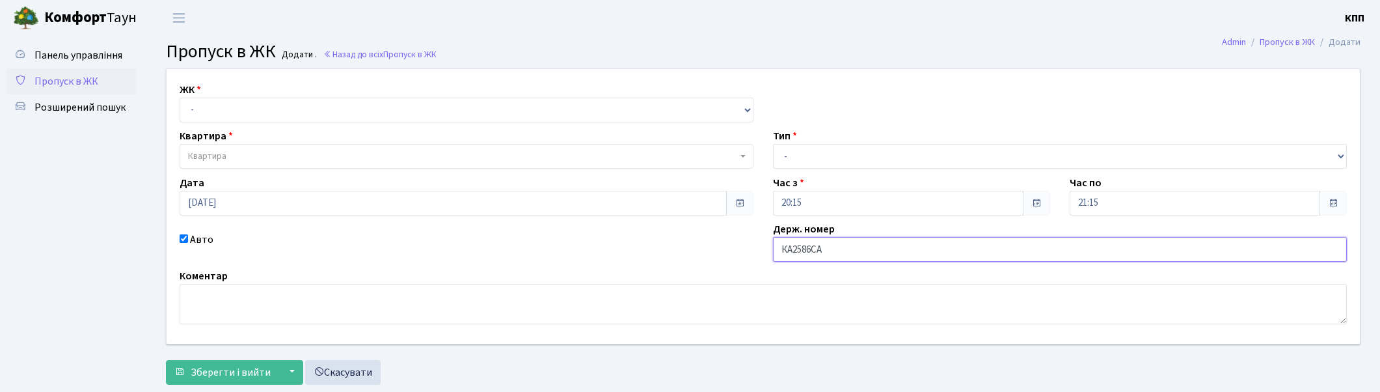
type input "КА2586СА"
click at [808, 155] on select "- Доставка Таксі Гості Сервіс" at bounding box center [1060, 156] width 574 height 25
select select "2"
click at [773, 144] on select "- Доставка Таксі Гості Сервіс" at bounding box center [1060, 156] width 574 height 25
click at [241, 109] on select "- КТ, вул. Регенераторна, 4 КТ2, просп. [STREET_ADDRESS] [STREET_ADDRESS] [PERS…" at bounding box center [467, 110] width 574 height 25
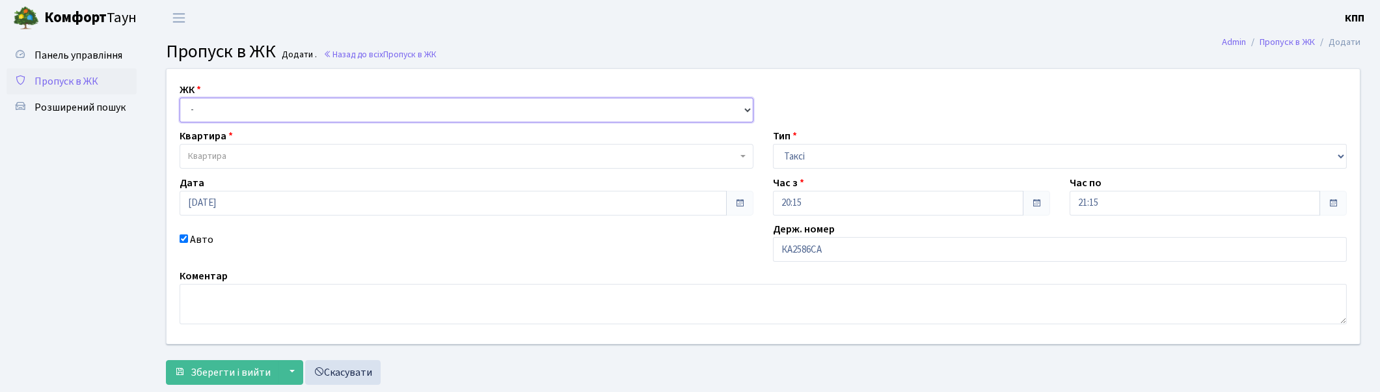
select select "271"
click at [180, 98] on select "- КТ, вул. Регенераторна, 4 КТ2, просп. [STREET_ADDRESS] [STREET_ADDRESS] [PERS…" at bounding box center [467, 110] width 574 height 25
select select
click at [243, 150] on span "Квартира" at bounding box center [462, 156] width 549 height 13
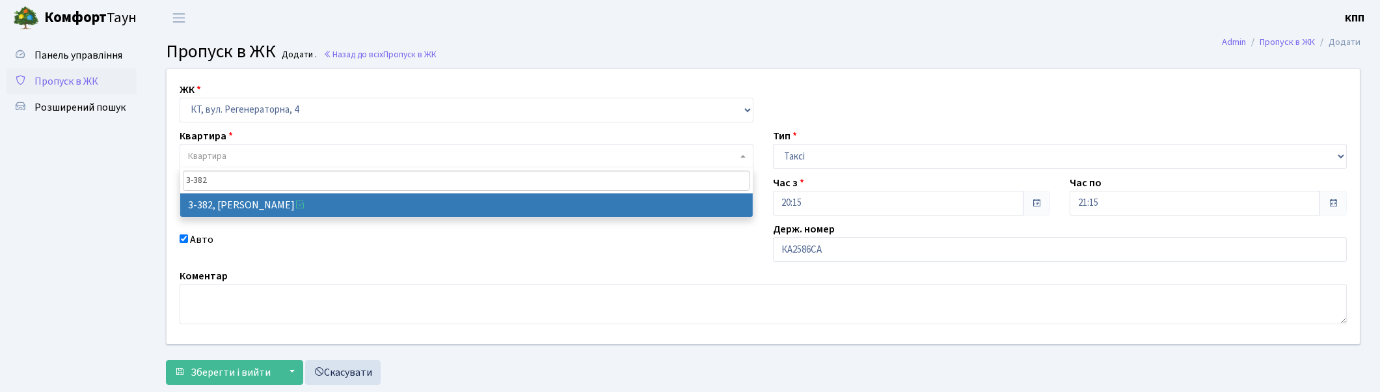
type input "3-382"
select select "1600"
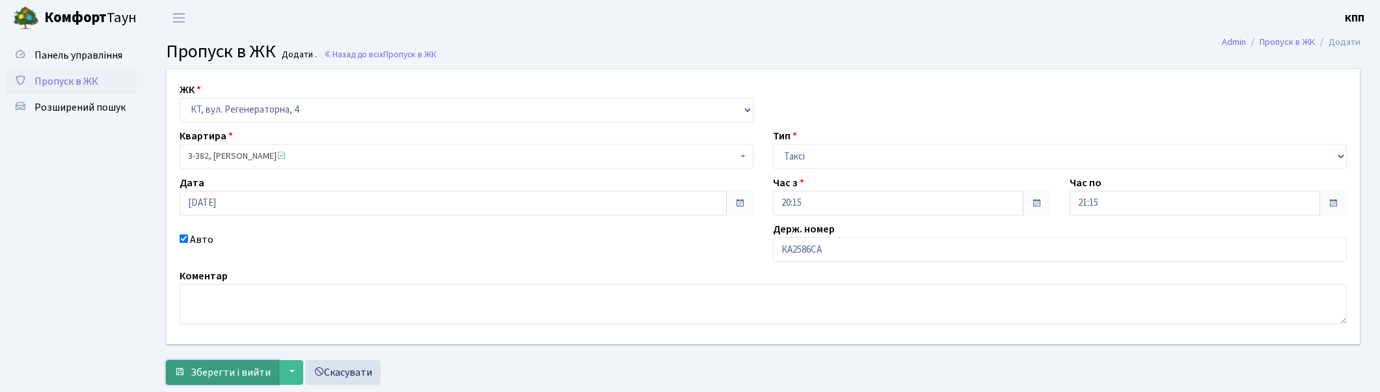
click at [218, 368] on span "Зберегти і вийти" at bounding box center [231, 372] width 80 height 14
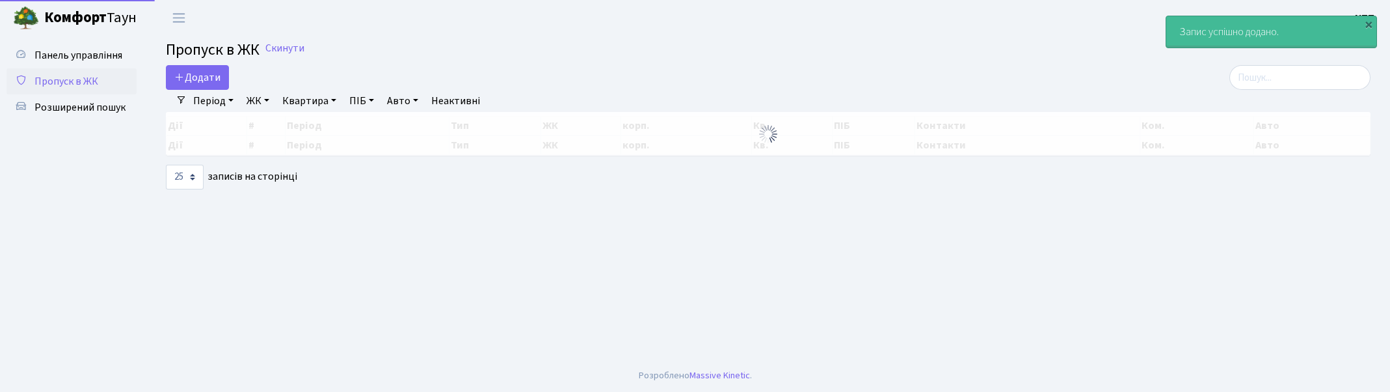
select select "25"
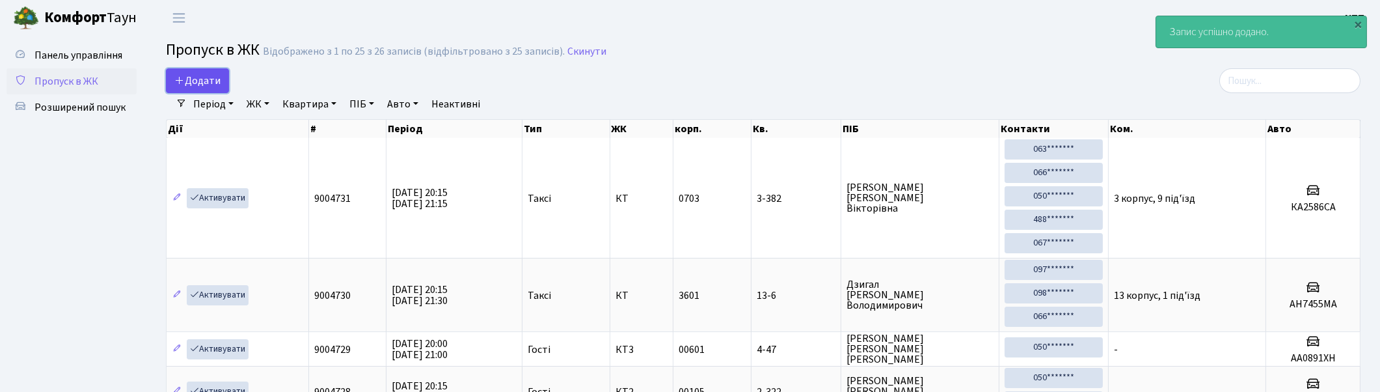
click at [198, 74] on span "Додати" at bounding box center [197, 81] width 46 height 14
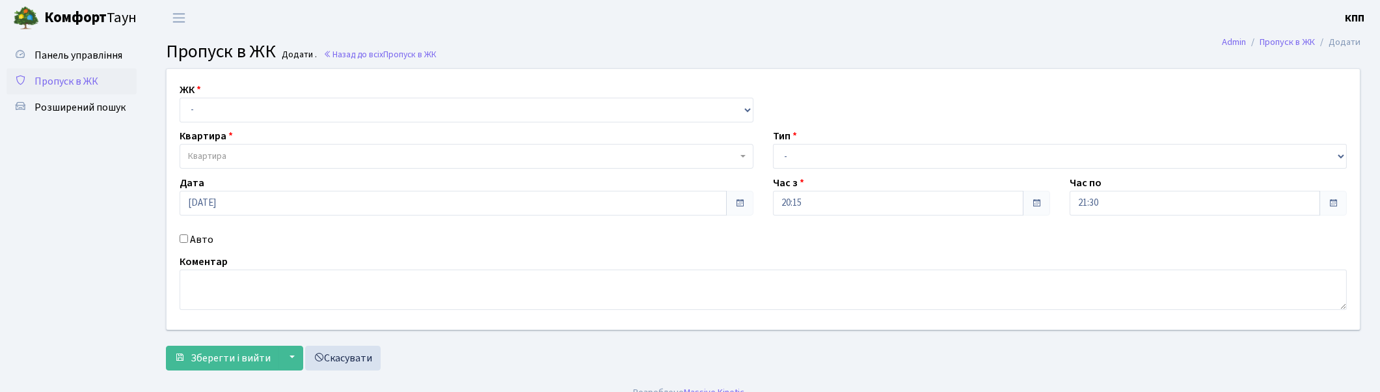
click at [184, 237] on input "Авто" at bounding box center [184, 238] width 8 height 8
checkbox input "true"
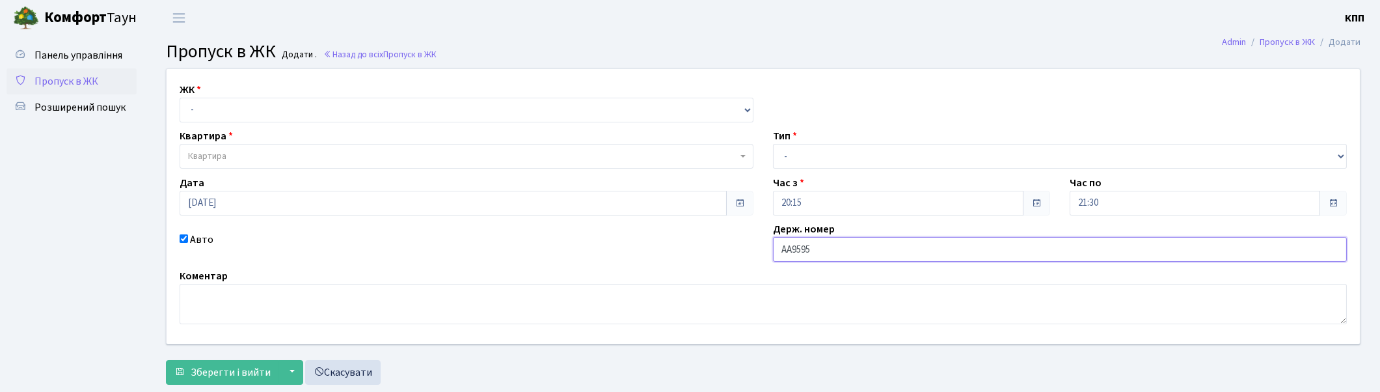
type input "АА9595ХА"
click at [815, 157] on select "- Доставка Таксі Гості Сервіс" at bounding box center [1060, 156] width 574 height 25
select select "2"
click at [773, 144] on select "- Доставка Таксі Гості Сервіс" at bounding box center [1060, 156] width 574 height 25
click at [209, 111] on select "- КТ, вул. Регенераторна, 4 КТ2, просп. [STREET_ADDRESS] [STREET_ADDRESS] [PERS…" at bounding box center [467, 110] width 574 height 25
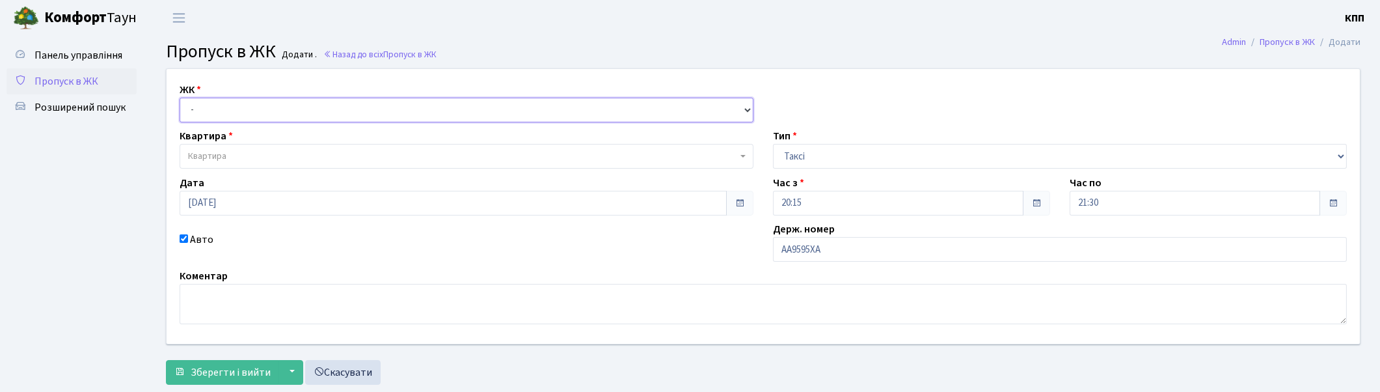
select select "271"
click at [180, 98] on select "- КТ, вул. Регенераторна, 4 КТ2, просп. [STREET_ADDRESS] [STREET_ADDRESS] [PERS…" at bounding box center [467, 110] width 574 height 25
select select
click at [246, 154] on span "Квартира" at bounding box center [462, 156] width 549 height 13
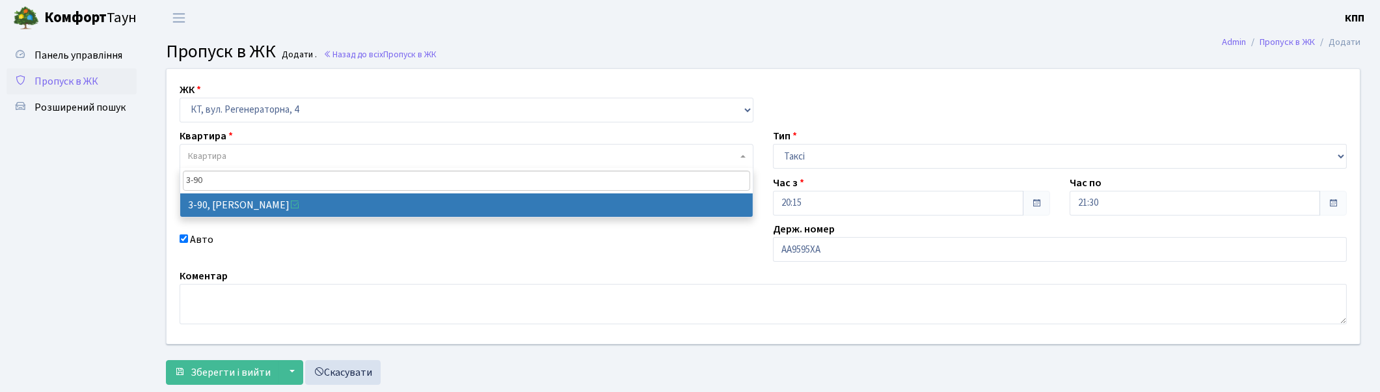
type input "3-90"
select select "899"
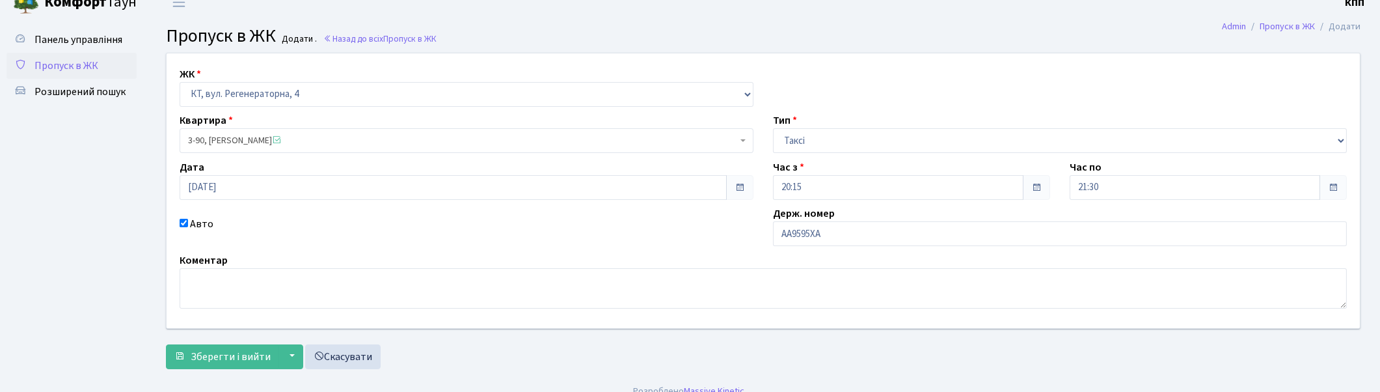
scroll to position [31, 0]
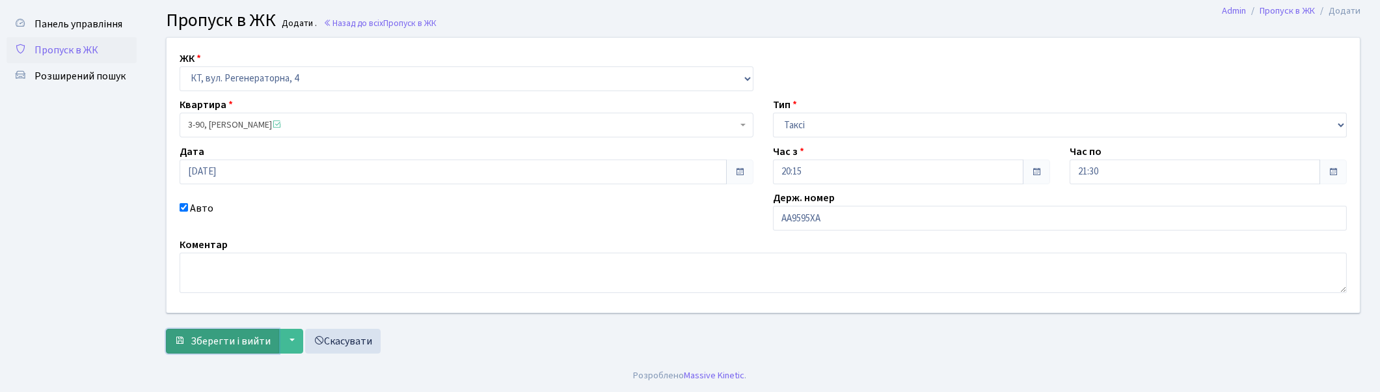
click at [222, 340] on span "Зберегти і вийти" at bounding box center [231, 341] width 80 height 14
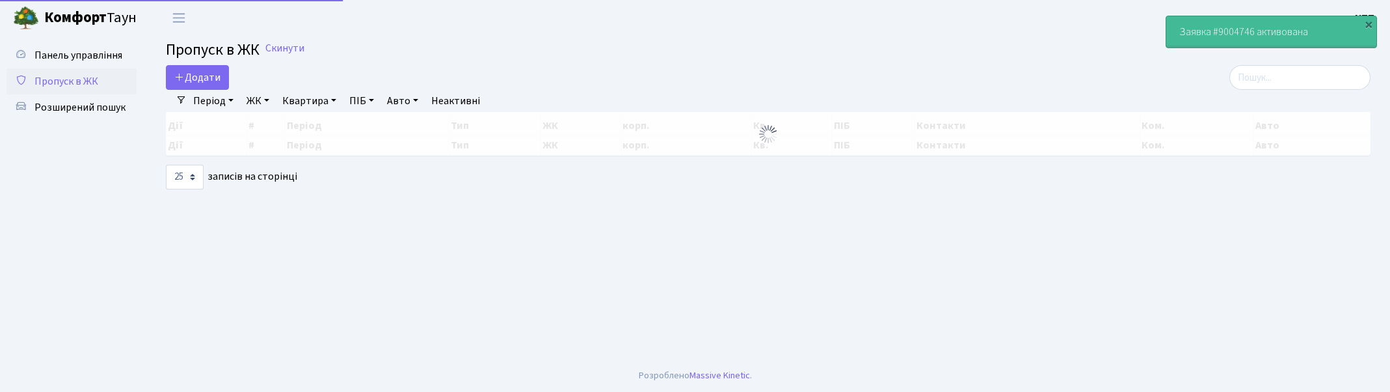
select select "25"
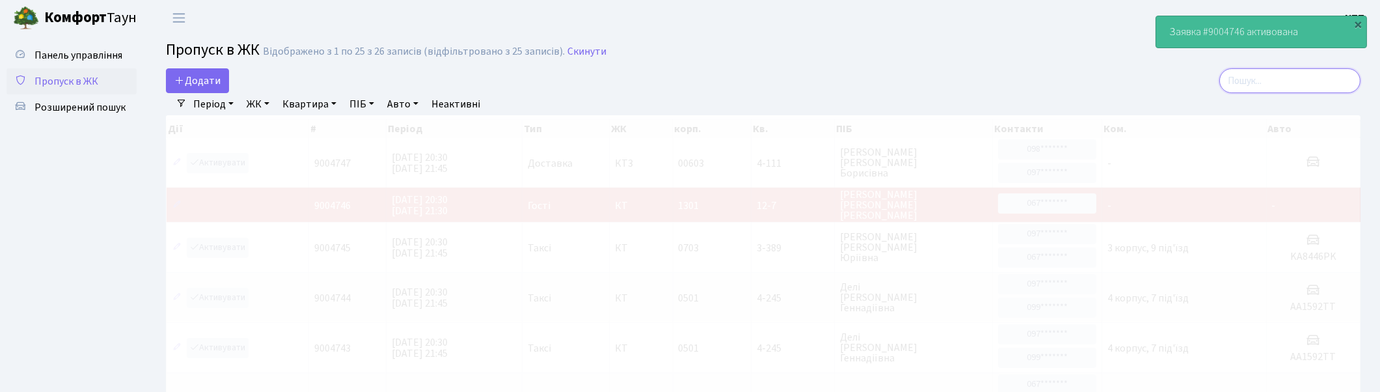
drag, startPoint x: 1351, startPoint y: 74, endPoint x: 1349, endPoint y: 80, distance: 7.0
click at [1350, 74] on input "search" at bounding box center [1289, 80] width 141 height 25
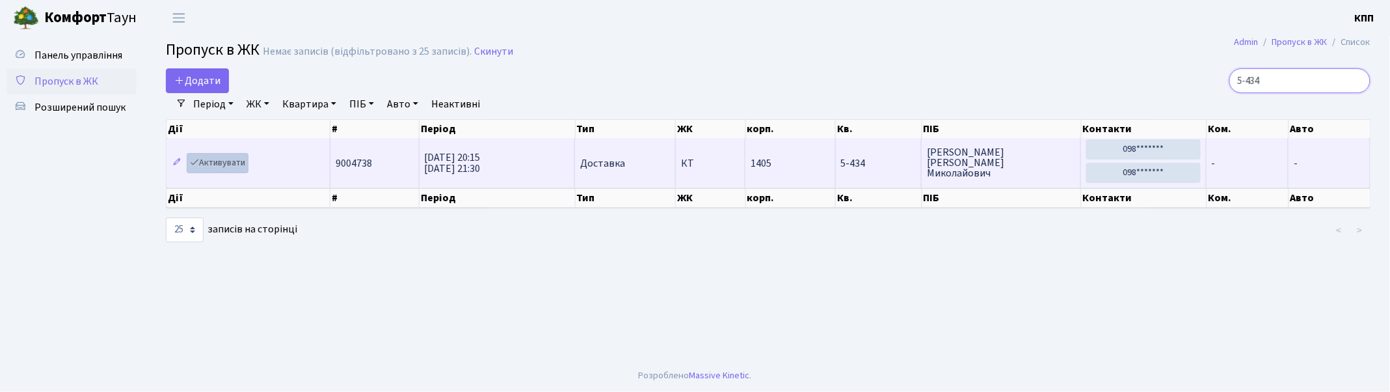
type input "5-434"
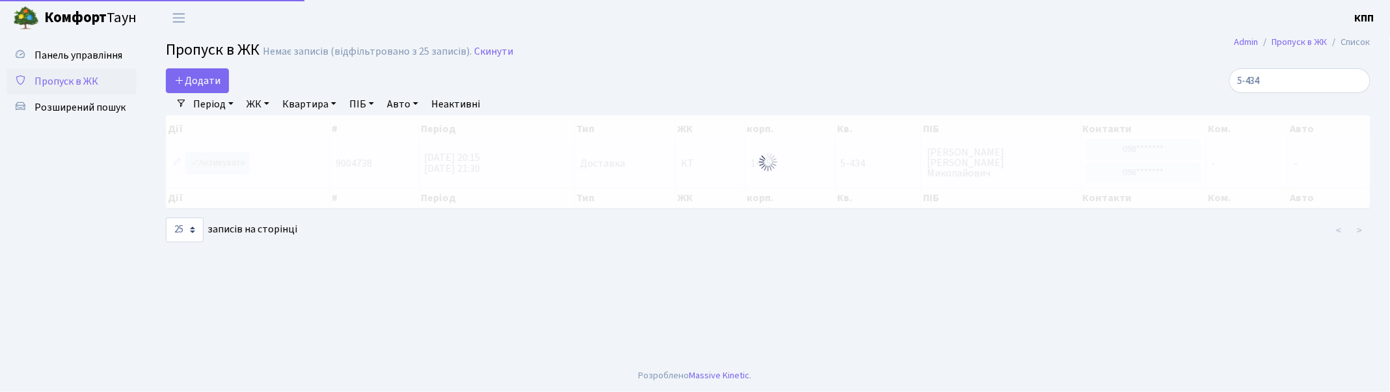
click at [219, 159] on div "Дії # Період Тип ЖК корп. Кв. ПІБ Контакти Ком. Авто Дії # Період Тип ЖК корп. …" at bounding box center [768, 163] width 1224 height 97
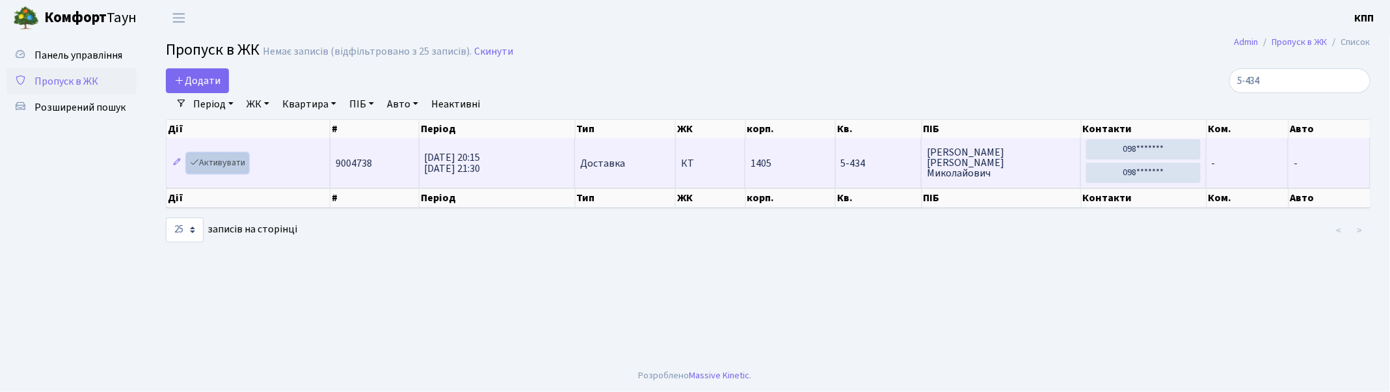
click at [217, 161] on link "Активувати" at bounding box center [218, 163] width 62 height 20
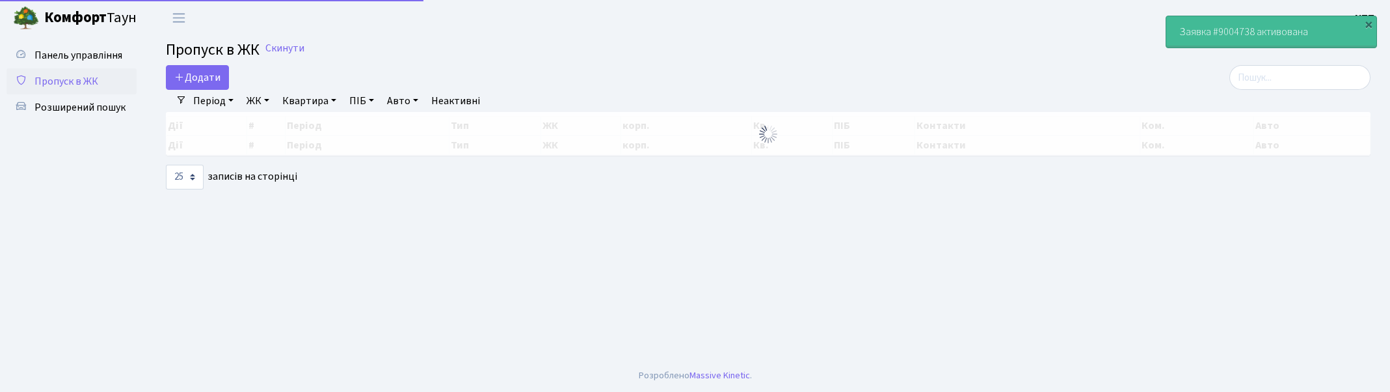
select select "25"
click at [1308, 72] on input "search" at bounding box center [1300, 77] width 141 height 25
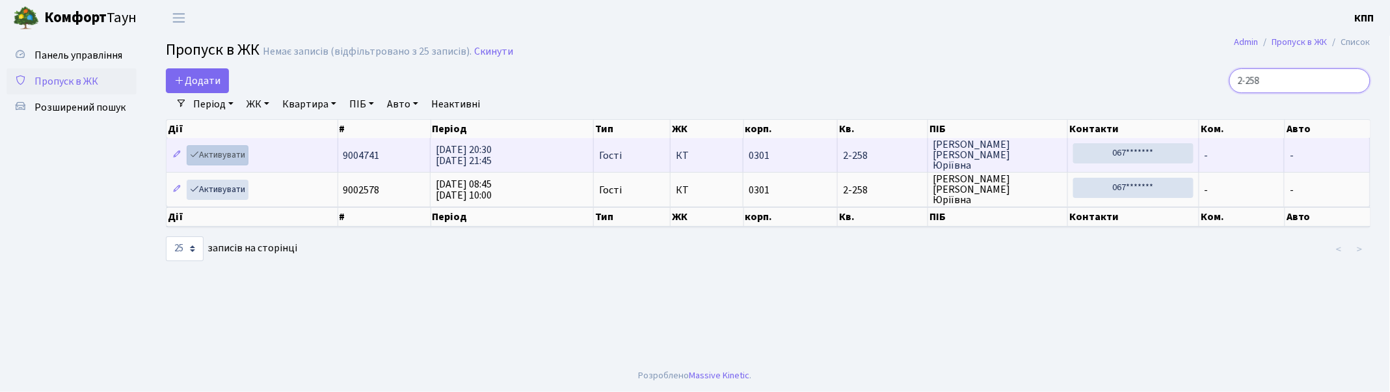
type input "2-258"
click at [222, 155] on link "Активувати" at bounding box center [218, 155] width 62 height 20
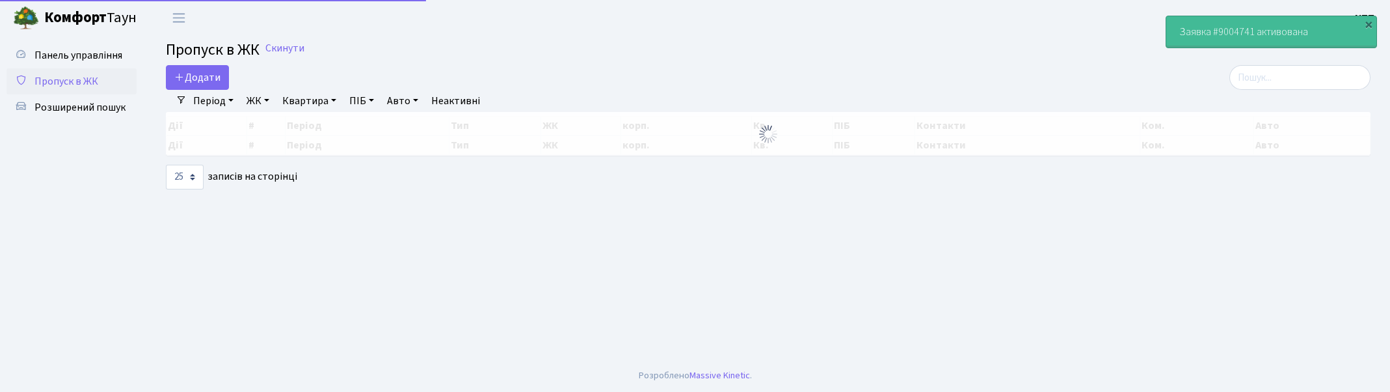
select select "25"
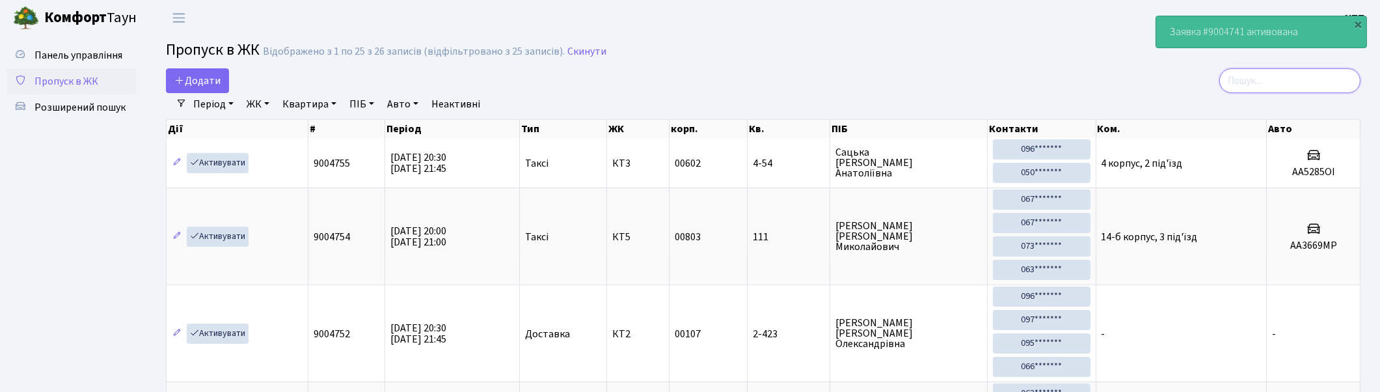
click at [1343, 75] on input "search" at bounding box center [1289, 80] width 141 height 25
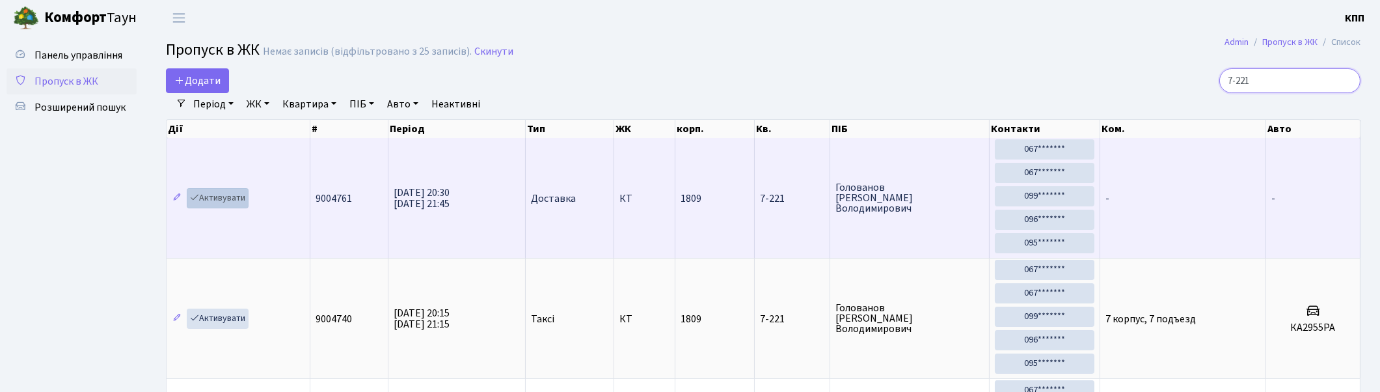
type input "7-221"
click at [219, 198] on link "Активувати" at bounding box center [218, 198] width 62 height 20
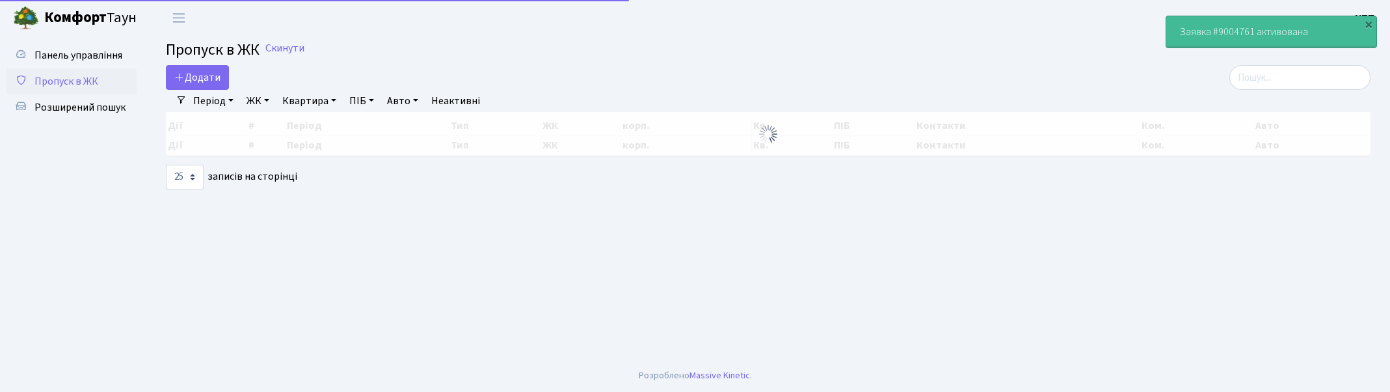
select select "25"
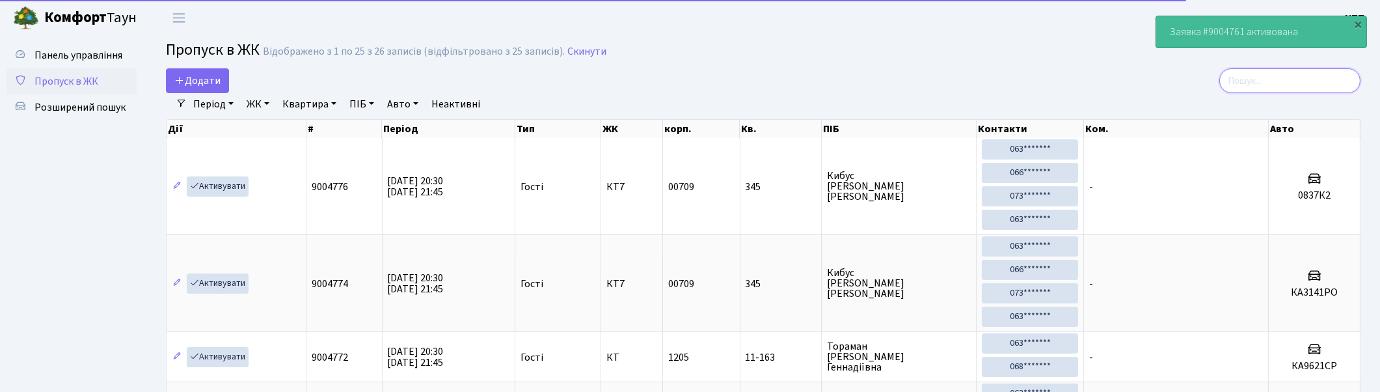
click at [1295, 75] on input "search" at bounding box center [1289, 80] width 141 height 25
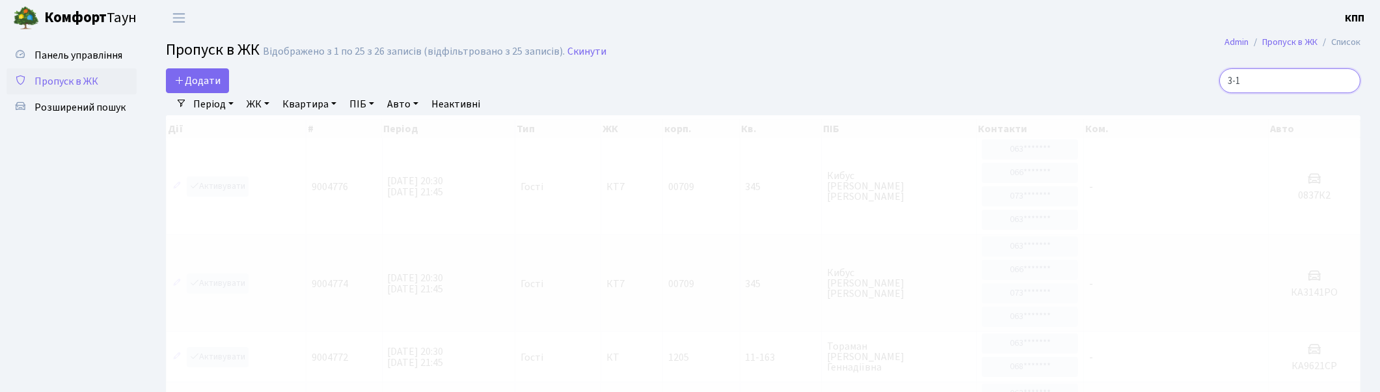
type input "3-16"
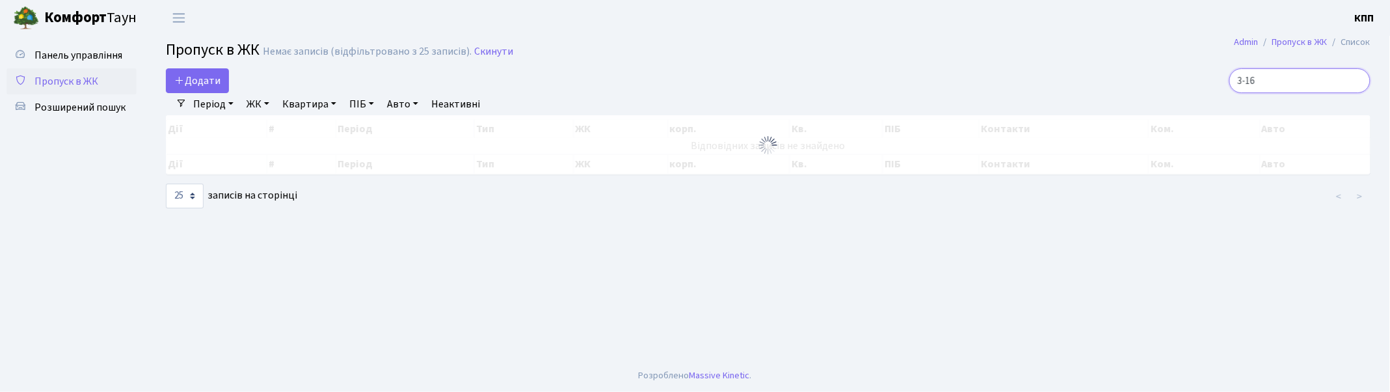
click at [1356, 79] on input "3-16" at bounding box center [1300, 80] width 141 height 25
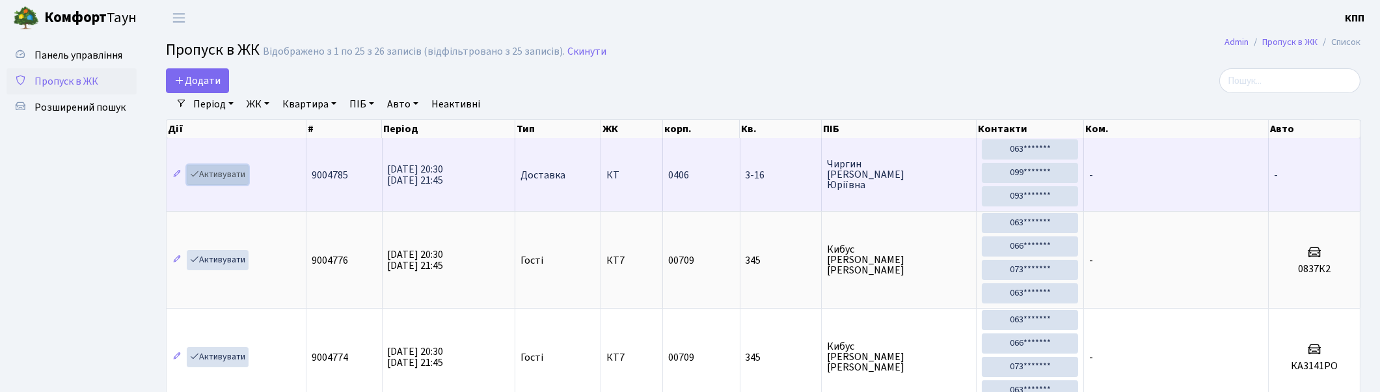
click at [215, 167] on link "Активувати" at bounding box center [218, 175] width 62 height 20
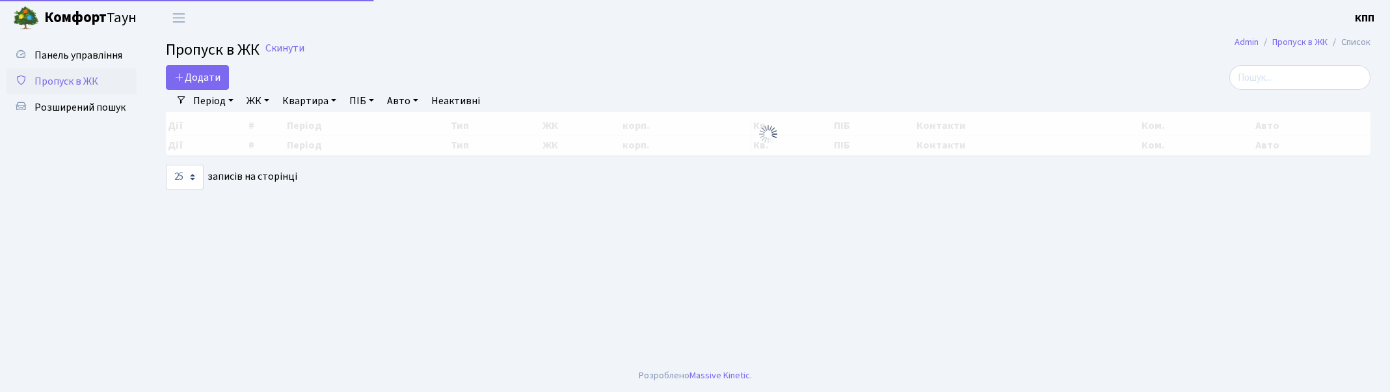
select select "25"
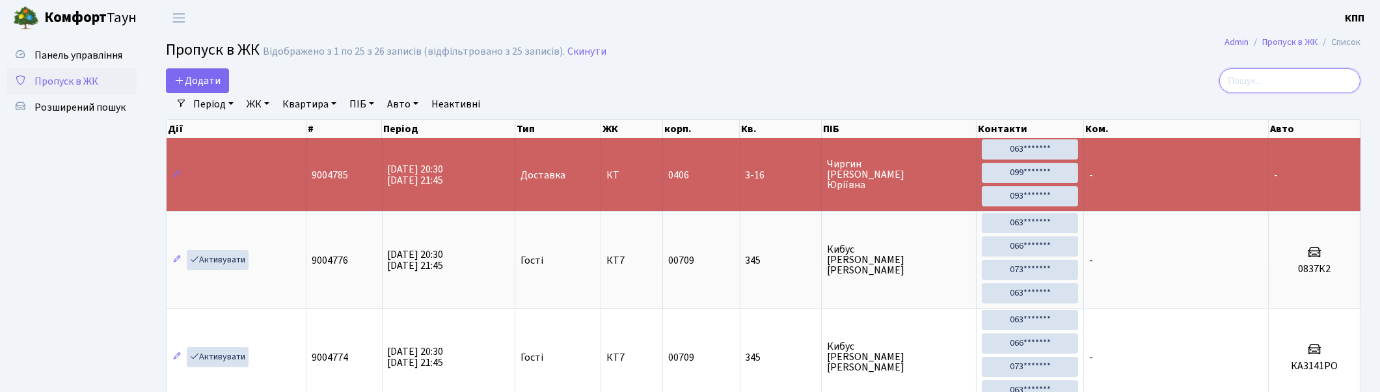
click at [1316, 79] on input "search" at bounding box center [1289, 80] width 141 height 25
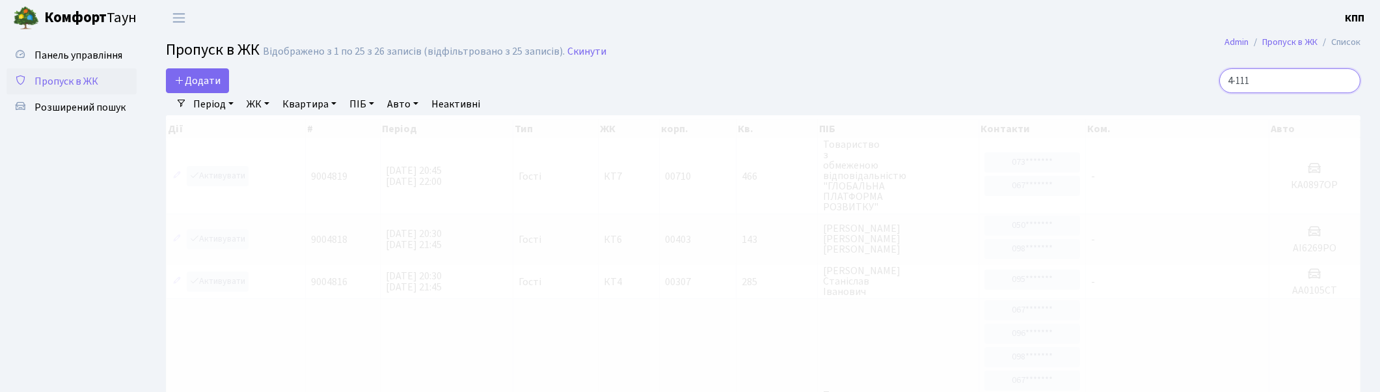
type input "4-111"
click at [254, 100] on link "ЖК" at bounding box center [257, 104] width 33 height 22
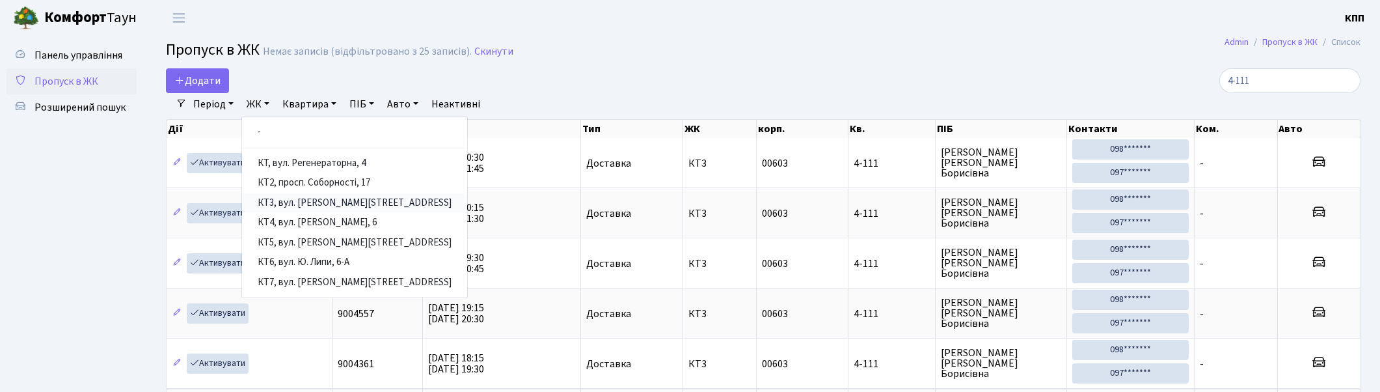
click at [316, 202] on link "КТ3, вул. [PERSON_NAME][STREET_ADDRESS]" at bounding box center [354, 203] width 225 height 20
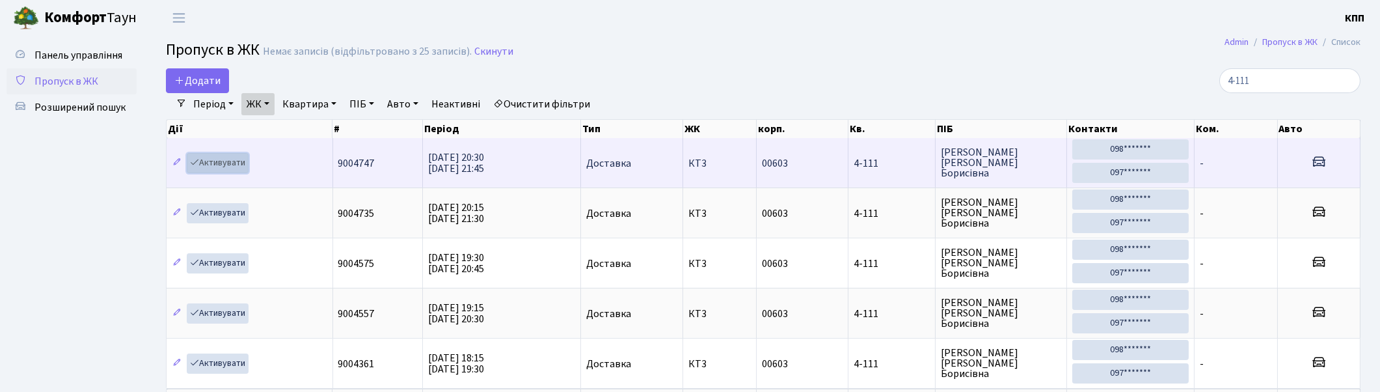
click at [228, 164] on link "Активувати" at bounding box center [218, 163] width 62 height 20
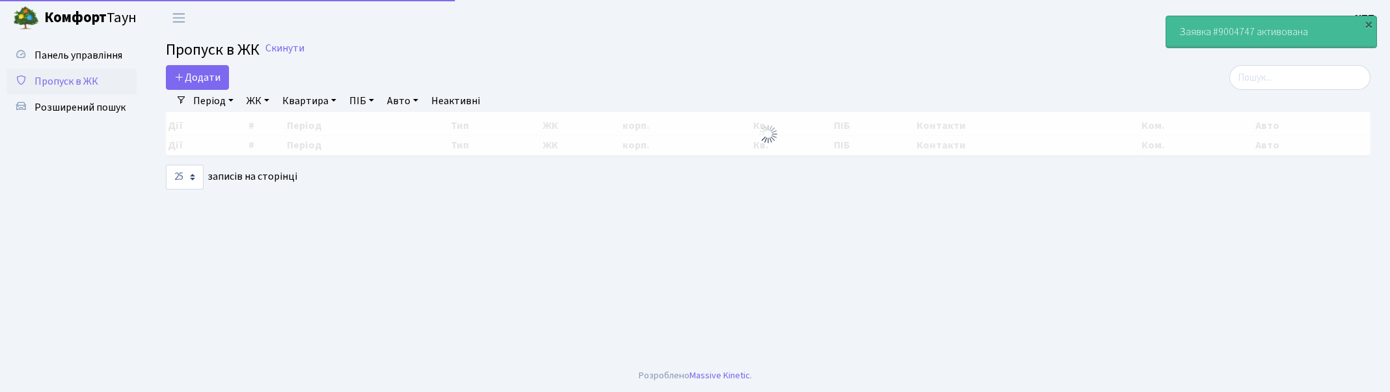
select select "25"
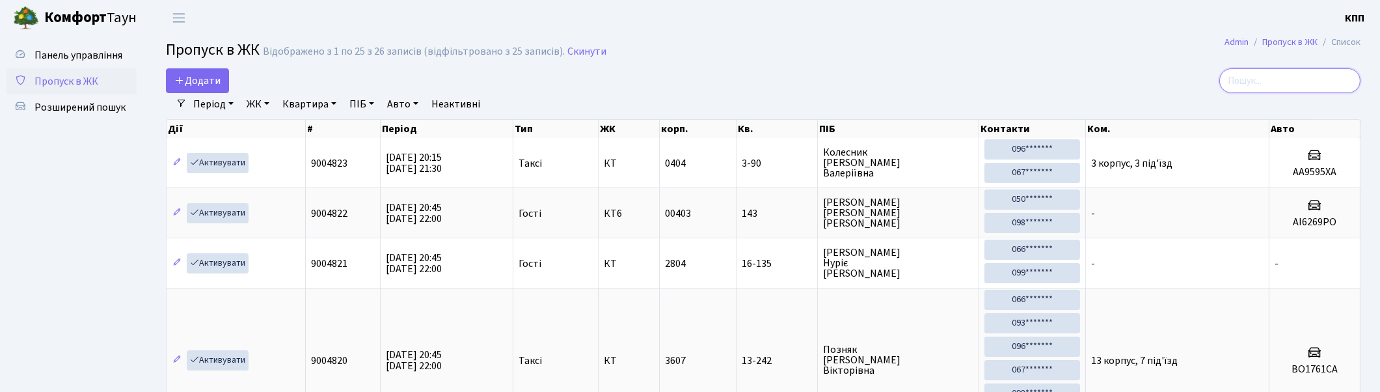
drag, startPoint x: 1314, startPoint y: 83, endPoint x: 1325, endPoint y: 73, distance: 14.7
click at [1317, 79] on input "search" at bounding box center [1289, 80] width 141 height 25
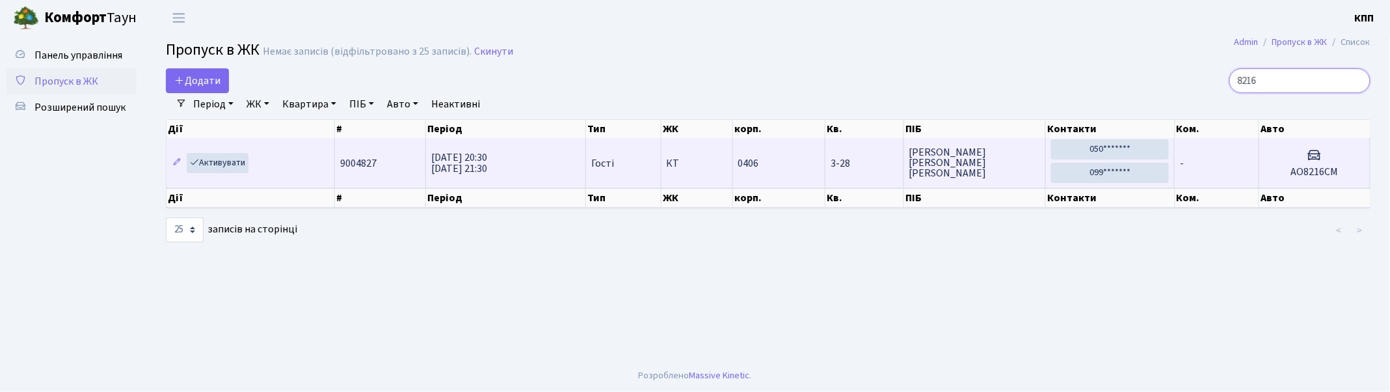
type input "8216"
click at [1213, 165] on td "-" at bounding box center [1217, 162] width 84 height 49
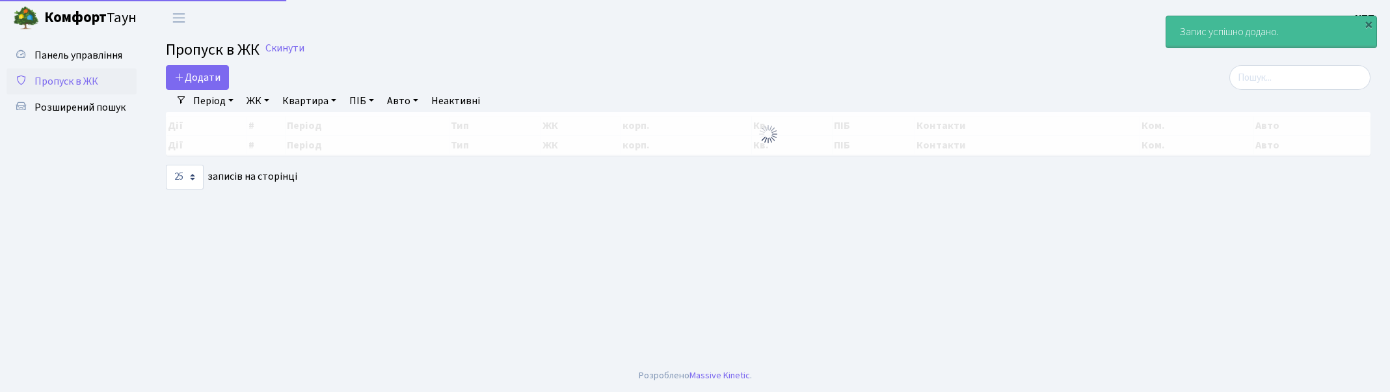
select select "25"
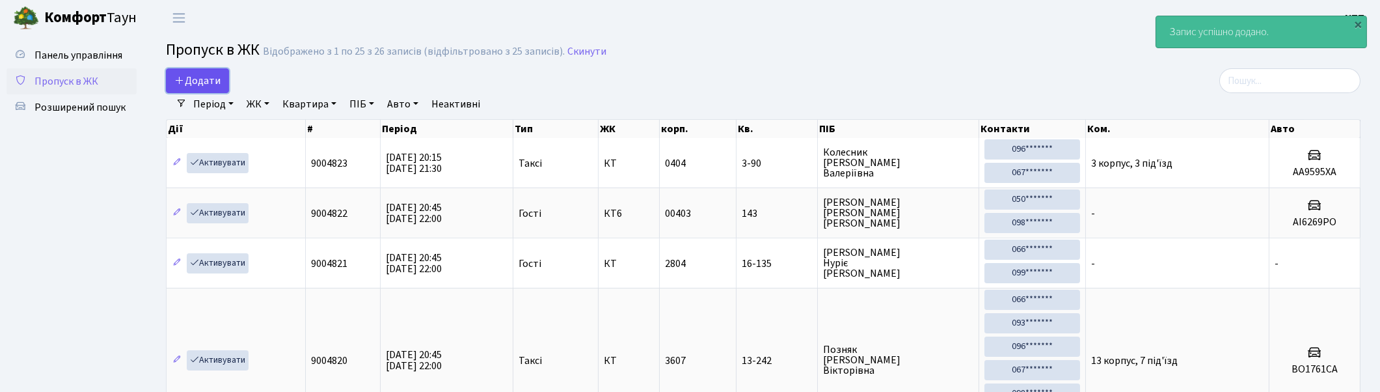
click at [199, 79] on span "Додати" at bounding box center [197, 81] width 46 height 14
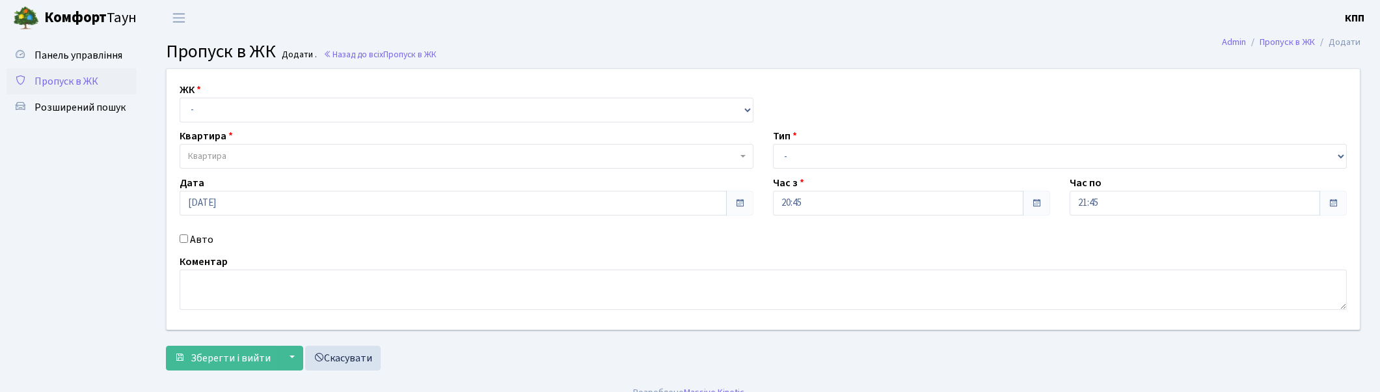
click at [182, 238] on input "Авто" at bounding box center [184, 238] width 8 height 8
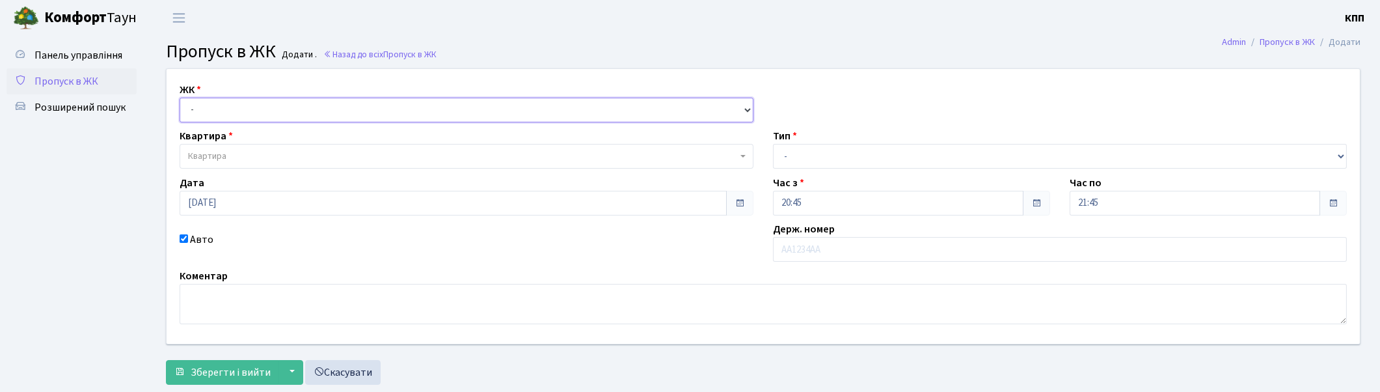
click at [217, 109] on select "- КТ, вул. Регенераторна, 4 КТ2, просп. Соборності, 17 КТ3, вул. Березнева, 16 …" at bounding box center [467, 110] width 574 height 25
click at [113, 247] on ul "Панель управління Пропуск в ЖК Розширений пошук" at bounding box center [72, 213] width 130 height 342
click at [183, 237] on input "Авто" at bounding box center [184, 238] width 8 height 8
checkbox input "false"
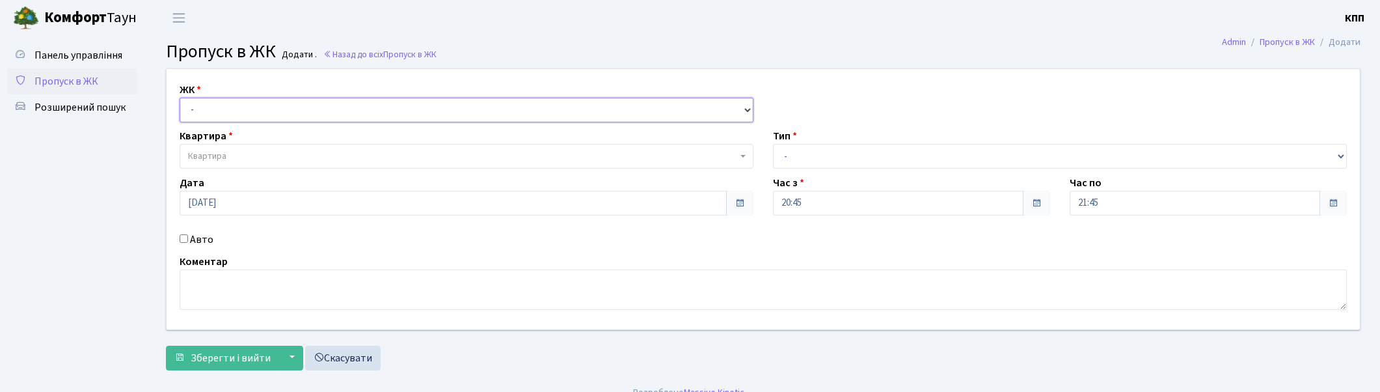
click at [236, 105] on select "- КТ, вул. Регенераторна, 4 КТ2, просп. Соборності, 17 КТ3, вул. Березнева, 16 …" at bounding box center [467, 110] width 574 height 25
select select "271"
click at [180, 98] on select "- КТ, вул. Регенераторна, 4 КТ2, просп. Соборності, 17 КТ3, вул. Березнева, 16 …" at bounding box center [467, 110] width 574 height 25
select select
click at [243, 151] on span "Квартира" at bounding box center [462, 156] width 549 height 13
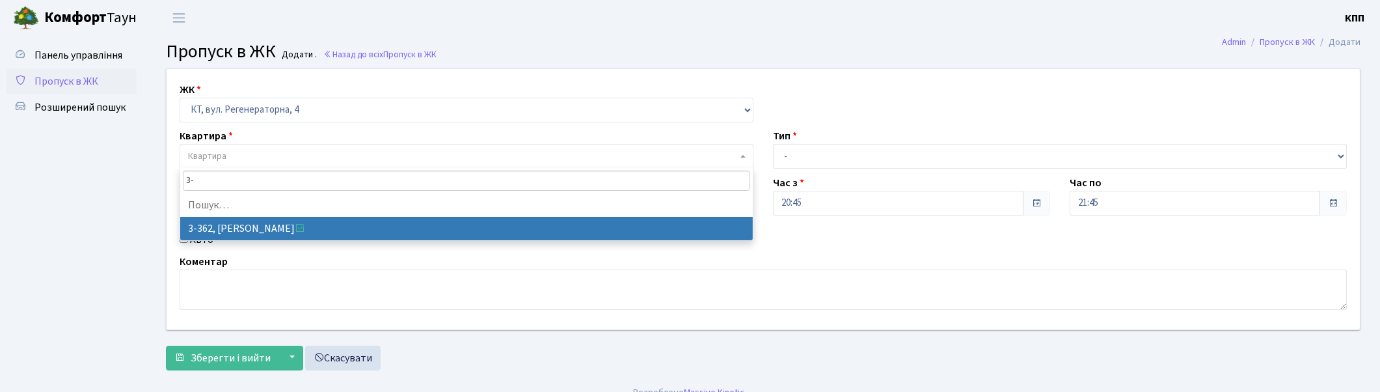
type input "3"
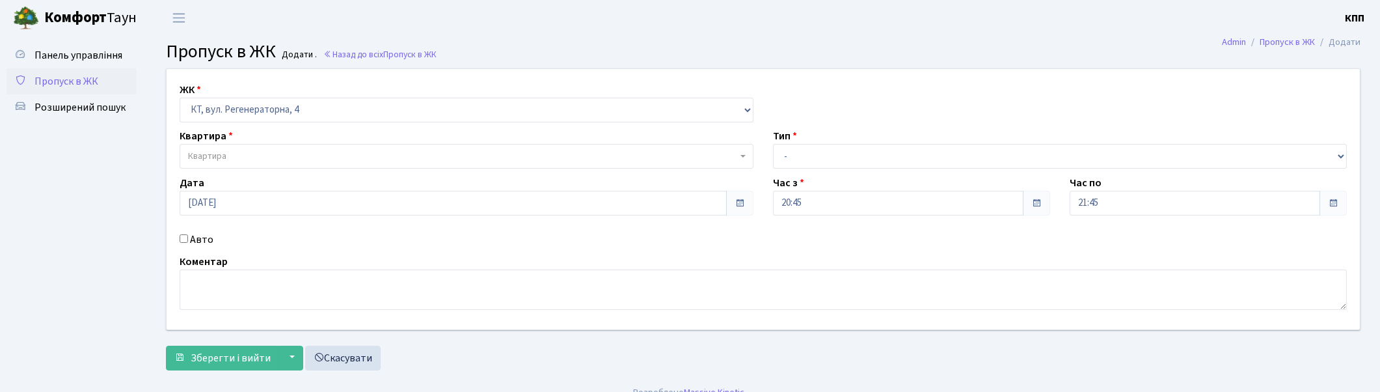
click at [73, 79] on span "Пропуск в ЖК" at bounding box center [66, 81] width 64 height 14
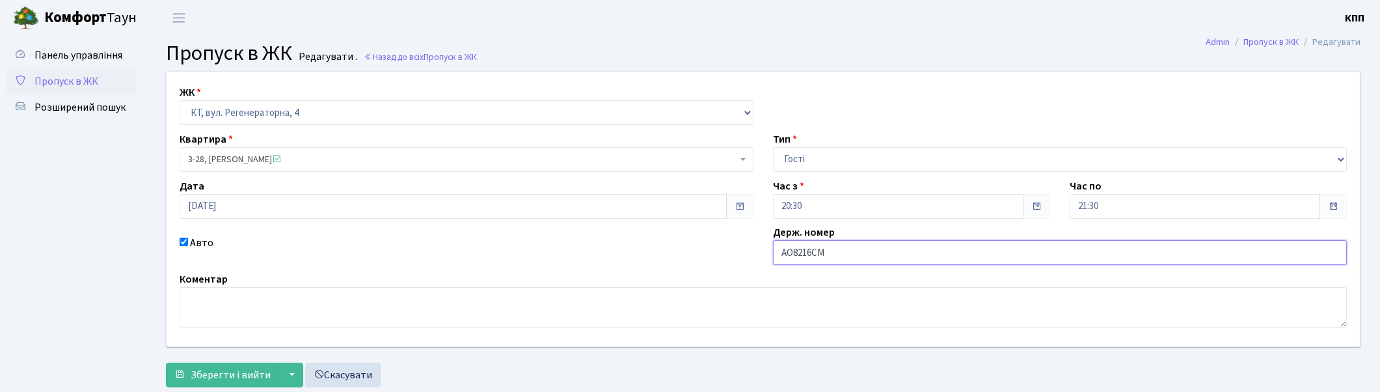
click at [893, 254] on input "AO8216CM" at bounding box center [1060, 252] width 574 height 25
type input "AO8216ІВ"
click at [207, 373] on span "Зберегти і вийти" at bounding box center [231, 375] width 80 height 14
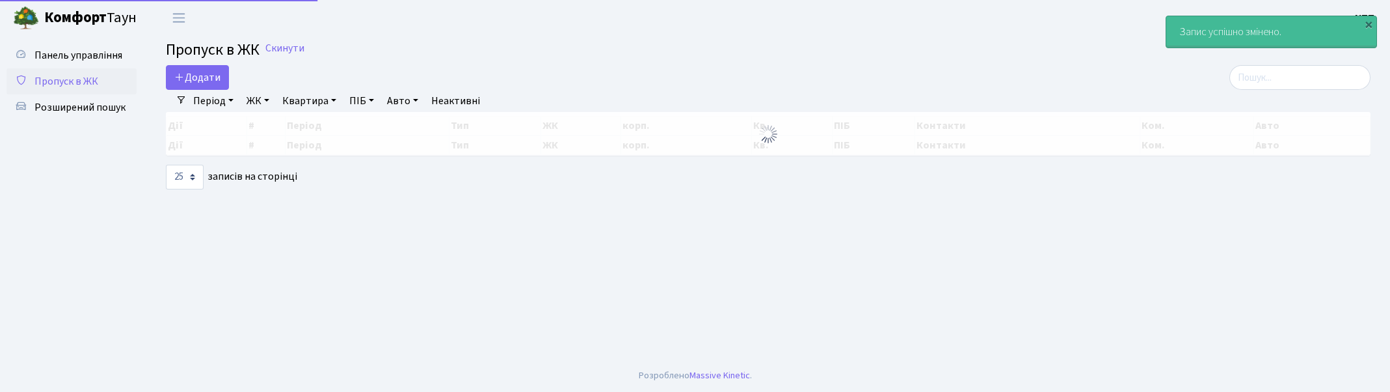
select select "25"
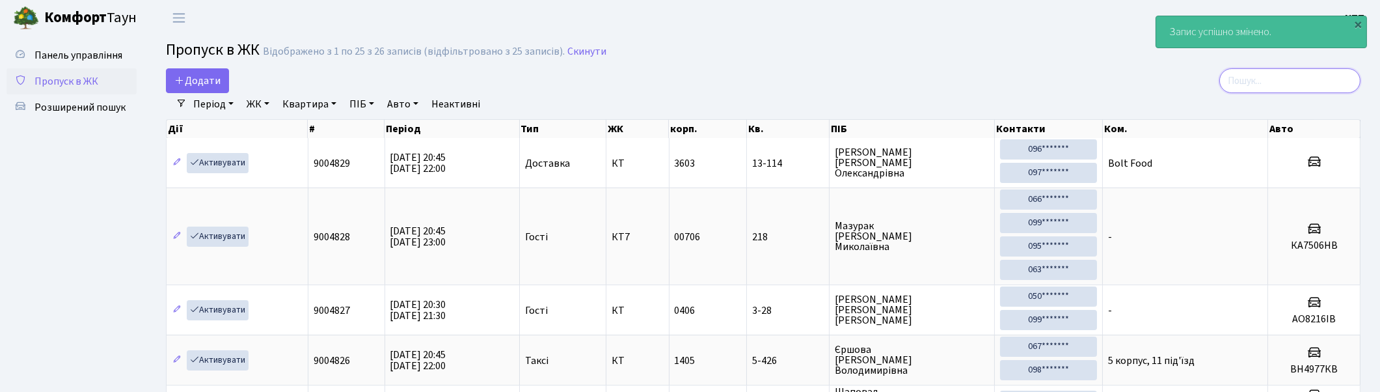
click at [1289, 76] on input "search" at bounding box center [1289, 80] width 141 height 25
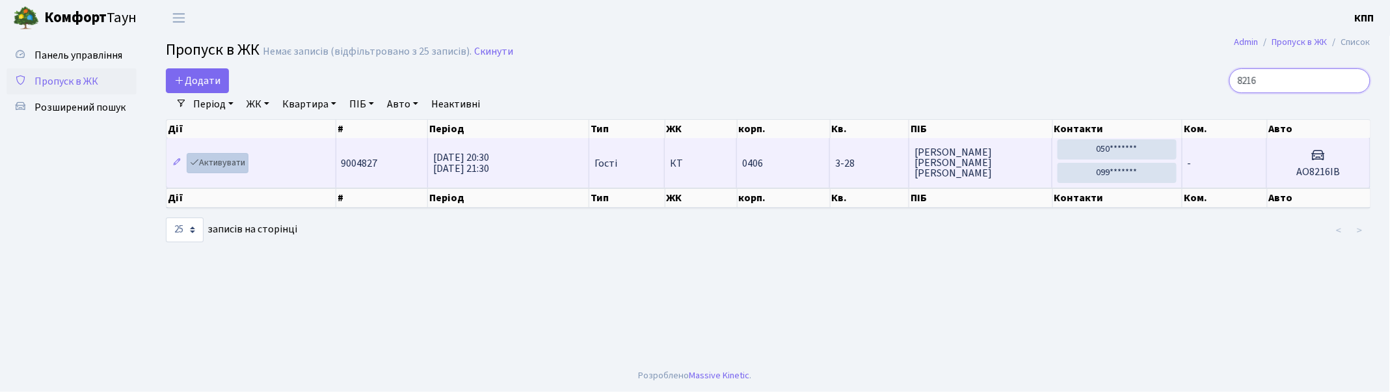
type input "8216"
click at [223, 159] on link "Активувати" at bounding box center [218, 163] width 62 height 20
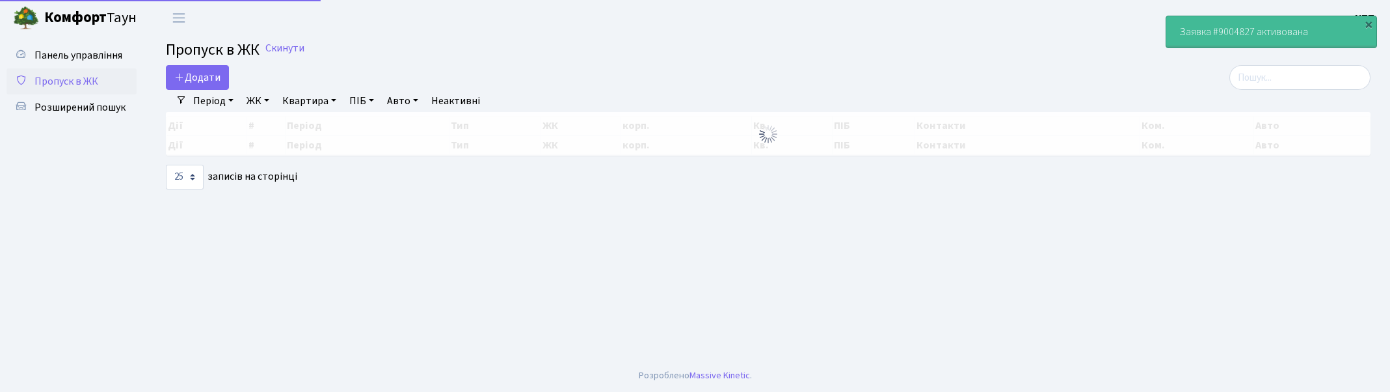
select select "25"
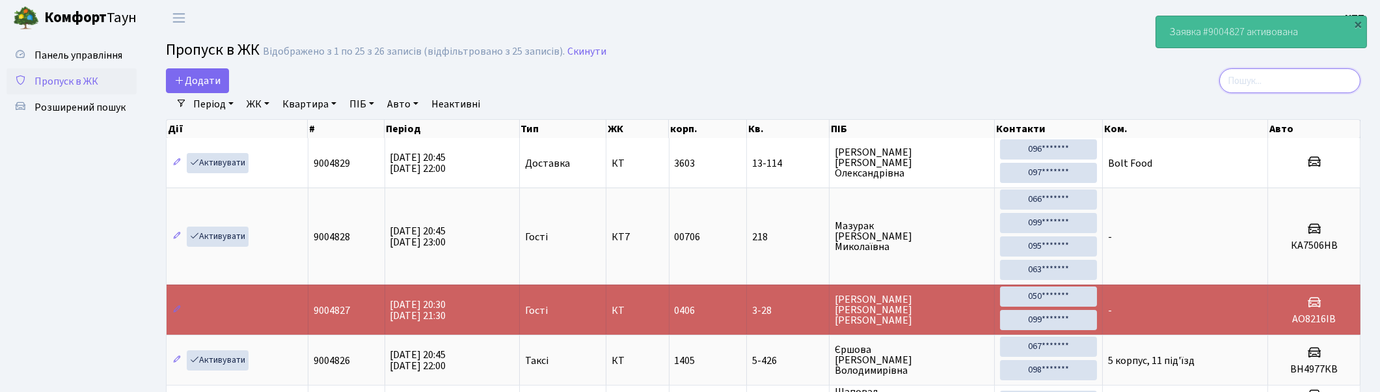
click at [1252, 75] on input "search" at bounding box center [1289, 80] width 141 height 25
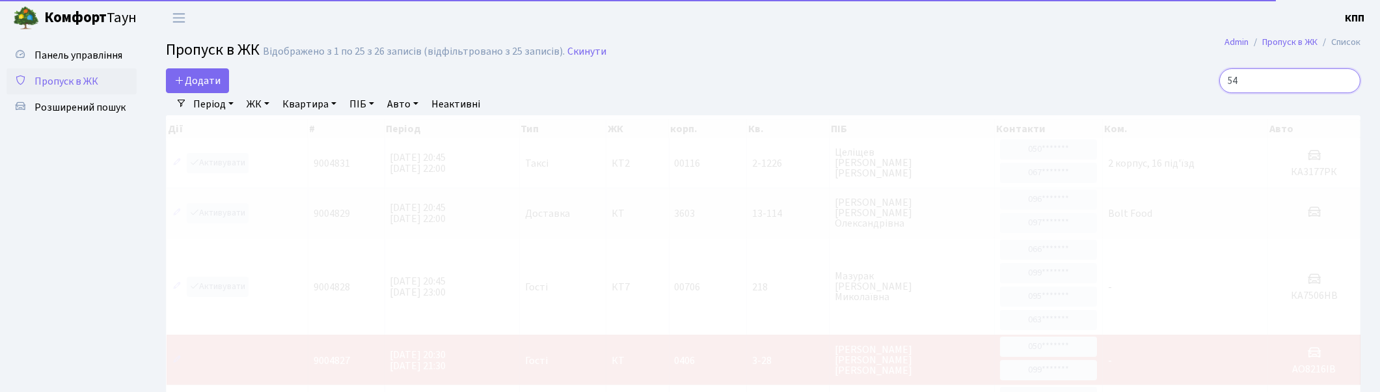
type input "548"
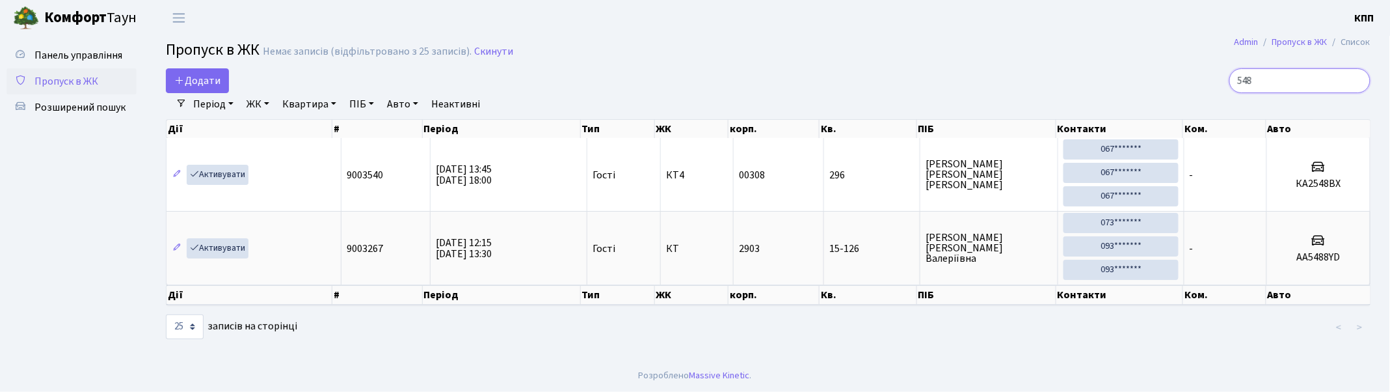
click at [1358, 79] on input "548" at bounding box center [1300, 80] width 141 height 25
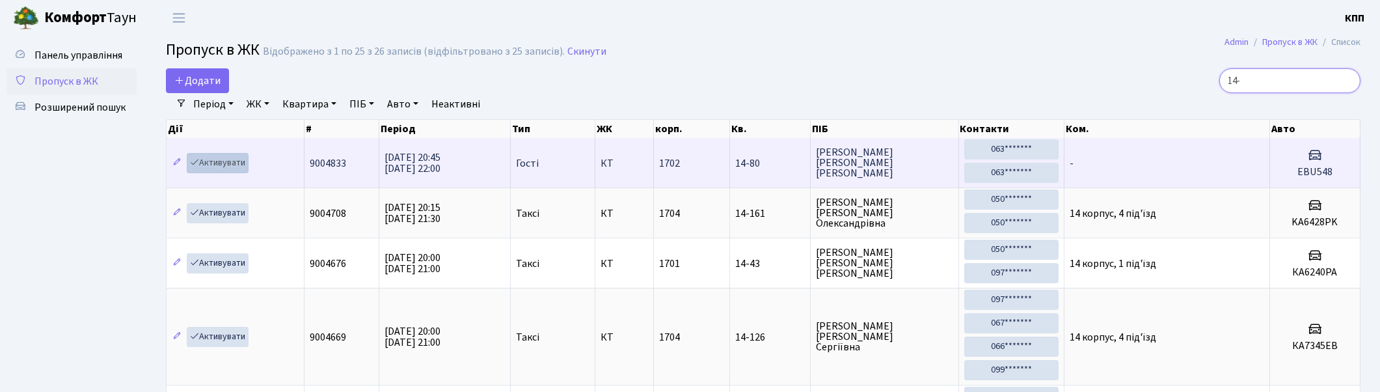
type input "14-"
click at [219, 164] on link "Активувати" at bounding box center [218, 163] width 62 height 20
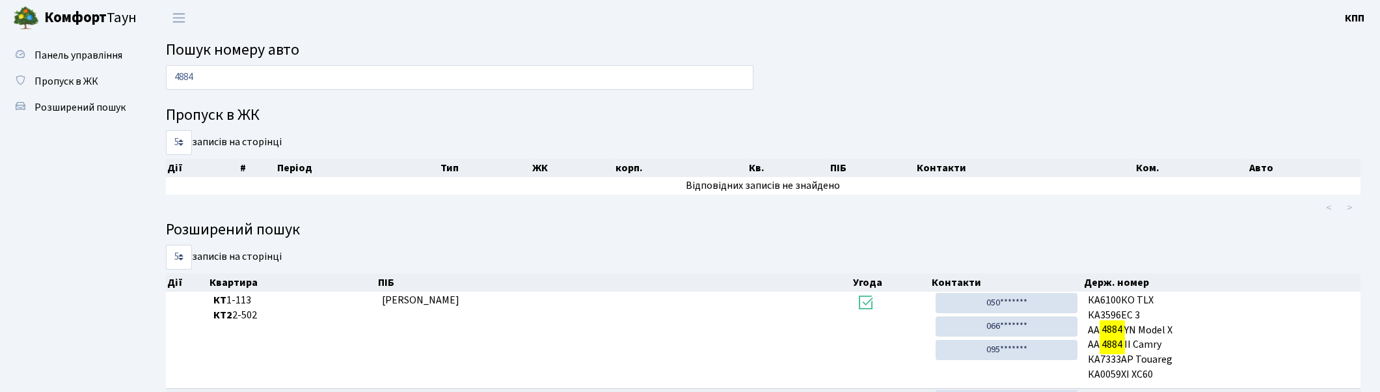
scroll to position [152, 0]
type input "4"
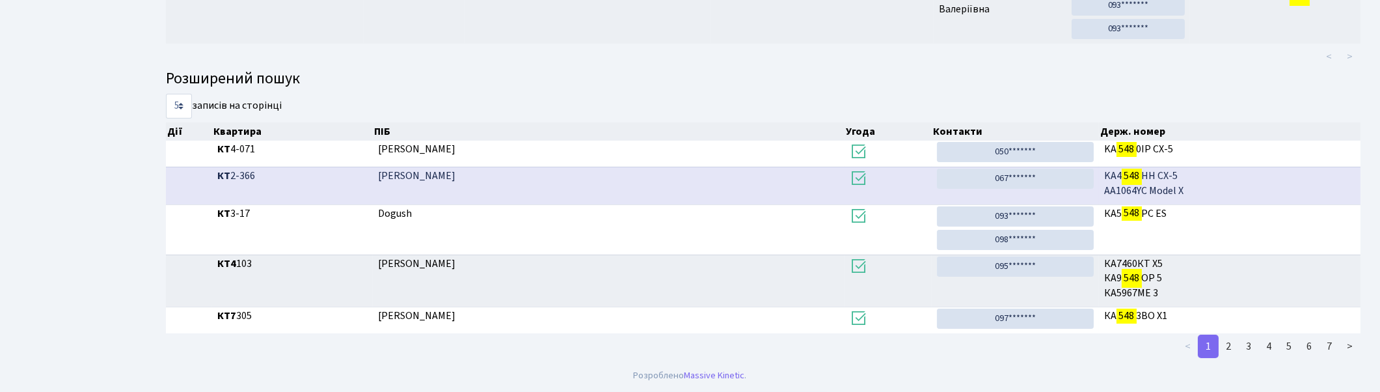
scroll to position [0, 0]
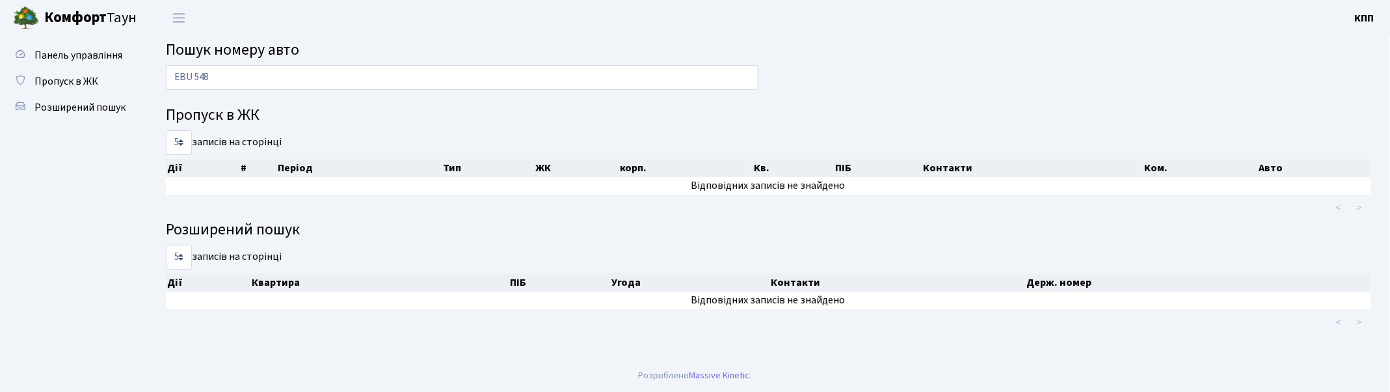
click at [712, 76] on input "EBU 548" at bounding box center [462, 77] width 593 height 25
click at [254, 77] on input "EBU 548" at bounding box center [462, 77] width 593 height 25
type input "E"
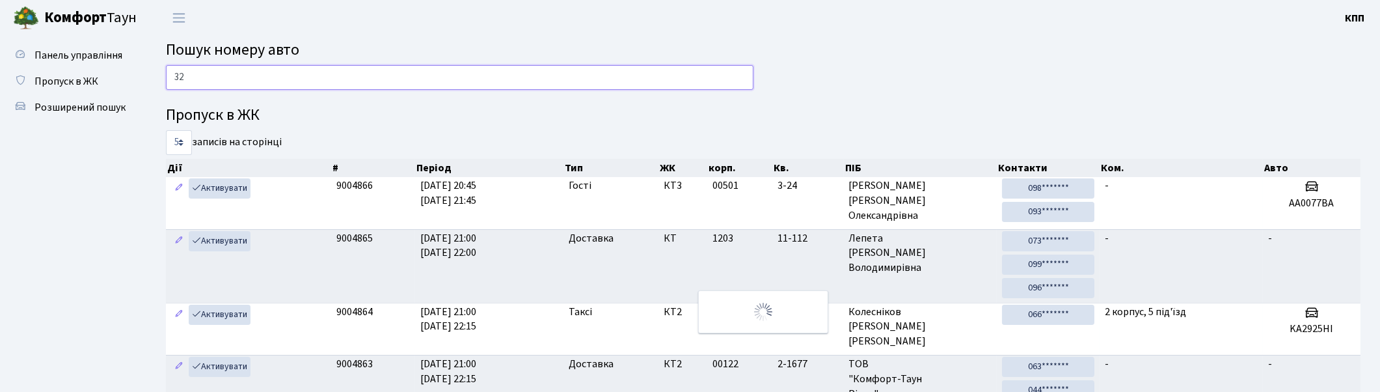
type input "3"
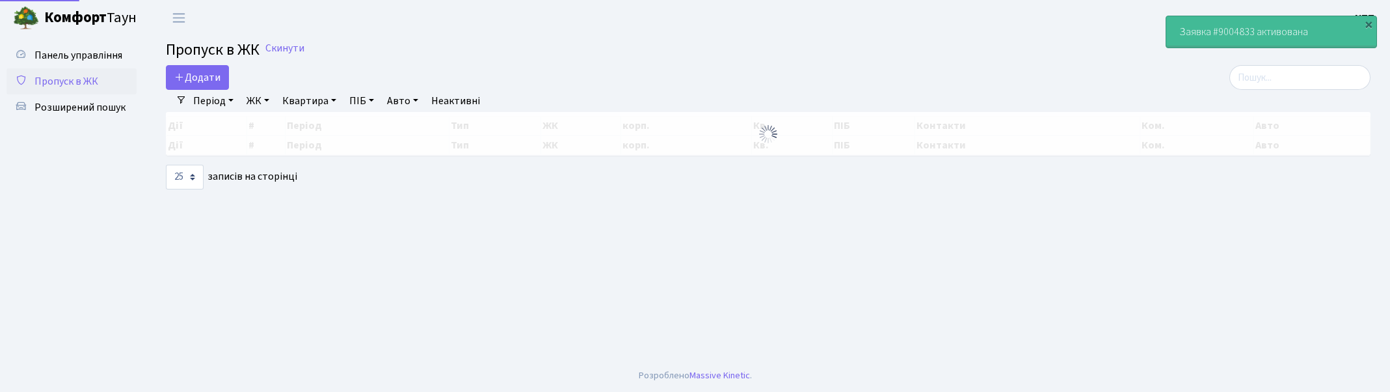
select select "25"
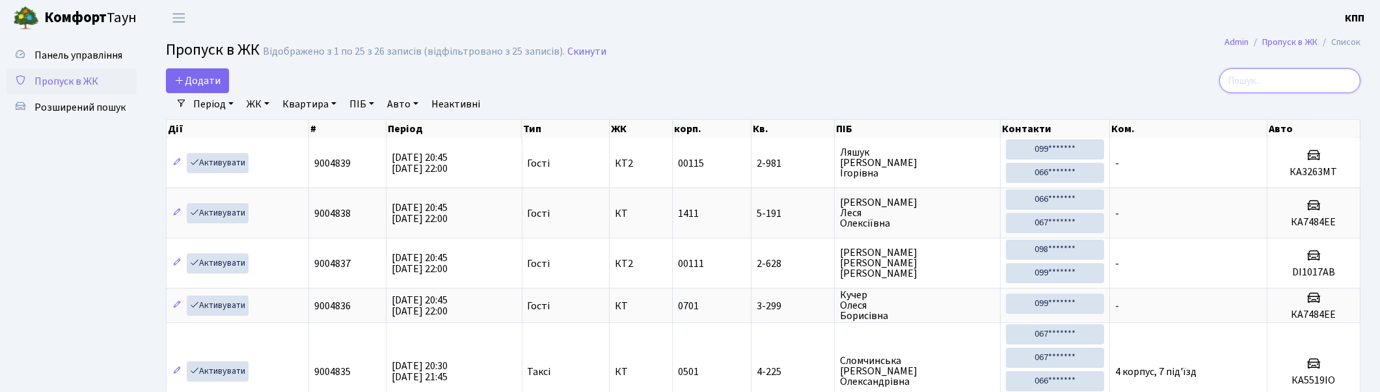
click at [1272, 76] on input "search" at bounding box center [1289, 80] width 141 height 25
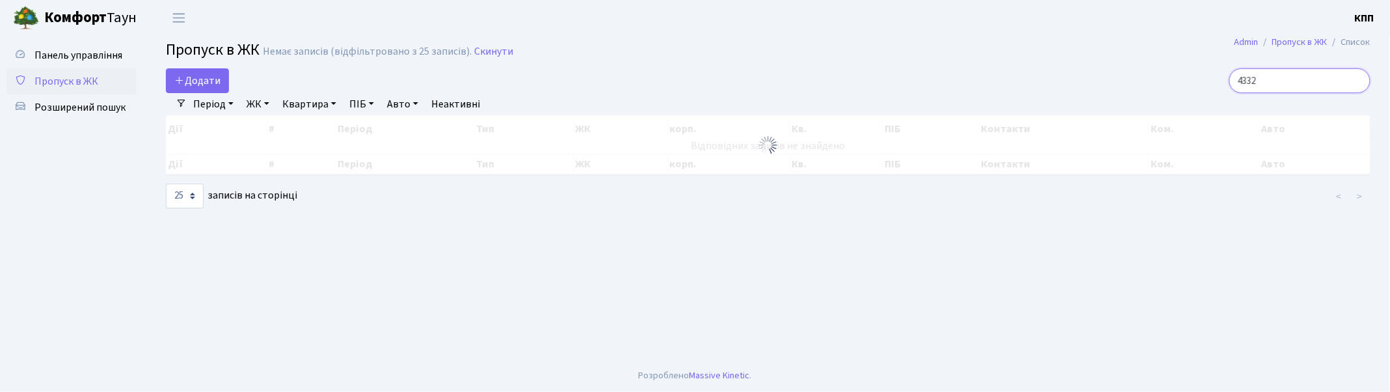
click at [1291, 87] on input "4332" at bounding box center [1300, 80] width 141 height 25
type input "4832"
click at [1296, 81] on input "4832" at bounding box center [1300, 80] width 141 height 25
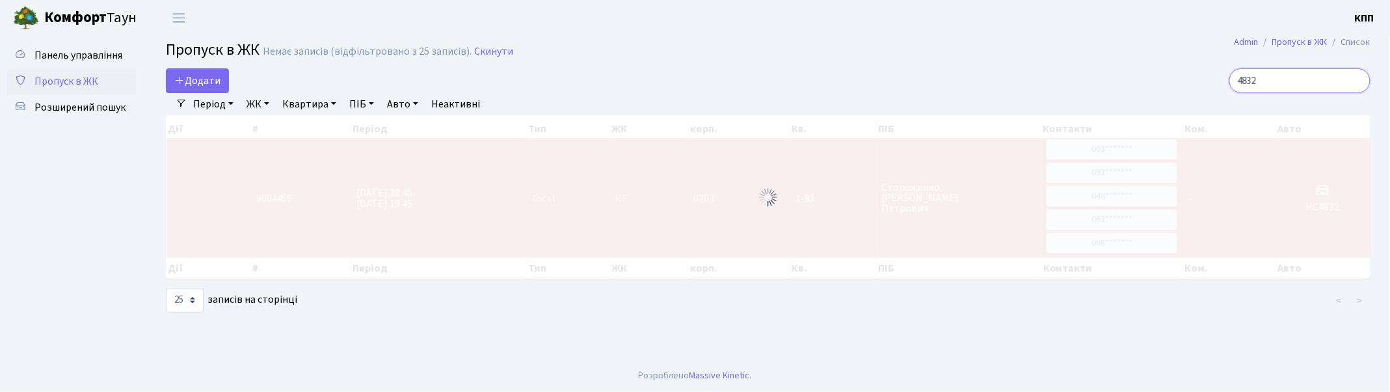
click at [1358, 80] on input "4832" at bounding box center [1300, 80] width 141 height 25
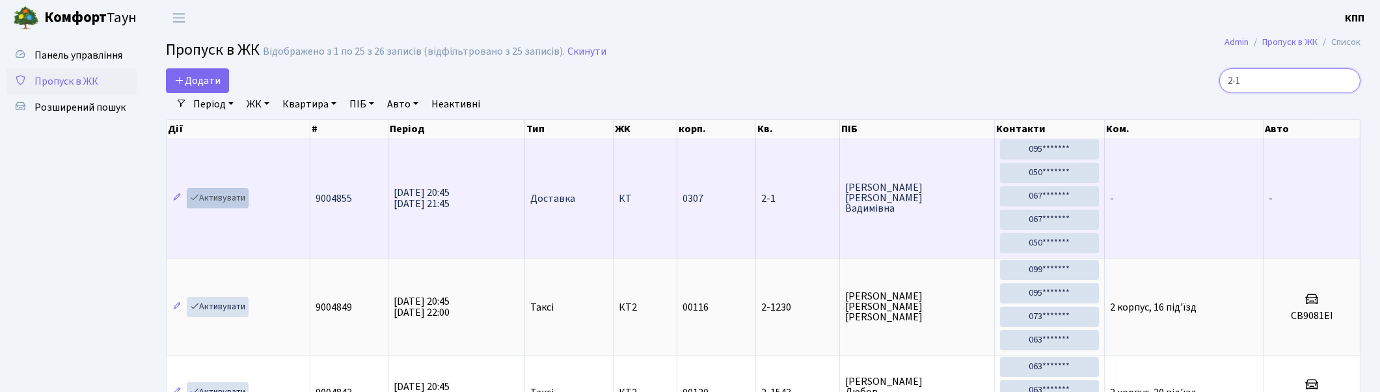
type input "2-1"
click at [211, 196] on link "Активувати" at bounding box center [218, 198] width 62 height 20
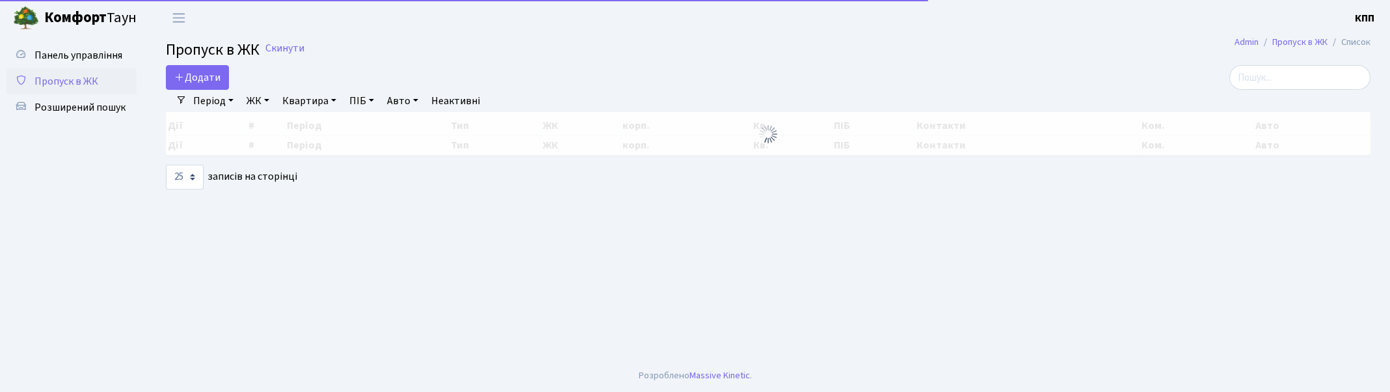
select select "25"
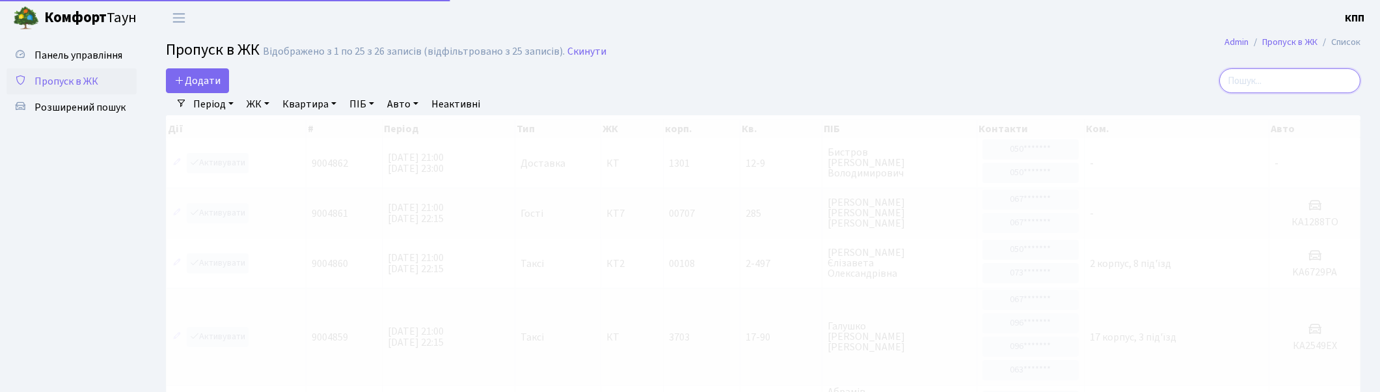
click at [1326, 82] on input "search" at bounding box center [1289, 80] width 141 height 25
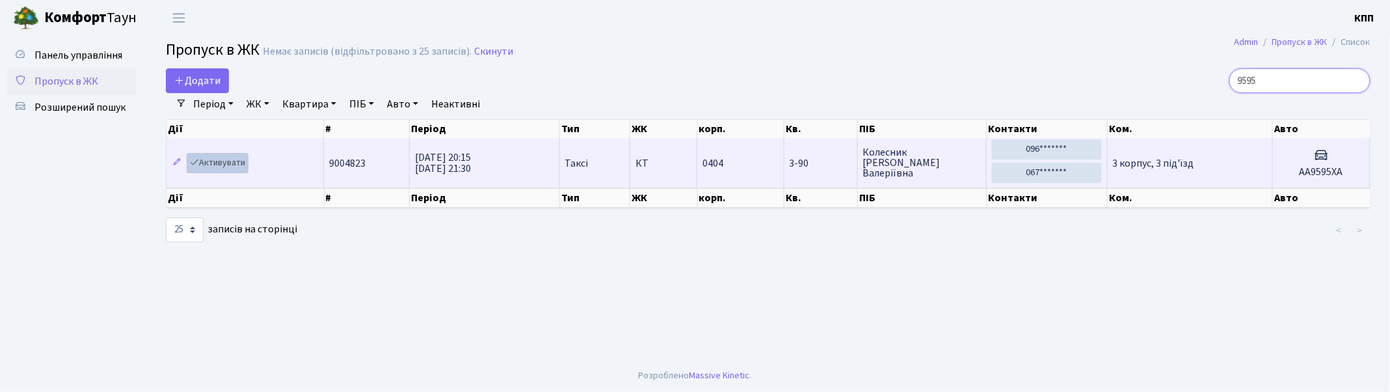
type input "9595"
click at [221, 159] on link "Активувати" at bounding box center [218, 163] width 62 height 20
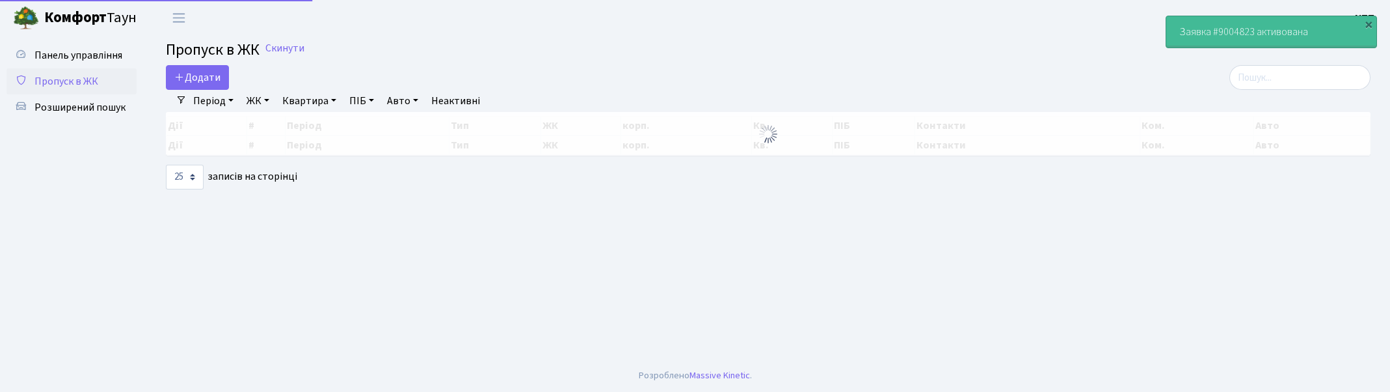
select select "25"
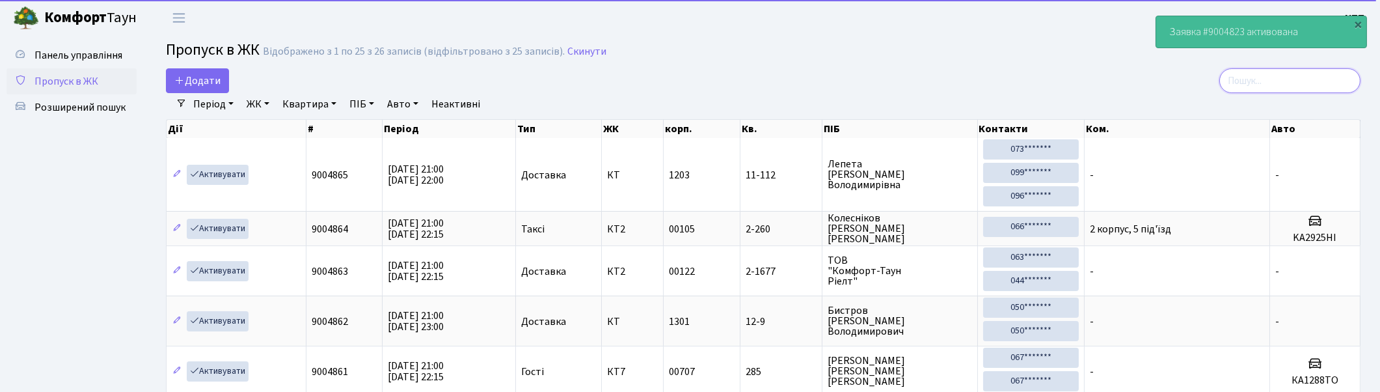
click at [1343, 78] on input "search" at bounding box center [1289, 80] width 141 height 25
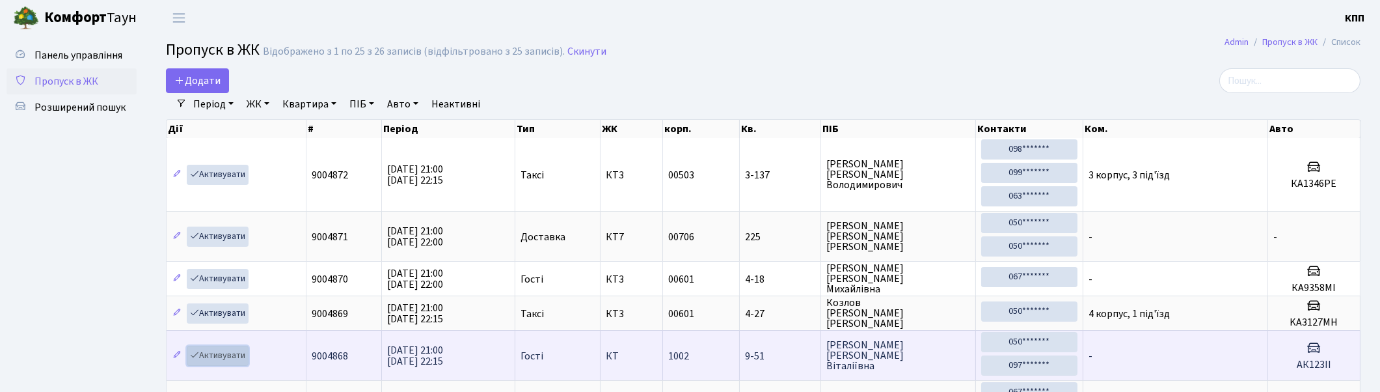
click at [222, 358] on link "Активувати" at bounding box center [218, 355] width 62 height 20
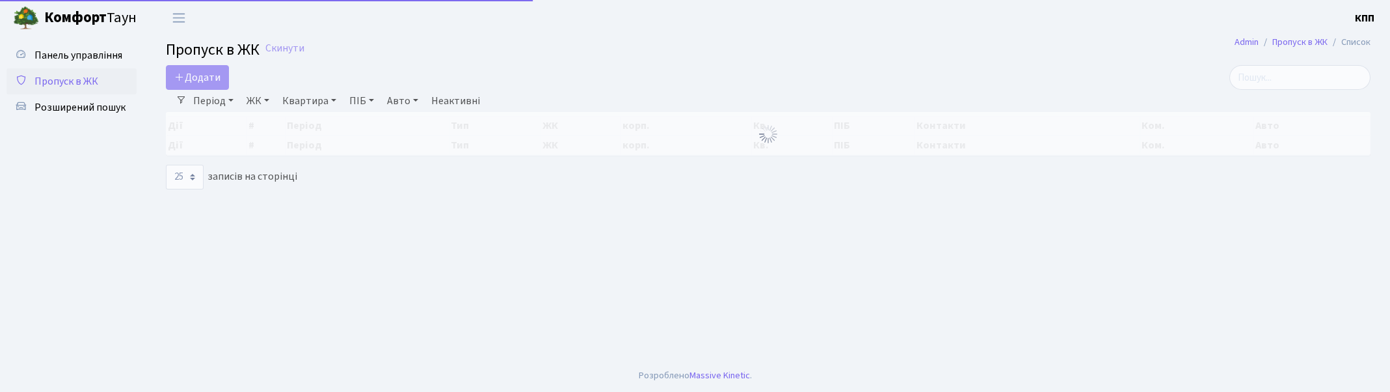
select select "25"
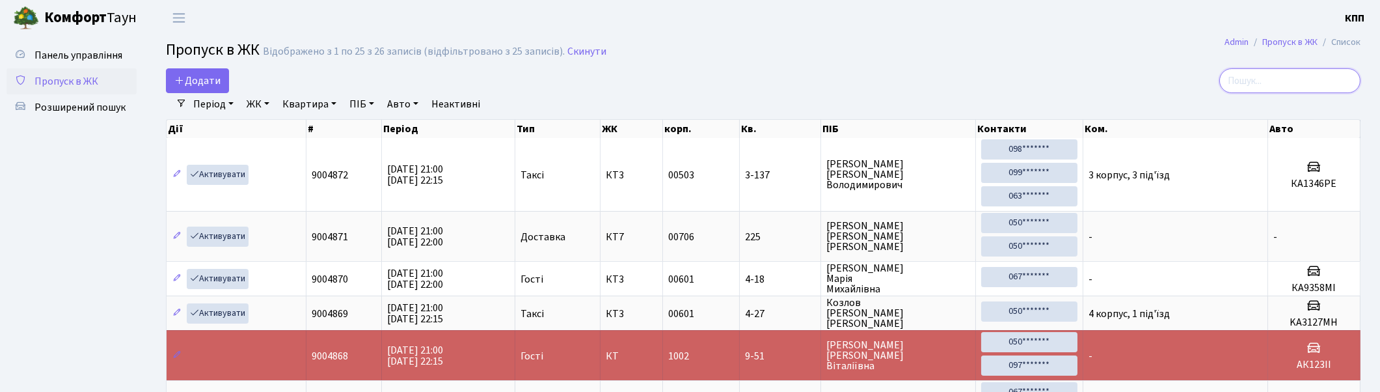
click at [1334, 78] on input "search" at bounding box center [1289, 80] width 141 height 25
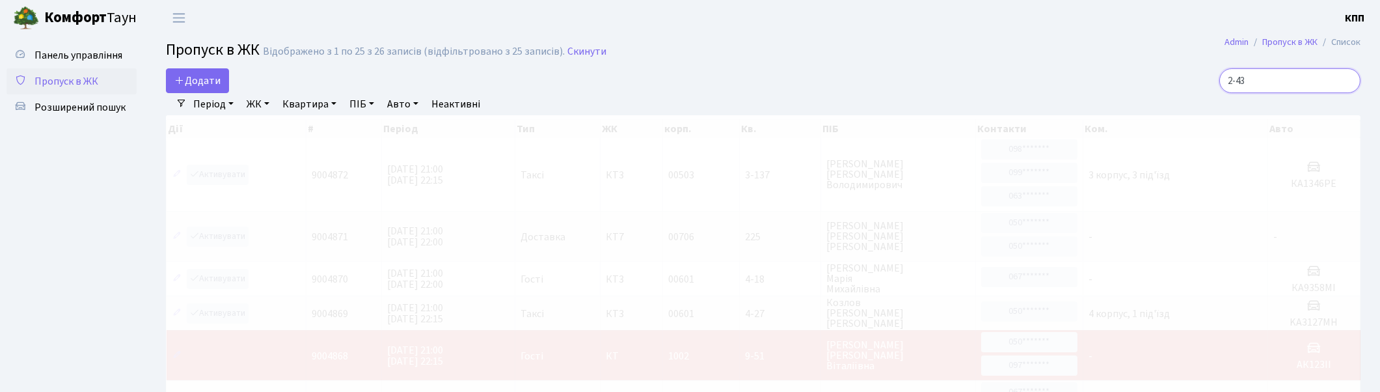
type input "2-436"
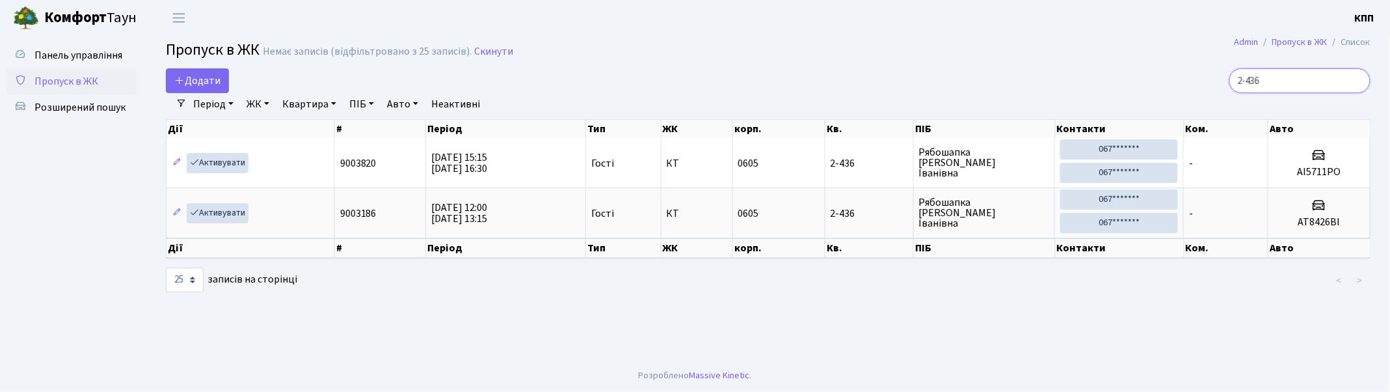
click at [1358, 80] on input "2-436" at bounding box center [1300, 80] width 141 height 25
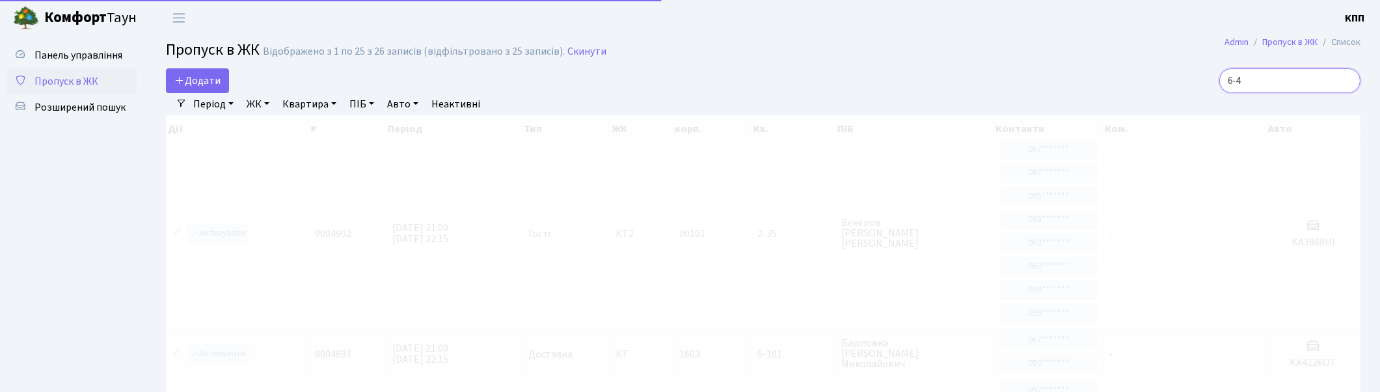
type input "6-40"
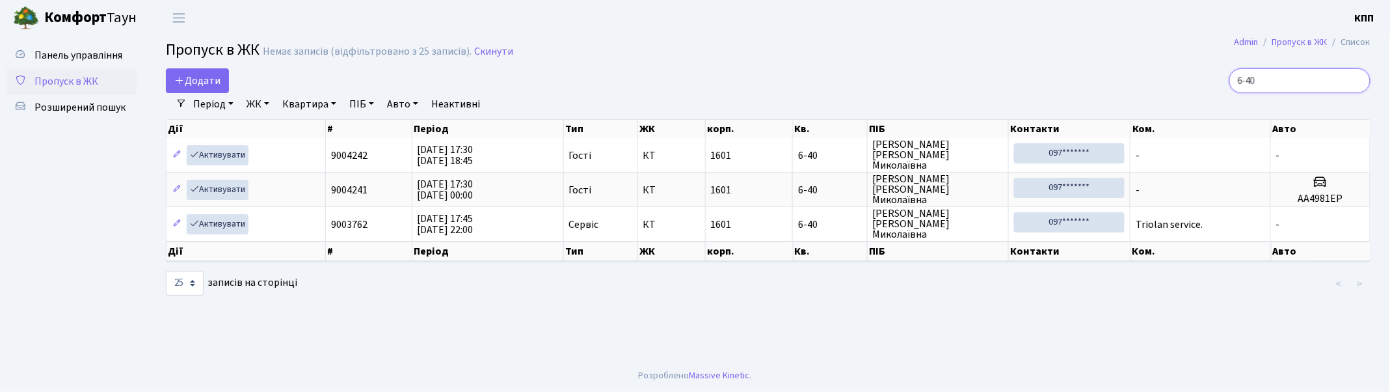
click at [1358, 79] on input "6-40" at bounding box center [1300, 80] width 141 height 25
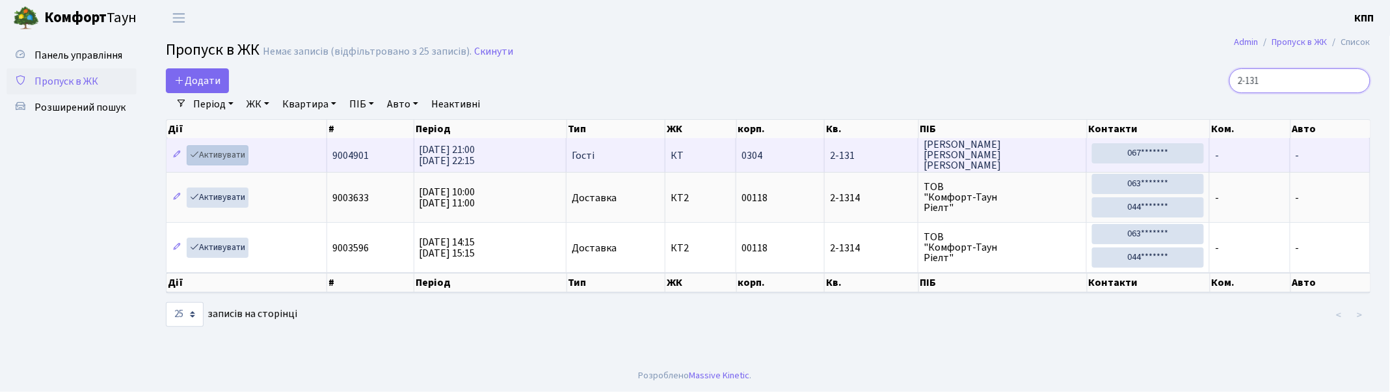
type input "2-131"
click at [229, 154] on link "Активувати" at bounding box center [218, 155] width 62 height 20
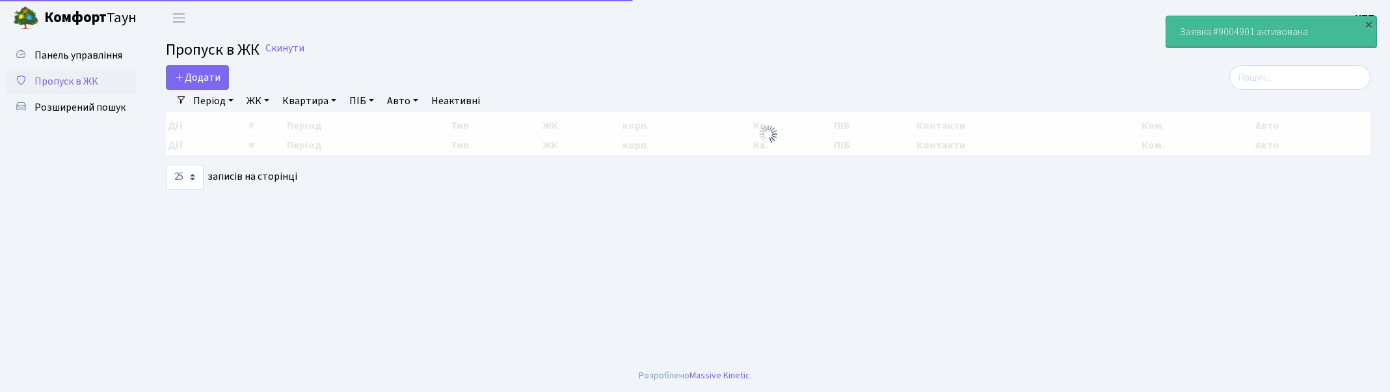
select select "25"
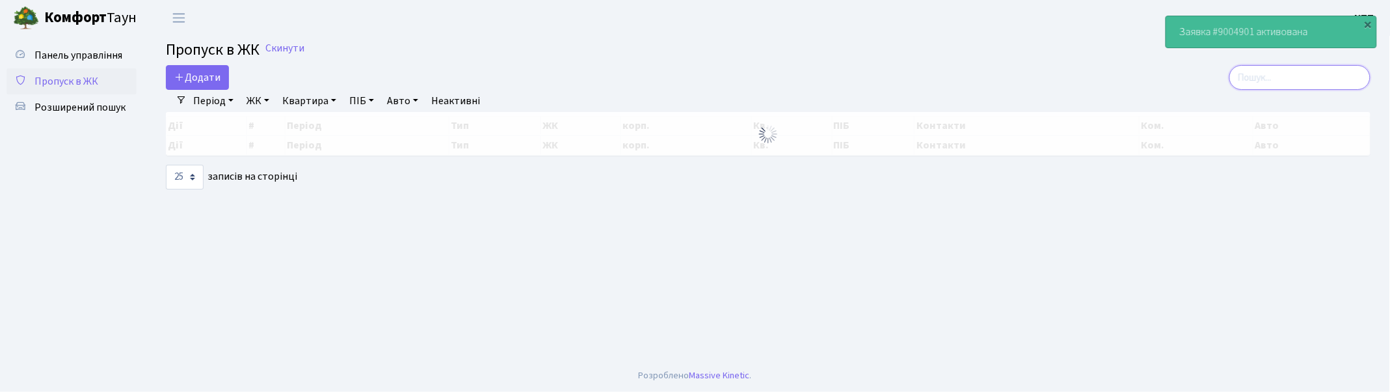
click at [1298, 77] on input "search" at bounding box center [1300, 77] width 141 height 25
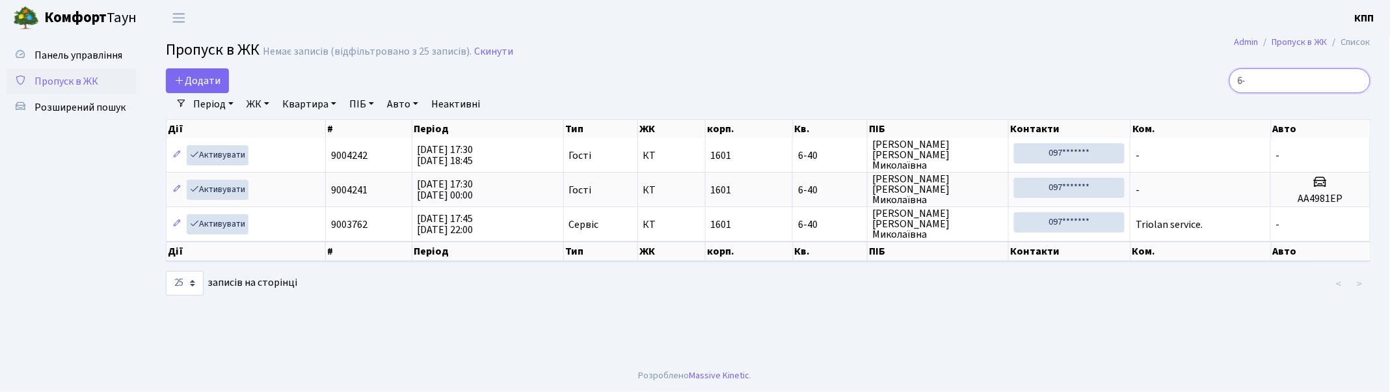
type input "6"
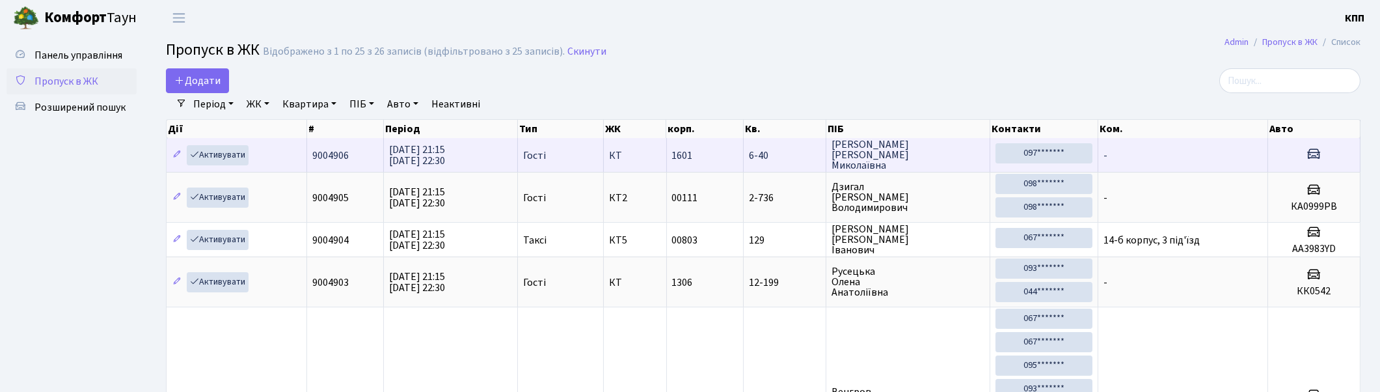
click at [1137, 154] on td "-" at bounding box center [1183, 155] width 170 height 34
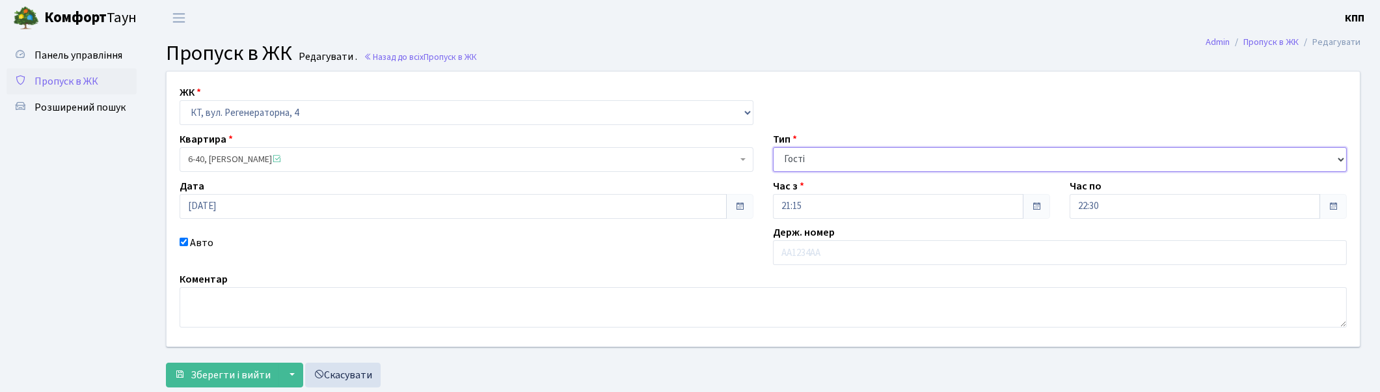
click at [889, 155] on select "- Доставка Таксі Гості Сервіс" at bounding box center [1060, 159] width 574 height 25
select select "1"
click at [773, 147] on select "- Доставка Таксі Гості Сервіс" at bounding box center [1060, 159] width 574 height 25
click at [211, 374] on span "Зберегти і вийти" at bounding box center [231, 375] width 80 height 14
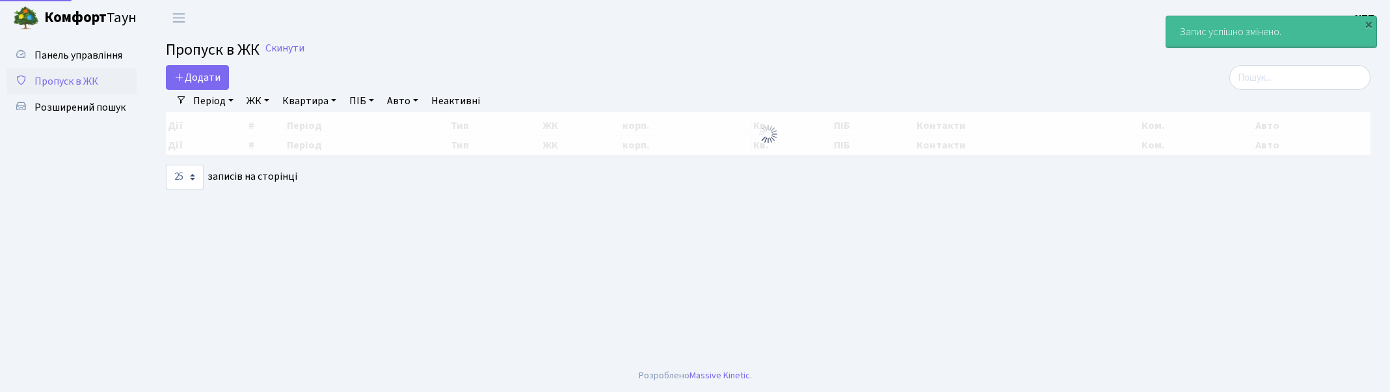
select select "25"
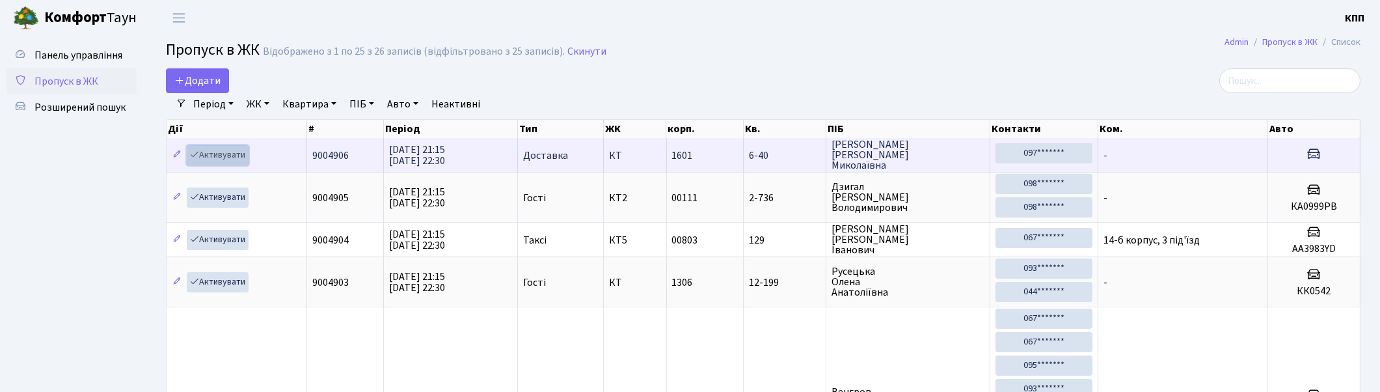
click at [219, 152] on link "Активувати" at bounding box center [218, 155] width 62 height 20
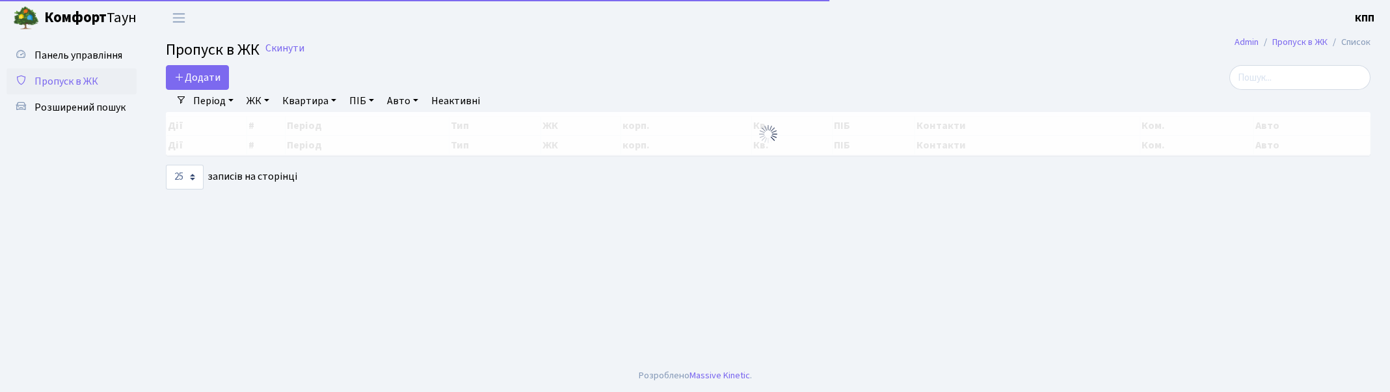
select select "25"
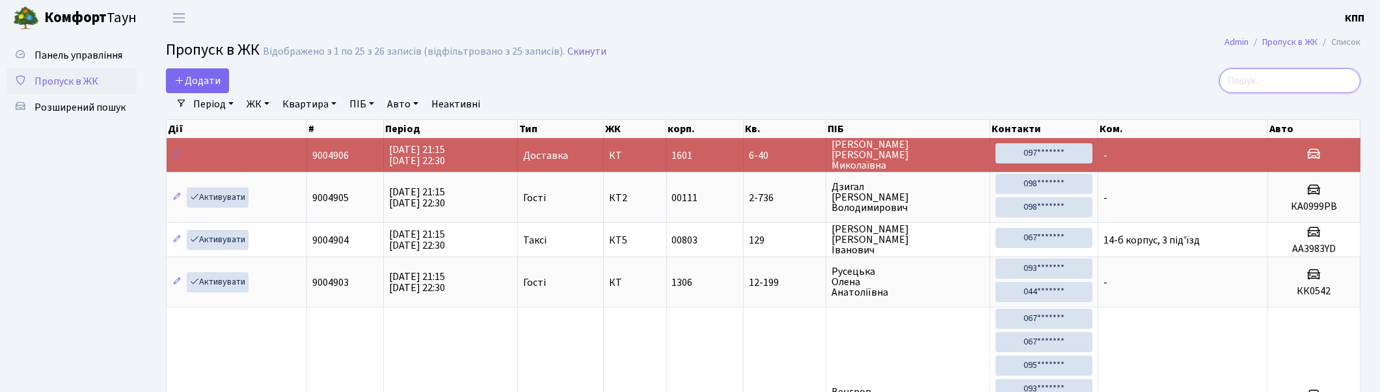
click at [1317, 81] on input "search" at bounding box center [1289, 80] width 141 height 25
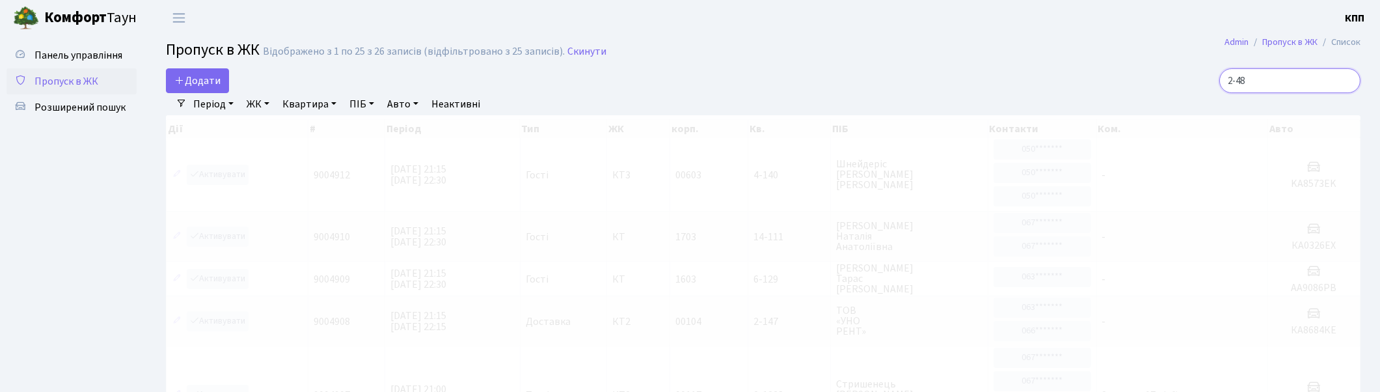
type input "2-487"
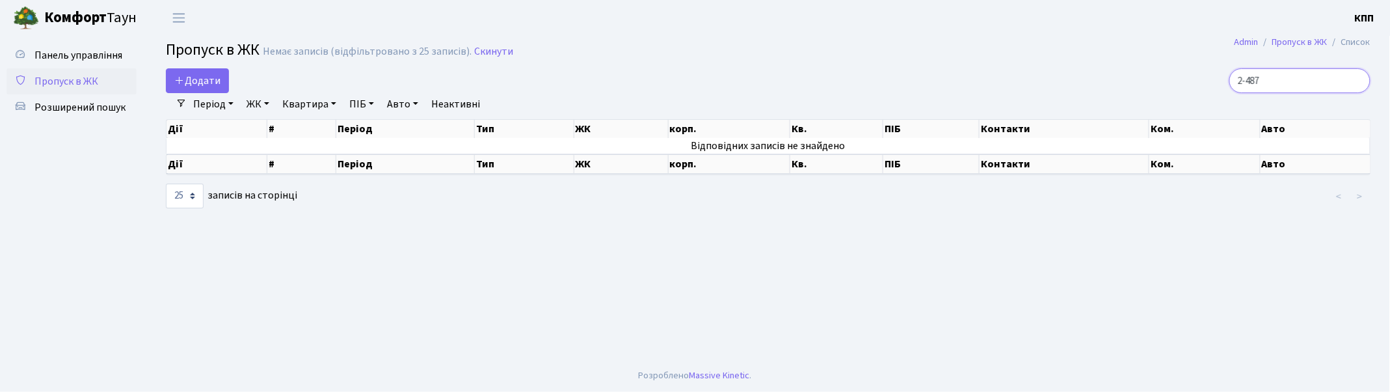
click at [1357, 79] on input "2-487" at bounding box center [1300, 80] width 141 height 25
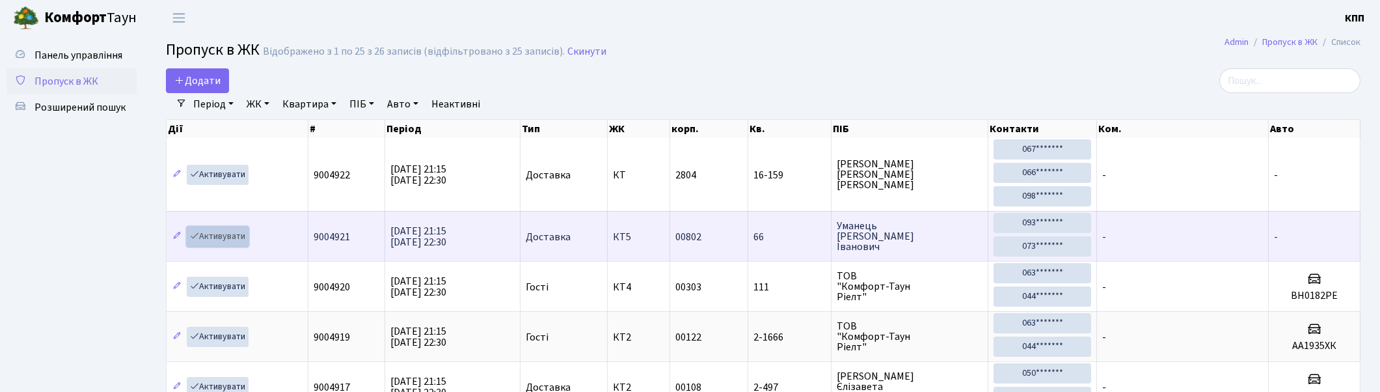
click at [215, 238] on link "Активувати" at bounding box center [218, 236] width 62 height 20
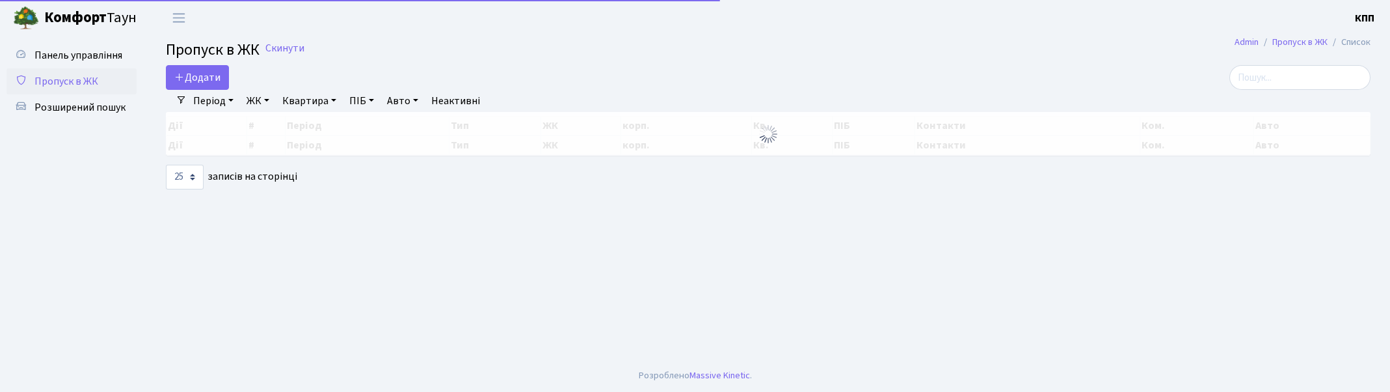
select select "25"
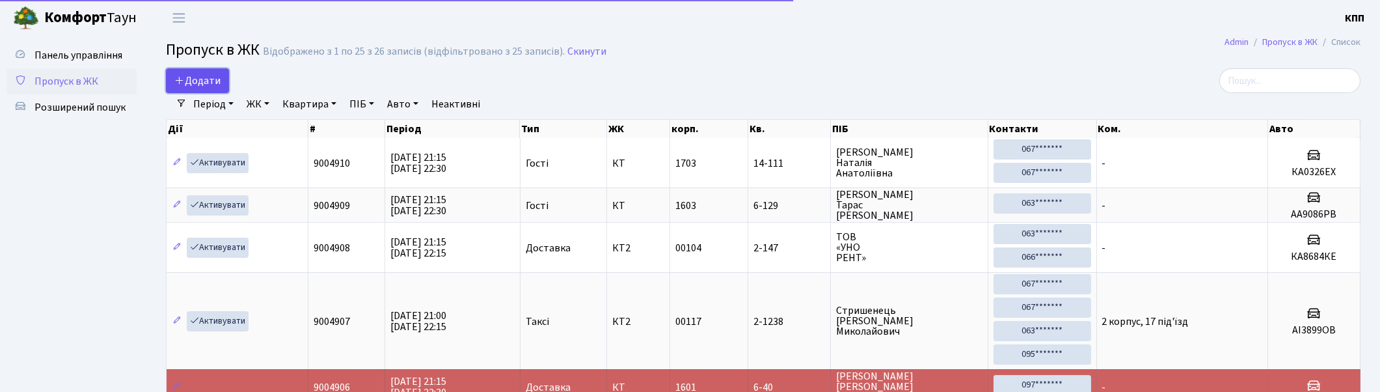
click at [205, 79] on span "Додати" at bounding box center [197, 81] width 46 height 14
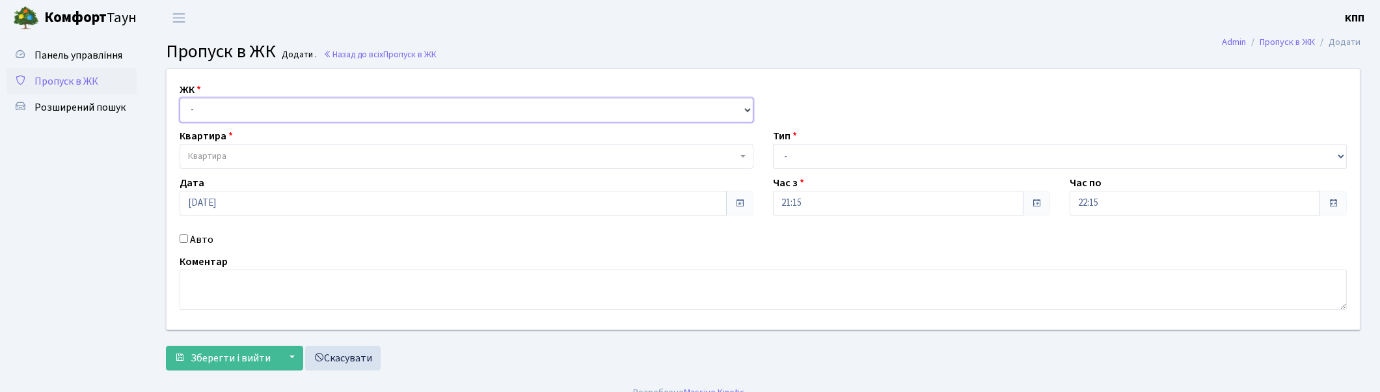
click at [267, 103] on select "- КТ, вул. Регенераторна, 4 КТ2, просп. [STREET_ADDRESS] [STREET_ADDRESS] [PERS…" at bounding box center [467, 110] width 574 height 25
select select "271"
click at [180, 98] on select "- КТ, вул. Регенераторна, 4 КТ2, просп. [STREET_ADDRESS] [STREET_ADDRESS] [PERS…" at bounding box center [467, 110] width 574 height 25
select select
click at [245, 154] on span "Квартира" at bounding box center [462, 156] width 549 height 13
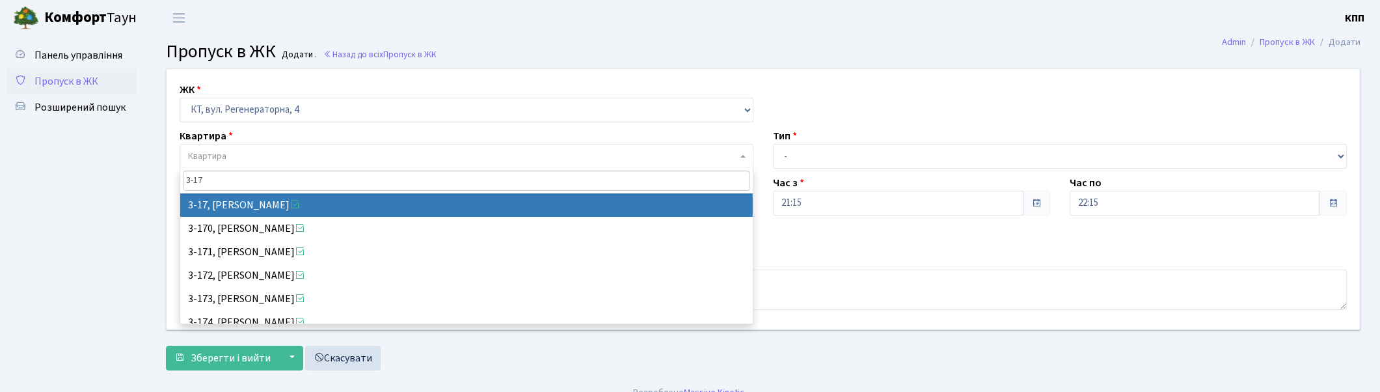
type input "3-17"
select select "988"
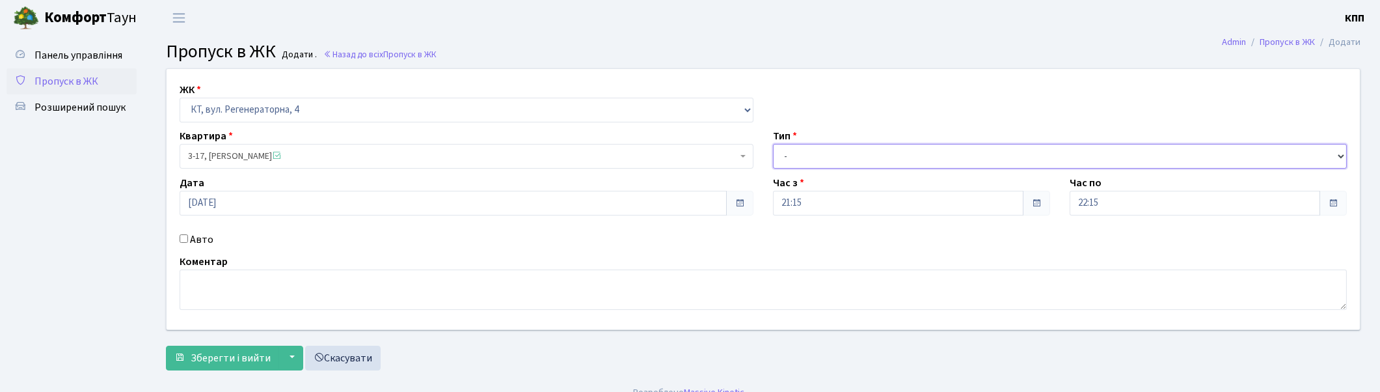
click at [804, 157] on select "- Доставка Таксі Гості Сервіс" at bounding box center [1060, 156] width 574 height 25
select select "1"
click at [773, 144] on select "- Доставка Таксі Гості Сервіс" at bounding box center [1060, 156] width 574 height 25
click at [231, 360] on span "Зберегти і вийти" at bounding box center [231, 358] width 80 height 14
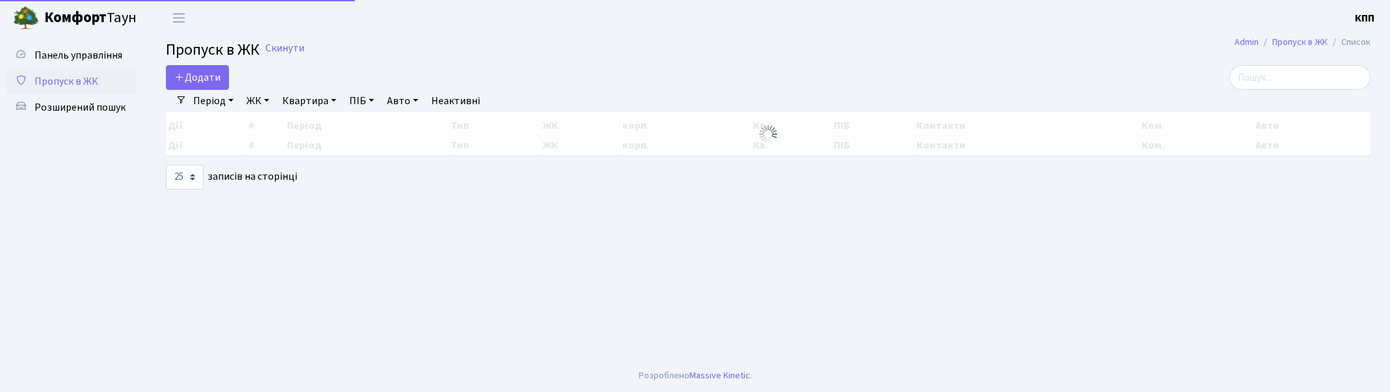
select select "25"
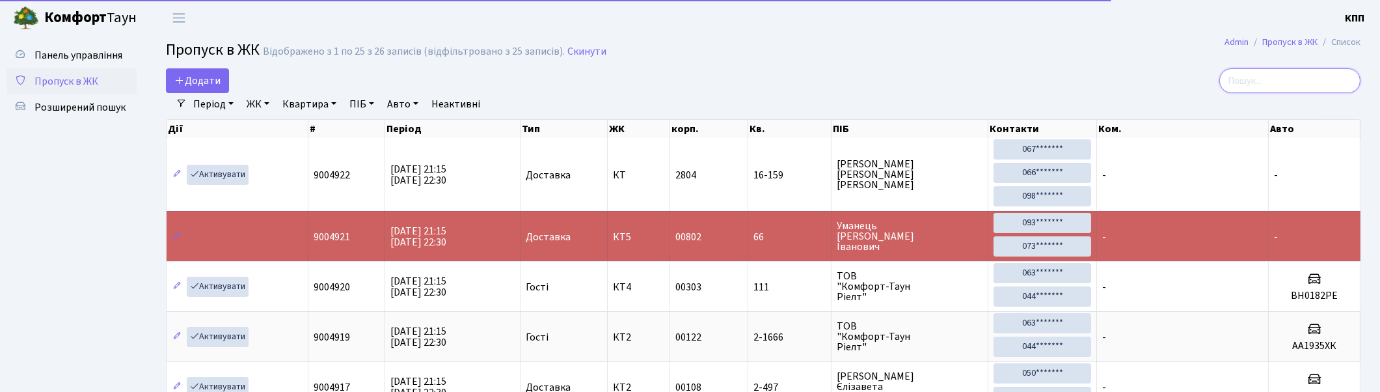
click at [1341, 76] on input "search" at bounding box center [1289, 80] width 141 height 25
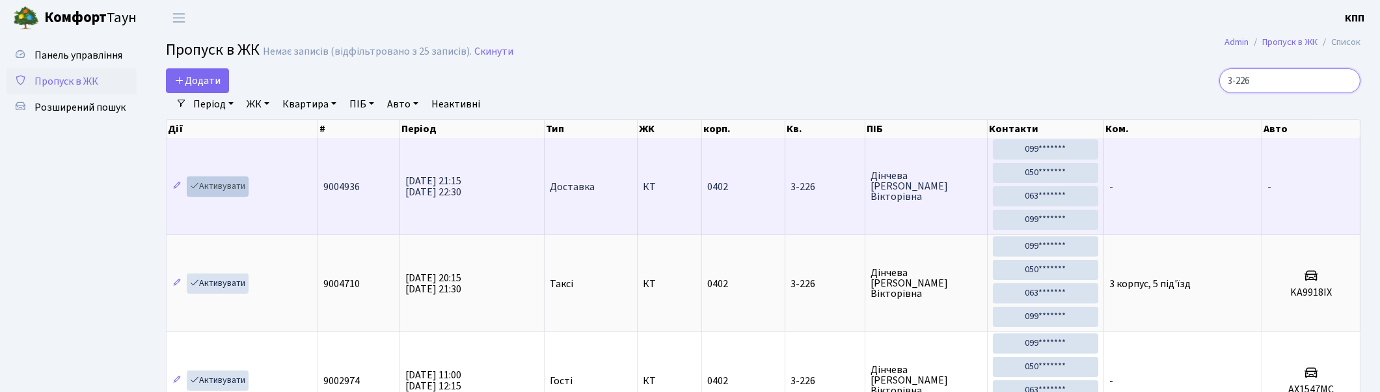
type input "3-226"
click at [220, 183] on link "Активувати" at bounding box center [218, 186] width 62 height 20
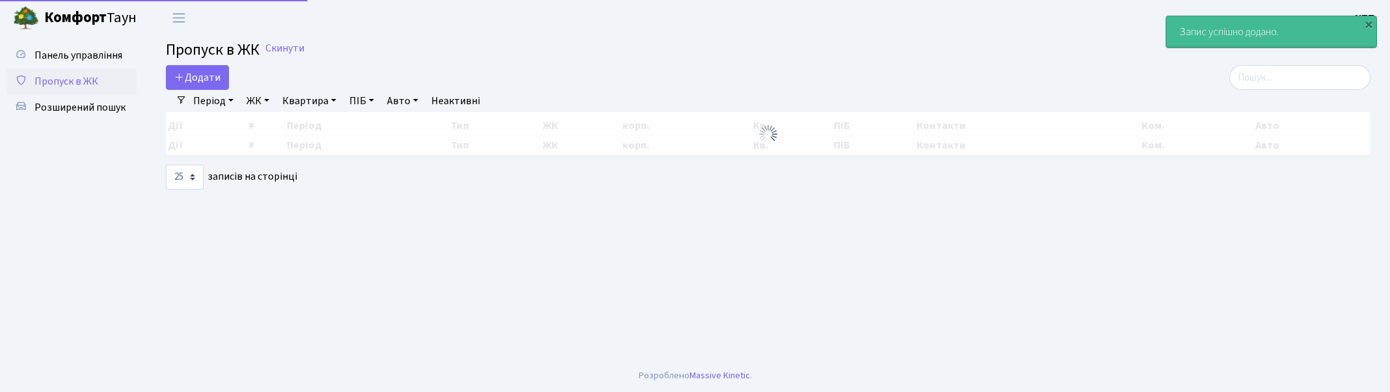
select select "25"
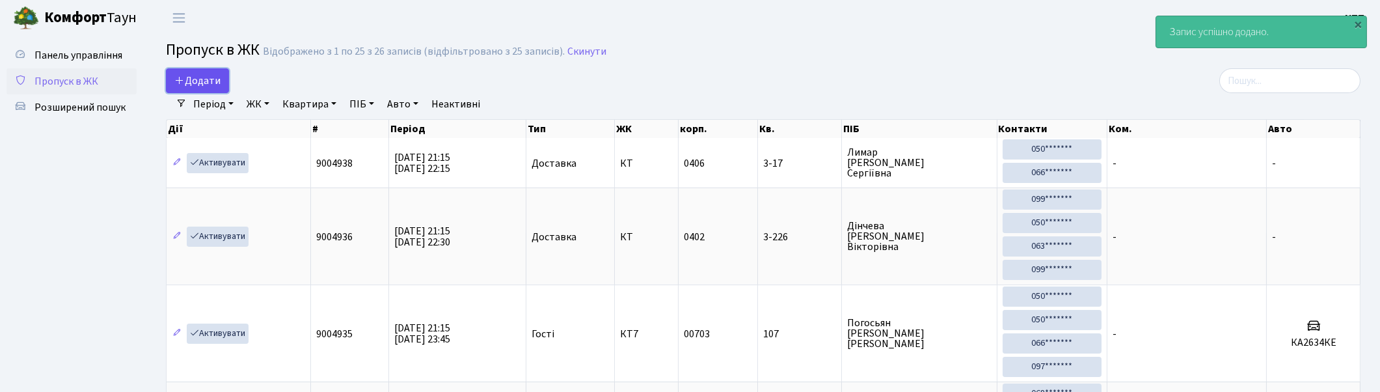
click at [204, 79] on span "Додати" at bounding box center [197, 81] width 46 height 14
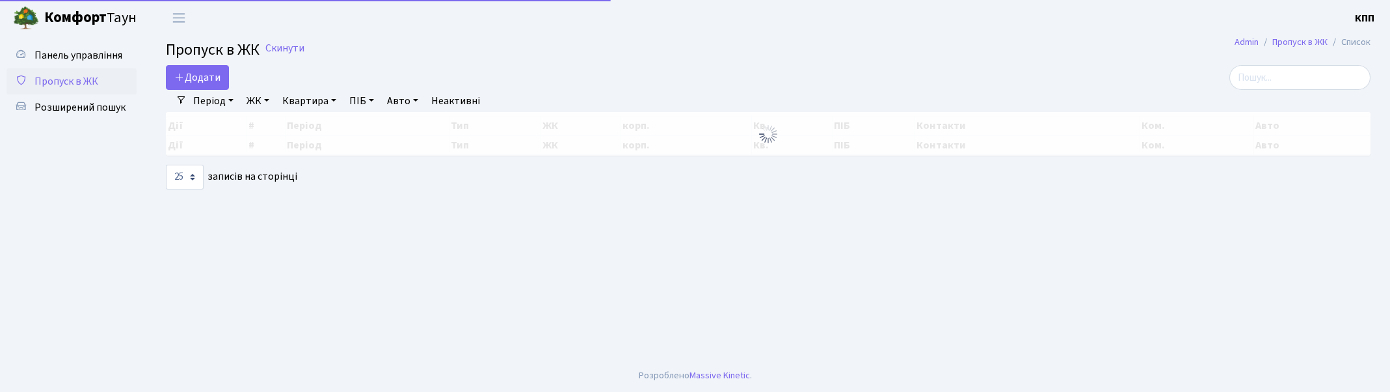
select select "25"
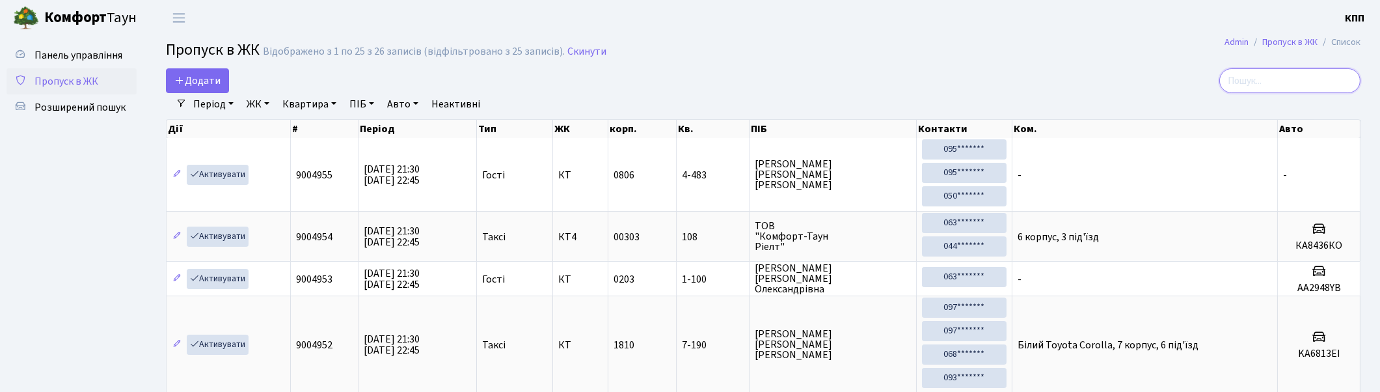
click at [1292, 76] on input "search" at bounding box center [1289, 80] width 141 height 25
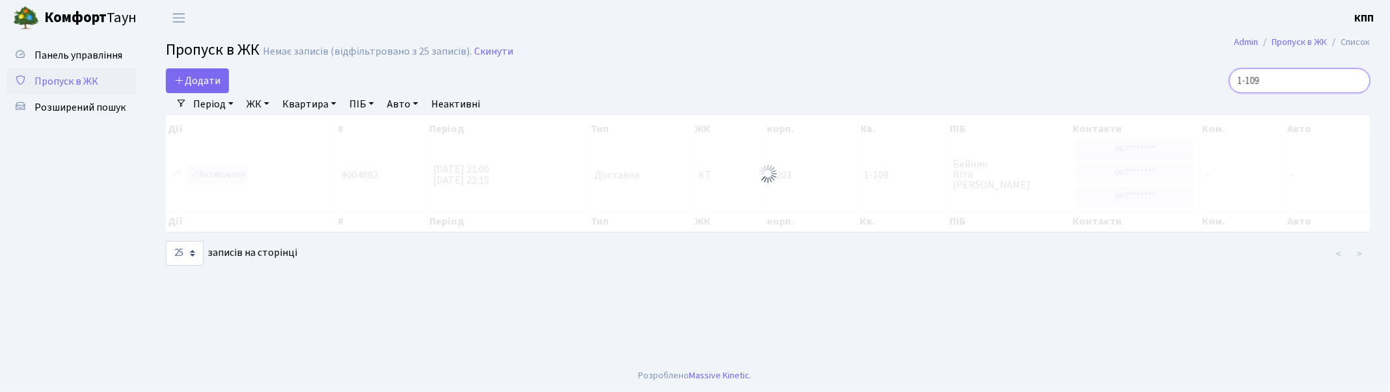
type input "1-109"
click at [221, 174] on div at bounding box center [768, 173] width 1205 height 116
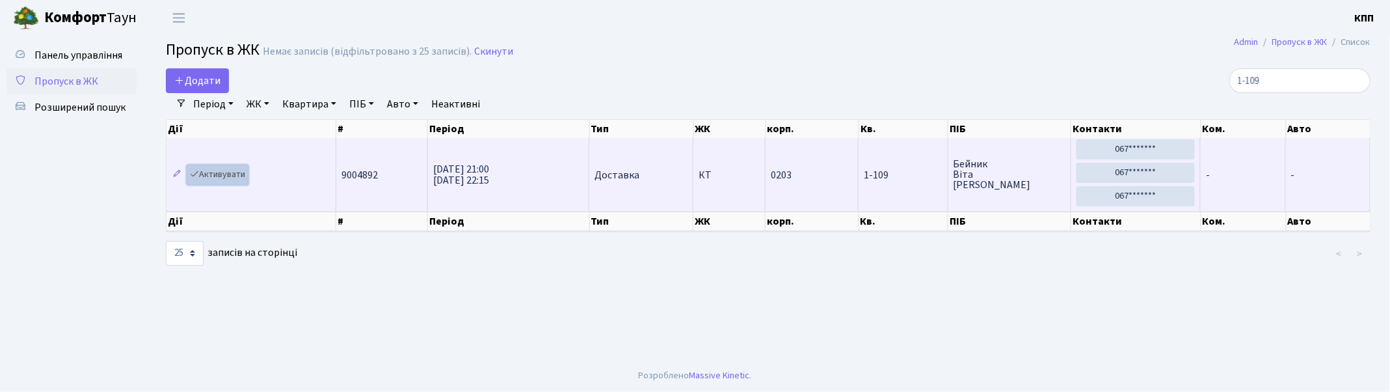
click at [219, 174] on link "Активувати" at bounding box center [218, 175] width 62 height 20
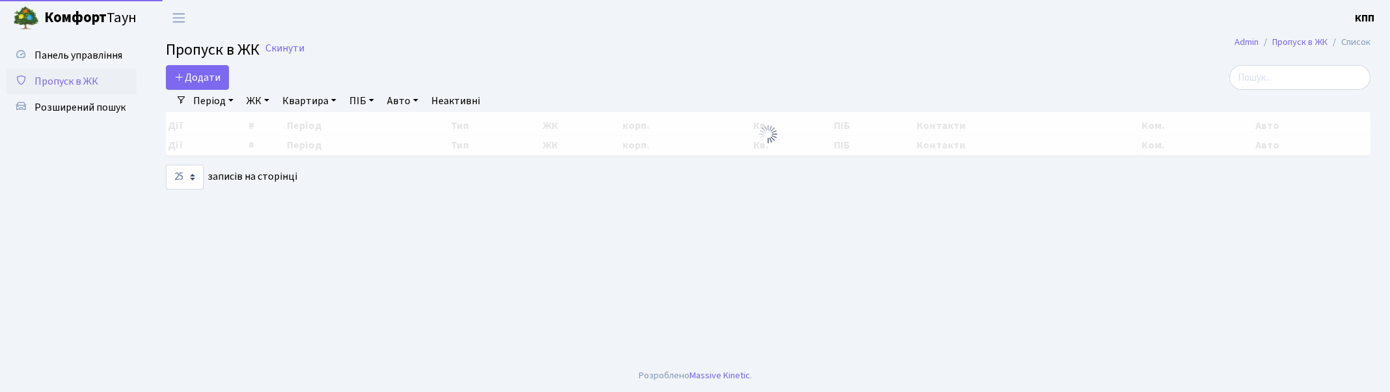
select select "25"
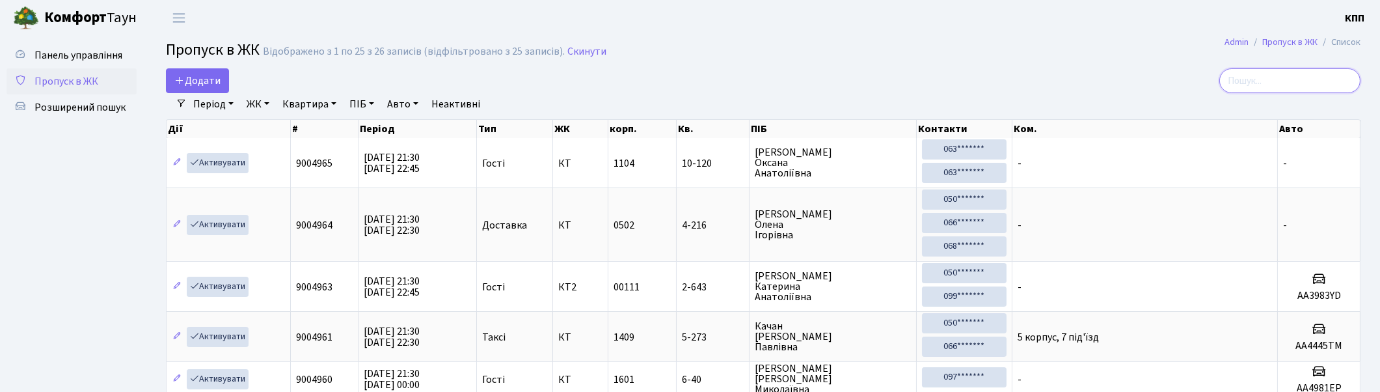
click at [1342, 79] on input "search" at bounding box center [1289, 80] width 141 height 25
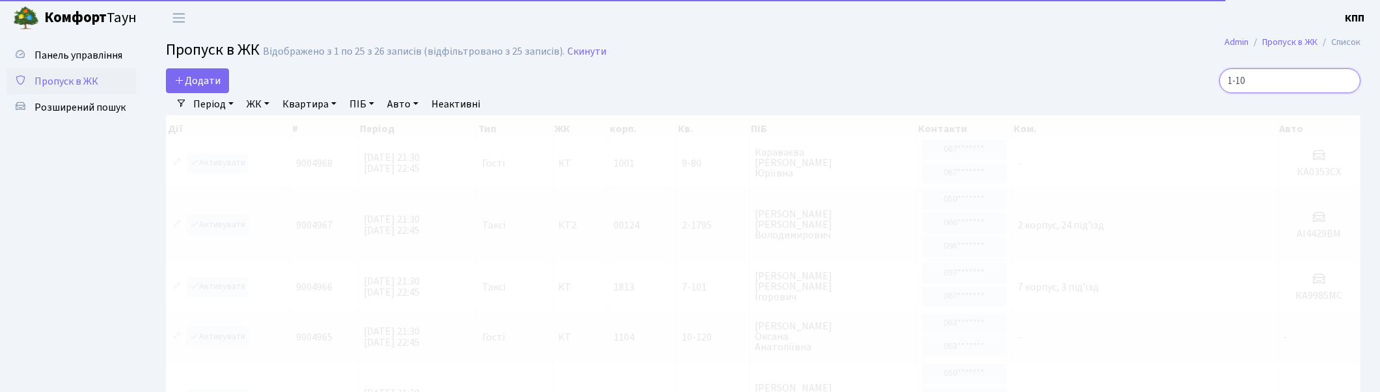
type input "1-100"
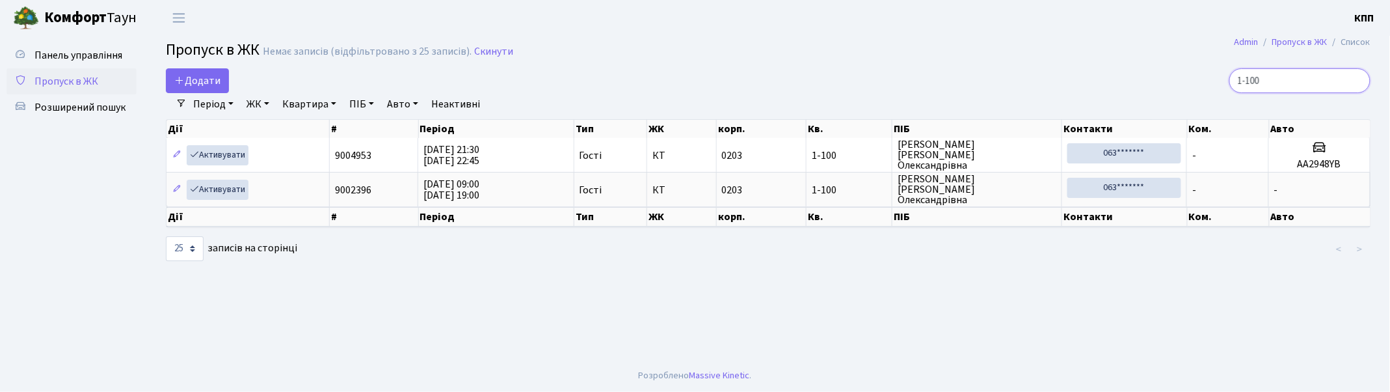
click at [1356, 79] on input "1-100" at bounding box center [1300, 80] width 141 height 25
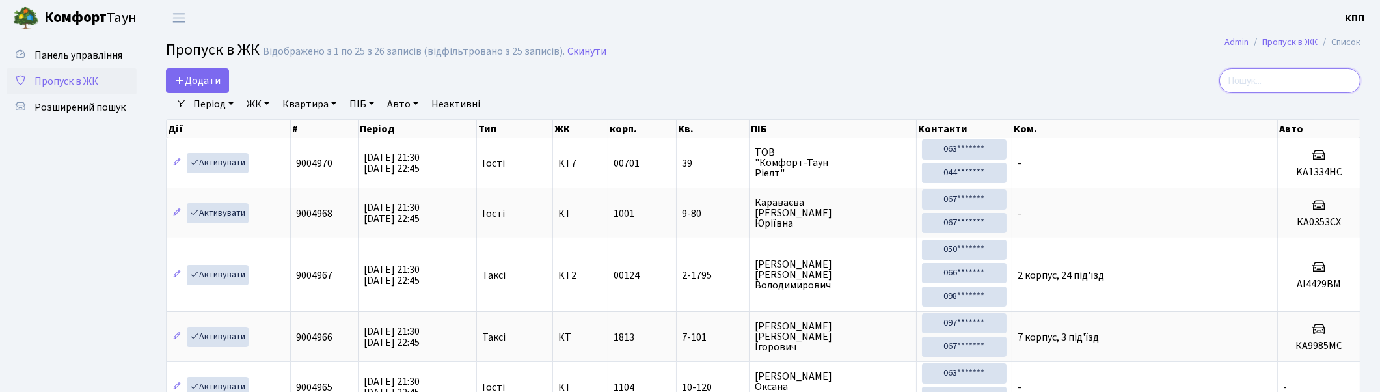
click at [1309, 79] on input "search" at bounding box center [1289, 80] width 141 height 25
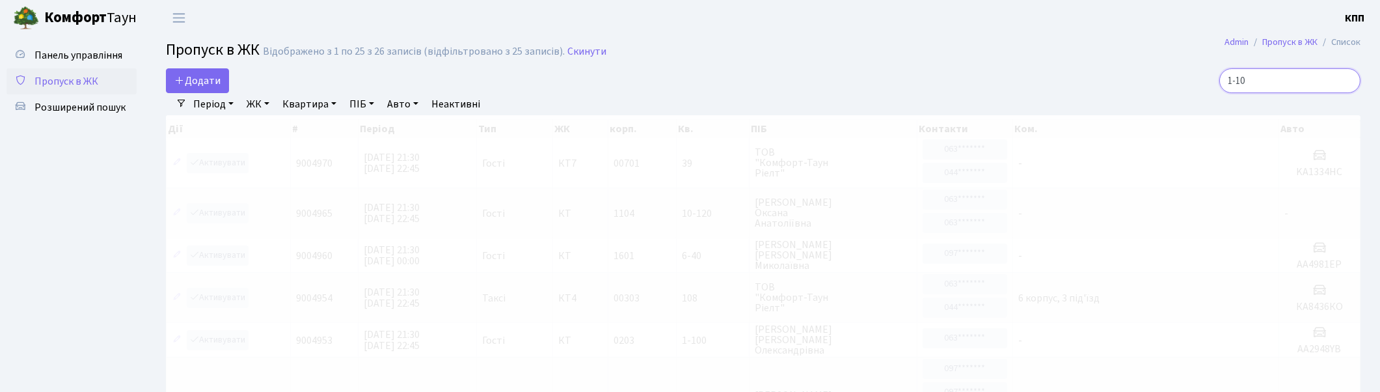
type input "1-100"
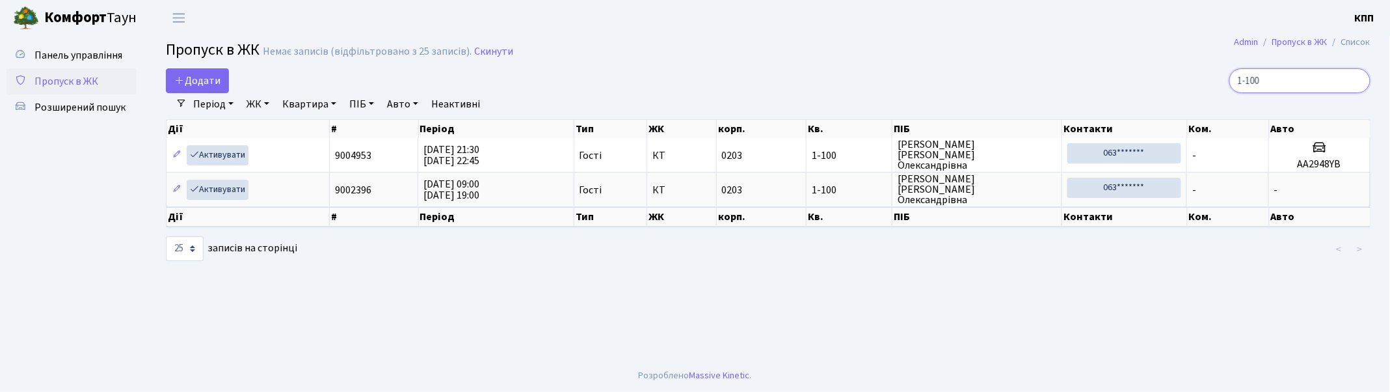
click at [1358, 79] on input "1-100" at bounding box center [1300, 80] width 141 height 25
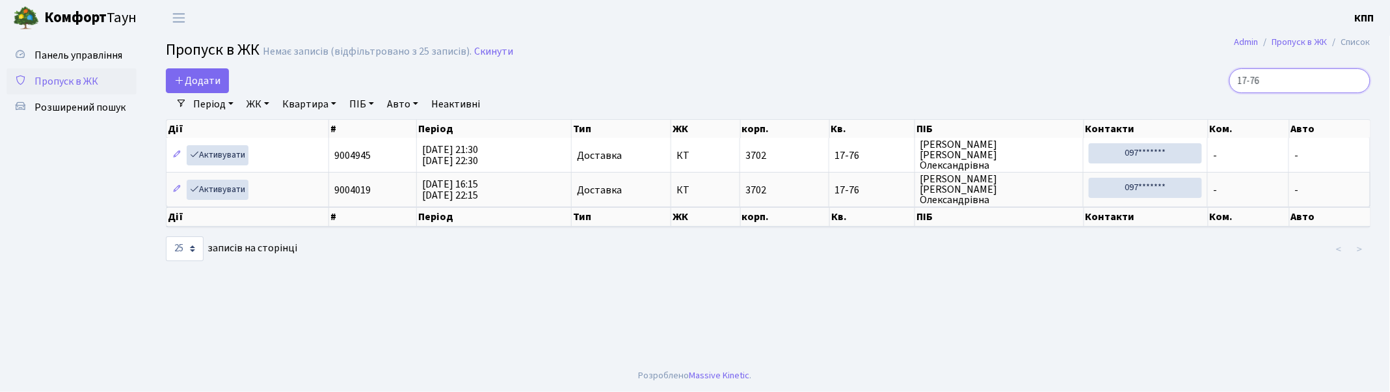
type input "17-76"
click at [222, 154] on link "Активувати" at bounding box center [218, 155] width 62 height 20
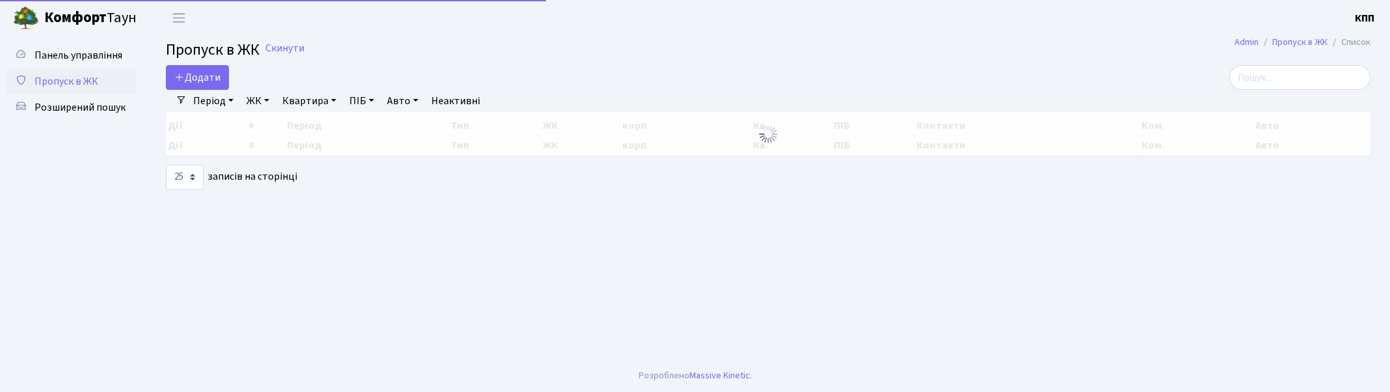
select select "25"
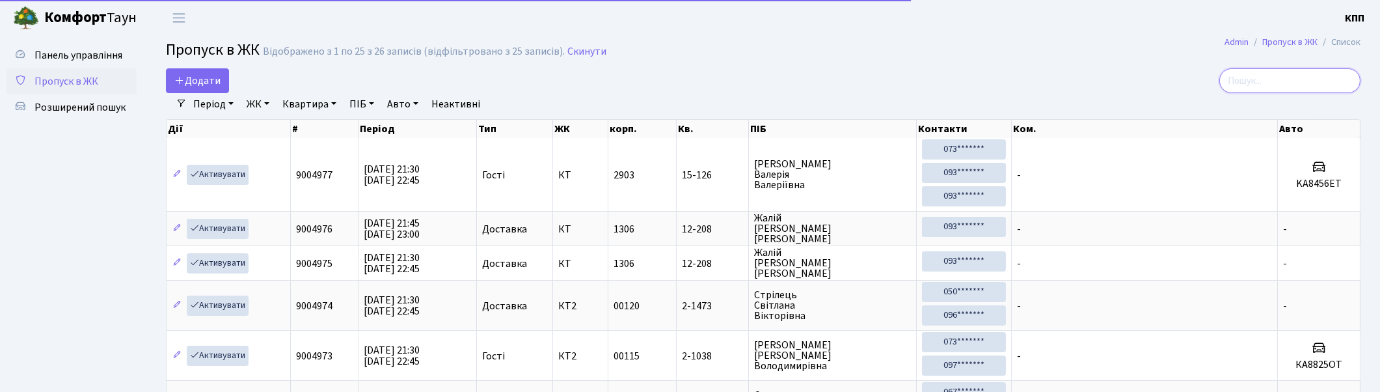
click at [1311, 79] on input "search" at bounding box center [1289, 80] width 141 height 25
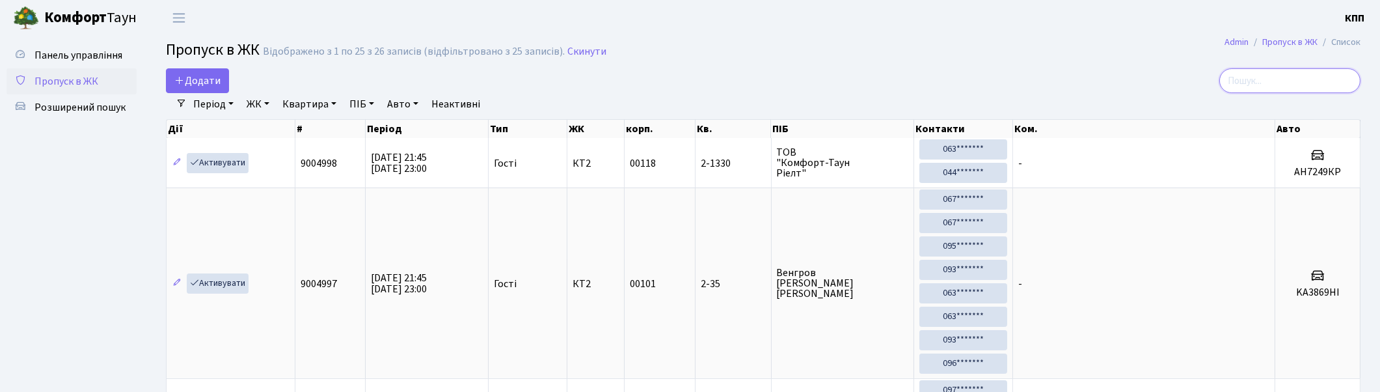
click at [1323, 77] on input "search" at bounding box center [1289, 80] width 141 height 25
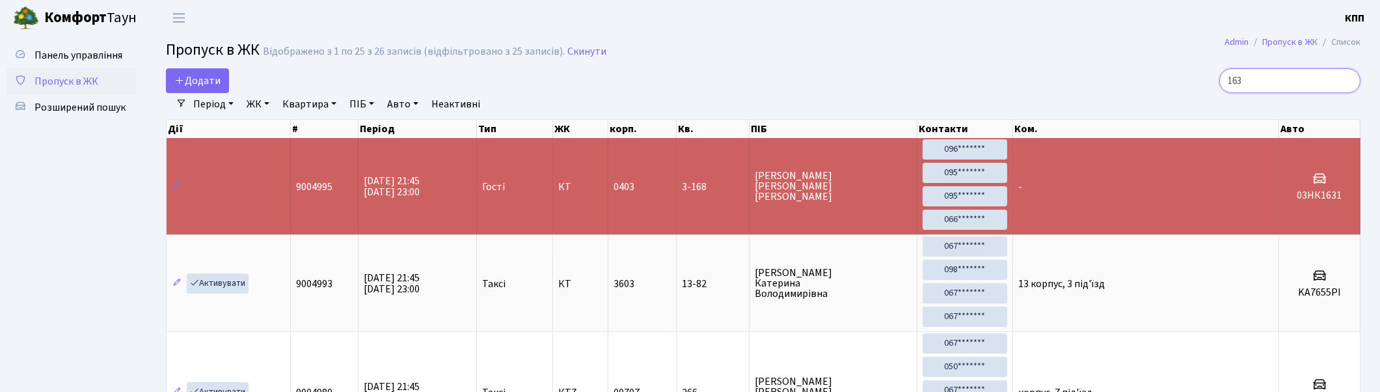
type input "1631"
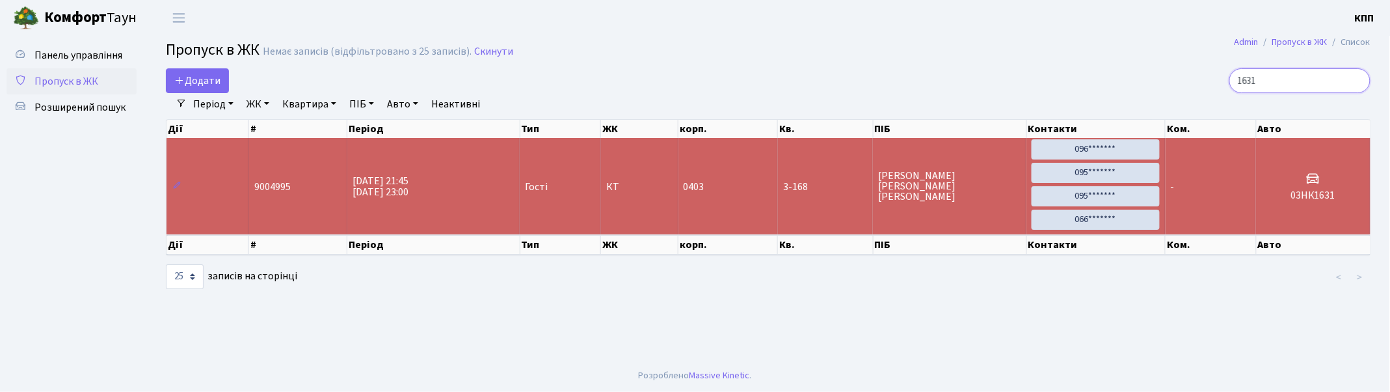
click at [1358, 79] on input "1631" at bounding box center [1300, 80] width 141 height 25
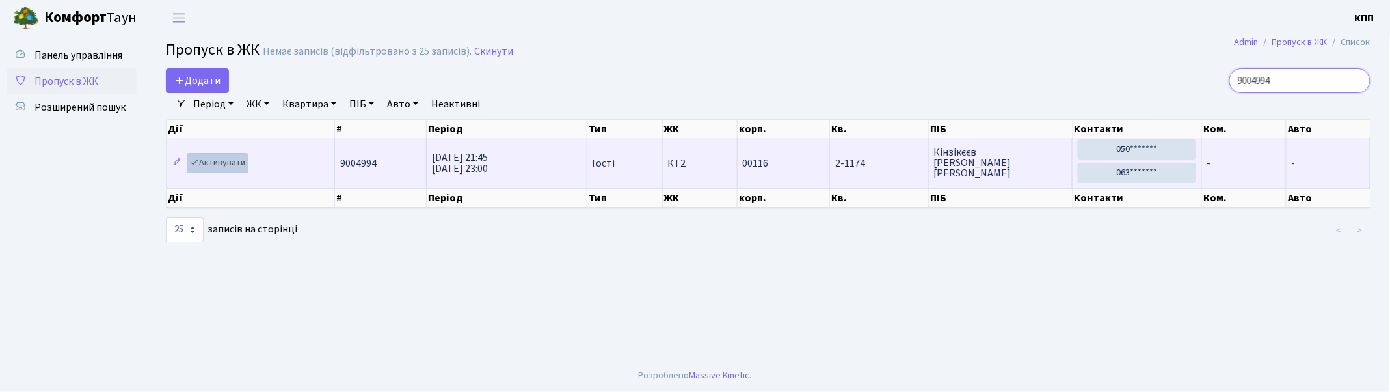
type input "9004994"
click at [218, 159] on link "Активувати" at bounding box center [218, 163] width 62 height 20
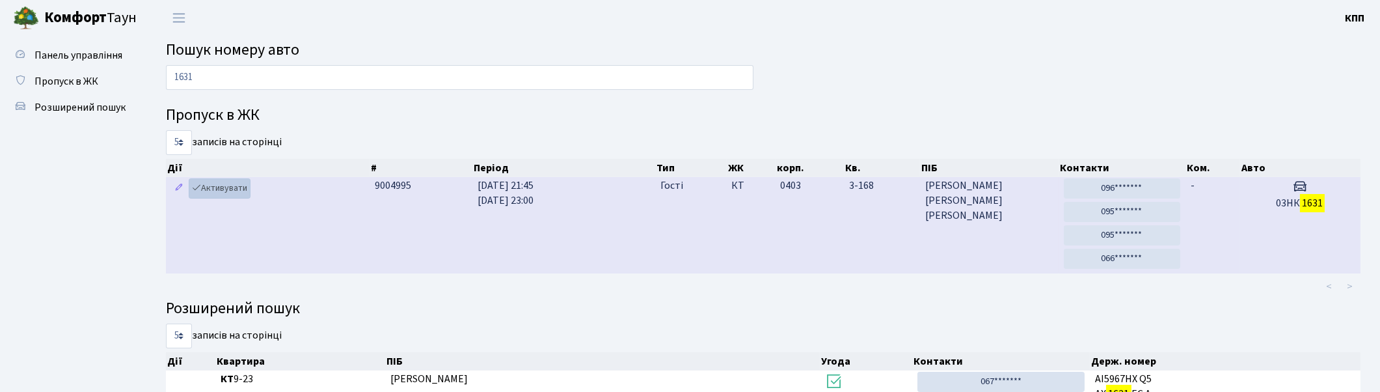
type input "1631"
click at [218, 187] on link "Активувати" at bounding box center [220, 188] width 62 height 20
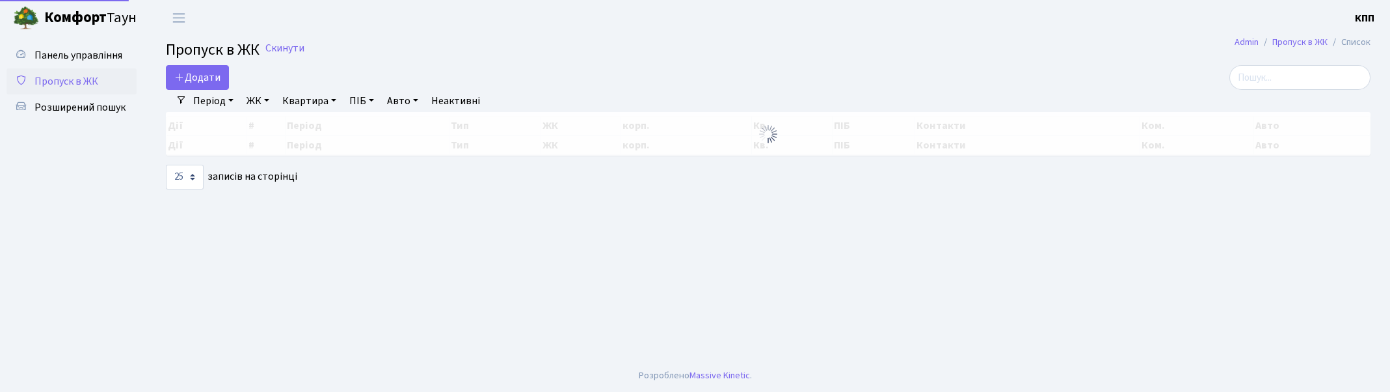
select select "25"
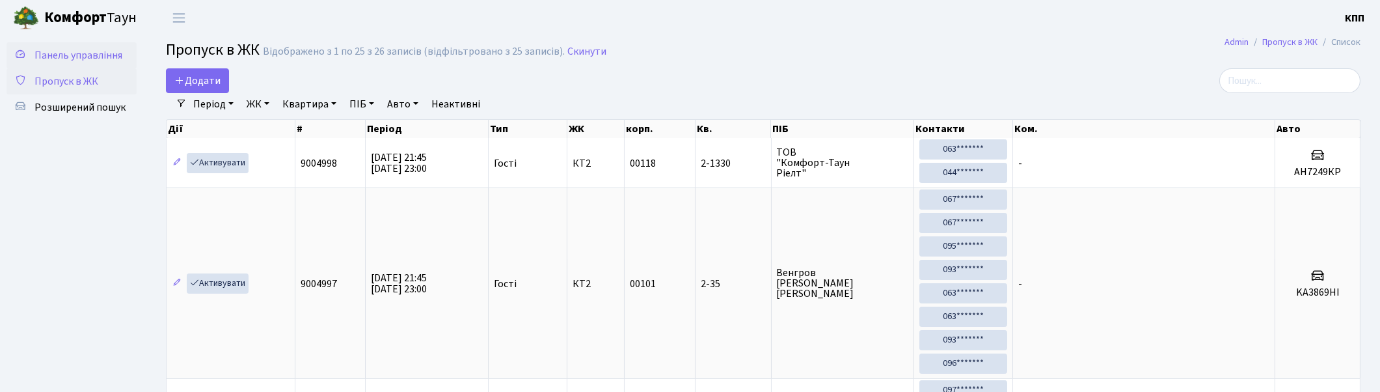
click at [79, 55] on span "Панель управління" at bounding box center [78, 55] width 88 height 14
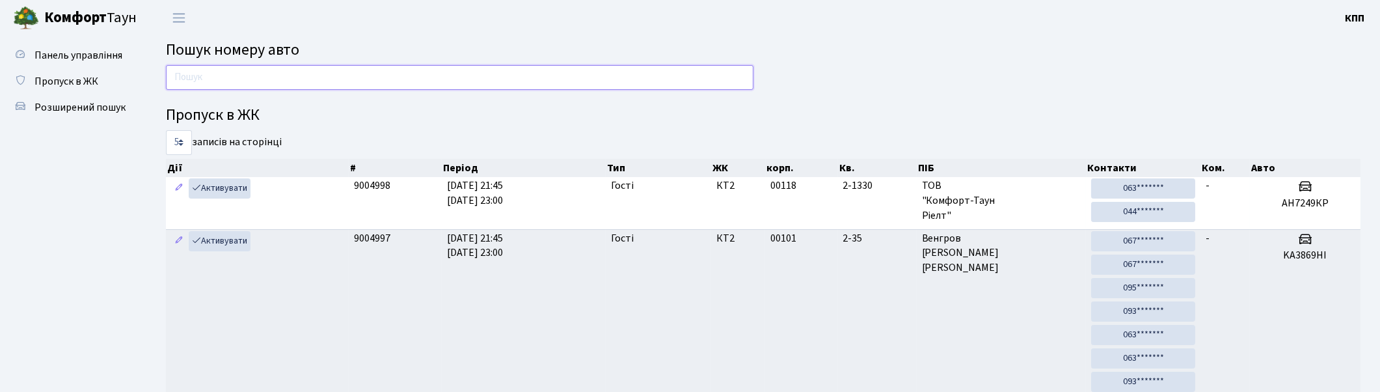
click at [345, 81] on input "text" at bounding box center [459, 77] width 587 height 25
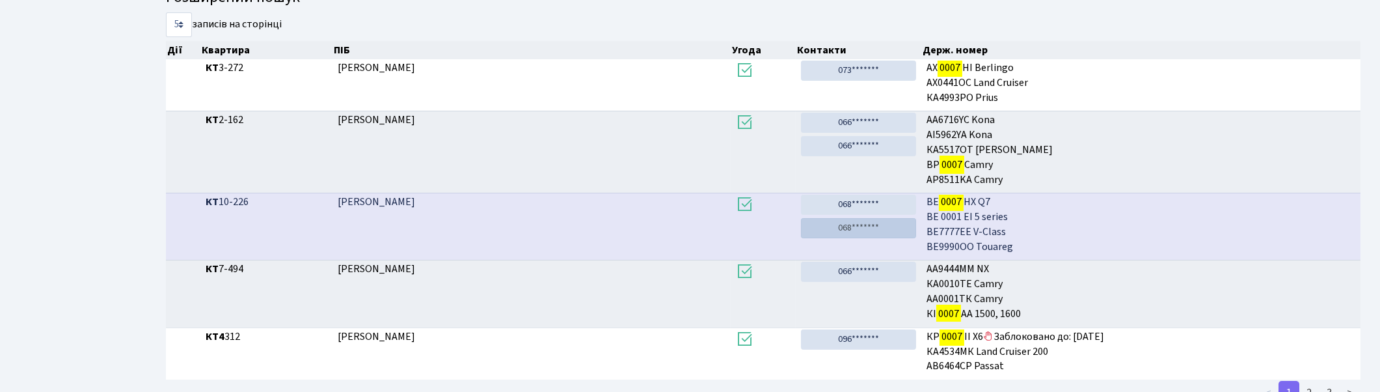
scroll to position [280, 0]
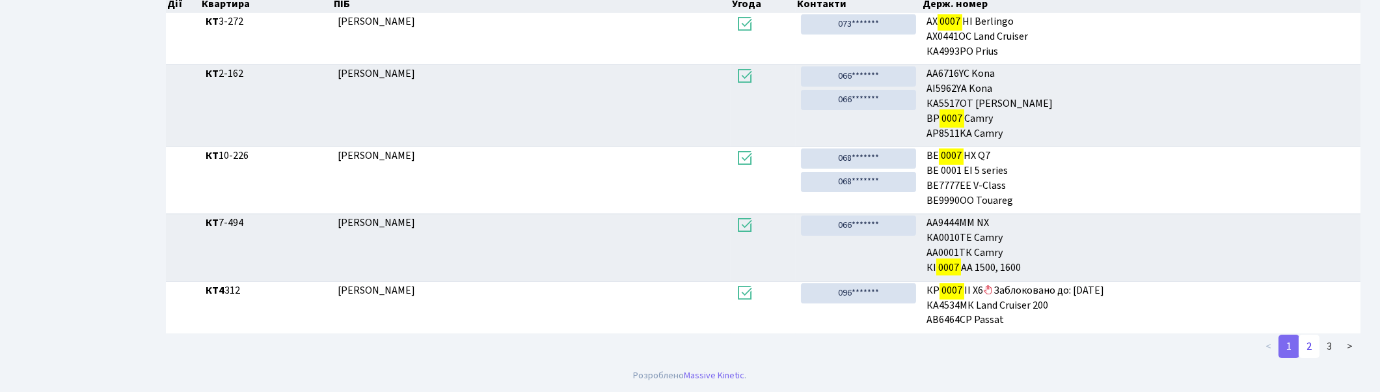
click at [1306, 343] on link "2" at bounding box center [1309, 345] width 21 height 23
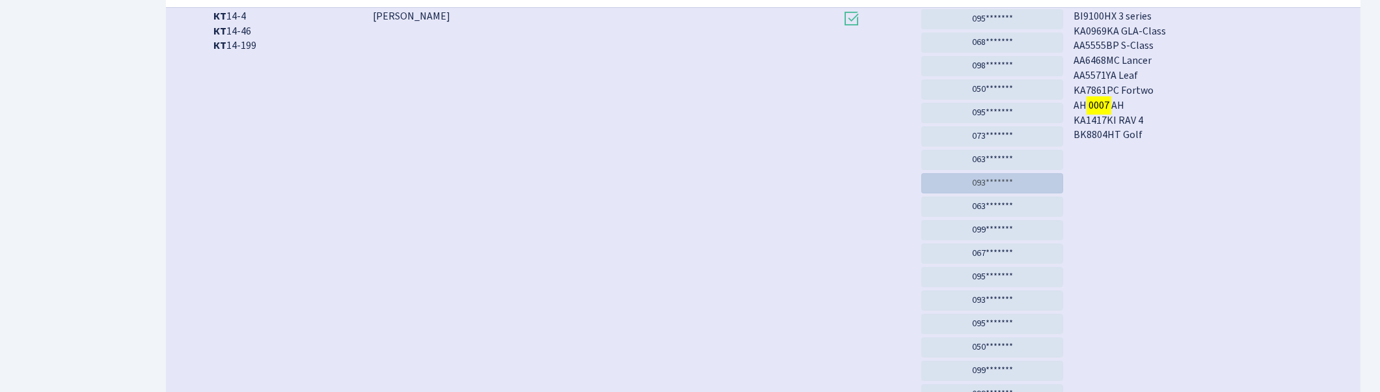
scroll to position [0, 0]
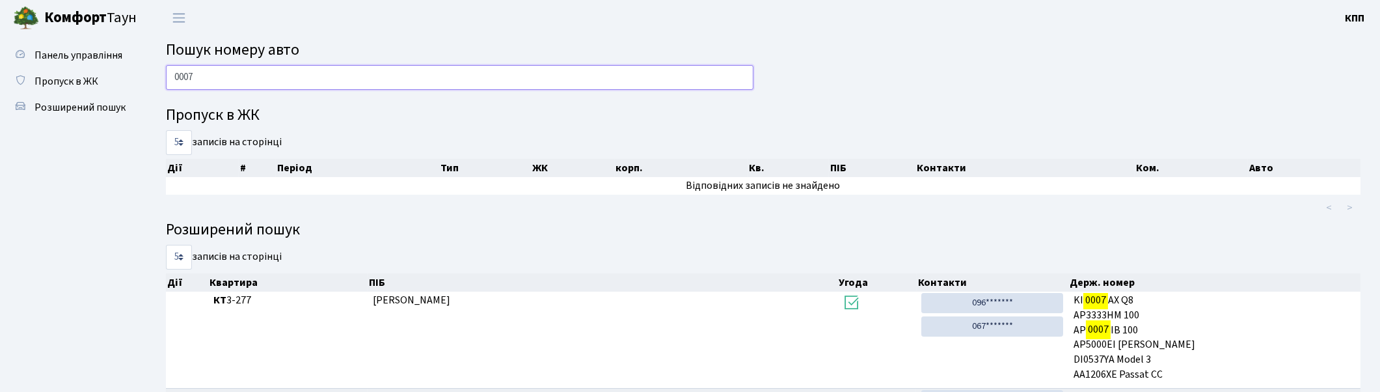
click at [614, 78] on input "0007" at bounding box center [459, 77] width 587 height 25
type input "0"
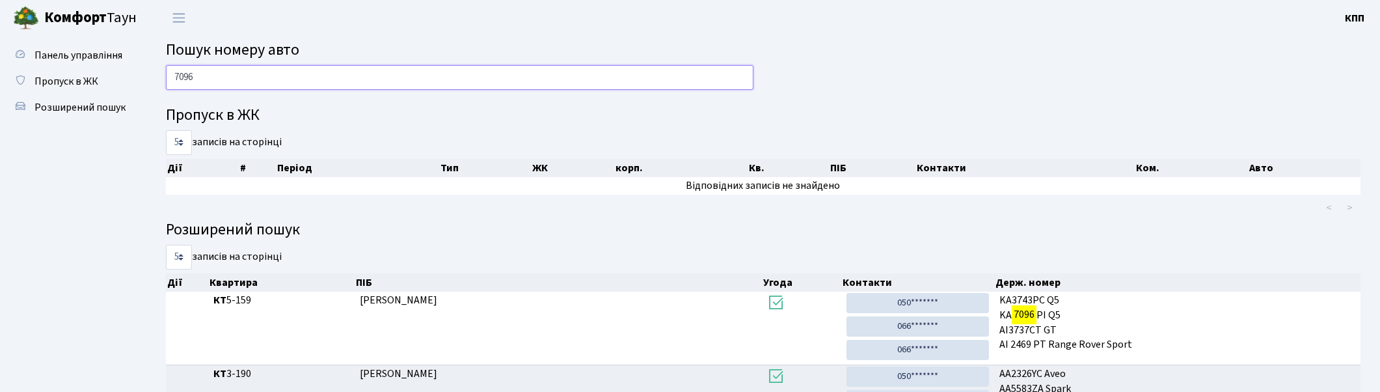
click at [244, 75] on input "7096" at bounding box center [459, 77] width 587 height 25
type input "7"
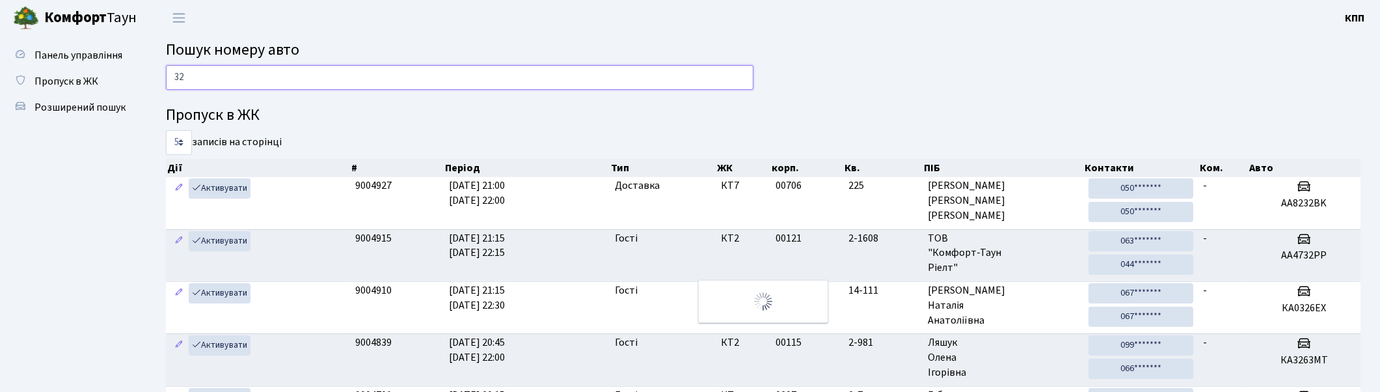
type input "3"
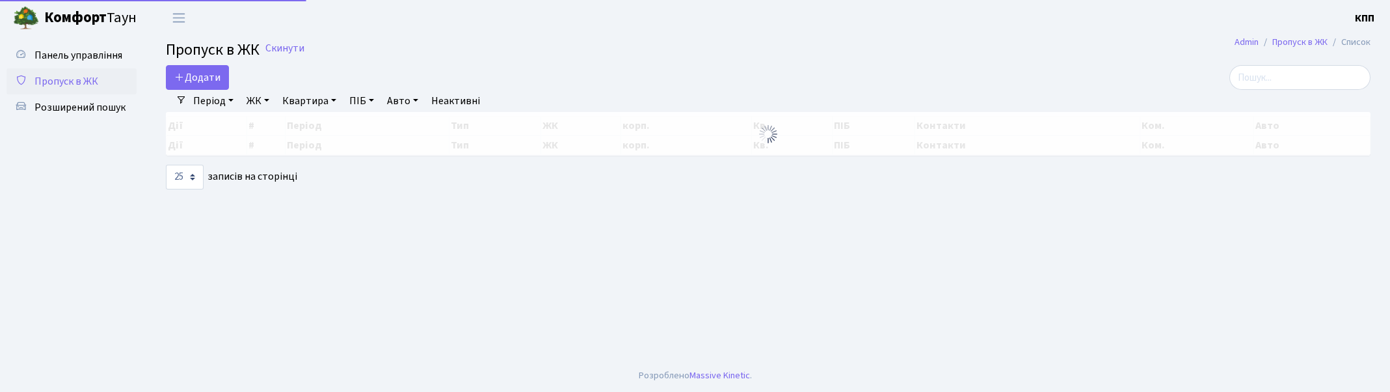
select select "25"
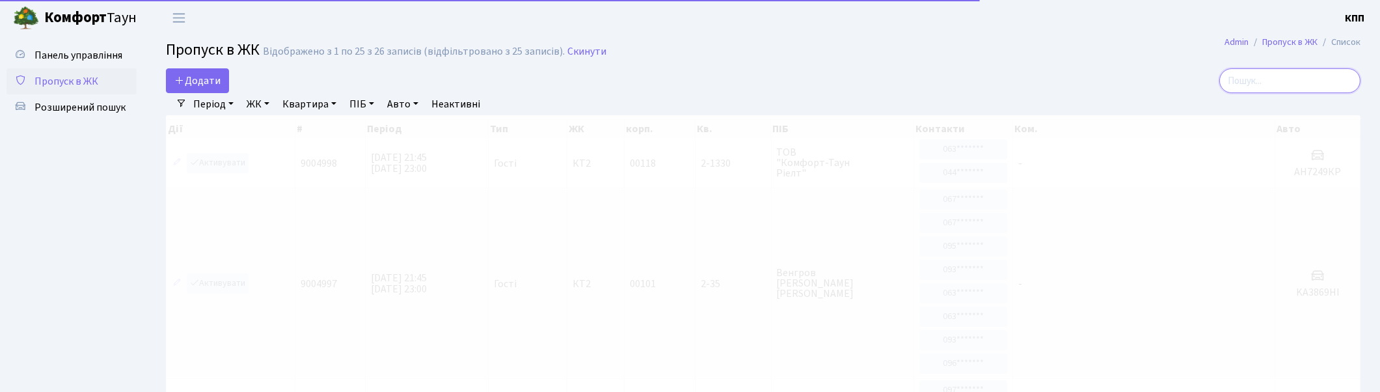
click at [1348, 80] on input "search" at bounding box center [1289, 80] width 141 height 25
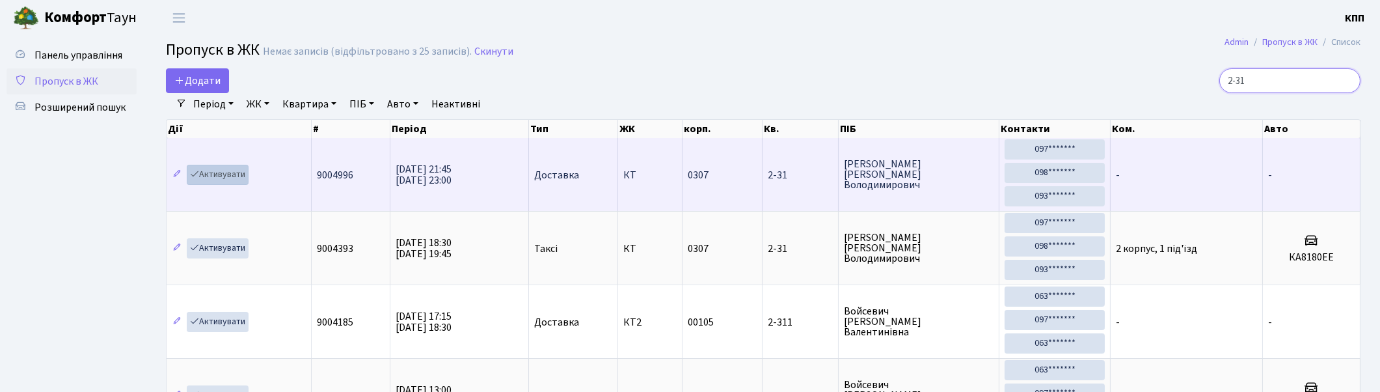
type input "2-31"
click at [213, 171] on link "Активувати" at bounding box center [218, 175] width 62 height 20
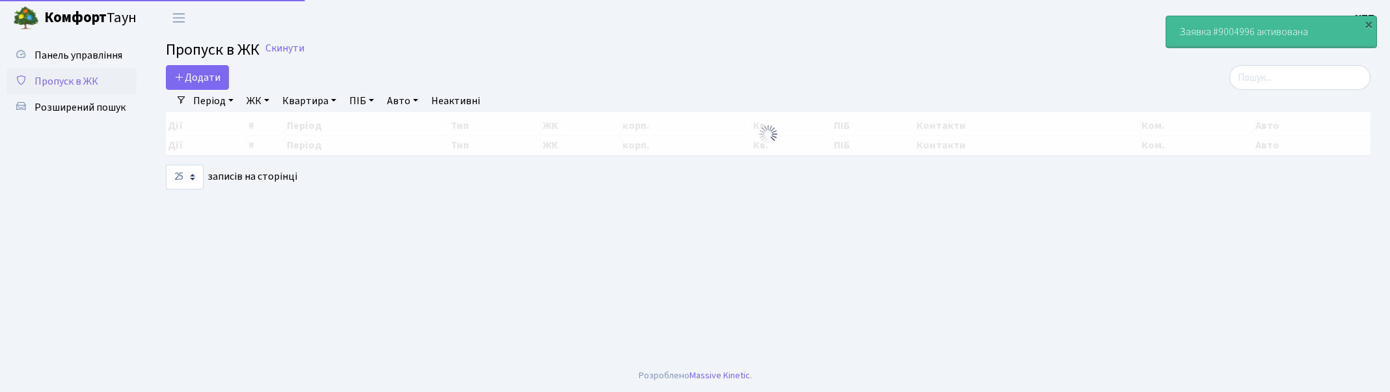
select select "25"
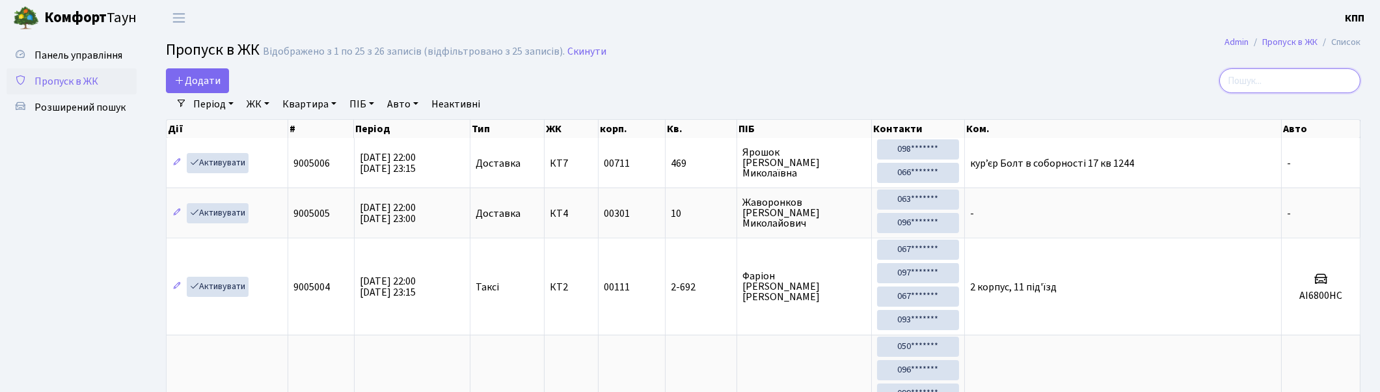
click at [1304, 79] on input "search" at bounding box center [1289, 80] width 141 height 25
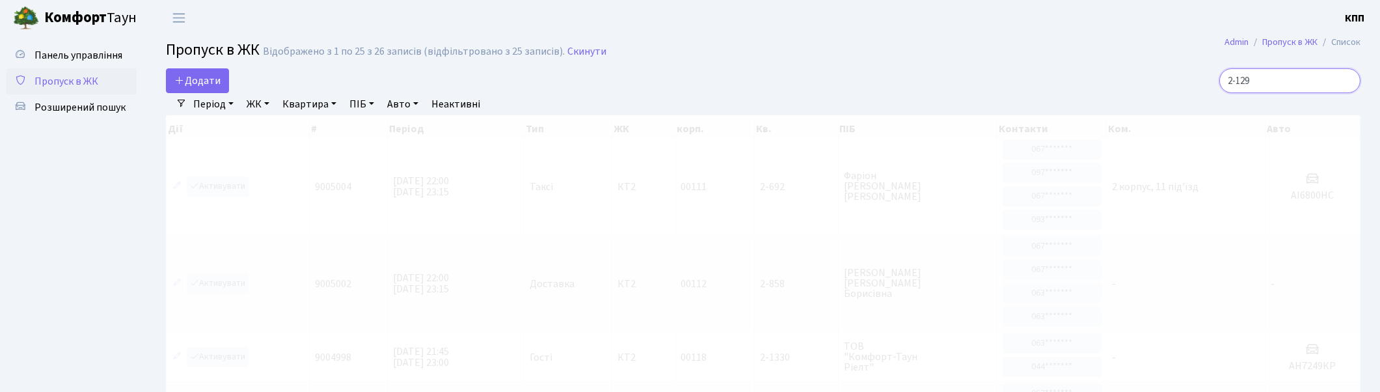
type input "2-1296"
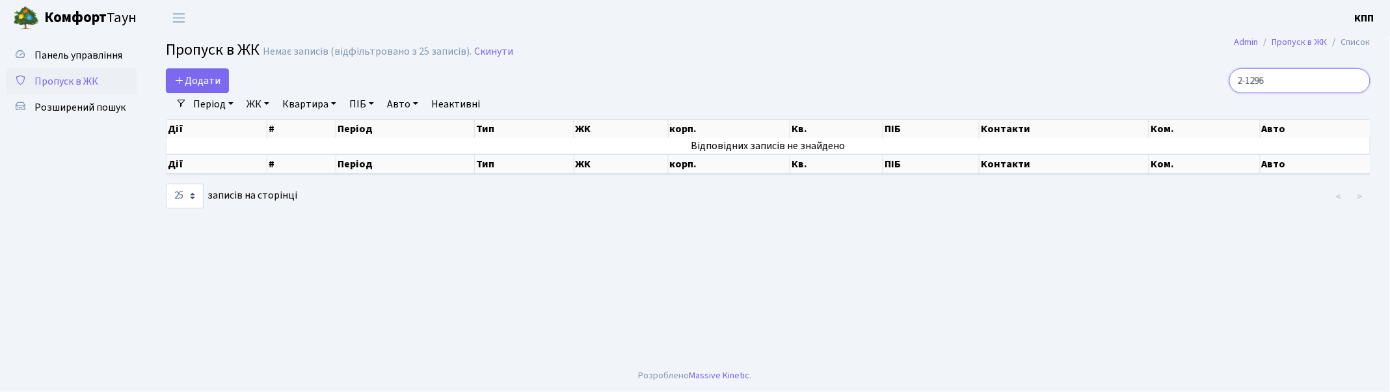
click at [1356, 79] on input "2-1296" at bounding box center [1300, 80] width 141 height 25
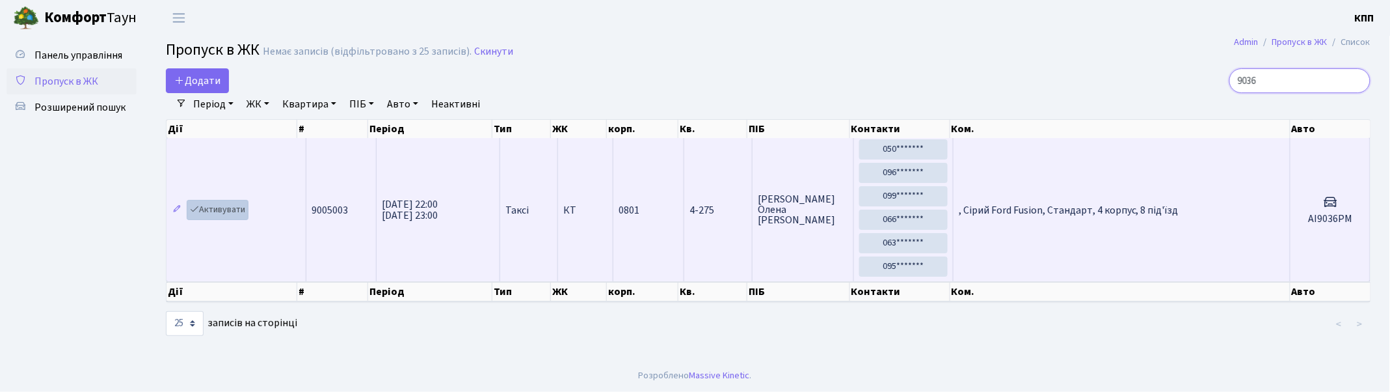
type input "9036"
click at [224, 210] on link "Активувати" at bounding box center [218, 210] width 62 height 20
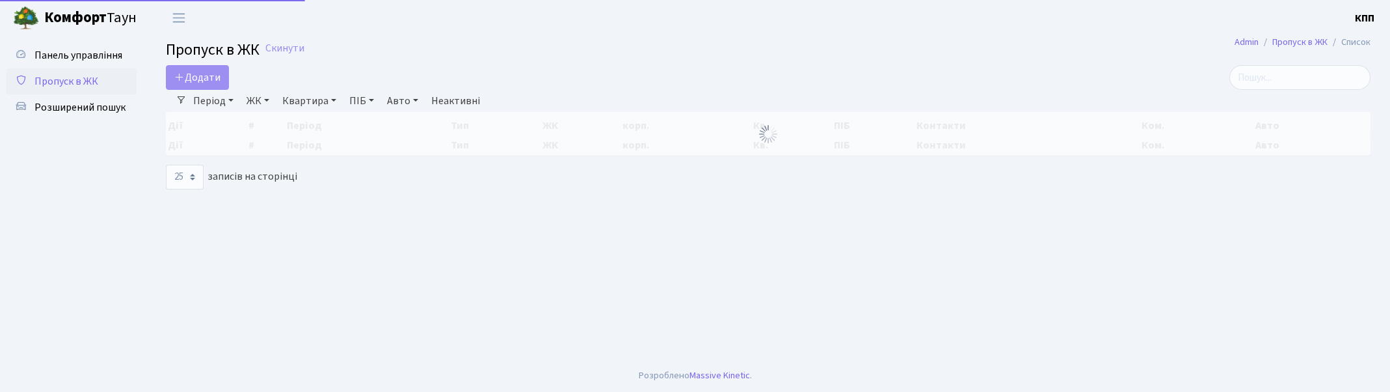
select select "25"
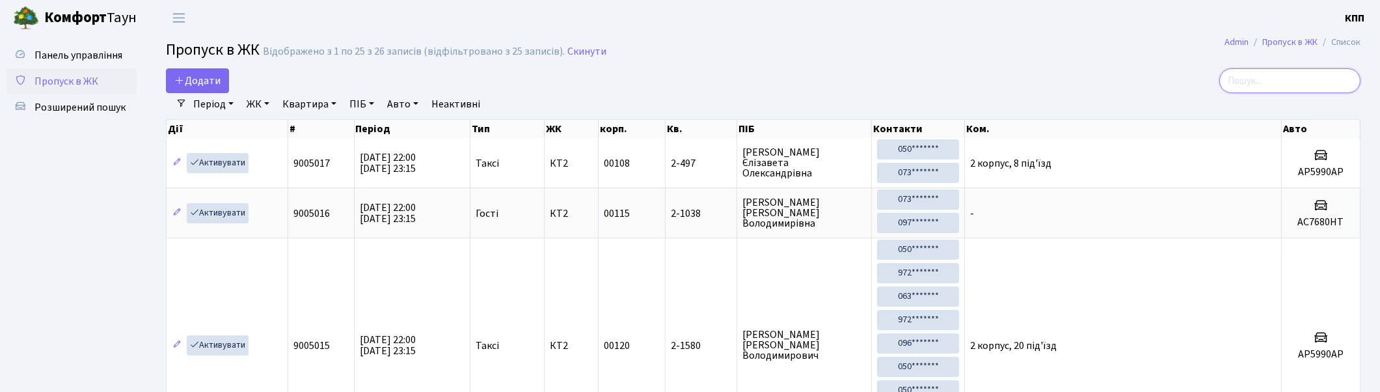
click at [1322, 80] on input "search" at bounding box center [1289, 80] width 141 height 25
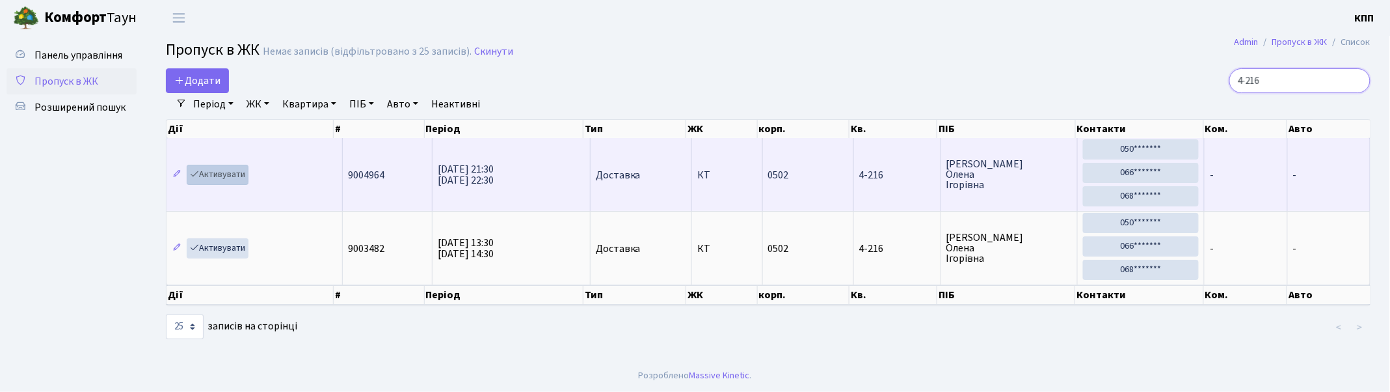
type input "4-216"
click at [221, 170] on link "Активувати" at bounding box center [218, 175] width 62 height 20
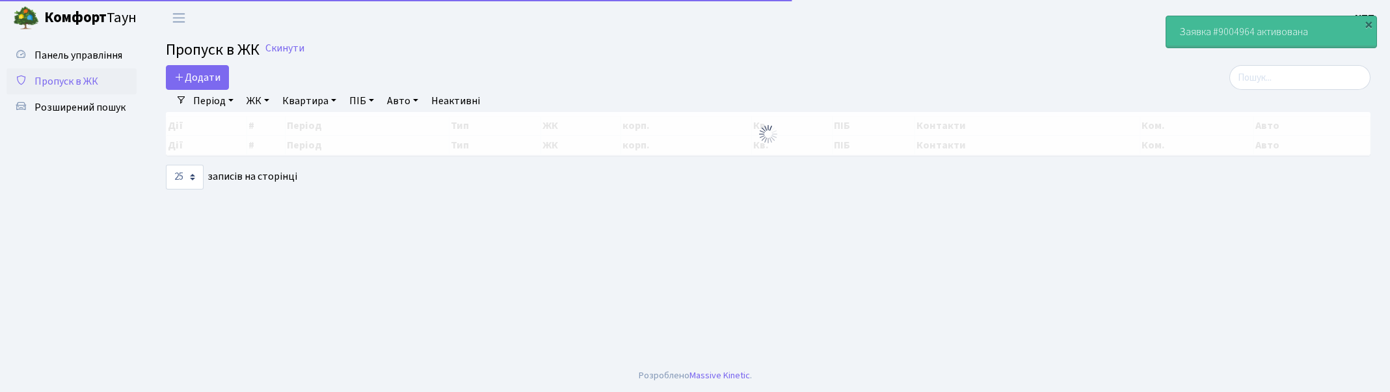
select select "25"
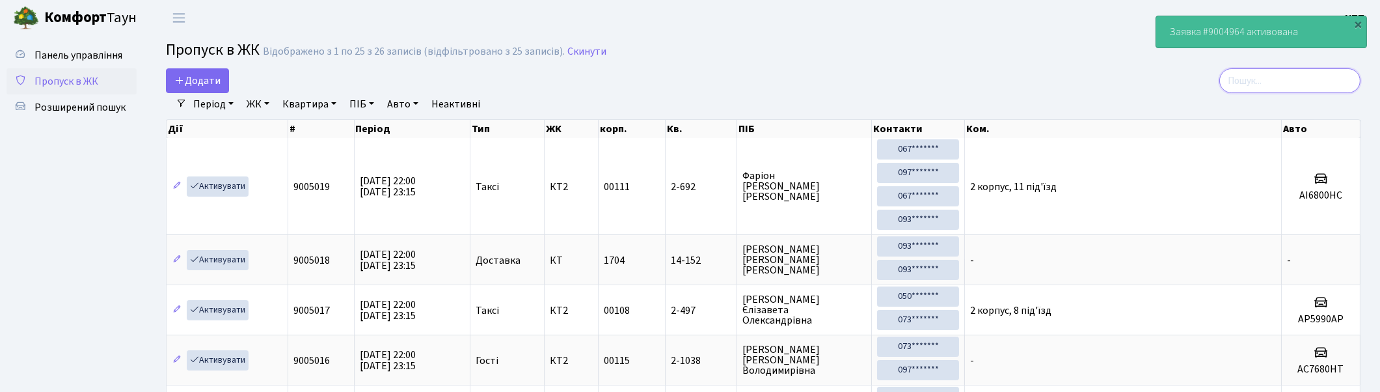
click at [1345, 78] on input "search" at bounding box center [1289, 80] width 141 height 25
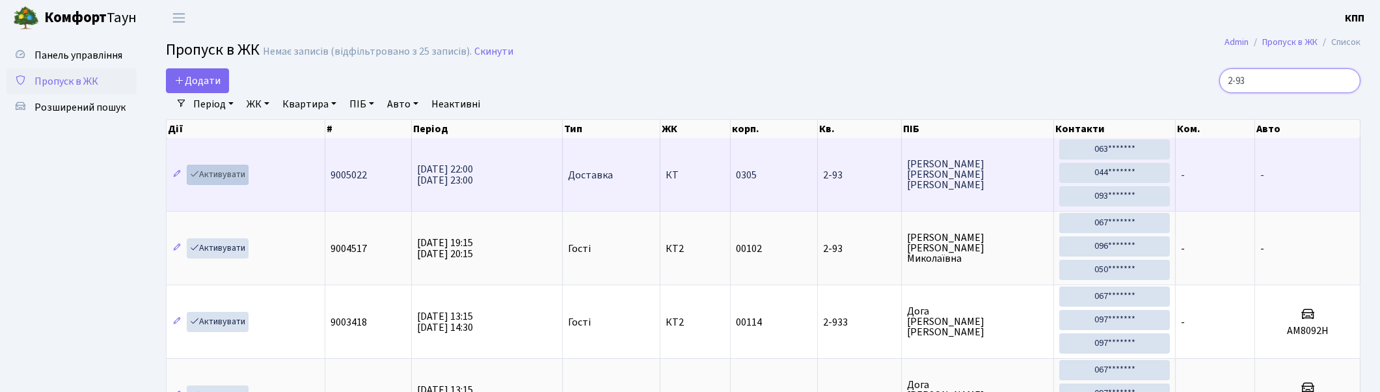
type input "2-93"
click at [224, 172] on link "Активувати" at bounding box center [218, 175] width 62 height 20
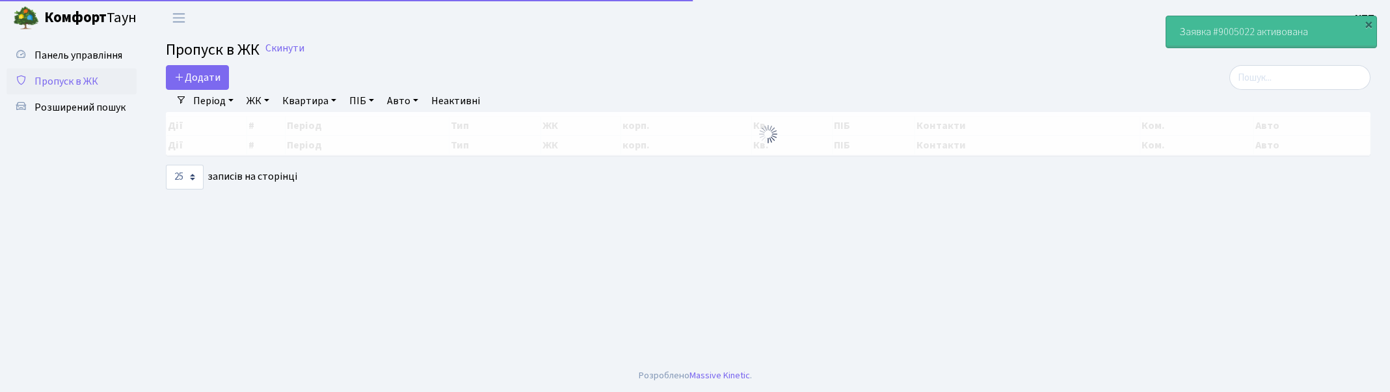
select select "25"
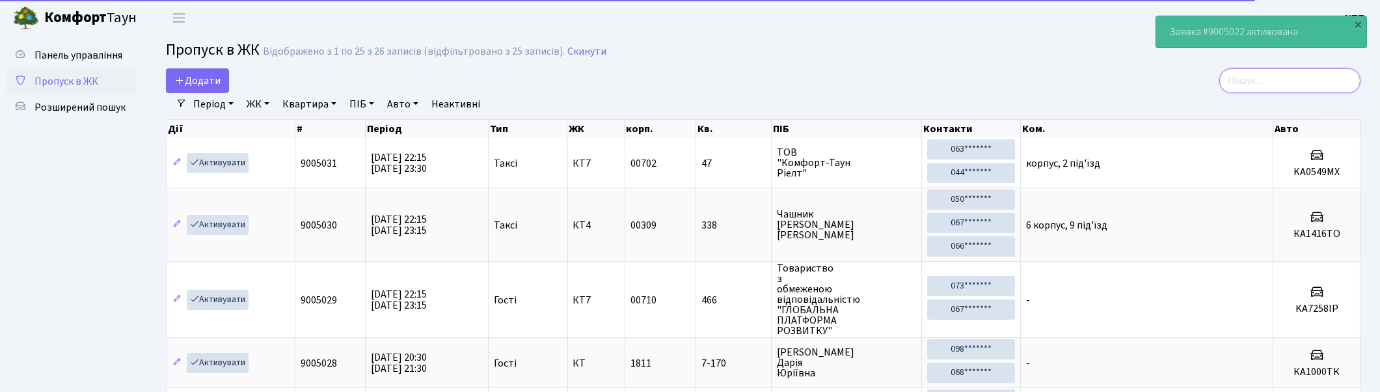
click at [1312, 85] on input "search" at bounding box center [1289, 80] width 141 height 25
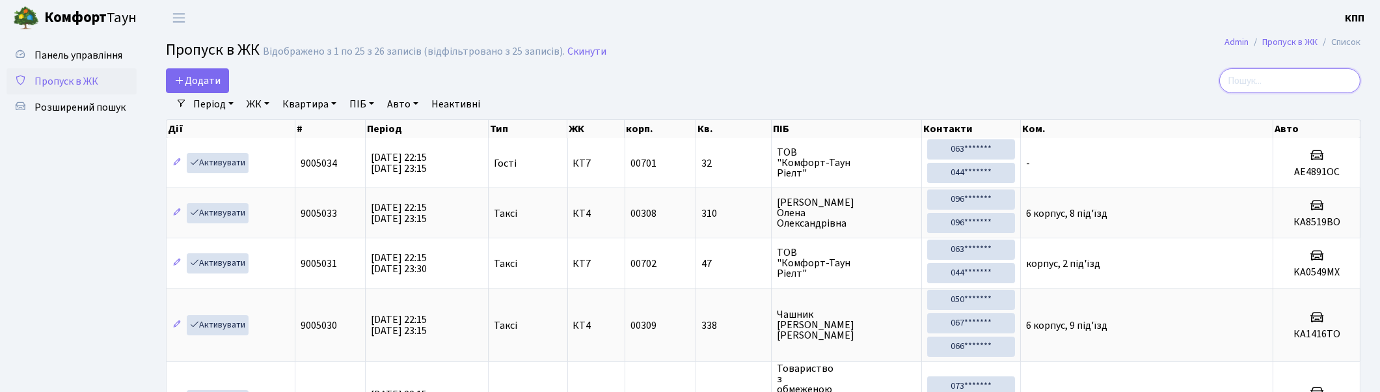
click at [1291, 83] on input "search" at bounding box center [1289, 80] width 141 height 25
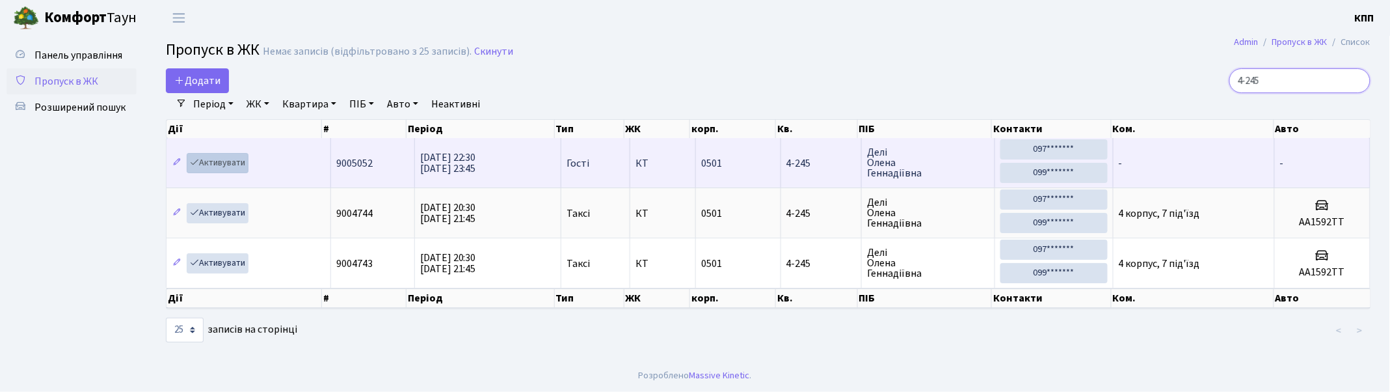
type input "4-245"
click at [217, 163] on link "Активувати" at bounding box center [218, 163] width 62 height 20
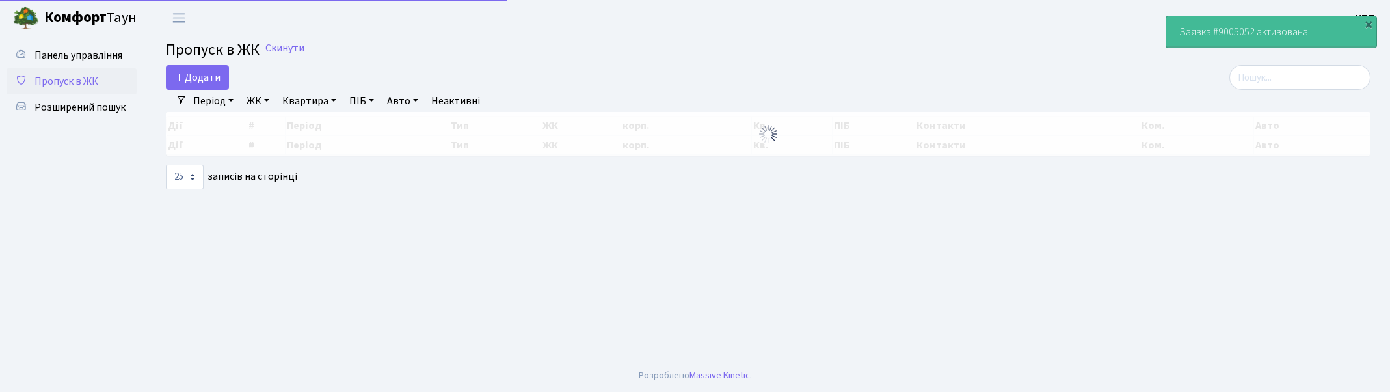
select select "25"
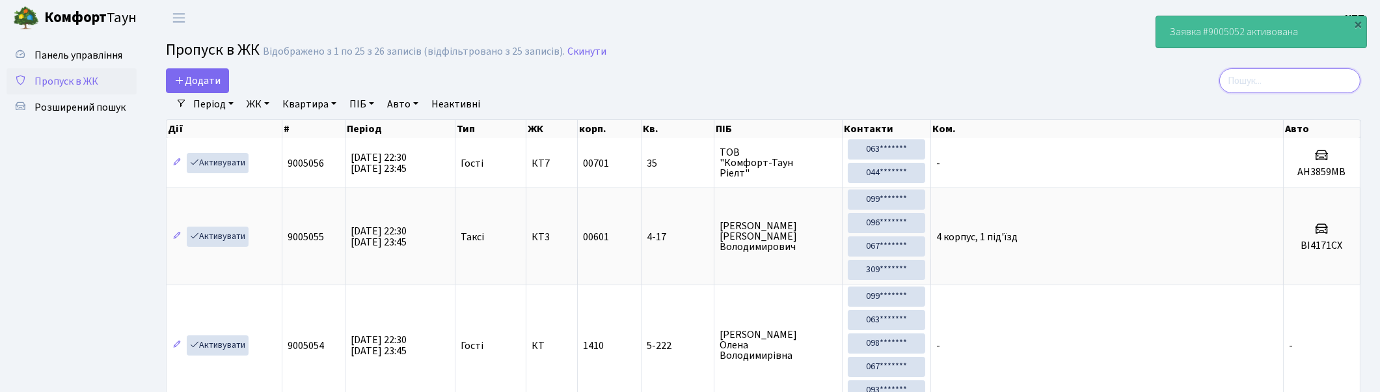
click at [1283, 81] on input "search" at bounding box center [1289, 80] width 141 height 25
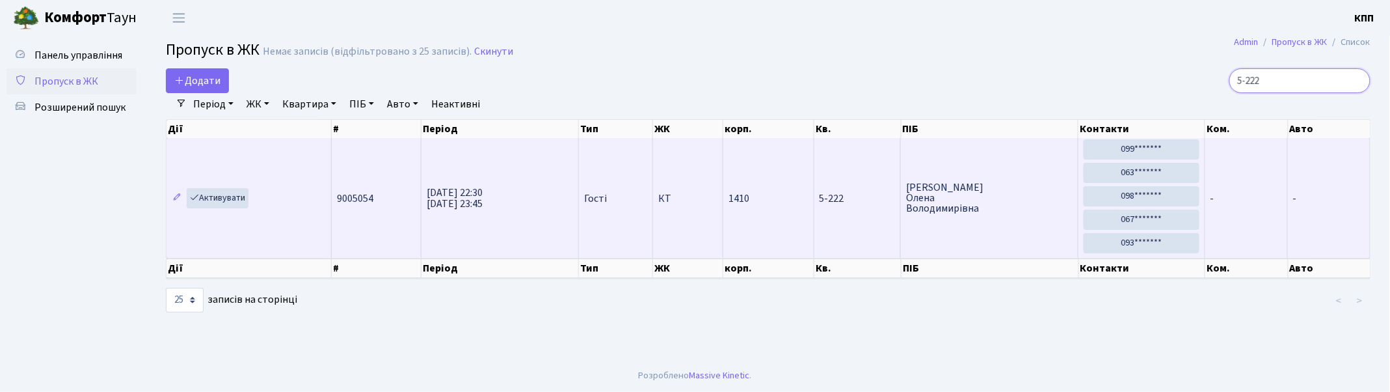
type input "5-222"
click at [1236, 206] on td "-" at bounding box center [1247, 198] width 83 height 120
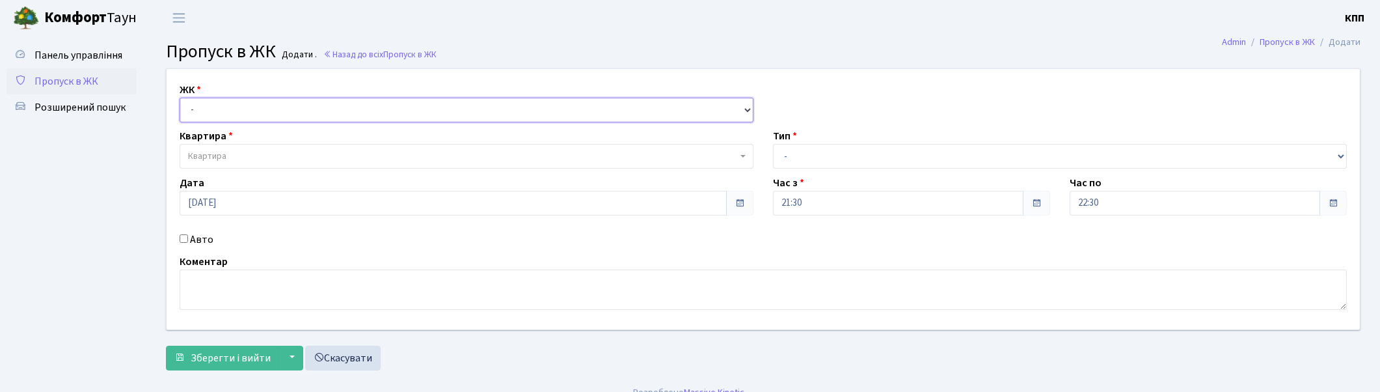
click at [258, 108] on select "- КТ, вул. Регенераторна, 4 КТ2, просп. [STREET_ADDRESS] [STREET_ADDRESS] [PERS…" at bounding box center [467, 110] width 574 height 25
select select "271"
click at [180, 98] on select "- КТ, вул. Регенераторна, 4 КТ2, просп. [STREET_ADDRESS] [STREET_ADDRESS] [PERS…" at bounding box center [467, 110] width 574 height 25
select select
click at [257, 147] on span "Квартира" at bounding box center [467, 156] width 574 height 25
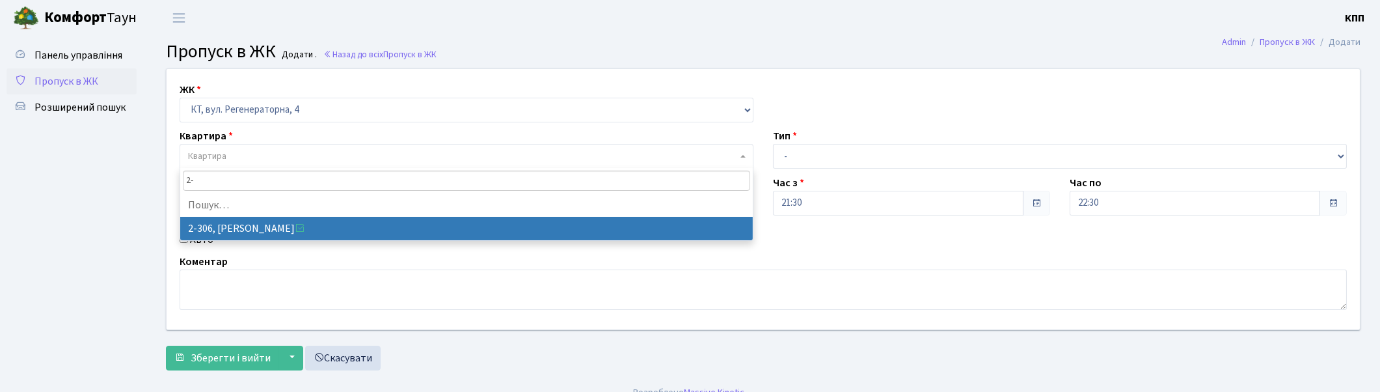
type input "2"
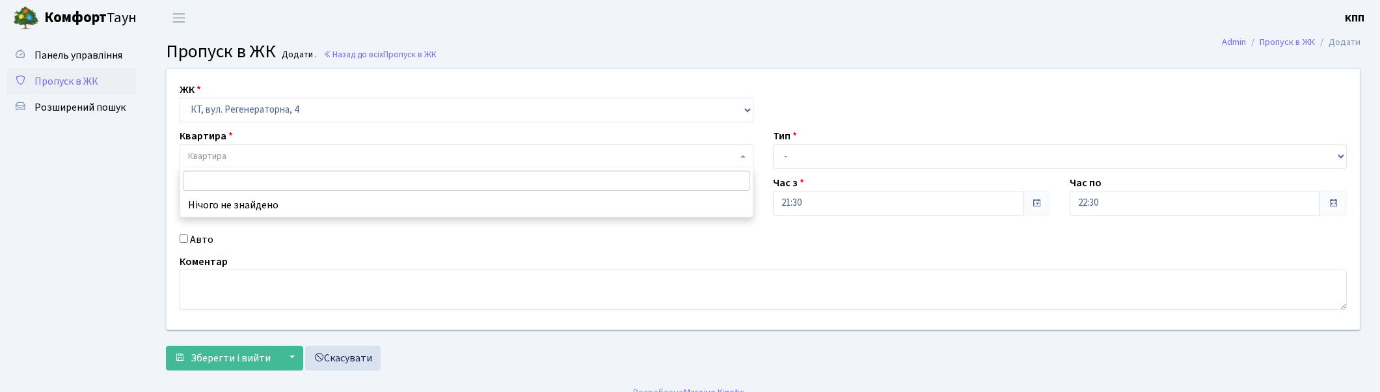
click at [67, 81] on span "Пропуск в ЖК" at bounding box center [66, 81] width 64 height 14
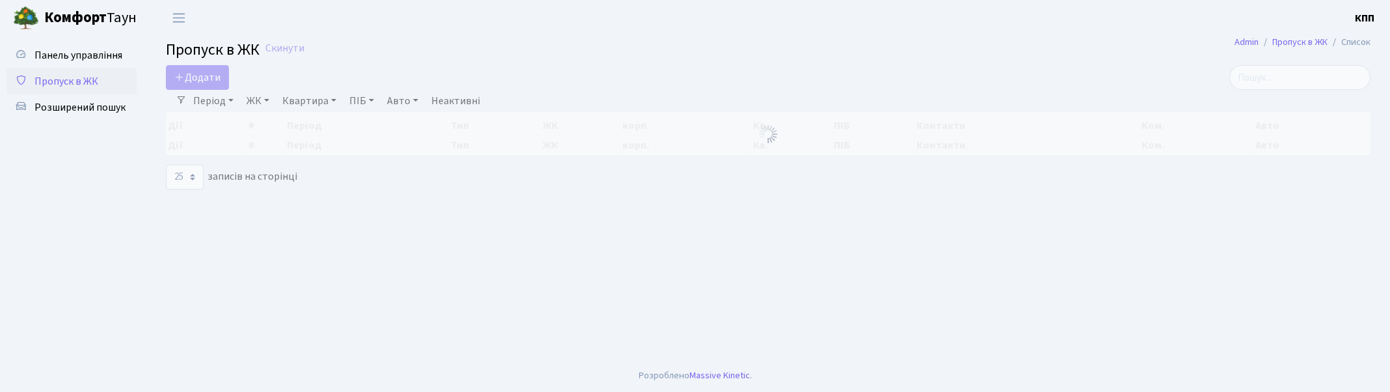
select select "25"
click at [191, 77] on span "Додати" at bounding box center [197, 77] width 46 height 14
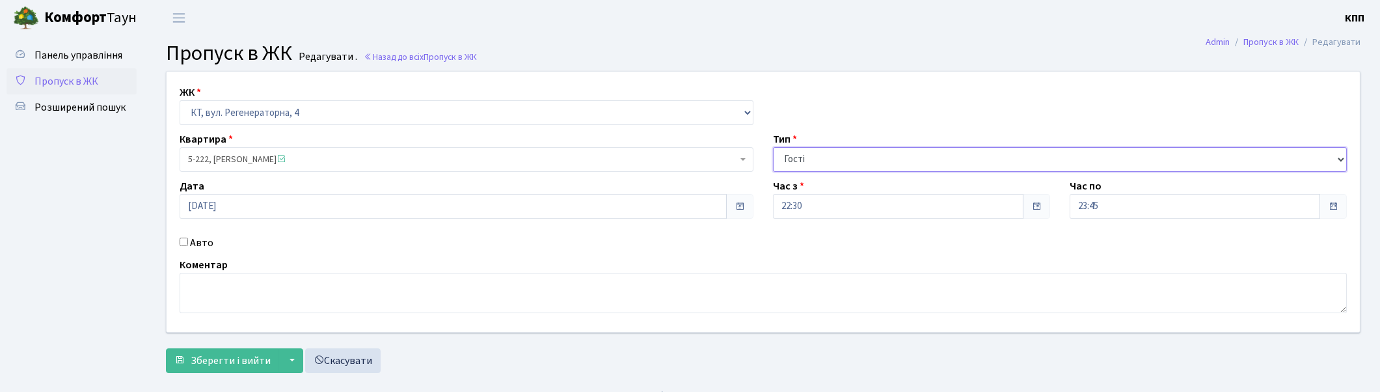
click at [834, 148] on select "- Доставка Таксі Гості Сервіс" at bounding box center [1060, 159] width 574 height 25
select select "1"
click at [773, 147] on select "- Доставка Таксі Гості Сервіс" at bounding box center [1060, 159] width 574 height 25
click at [215, 358] on span "Зберегти і вийти" at bounding box center [231, 360] width 80 height 14
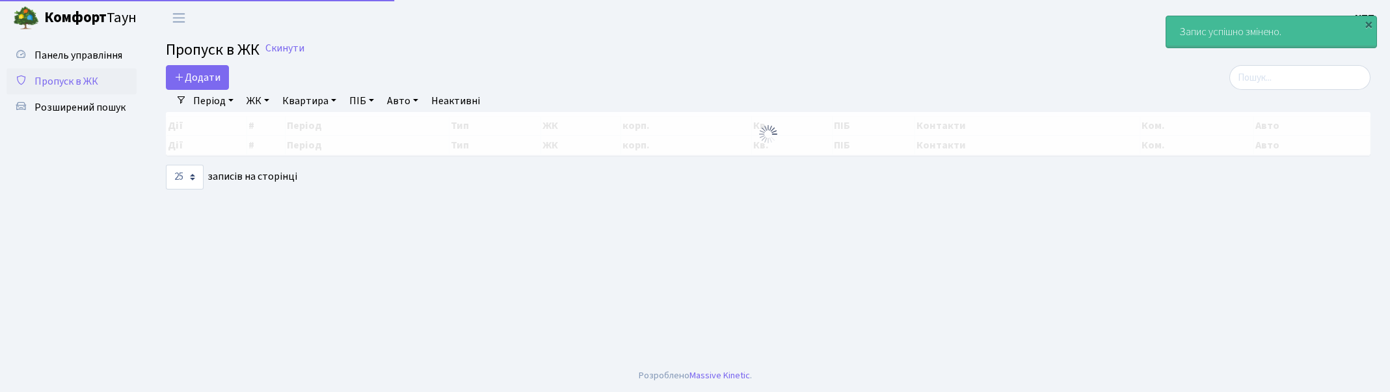
select select "25"
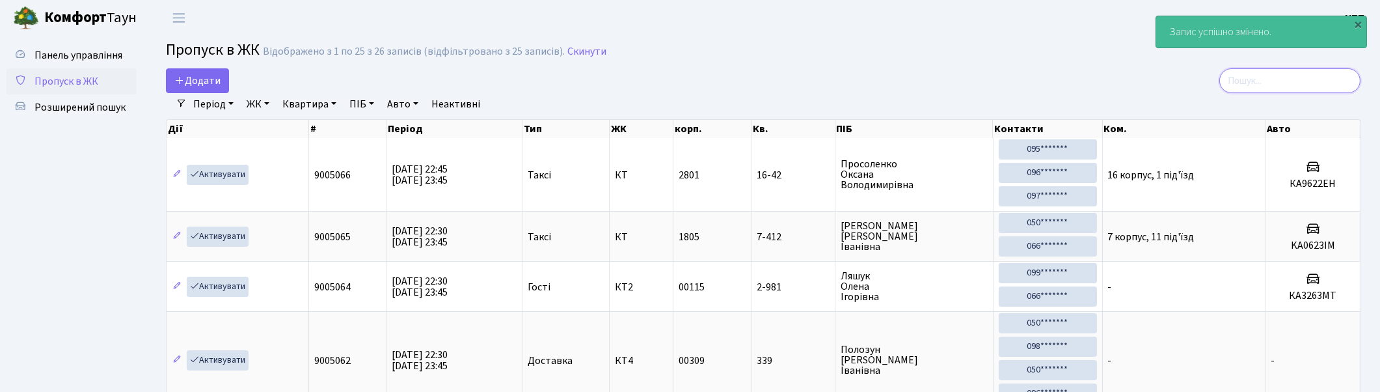
click at [1282, 82] on input "search" at bounding box center [1289, 80] width 141 height 25
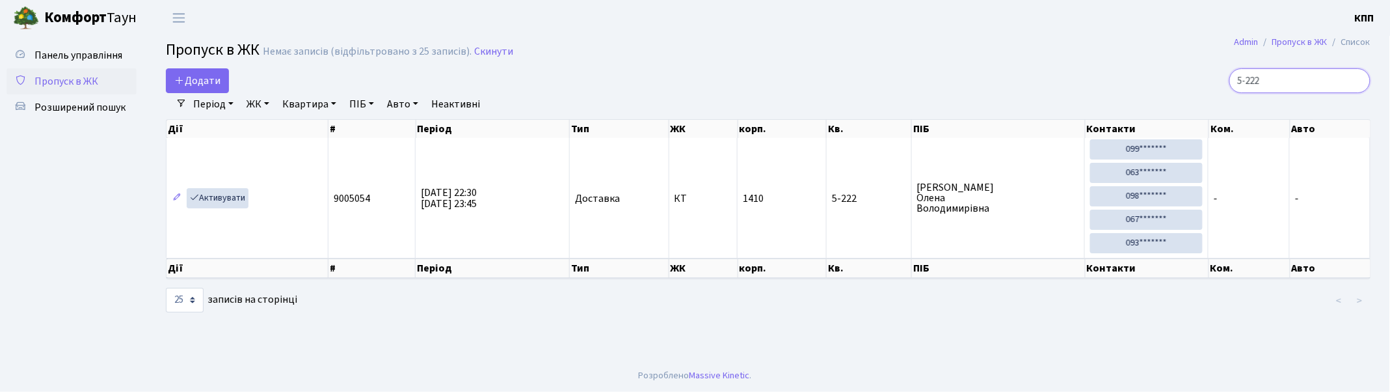
type input "5-222"
click at [223, 198] on link "Активувати" at bounding box center [218, 198] width 62 height 20
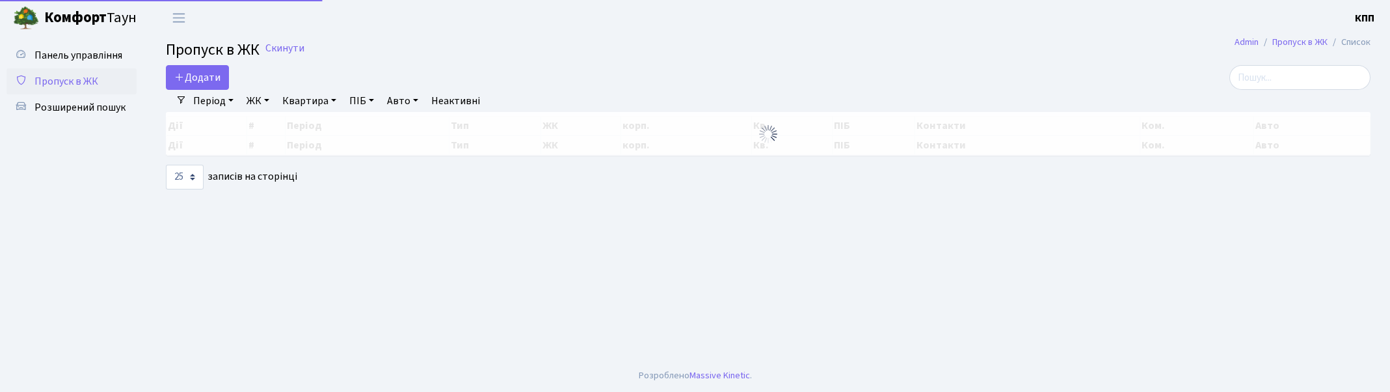
select select "25"
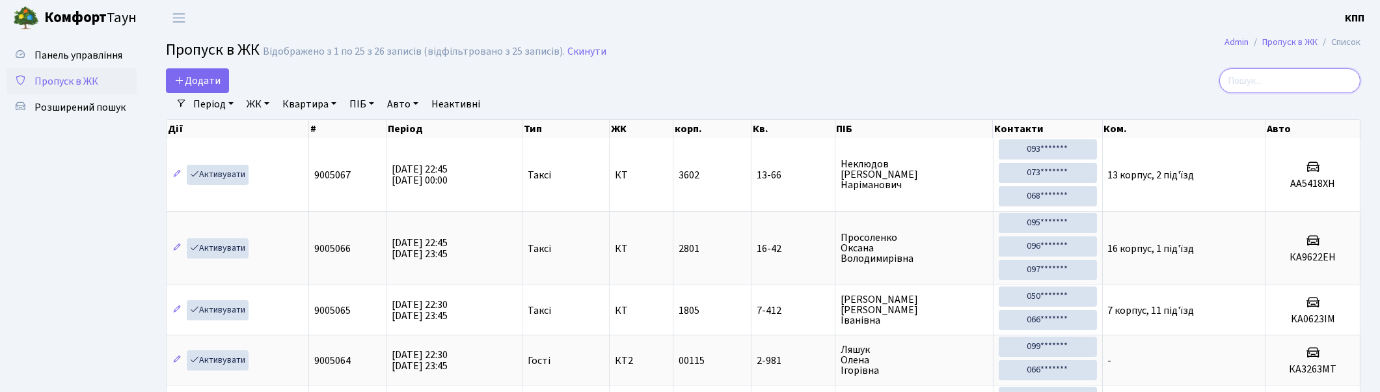
click at [1302, 81] on input "search" at bounding box center [1289, 80] width 141 height 25
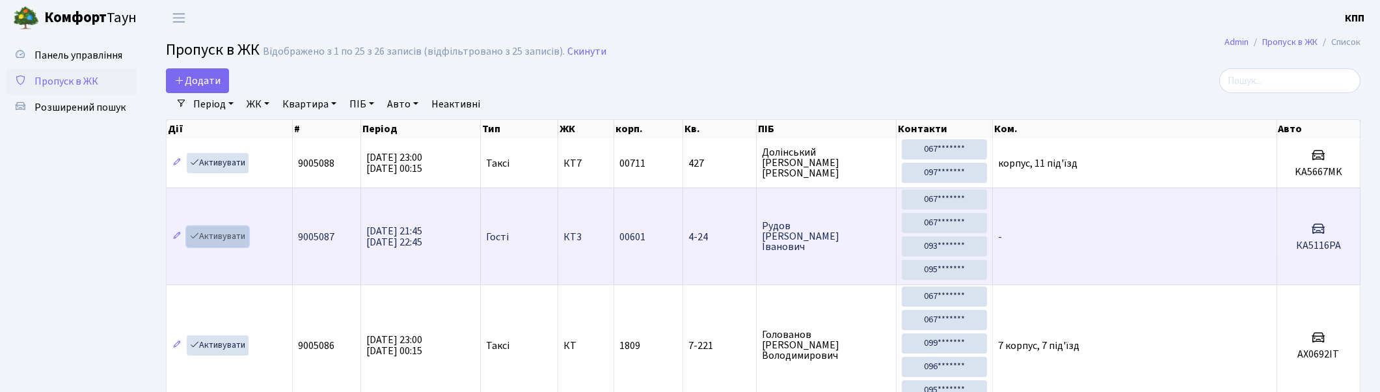
click at [221, 229] on link "Активувати" at bounding box center [218, 236] width 62 height 20
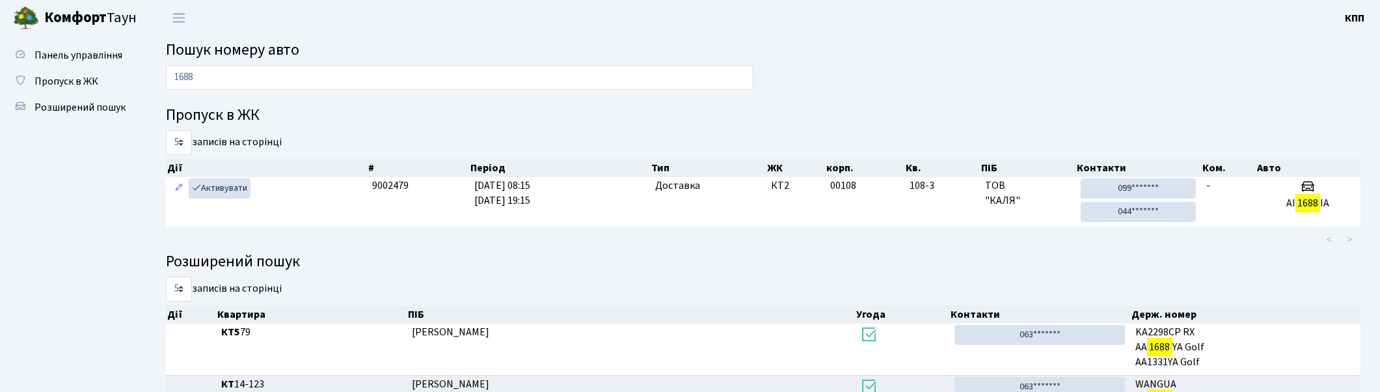
click at [625, 76] on input "1688" at bounding box center [459, 77] width 587 height 25
type input "1"
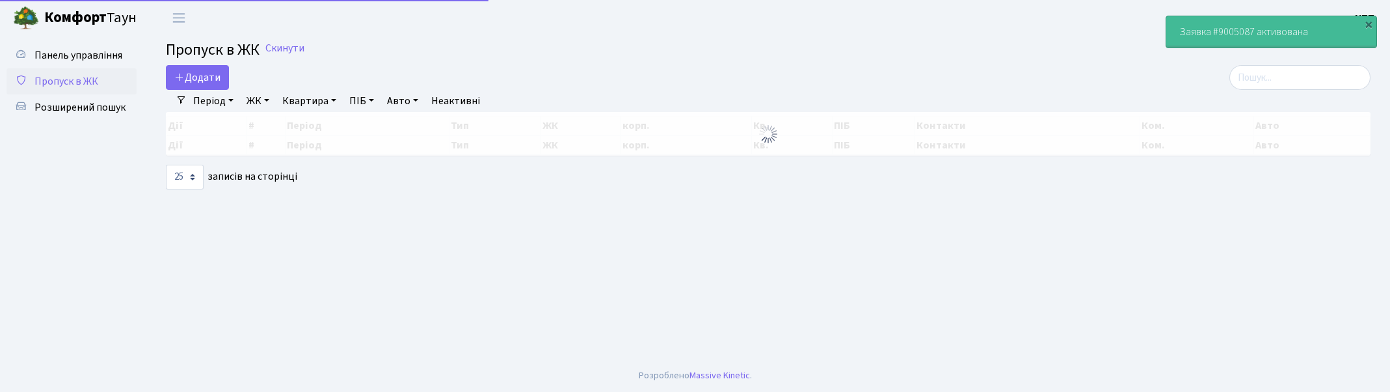
select select "25"
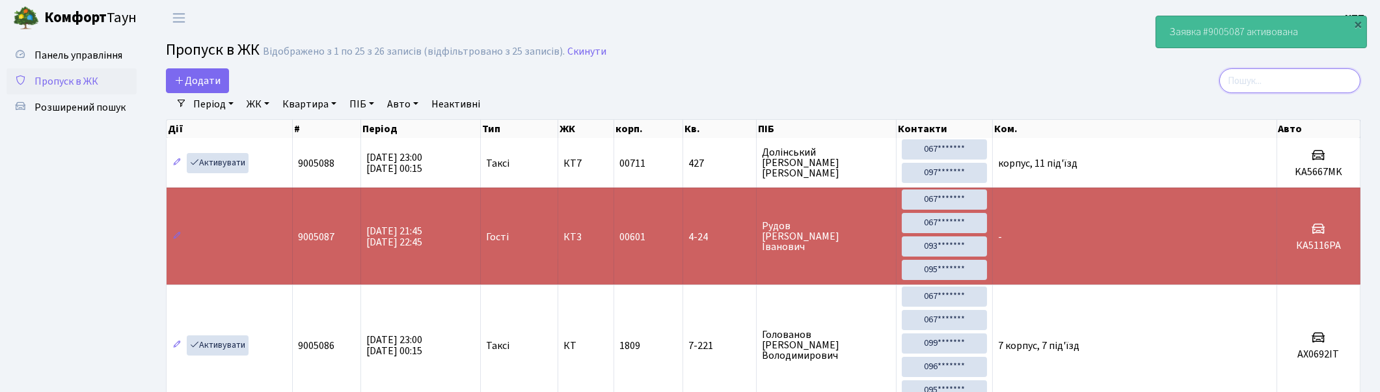
click at [1330, 75] on input "search" at bounding box center [1289, 80] width 141 height 25
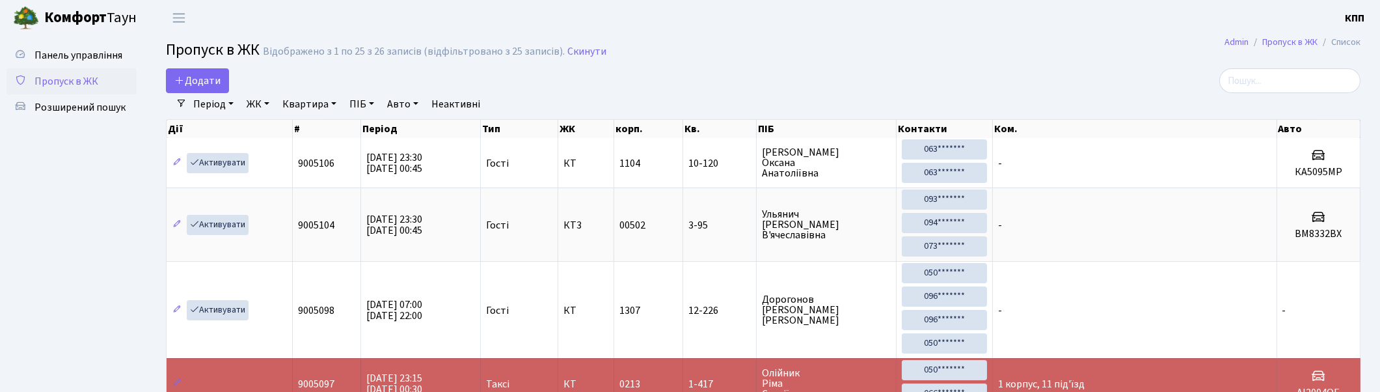
click at [1003, 42] on h2 "Пропуск в ЖК Відображено з 1 по 25 з 26 записів (відфільтровано з 25 записів). …" at bounding box center [763, 52] width 1194 height 22
click at [1329, 79] on input "search" at bounding box center [1289, 80] width 141 height 25
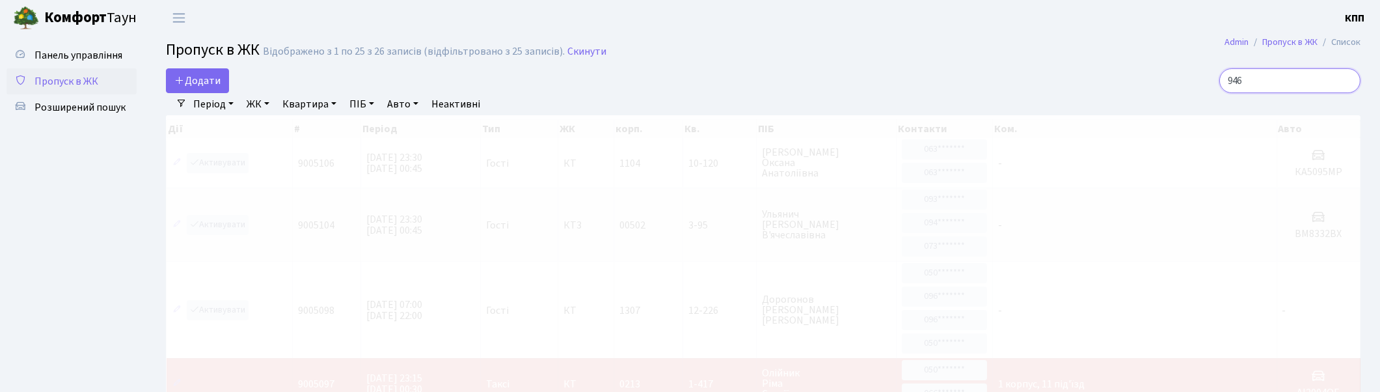
type input "9462"
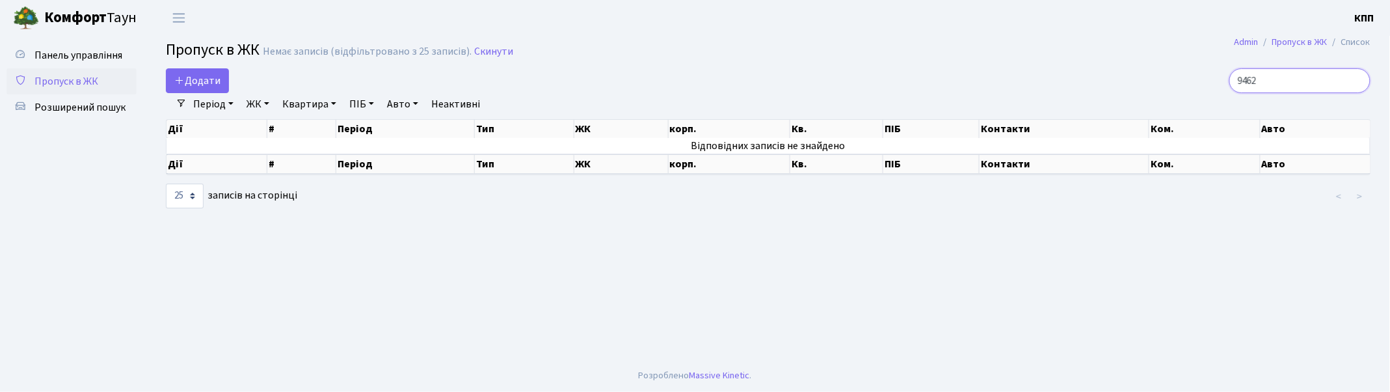
click at [1357, 79] on input "9462" at bounding box center [1300, 80] width 141 height 25
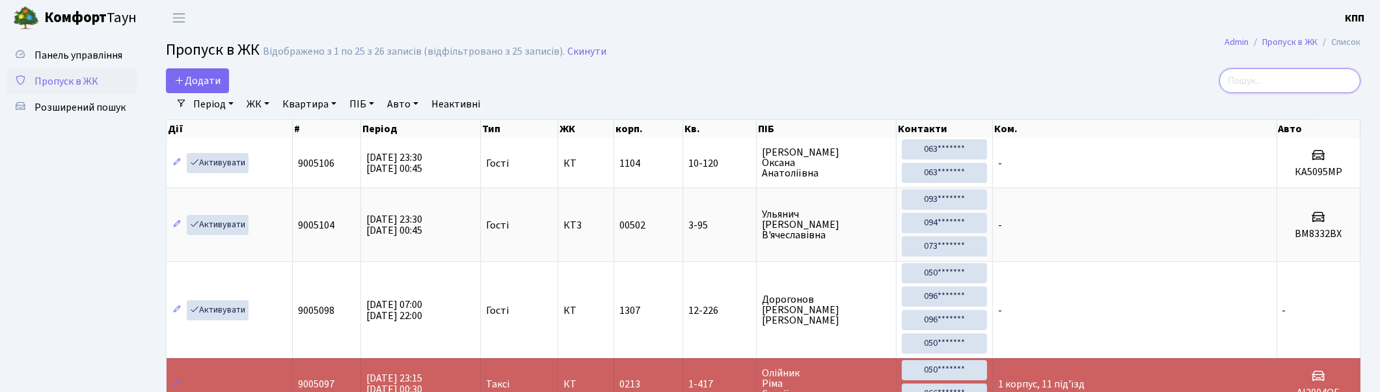
click at [1318, 75] on input "search" at bounding box center [1289, 80] width 141 height 25
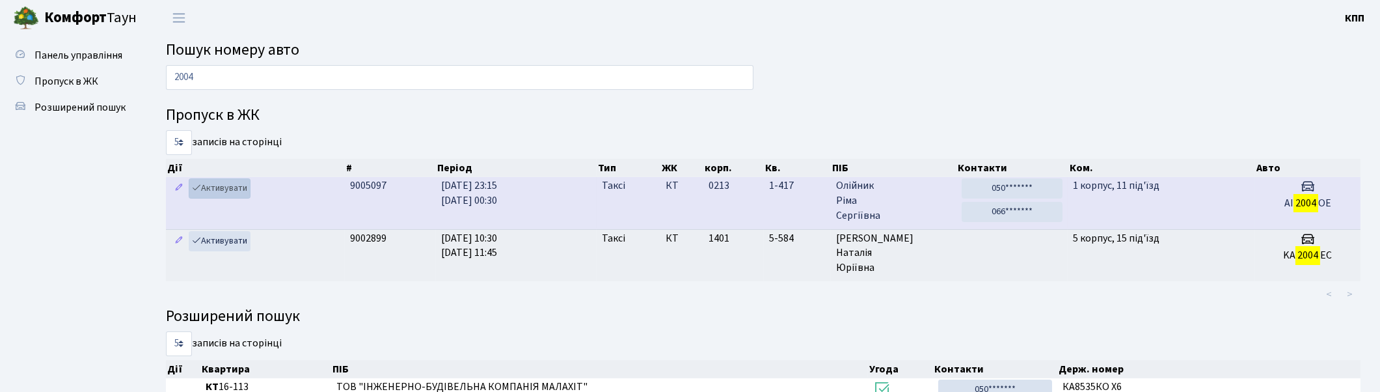
type input "2004"
click at [210, 185] on link "Активувати" at bounding box center [220, 188] width 62 height 20
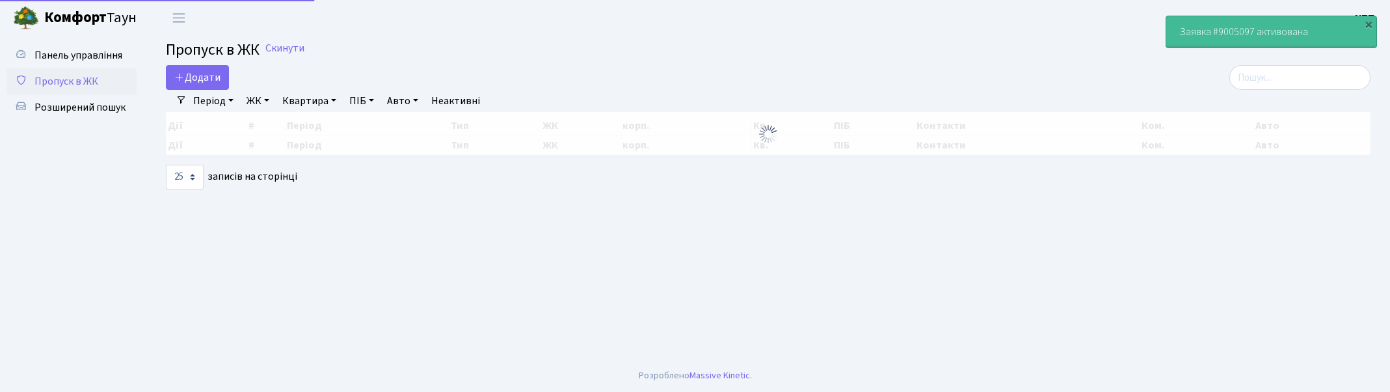
select select "25"
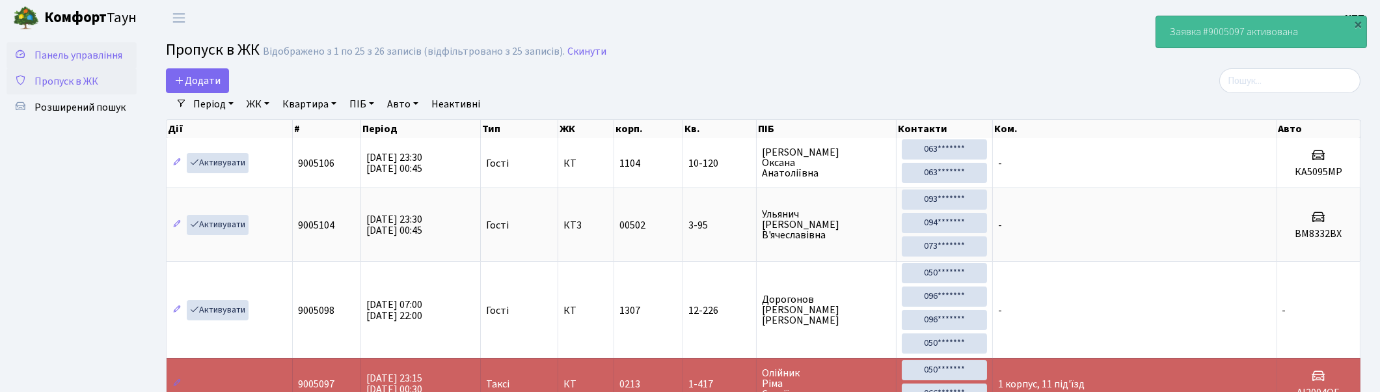
click at [72, 55] on span "Панель управління" at bounding box center [78, 55] width 88 height 14
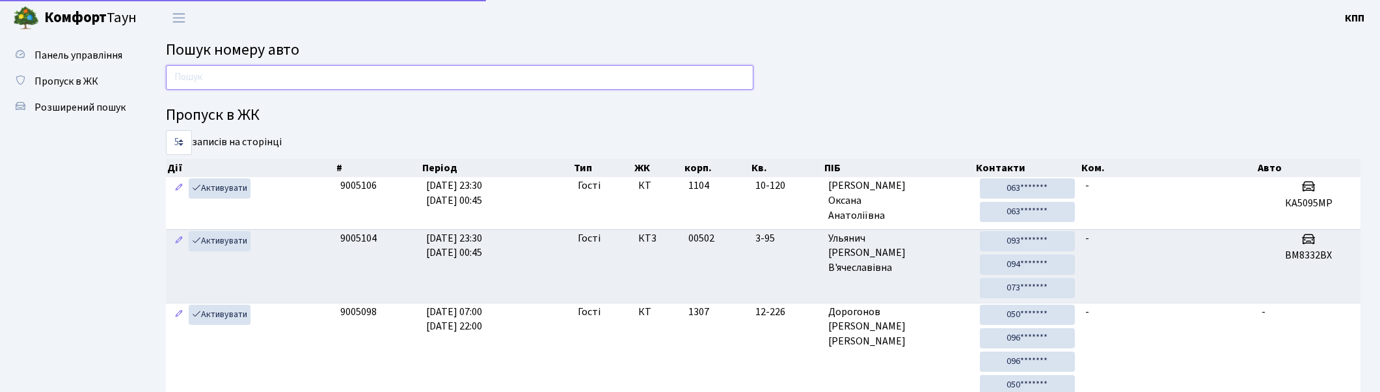
click at [218, 74] on input "text" at bounding box center [459, 77] width 587 height 25
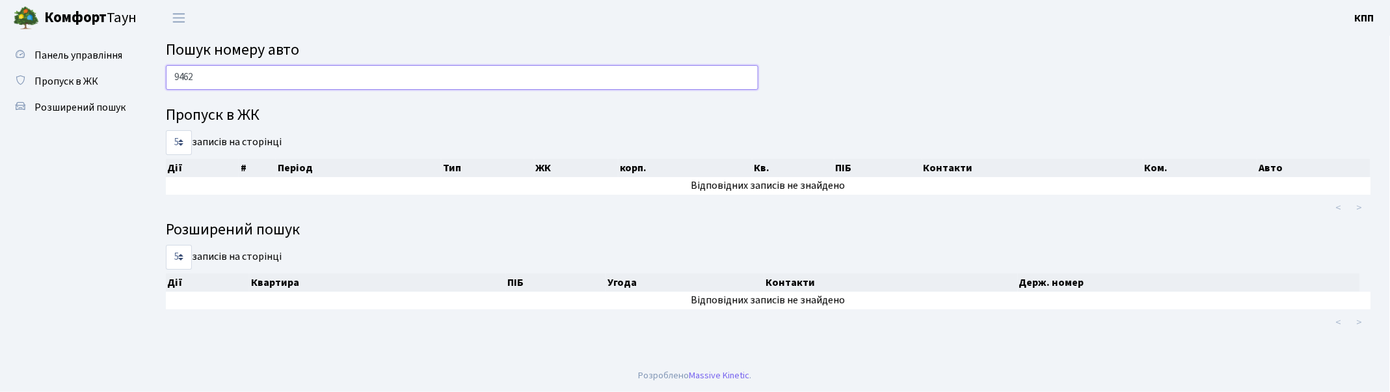
click at [471, 70] on input "9462" at bounding box center [462, 77] width 593 height 25
click at [469, 79] on input "9462" at bounding box center [462, 77] width 593 height 25
type input "9"
